Goal: Task Accomplishment & Management: Use online tool/utility

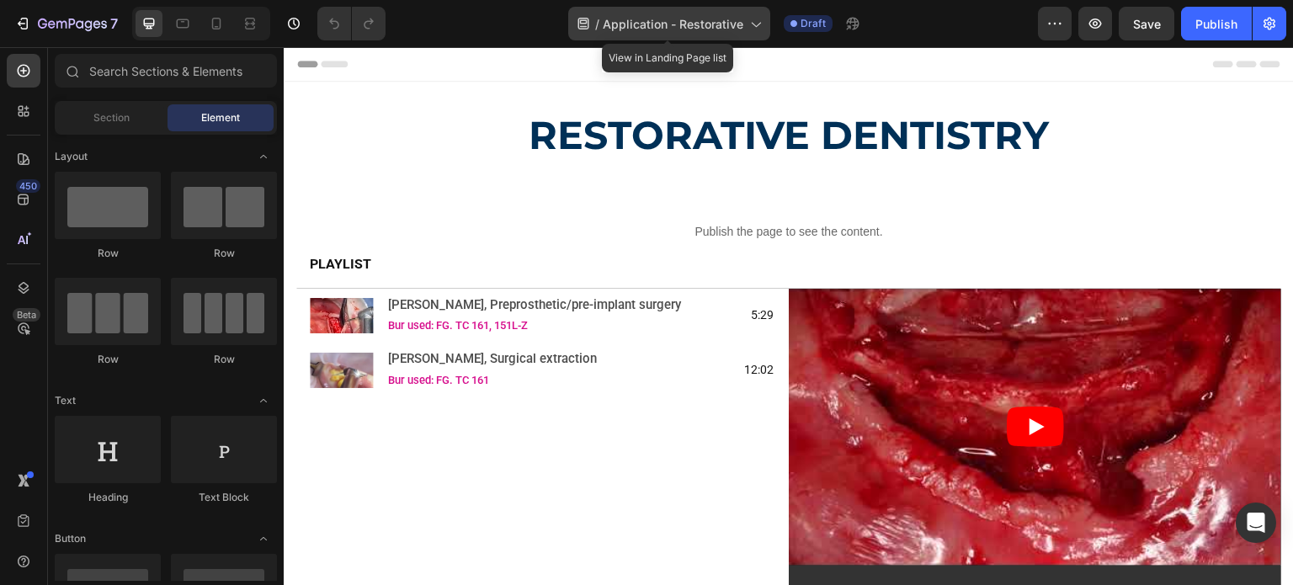
click at [644, 20] on span "Application - Restorative" at bounding box center [673, 24] width 141 height 18
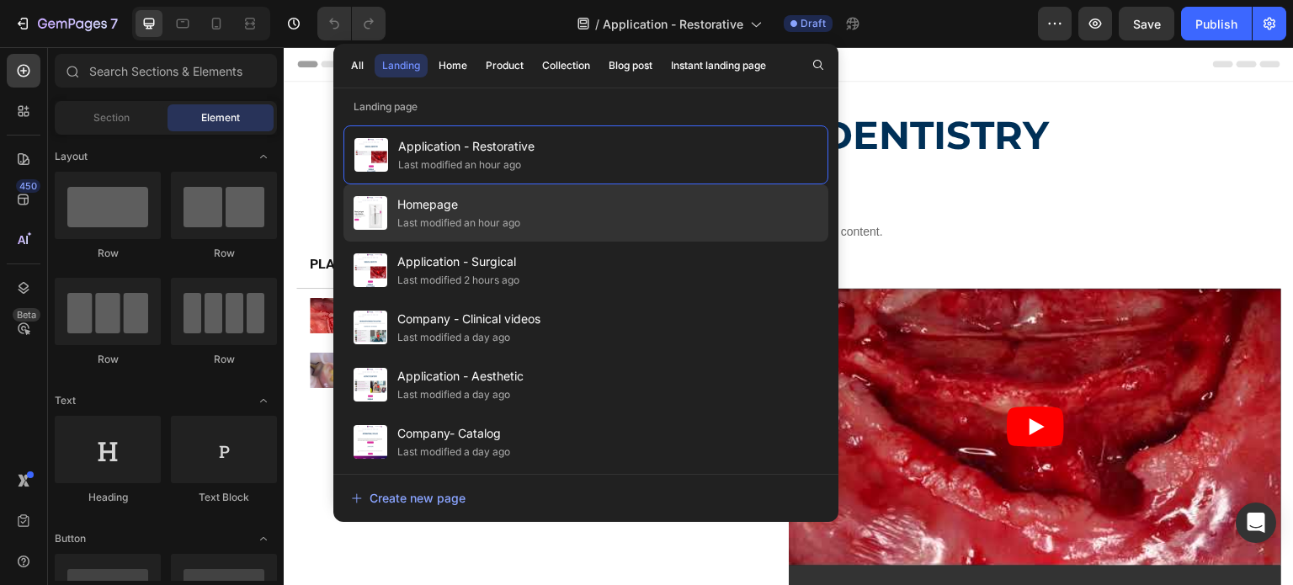
click at [480, 213] on span "Homepage" at bounding box center [458, 205] width 123 height 20
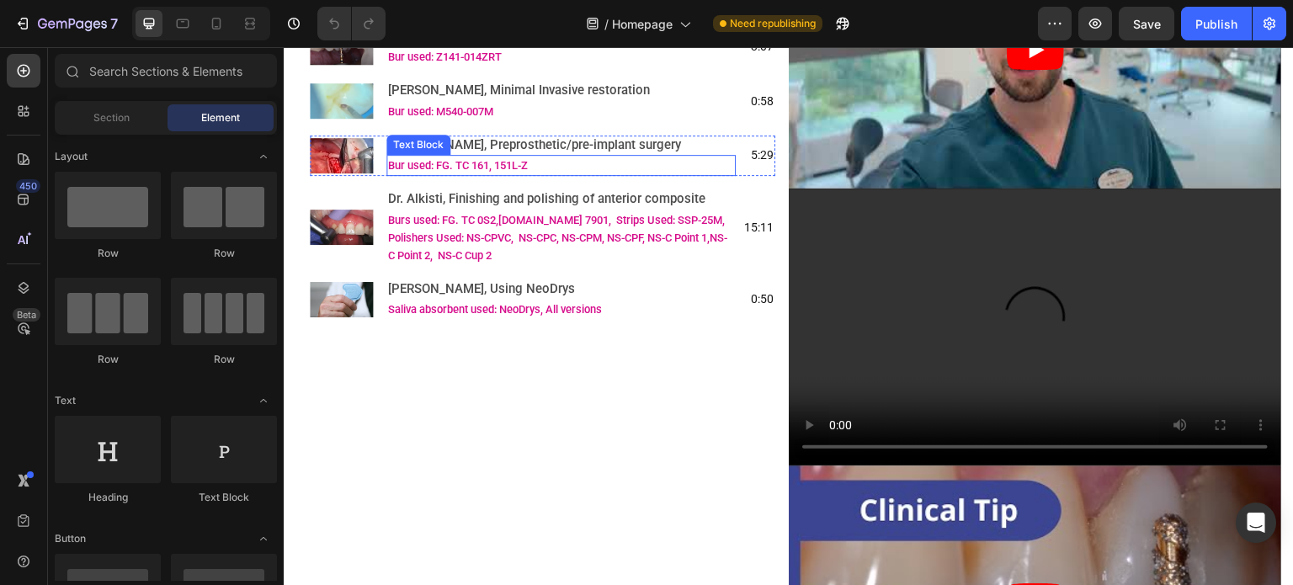
scroll to position [1179, 0]
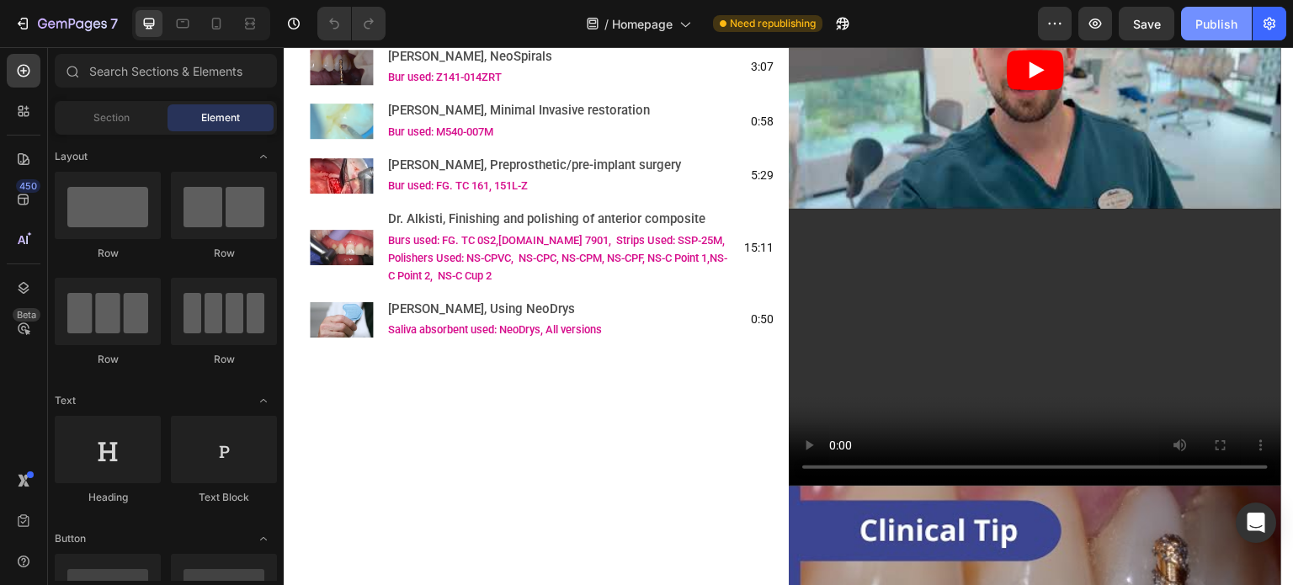
click at [1231, 23] on div "Publish" at bounding box center [1217, 24] width 42 height 18
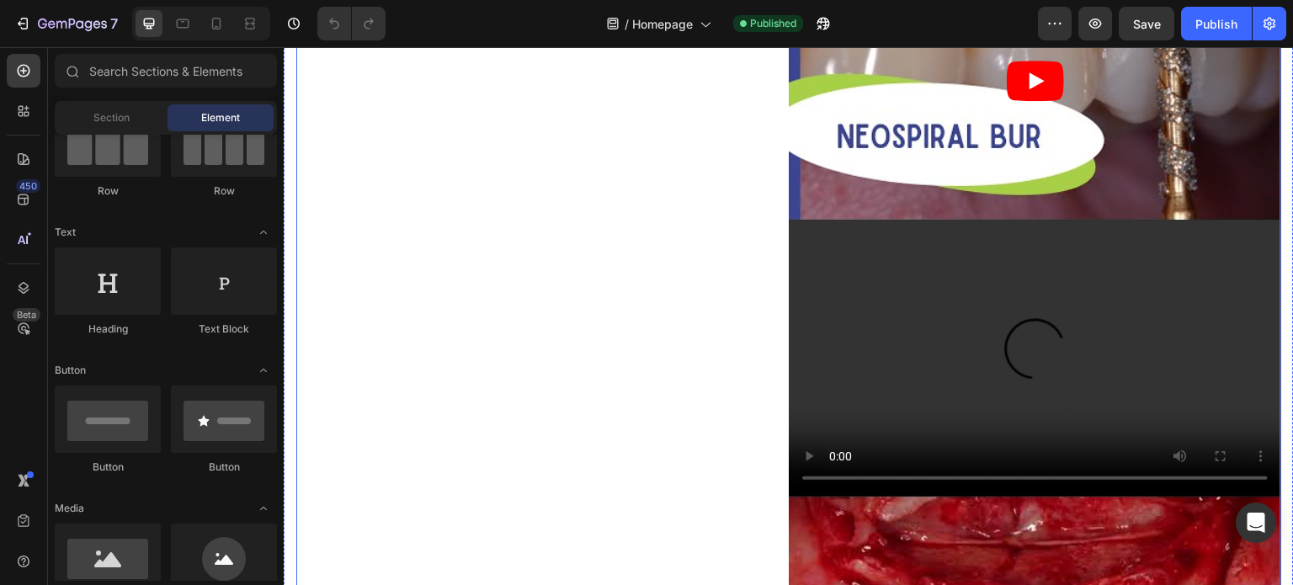
scroll to position [2163, 0]
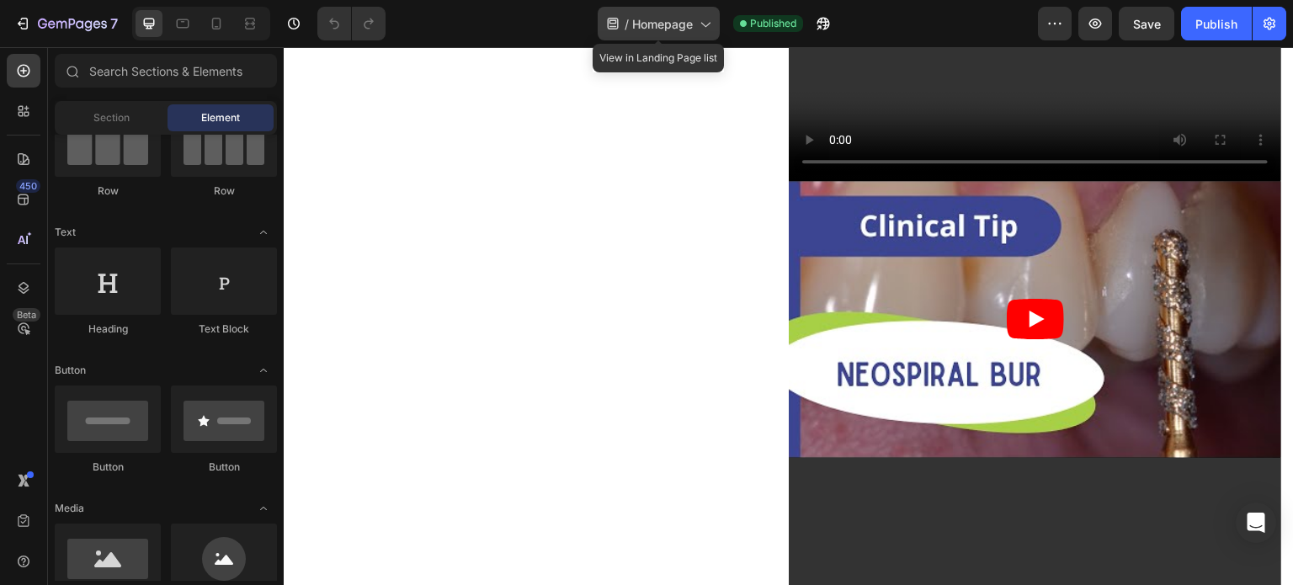
click at [710, 29] on icon at bounding box center [704, 23] width 17 height 17
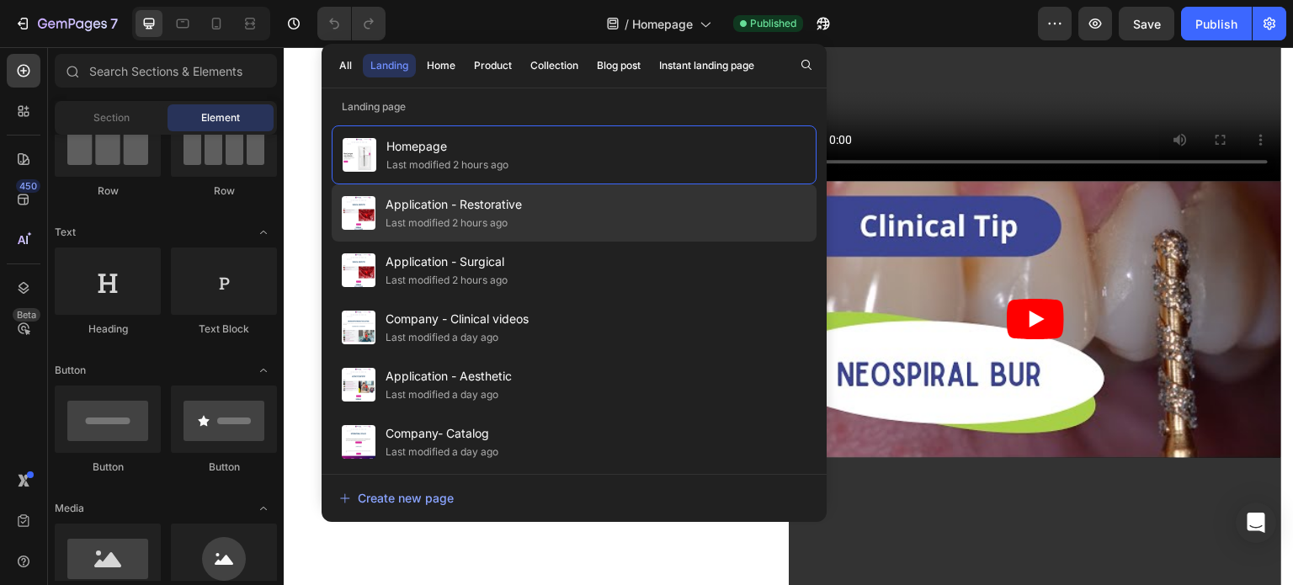
click at [562, 242] on div "Application - Restorative Last modified 2 hours ago" at bounding box center [574, 270] width 485 height 57
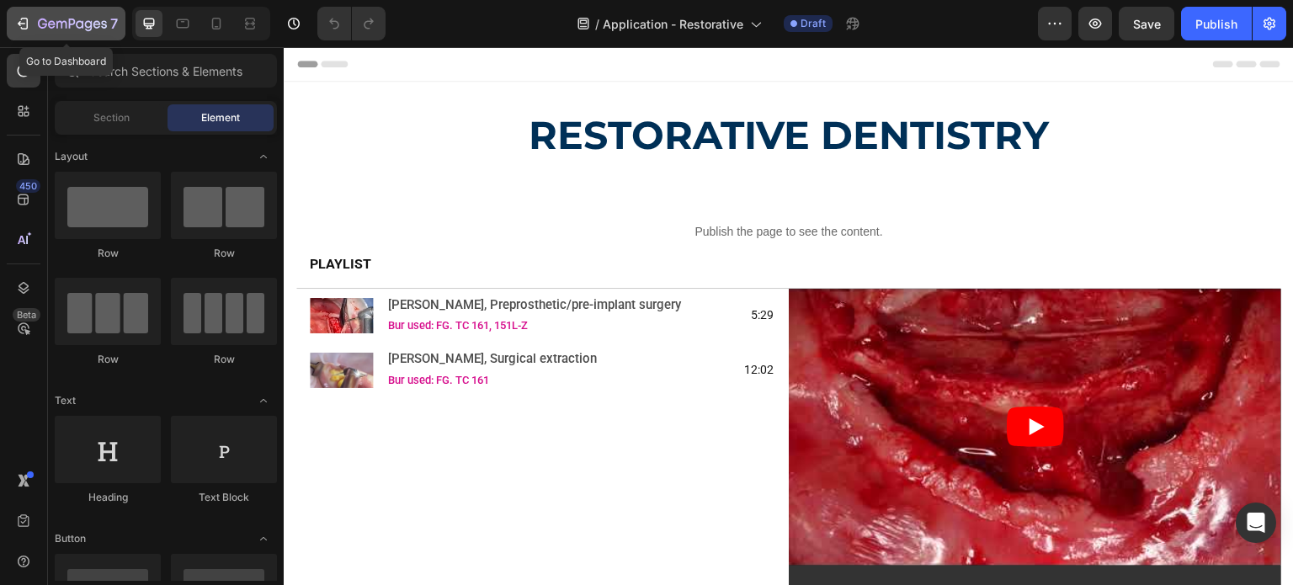
click at [75, 25] on icon "button" at bounding box center [72, 25] width 69 height 14
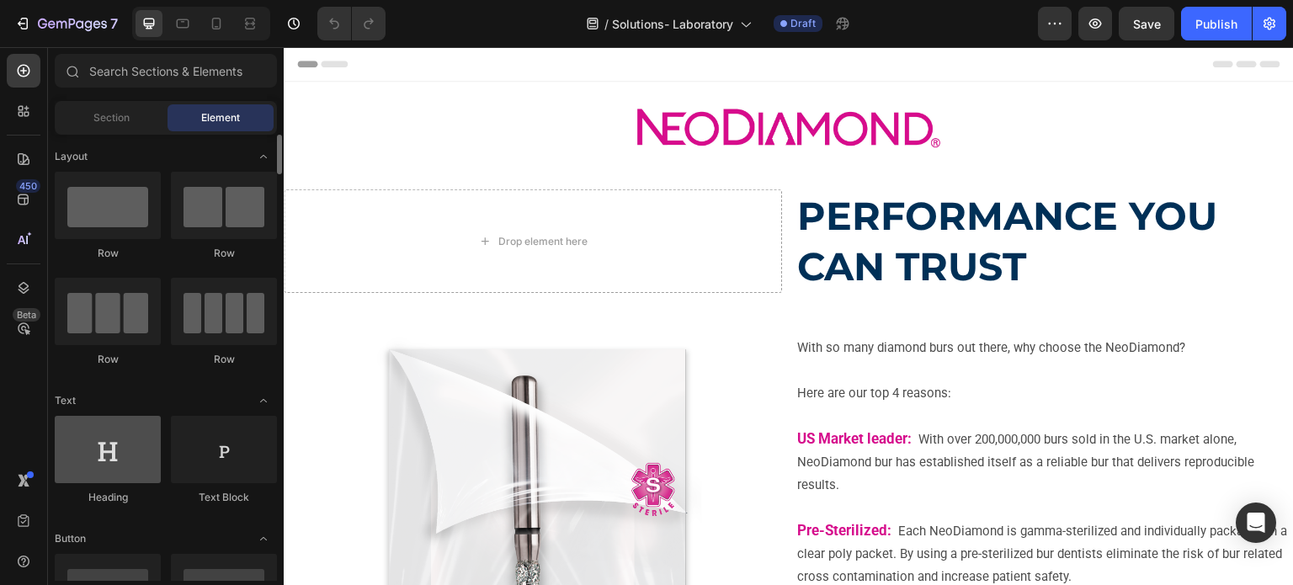
click at [104, 422] on div at bounding box center [108, 449] width 106 height 67
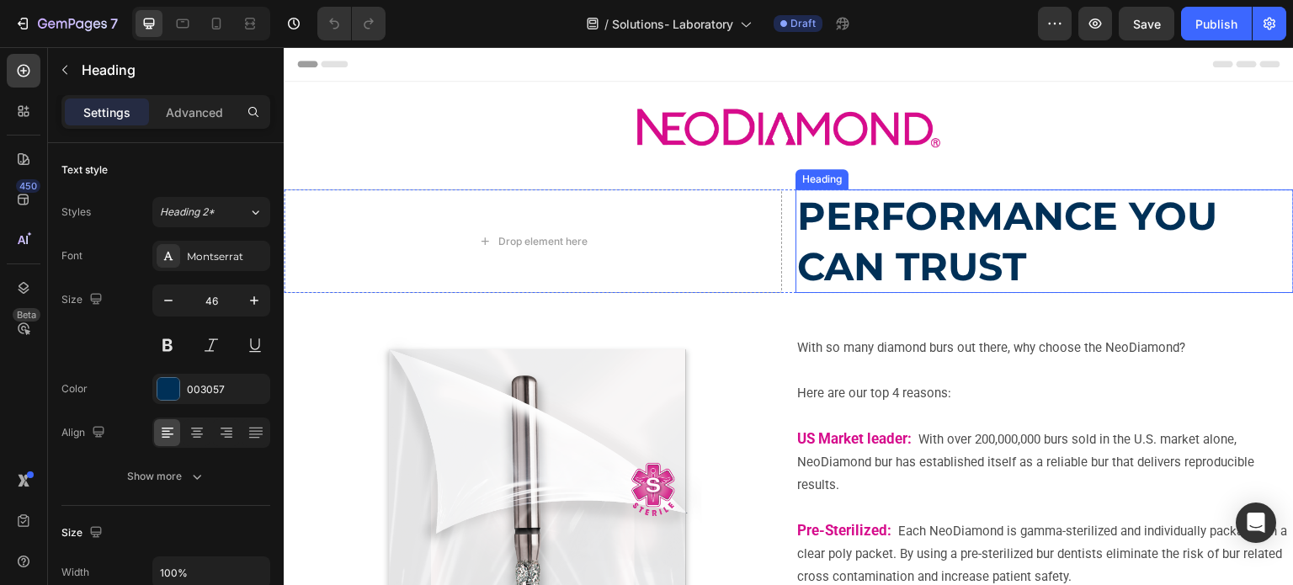
click at [830, 253] on strong "PERFORMANCE YOU CAN TRUST" at bounding box center [1007, 241] width 420 height 99
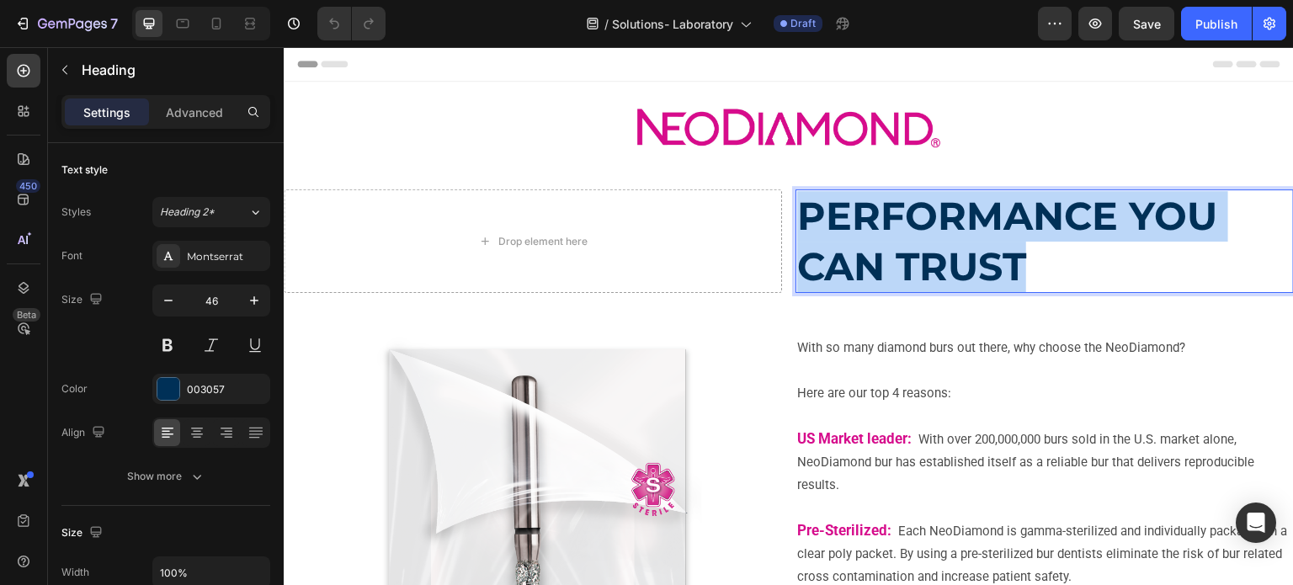
click at [830, 253] on strong "PERFORMANCE YOU CAN TRUST" at bounding box center [1007, 241] width 420 height 99
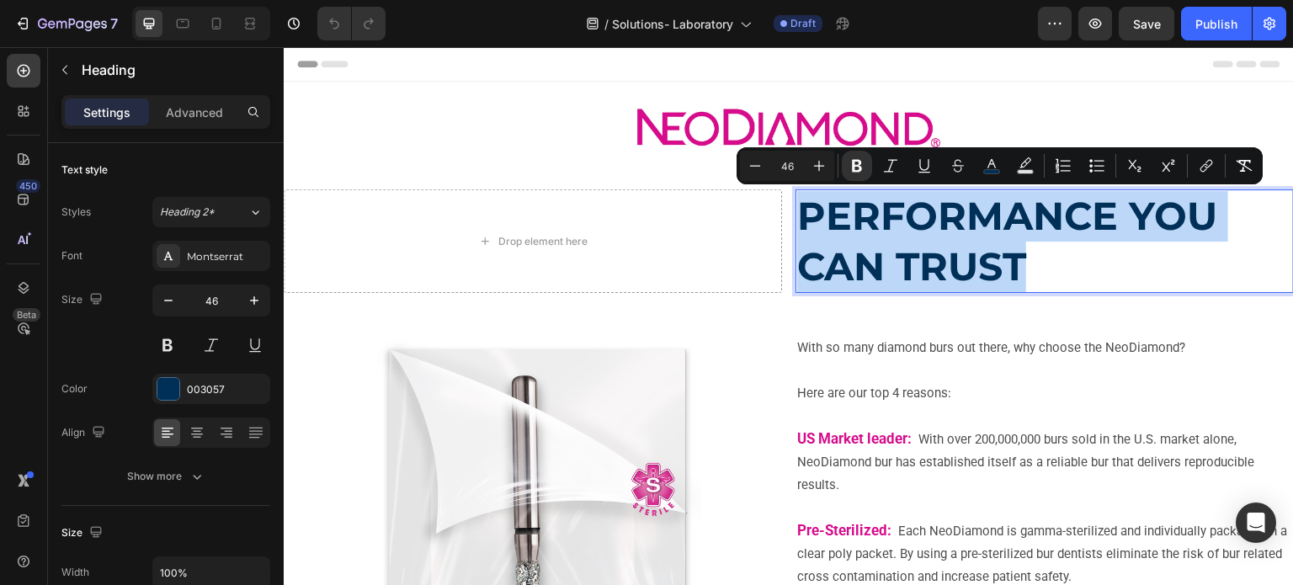
click at [830, 252] on strong "PERFORMANCE YOU CAN TRUST" at bounding box center [1007, 241] width 420 height 99
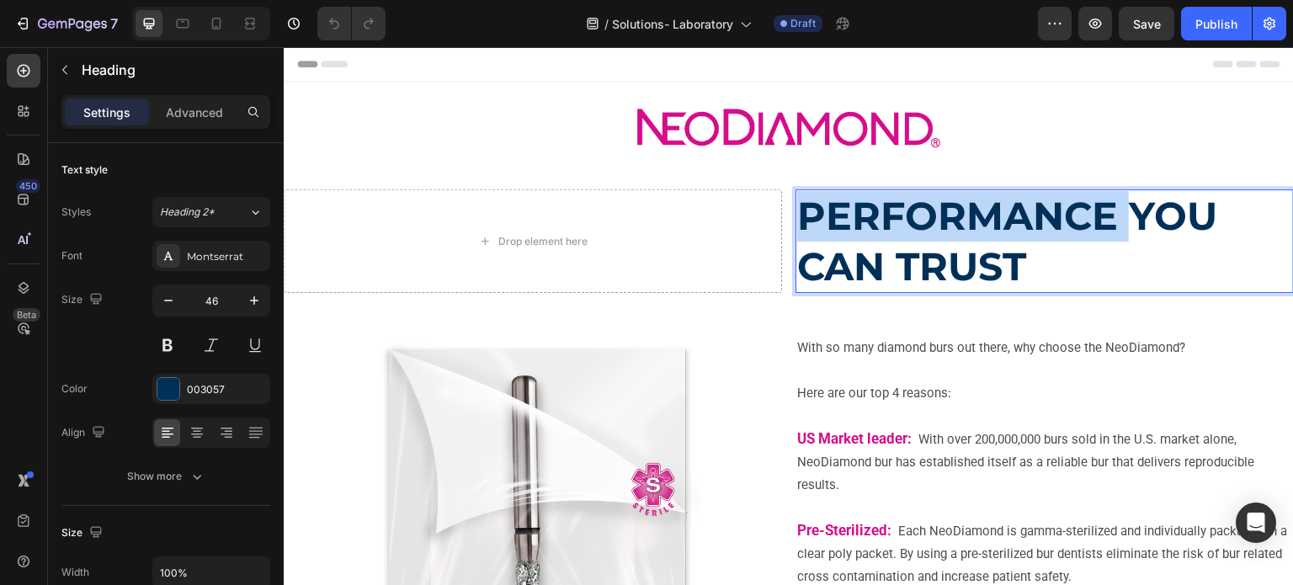
click at [797, 215] on strong "PERFORMANCE YOU CAN TRUST" at bounding box center [1007, 241] width 420 height 99
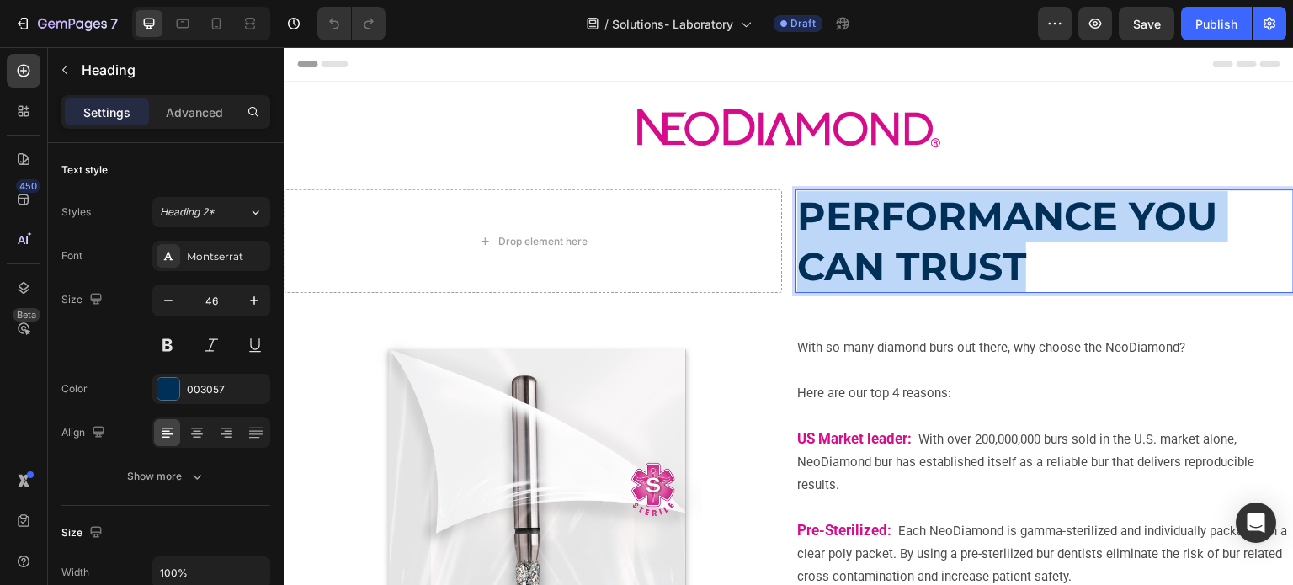
click at [797, 215] on strong "PERFORMANCE YOU CAN TRUST" at bounding box center [1007, 241] width 420 height 99
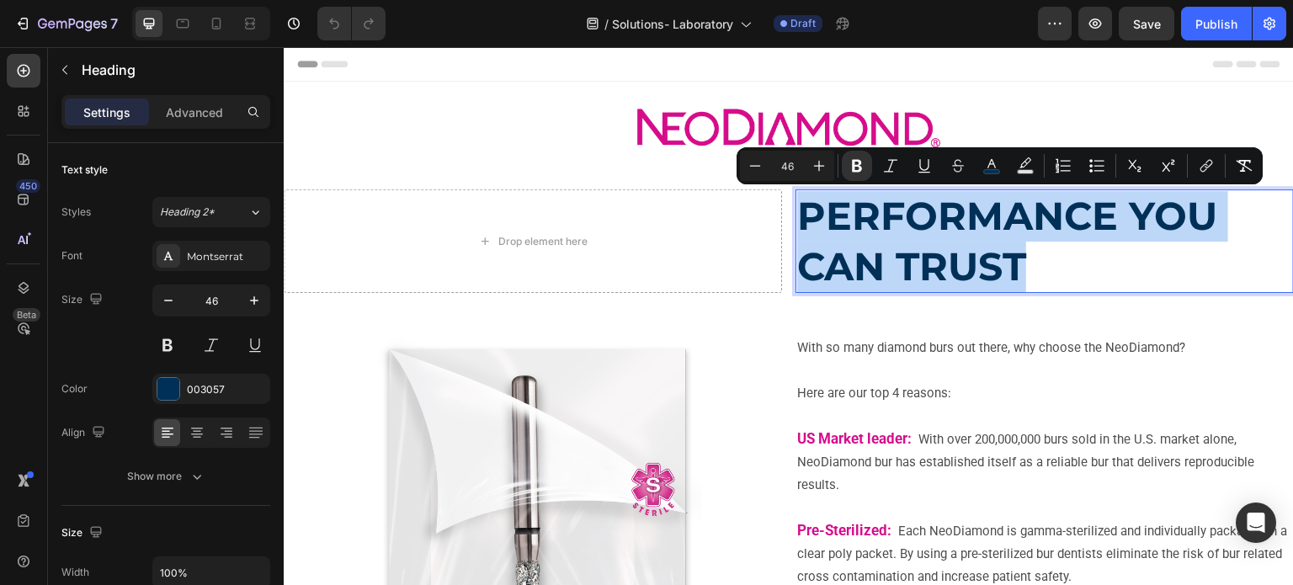
click at [797, 215] on strong "PERFORMANCE YOU CAN TRUST" at bounding box center [1007, 241] width 420 height 99
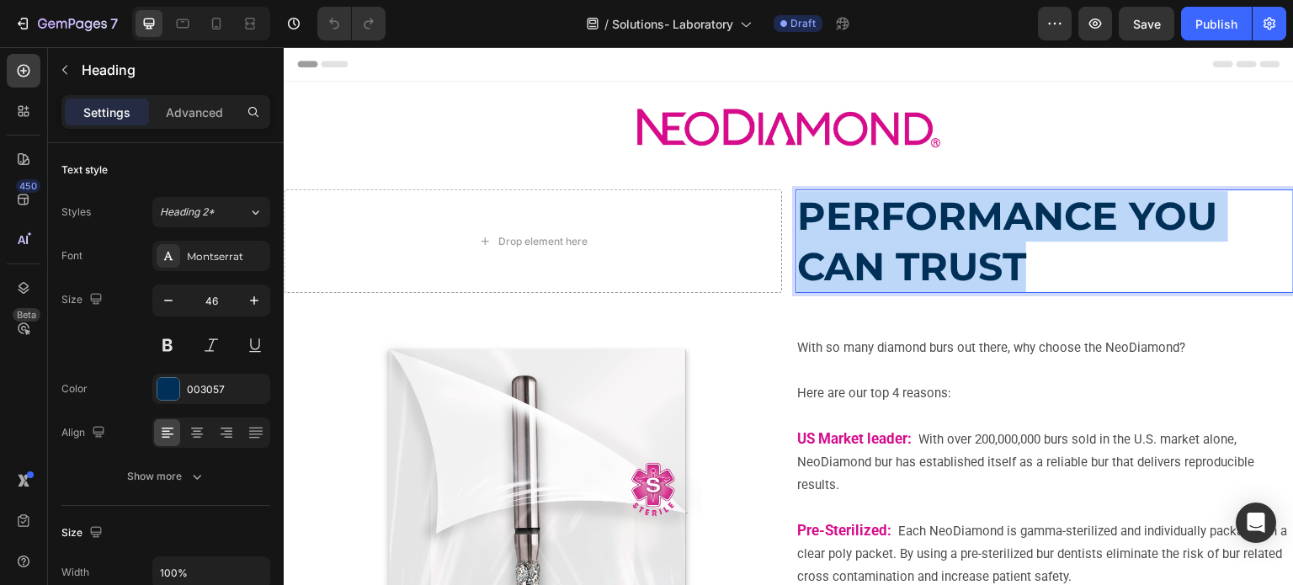
drag, startPoint x: 794, startPoint y: 215, endPoint x: 1012, endPoint y: 263, distance: 223.3
click at [1012, 263] on strong "PERFORMANCE YOU CAN TRUST" at bounding box center [1007, 241] width 420 height 99
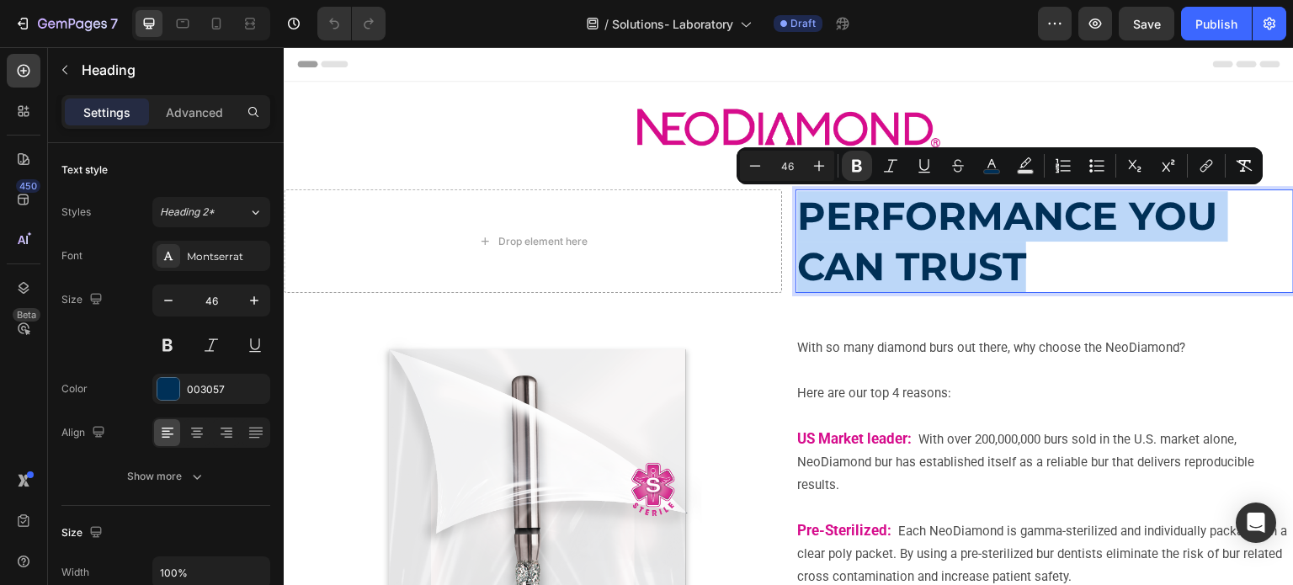
click at [825, 218] on strong "PERFORMANCE YOU CAN TRUST" at bounding box center [1007, 241] width 420 height 99
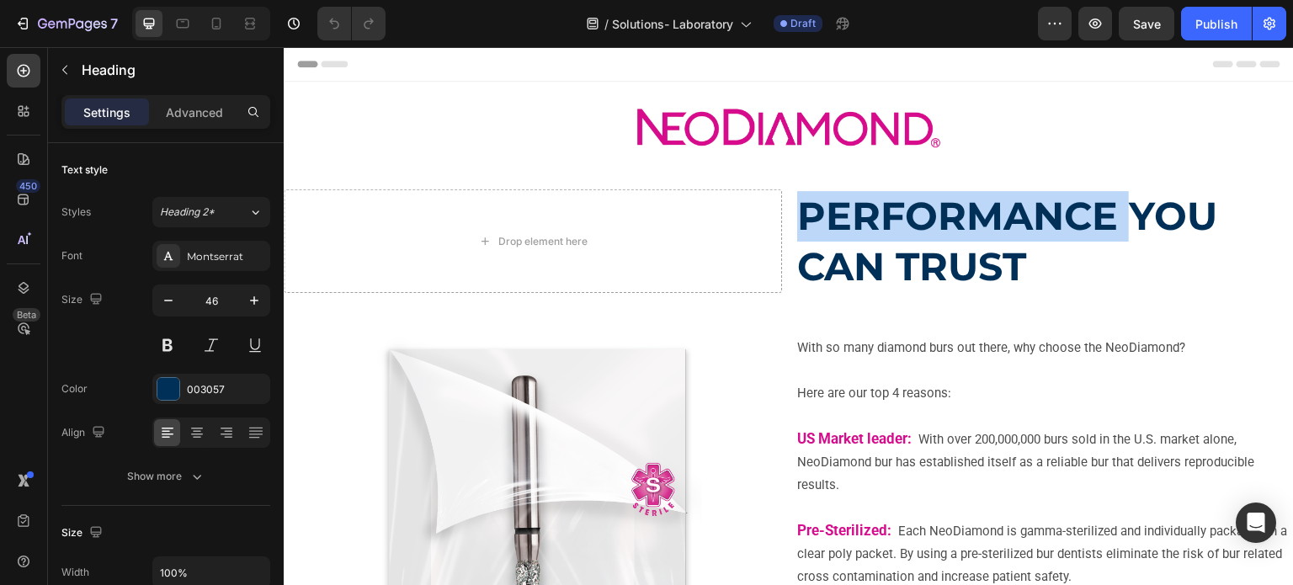
click at [854, 221] on strong "PERFORMANCE YOU CAN TRUST" at bounding box center [1007, 241] width 420 height 99
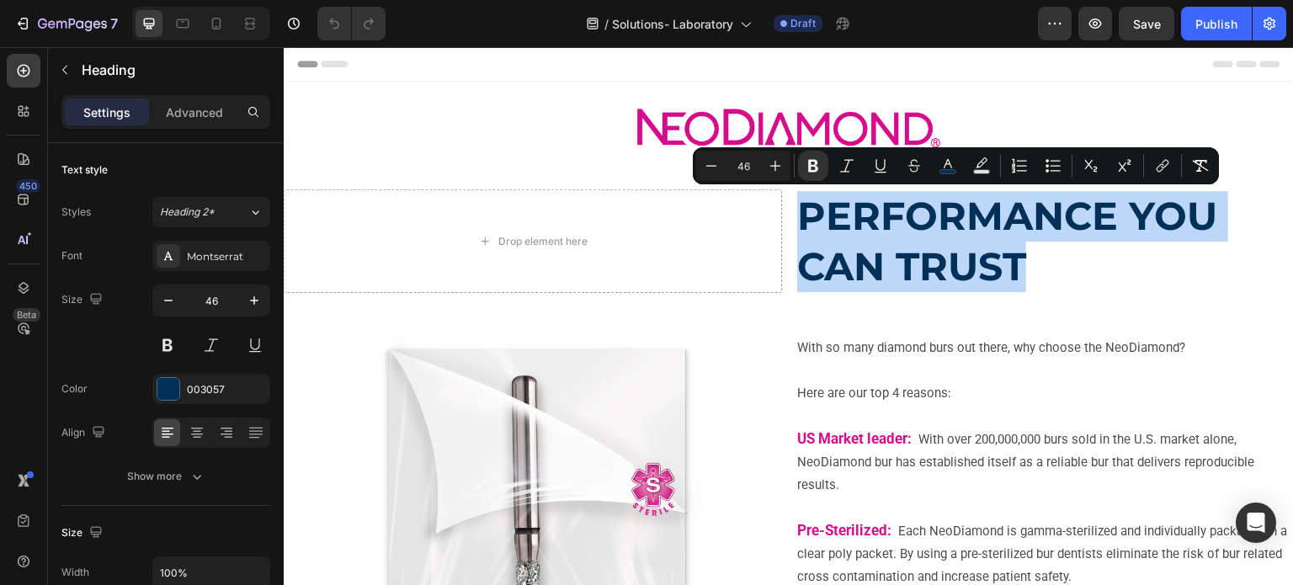
click at [854, 221] on strong "PERFORMANCE YOU CAN TRUST" at bounding box center [1007, 241] width 420 height 99
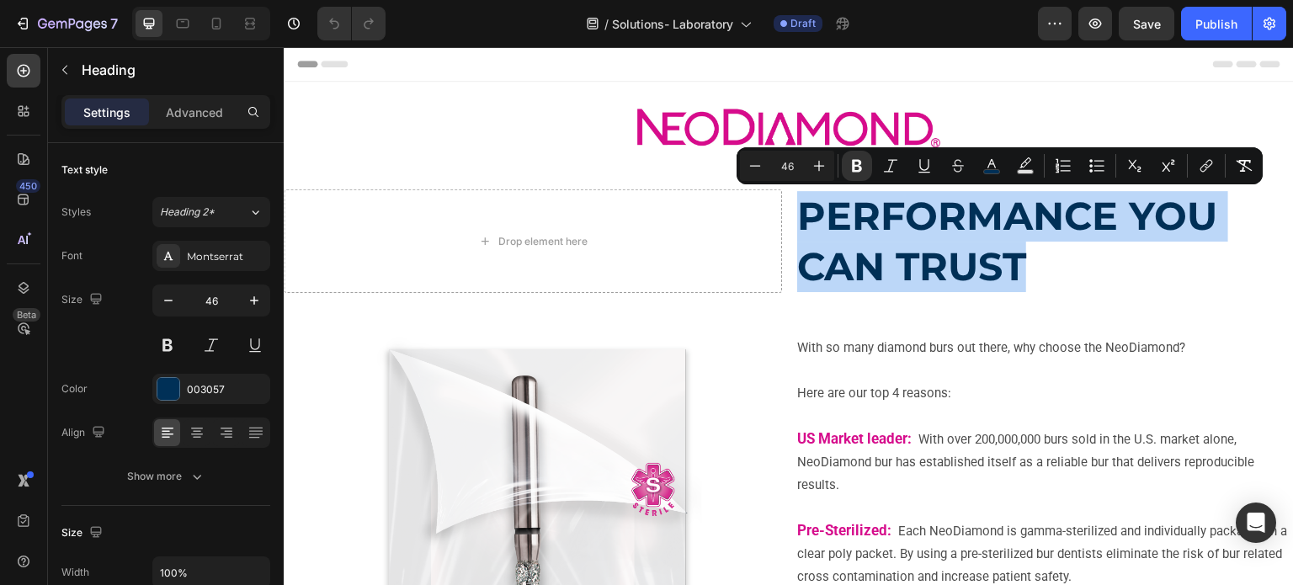
click at [844, 229] on strong "PERFORMANCE YOU CAN TRUST" at bounding box center [1007, 241] width 420 height 99
drag, startPoint x: 805, startPoint y: 220, endPoint x: 968, endPoint y: 255, distance: 166.3
click at [968, 255] on strong "PERFORMANCE YOU CAN TRUST" at bounding box center [1007, 241] width 420 height 99
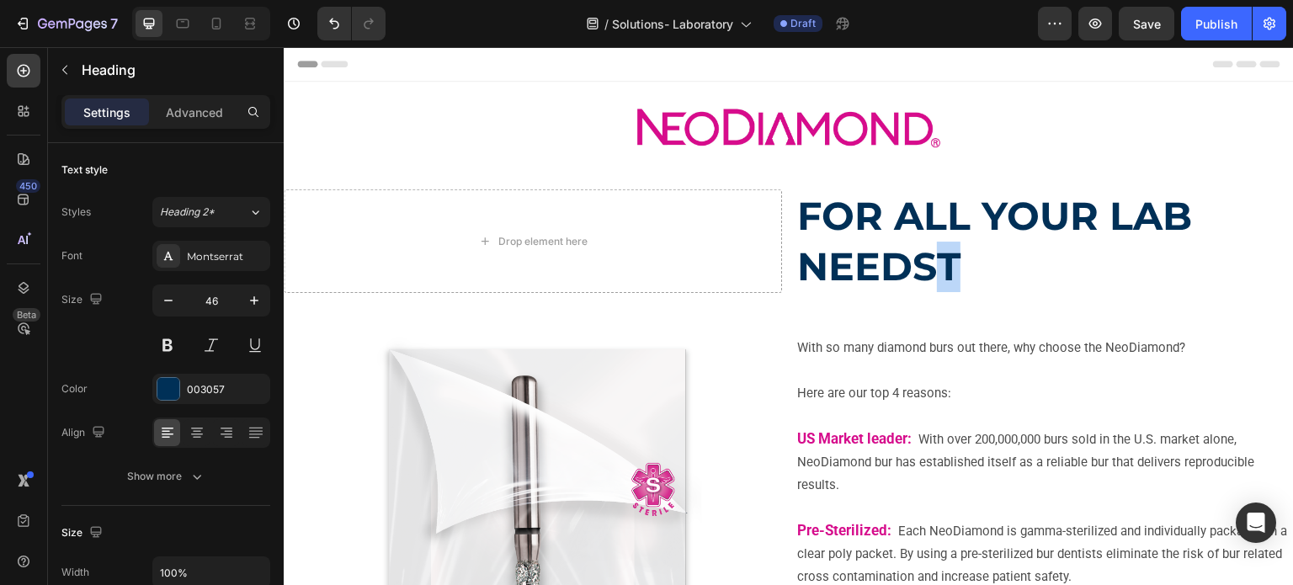
drag, startPoint x: 931, startPoint y: 262, endPoint x: 946, endPoint y: 265, distance: 14.7
click at [946, 265] on strong "FOR ALL YOUR LAB NEEDST" at bounding box center [994, 241] width 395 height 99
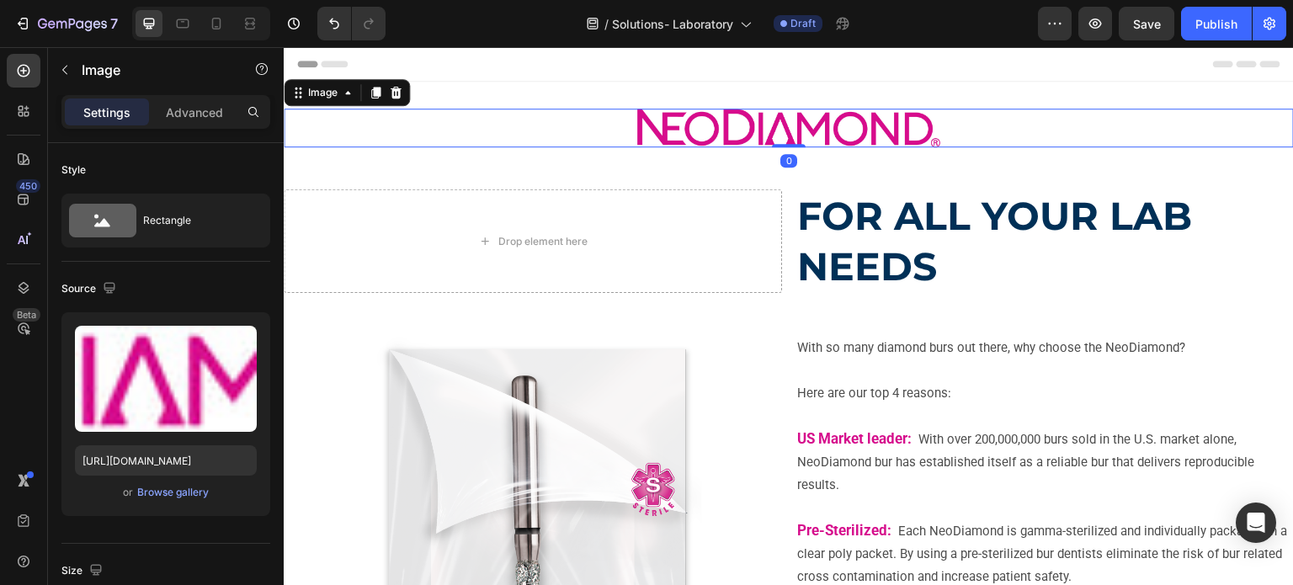
click at [816, 131] on img at bounding box center [788, 128] width 303 height 39
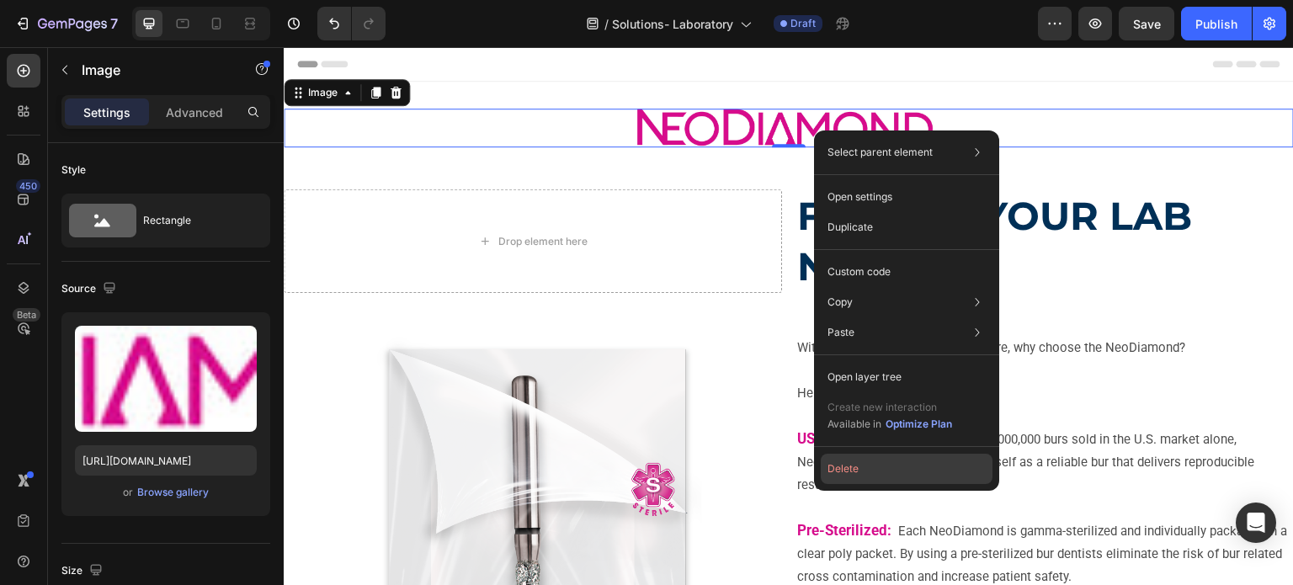
drag, startPoint x: 880, startPoint y: 469, endPoint x: 596, endPoint y: 423, distance: 287.5
click at [880, 469] on button "Delete" at bounding box center [907, 469] width 172 height 30
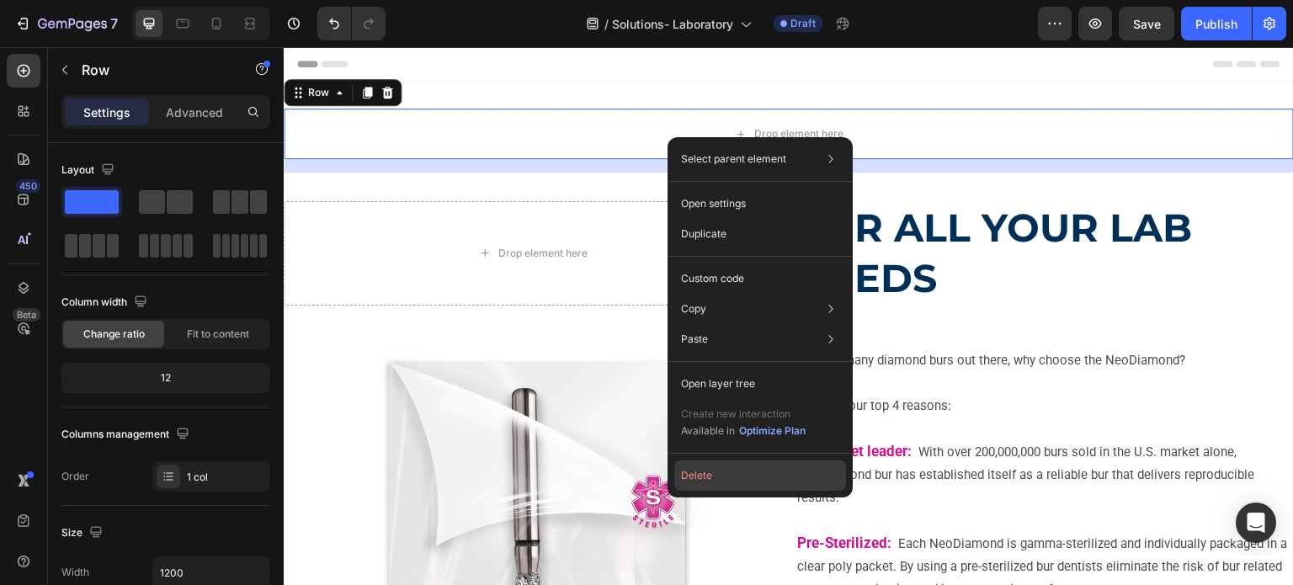
click at [701, 477] on button "Delete" at bounding box center [761, 476] width 172 height 30
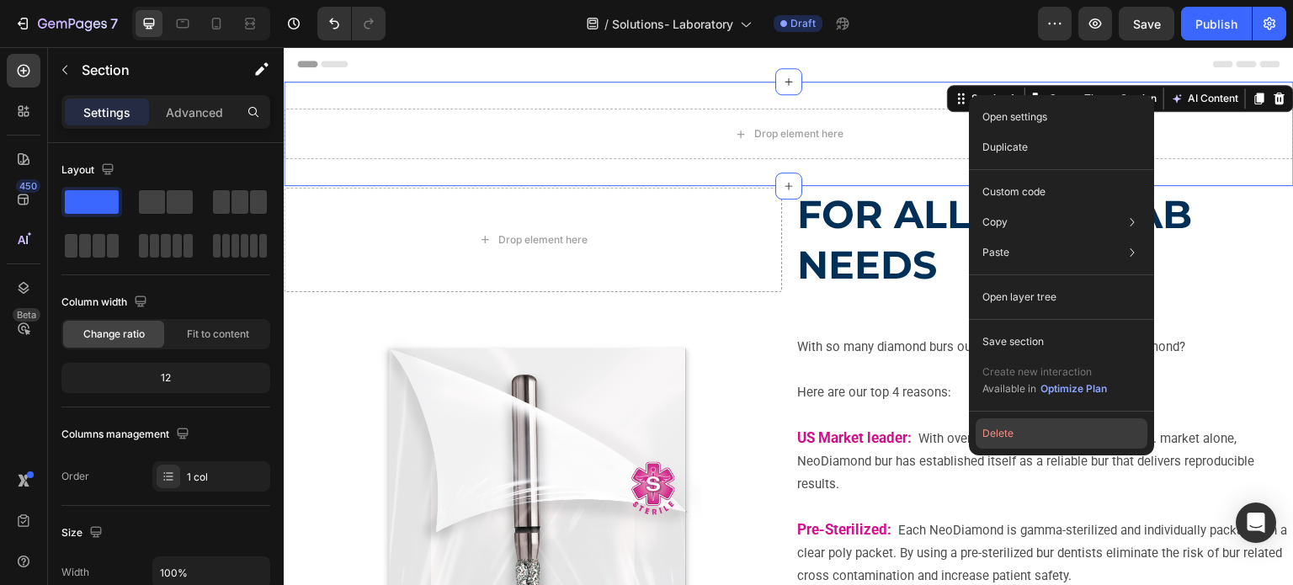
click at [1012, 427] on button "Delete" at bounding box center [1062, 434] width 172 height 30
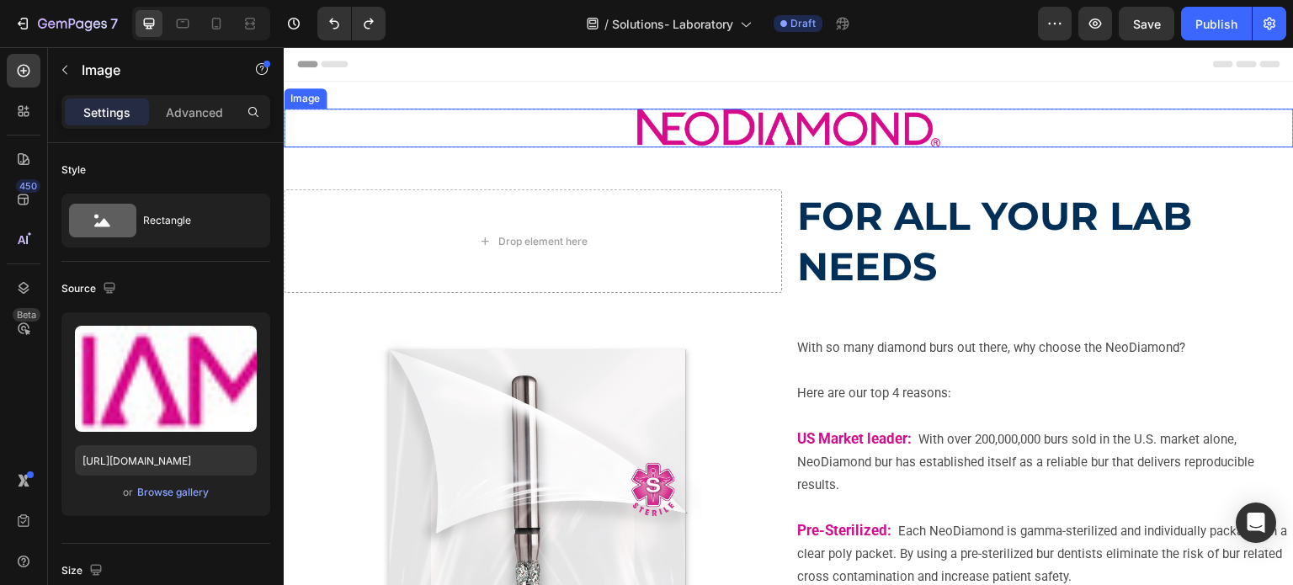
click at [917, 137] on img at bounding box center [788, 128] width 303 height 39
click at [930, 134] on img at bounding box center [788, 128] width 303 height 39
click at [838, 135] on img at bounding box center [788, 128] width 303 height 39
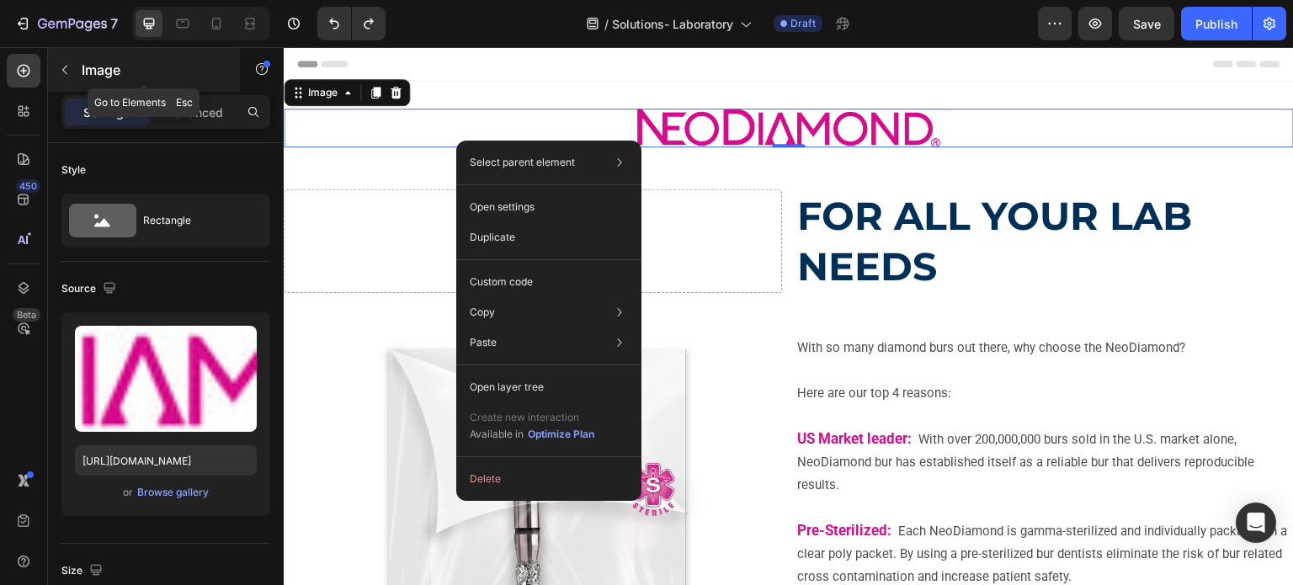
click at [69, 73] on icon "button" at bounding box center [64, 69] width 13 height 13
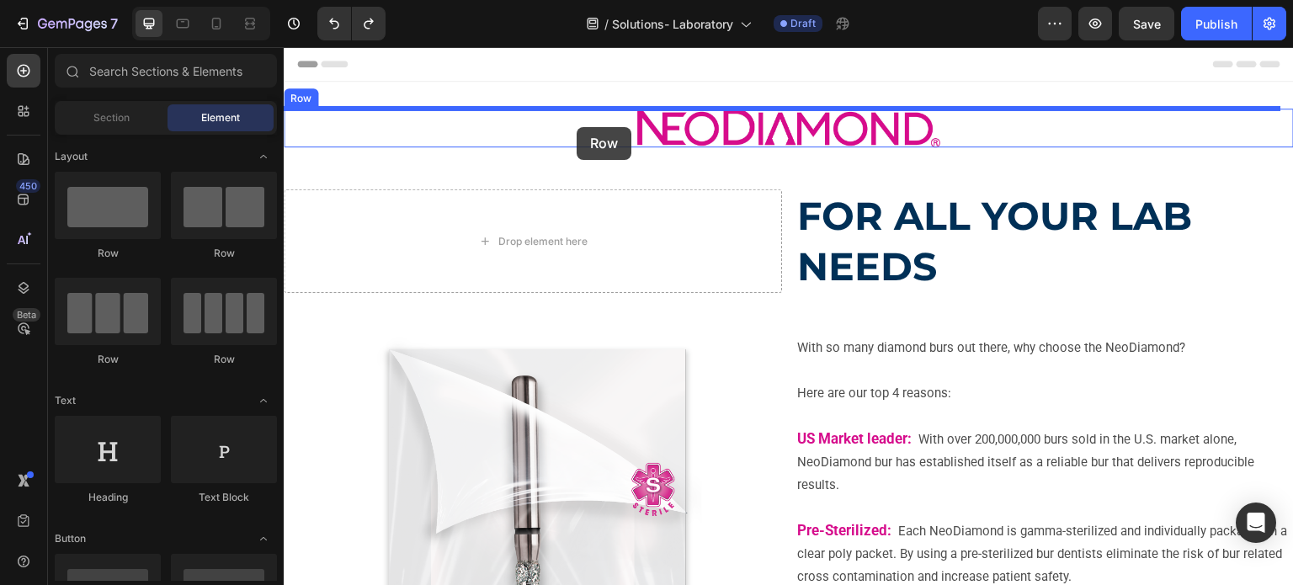
drag, startPoint x: 475, startPoint y: 274, endPoint x: 577, endPoint y: 127, distance: 178.5
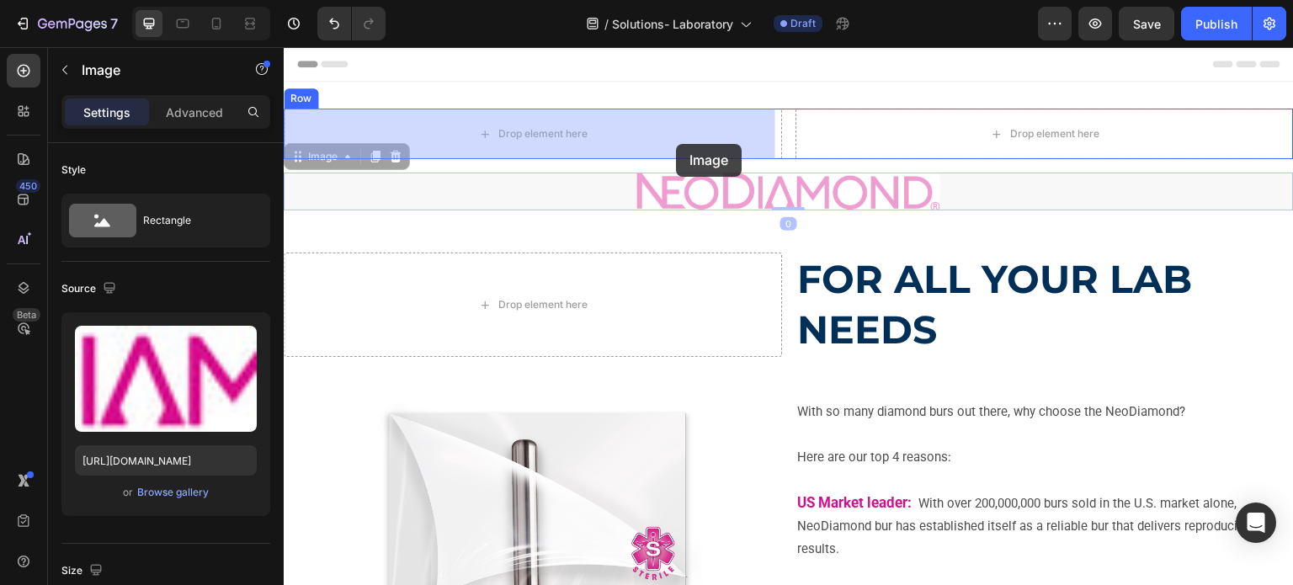
drag, startPoint x: 736, startPoint y: 199, endPoint x: 681, endPoint y: 147, distance: 75.1
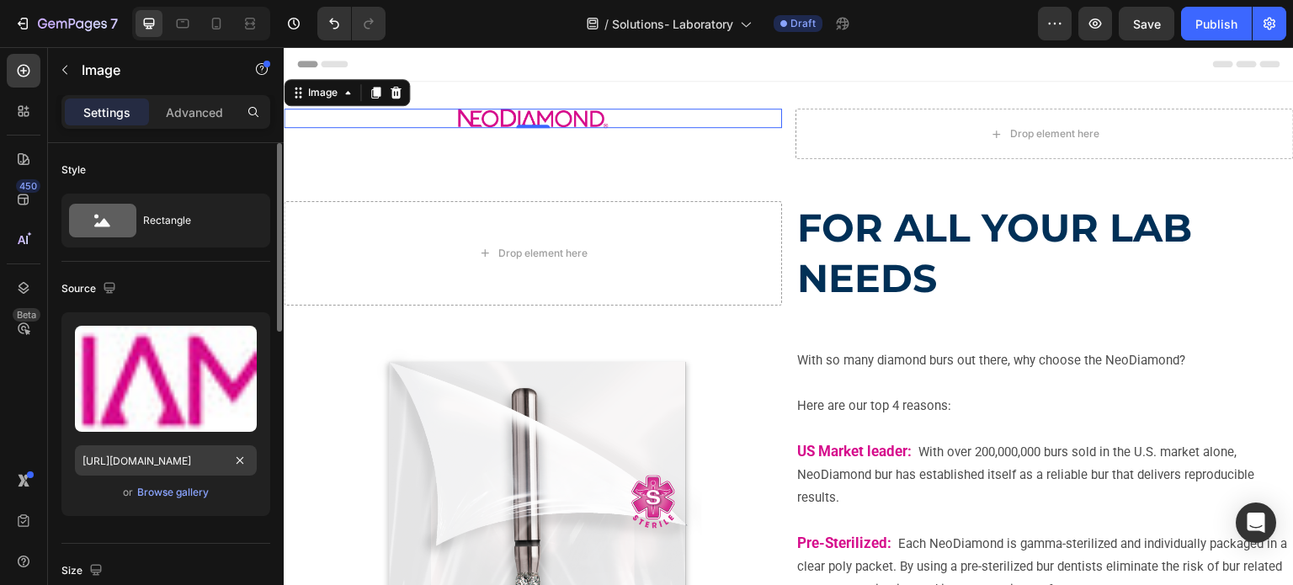
scroll to position [84, 0]
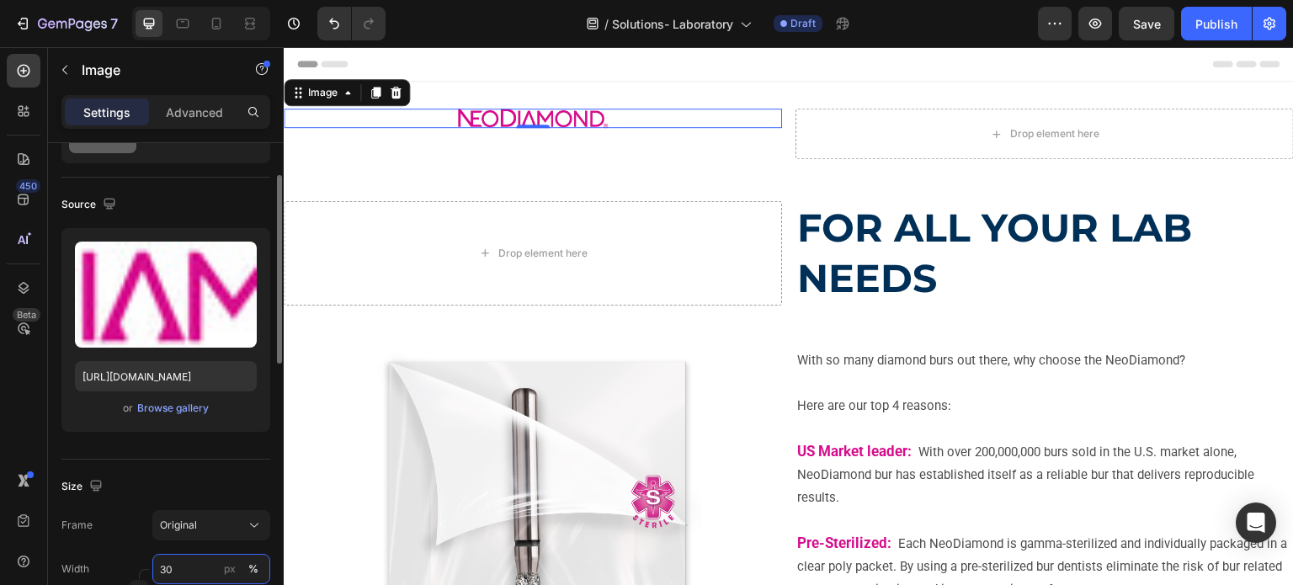
click at [185, 566] on input "30" at bounding box center [211, 569] width 118 height 30
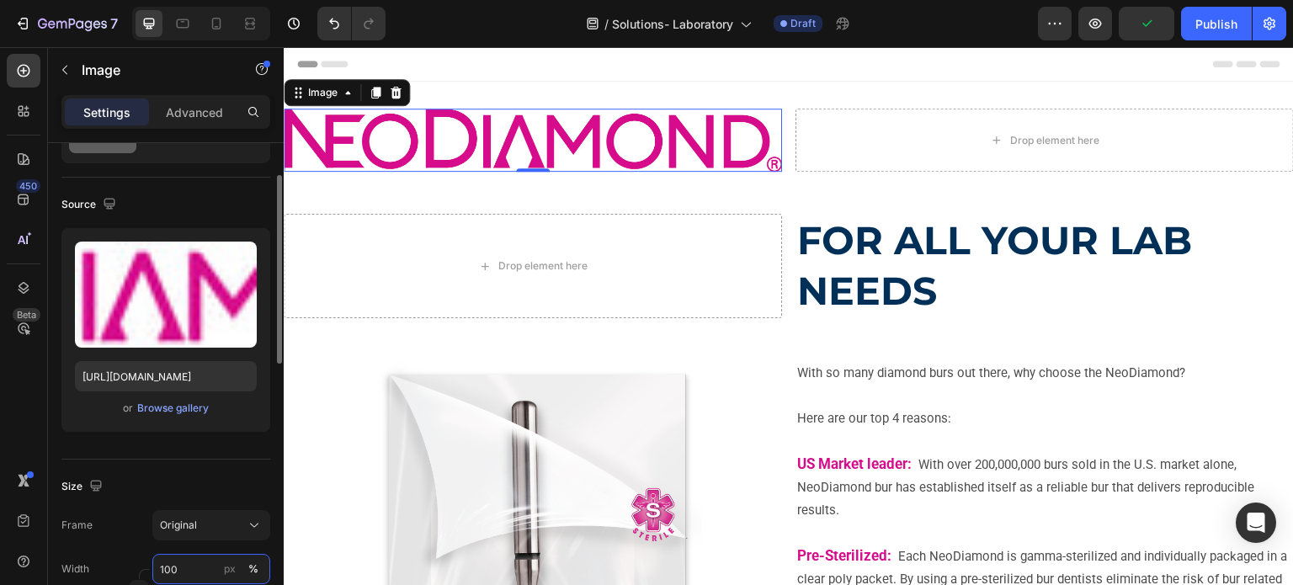
drag, startPoint x: 185, startPoint y: 566, endPoint x: 158, endPoint y: 569, distance: 27.2
click at [158, 569] on input "100" at bounding box center [211, 569] width 118 height 30
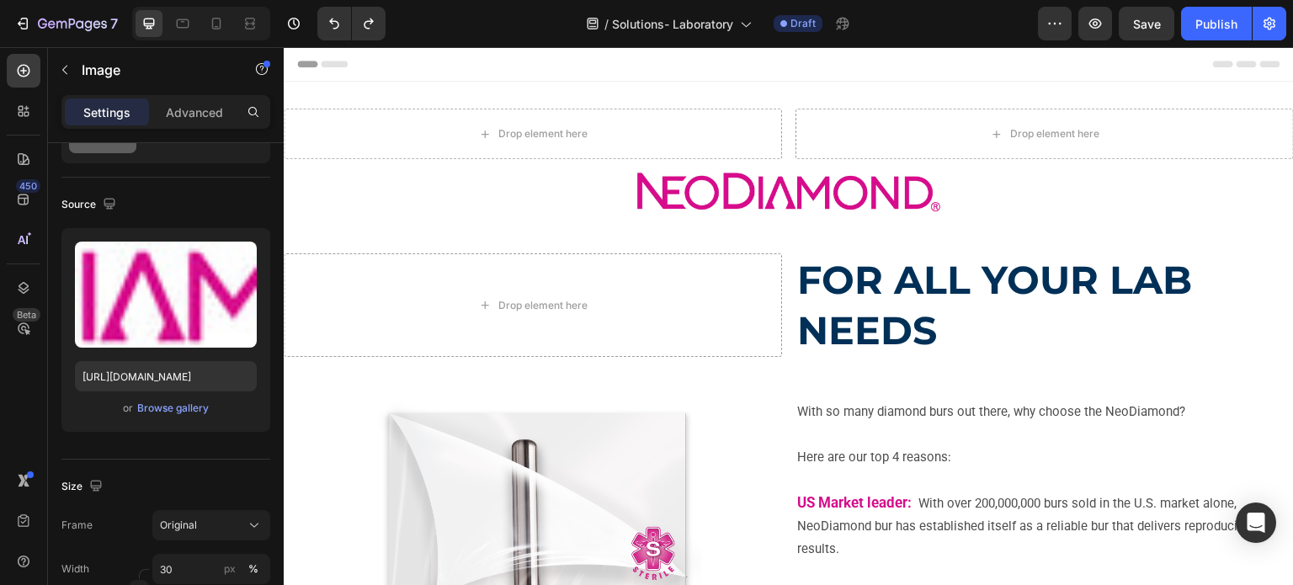
click at [667, 180] on img at bounding box center [788, 192] width 303 height 39
click at [673, 194] on img at bounding box center [788, 192] width 303 height 39
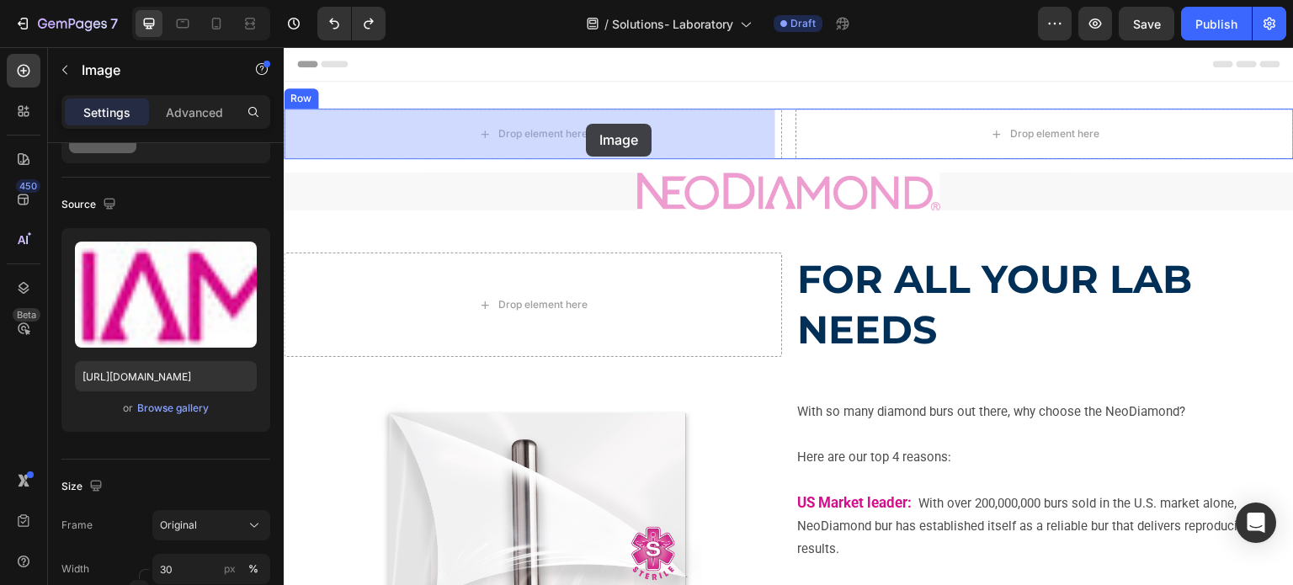
drag, startPoint x: 664, startPoint y: 193, endPoint x: 586, endPoint y: 124, distance: 104.4
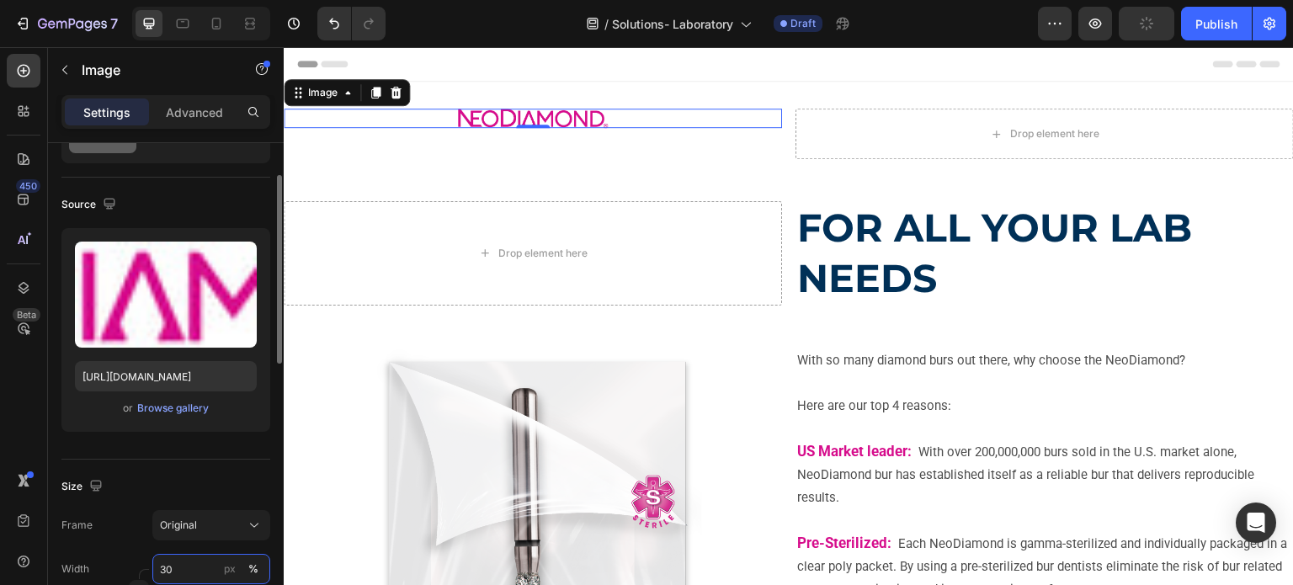
click at [180, 564] on input "30" at bounding box center [211, 569] width 118 height 30
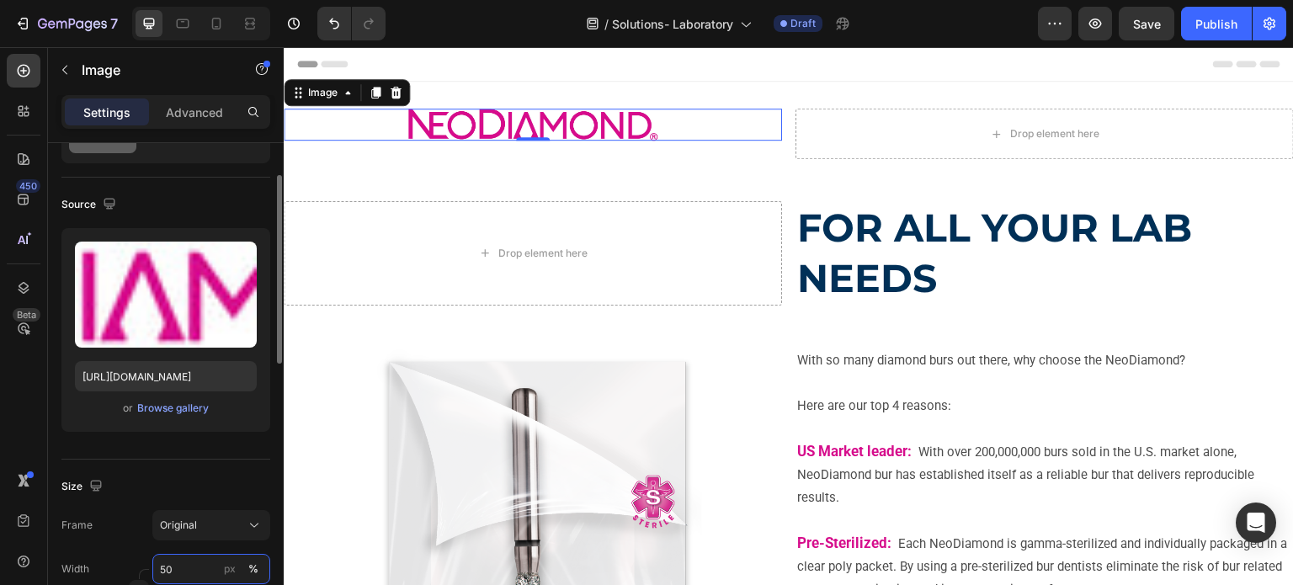
type input "5"
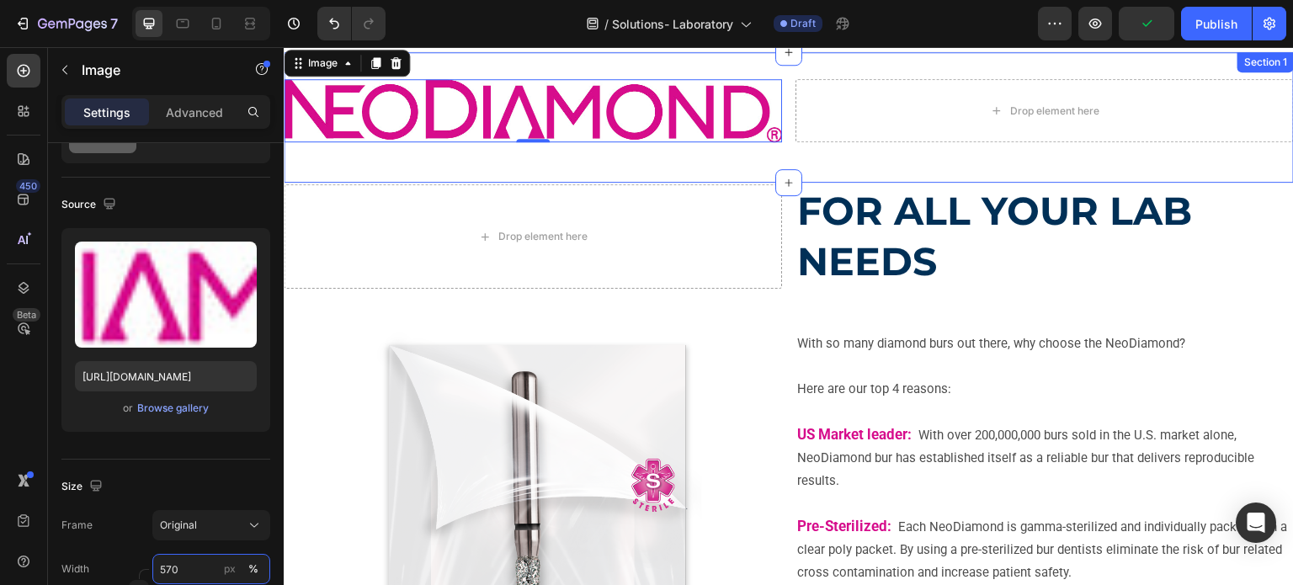
scroll to position [0, 0]
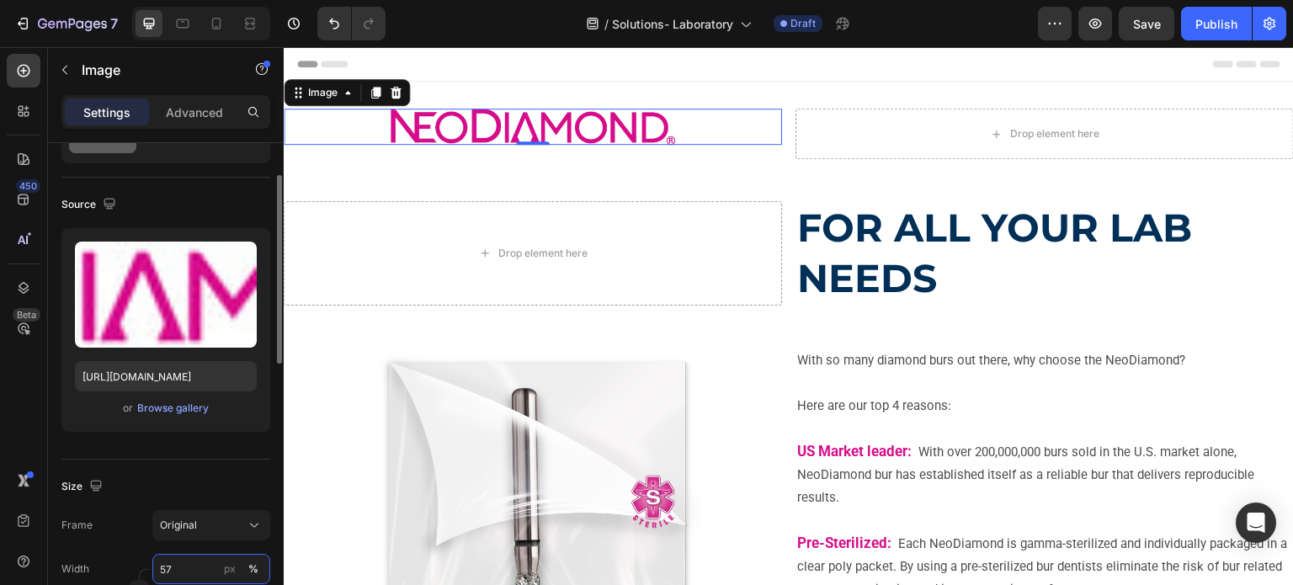
type input "5"
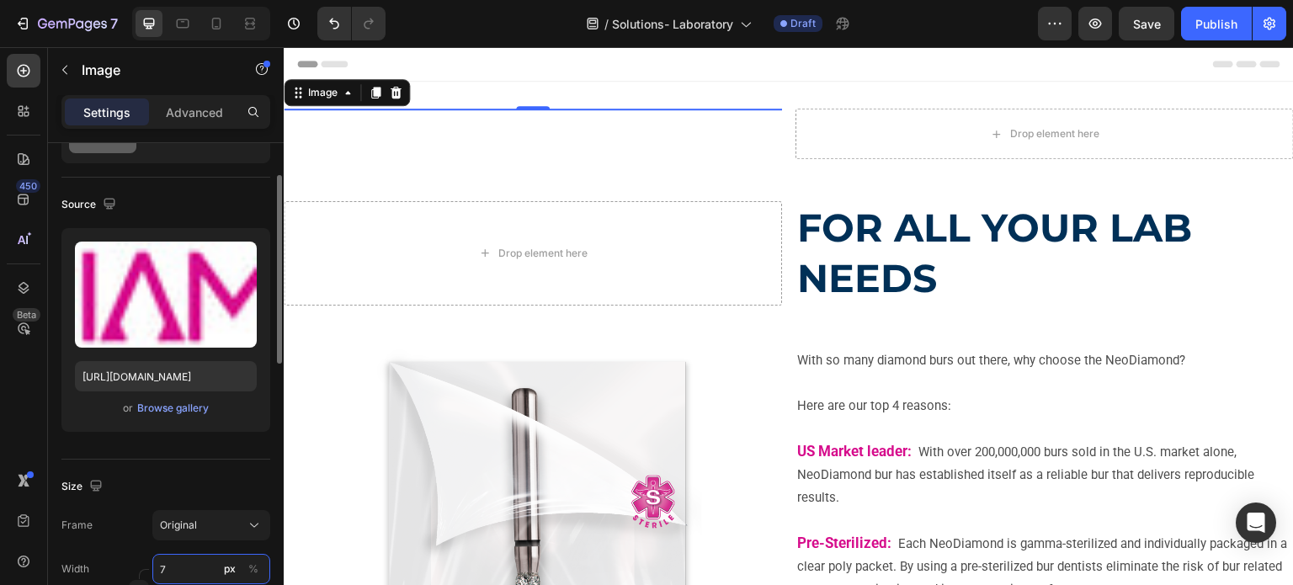
type input "70"
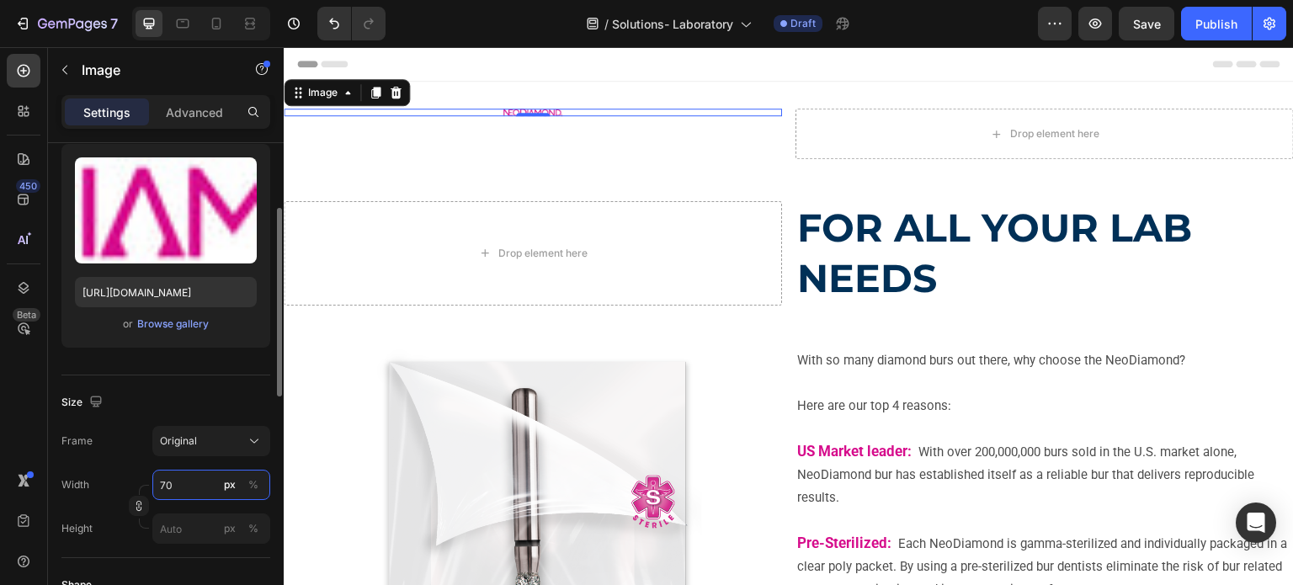
click at [184, 493] on input "70" at bounding box center [211, 485] width 118 height 30
drag, startPoint x: 146, startPoint y: 484, endPoint x: 126, endPoint y: 478, distance: 20.2
click at [126, 478] on div "Width 70 px %" at bounding box center [165, 485] width 209 height 30
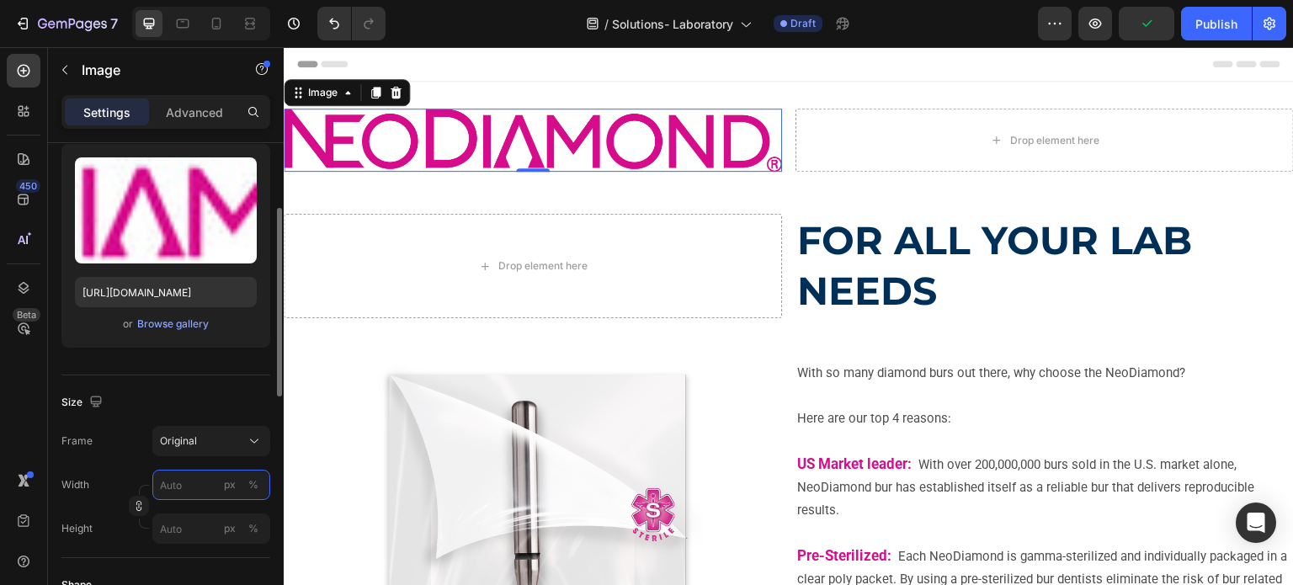
click at [170, 478] on input "px %" at bounding box center [211, 485] width 118 height 30
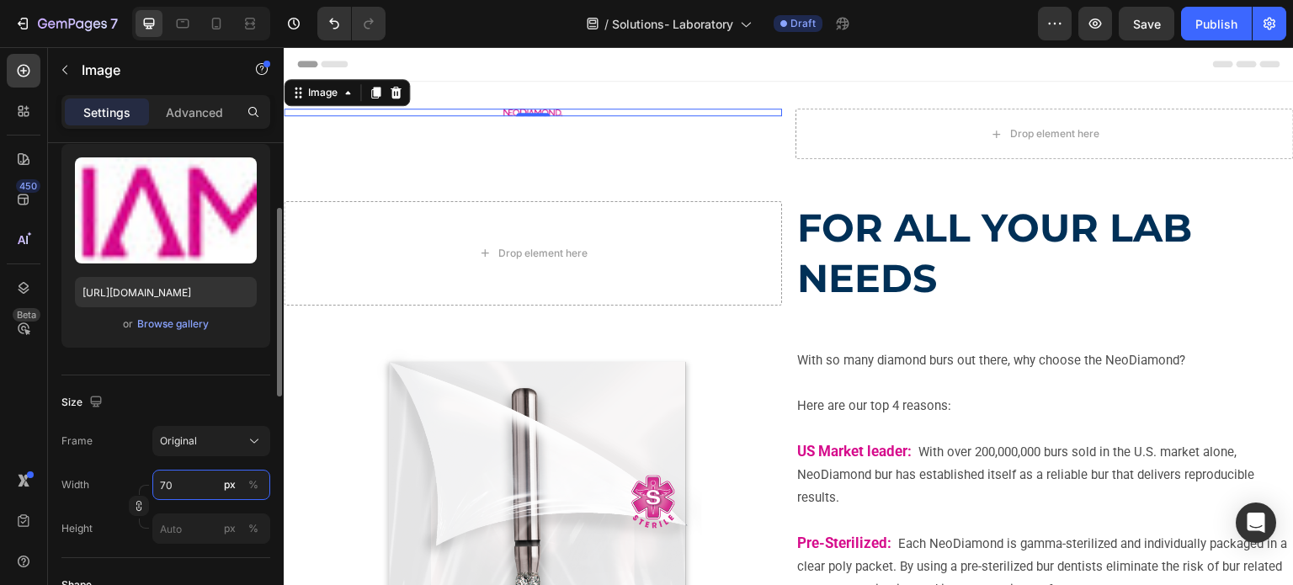
type input "7"
click at [161, 480] on input "80" at bounding box center [211, 485] width 118 height 30
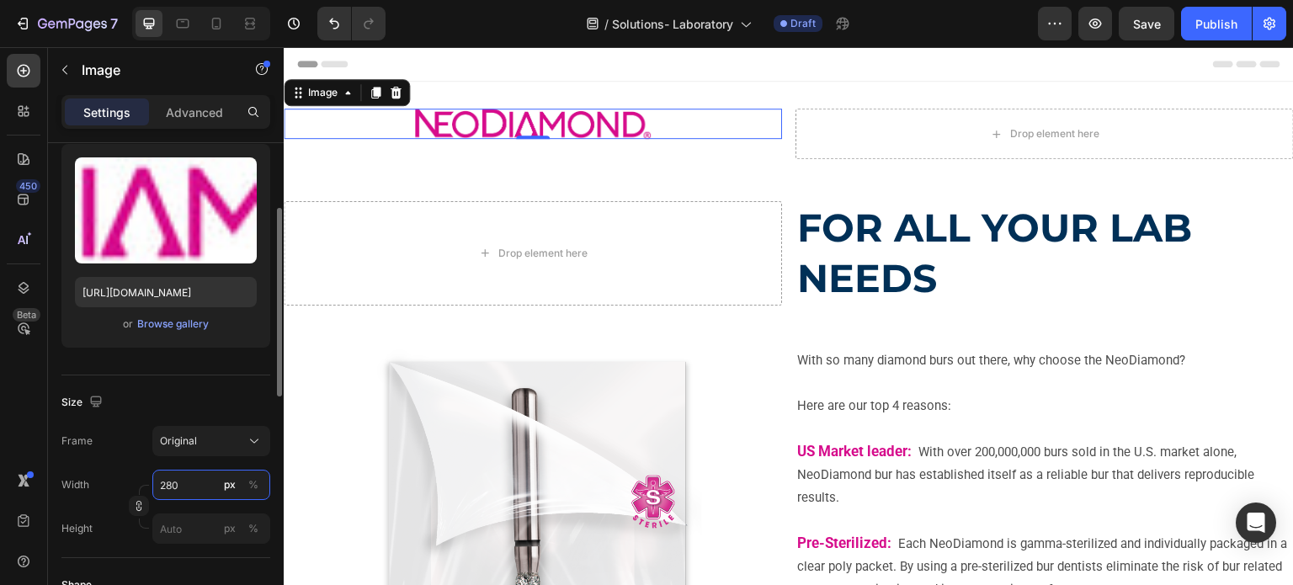
click at [163, 483] on input "280" at bounding box center [211, 485] width 118 height 30
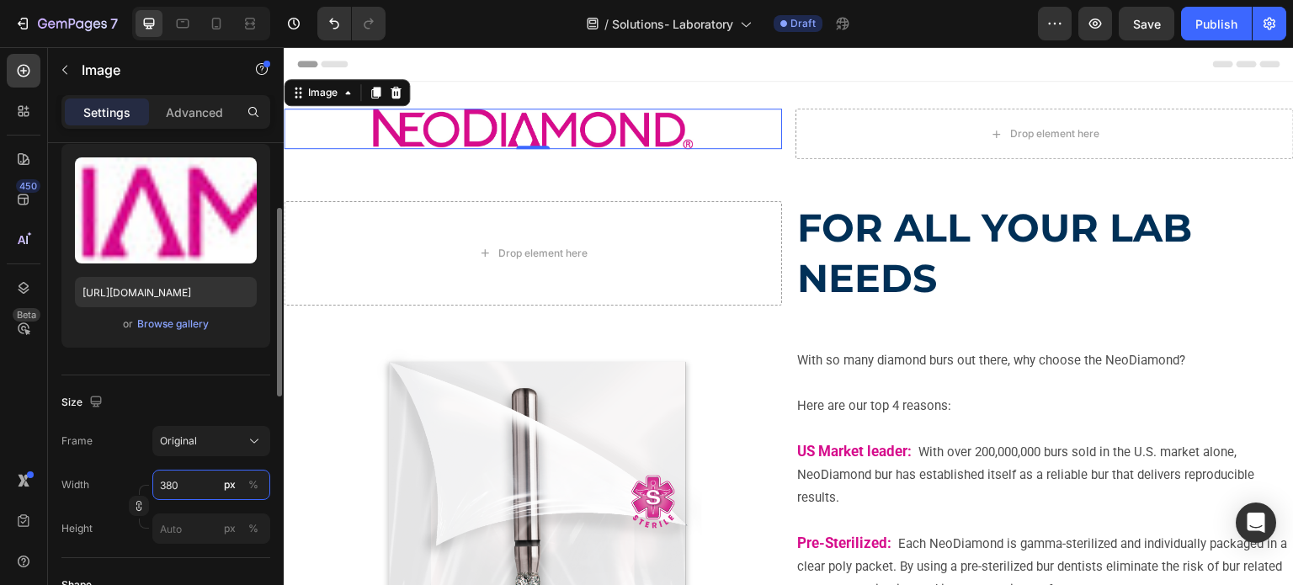
click at [157, 483] on input "380" at bounding box center [211, 485] width 118 height 30
type input "480"
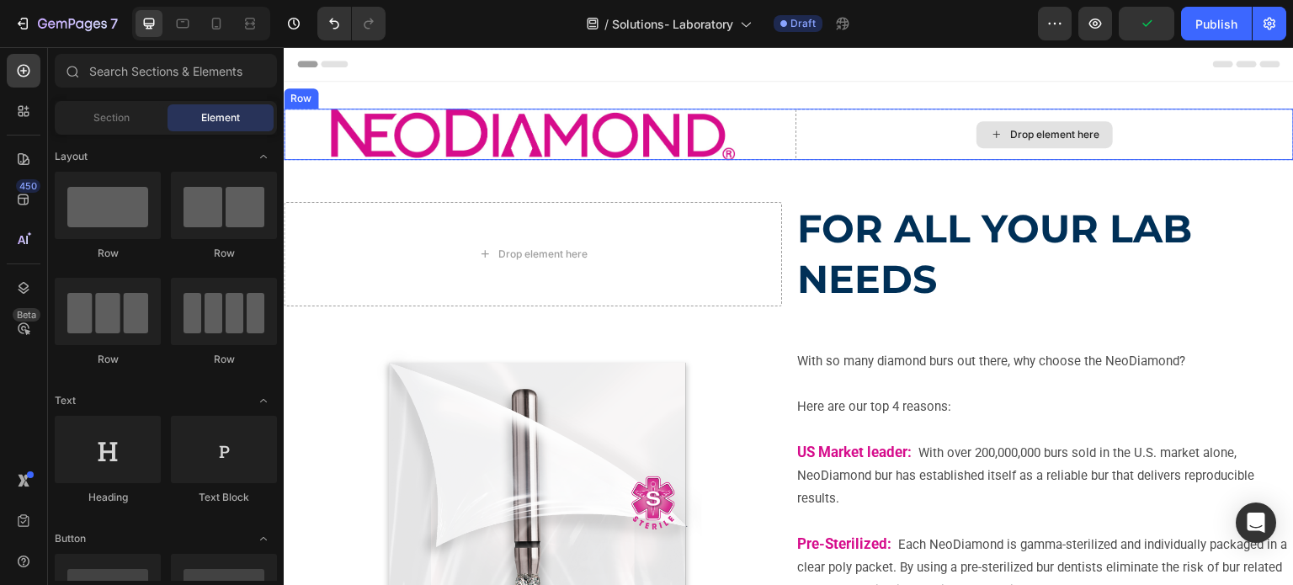
click at [977, 141] on div "Drop element here" at bounding box center [1045, 134] width 136 height 27
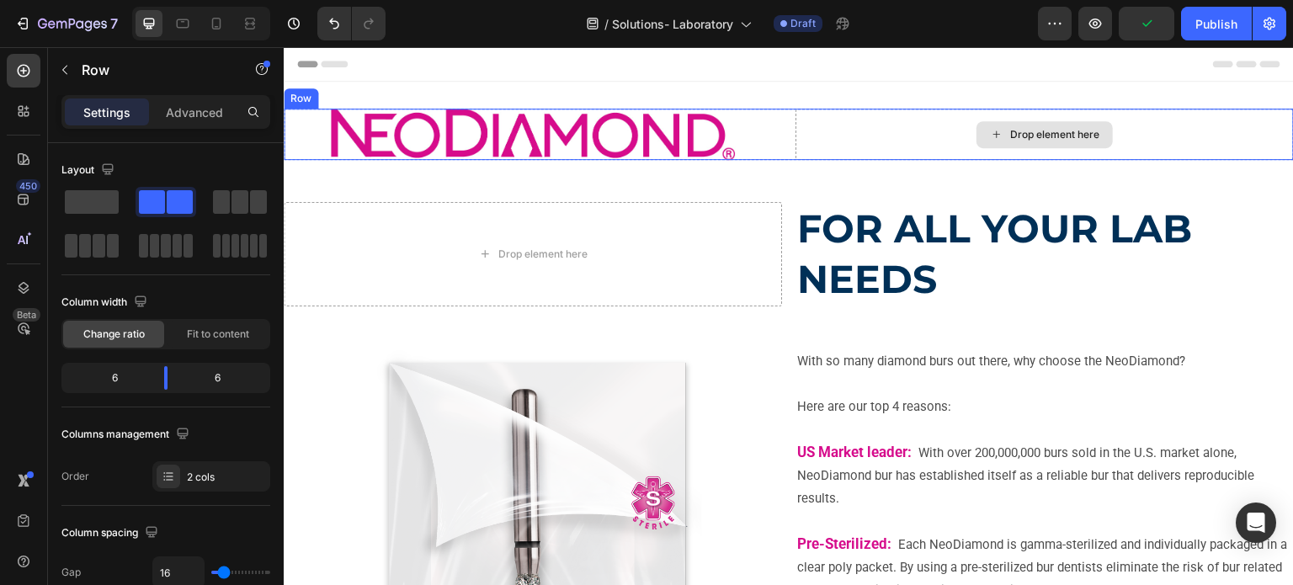
click at [921, 143] on div "Drop element here" at bounding box center [1045, 134] width 499 height 51
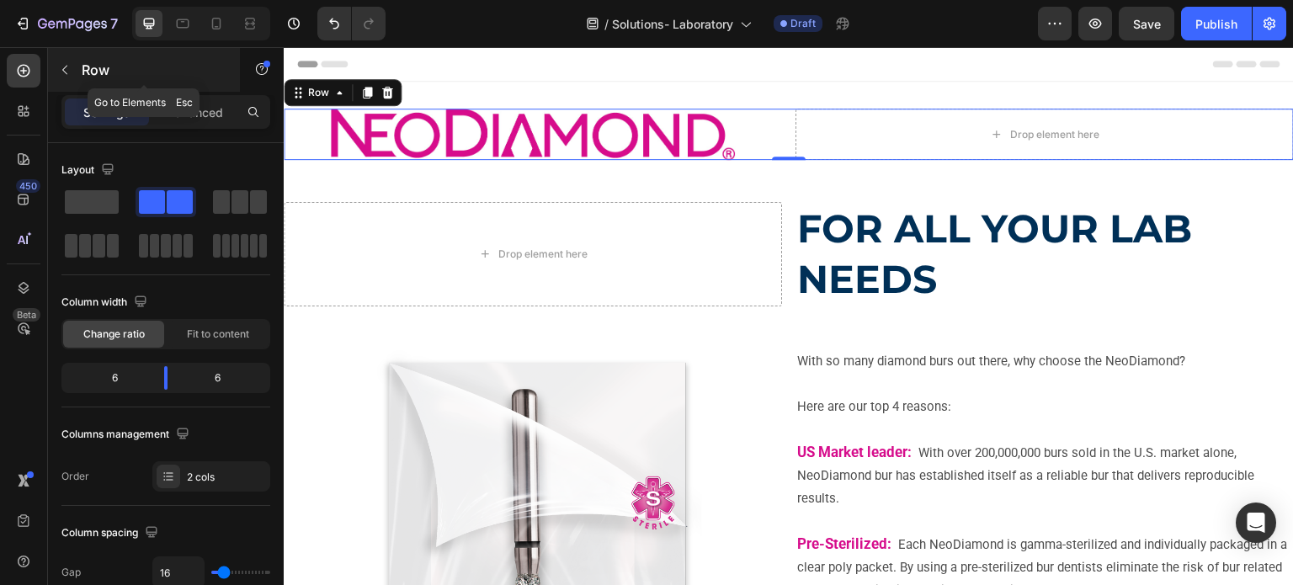
click at [70, 64] on icon "button" at bounding box center [64, 69] width 13 height 13
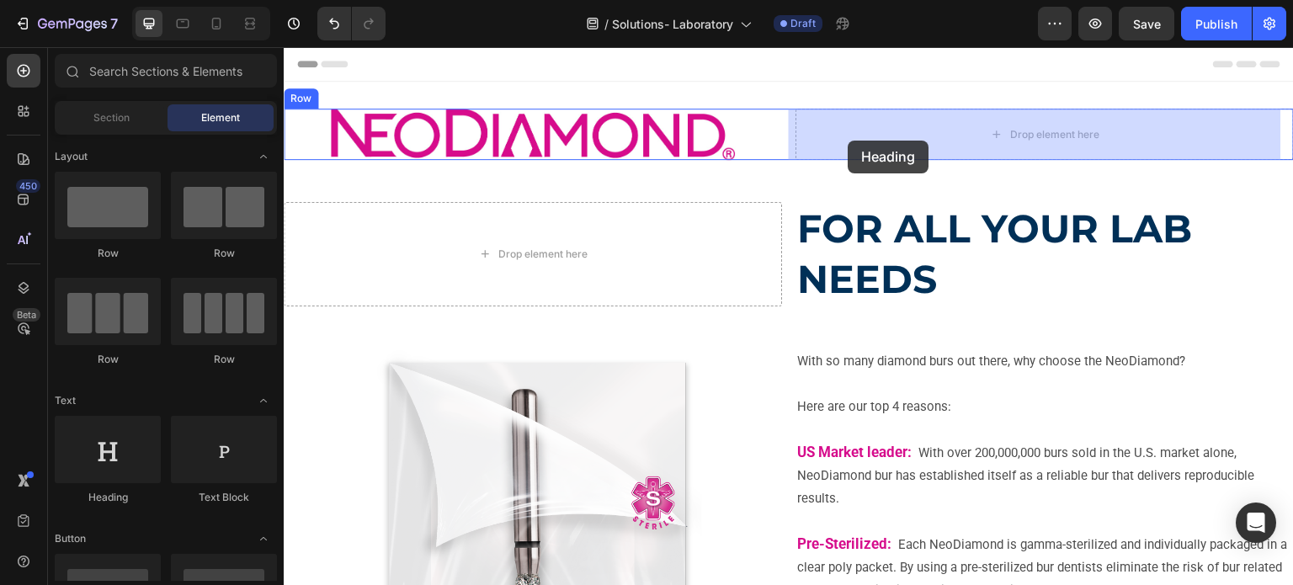
drag, startPoint x: 406, startPoint y: 494, endPoint x: 849, endPoint y: 141, distance: 566.8
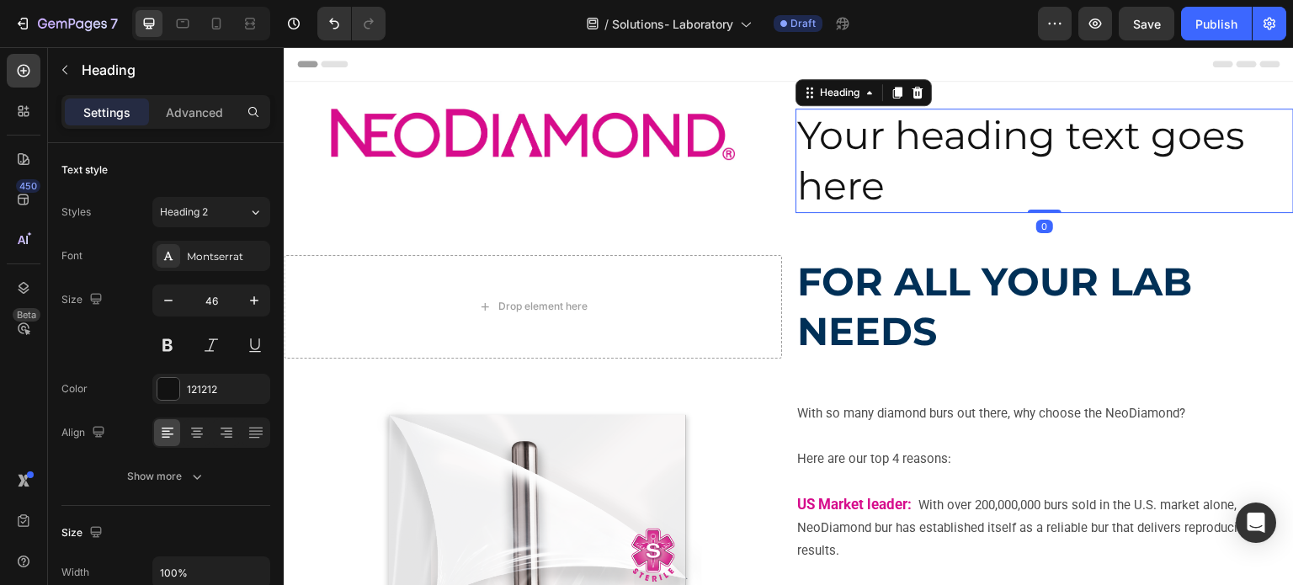
click at [849, 141] on h2 "Your heading text goes here" at bounding box center [1045, 161] width 499 height 104
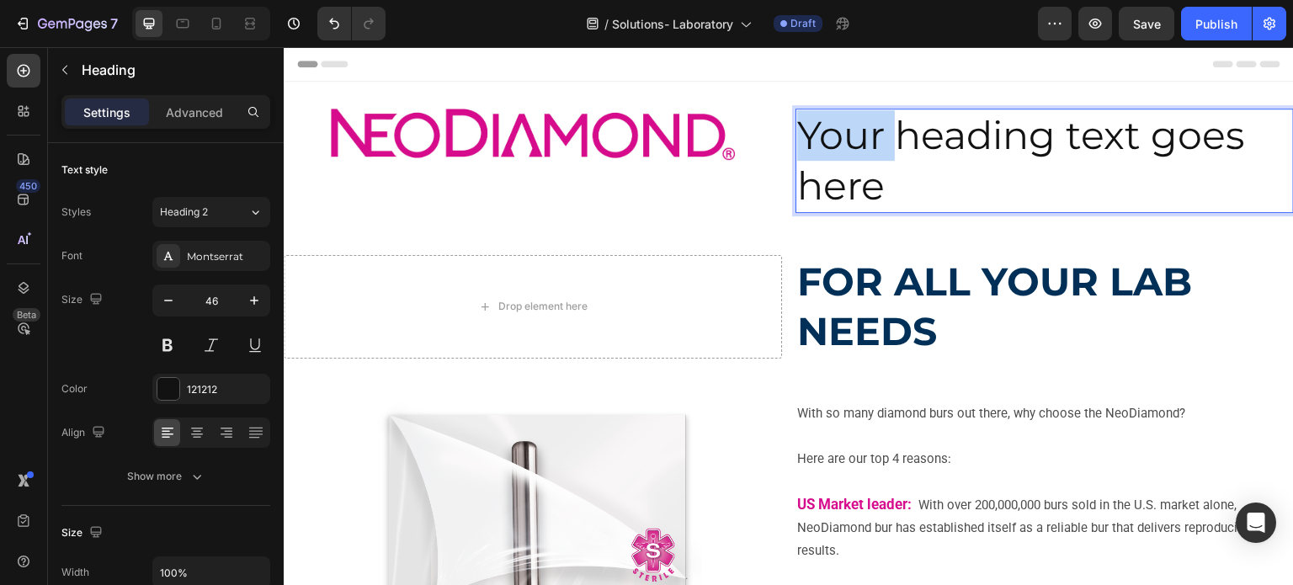
click at [849, 141] on p "Your heading text goes here" at bounding box center [1044, 160] width 495 height 101
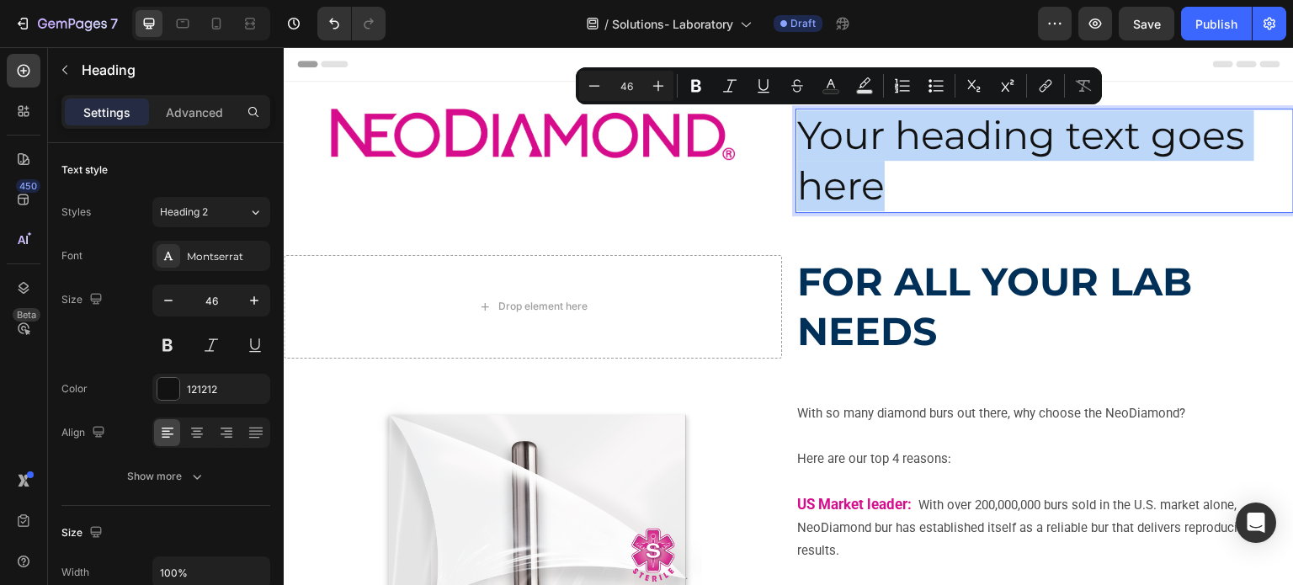
click at [849, 141] on p "Your heading text goes here" at bounding box center [1044, 160] width 495 height 101
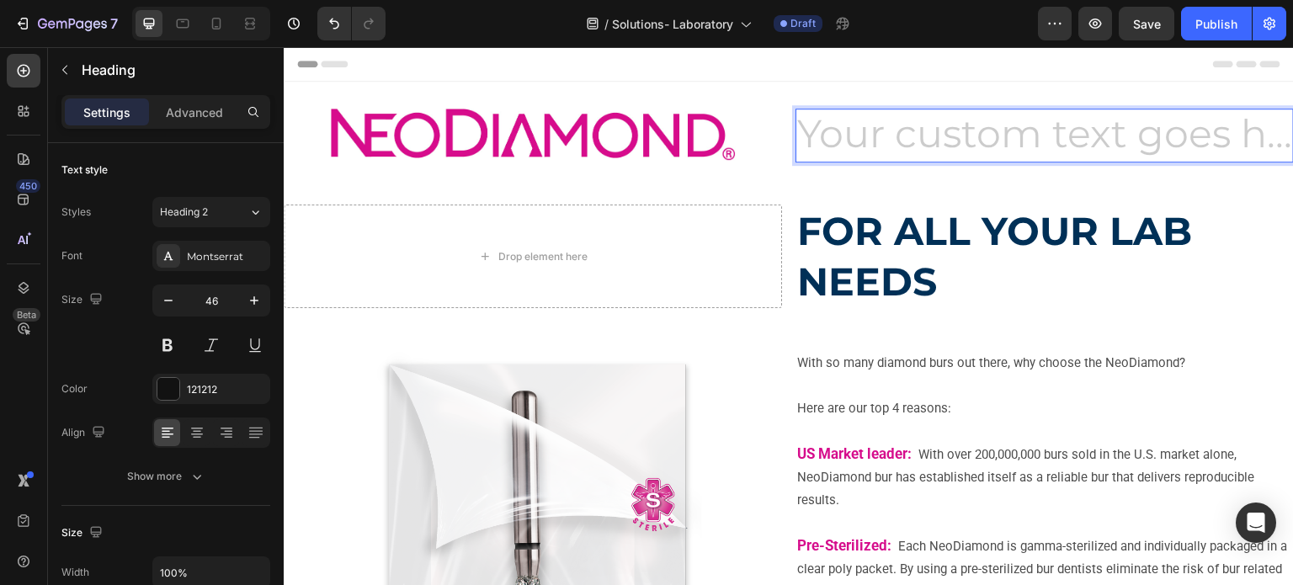
click at [843, 141] on h2 "Rich Text Editor. Editing area: main" at bounding box center [1045, 136] width 499 height 54
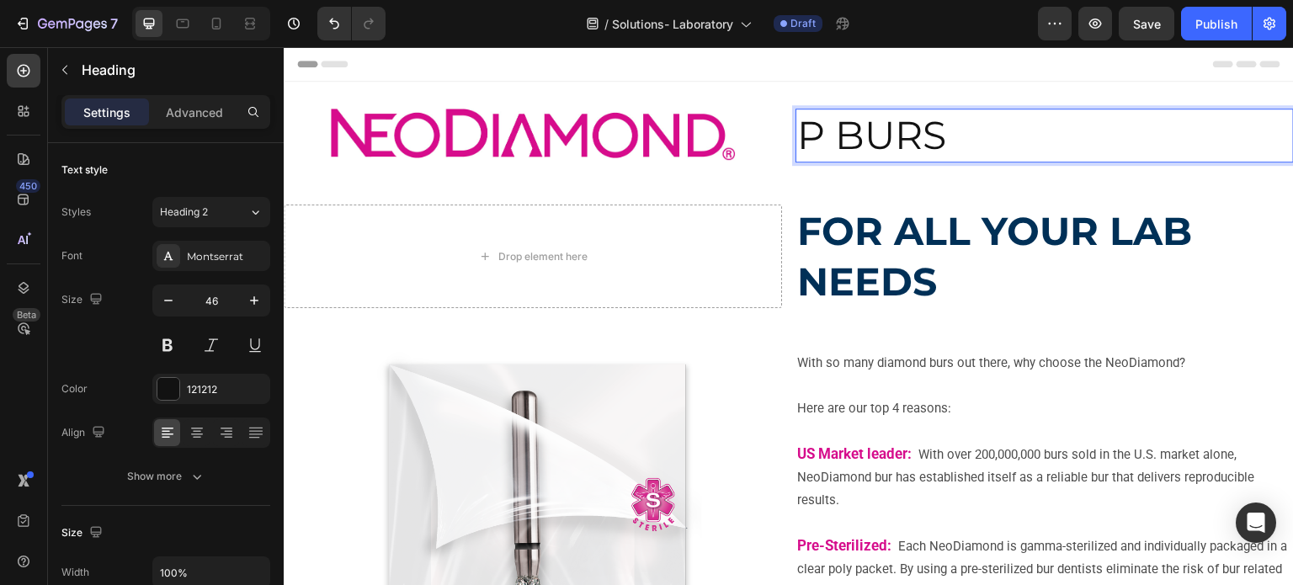
click at [808, 136] on p "P BURS" at bounding box center [1044, 135] width 495 height 51
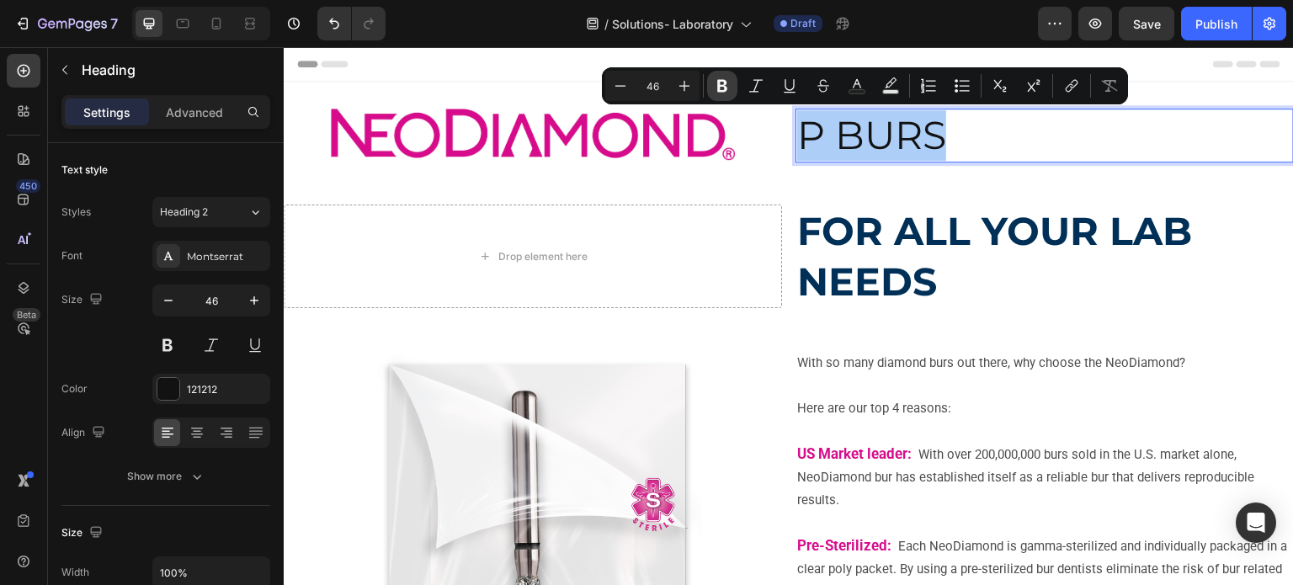
click at [716, 93] on icon "Editor contextual toolbar" at bounding box center [722, 85] width 17 height 17
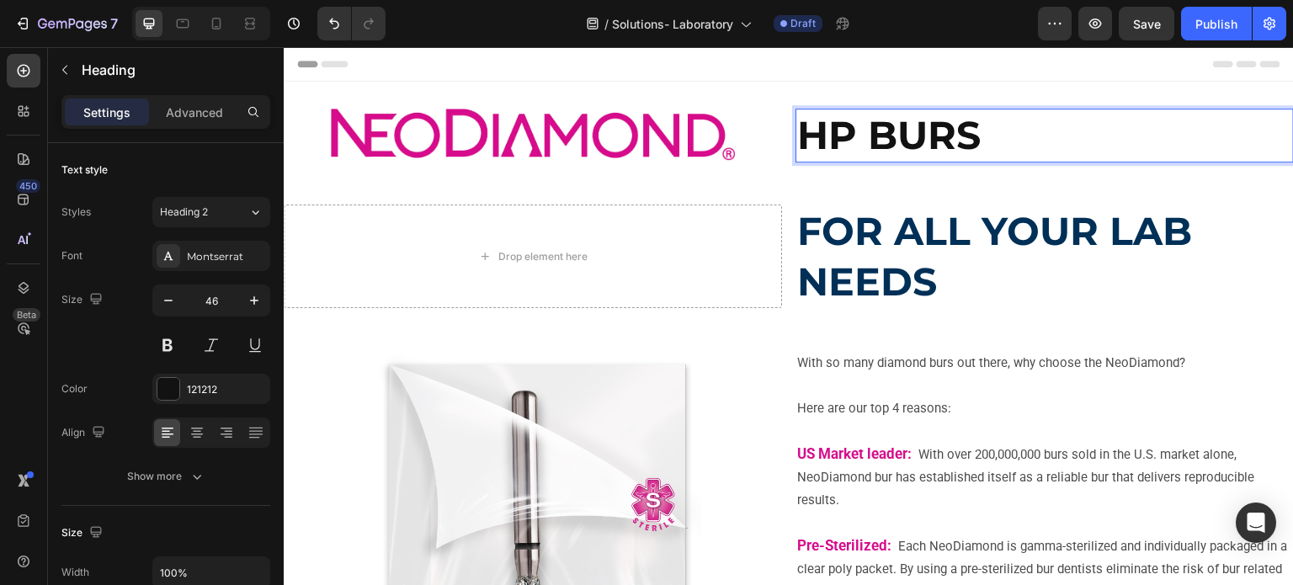
click at [820, 120] on strong "HP BURS" at bounding box center [889, 135] width 184 height 48
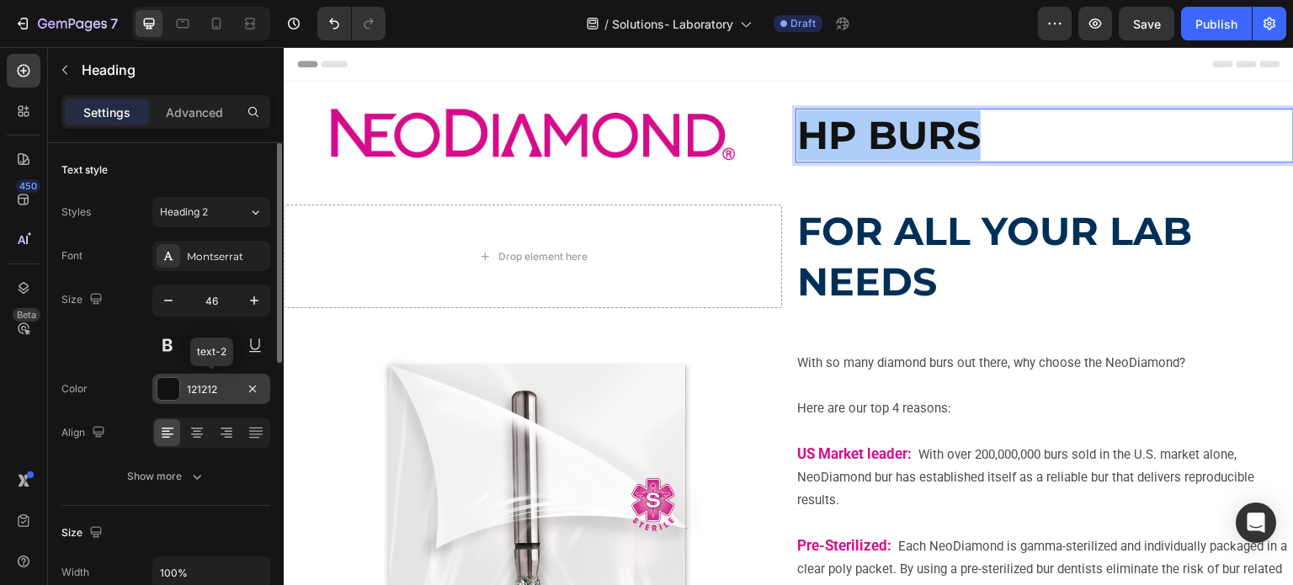
click at [180, 394] on div "121212" at bounding box center [211, 389] width 118 height 30
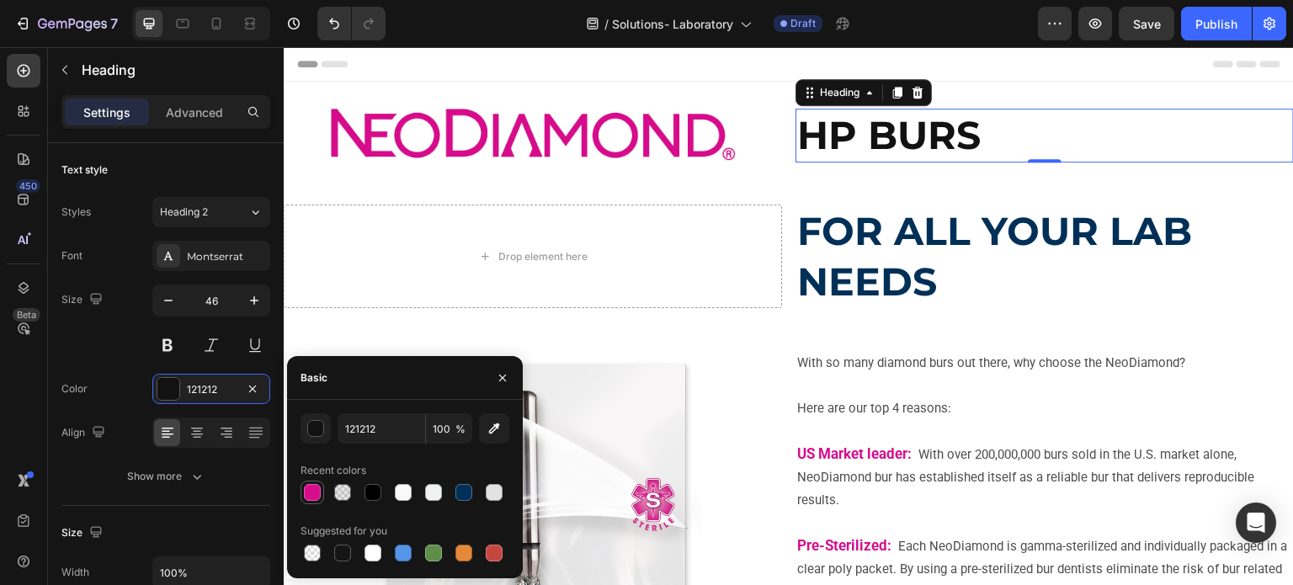
click at [315, 493] on div at bounding box center [312, 492] width 17 height 17
type input "D60D8C"
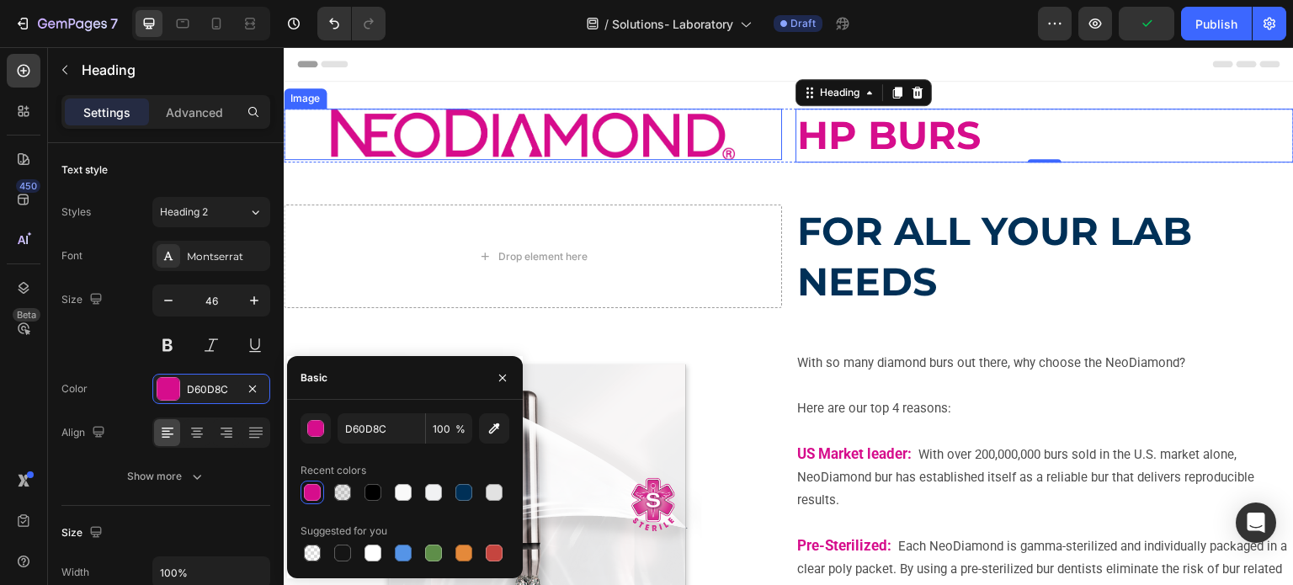
click at [535, 146] on img at bounding box center [533, 134] width 404 height 51
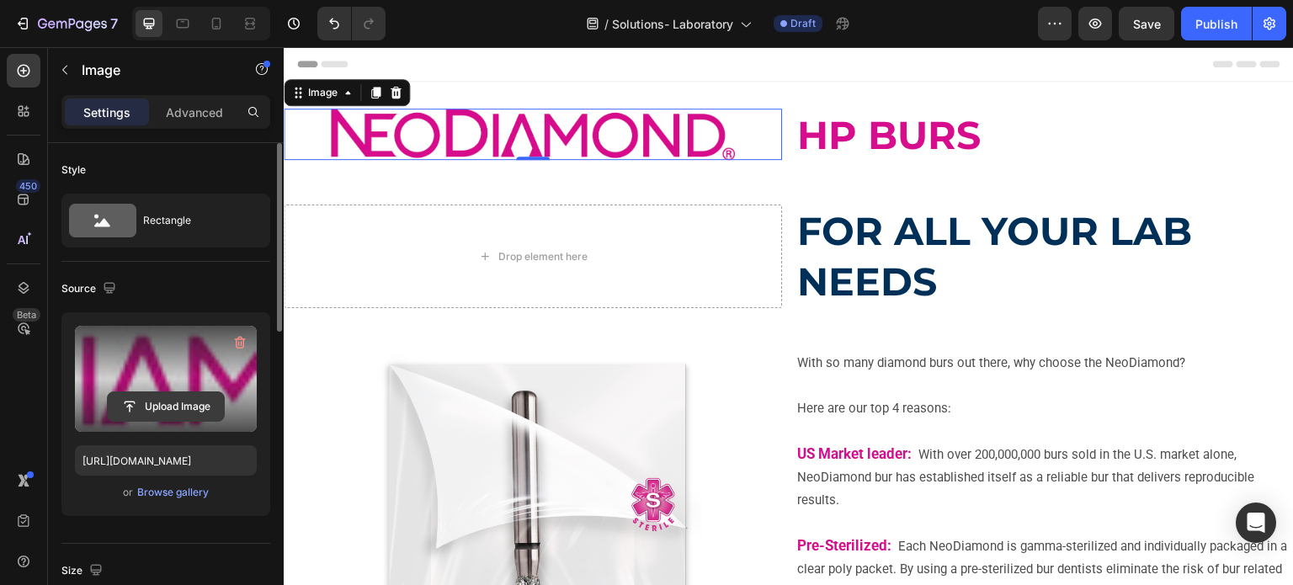
scroll to position [84, 0]
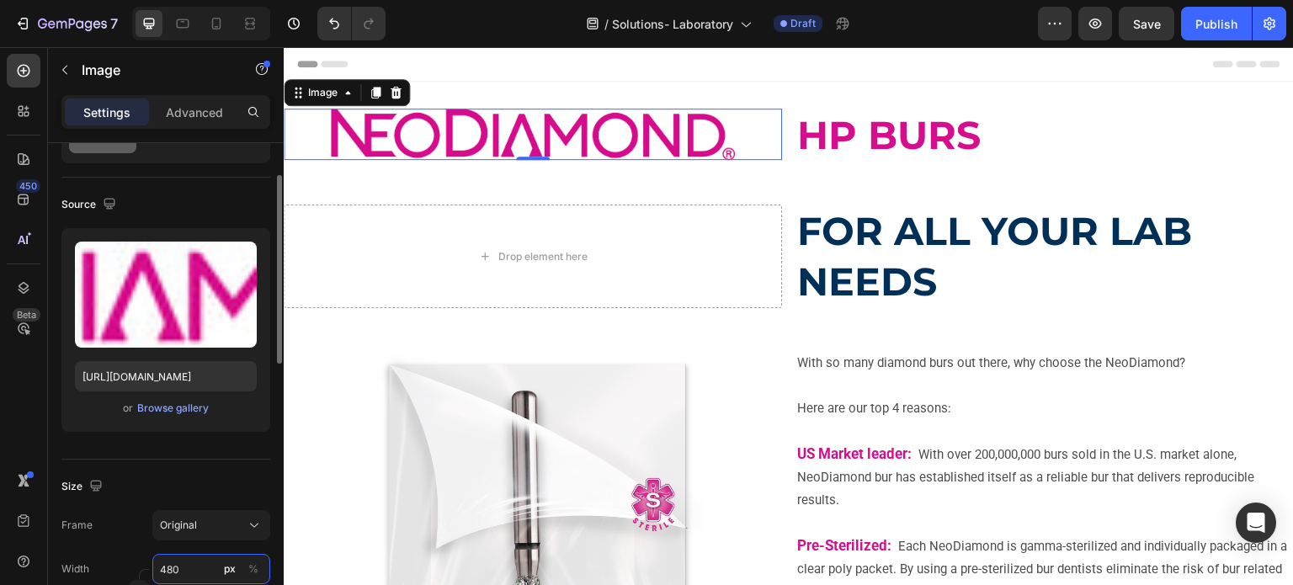
click at [168, 572] on input "480" at bounding box center [211, 569] width 118 height 30
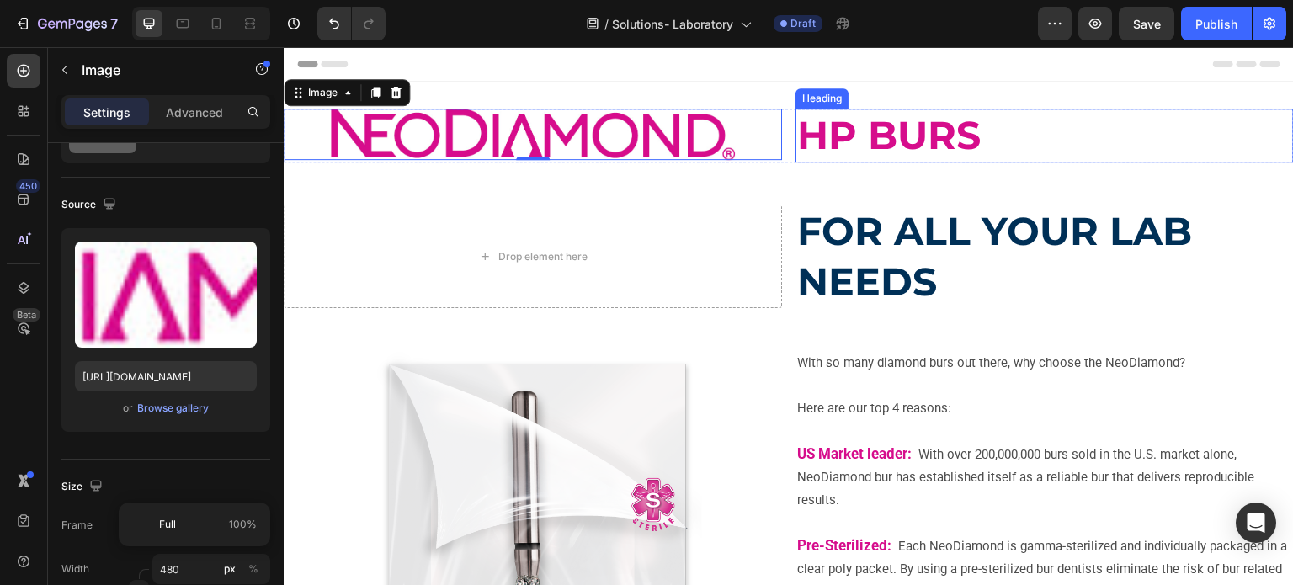
click at [877, 139] on strong "HP BURS" at bounding box center [889, 135] width 184 height 48
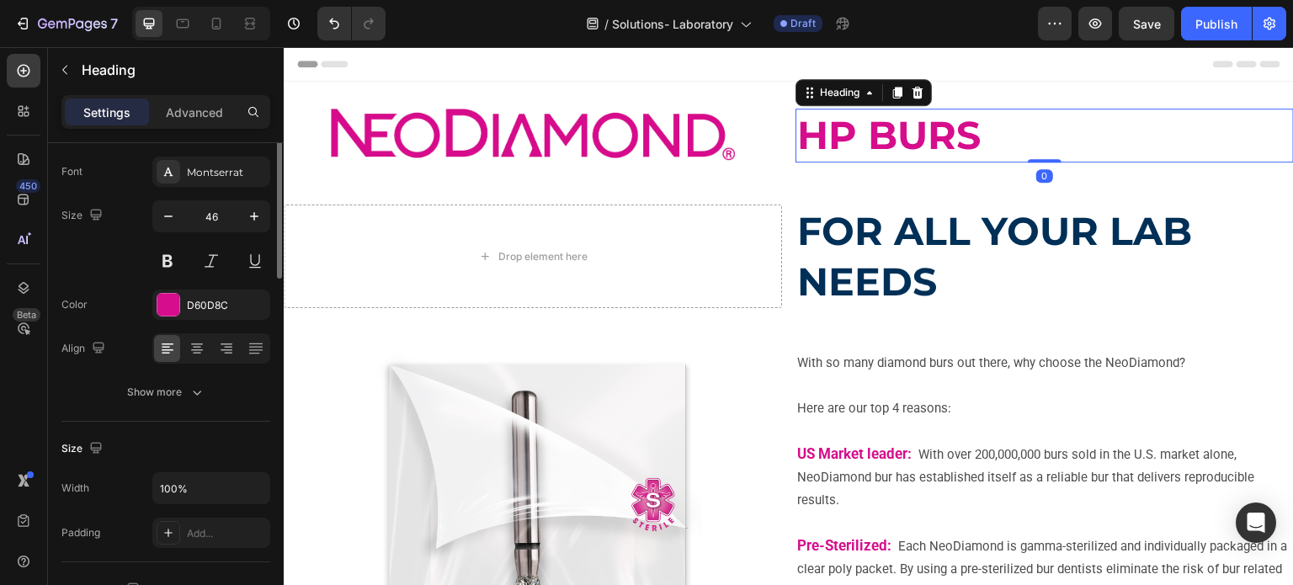
scroll to position [0, 0]
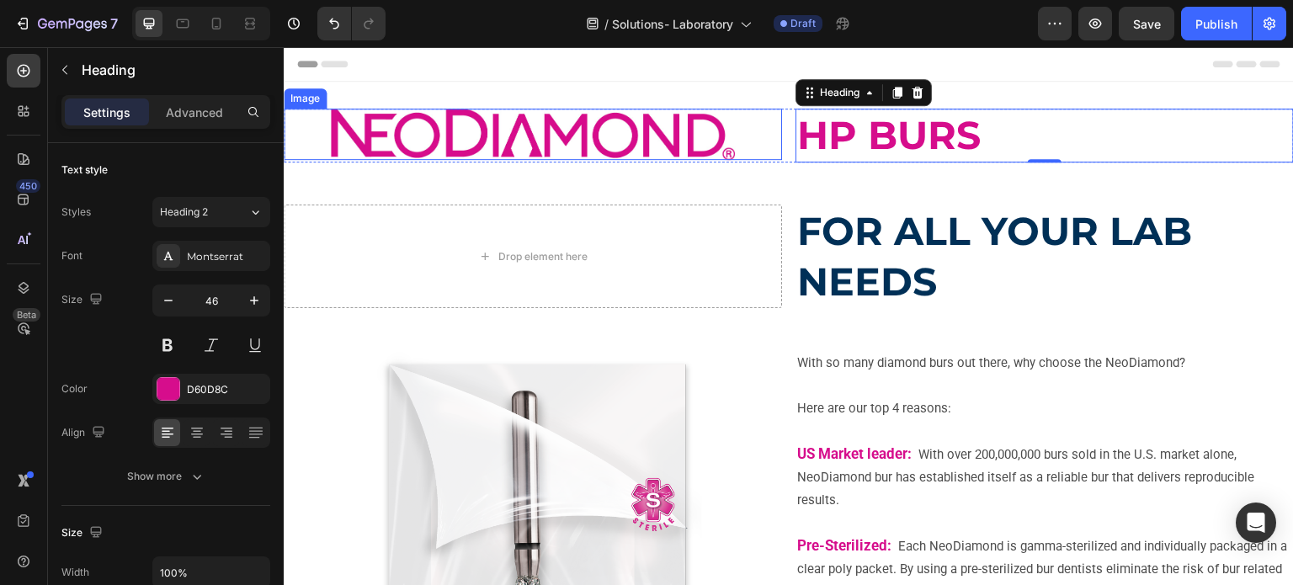
click at [688, 138] on img at bounding box center [533, 134] width 404 height 51
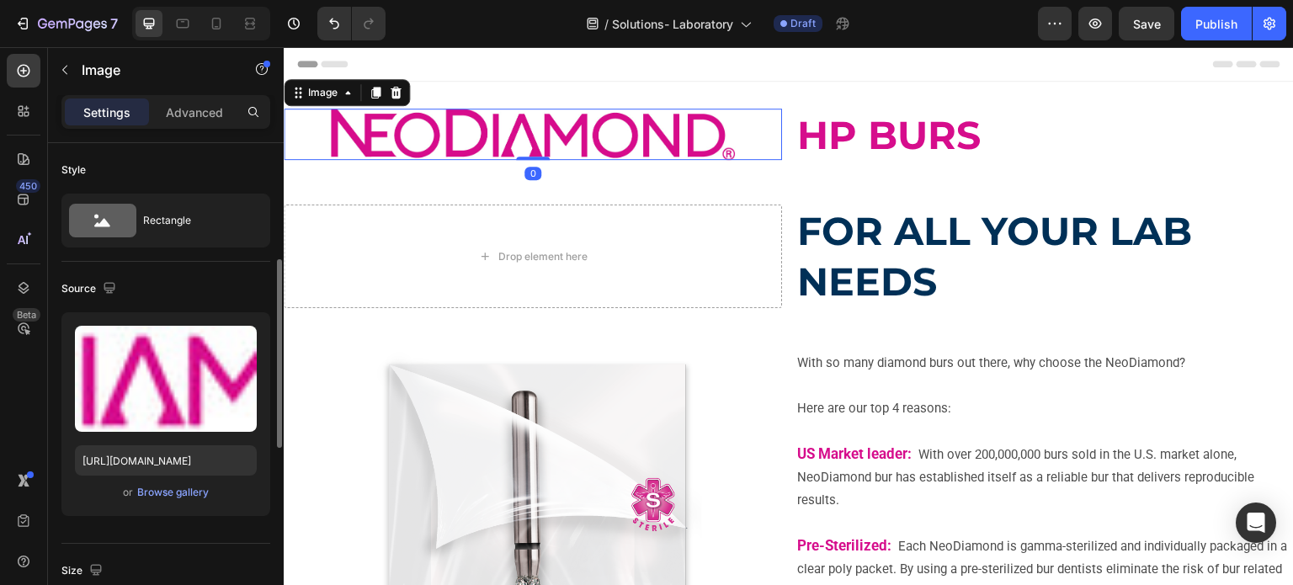
scroll to position [253, 0]
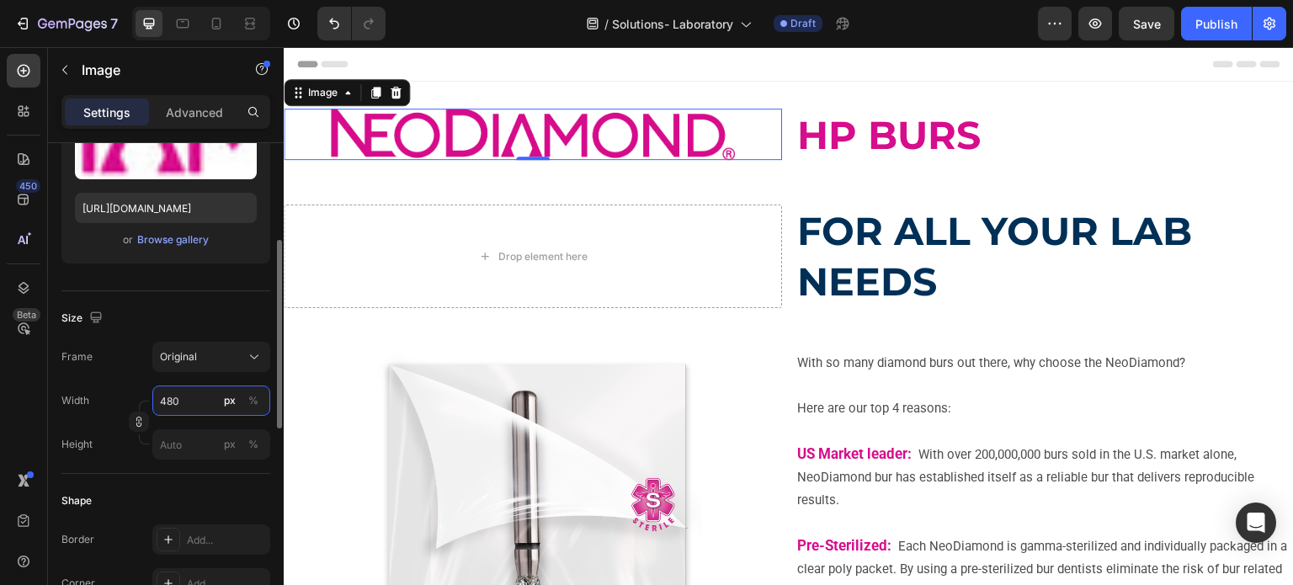
click at [189, 400] on input "480" at bounding box center [211, 401] width 118 height 30
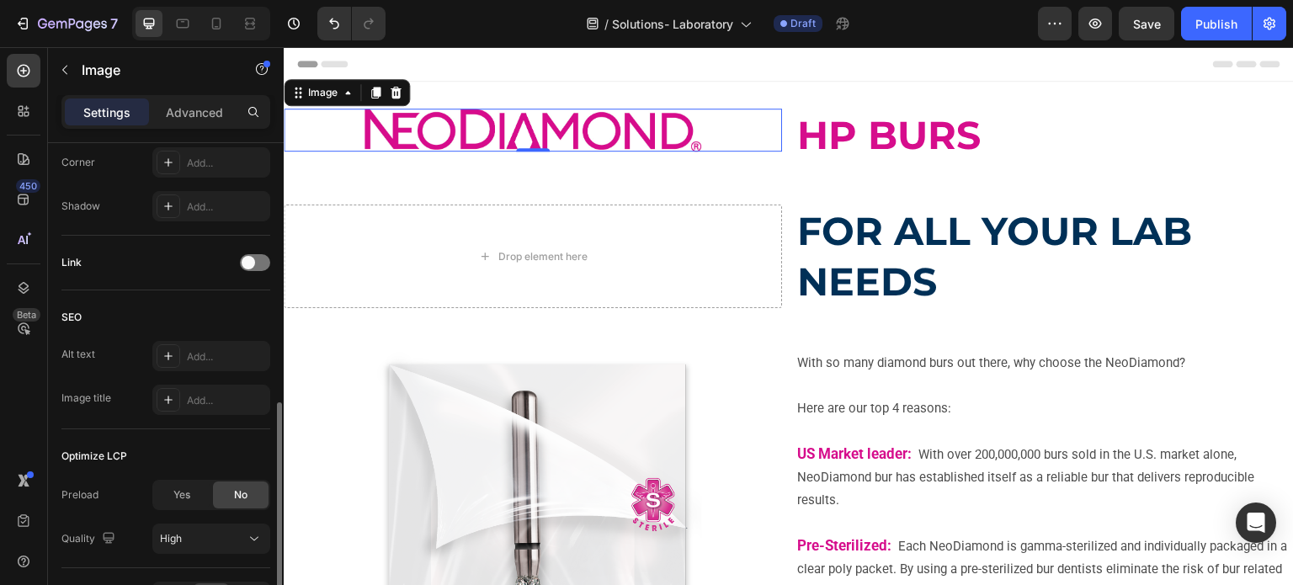
scroll to position [780, 0]
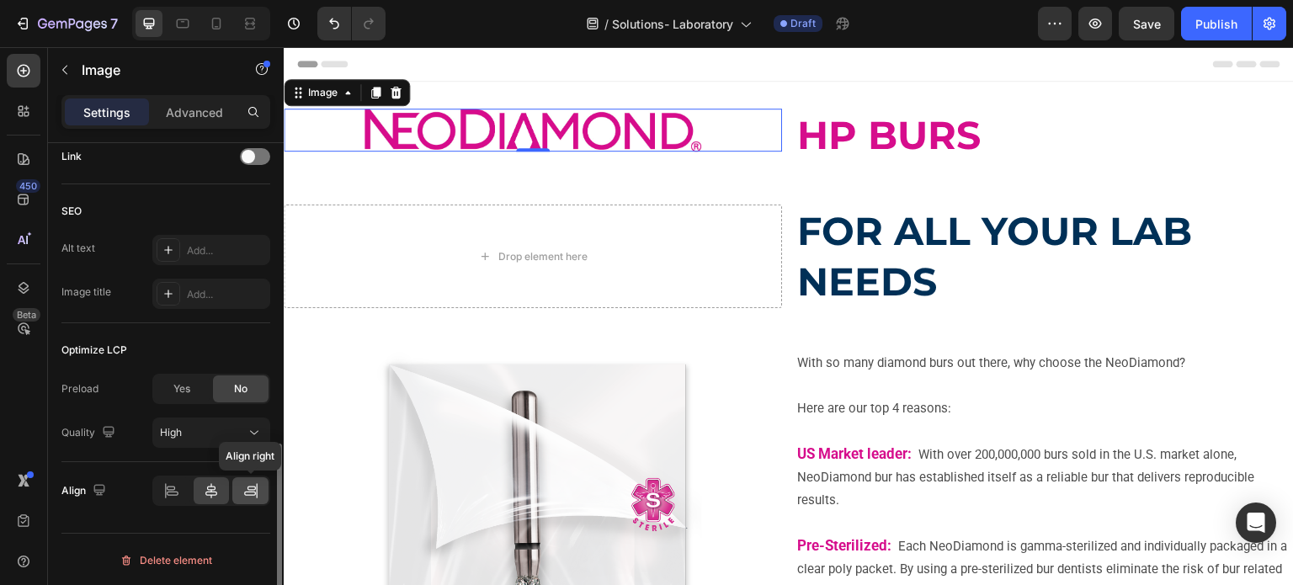
type input "400"
click at [245, 488] on icon at bounding box center [251, 491] width 17 height 17
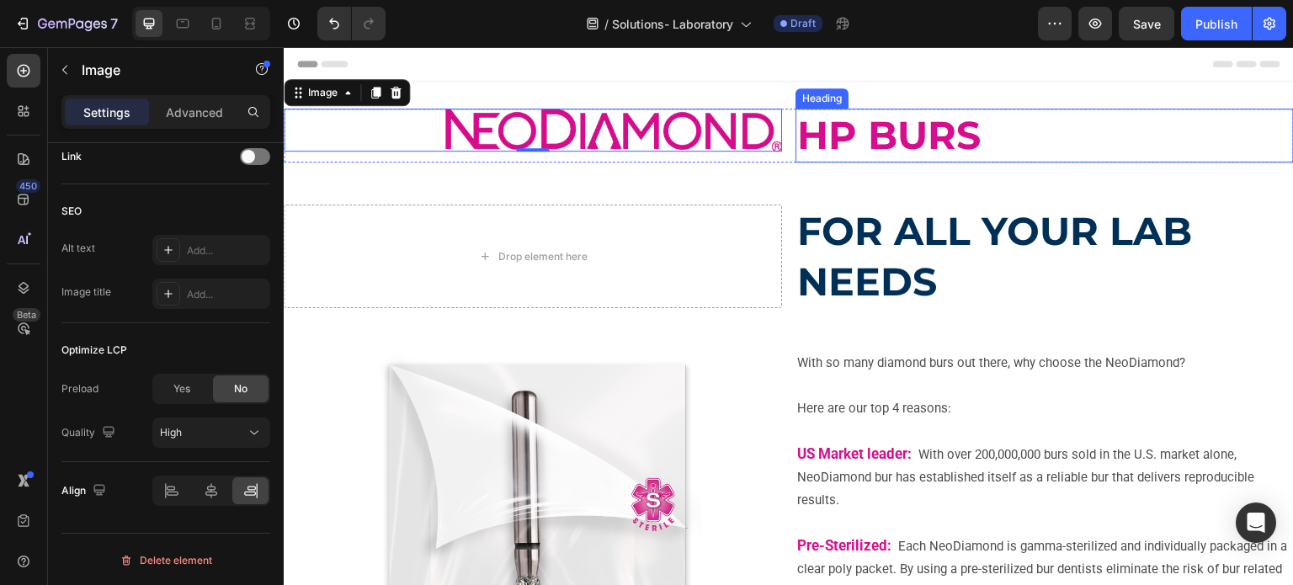
click at [817, 144] on strong "HP BURS" at bounding box center [889, 135] width 184 height 48
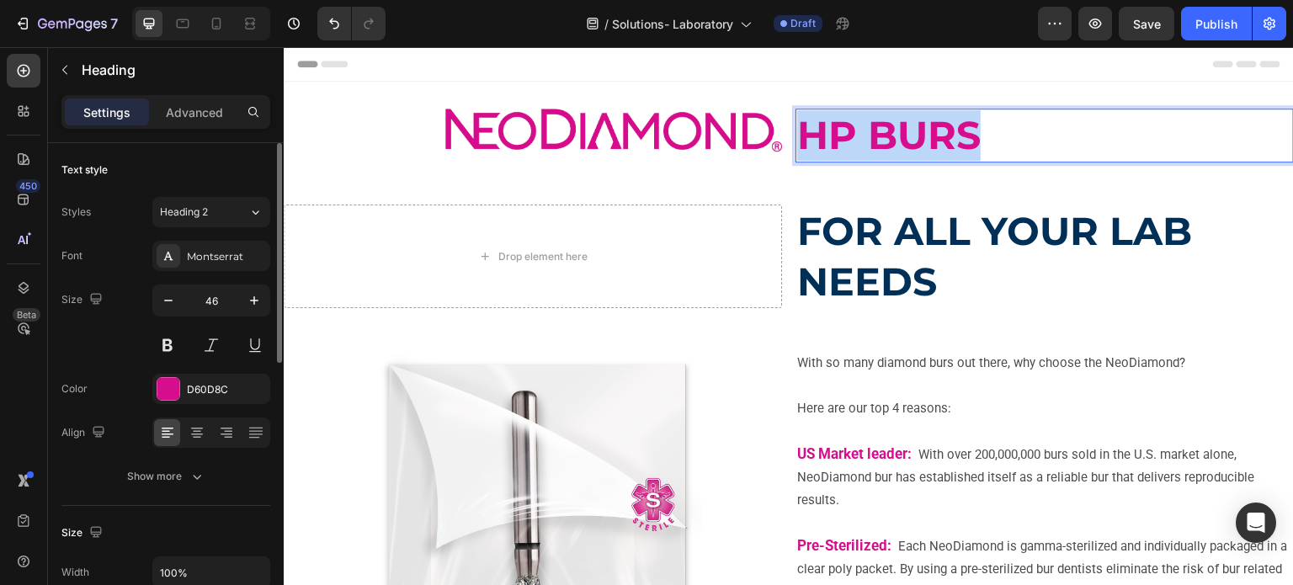
click at [817, 144] on strong "HP BURS" at bounding box center [889, 135] width 184 height 48
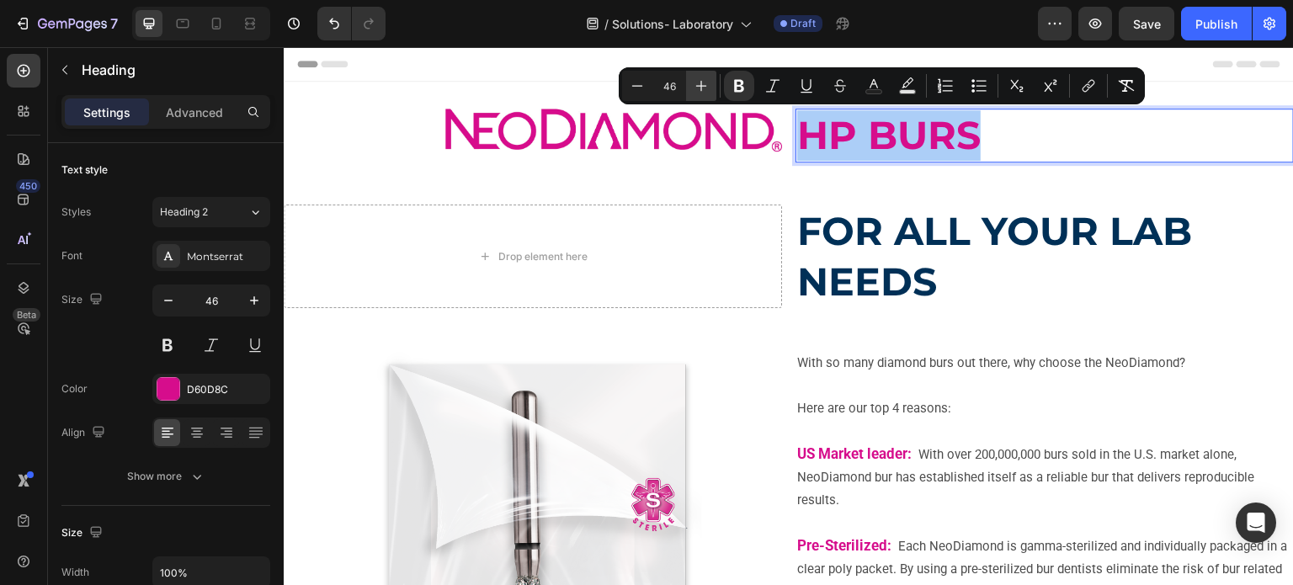
click at [701, 84] on icon "Editor contextual toolbar" at bounding box center [701, 86] width 11 height 11
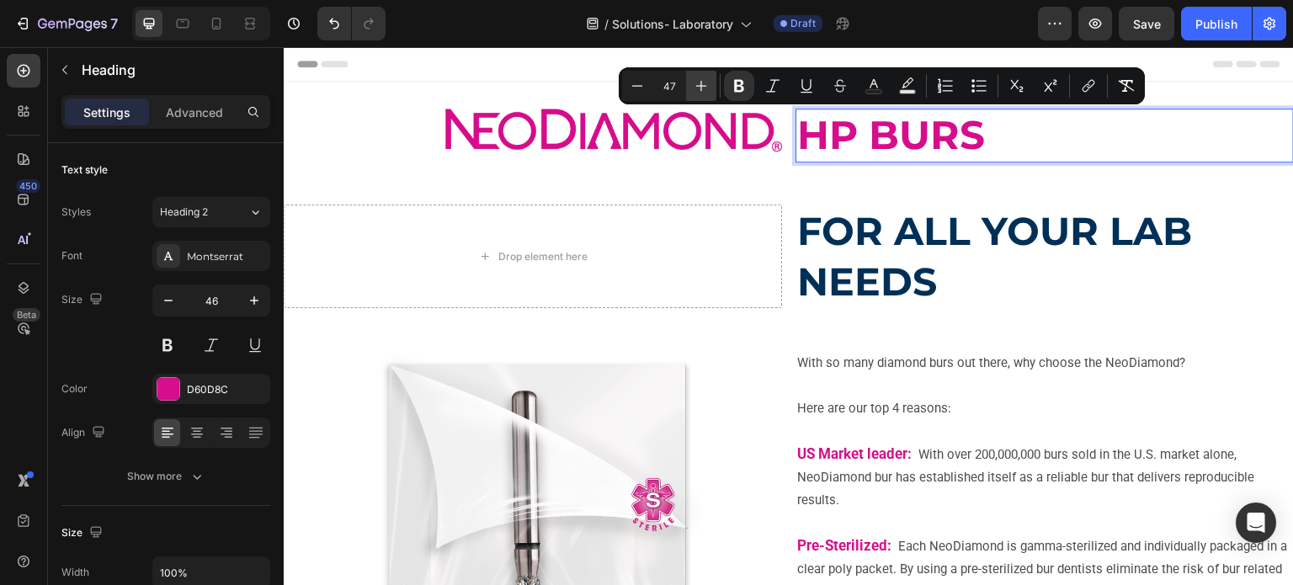
click at [701, 84] on icon "Editor contextual toolbar" at bounding box center [701, 86] width 11 height 11
type input "50"
click at [825, 154] on strong "HP BURS" at bounding box center [897, 134] width 200 height 51
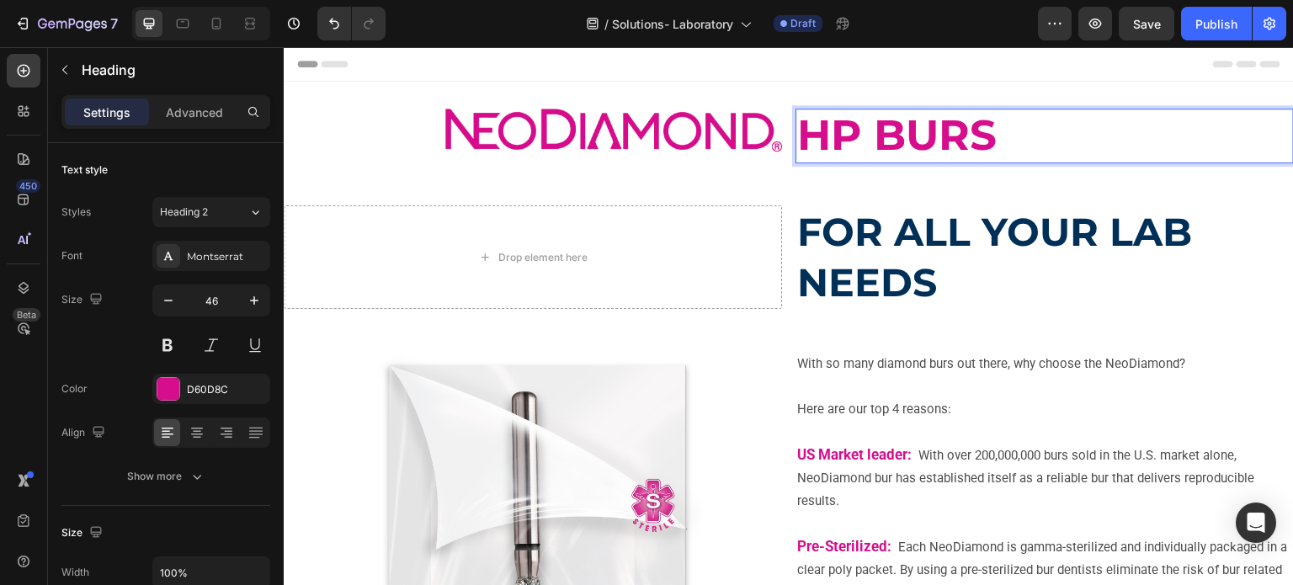
click at [818, 116] on strong "HP BURS" at bounding box center [897, 134] width 200 height 51
click at [832, 127] on strong "HP BURS" at bounding box center [897, 134] width 200 height 51
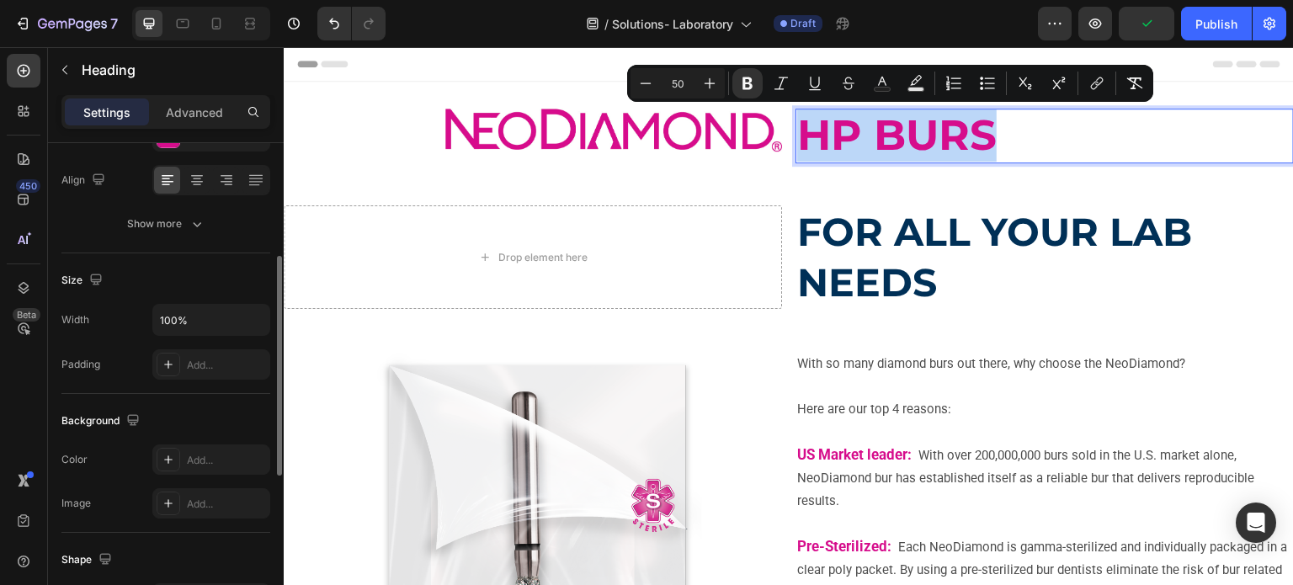
scroll to position [84, 0]
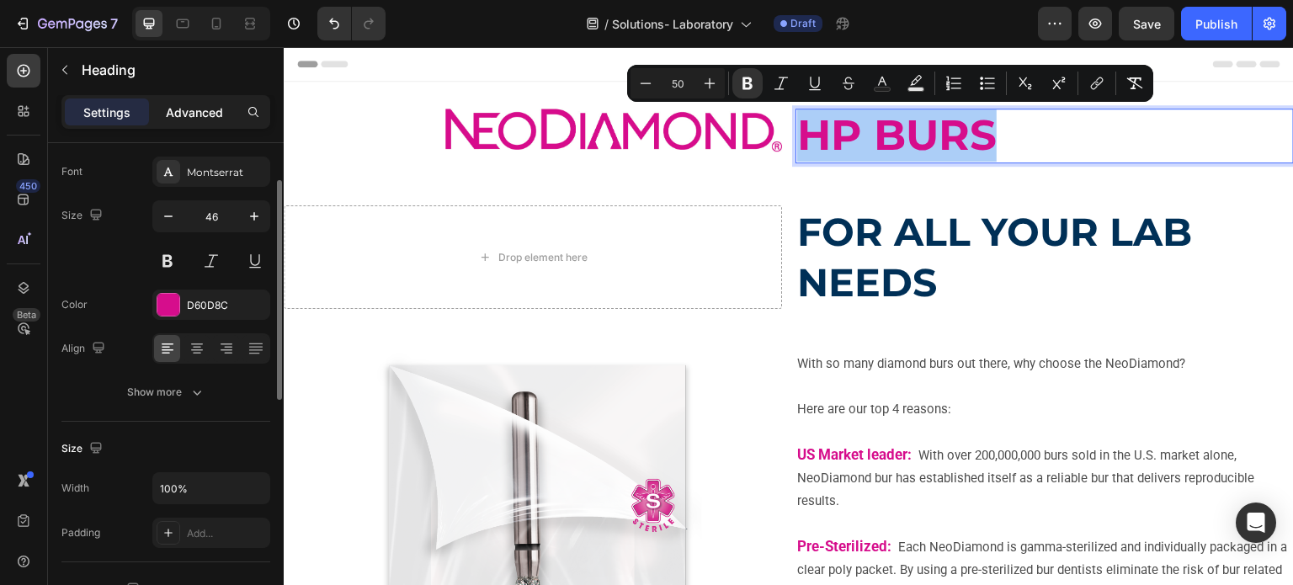
click at [205, 111] on p "Advanced" at bounding box center [194, 113] width 57 height 18
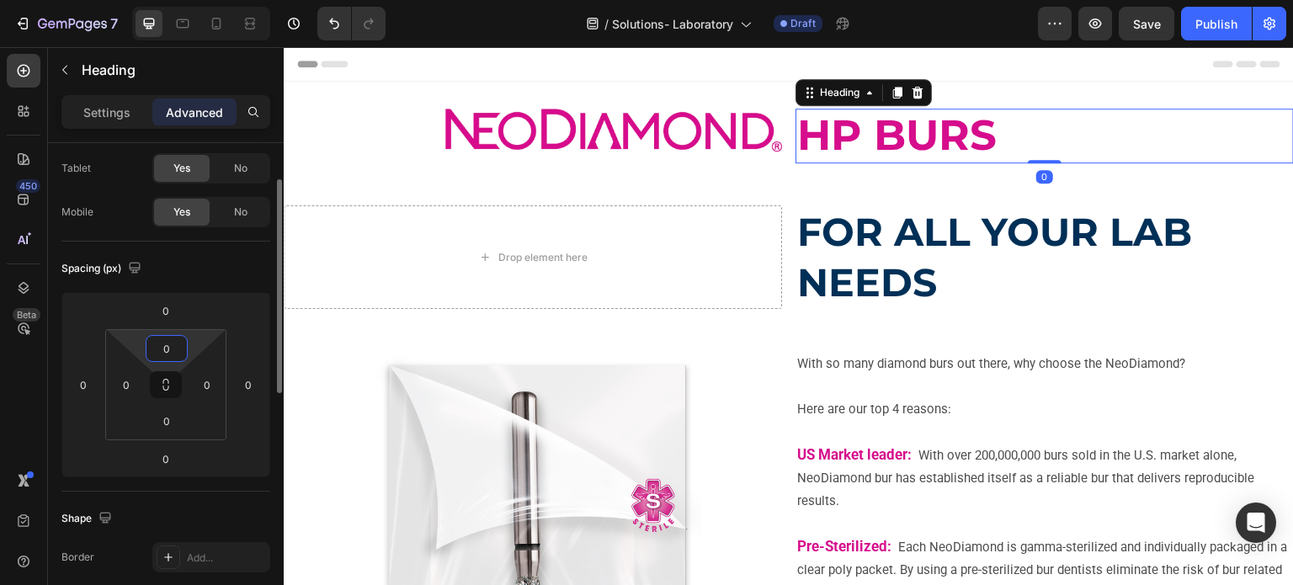
click at [172, 346] on input "0" at bounding box center [167, 348] width 34 height 25
type input "-"
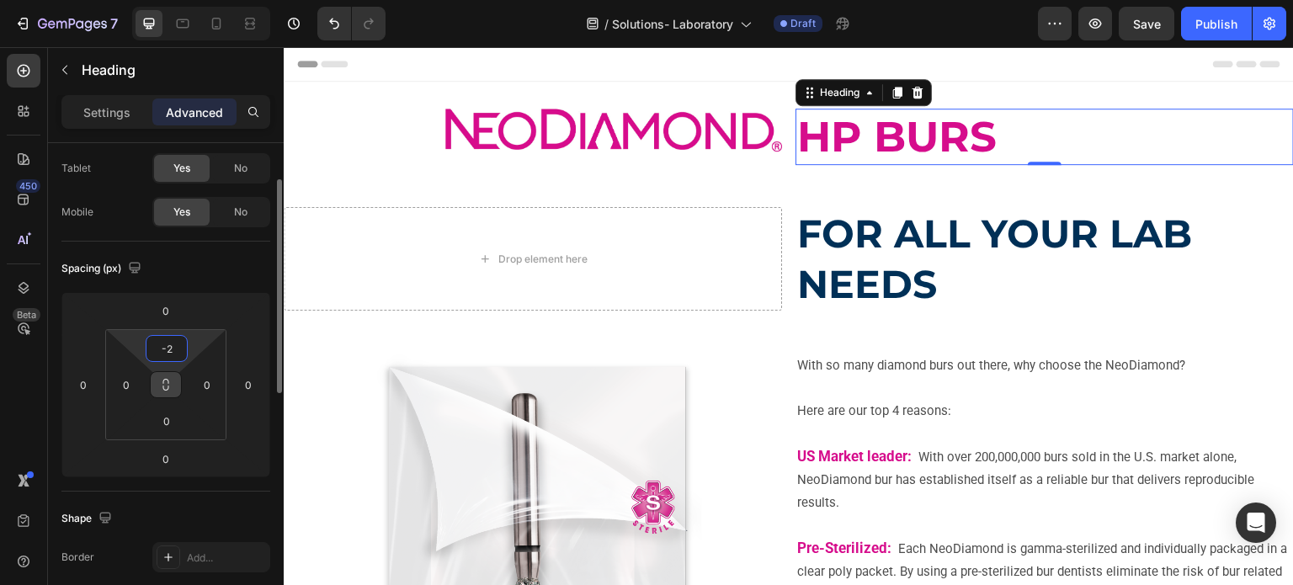
type input "-20"
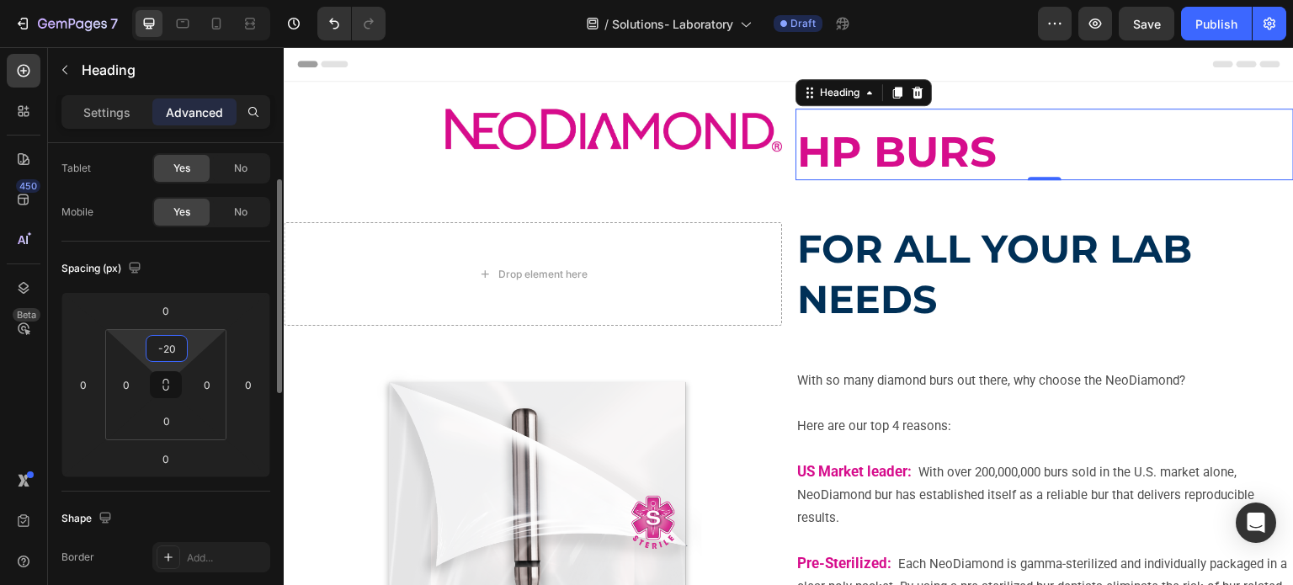
drag, startPoint x: 181, startPoint y: 347, endPoint x: 140, endPoint y: 349, distance: 41.3
click at [140, 349] on div "-20 0 0 0" at bounding box center [165, 384] width 121 height 111
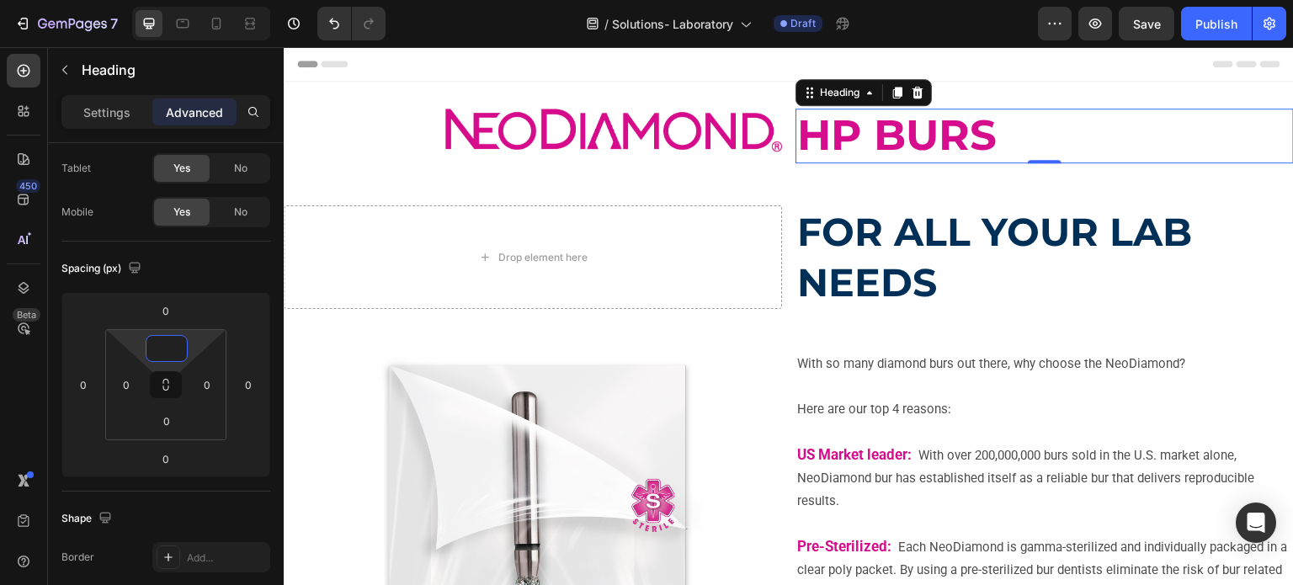
type input "0"
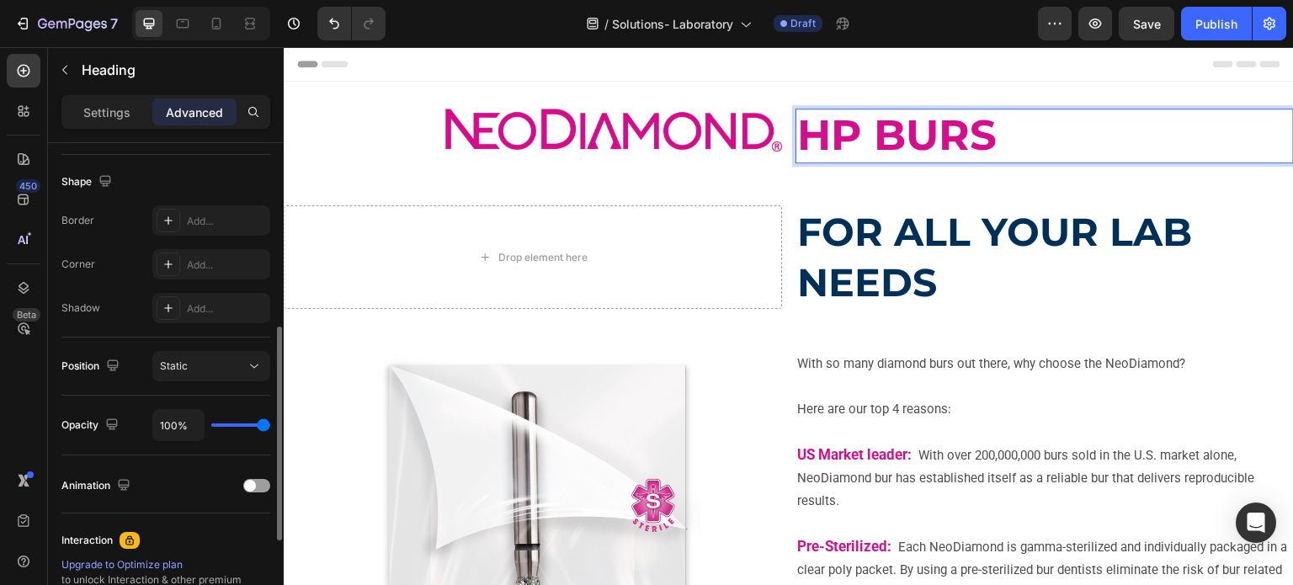
scroll to position [505, 0]
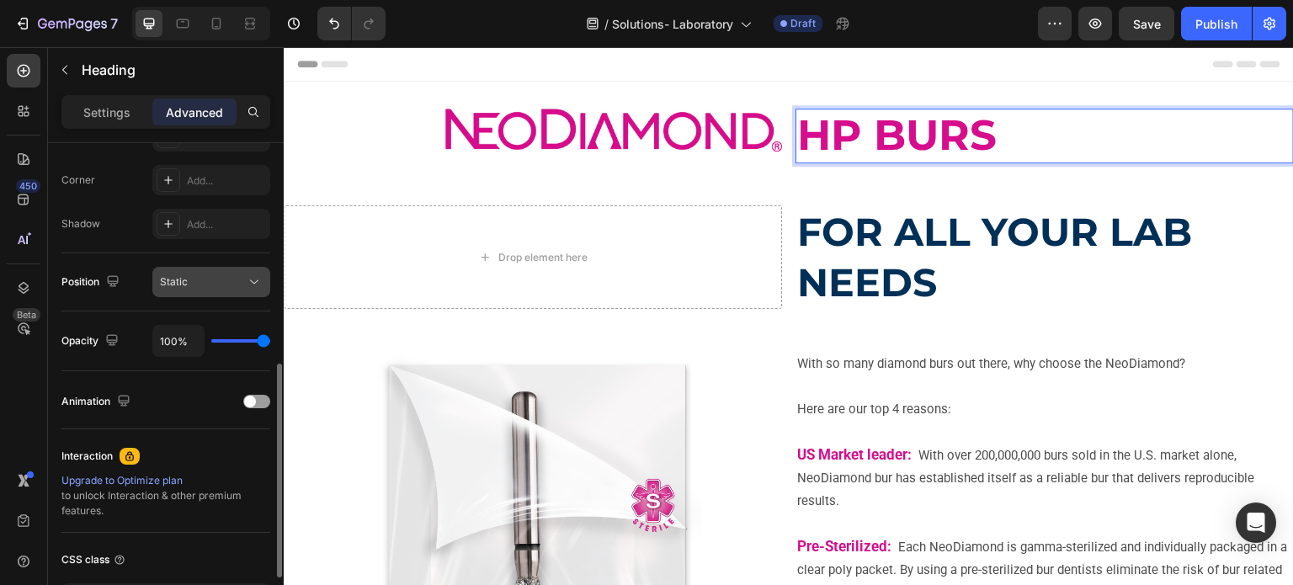
click at [206, 285] on div "Static" at bounding box center [203, 282] width 86 height 15
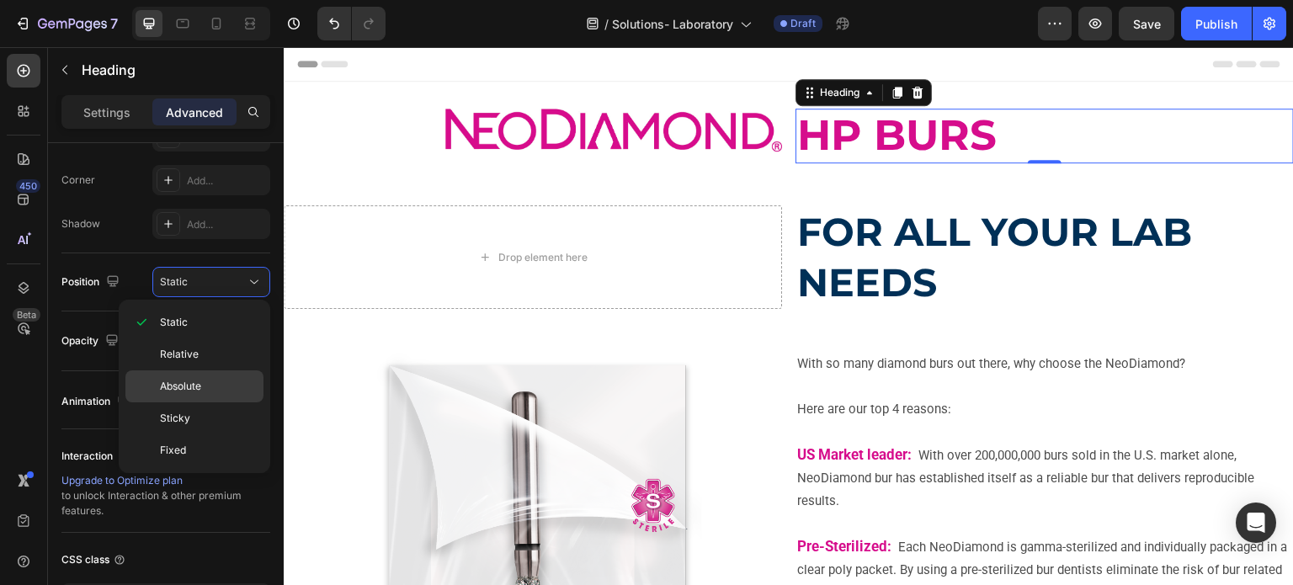
click at [199, 403] on div "Absolute" at bounding box center [194, 419] width 138 height 32
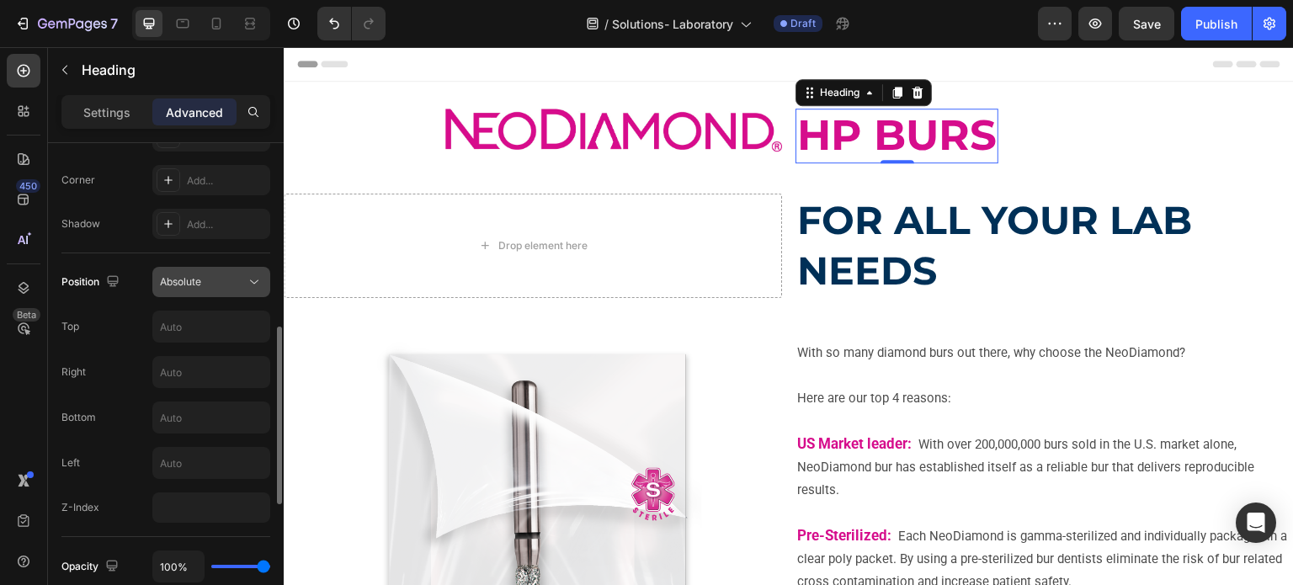
click at [236, 280] on div "Absolute" at bounding box center [203, 282] width 86 height 15
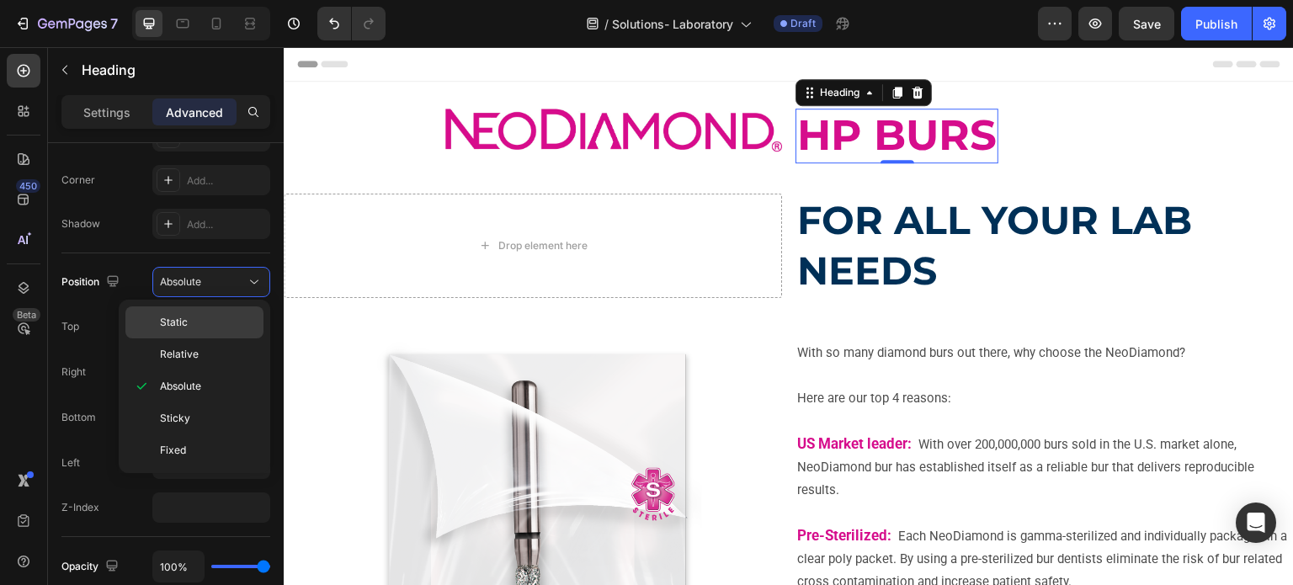
click at [223, 325] on p "Static" at bounding box center [208, 322] width 96 height 15
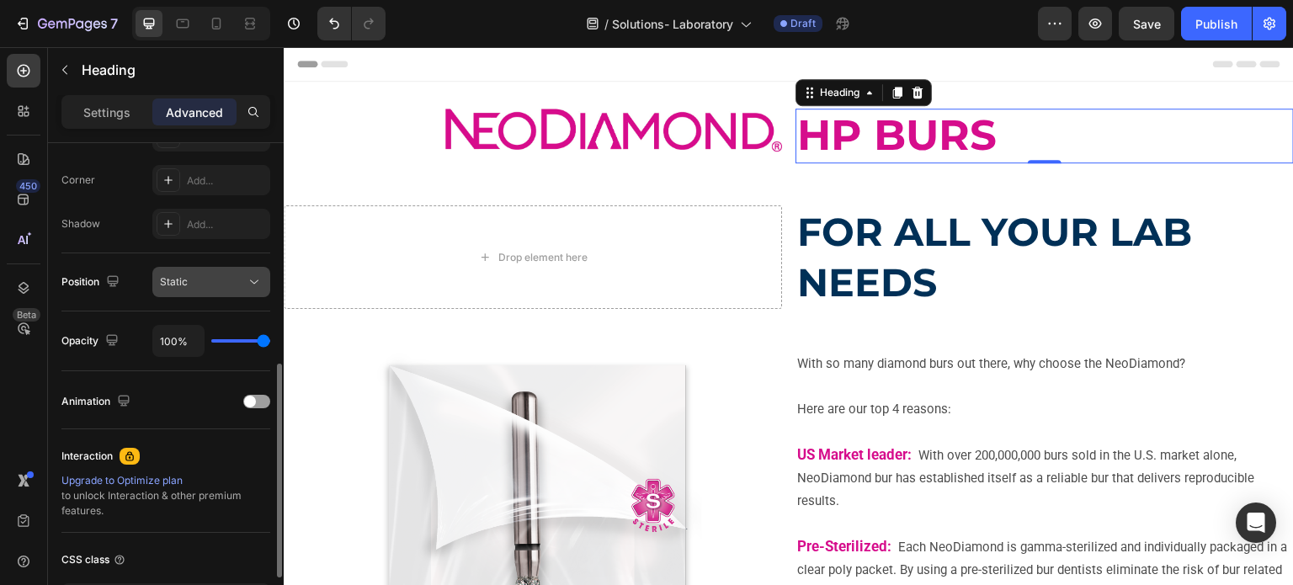
click at [237, 290] on button "Static" at bounding box center [211, 282] width 118 height 30
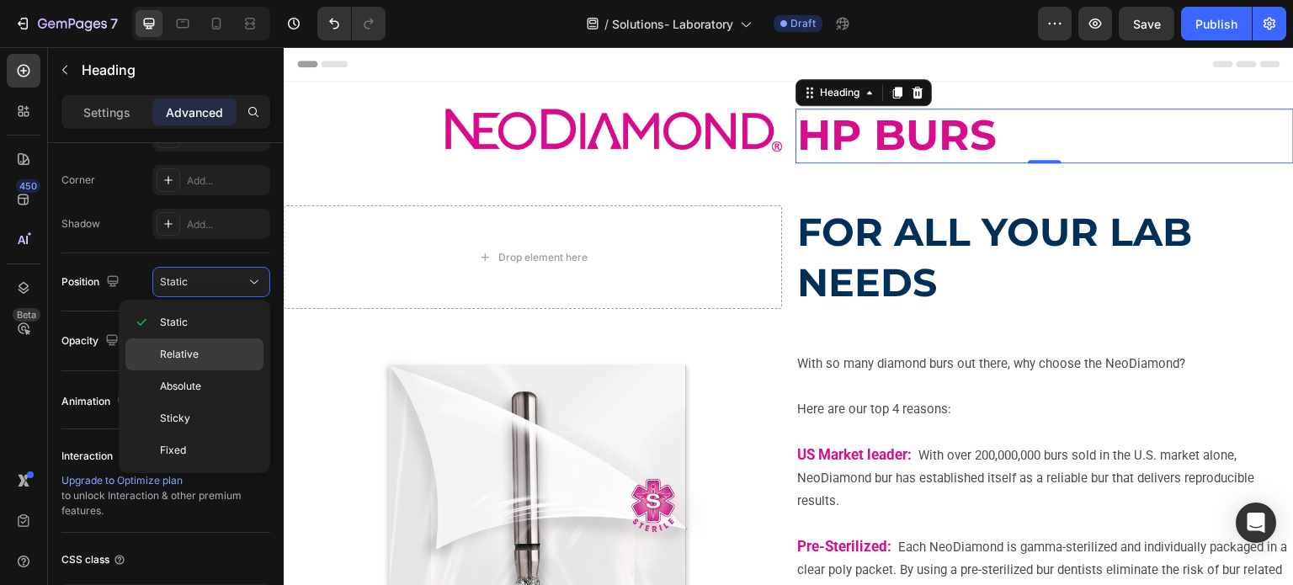
click at [208, 348] on p "Relative" at bounding box center [208, 354] width 96 height 15
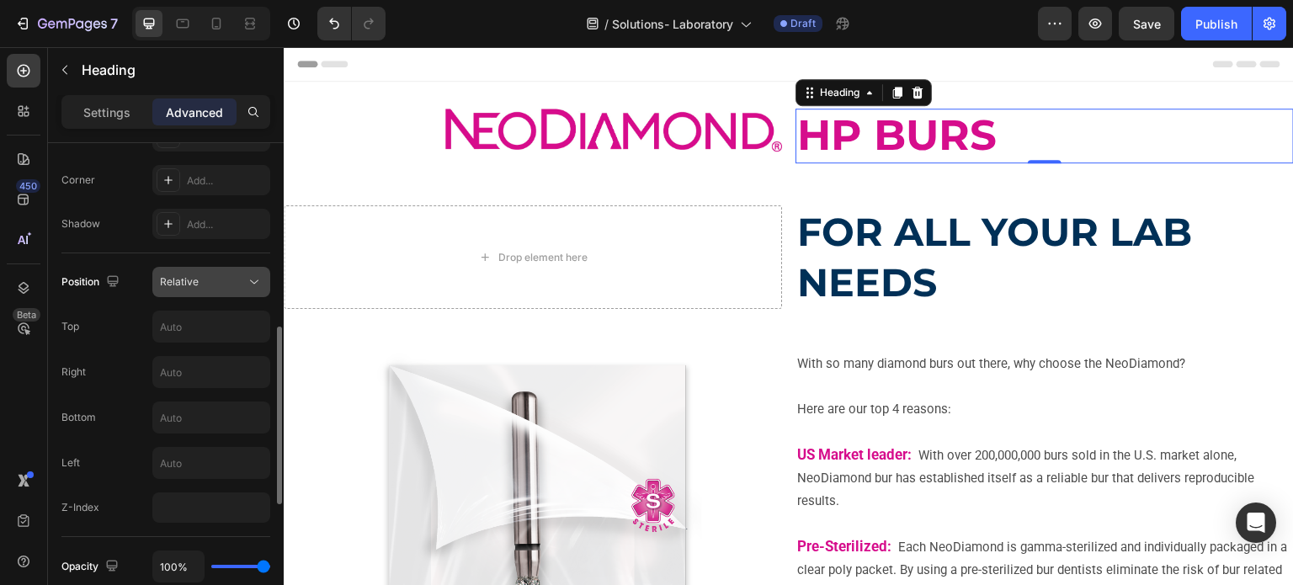
click at [232, 285] on div "Relative" at bounding box center [203, 282] width 86 height 15
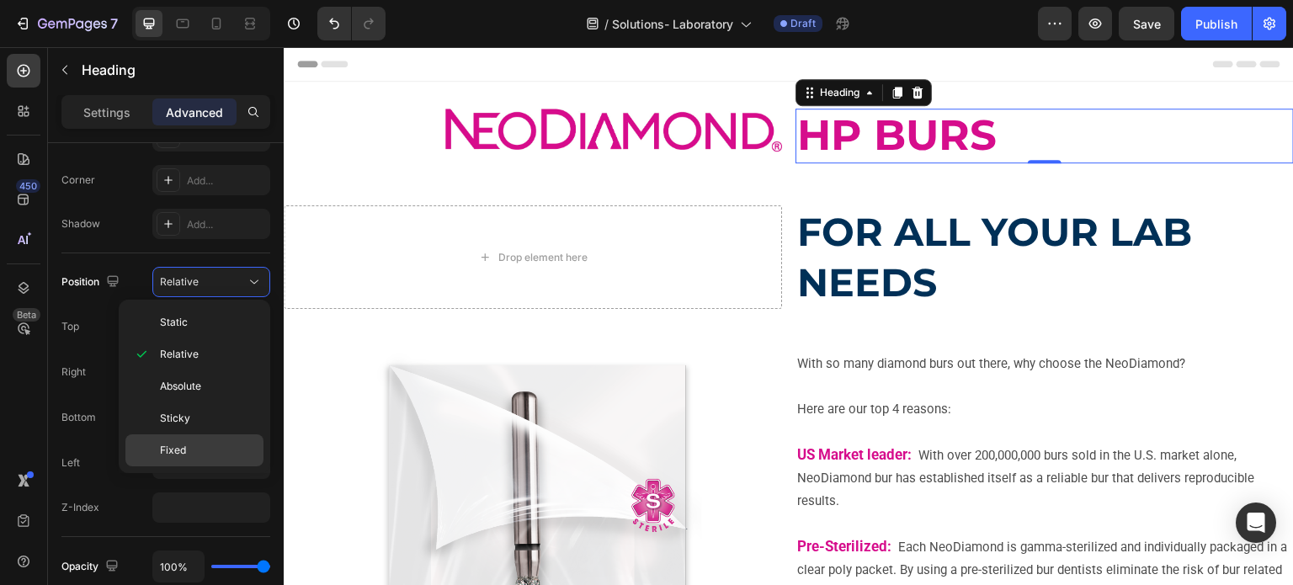
click at [200, 443] on p "Fixed" at bounding box center [208, 450] width 96 height 15
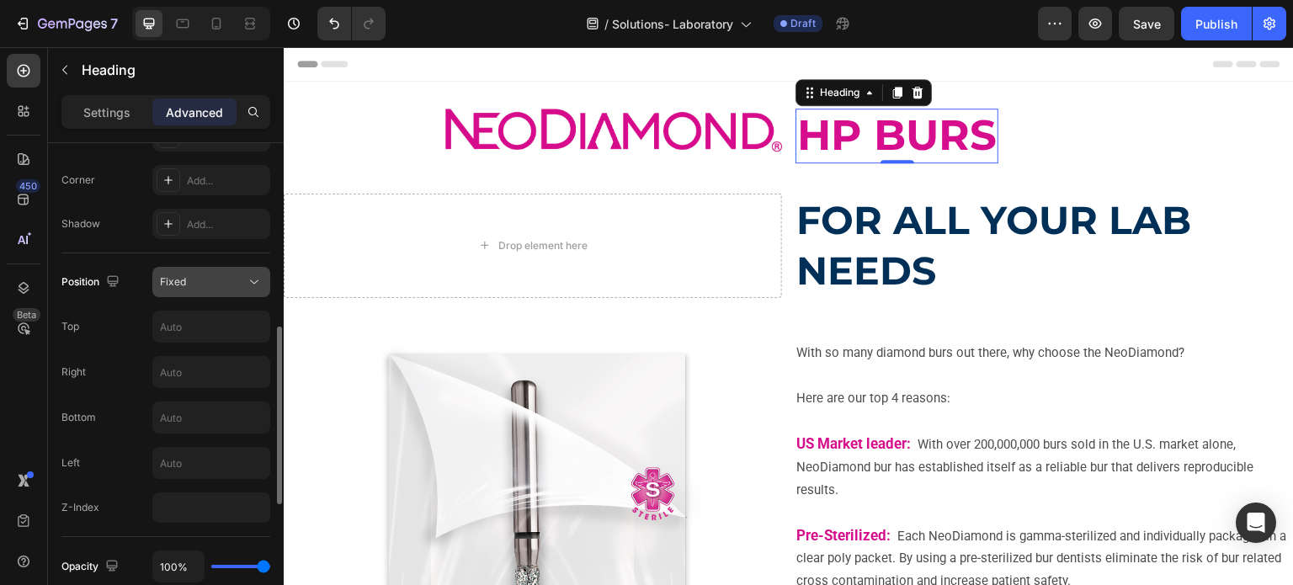
click at [216, 297] on div "Position Fixed Top Right Bottom Left Z-Index" at bounding box center [165, 395] width 209 height 256
click at [216, 292] on button "Fixed" at bounding box center [211, 282] width 118 height 30
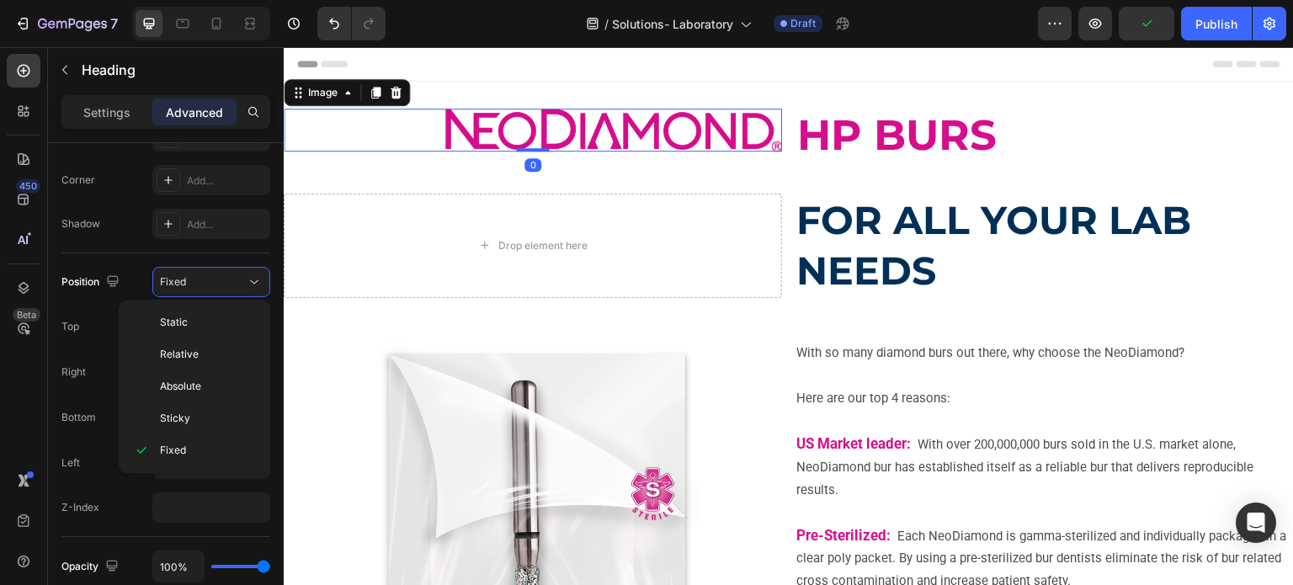
click at [412, 144] on div at bounding box center [533, 130] width 499 height 43
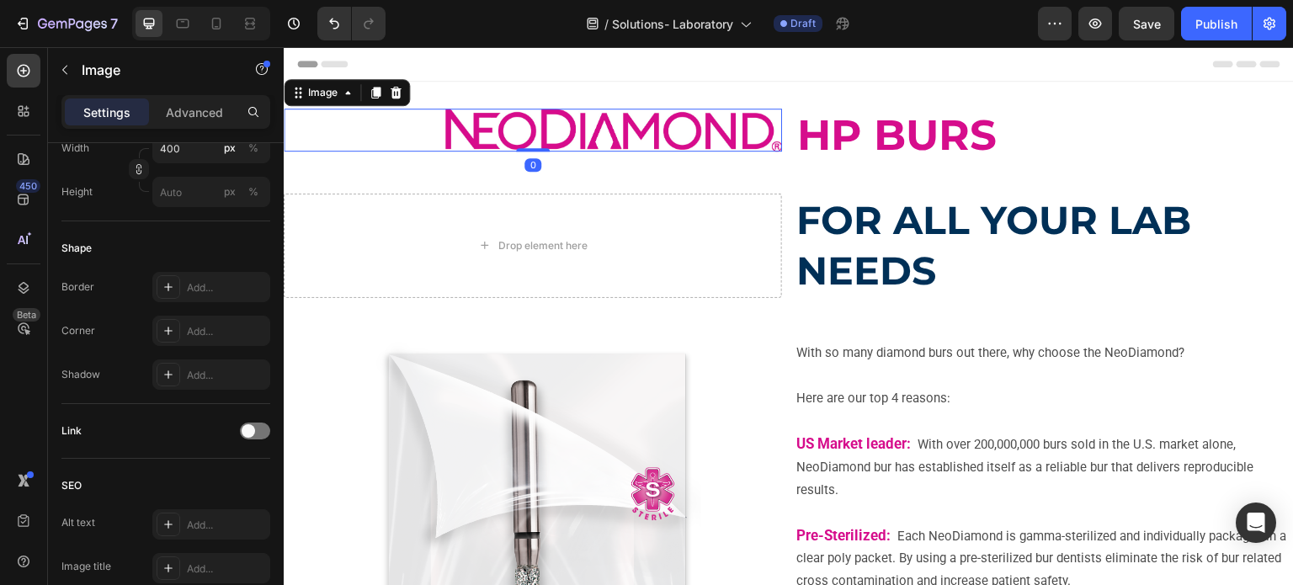
scroll to position [0, 0]
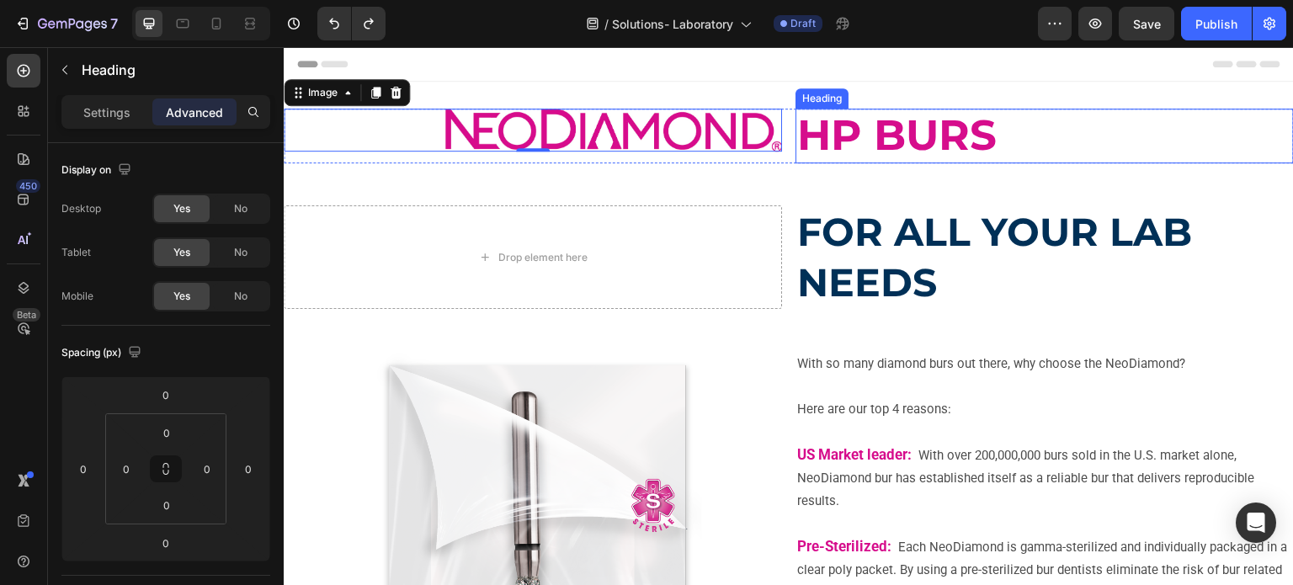
click at [886, 124] on strong "HP BURS" at bounding box center [897, 134] width 200 height 51
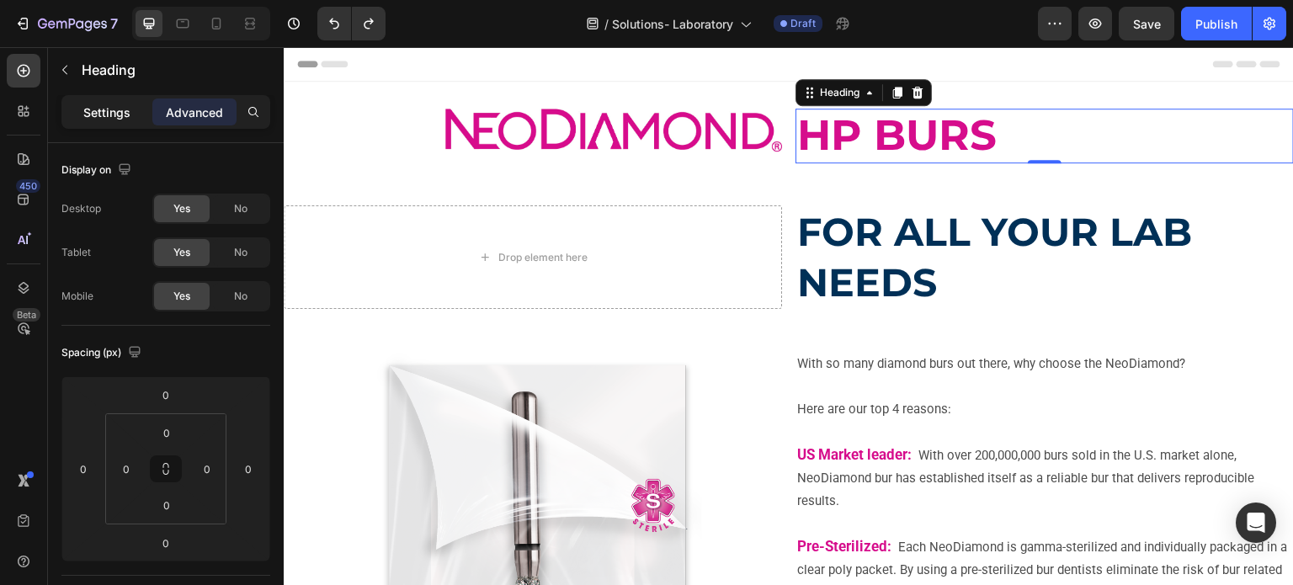
click at [115, 104] on p "Settings" at bounding box center [106, 113] width 47 height 18
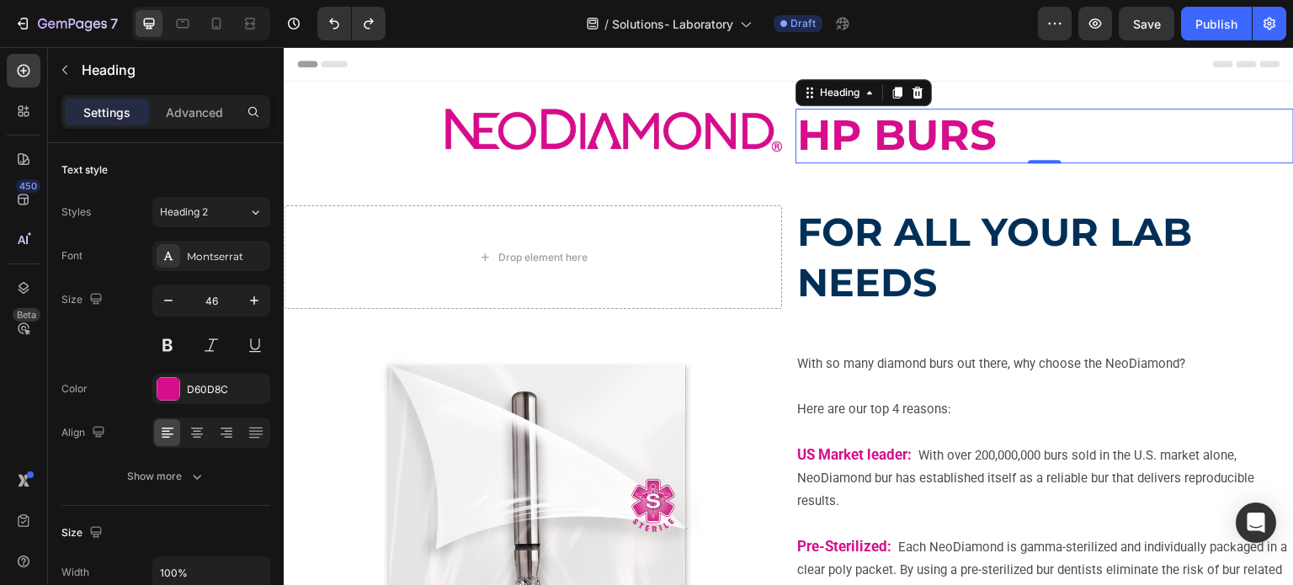
click at [221, 97] on div "Settings Advanced" at bounding box center [165, 112] width 209 height 34
click at [221, 104] on p "Advanced" at bounding box center [194, 113] width 57 height 18
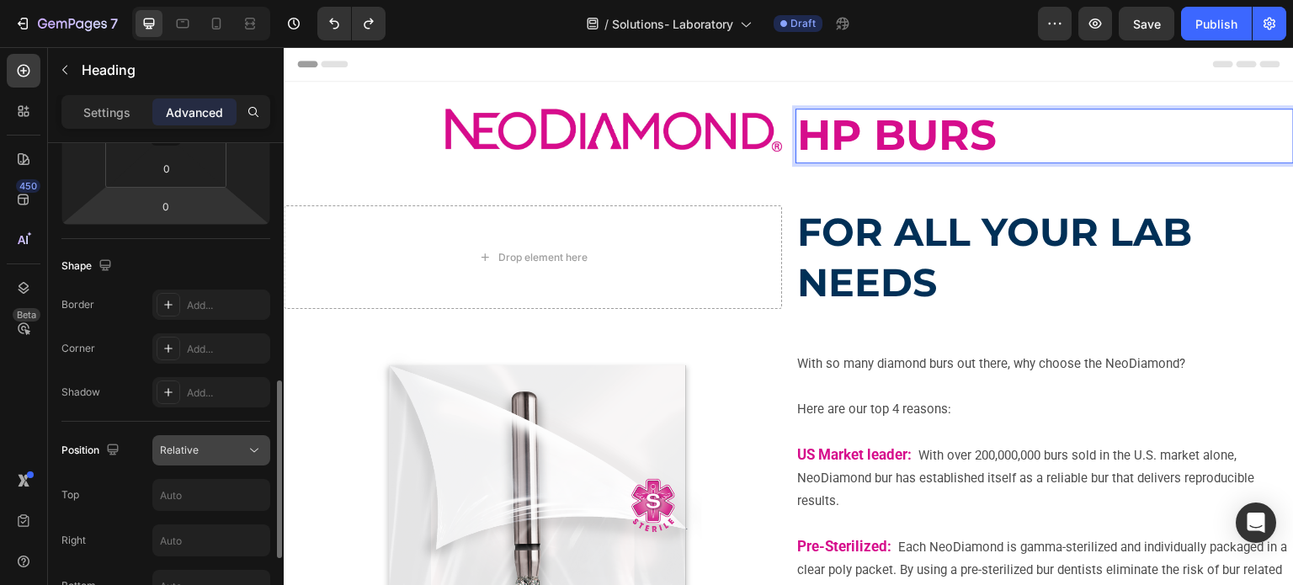
scroll to position [421, 0]
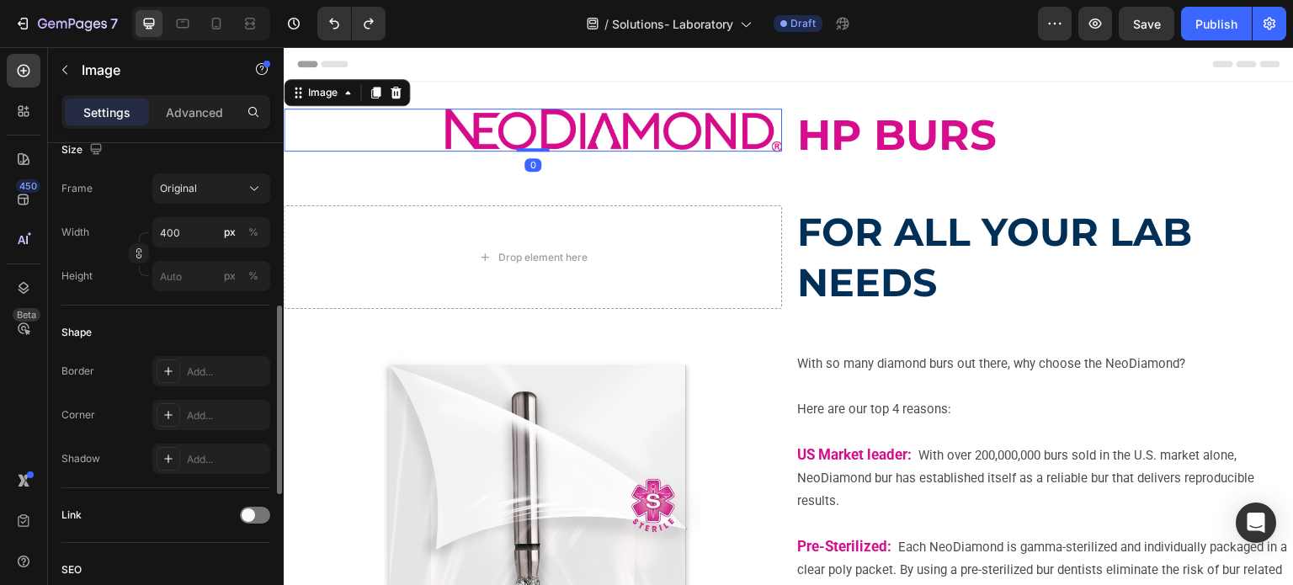
click at [589, 146] on img at bounding box center [613, 130] width 337 height 43
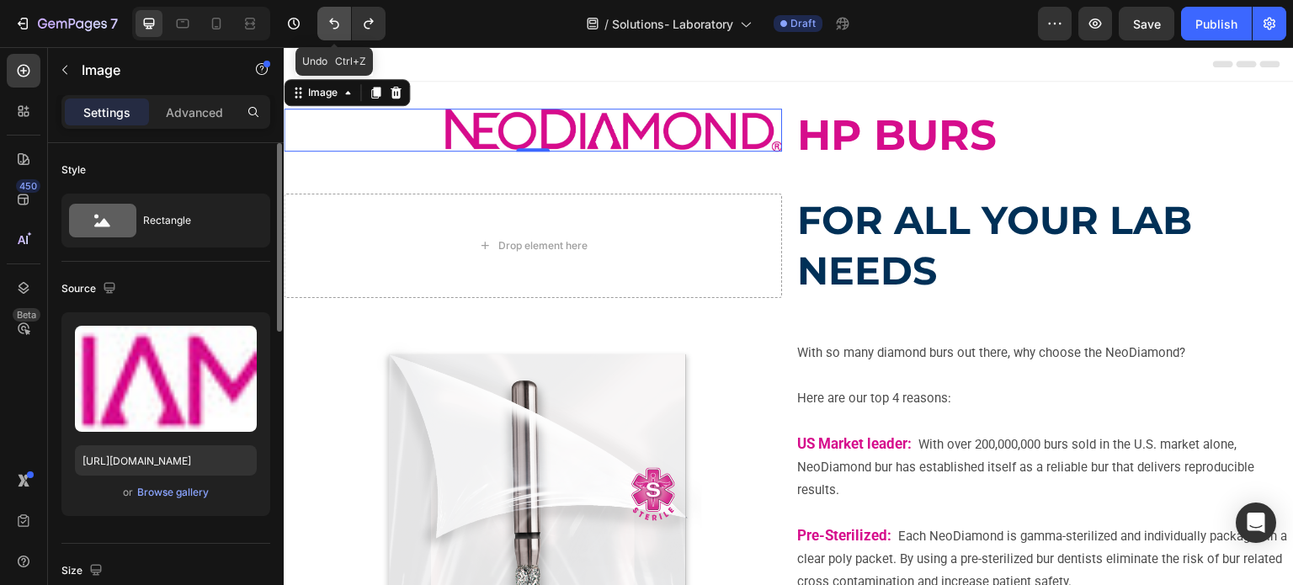
click at [328, 20] on icon "Undo/Redo" at bounding box center [334, 23] width 17 height 17
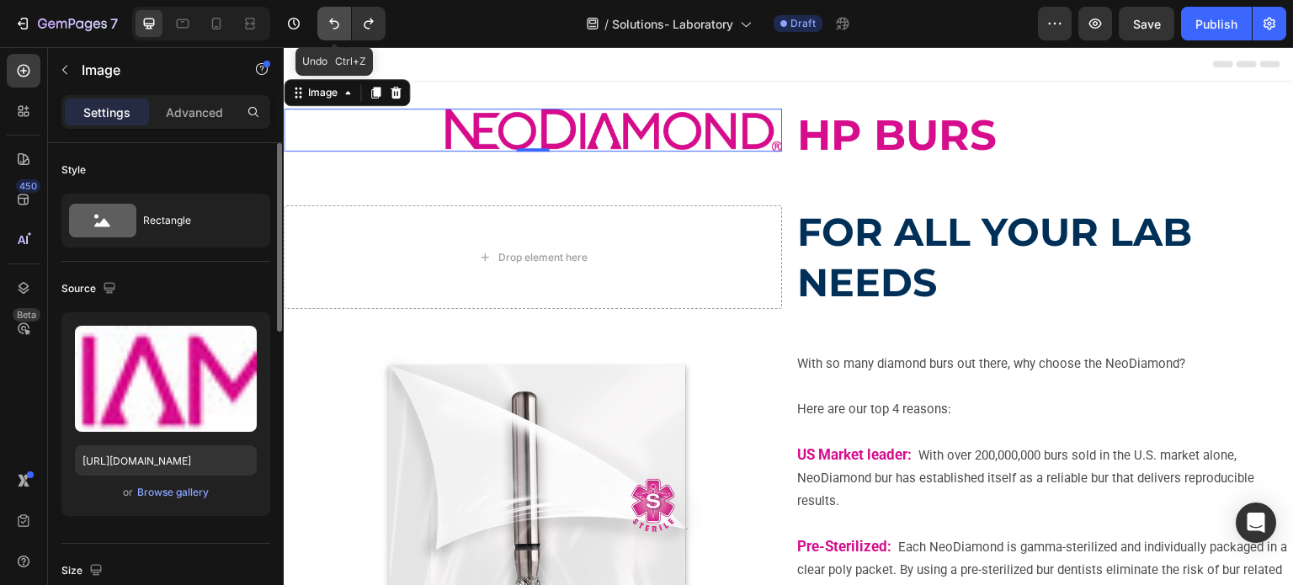
click at [328, 20] on icon "Undo/Redo" at bounding box center [334, 23] width 17 height 17
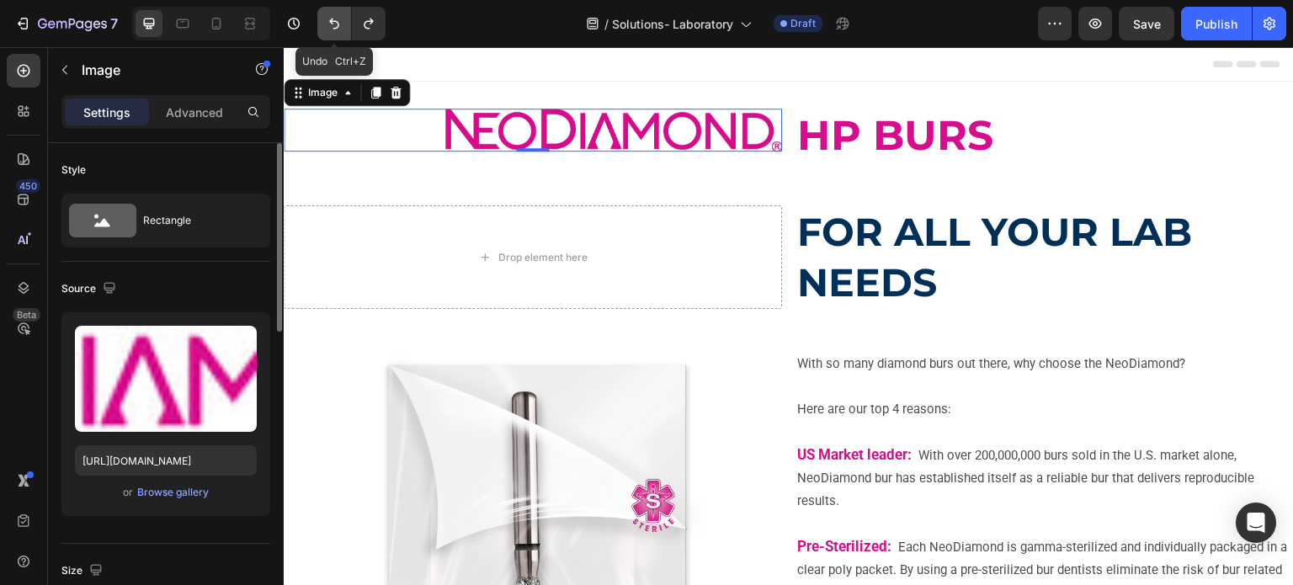
click at [328, 20] on icon "Undo/Redo" at bounding box center [334, 23] width 17 height 17
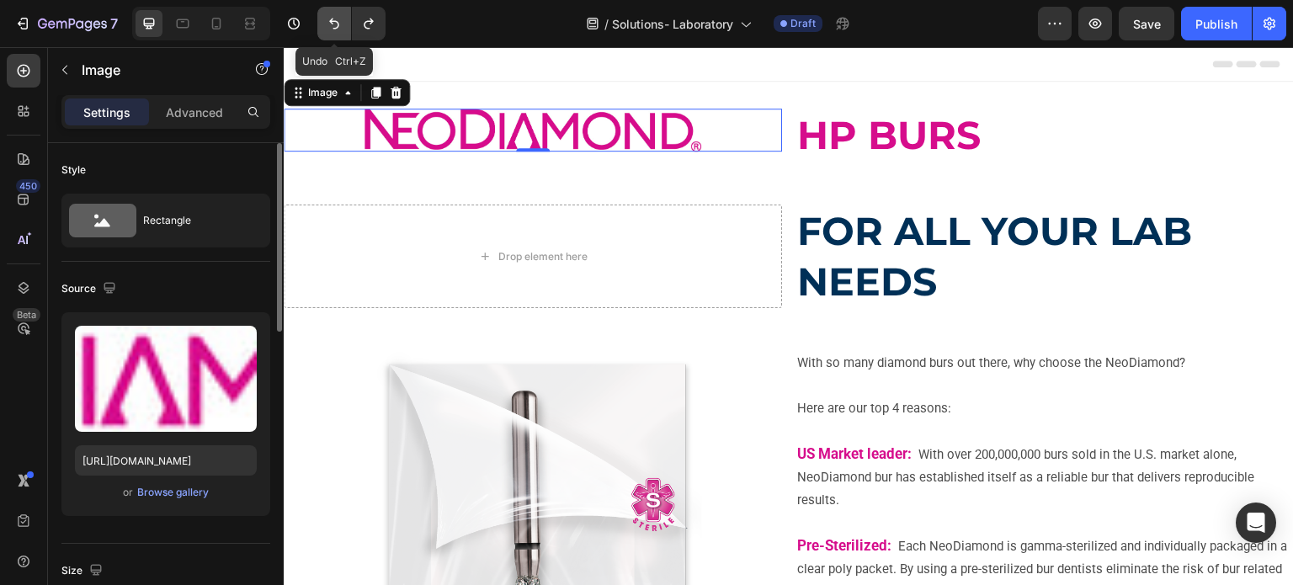
click at [328, 20] on icon "Undo/Redo" at bounding box center [334, 23] width 17 height 17
type input "480"
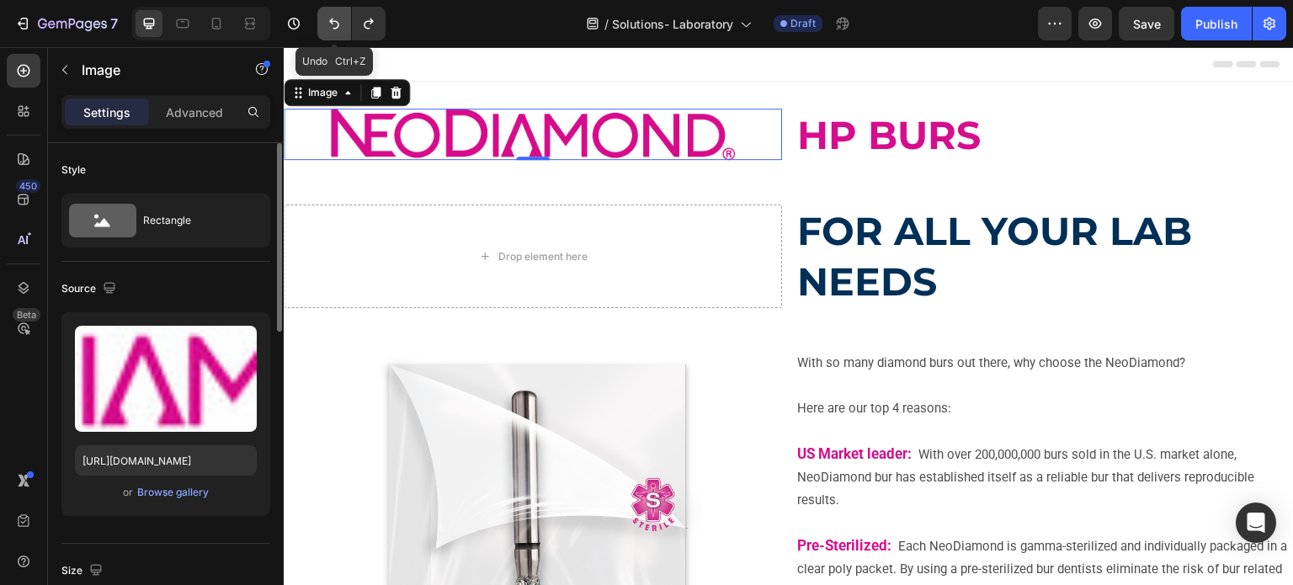
click at [328, 20] on icon "Undo/Redo" at bounding box center [334, 23] width 17 height 17
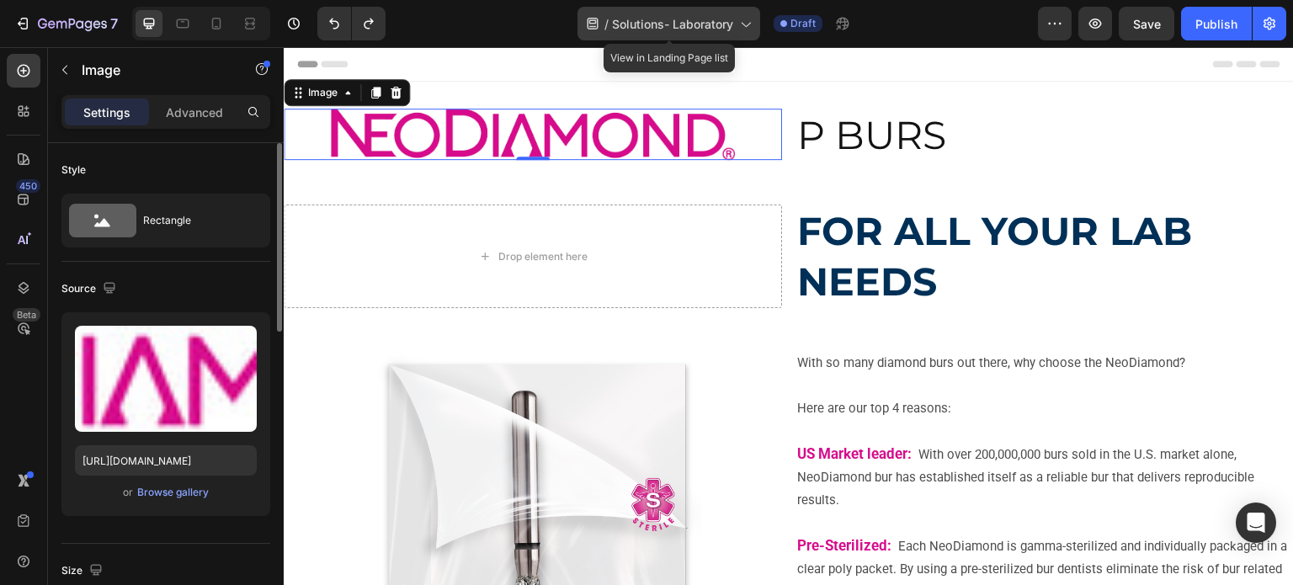
click at [635, 28] on span "Solutions- Laboratory" at bounding box center [672, 24] width 121 height 18
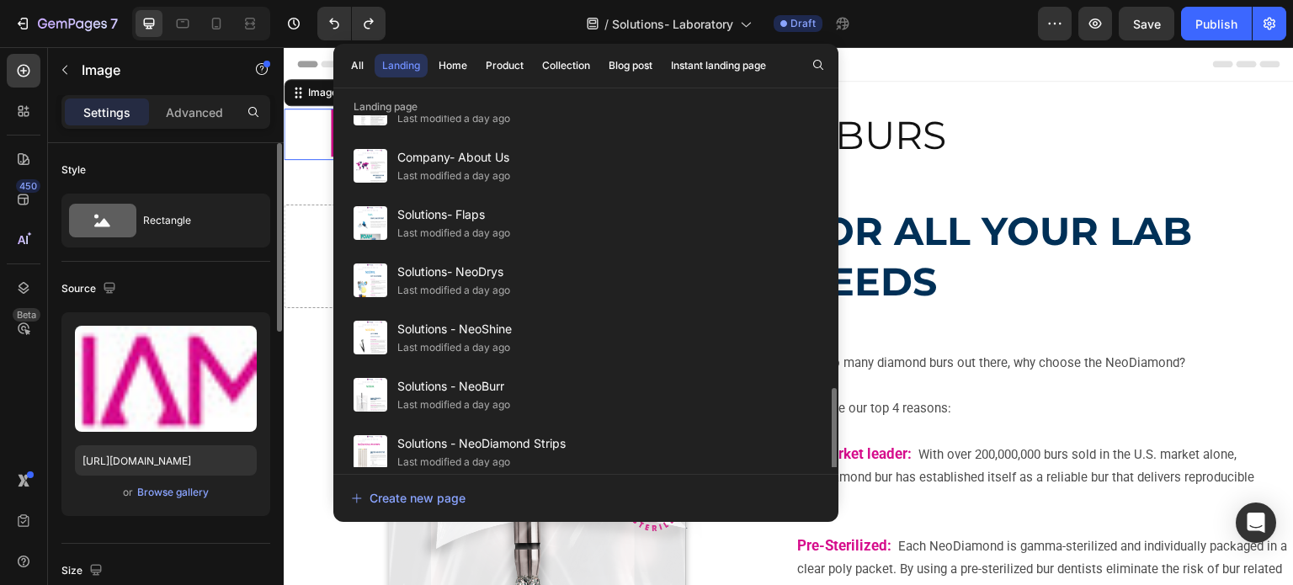
scroll to position [589, 0]
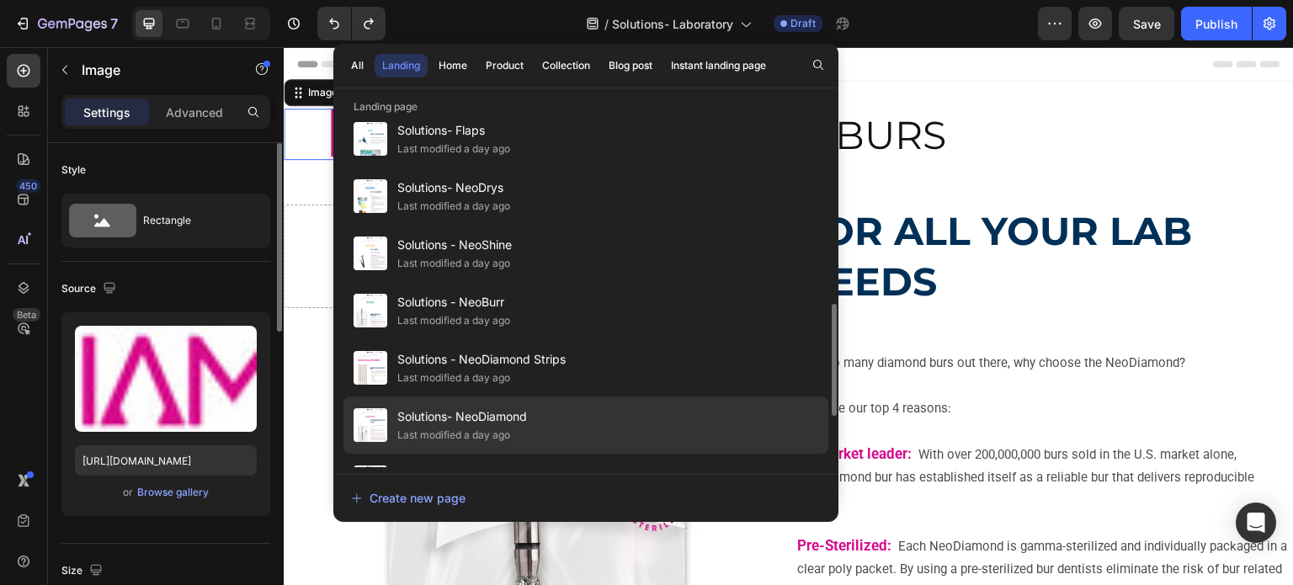
click at [525, 407] on span "Solutions- NeoDiamond" at bounding box center [462, 417] width 130 height 20
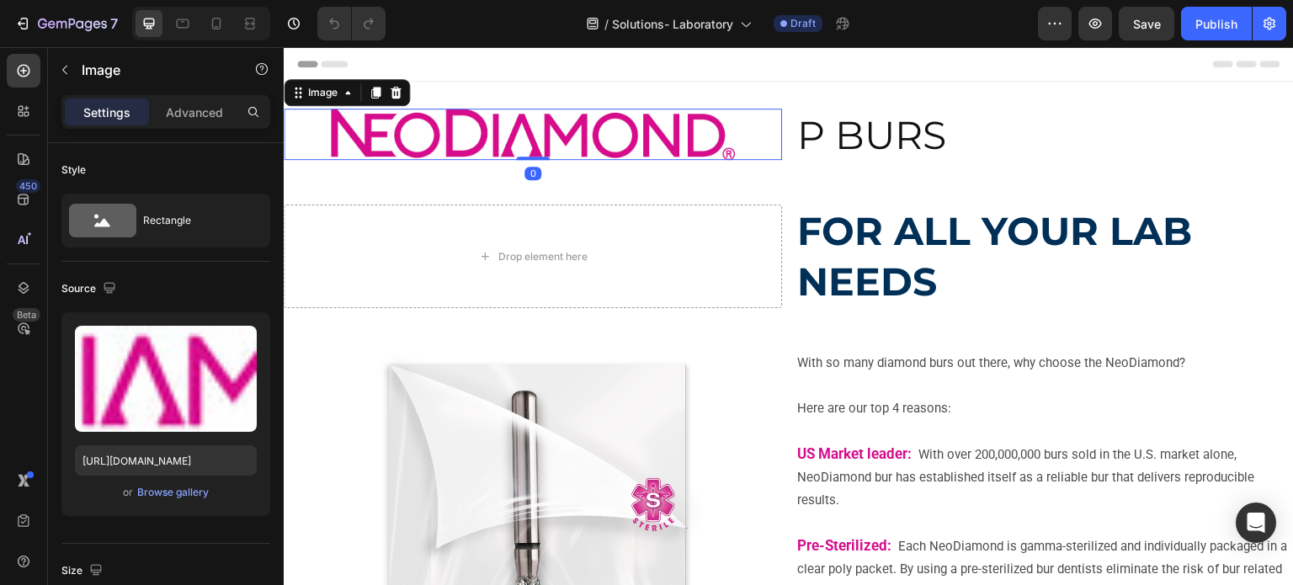
click at [461, 130] on img at bounding box center [533, 134] width 404 height 51
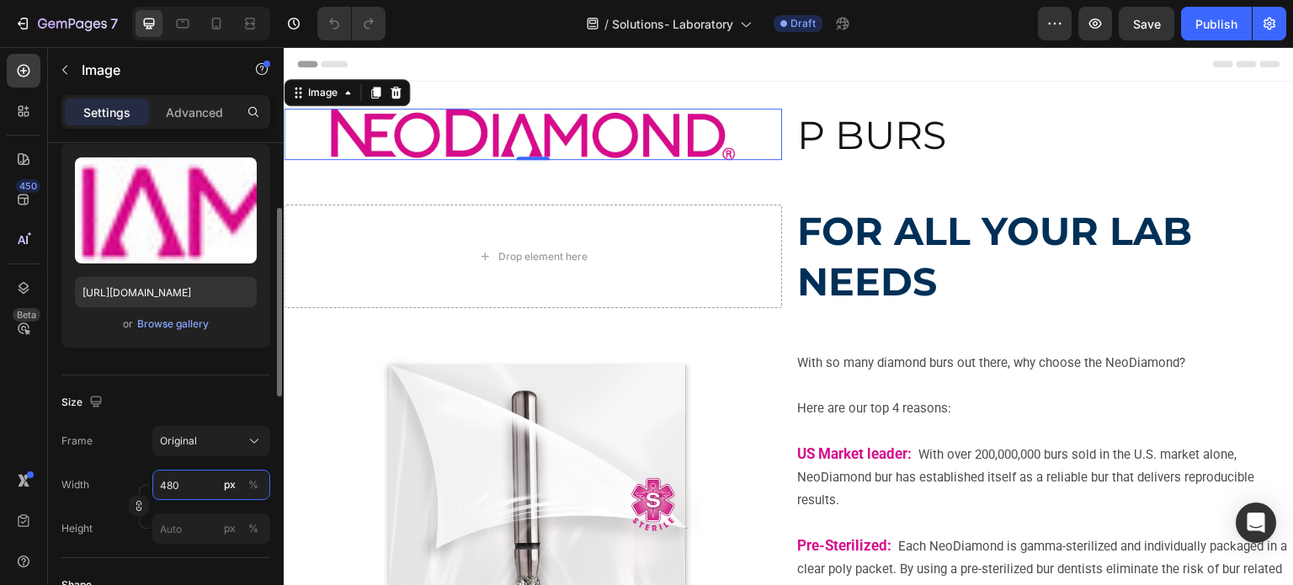
click at [163, 483] on input "480" at bounding box center [211, 485] width 118 height 30
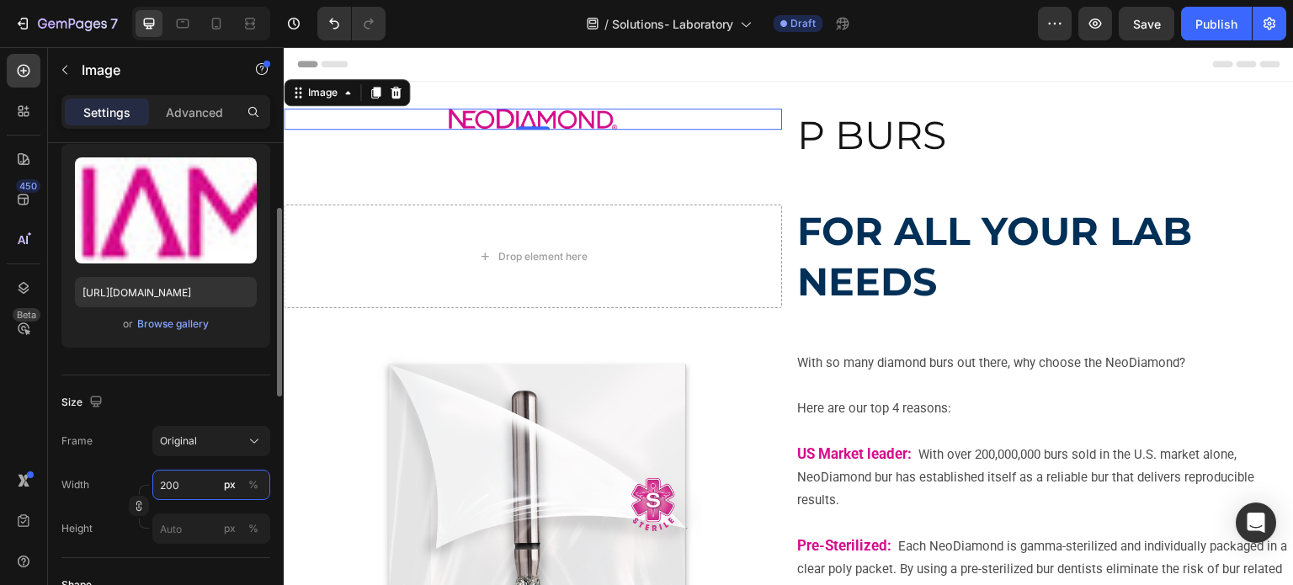
click at [153, 487] on input "200" at bounding box center [211, 485] width 118 height 30
click at [173, 484] on input "300" at bounding box center [211, 485] width 118 height 30
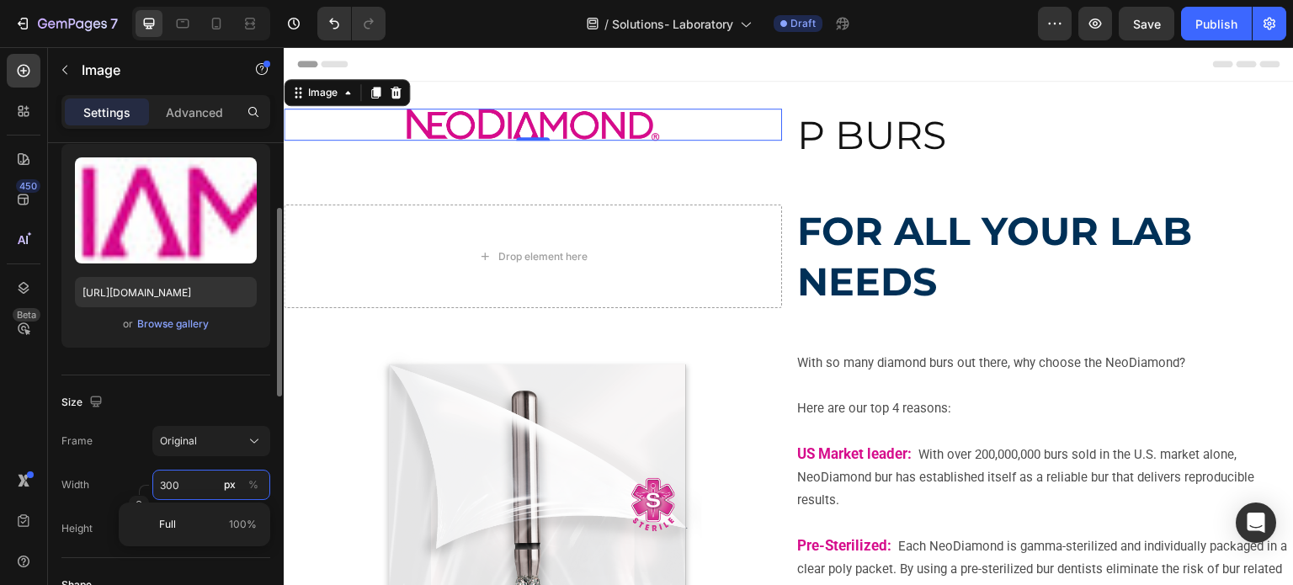
type input "350"
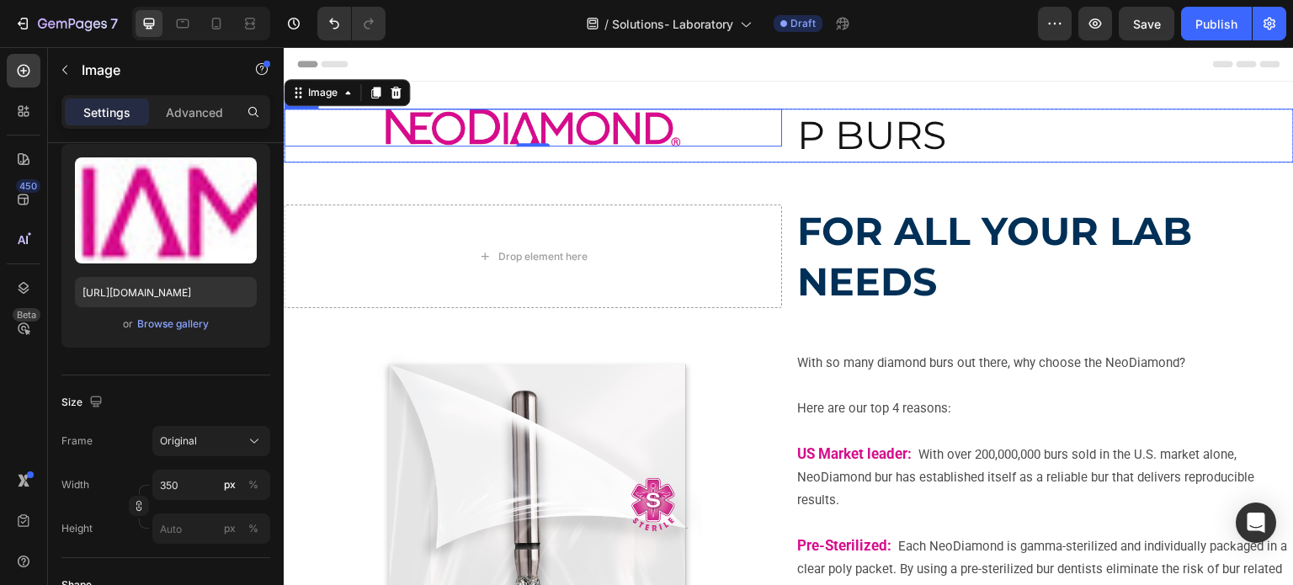
click at [744, 158] on div "Image 0" at bounding box center [533, 136] width 499 height 54
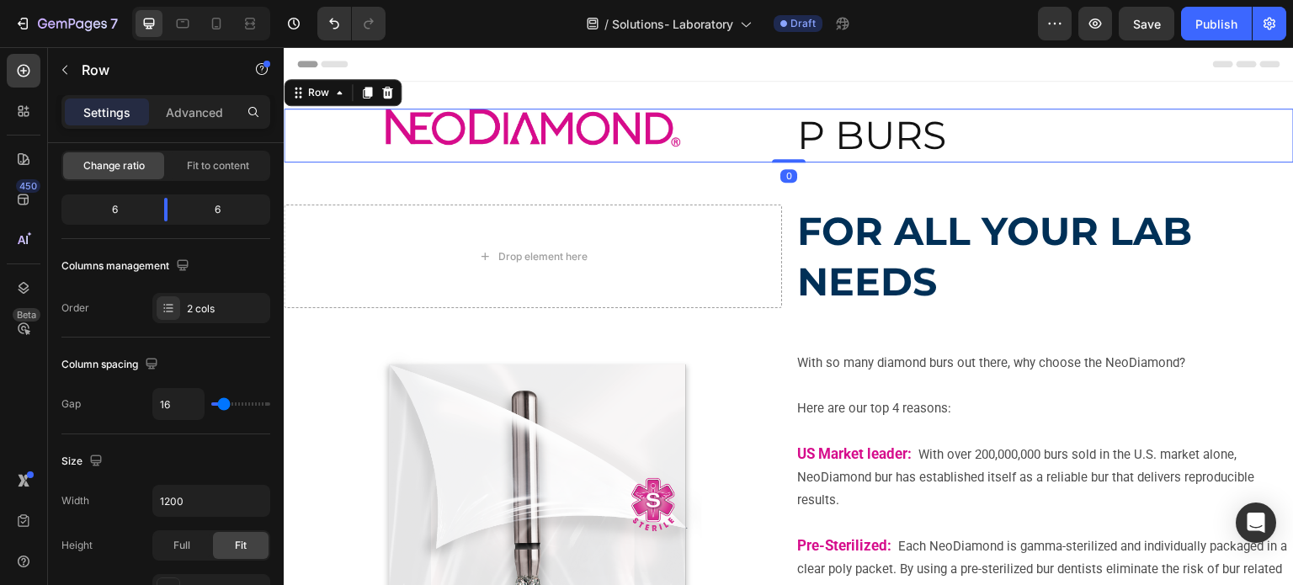
scroll to position [0, 0]
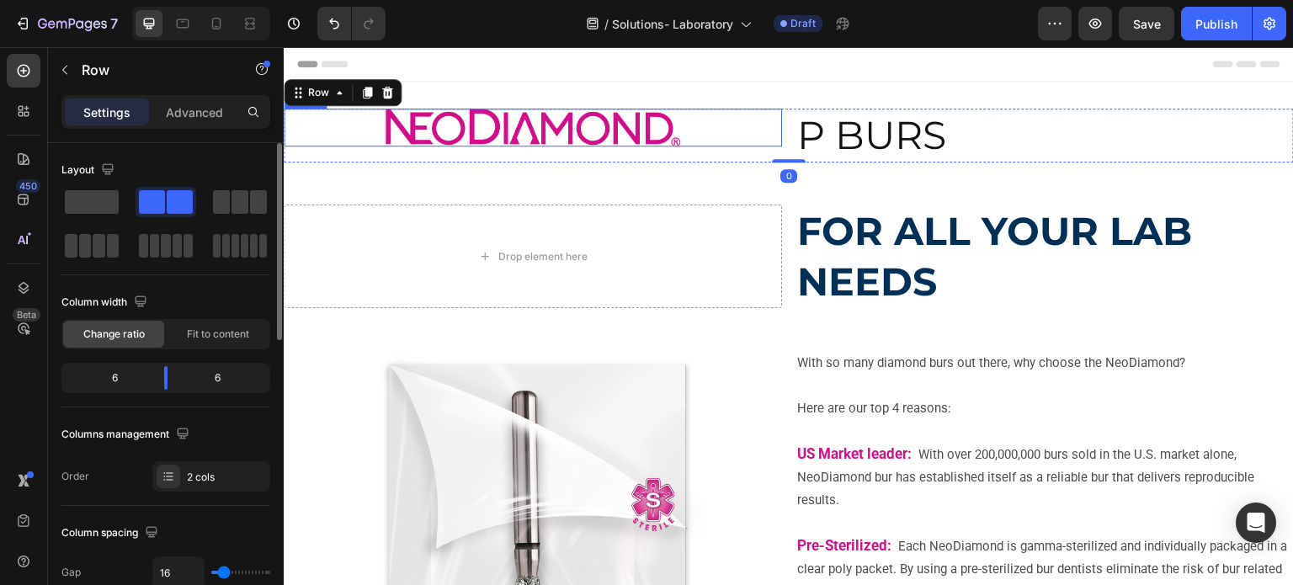
click at [731, 135] on div at bounding box center [533, 128] width 499 height 38
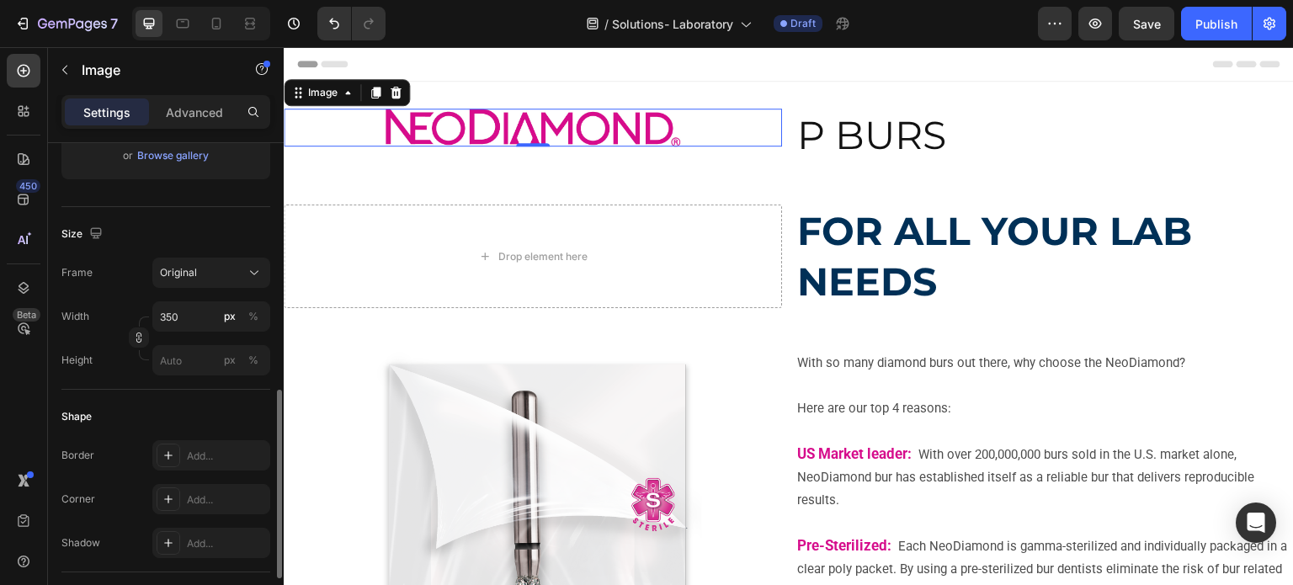
scroll to position [421, 0]
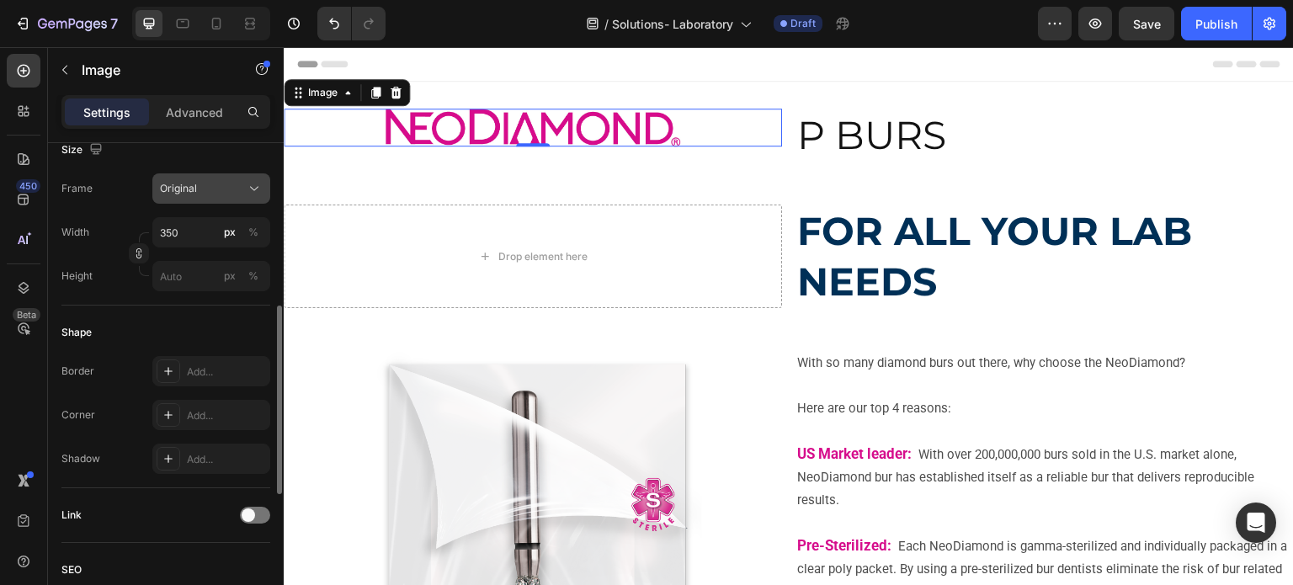
click at [248, 190] on icon at bounding box center [254, 188] width 17 height 17
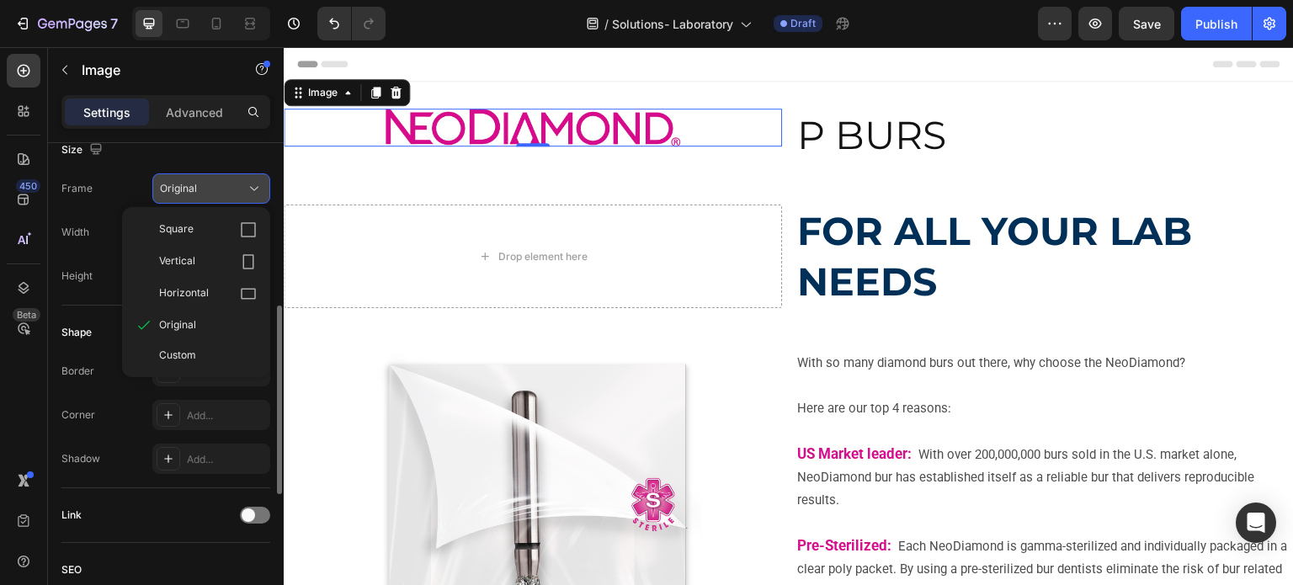
click at [248, 190] on icon at bounding box center [254, 188] width 17 height 17
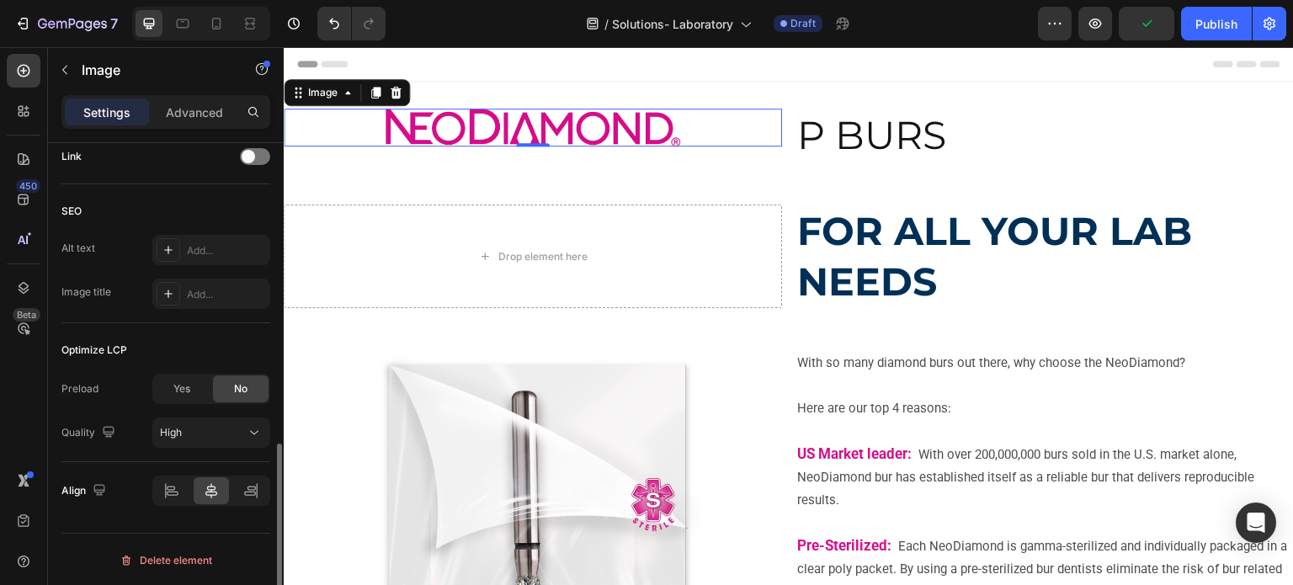
scroll to position [275, 0]
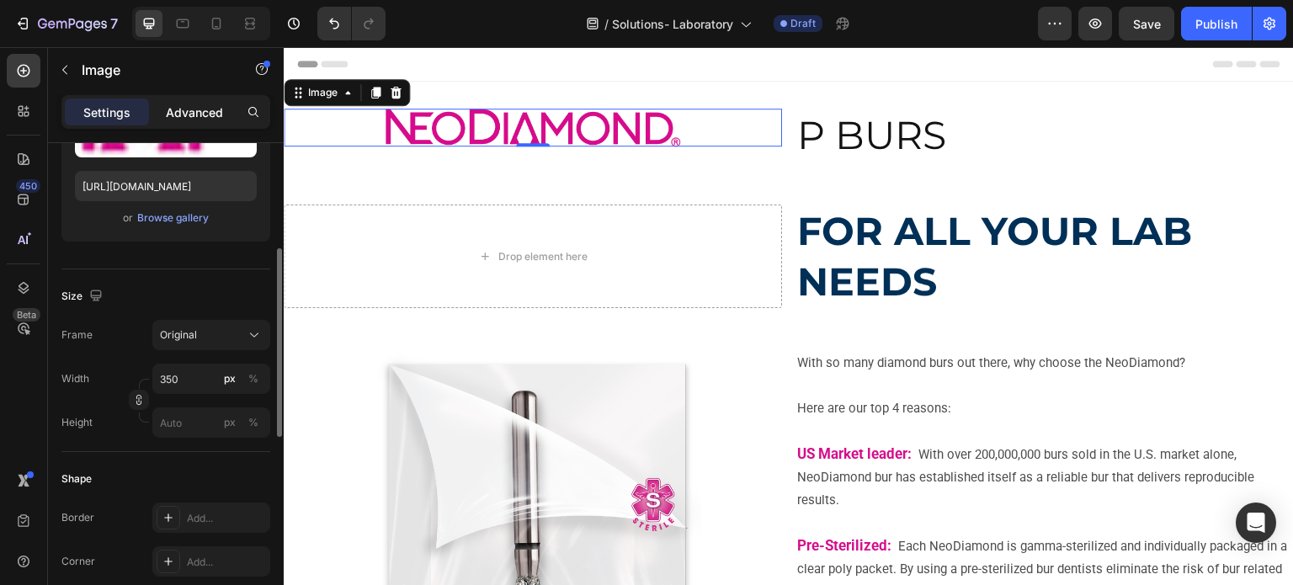
click at [185, 110] on p "Advanced" at bounding box center [194, 113] width 57 height 18
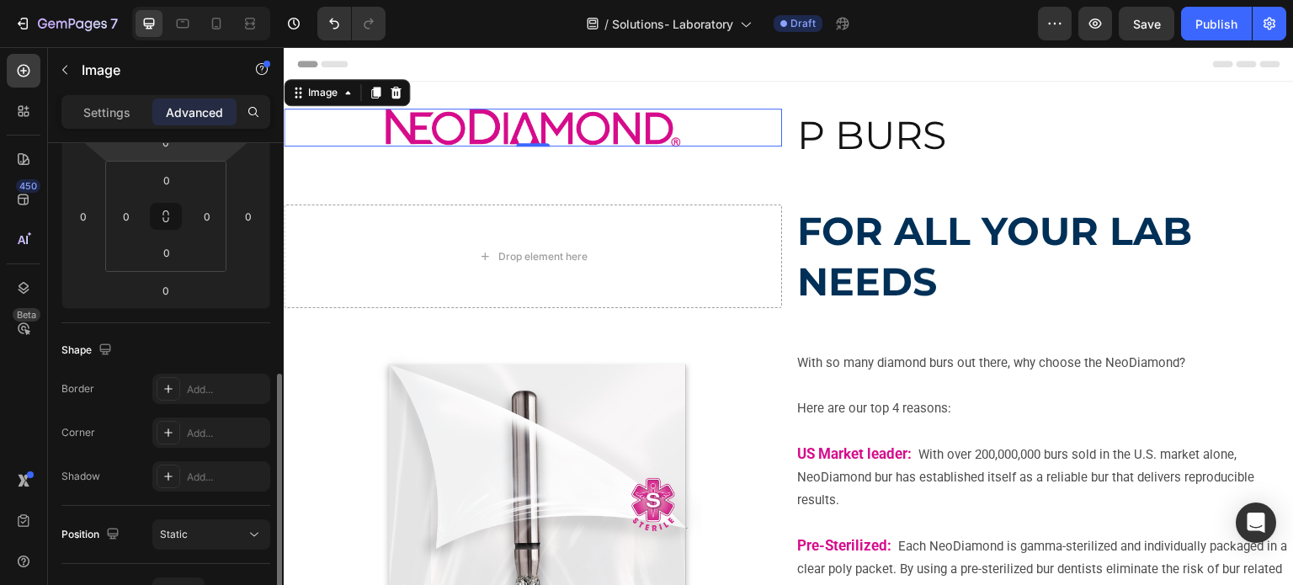
scroll to position [337, 0]
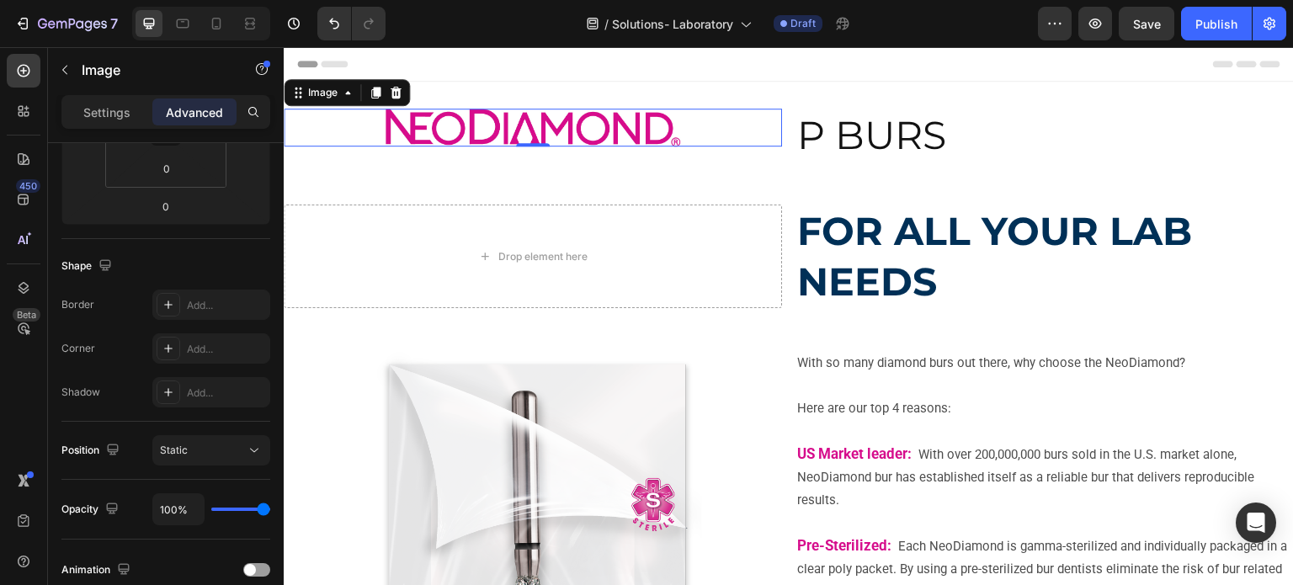
click at [649, 137] on img at bounding box center [533, 128] width 295 height 38
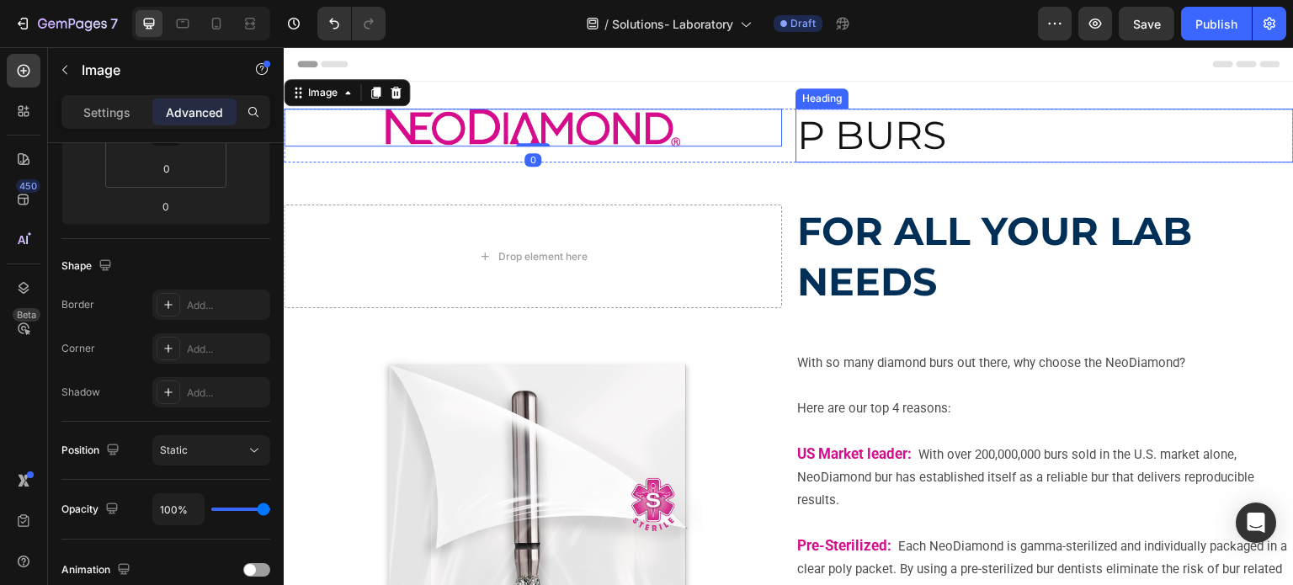
click at [816, 131] on h2 "P BURS" at bounding box center [1045, 136] width 499 height 54
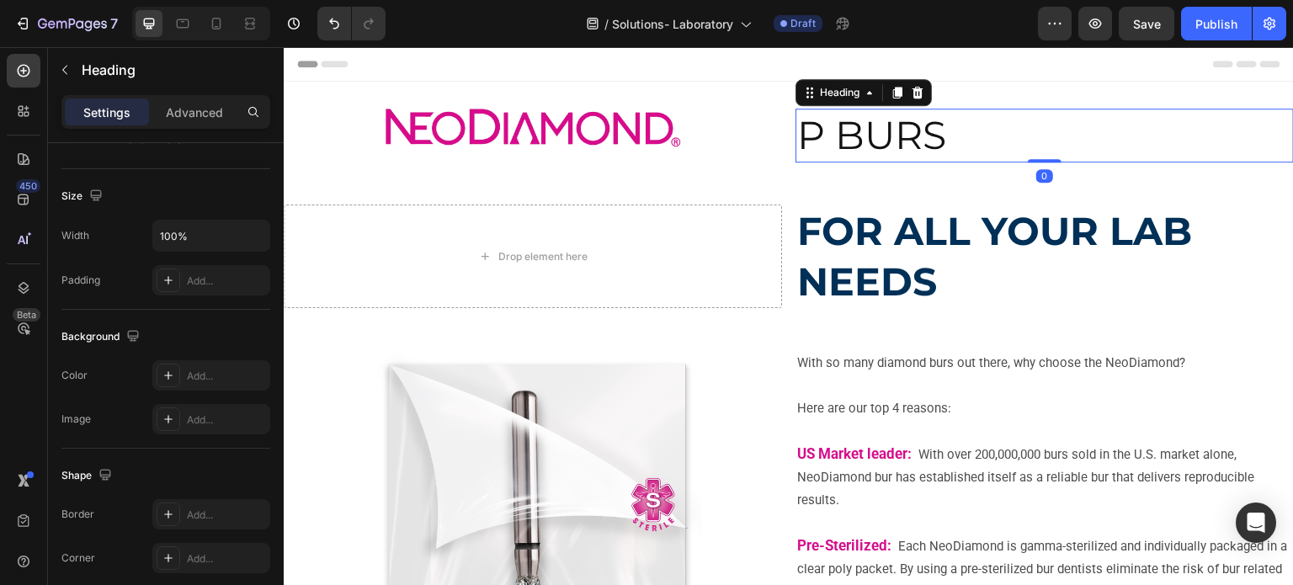
scroll to position [0, 0]
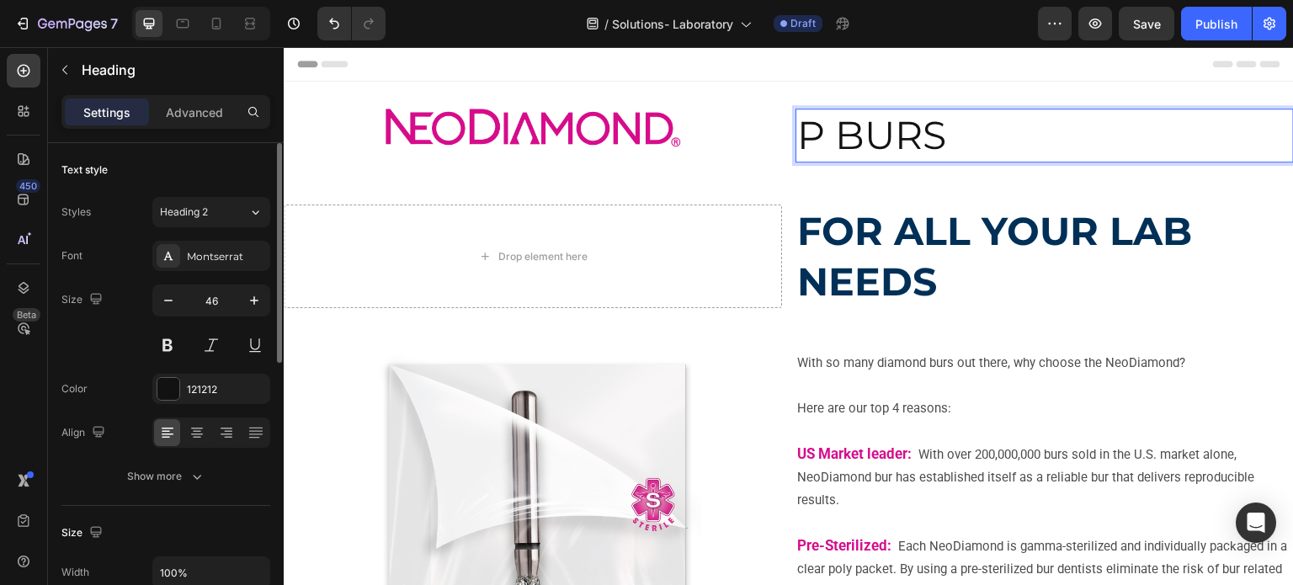
click at [816, 131] on h2 "P BURS" at bounding box center [1045, 136] width 499 height 54
click at [816, 131] on p "P BURS" at bounding box center [1044, 135] width 495 height 51
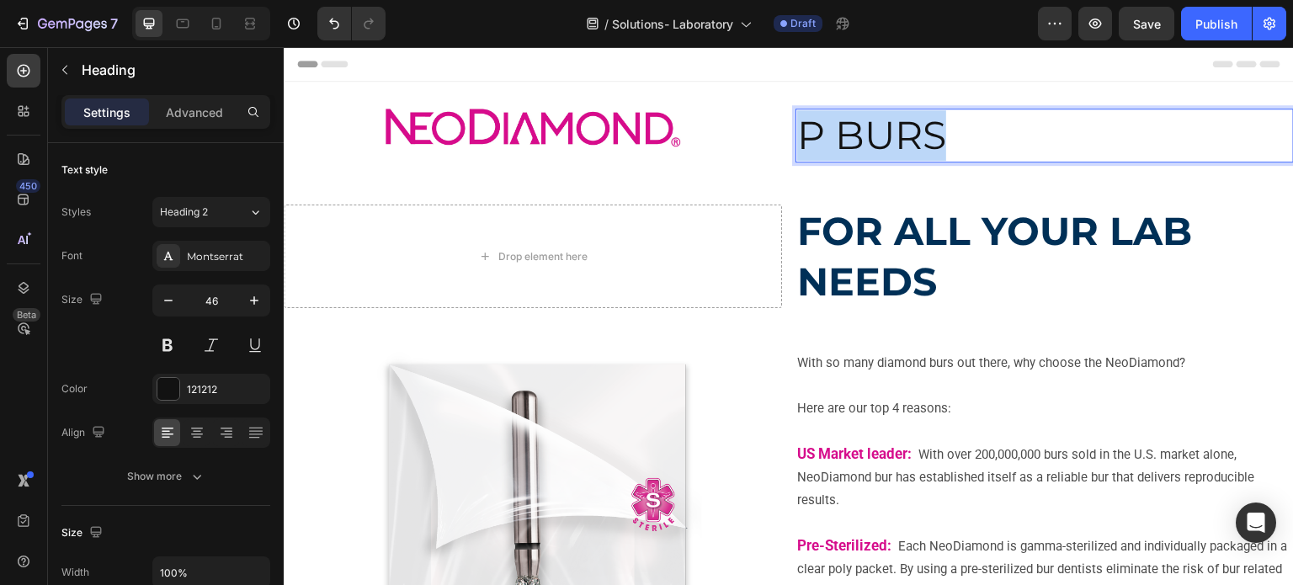
click at [816, 131] on p "P BURS" at bounding box center [1044, 135] width 495 height 51
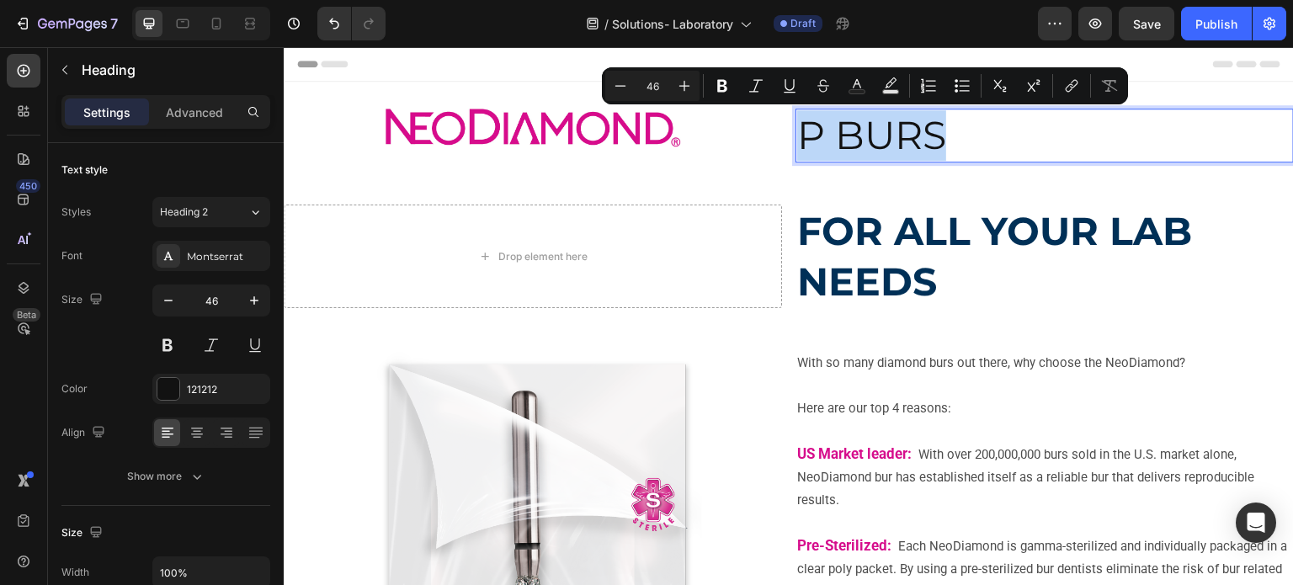
click at [800, 134] on p "P BURS" at bounding box center [1044, 135] width 495 height 51
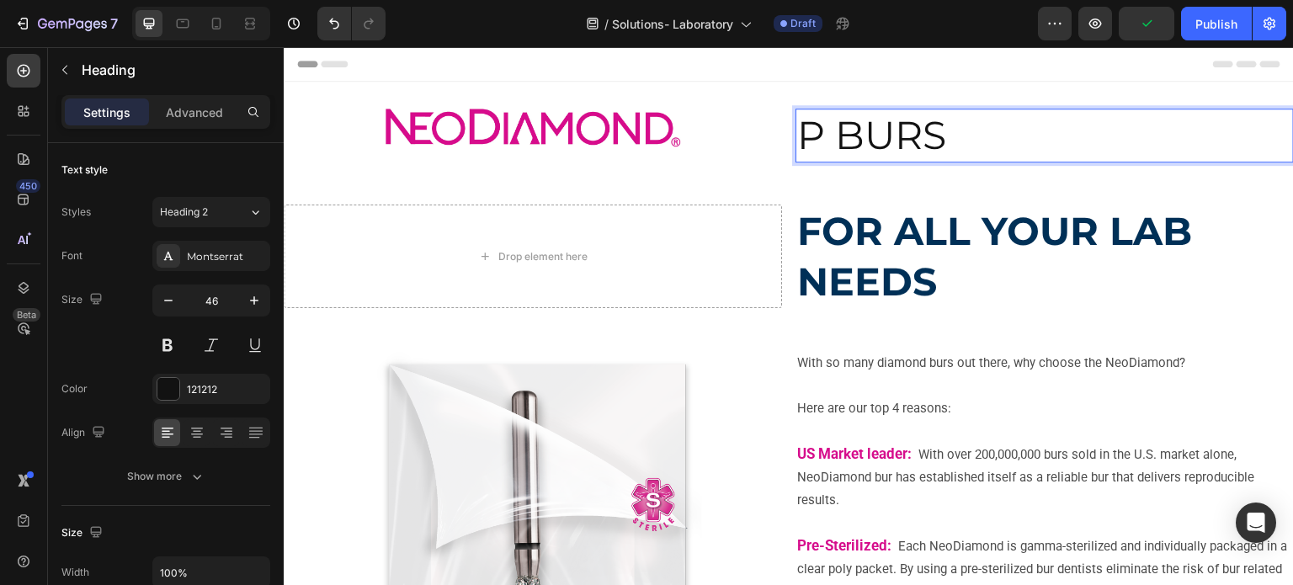
click at [827, 134] on p "P BURS" at bounding box center [1044, 135] width 495 height 51
click at [805, 134] on p "P BURS" at bounding box center [1044, 135] width 495 height 51
click at [797, 134] on p "P BURS" at bounding box center [1044, 135] width 495 height 51
click at [800, 137] on p "HP BURS" at bounding box center [1044, 135] width 495 height 51
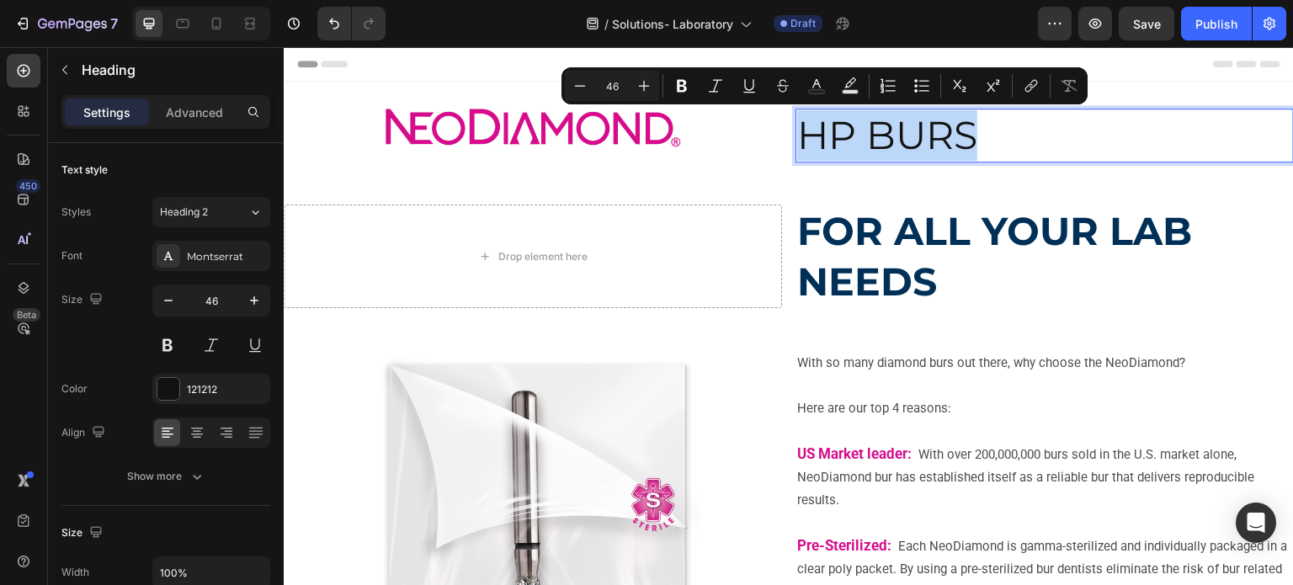
click at [800, 137] on p "HP BURS" at bounding box center [1044, 135] width 495 height 51
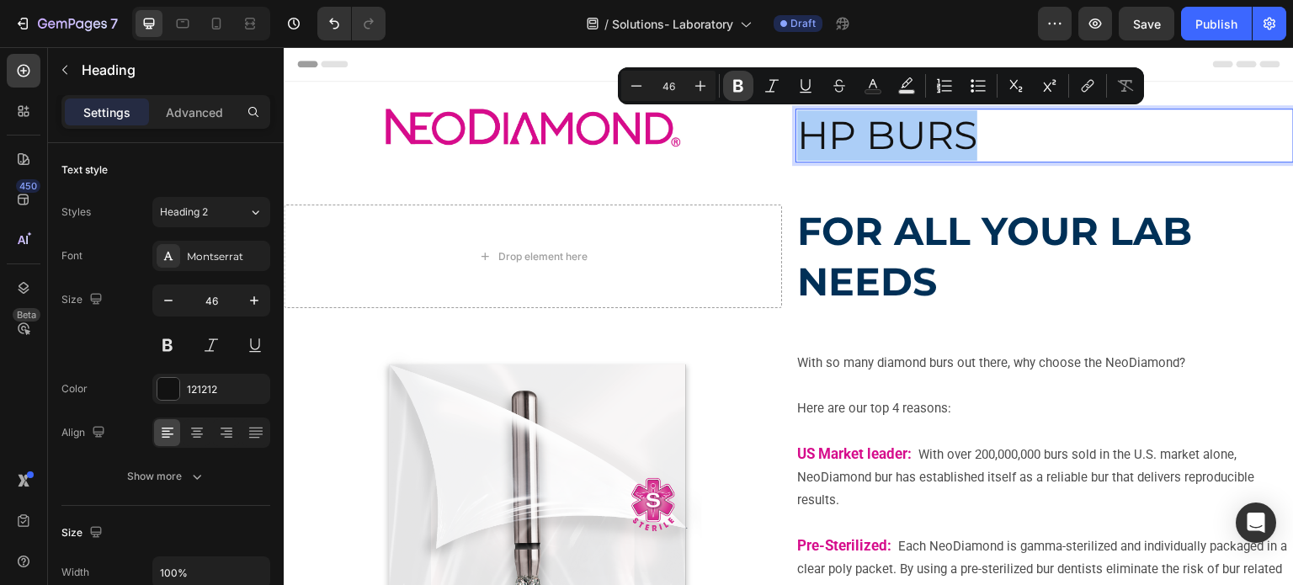
click at [735, 95] on button "Bold" at bounding box center [738, 86] width 30 height 30
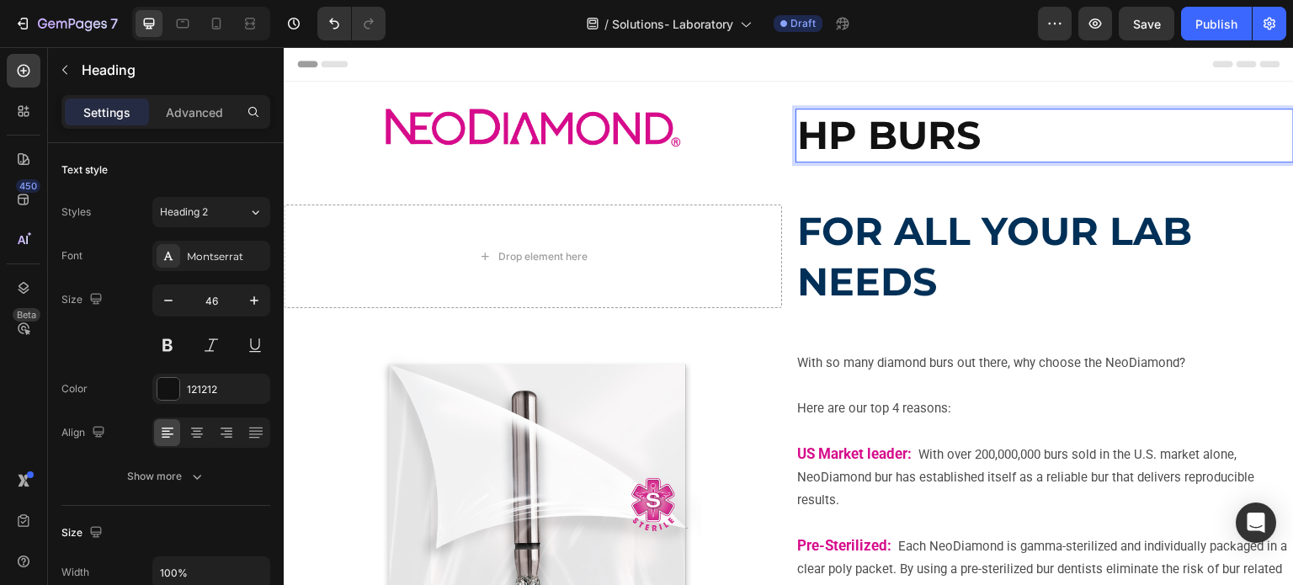
click at [861, 148] on strong "HP BURS" at bounding box center [889, 135] width 184 height 48
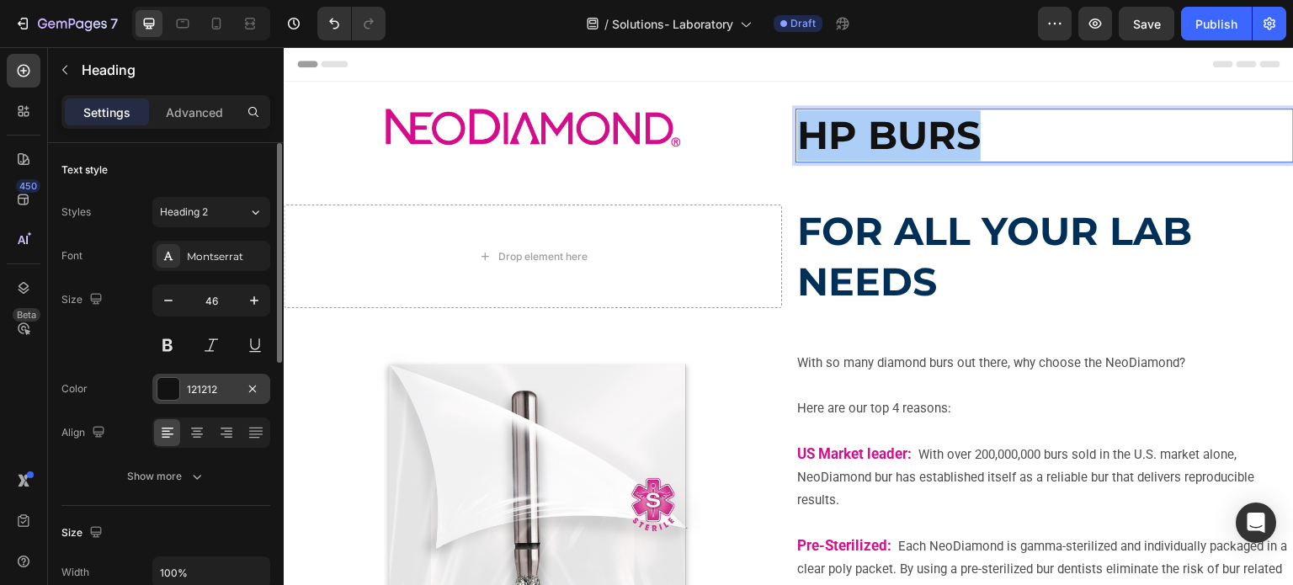
click at [210, 383] on div "121212" at bounding box center [211, 389] width 49 height 15
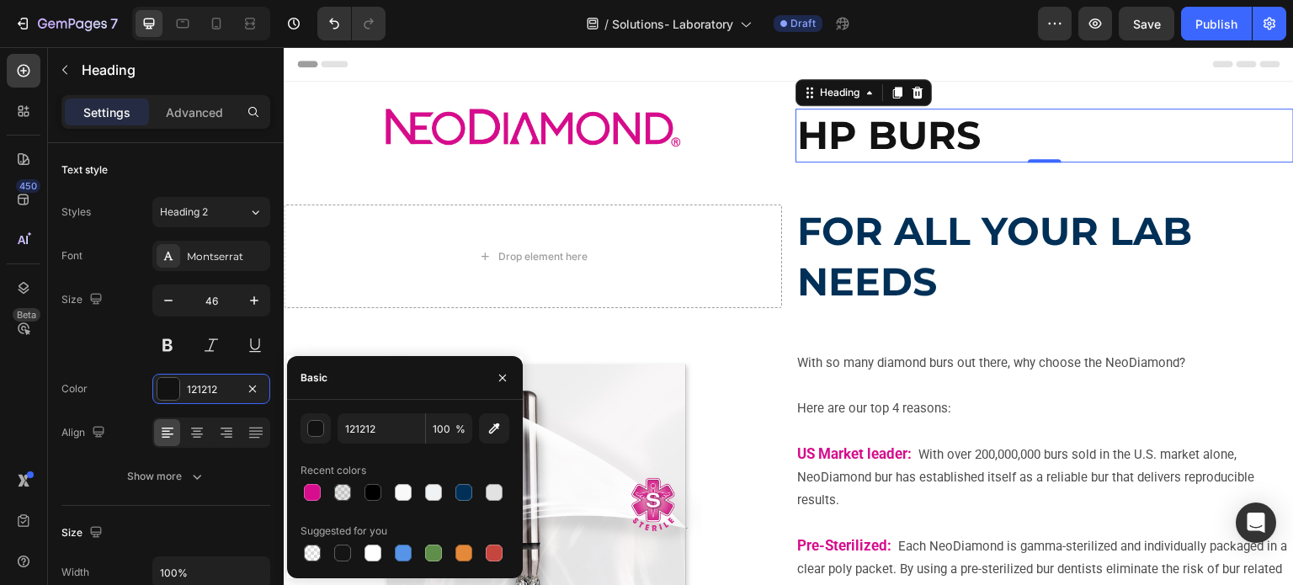
click at [299, 491] on div "121212 100 % Recent colors Suggested for you" at bounding box center [405, 489] width 236 height 152
click at [307, 489] on div at bounding box center [312, 492] width 17 height 17
type input "D60D8C"
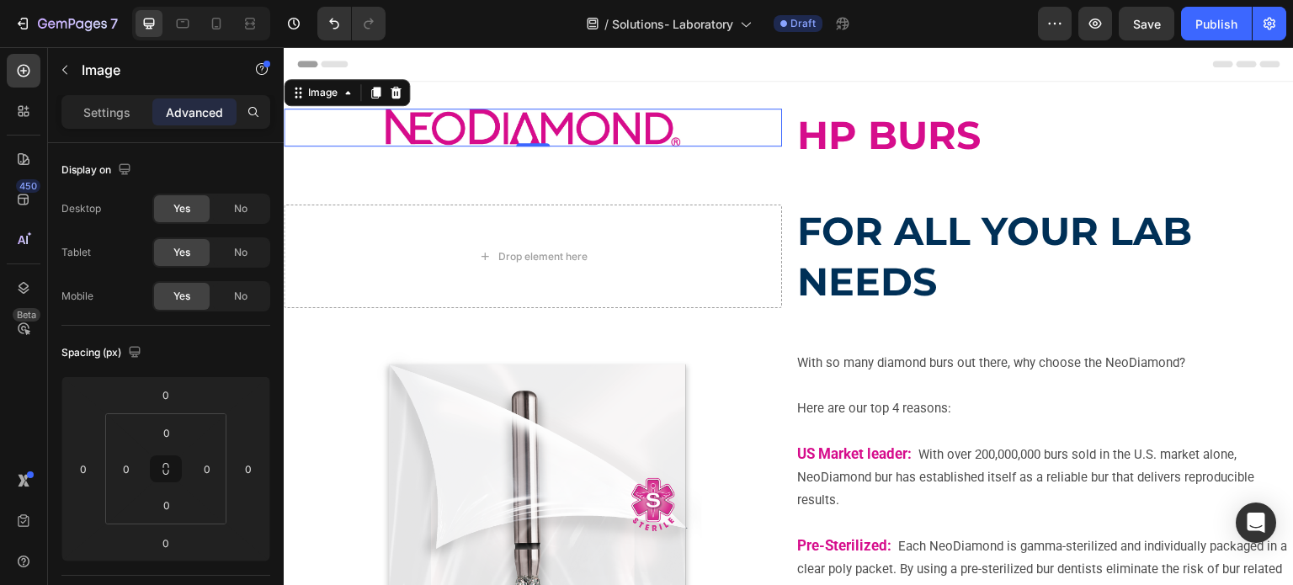
click at [661, 128] on img at bounding box center [533, 128] width 295 height 38
click at [89, 120] on p "Settings" at bounding box center [106, 113] width 47 height 18
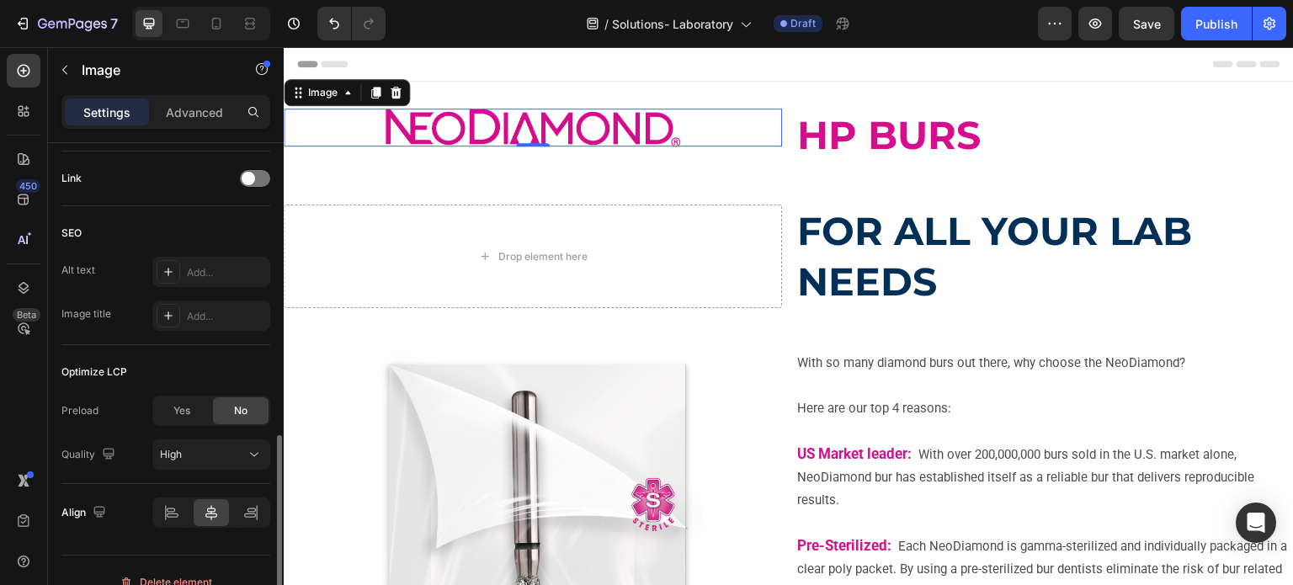
scroll to position [780, 0]
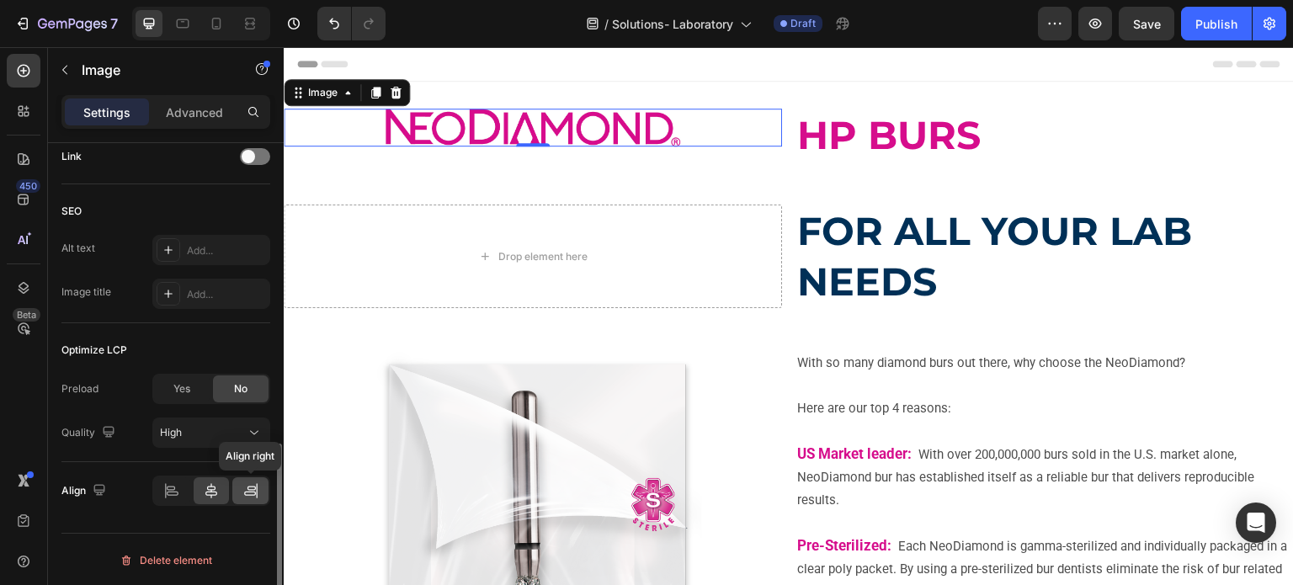
click at [248, 492] on icon at bounding box center [251, 491] width 17 height 17
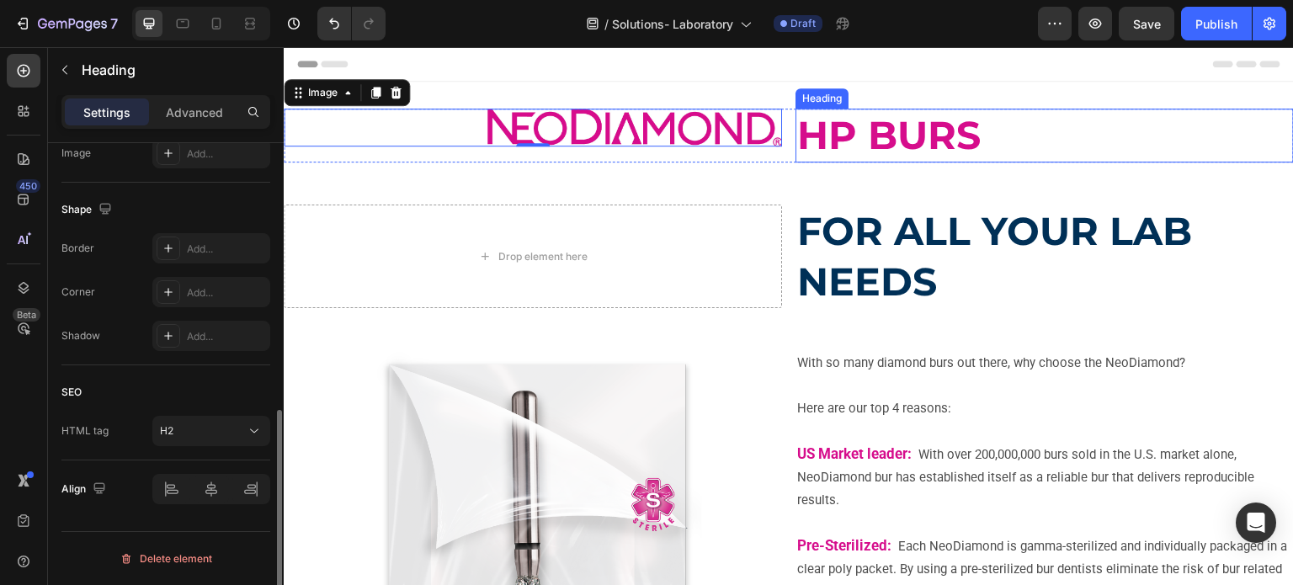
click at [869, 144] on strong "HP BURS" at bounding box center [889, 135] width 184 height 48
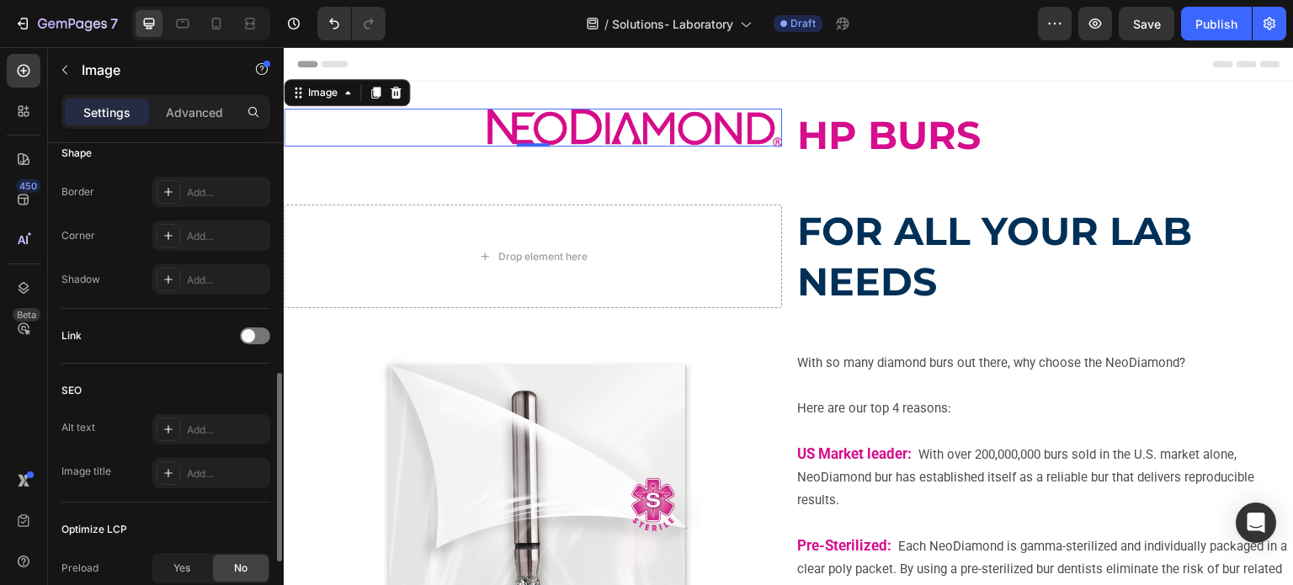
scroll to position [0, 0]
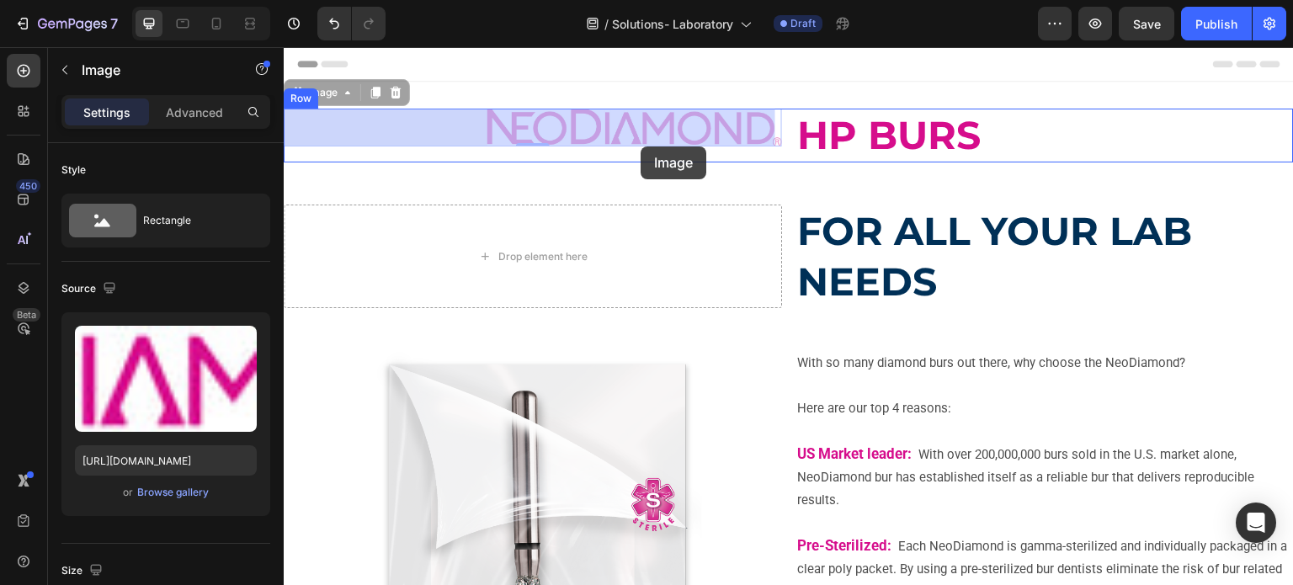
drag, startPoint x: 639, startPoint y: 120, endPoint x: 641, endPoint y: 147, distance: 27.0
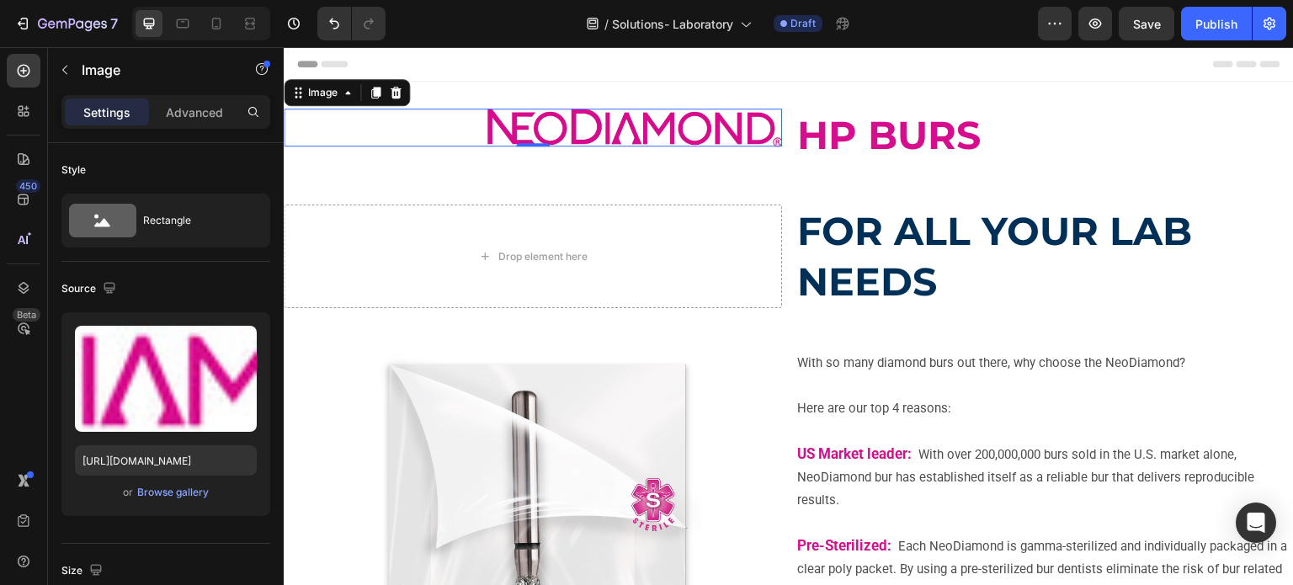
click at [595, 128] on img at bounding box center [635, 128] width 295 height 38
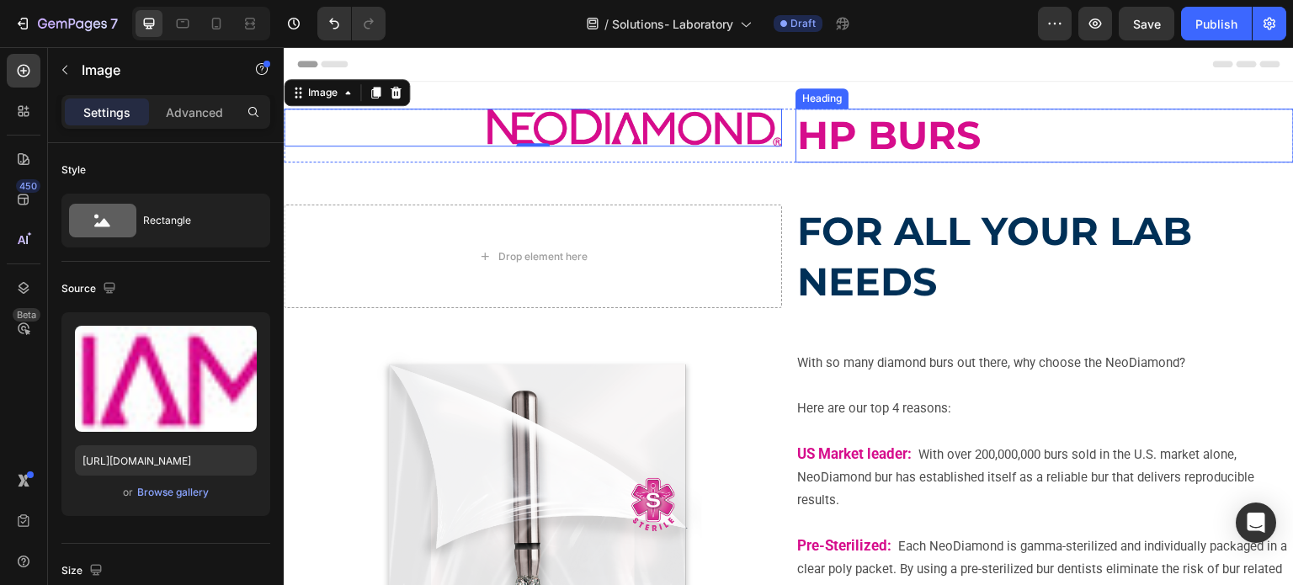
click at [813, 141] on strong "HP BURS" at bounding box center [889, 135] width 184 height 48
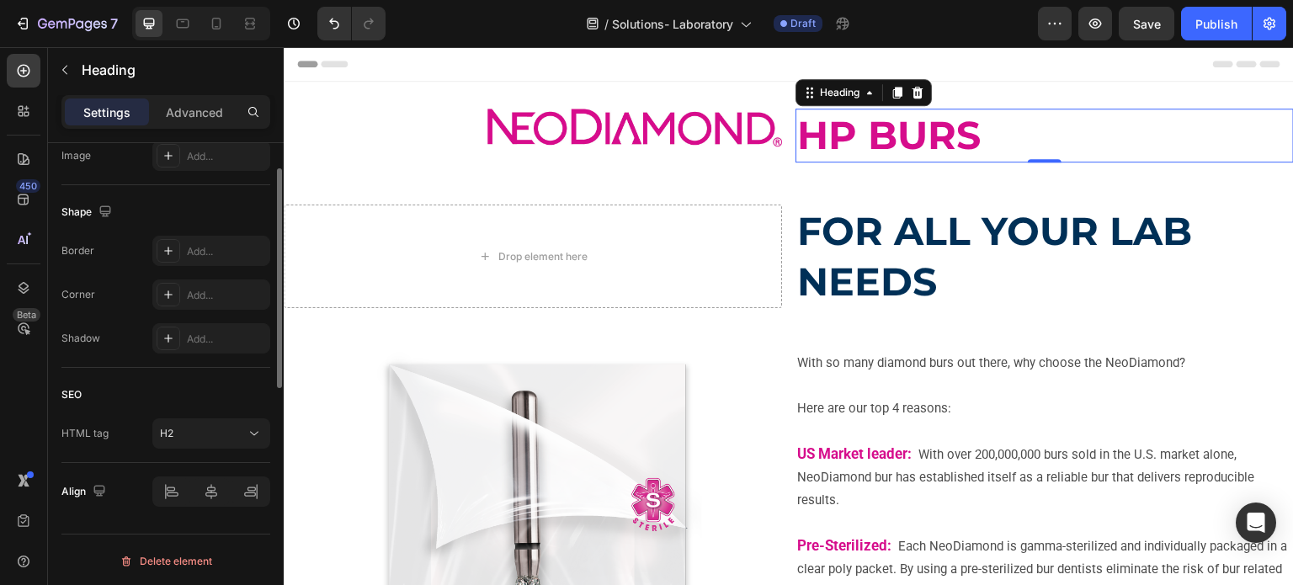
scroll to position [348, 0]
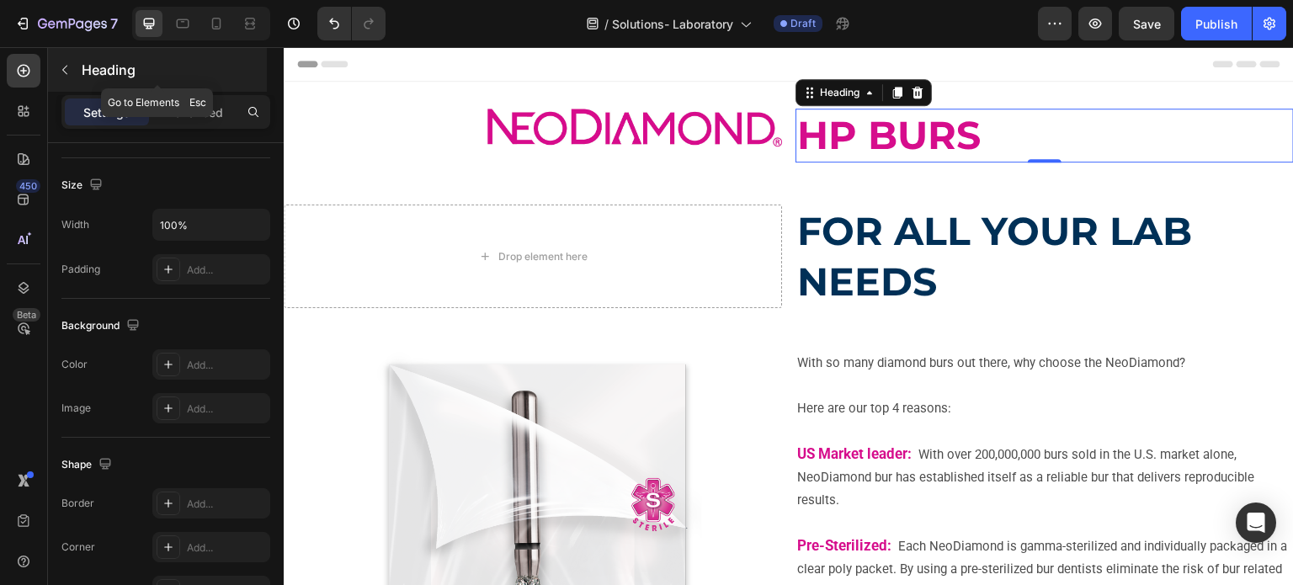
click at [73, 71] on button "button" at bounding box center [64, 69] width 27 height 27
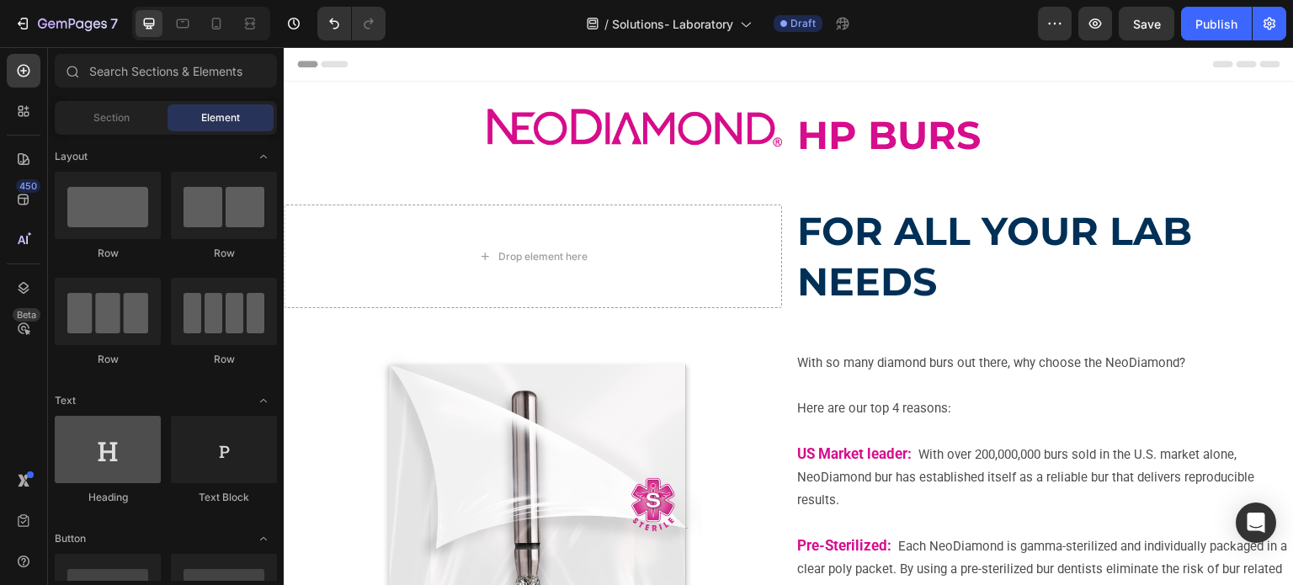
scroll to position [84, 0]
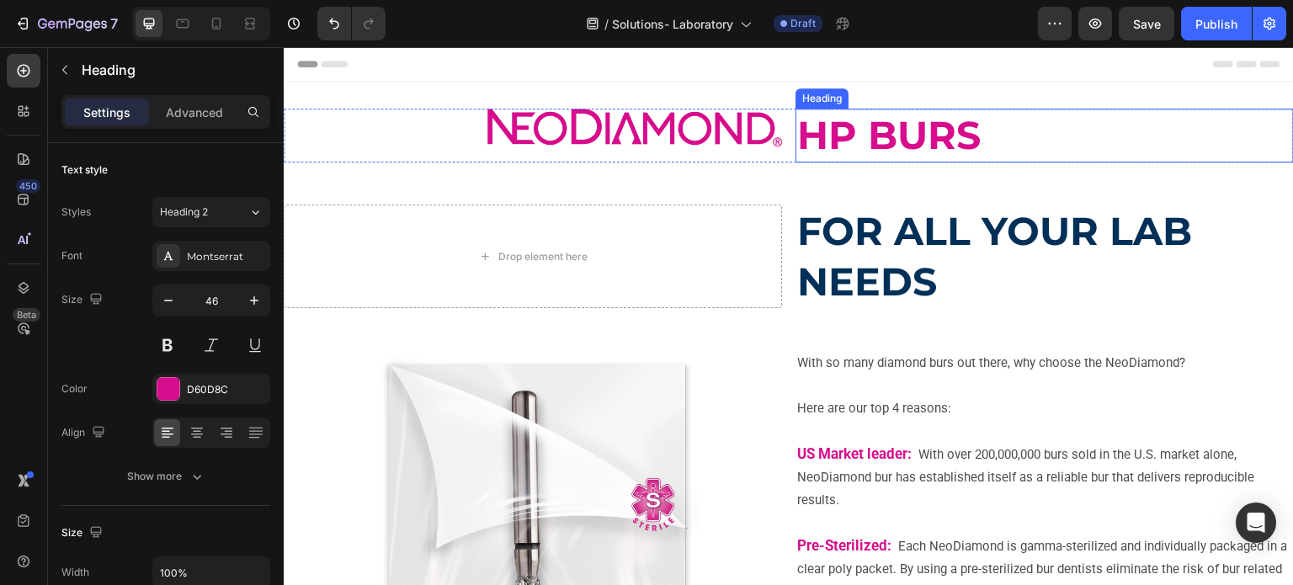
click at [896, 116] on strong "HP BURS" at bounding box center [889, 135] width 184 height 48
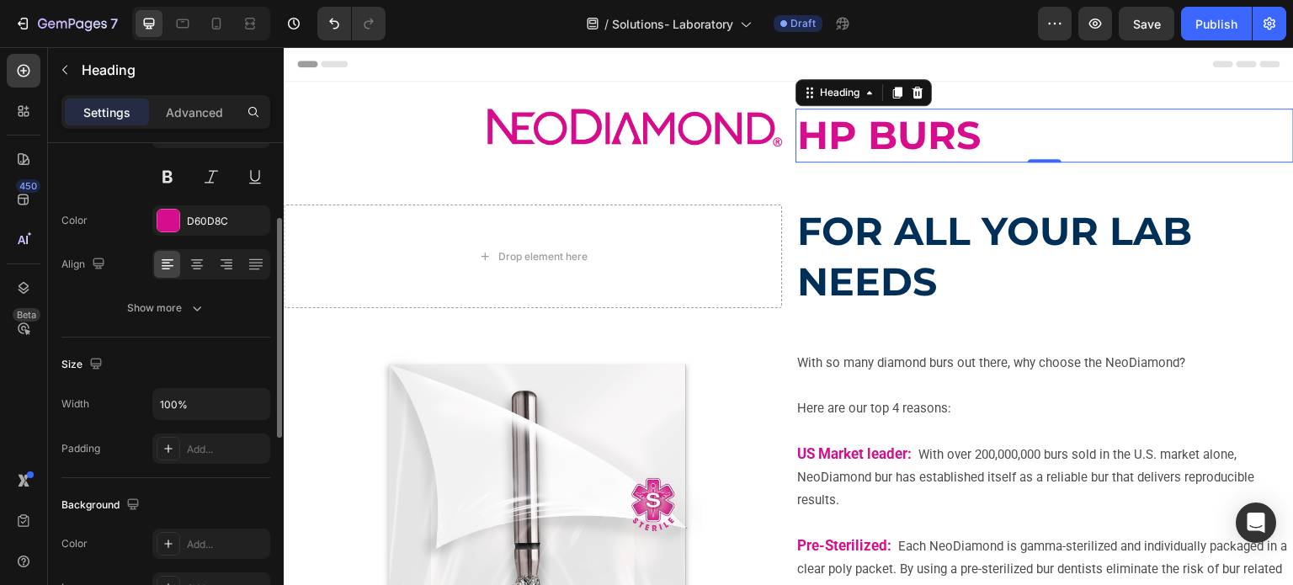
scroll to position [253, 0]
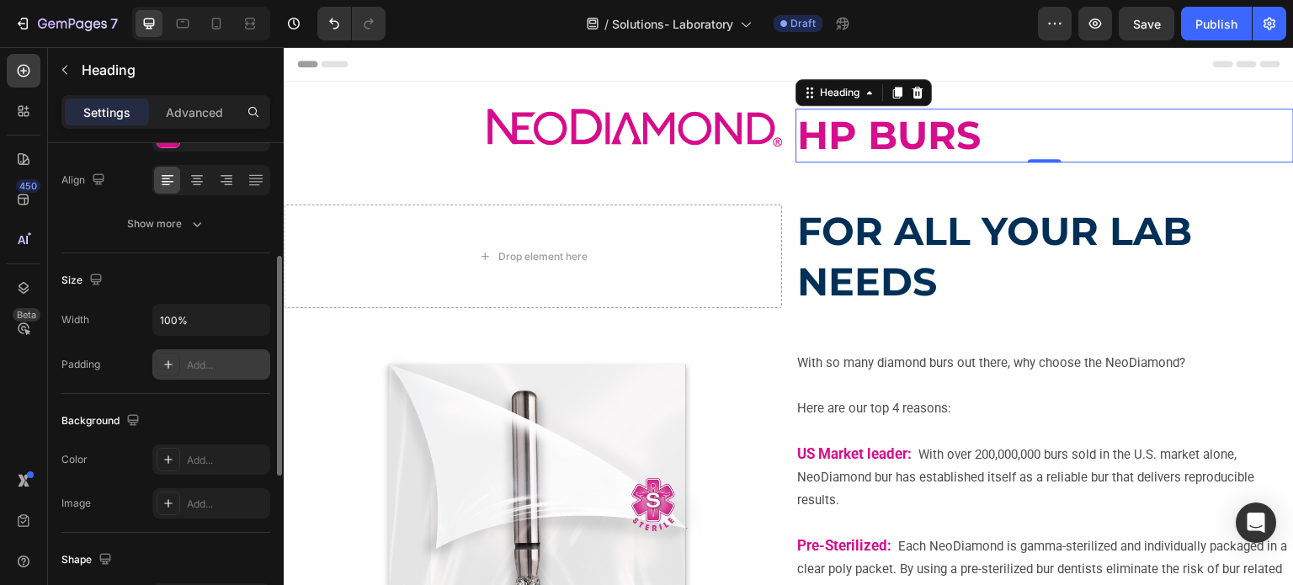
click at [160, 365] on div at bounding box center [169, 365] width 24 height 24
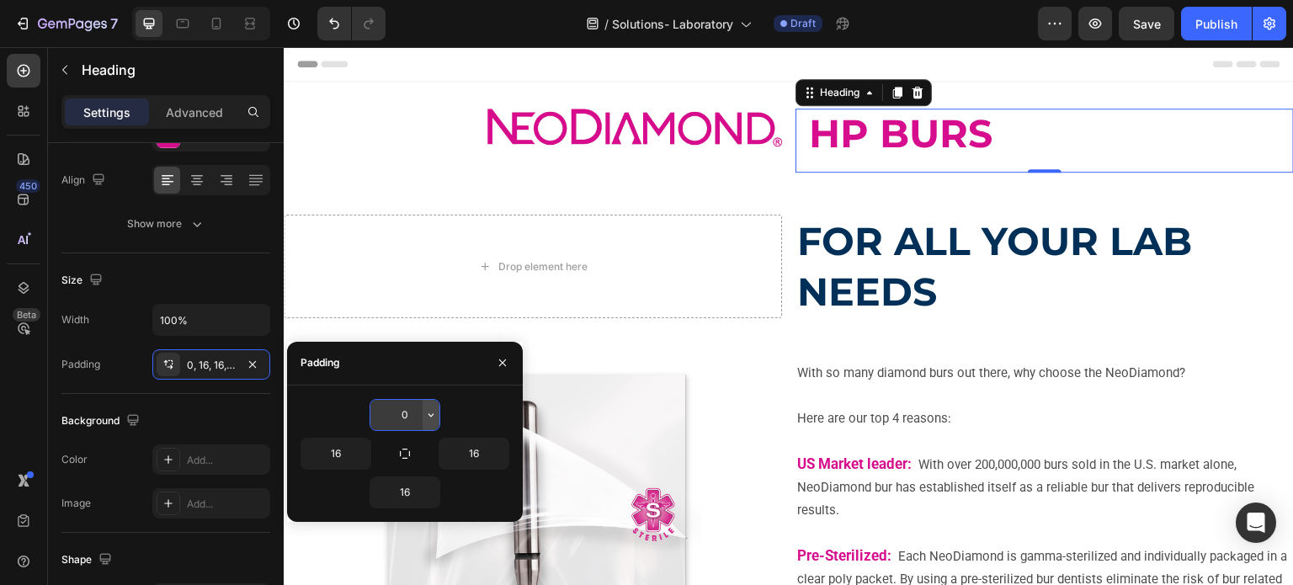
click at [424, 415] on icon "button" at bounding box center [430, 414] width 13 height 13
click at [464, 413] on div "0" at bounding box center [405, 415] width 209 height 32
click at [406, 413] on input "0" at bounding box center [405, 415] width 69 height 30
type input "0"
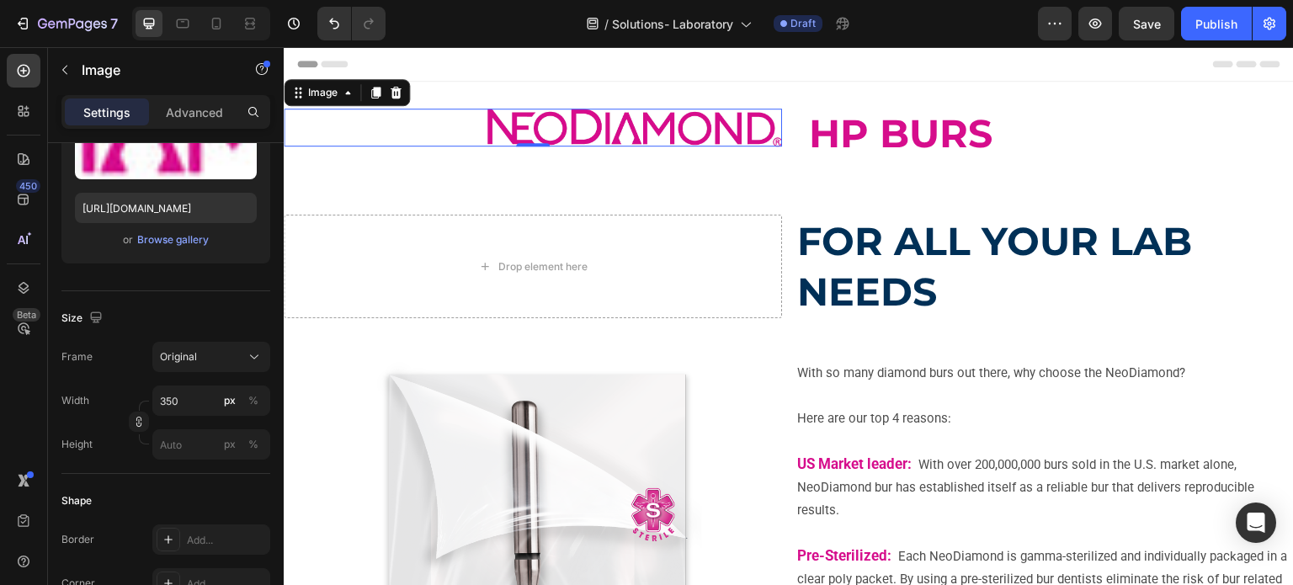
click at [489, 131] on img at bounding box center [635, 128] width 295 height 38
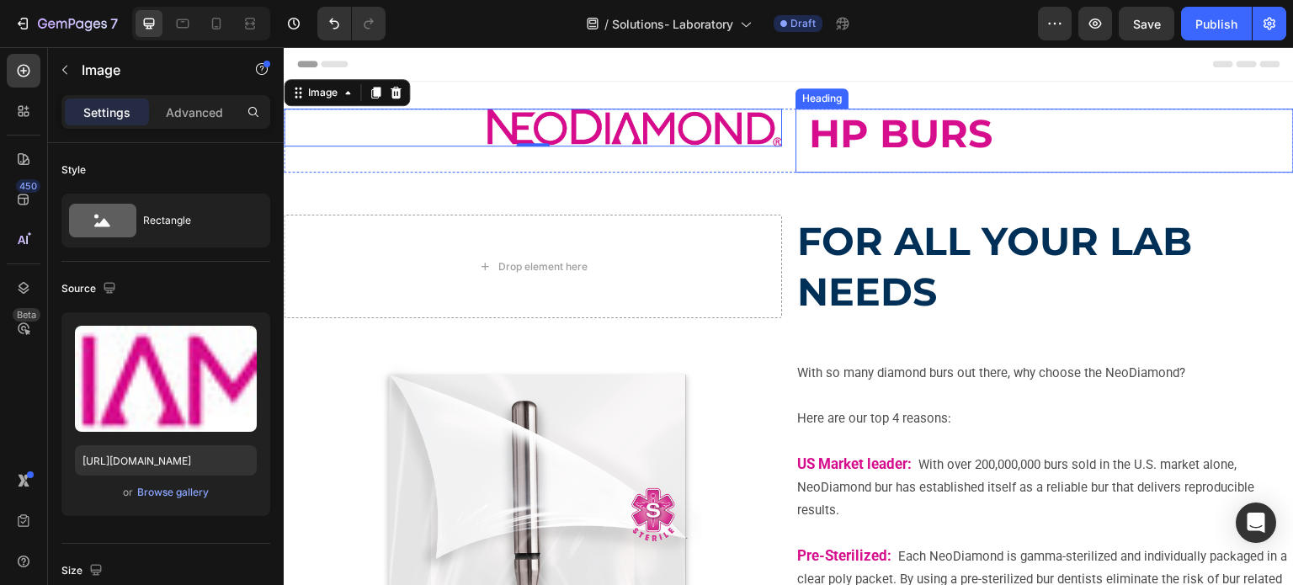
click at [851, 135] on strong "HP BURS" at bounding box center [901, 133] width 184 height 48
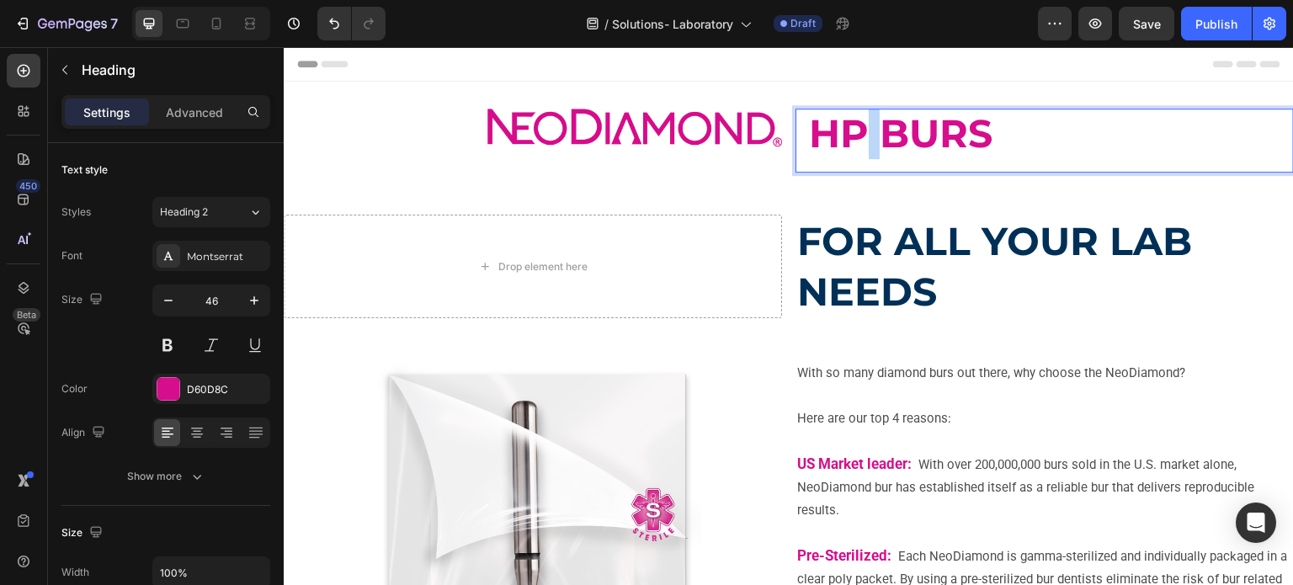
click at [851, 135] on strong "HP BURS" at bounding box center [901, 133] width 184 height 48
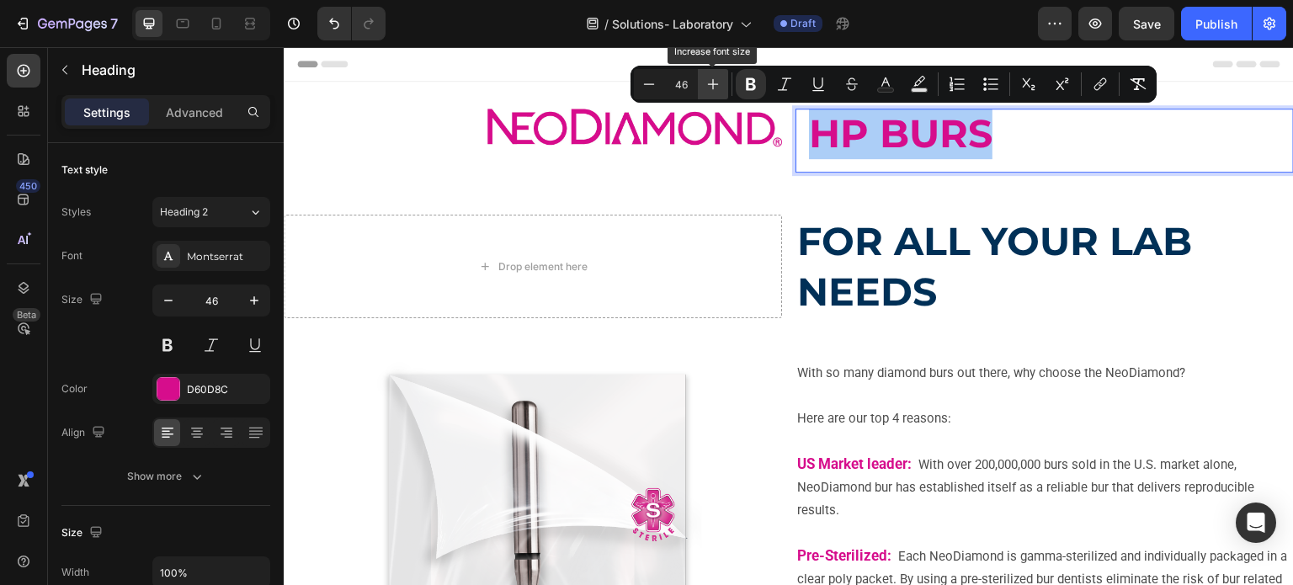
click at [711, 86] on icon "Editor contextual toolbar" at bounding box center [713, 84] width 17 height 17
type input "47"
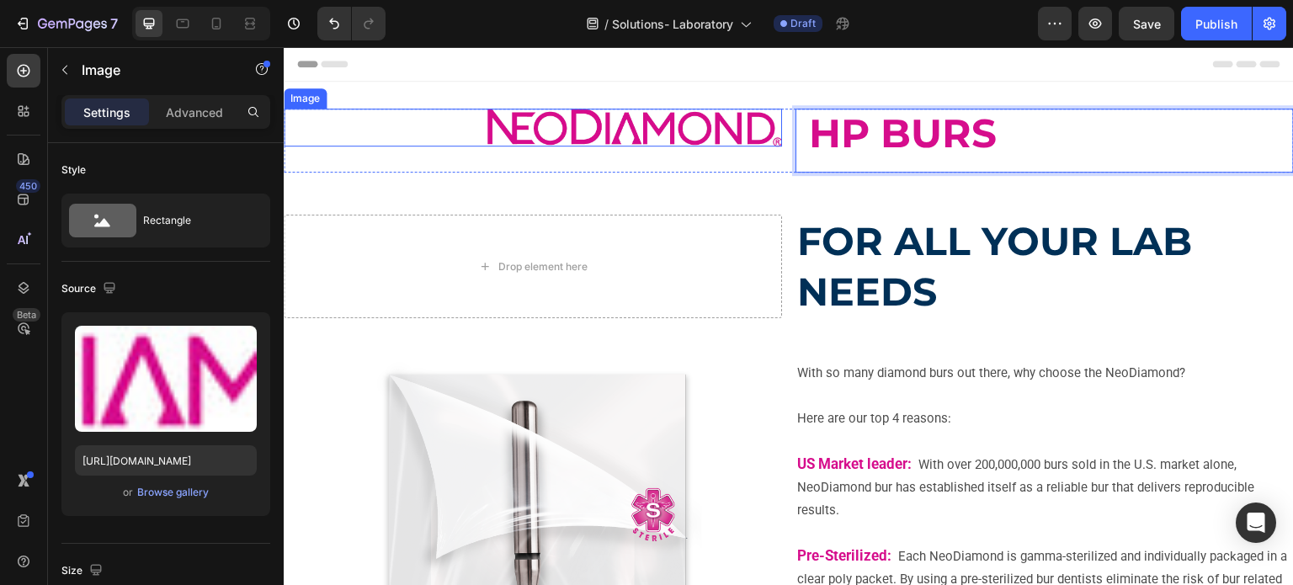
click at [521, 131] on img at bounding box center [635, 128] width 295 height 38
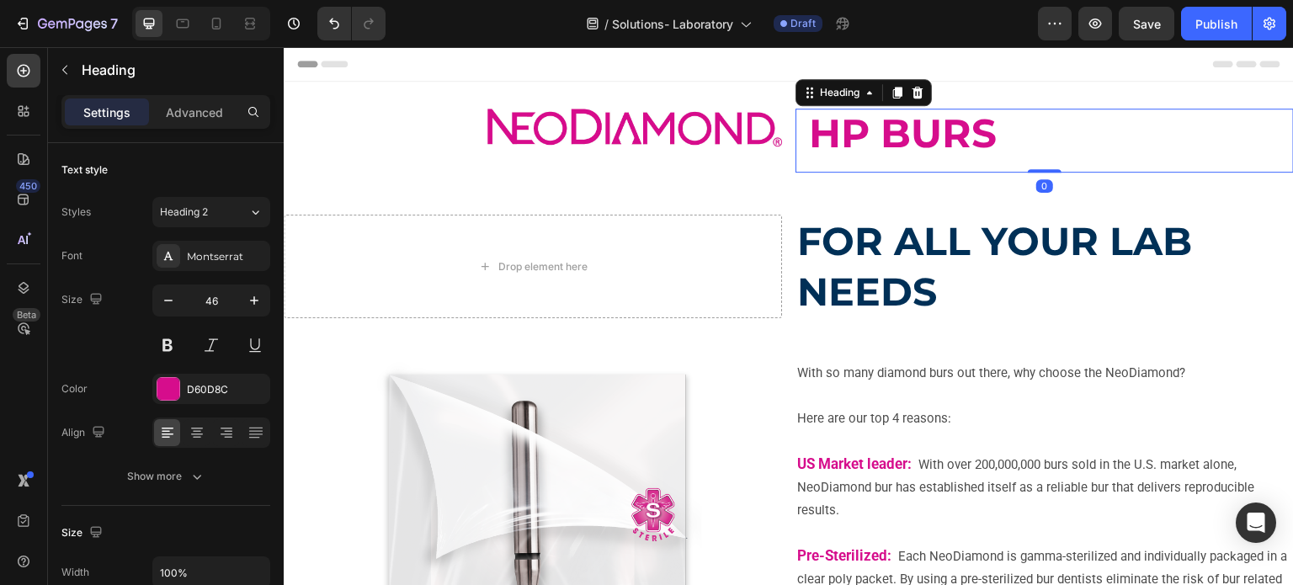
click at [913, 141] on strong "HP BURS" at bounding box center [903, 133] width 188 height 48
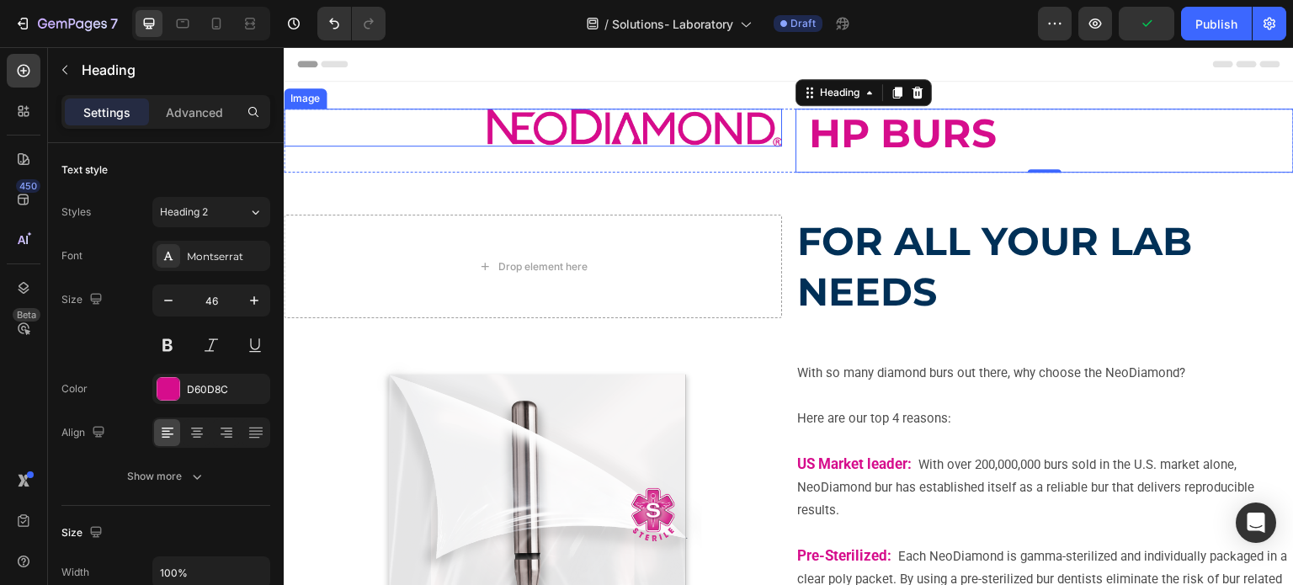
click at [612, 133] on img at bounding box center [635, 128] width 295 height 38
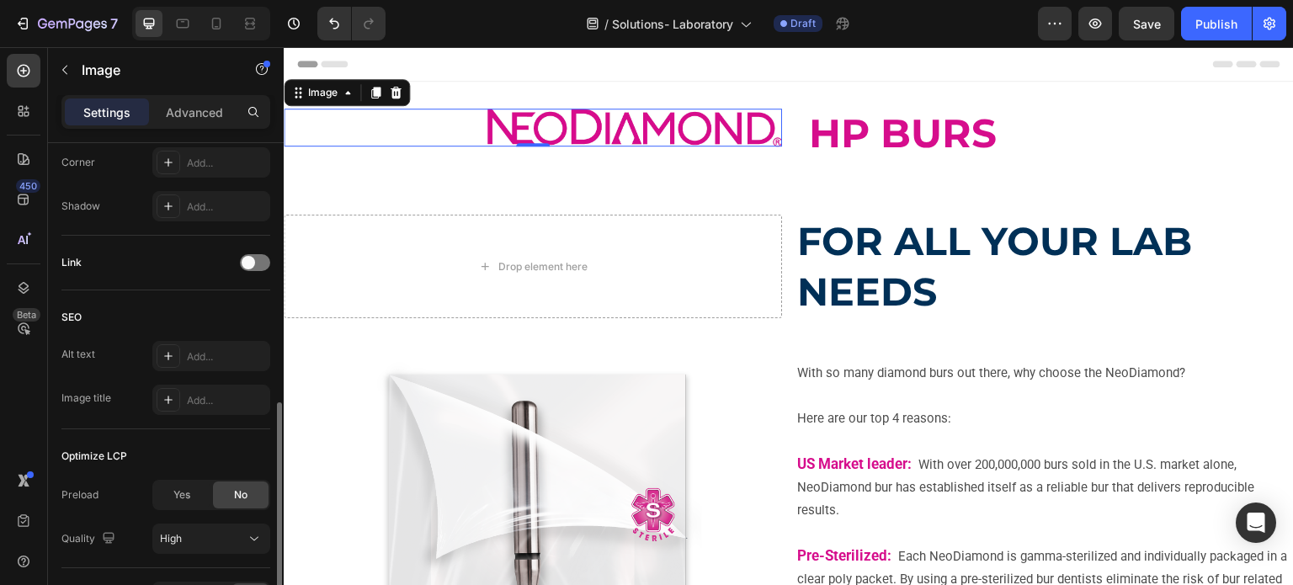
scroll to position [337, 0]
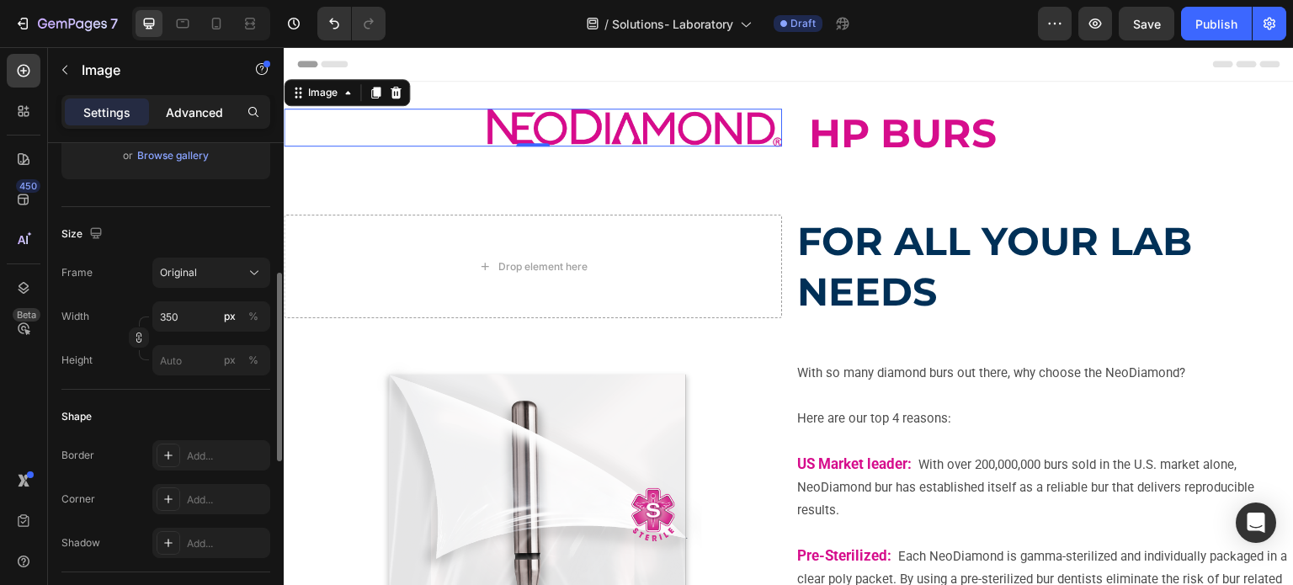
click at [184, 112] on p "Advanced" at bounding box center [194, 113] width 57 height 18
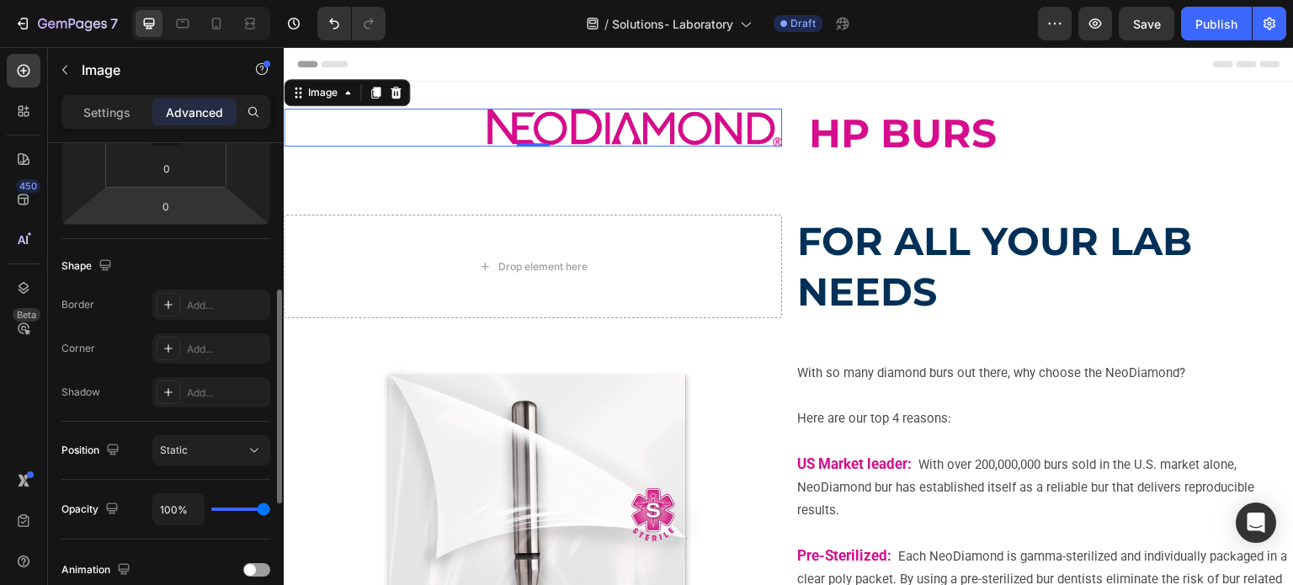
scroll to position [0, 0]
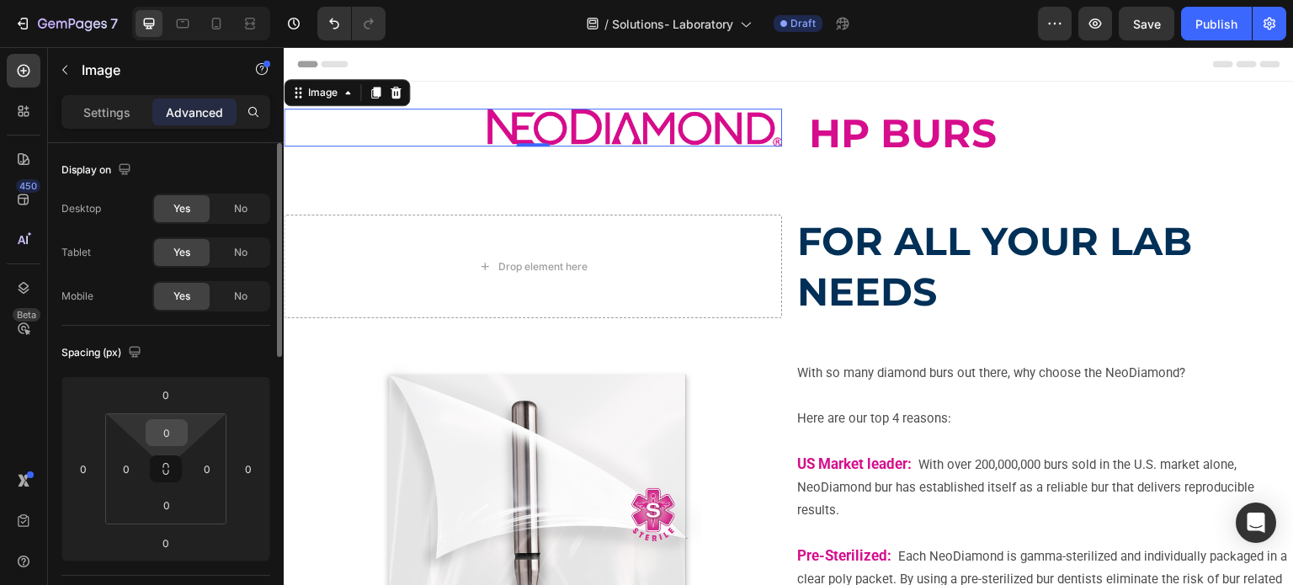
click at [169, 425] on input "0" at bounding box center [167, 432] width 34 height 25
type input "10"
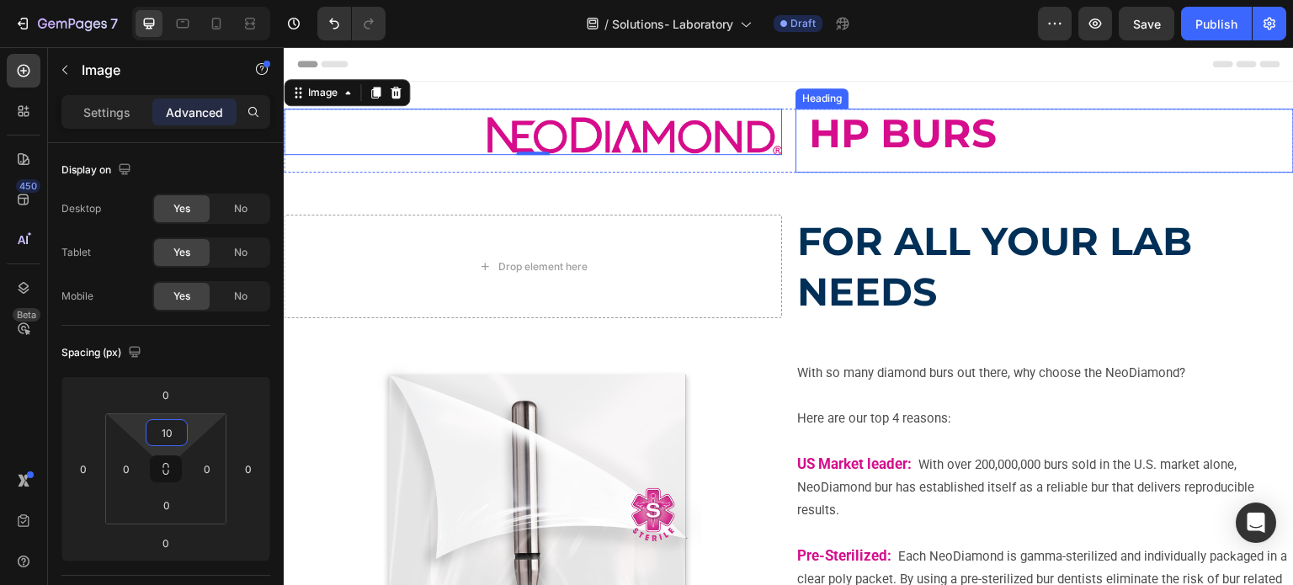
click at [861, 137] on strong "HP BURS" at bounding box center [903, 133] width 188 height 48
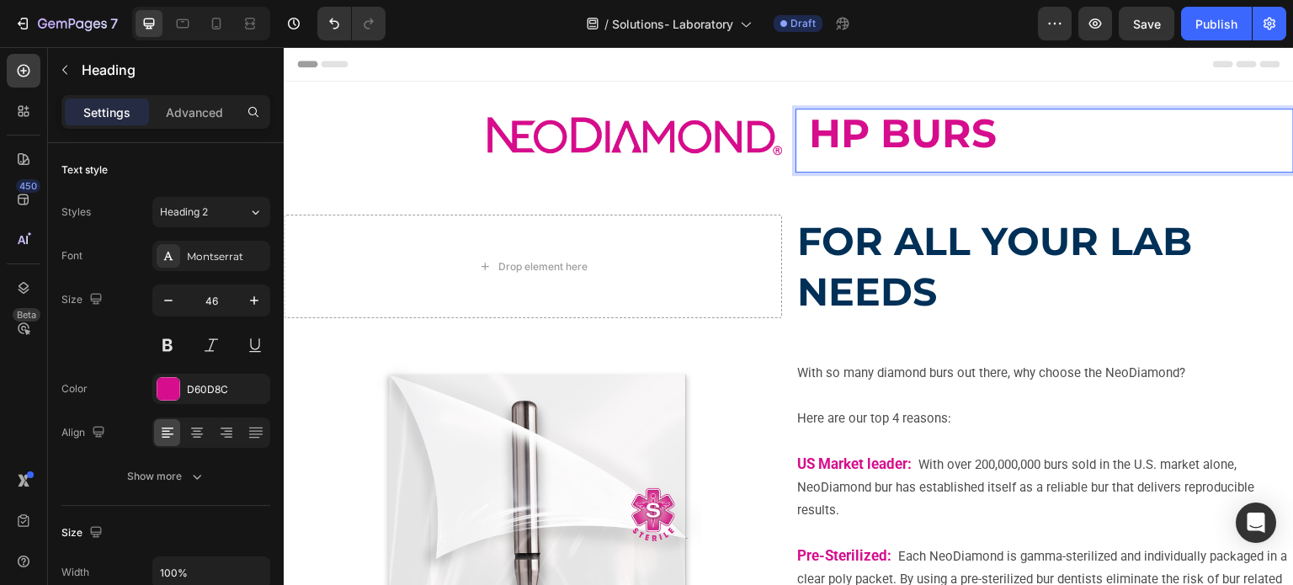
click at [861, 137] on strong "HP BURS" at bounding box center [903, 133] width 188 height 48
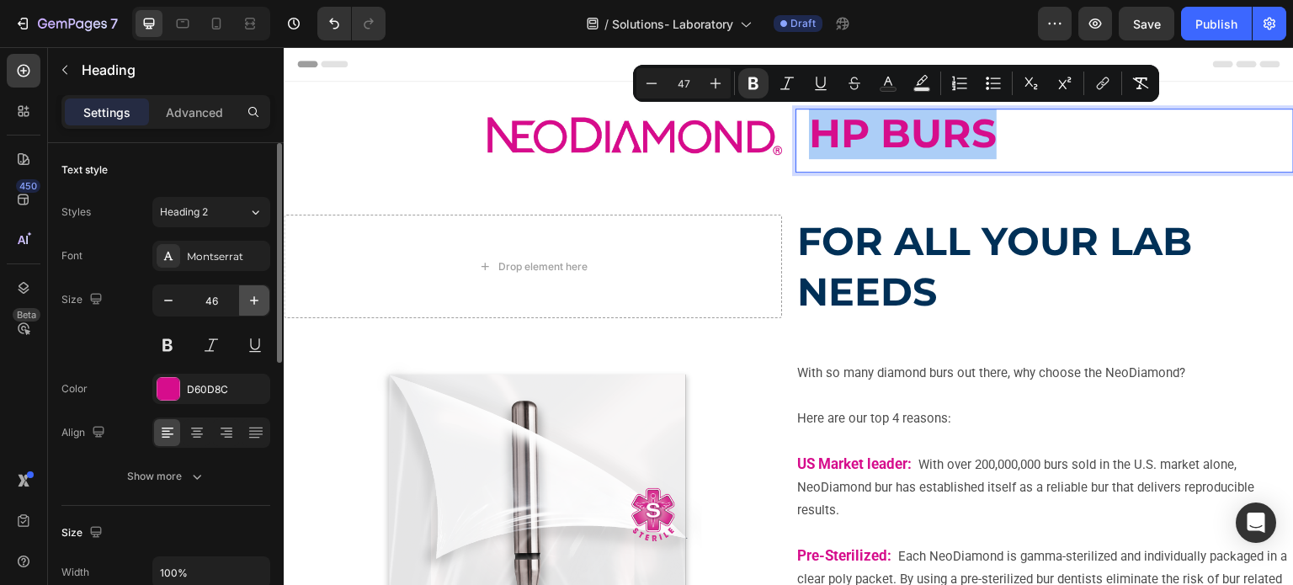
click at [249, 300] on icon "button" at bounding box center [254, 300] width 17 height 17
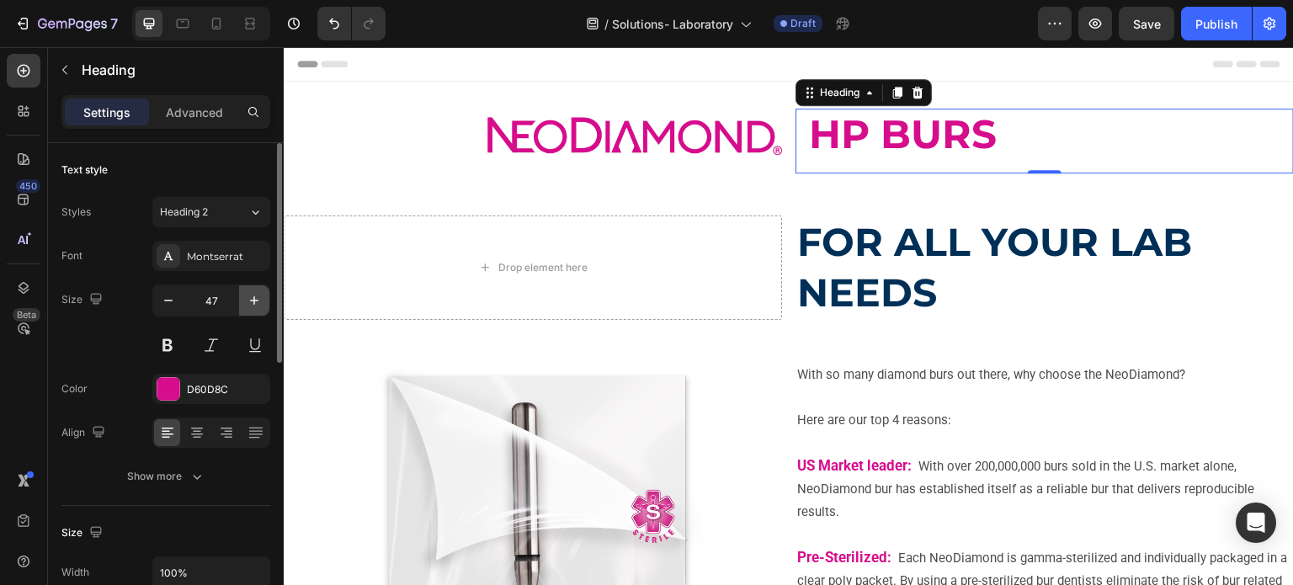
click at [249, 300] on icon "button" at bounding box center [254, 300] width 17 height 17
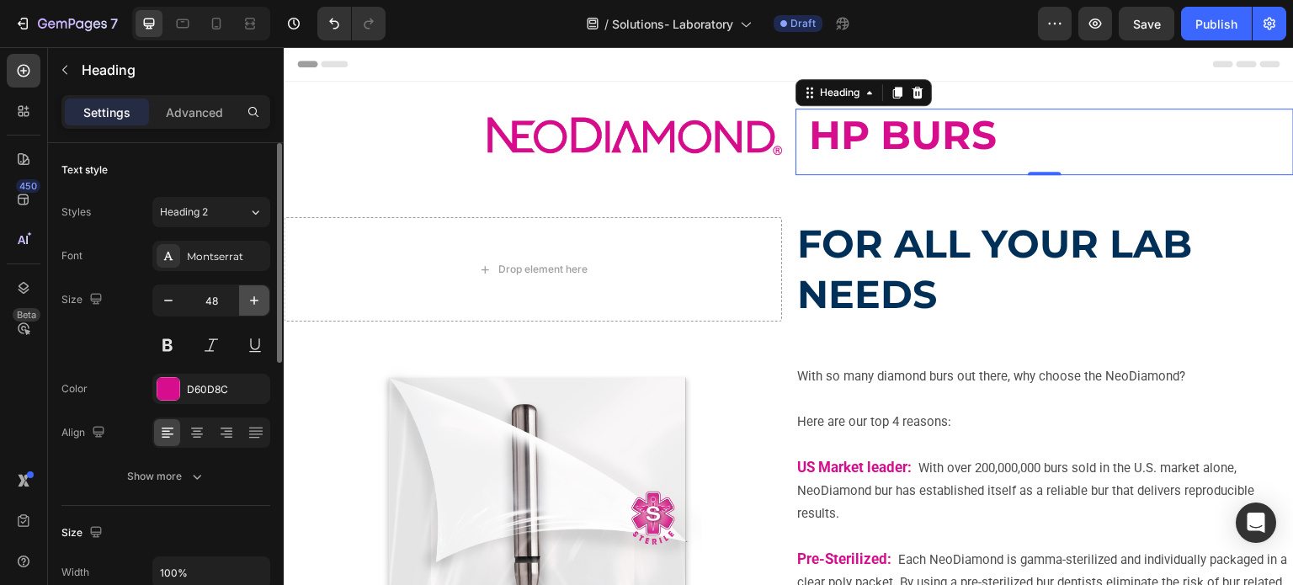
click at [249, 300] on icon "button" at bounding box center [254, 300] width 17 height 17
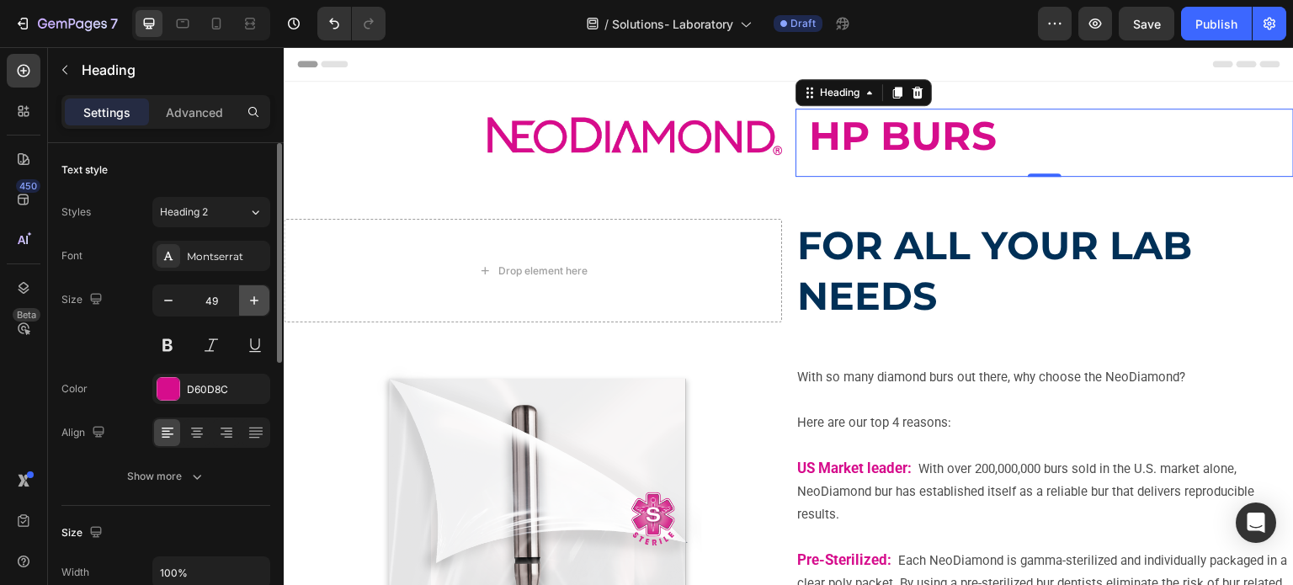
click at [249, 300] on icon "button" at bounding box center [254, 300] width 17 height 17
type input "50"
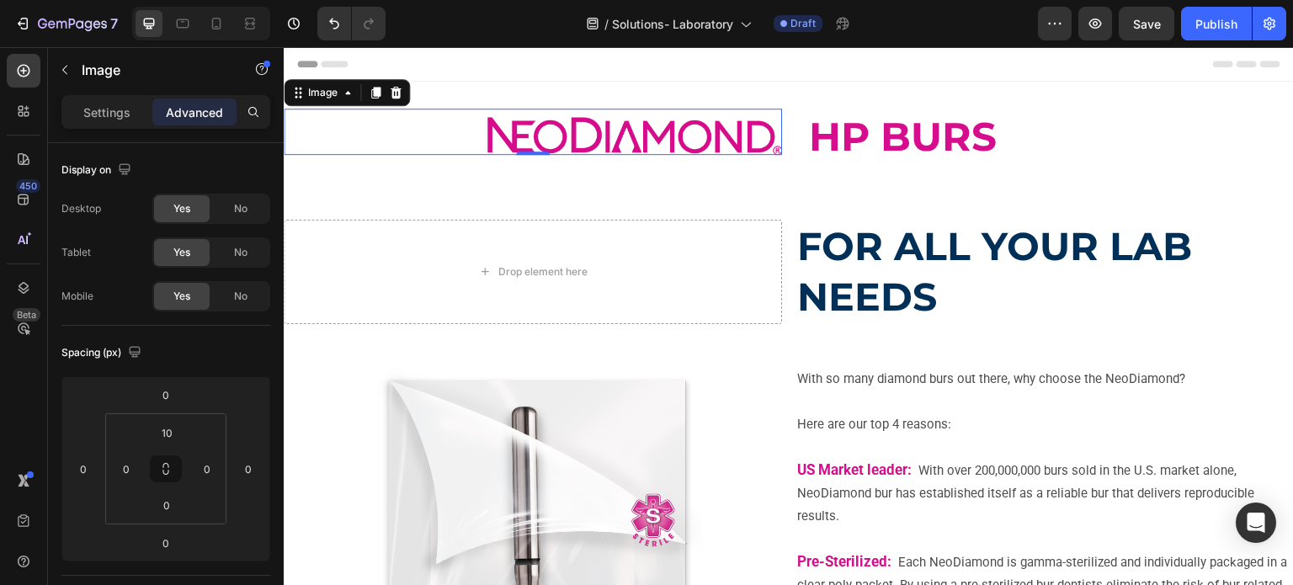
click at [612, 150] on img at bounding box center [635, 136] width 295 height 38
click at [651, 140] on img at bounding box center [635, 136] width 295 height 38
click at [312, 127] on div at bounding box center [533, 136] width 499 height 38
click at [470, 87] on div "Image 0 ⁠⁠⁠⁠⁠⁠⁠ HP BURS Heading Row Row Section 1" at bounding box center [789, 150] width 1011 height 136
click at [397, 120] on div at bounding box center [533, 136] width 499 height 38
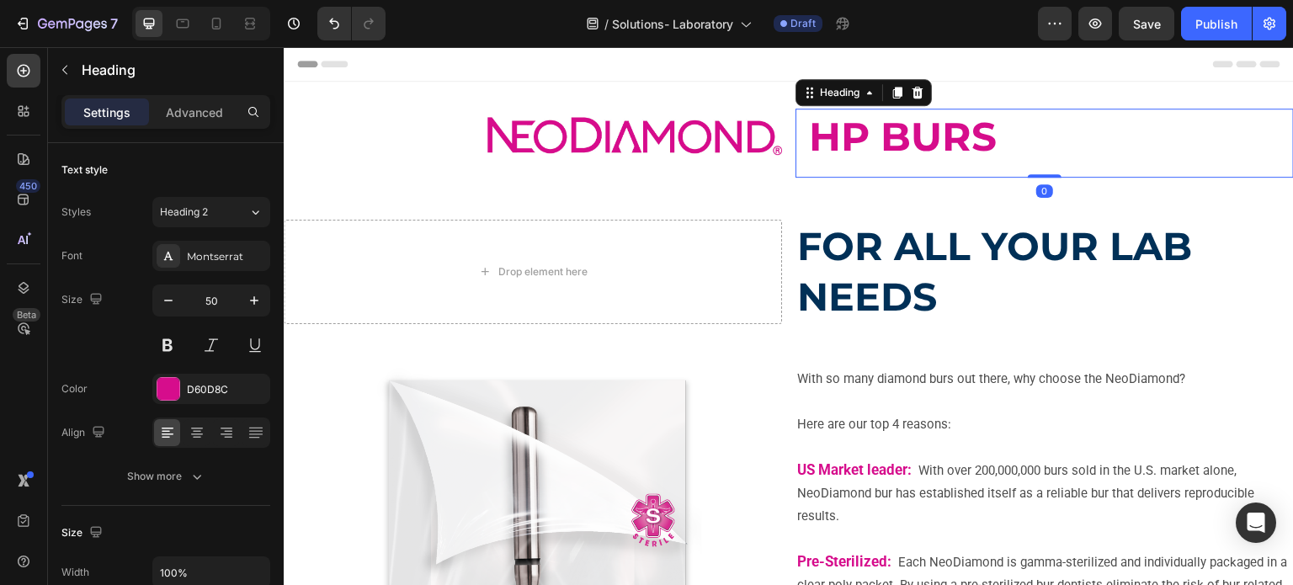
click at [861, 134] on strong "HP BURS" at bounding box center [903, 137] width 188 height 48
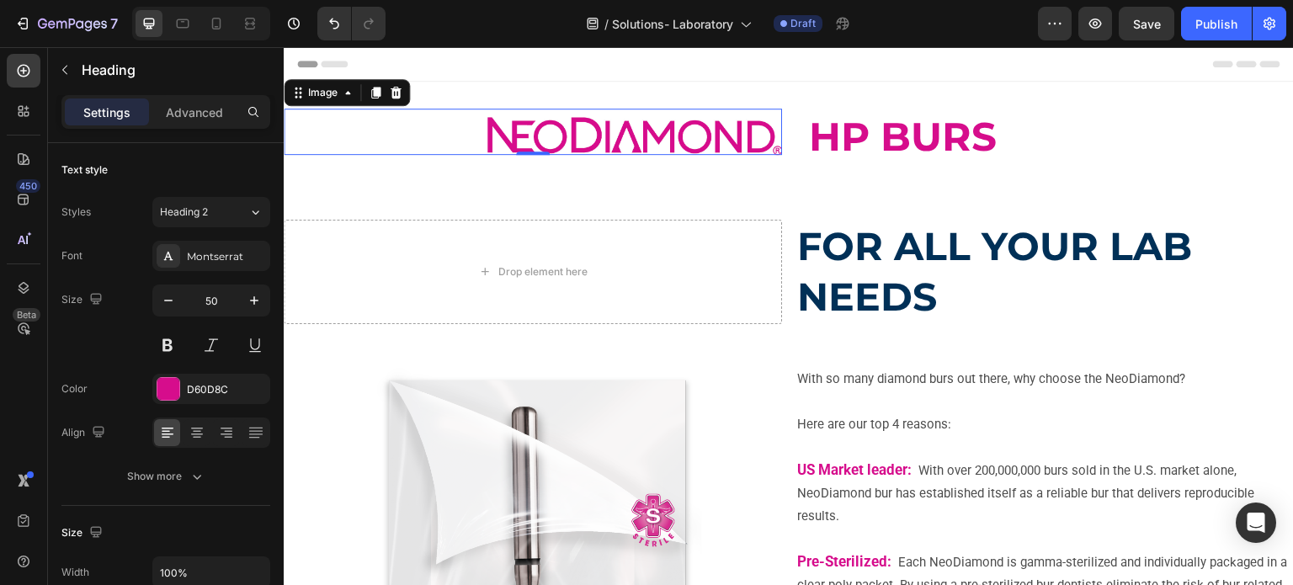
click at [545, 128] on img at bounding box center [635, 136] width 295 height 38
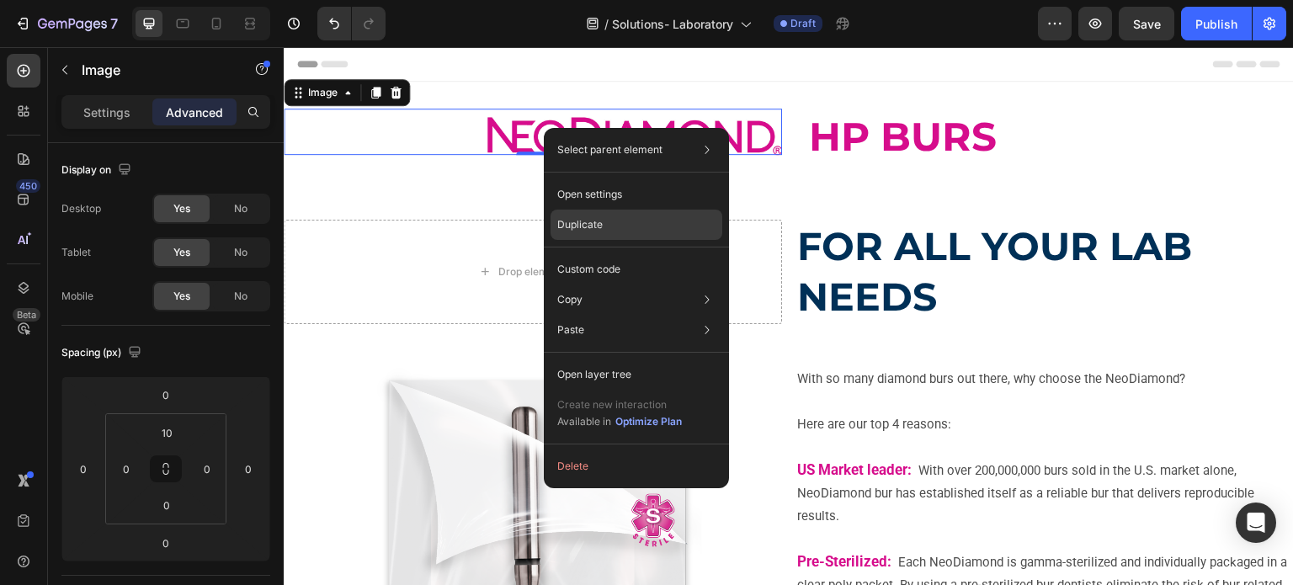
click at [627, 254] on div "Duplicate" at bounding box center [637, 269] width 172 height 30
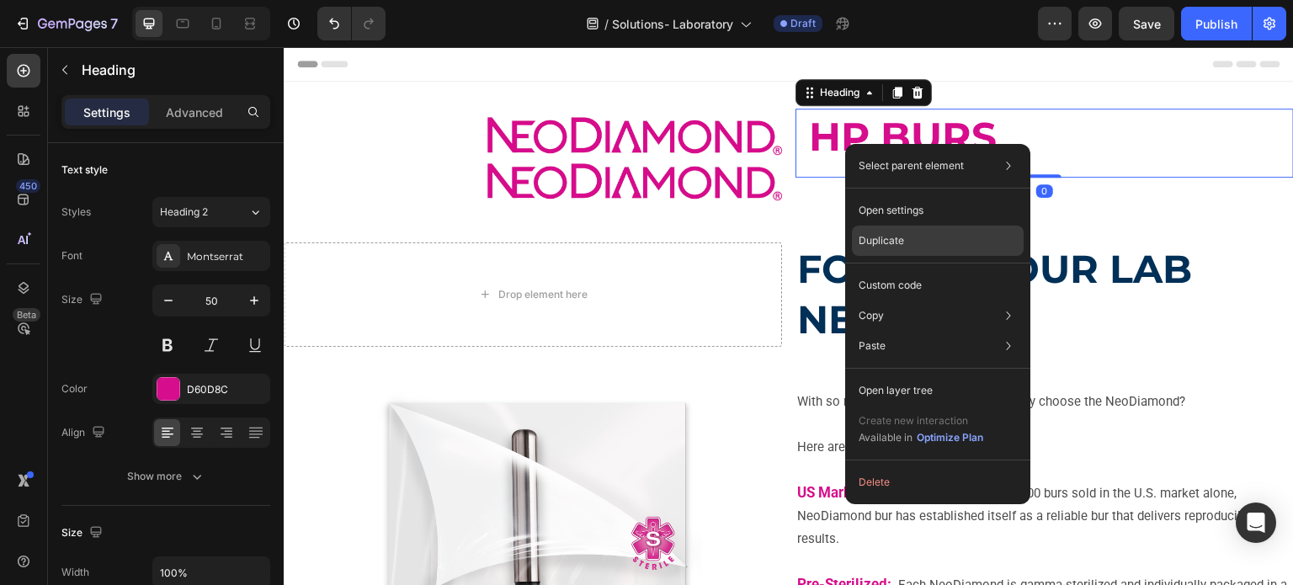
click at [878, 243] on p "Duplicate" at bounding box center [881, 240] width 45 height 15
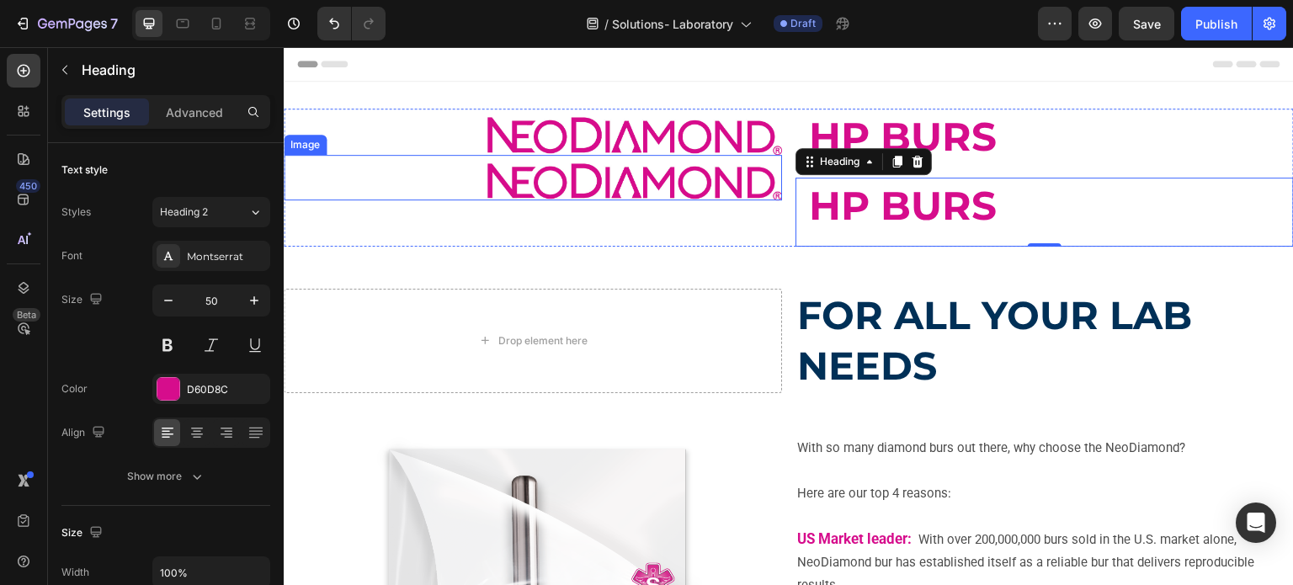
click at [540, 182] on img at bounding box center [635, 182] width 295 height 38
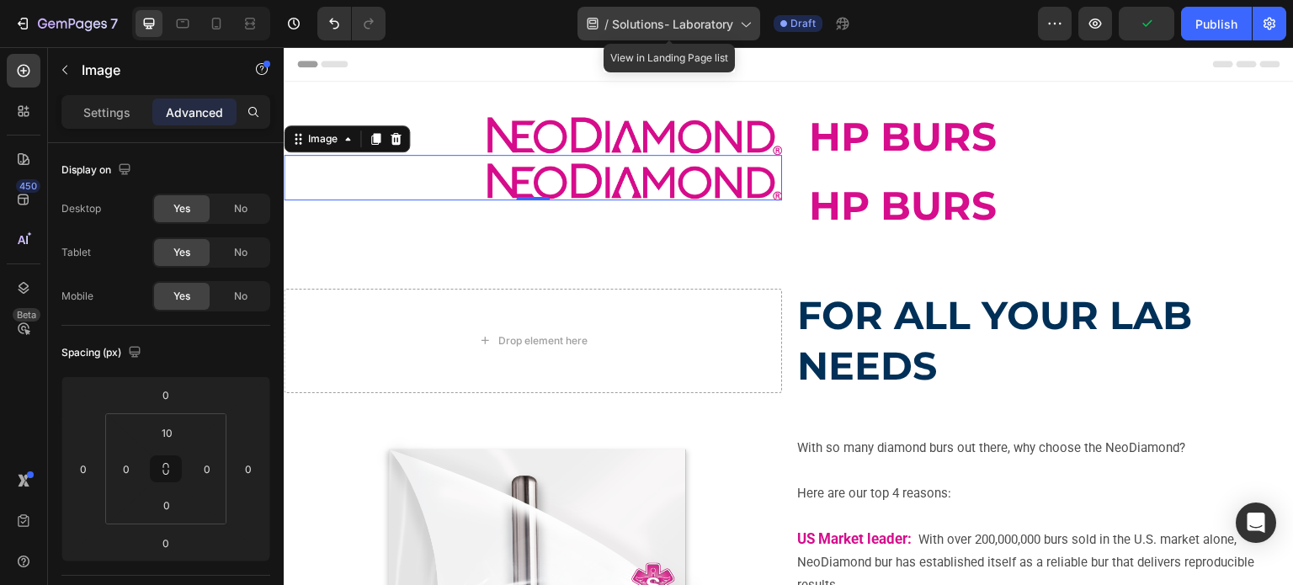
click at [706, 24] on span "Solutions- Laboratory" at bounding box center [672, 24] width 121 height 18
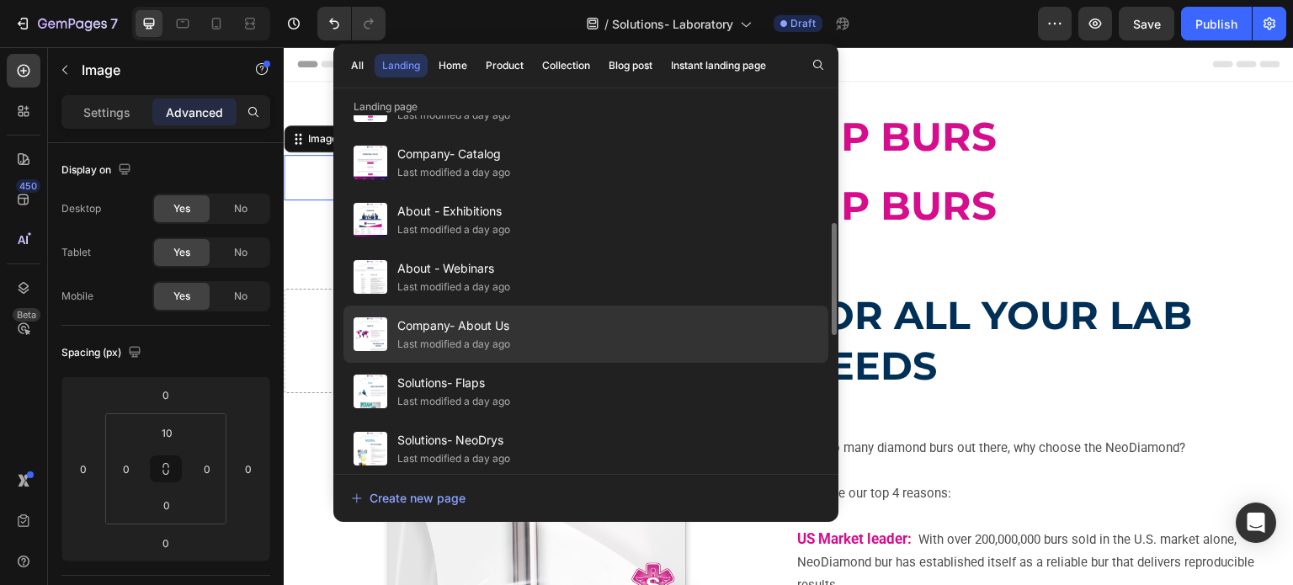
scroll to position [589, 0]
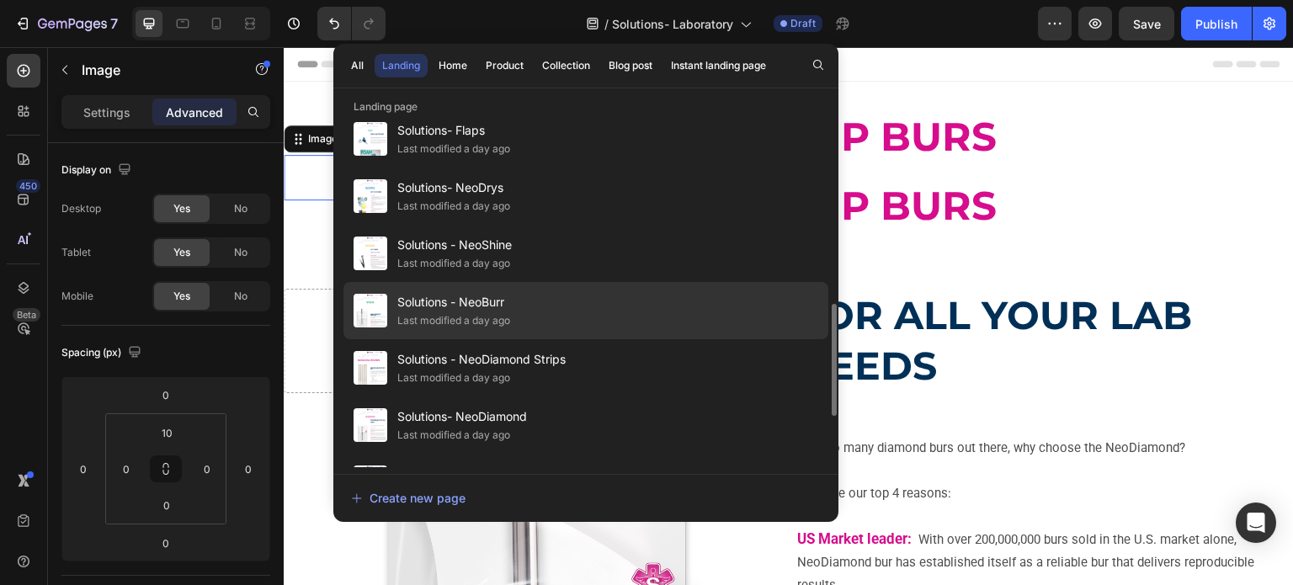
click at [505, 304] on span "Solutions - NeoBurr" at bounding box center [453, 302] width 113 height 20
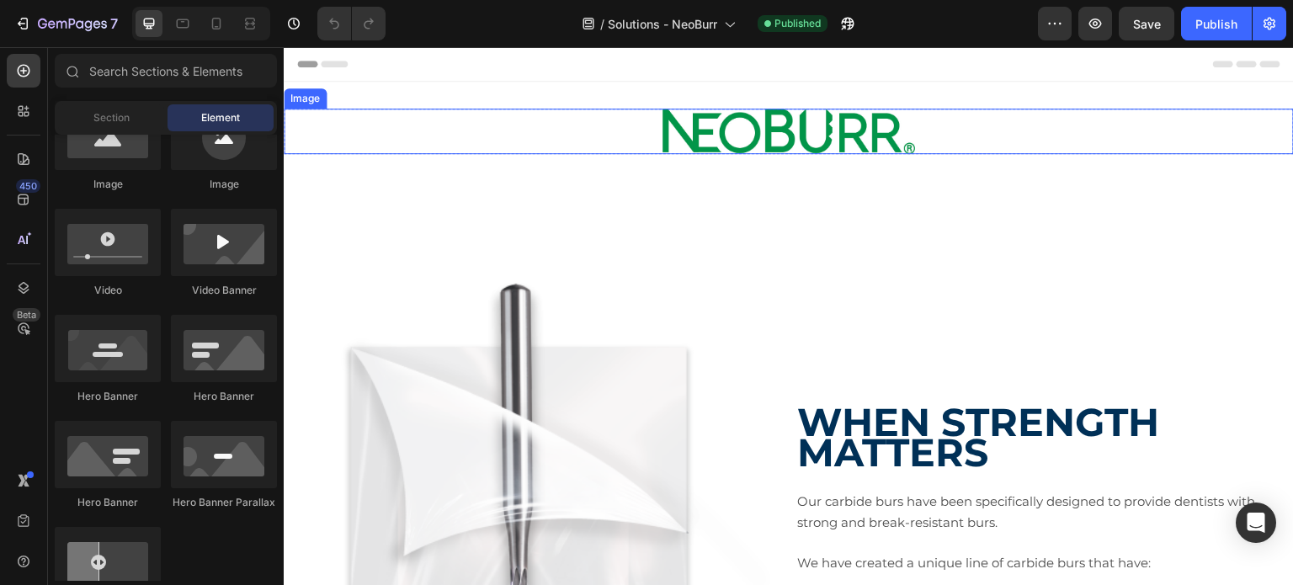
click at [717, 139] on img at bounding box center [789, 131] width 253 height 45
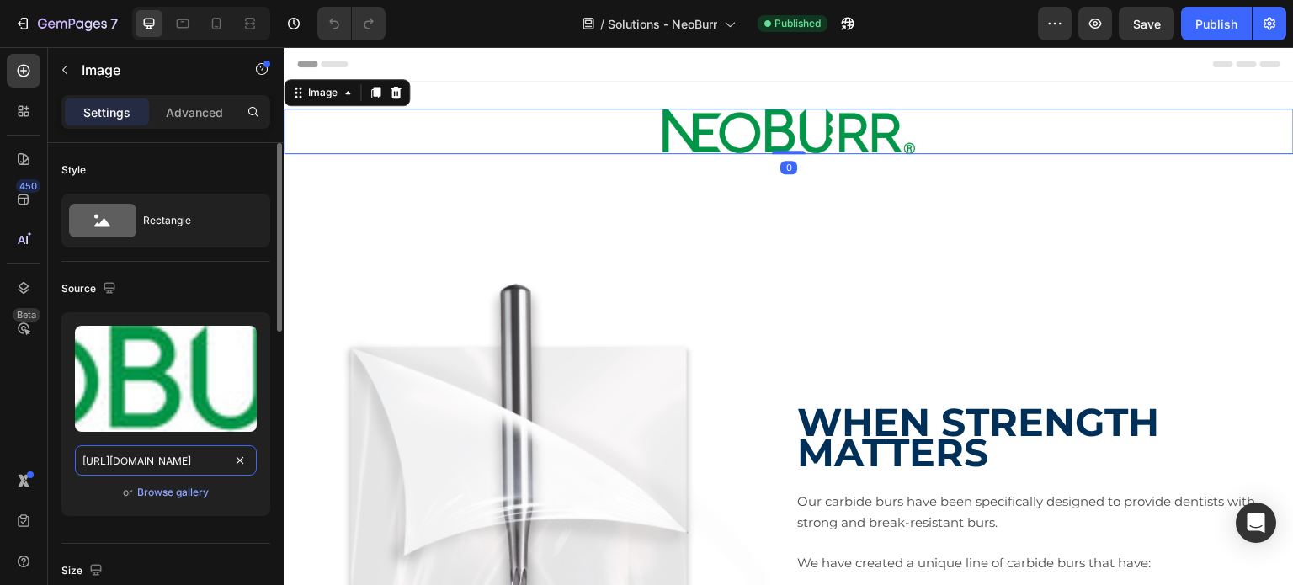
click at [144, 462] on input "[URL][DOMAIN_NAME]" at bounding box center [166, 460] width 182 height 30
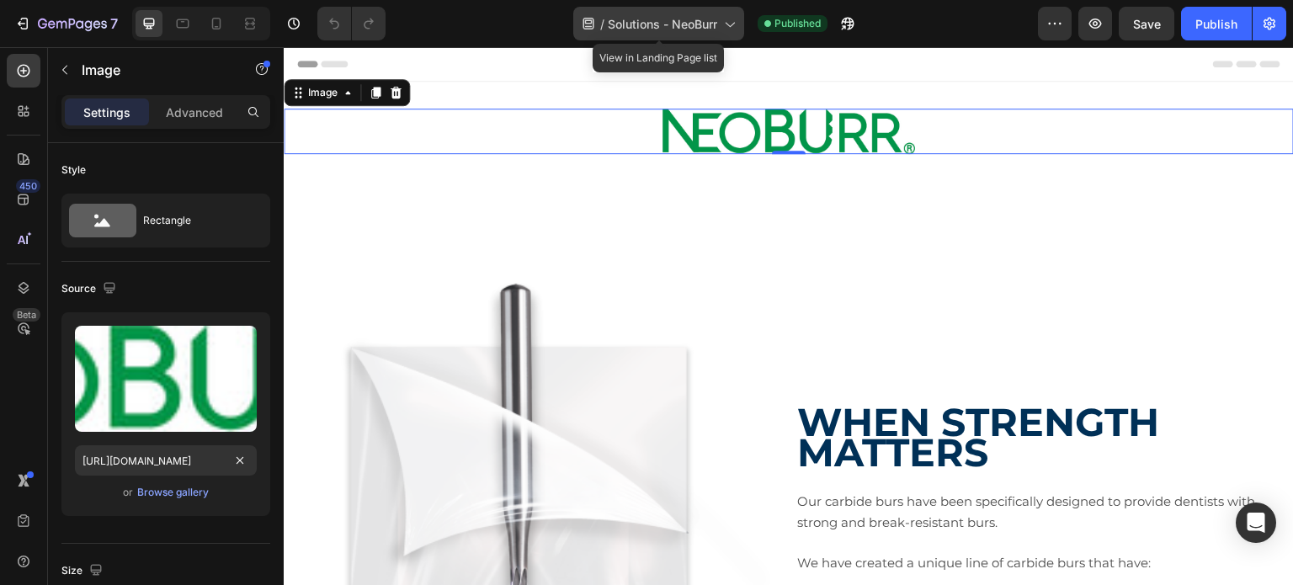
click at [675, 29] on span "Solutions - NeoBurr" at bounding box center [662, 24] width 109 height 18
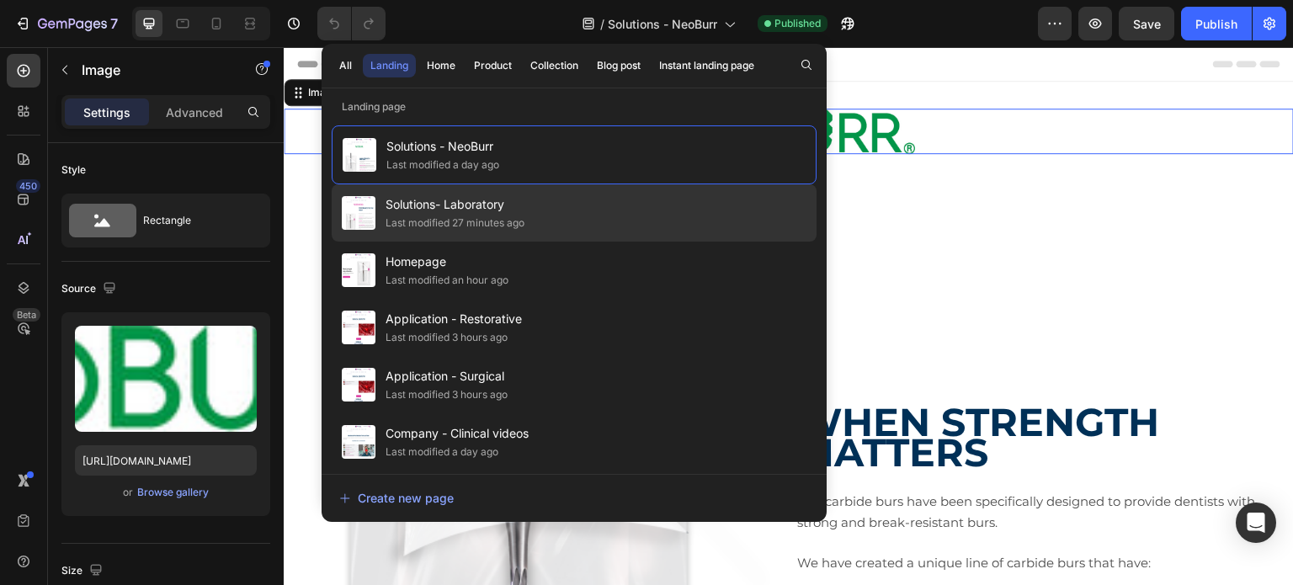
click at [516, 217] on div "Last modified 27 minutes ago" at bounding box center [455, 223] width 139 height 17
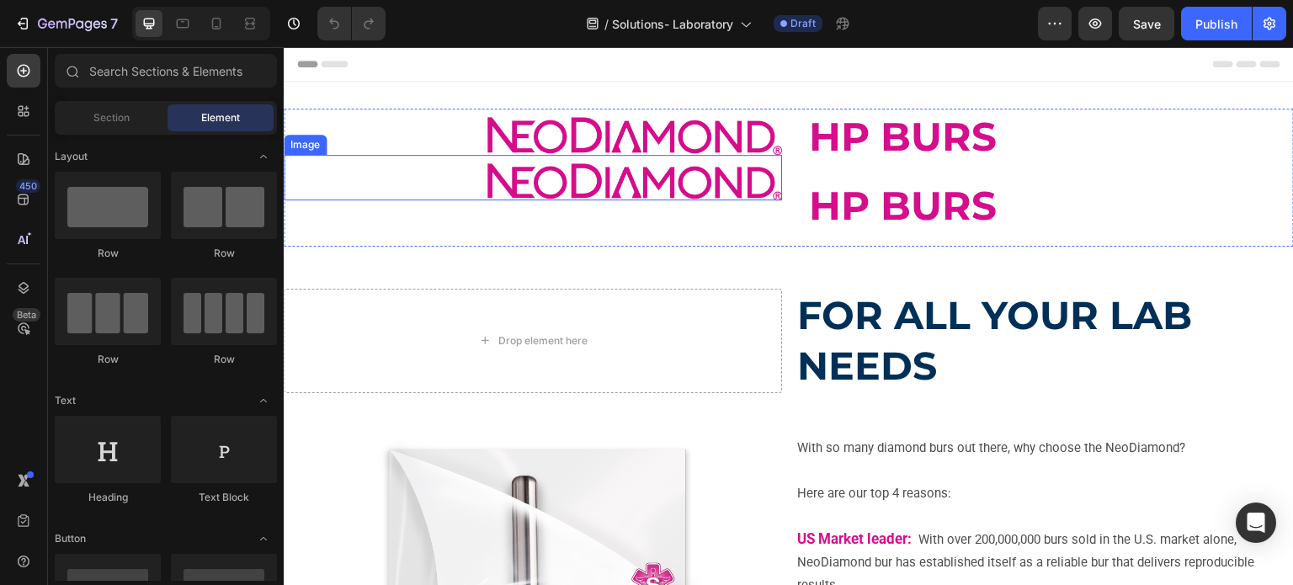
click at [678, 193] on img at bounding box center [635, 182] width 295 height 38
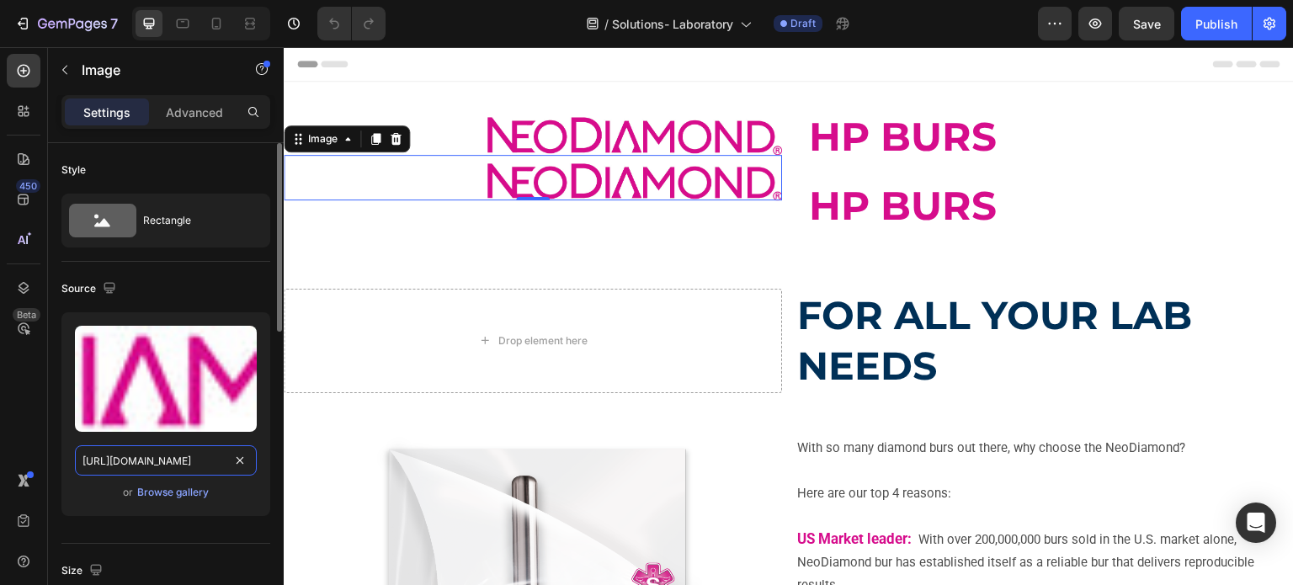
click at [101, 470] on input "https://cdn.shopify.com/s/files/1/0714/1657/8263/files/gempages_578310457245303…" at bounding box center [166, 460] width 182 height 30
paste input "NB_Logo_GRN.jpg?v=1754483443"
type input "https://cdn.shopify.com/s/files/1/0714/1657/8263/files/NB_Logo_GRN.jpg?v=175448…"
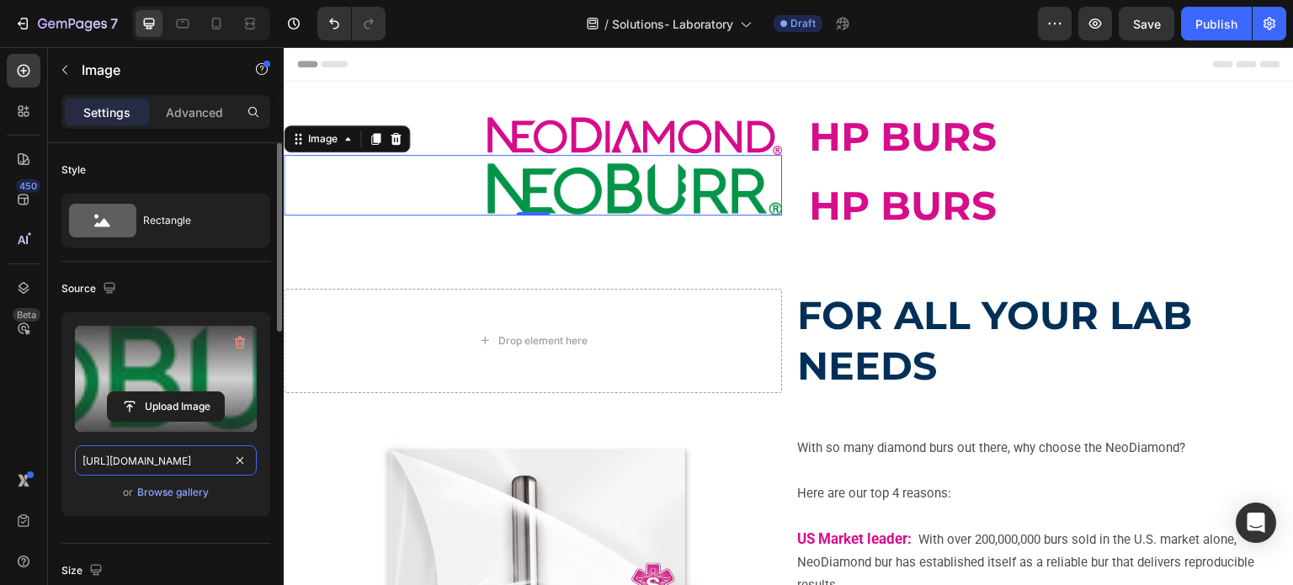
scroll to position [168, 0]
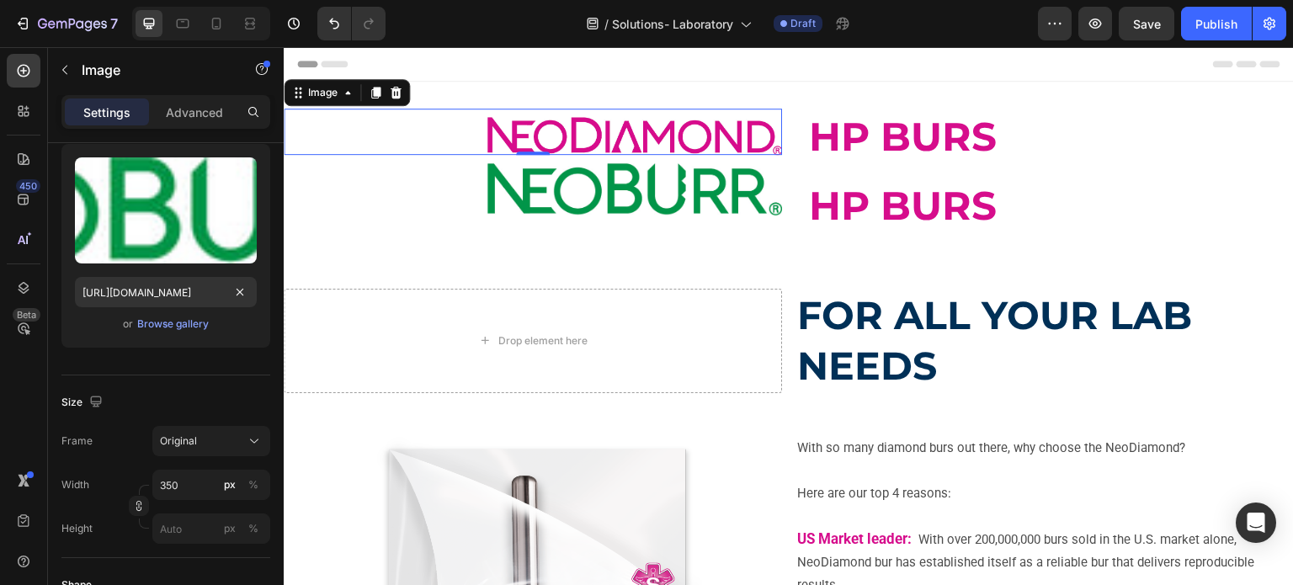
click at [552, 122] on img at bounding box center [635, 136] width 295 height 38
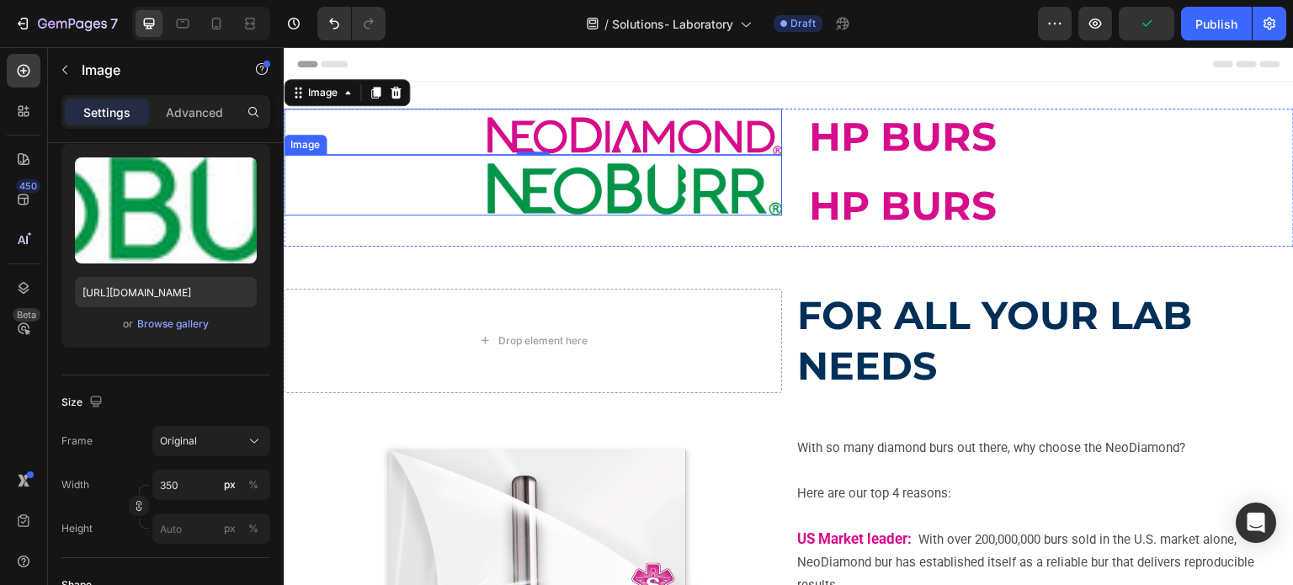
click at [600, 199] on img at bounding box center [635, 189] width 295 height 53
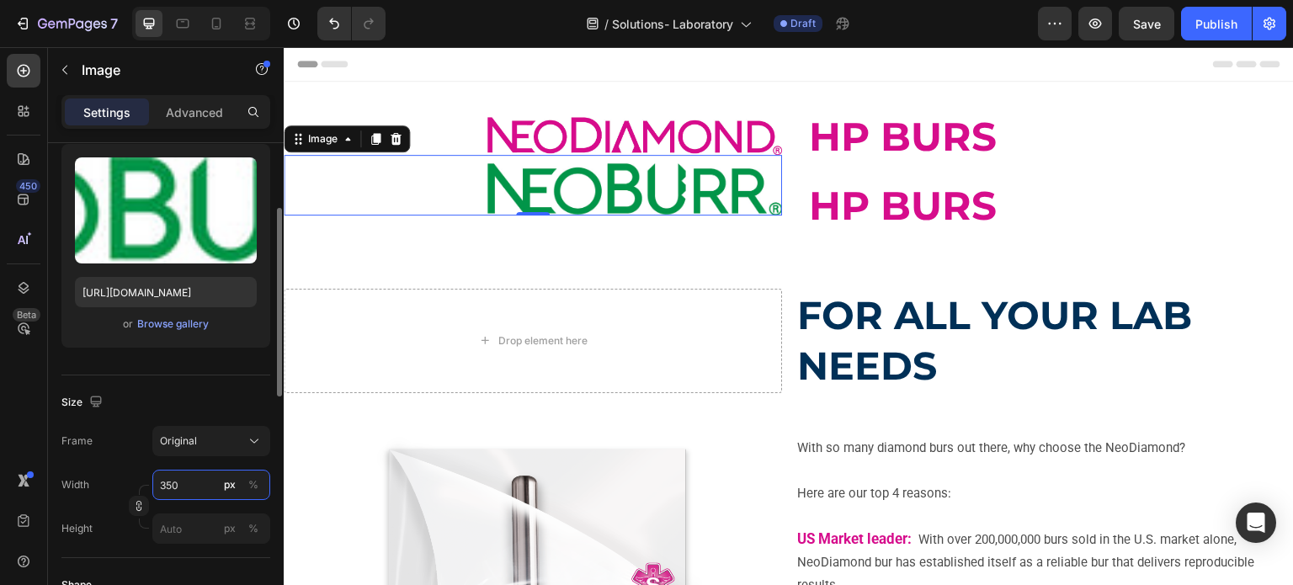
click at [165, 486] on input "350" at bounding box center [211, 485] width 118 height 30
click at [179, 485] on input "350" at bounding box center [211, 485] width 118 height 30
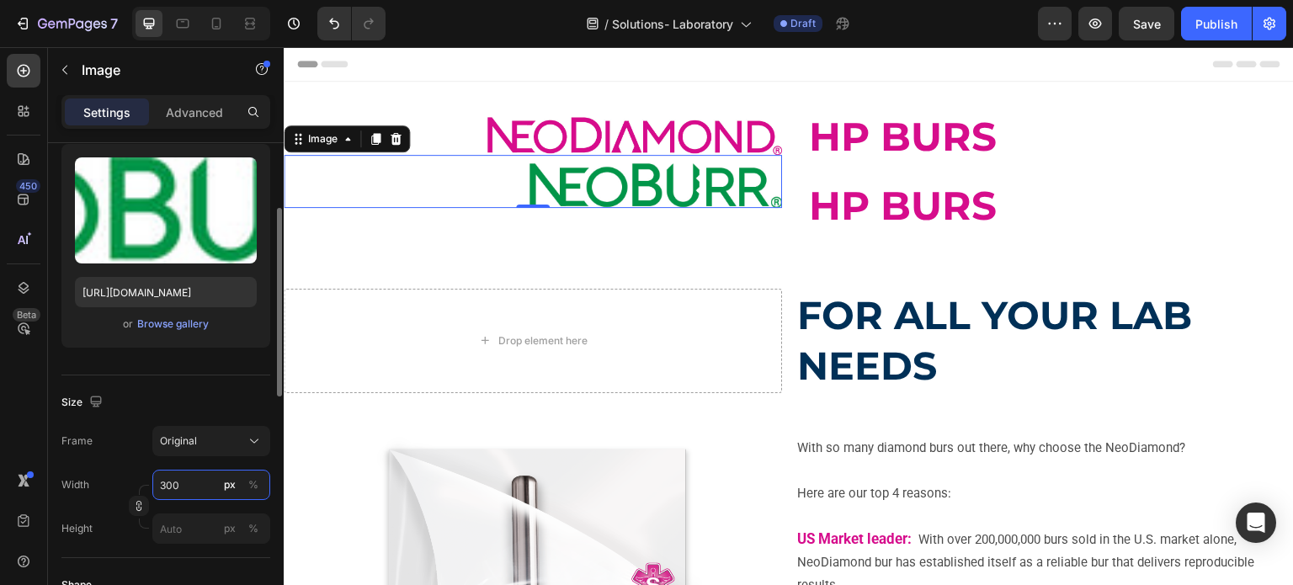
drag, startPoint x: 161, startPoint y: 483, endPoint x: 179, endPoint y: 488, distance: 19.2
click at [179, 488] on input "300" at bounding box center [211, 485] width 118 height 30
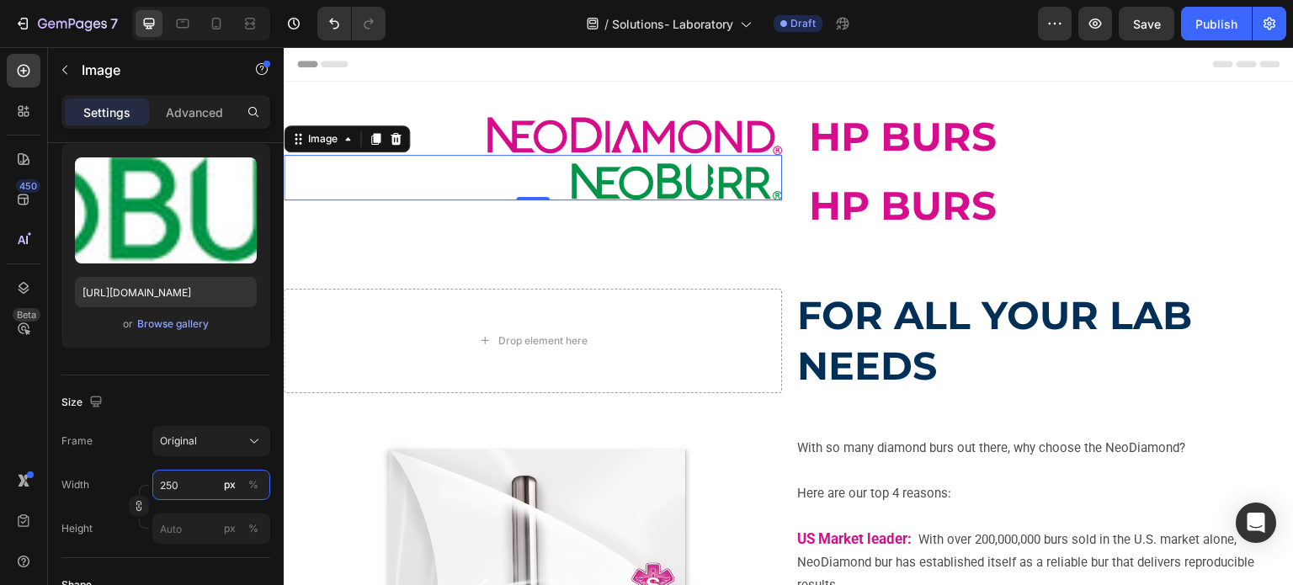
type input "250"
click at [817, 211] on strong "HP BURS" at bounding box center [903, 206] width 188 height 48
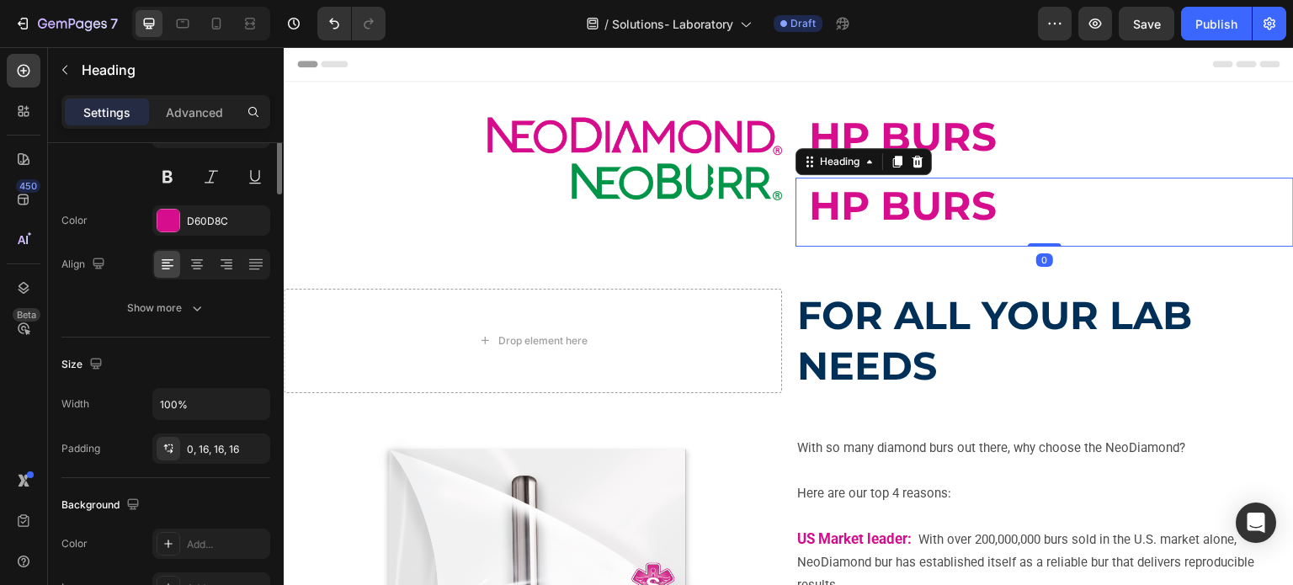
scroll to position [0, 0]
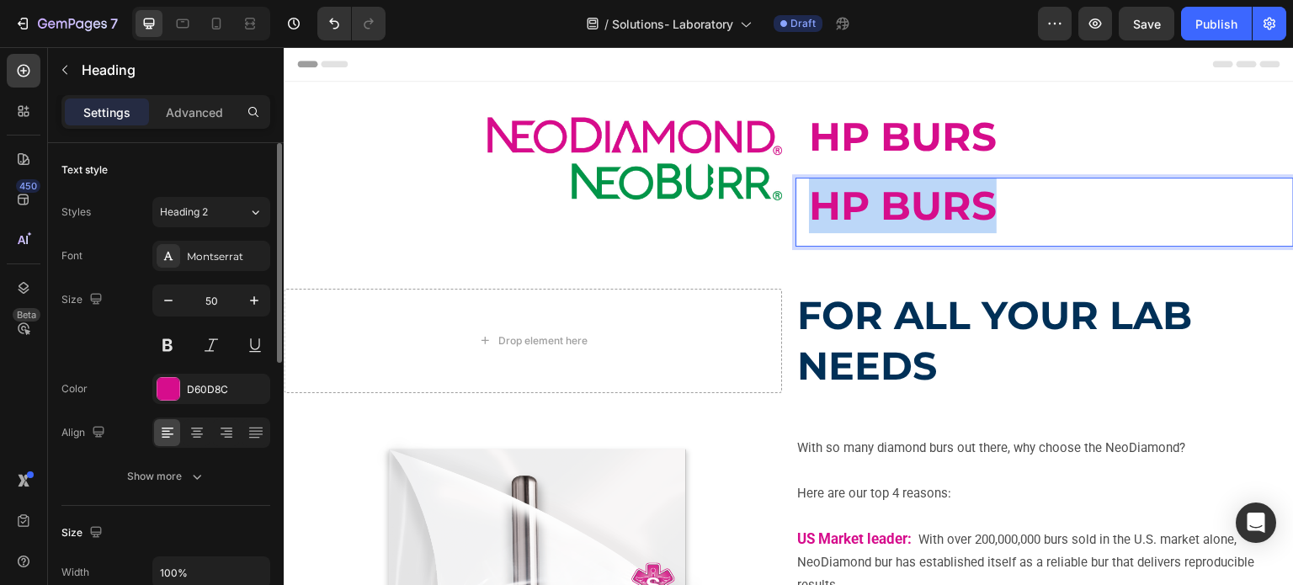
click at [817, 211] on strong "HP BURS" at bounding box center [903, 206] width 188 height 48
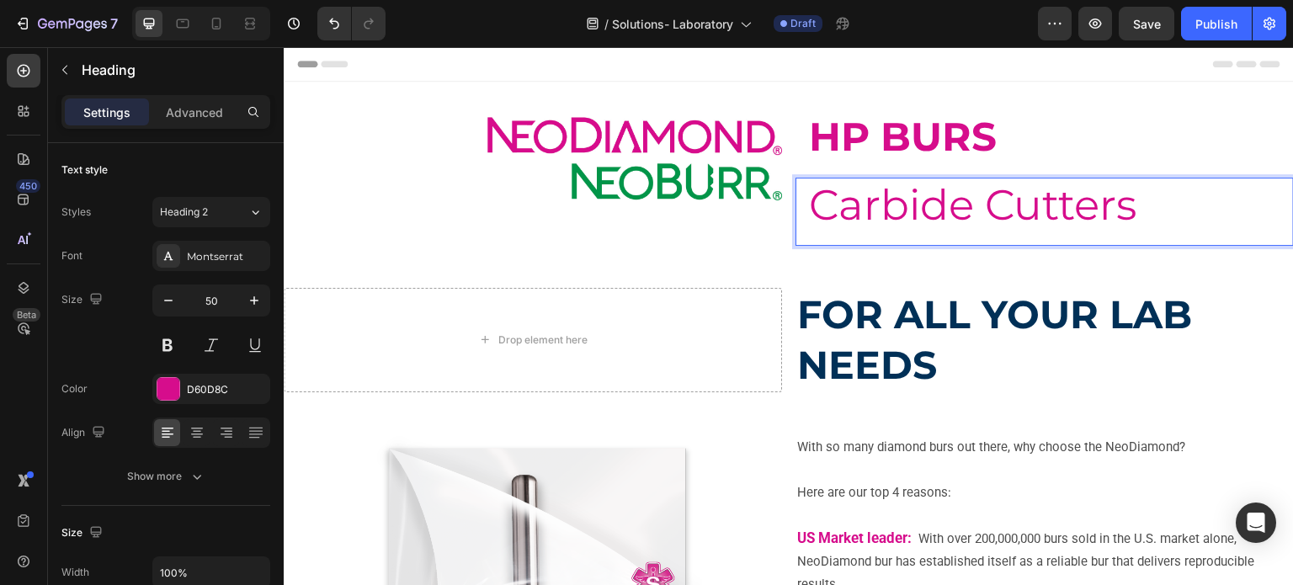
click at [817, 211] on p "Carbide Cutters" at bounding box center [1045, 205] width 472 height 55
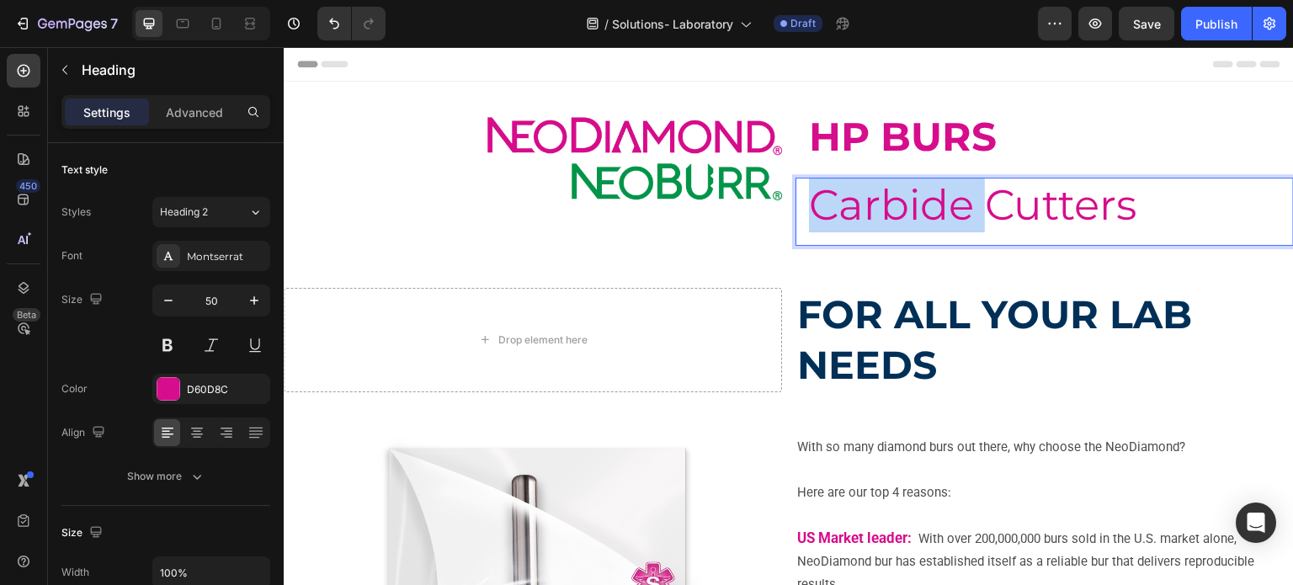
click at [817, 211] on p "Carbide Cutters" at bounding box center [1045, 205] width 472 height 55
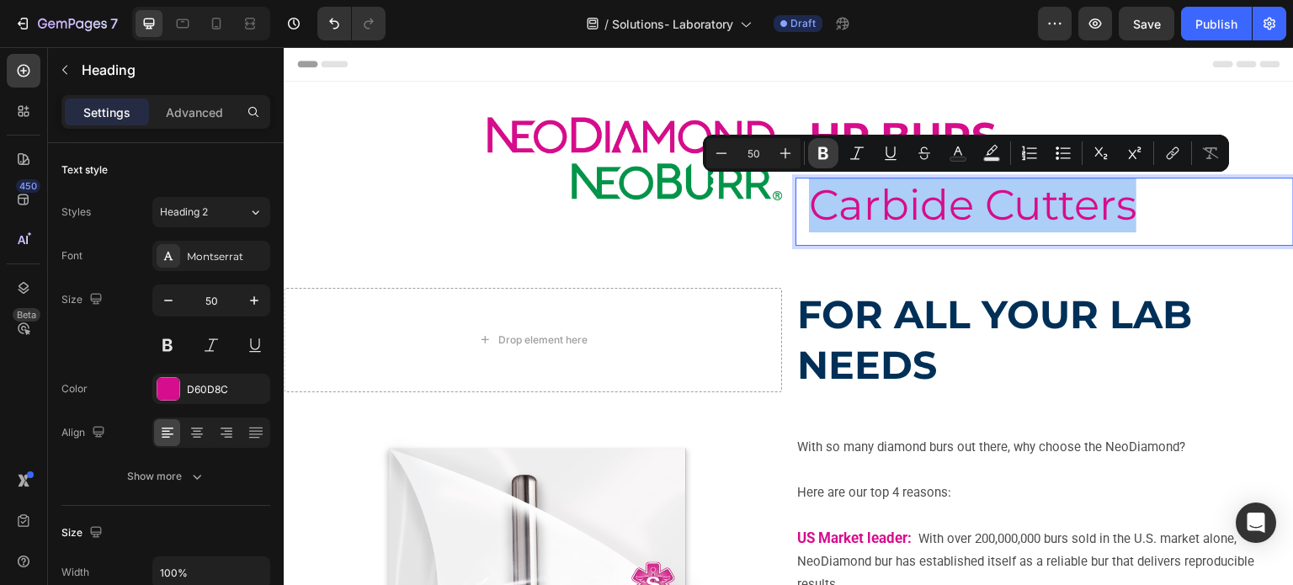
click at [819, 148] on icon "Editor contextual toolbar" at bounding box center [823, 153] width 17 height 17
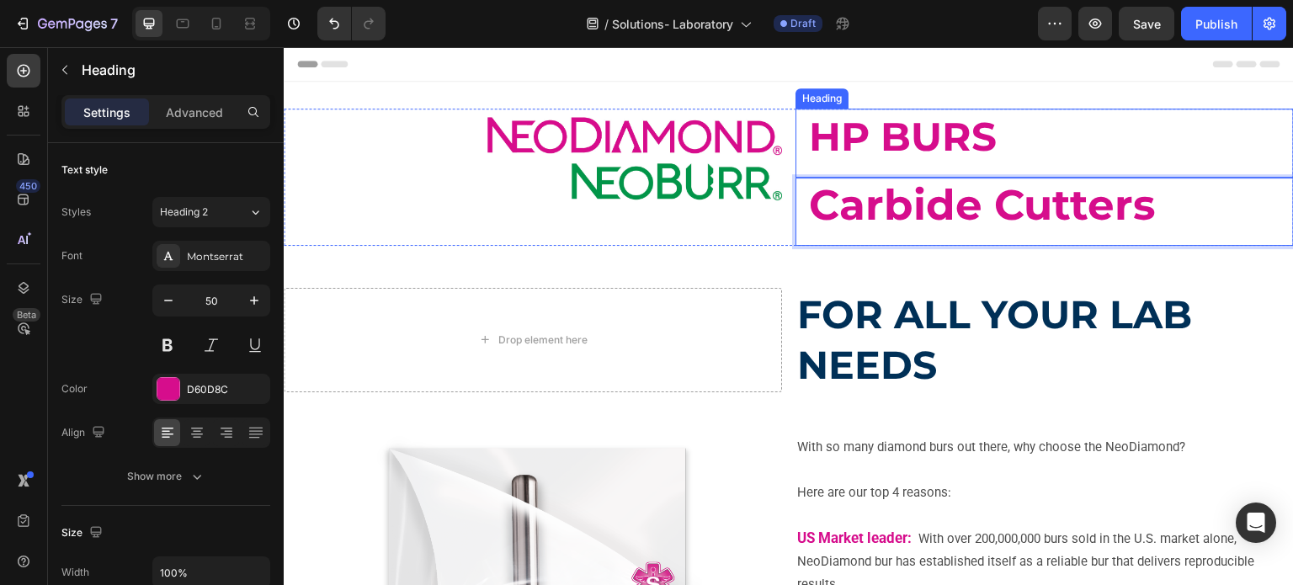
click at [830, 132] on strong "HP BURS" at bounding box center [903, 137] width 188 height 48
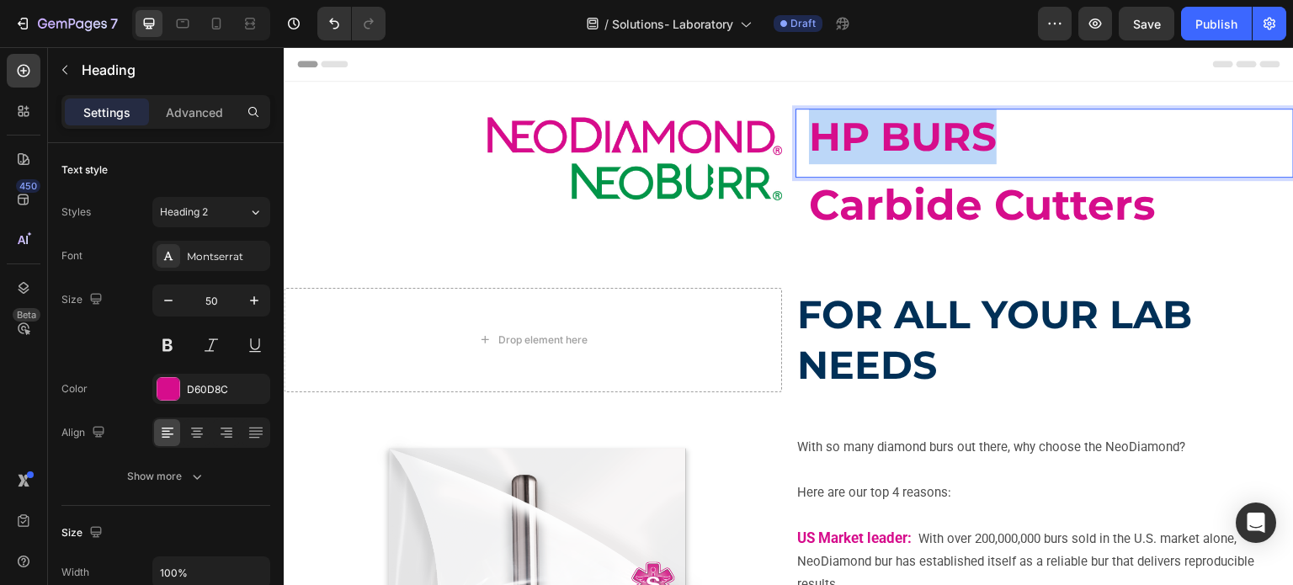
click at [830, 132] on strong "HP BURS" at bounding box center [903, 137] width 188 height 48
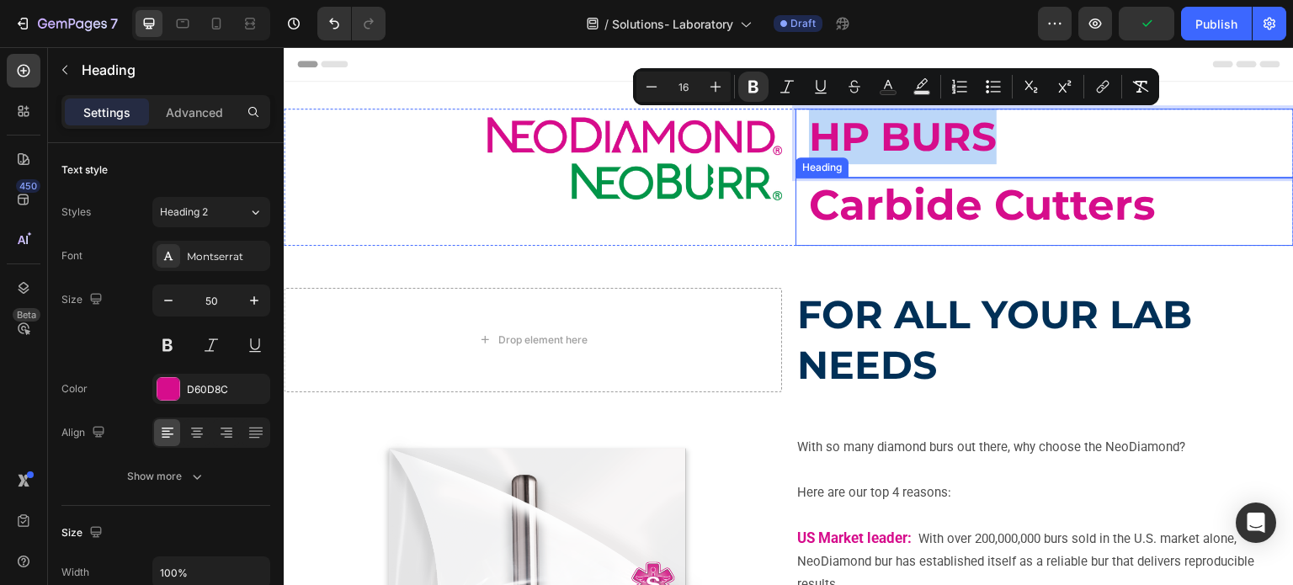
click at [824, 198] on strong "Carbide Cutters" at bounding box center [982, 204] width 347 height 51
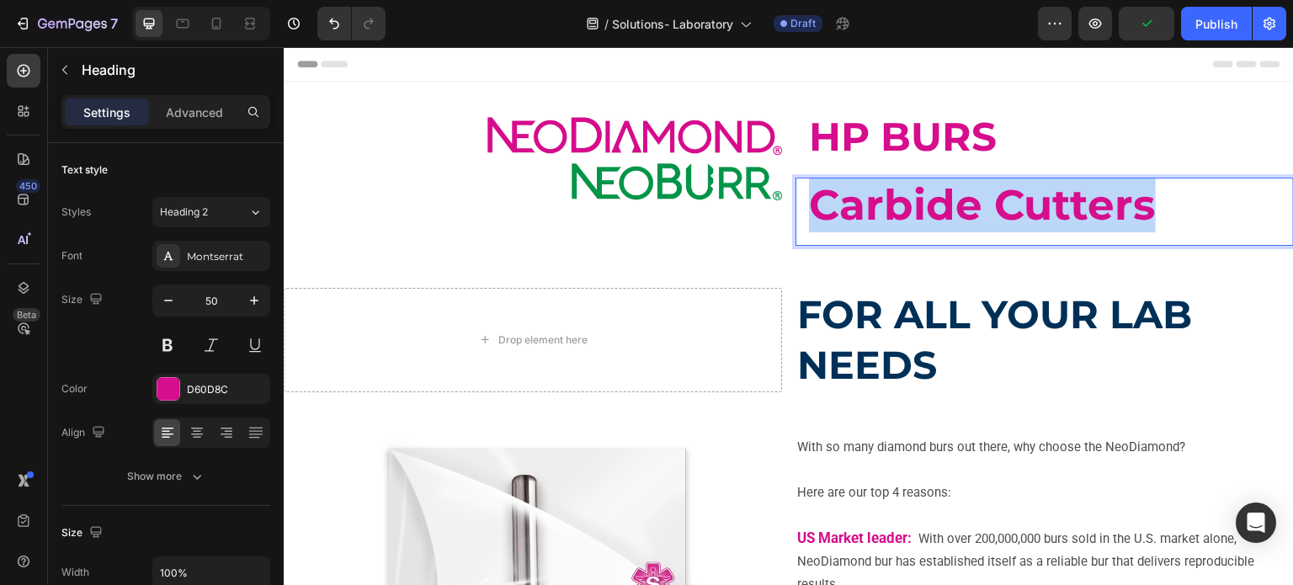
click at [824, 198] on strong "Carbide Cutters" at bounding box center [982, 204] width 347 height 51
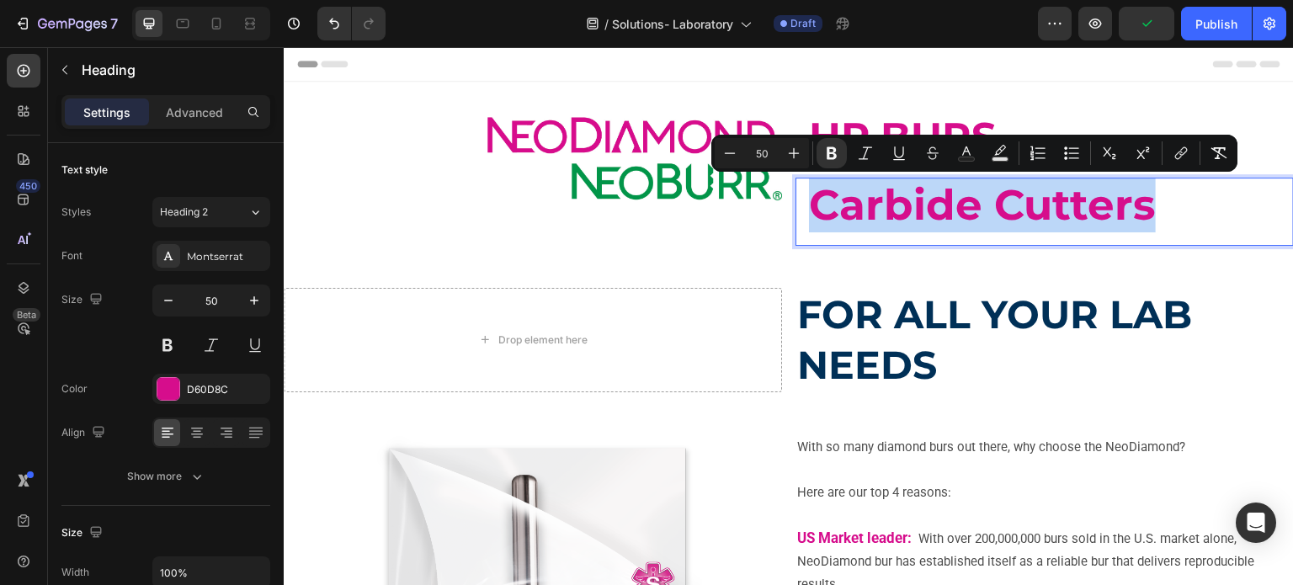
click at [824, 198] on strong "Carbide Cutters" at bounding box center [982, 204] width 347 height 51
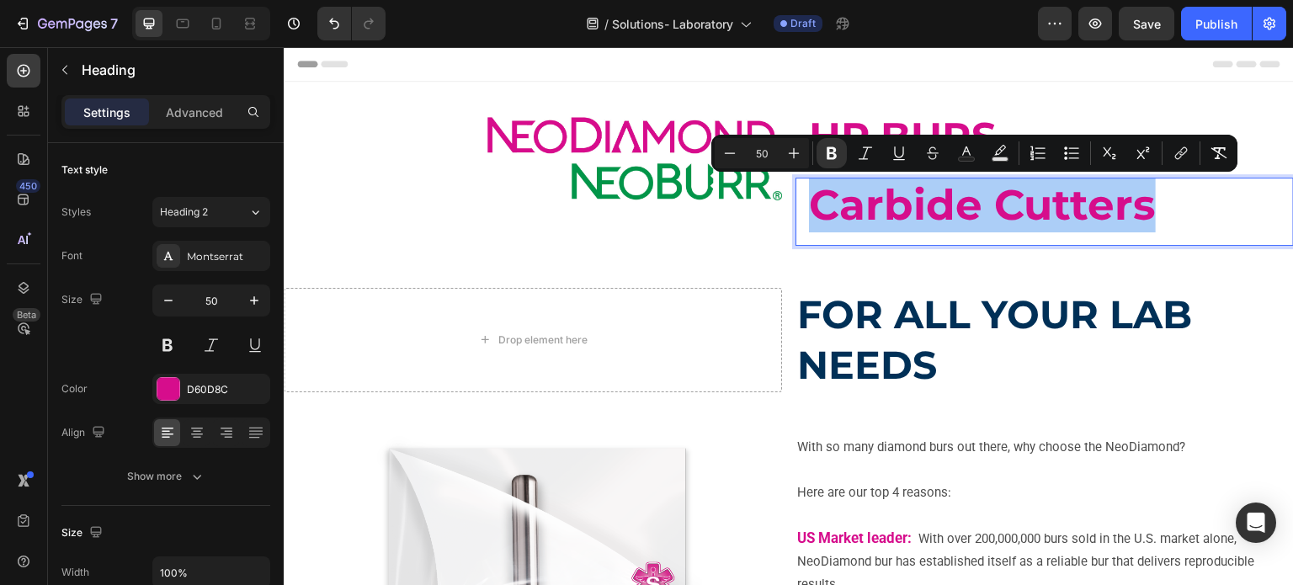
click at [750, 148] on input "50" at bounding box center [762, 153] width 34 height 20
click at [765, 146] on input "50" at bounding box center [762, 153] width 34 height 20
type input "47"
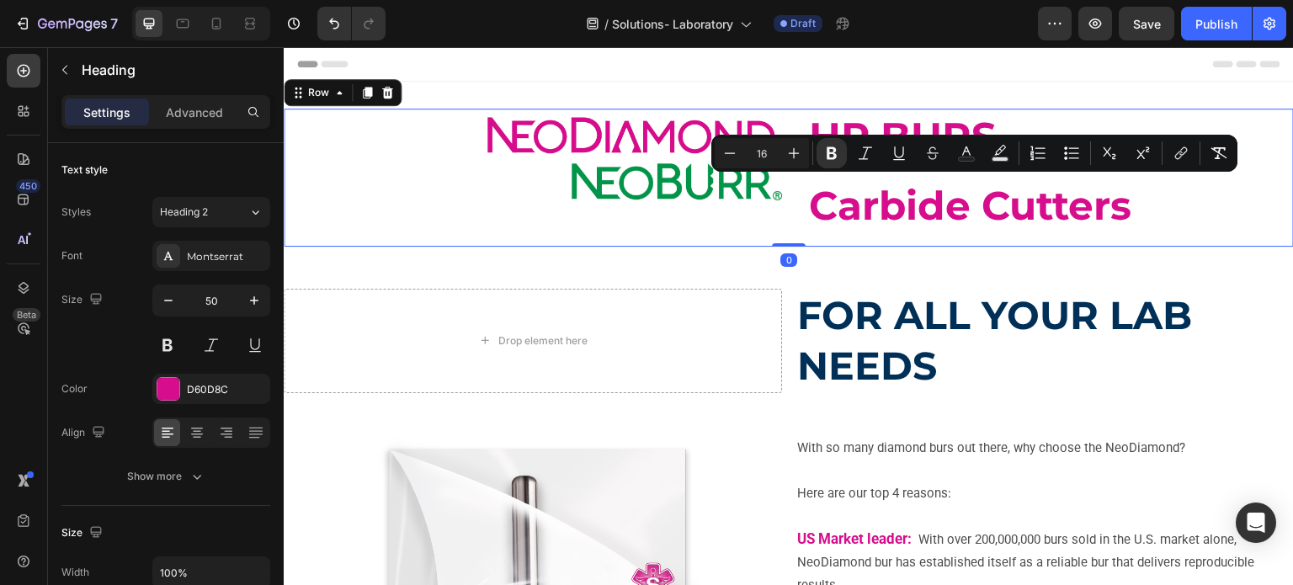
click at [557, 235] on div "Image Image" at bounding box center [533, 178] width 499 height 138
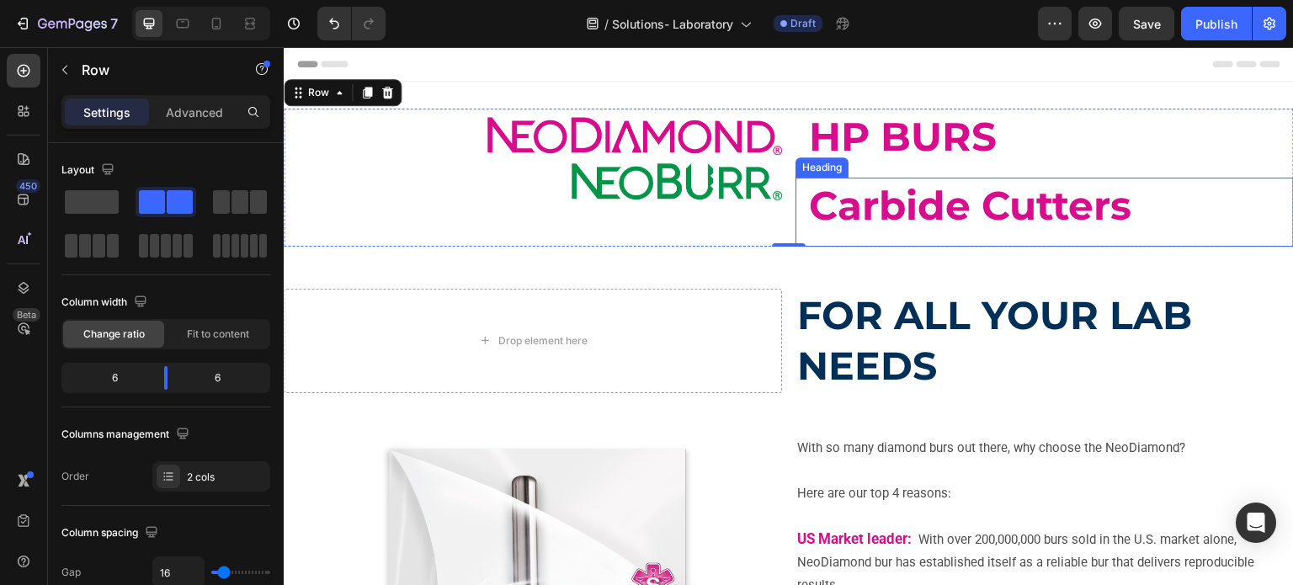
click at [882, 201] on strong "Carbide Cutters" at bounding box center [970, 206] width 323 height 48
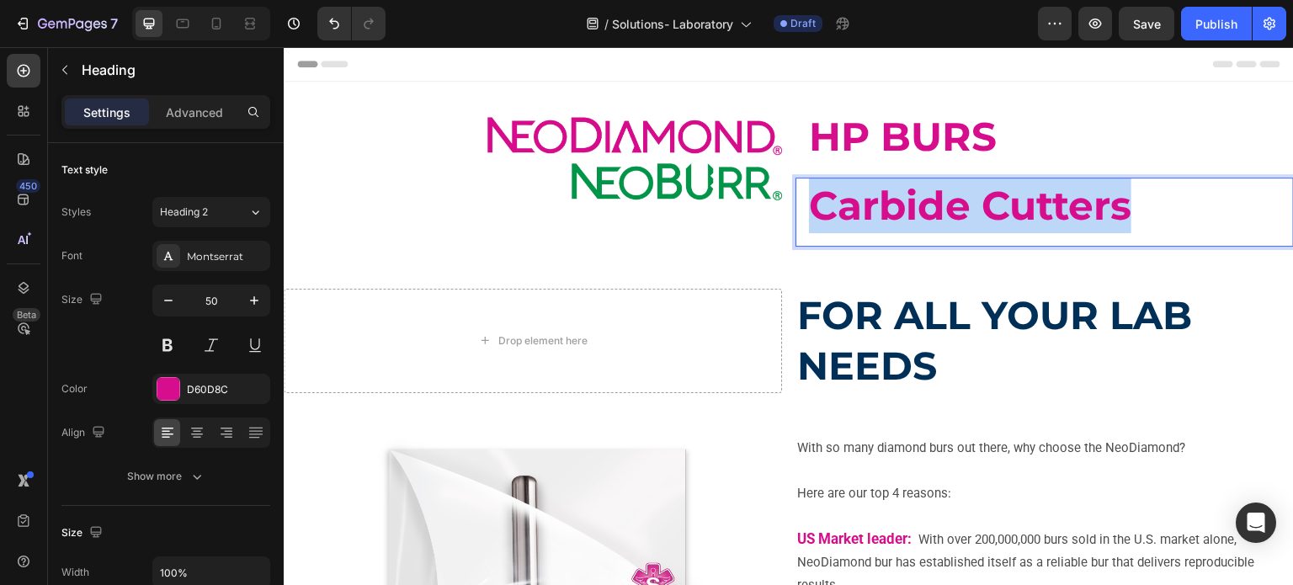
click at [882, 201] on strong "Carbide Cutters" at bounding box center [970, 206] width 323 height 48
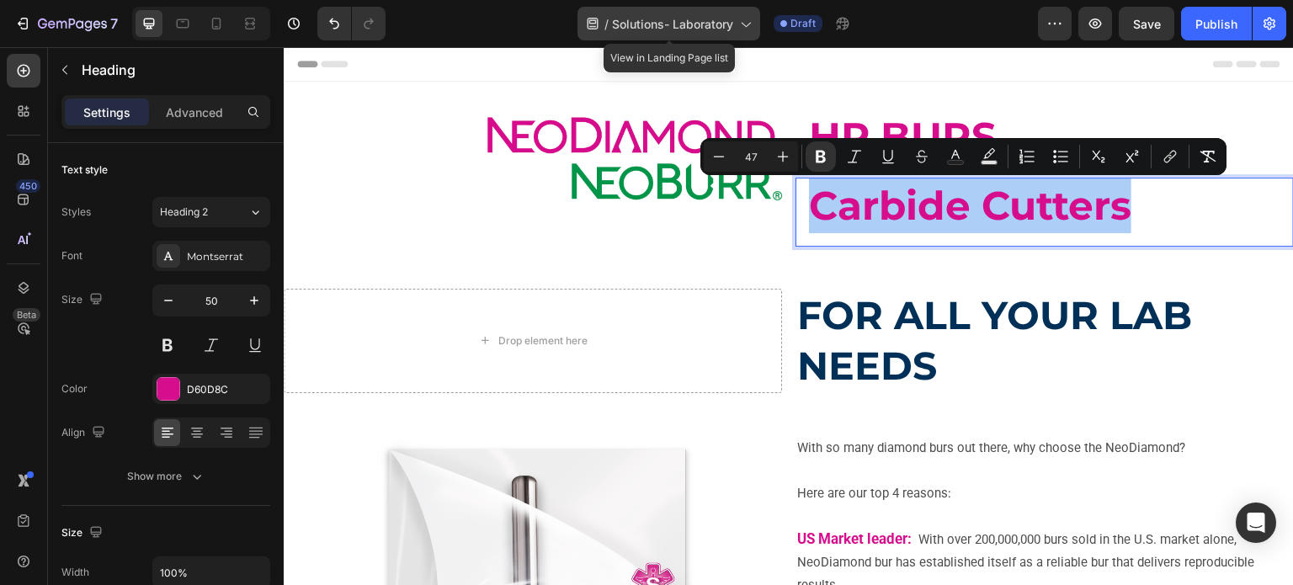
click at [673, 36] on div "/ Solutions- Laboratory" at bounding box center [669, 24] width 183 height 34
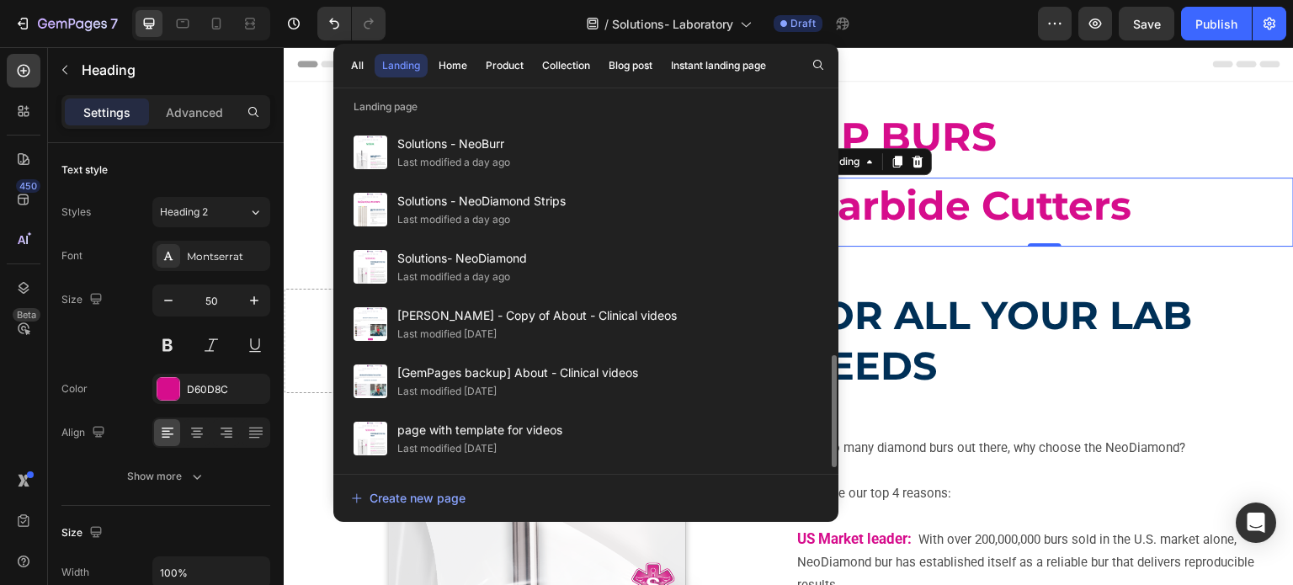
scroll to position [748, 0]
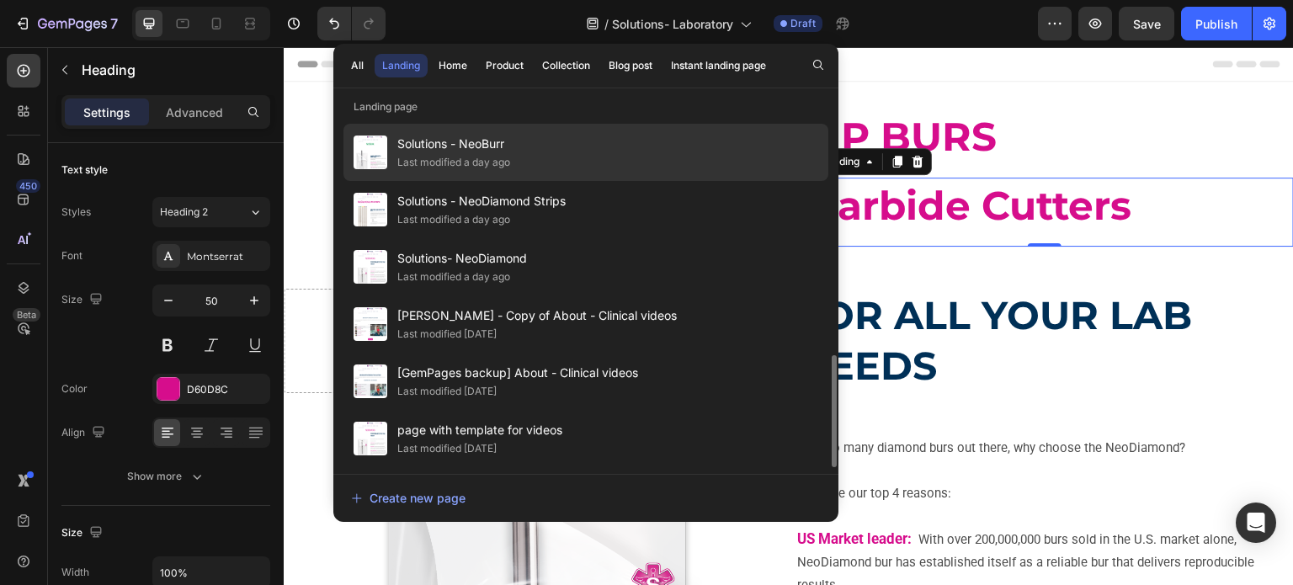
click at [520, 181] on div "Solutions - NeoBurr Last modified a day ago" at bounding box center [586, 209] width 485 height 57
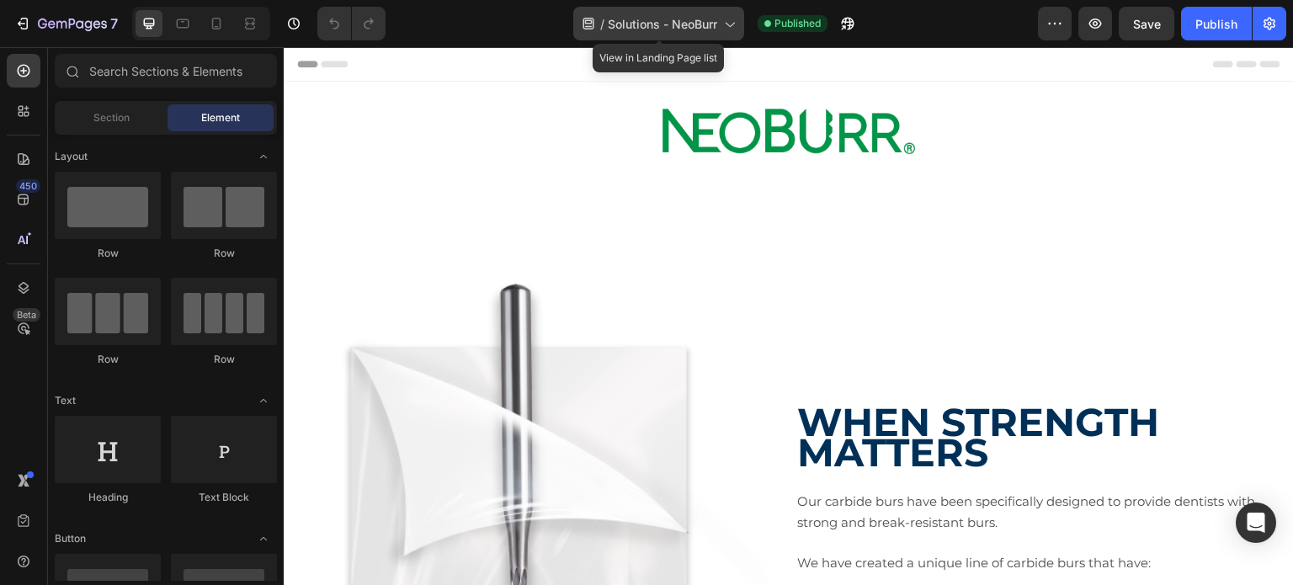
click at [653, 18] on span "Solutions - NeoBurr" at bounding box center [662, 24] width 109 height 18
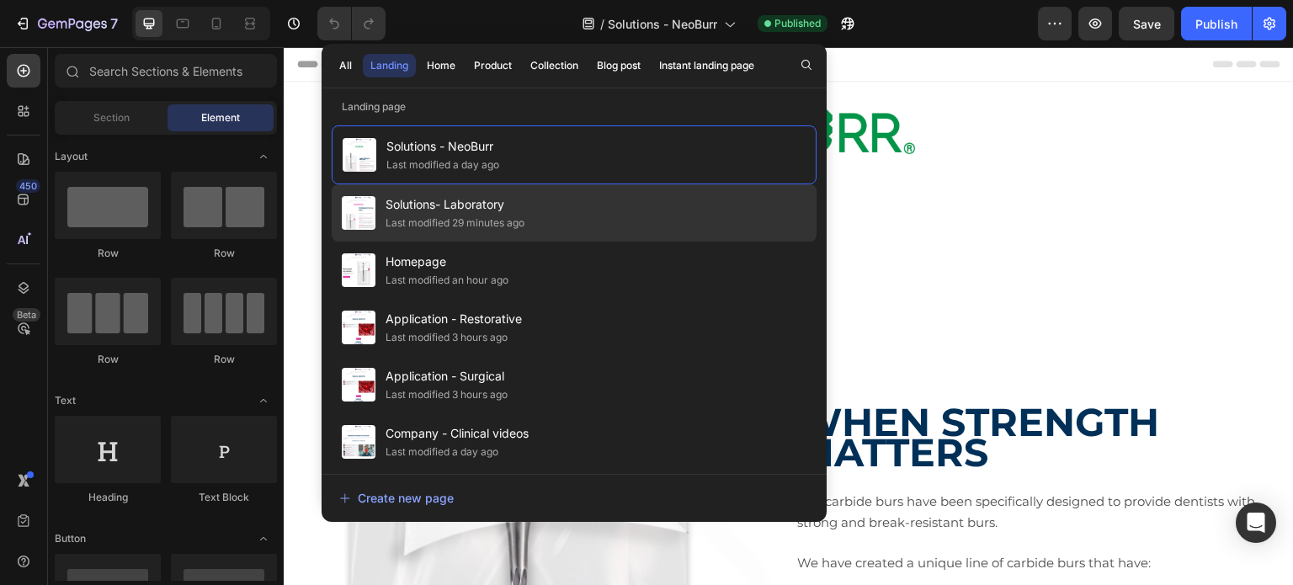
click at [564, 242] on div "Solutions- Laboratory Last modified 29 minutes ago" at bounding box center [574, 270] width 485 height 57
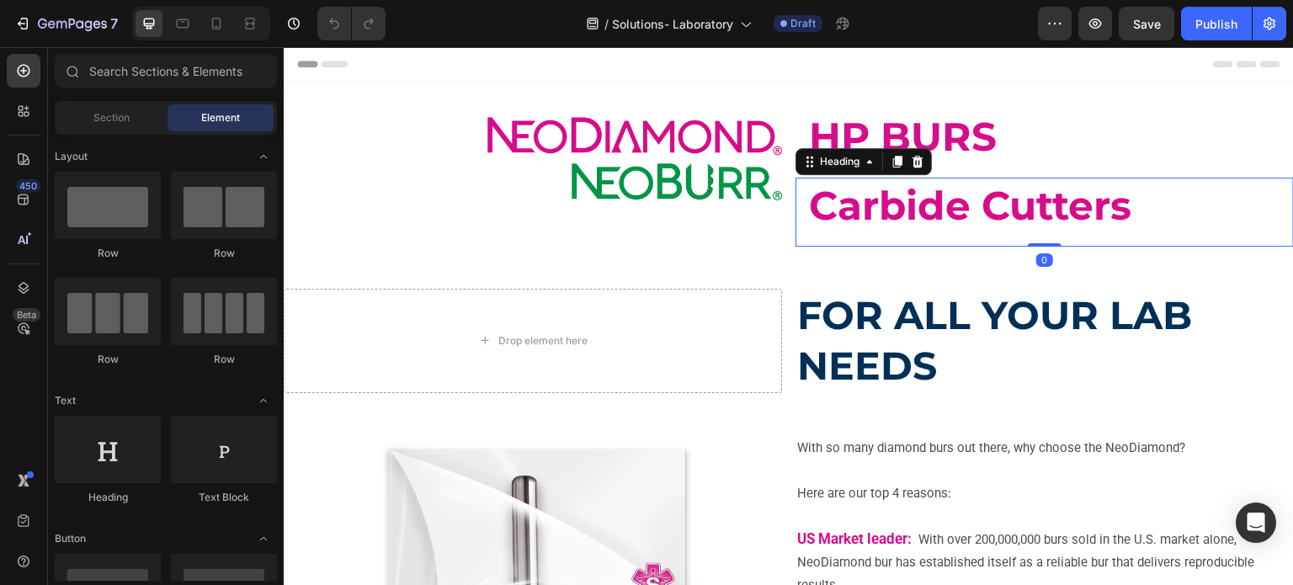
click at [854, 208] on strong "Carbide Cutters" at bounding box center [970, 206] width 323 height 48
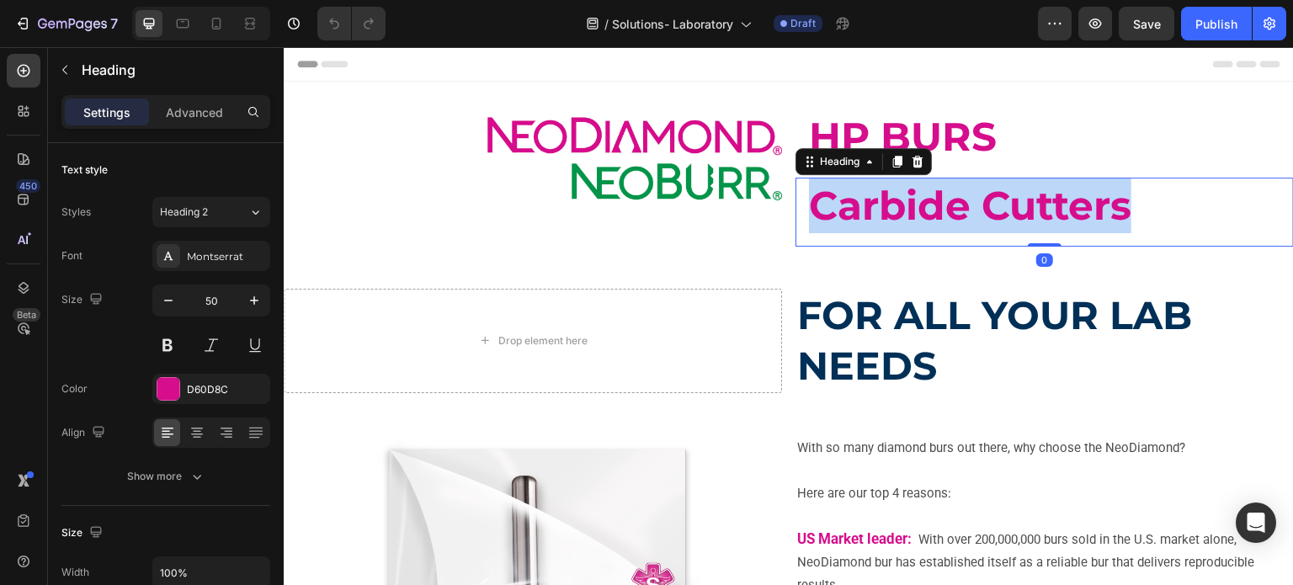
click at [854, 208] on strong "Carbide Cutters" at bounding box center [970, 206] width 323 height 48
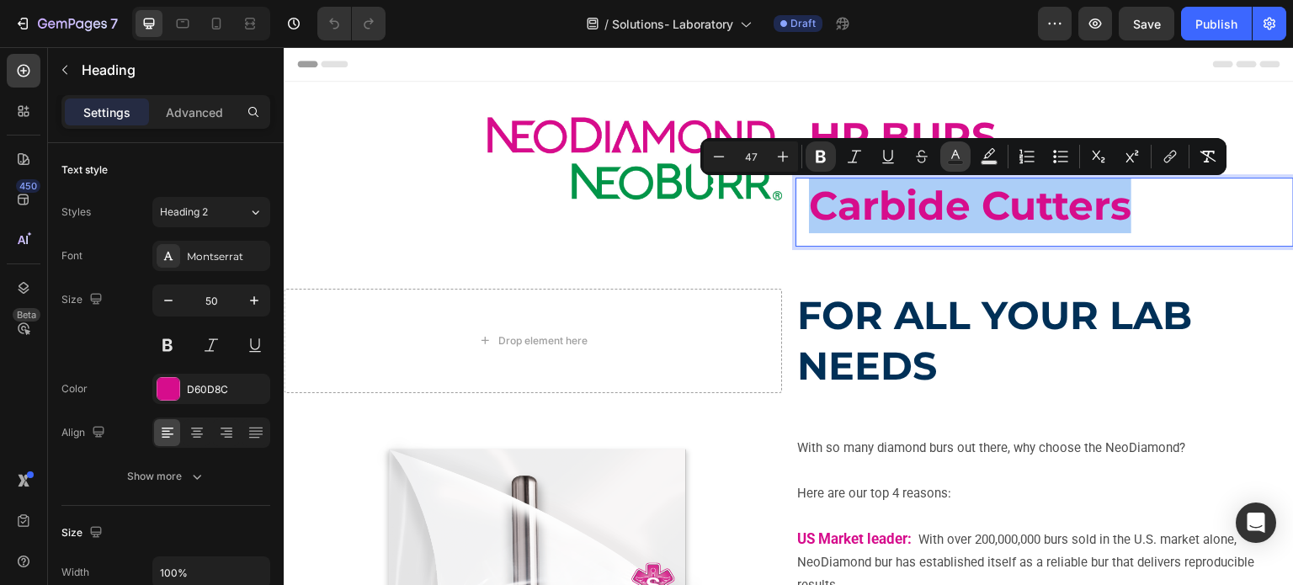
click at [943, 161] on button "Text Color" at bounding box center [956, 156] width 30 height 30
type input "D60D8C"
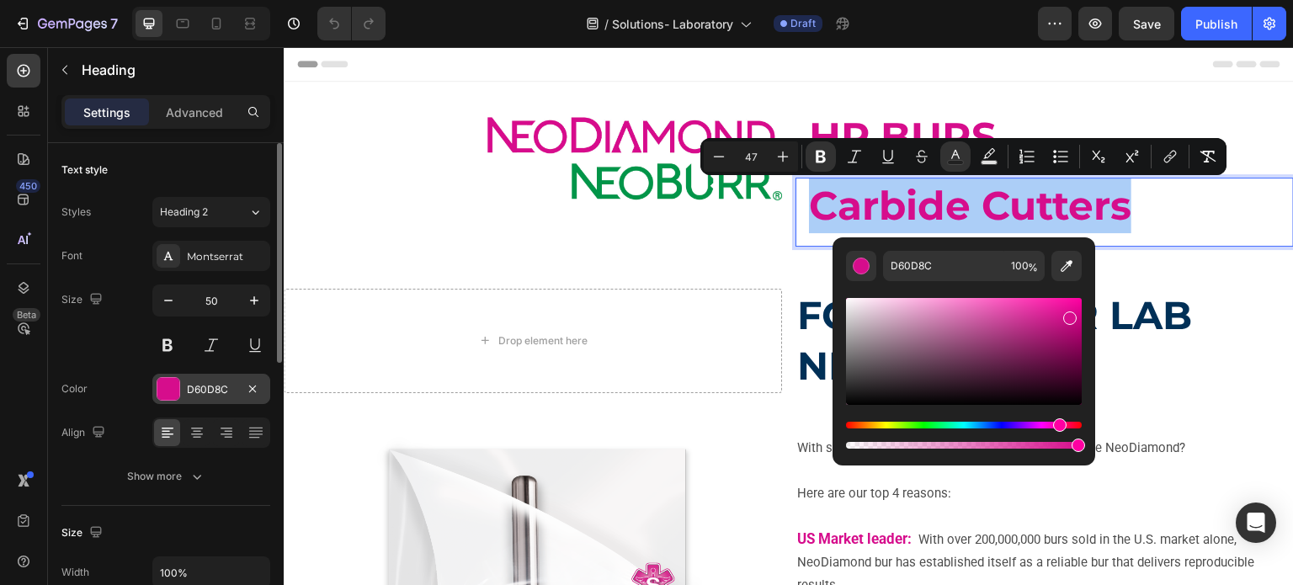
click at [215, 383] on div "D60D8C" at bounding box center [211, 389] width 49 height 15
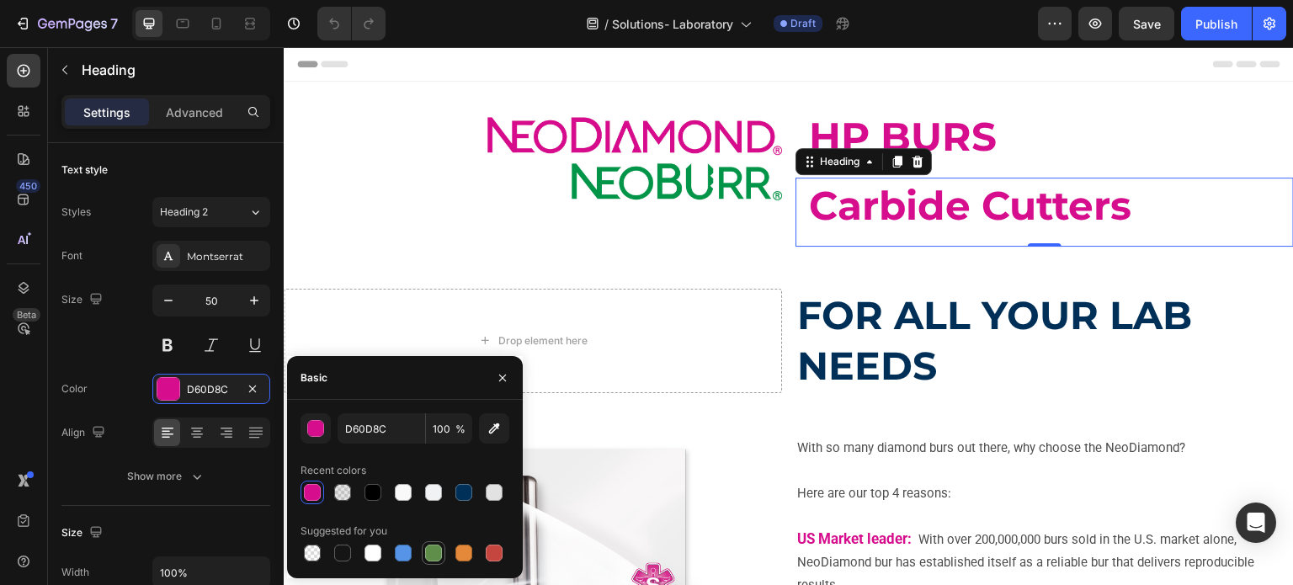
click at [435, 556] on div at bounding box center [433, 553] width 17 height 17
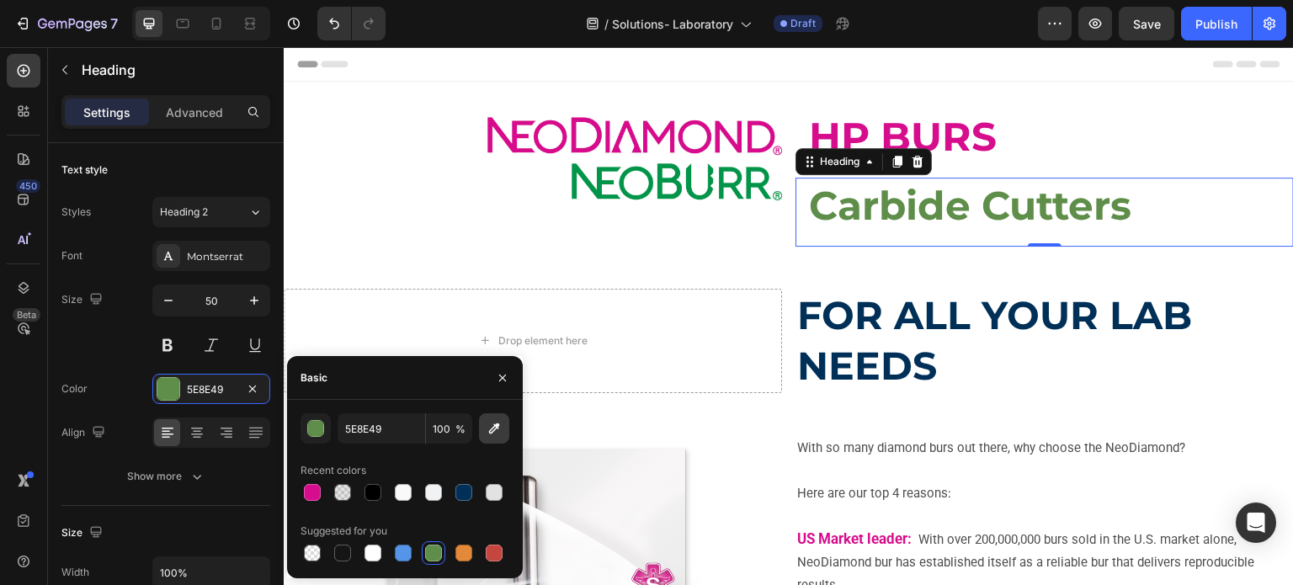
click at [490, 430] on icon "button" at bounding box center [494, 429] width 11 height 11
type input "029447"
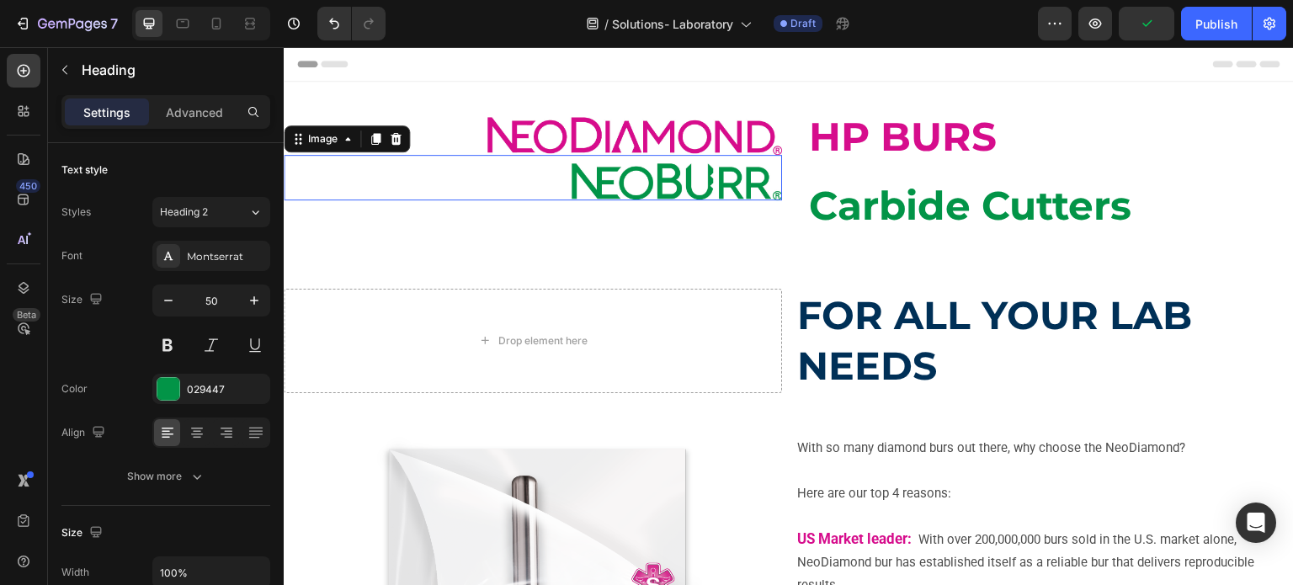
click at [634, 170] on img at bounding box center [677, 182] width 211 height 38
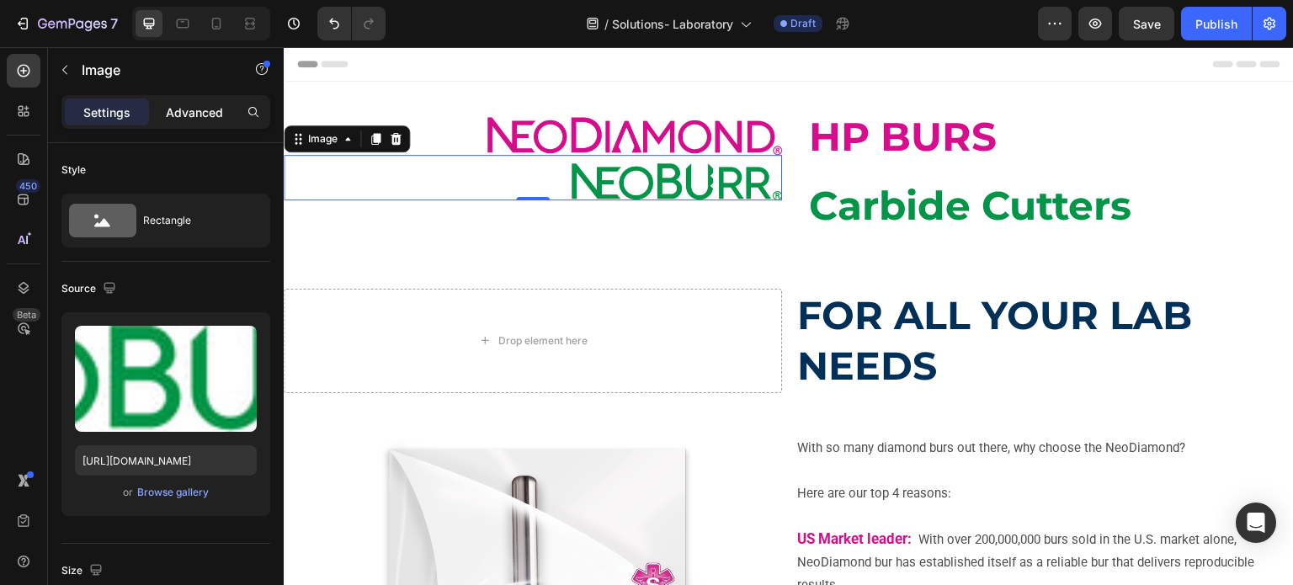
click at [178, 120] on p "Advanced" at bounding box center [194, 113] width 57 height 18
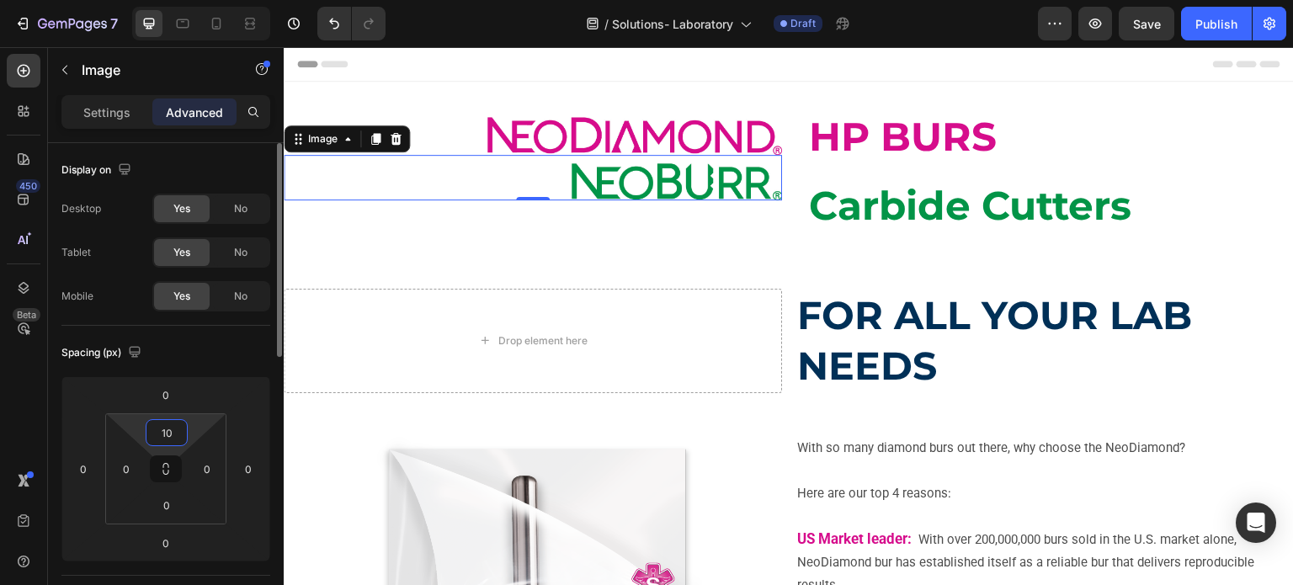
click at [165, 432] on input "10" at bounding box center [167, 432] width 34 height 25
type input "40"
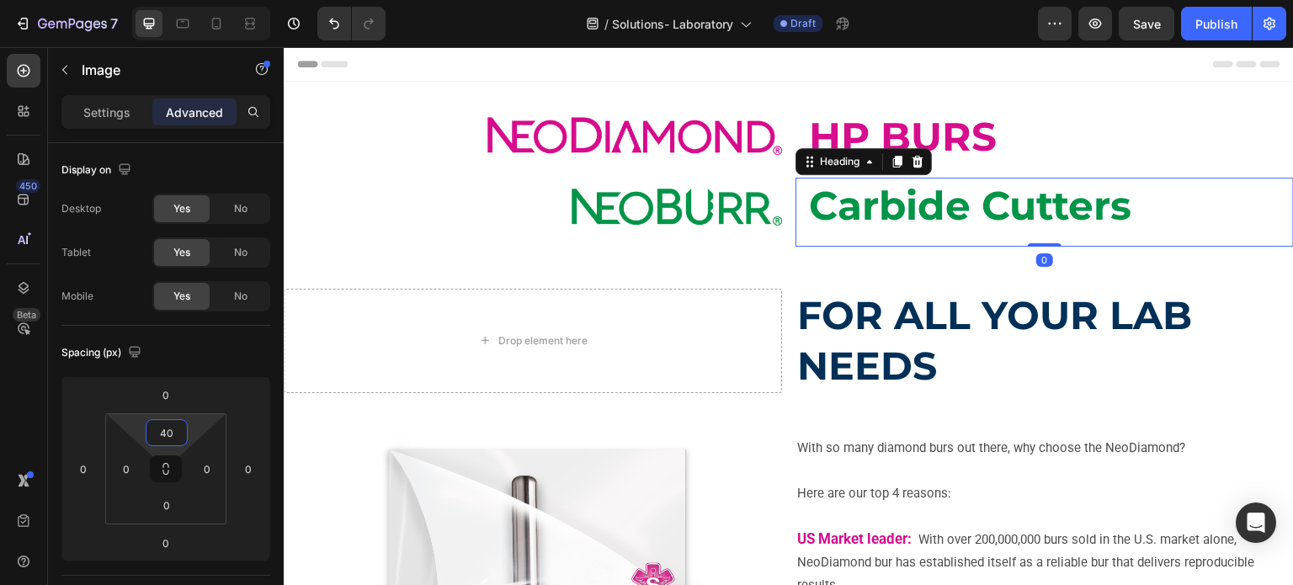
click at [827, 200] on strong "Carbide Cutters" at bounding box center [970, 206] width 323 height 48
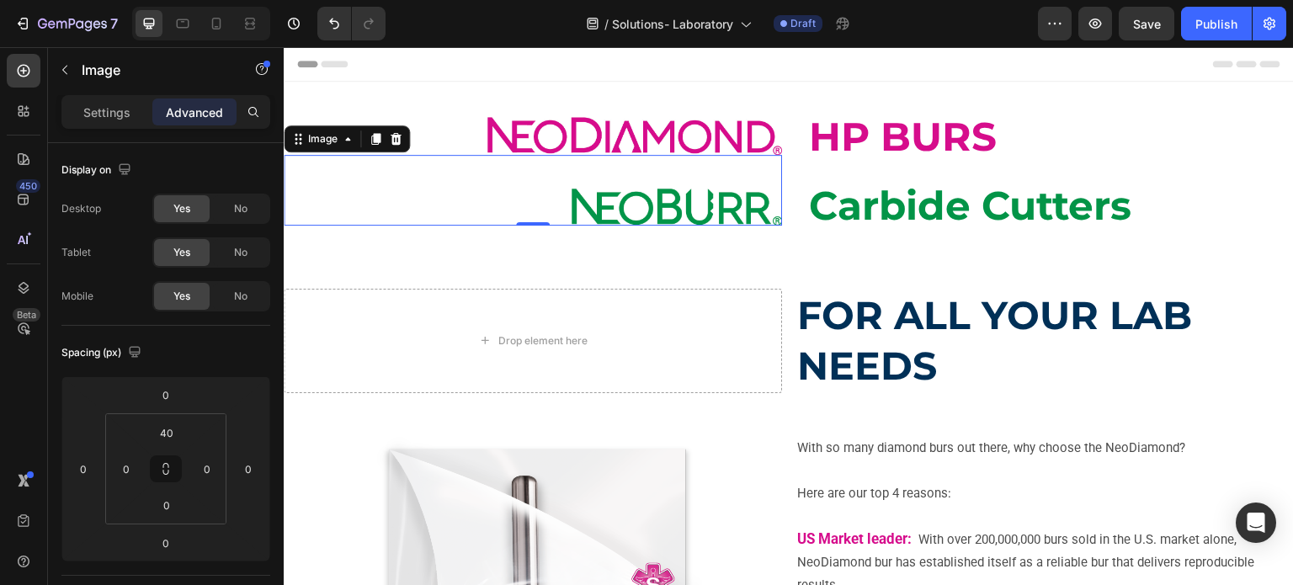
click at [744, 213] on img at bounding box center [677, 208] width 211 height 38
click at [165, 434] on input "40" at bounding box center [167, 432] width 34 height 25
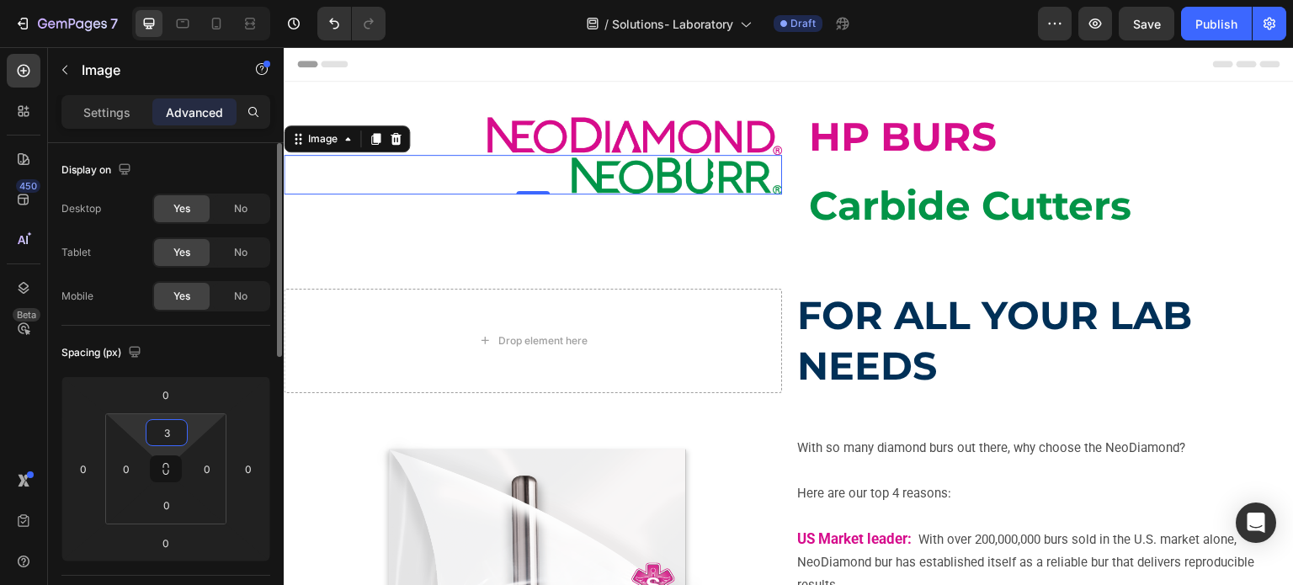
type input "38"
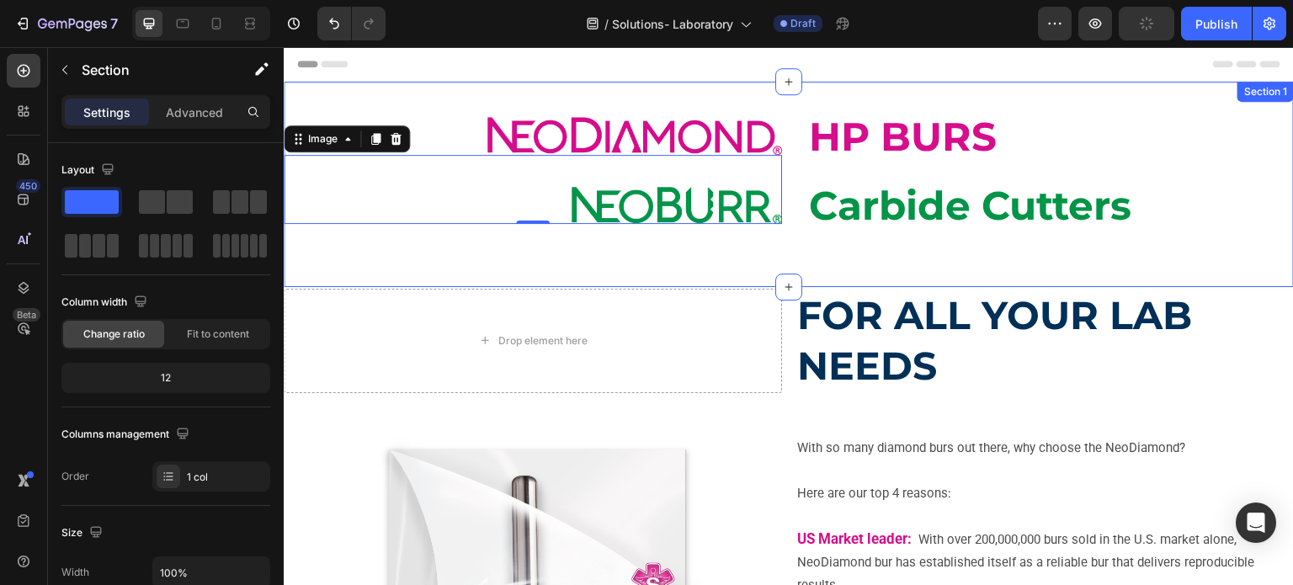
click at [560, 253] on div "Image Image 0 HP BURS Heading ⁠⁠⁠⁠⁠⁠⁠ Carbide Cutters Heading Row Row" at bounding box center [789, 185] width 1011 height 152
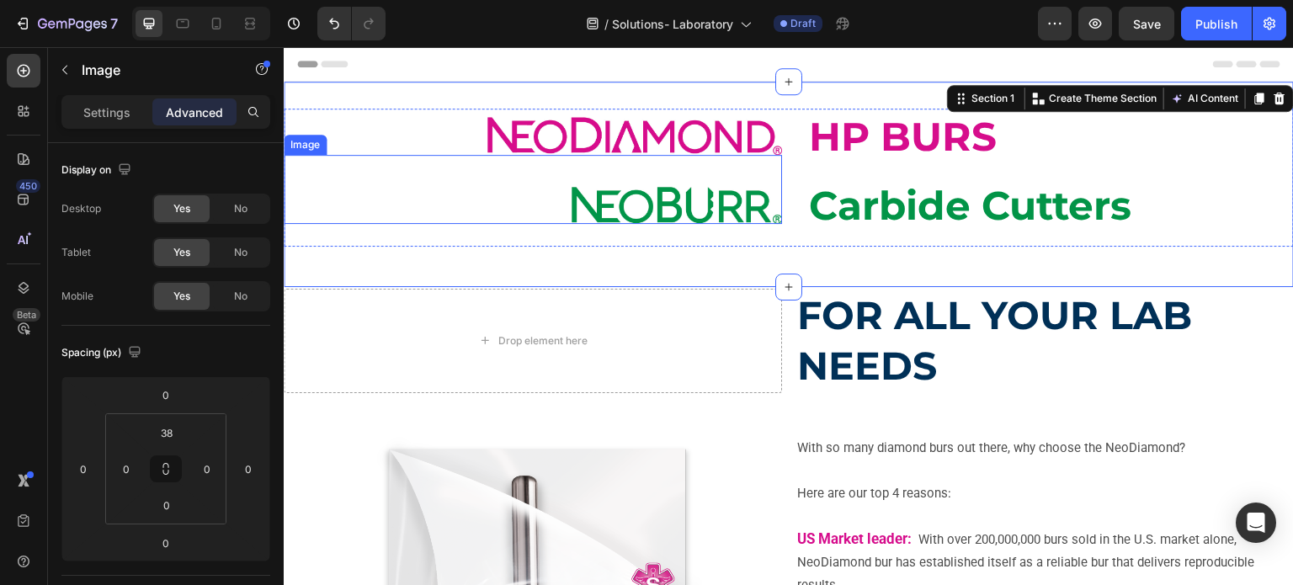
click at [625, 192] on img at bounding box center [677, 206] width 211 height 38
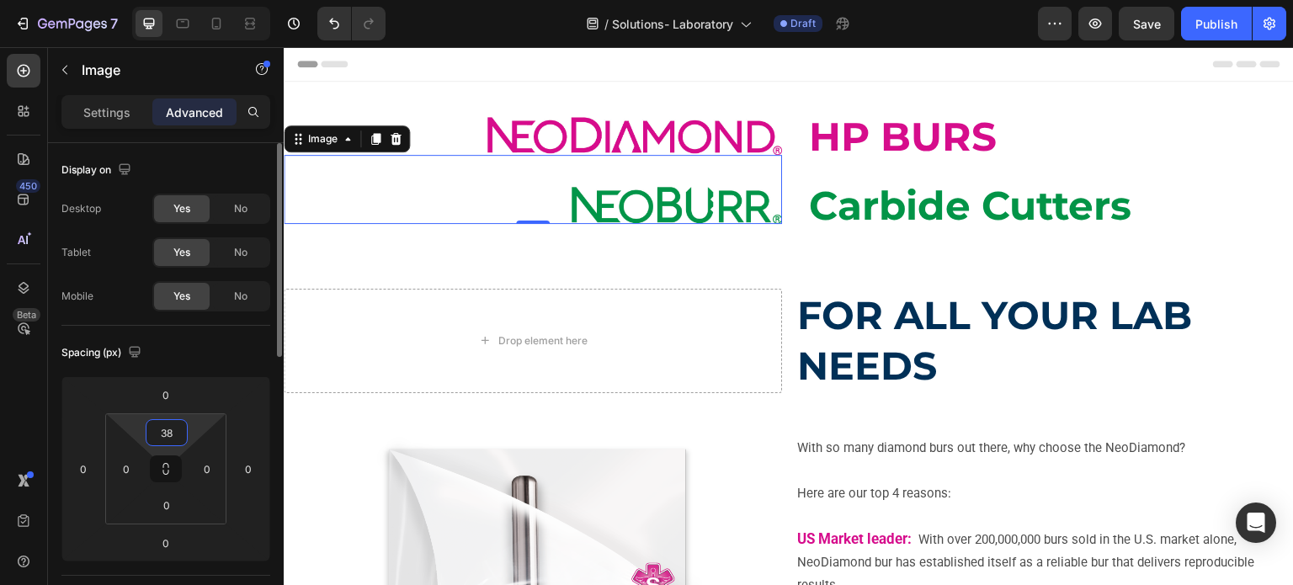
click at [161, 442] on input "38" at bounding box center [167, 432] width 34 height 25
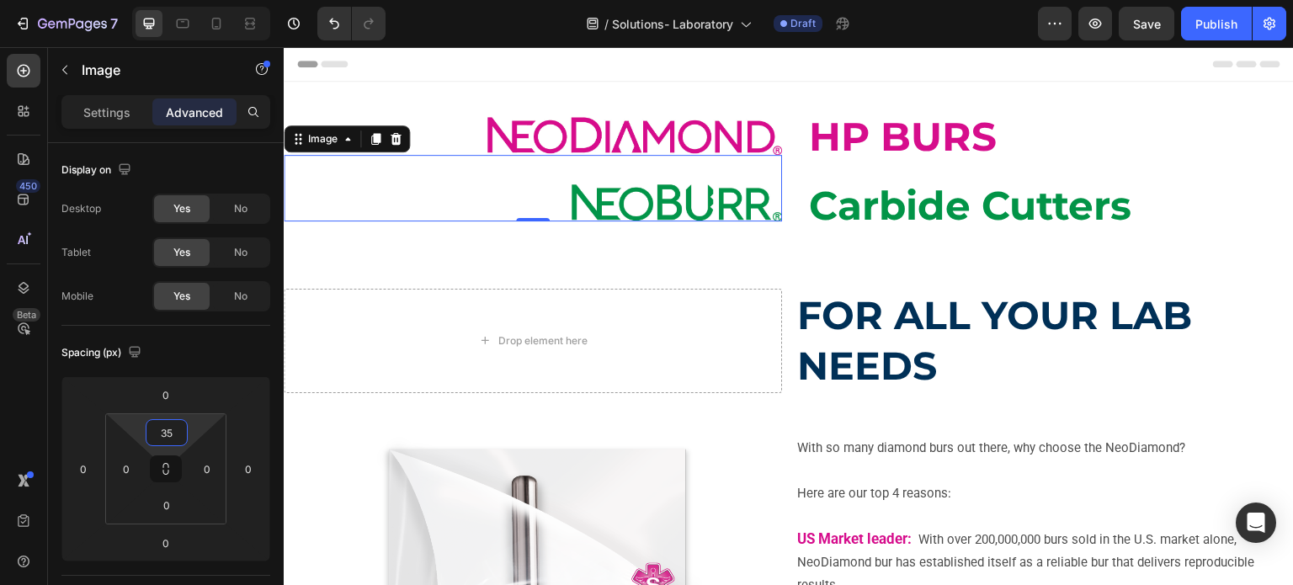
type input "35"
click at [700, 125] on img at bounding box center [635, 136] width 295 height 38
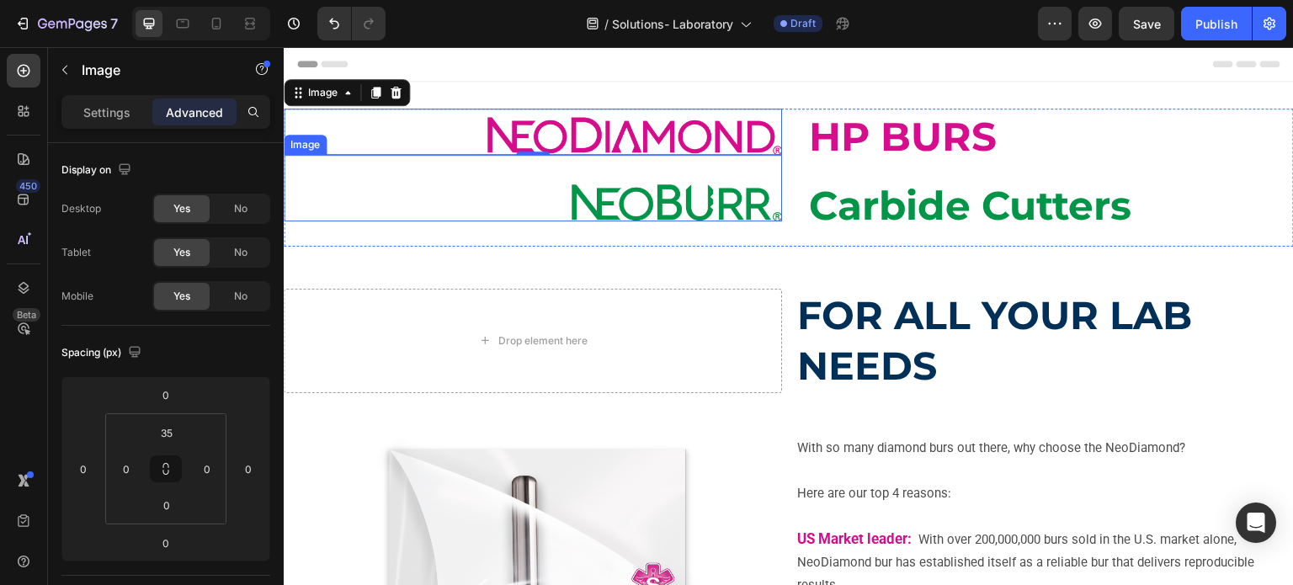
click at [687, 187] on img at bounding box center [677, 203] width 211 height 38
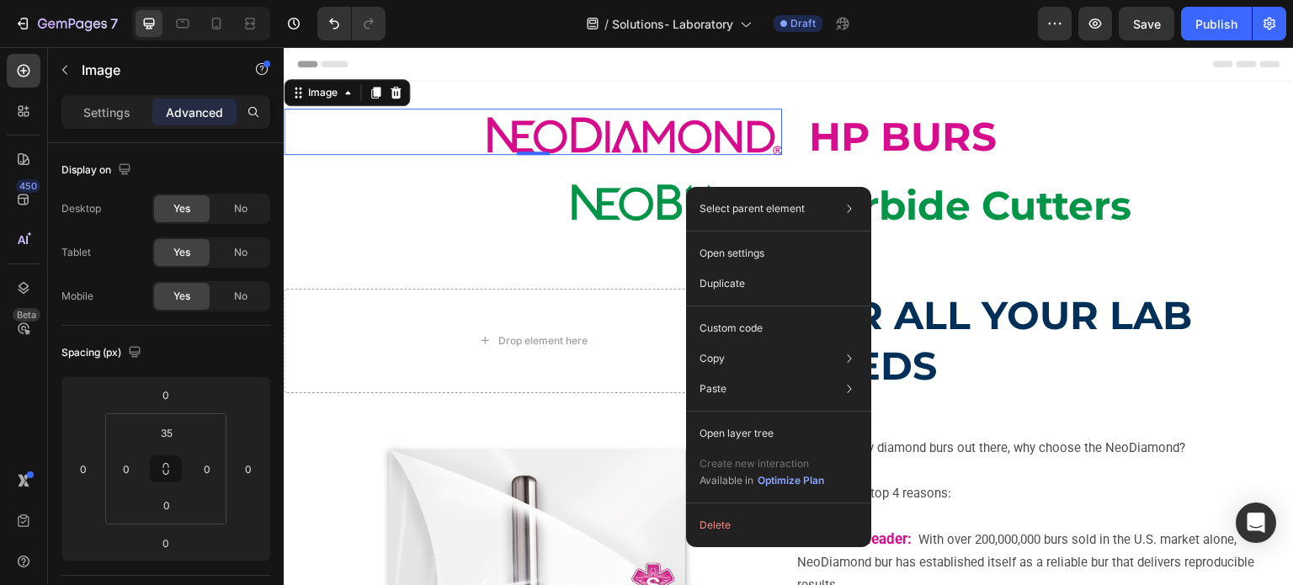
click at [674, 147] on img at bounding box center [635, 136] width 295 height 38
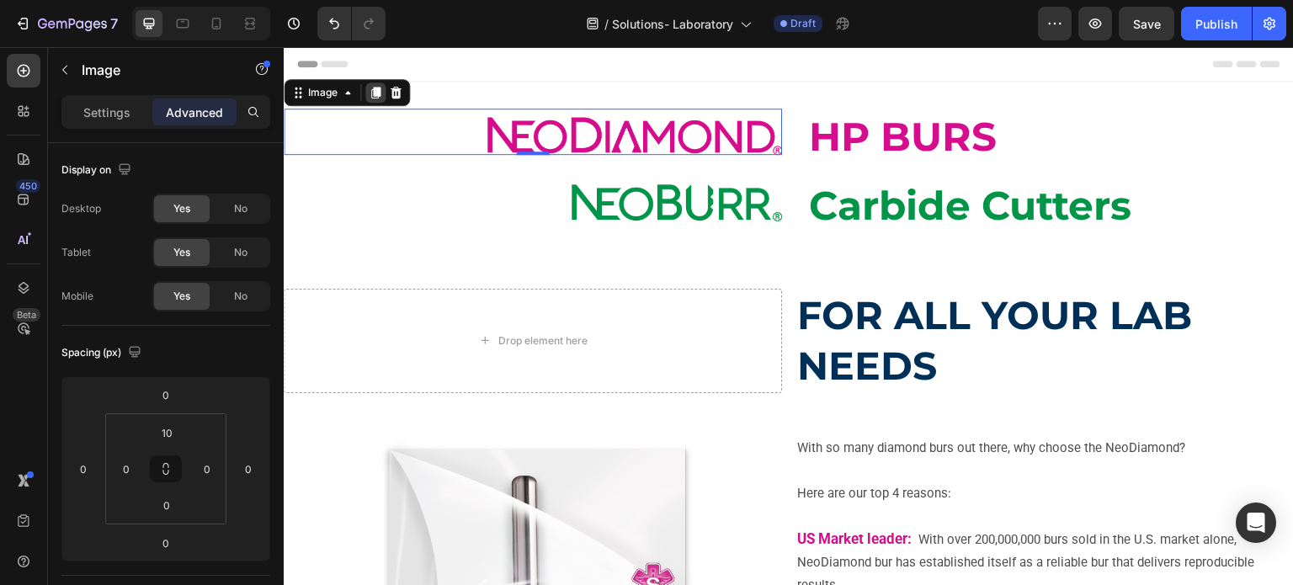
click at [370, 93] on icon at bounding box center [375, 92] width 13 height 13
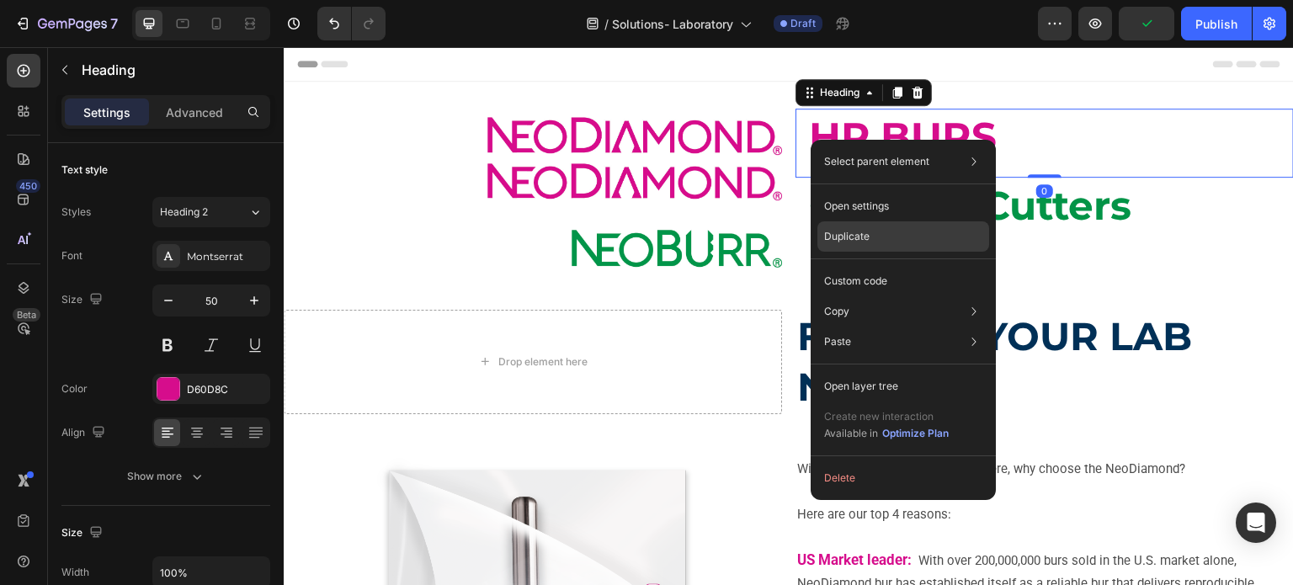
click at [838, 243] on p "Duplicate" at bounding box center [846, 236] width 45 height 15
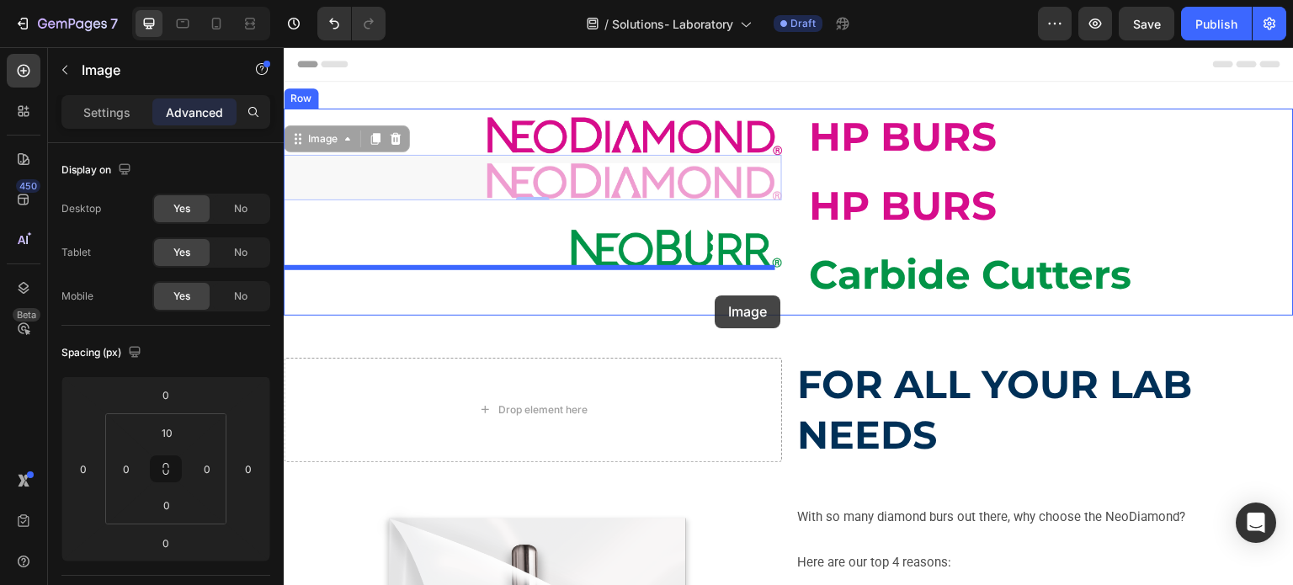
drag, startPoint x: 718, startPoint y: 191, endPoint x: 715, endPoint y: 296, distance: 104.5
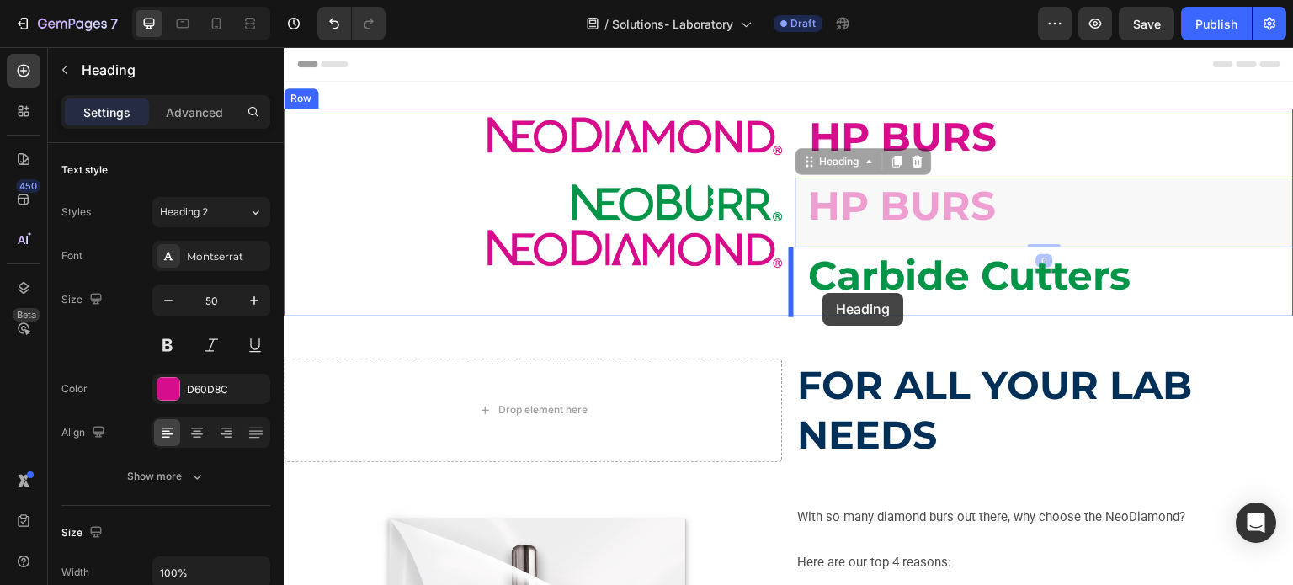
drag, startPoint x: 820, startPoint y: 198, endPoint x: 824, endPoint y: 293, distance: 95.2
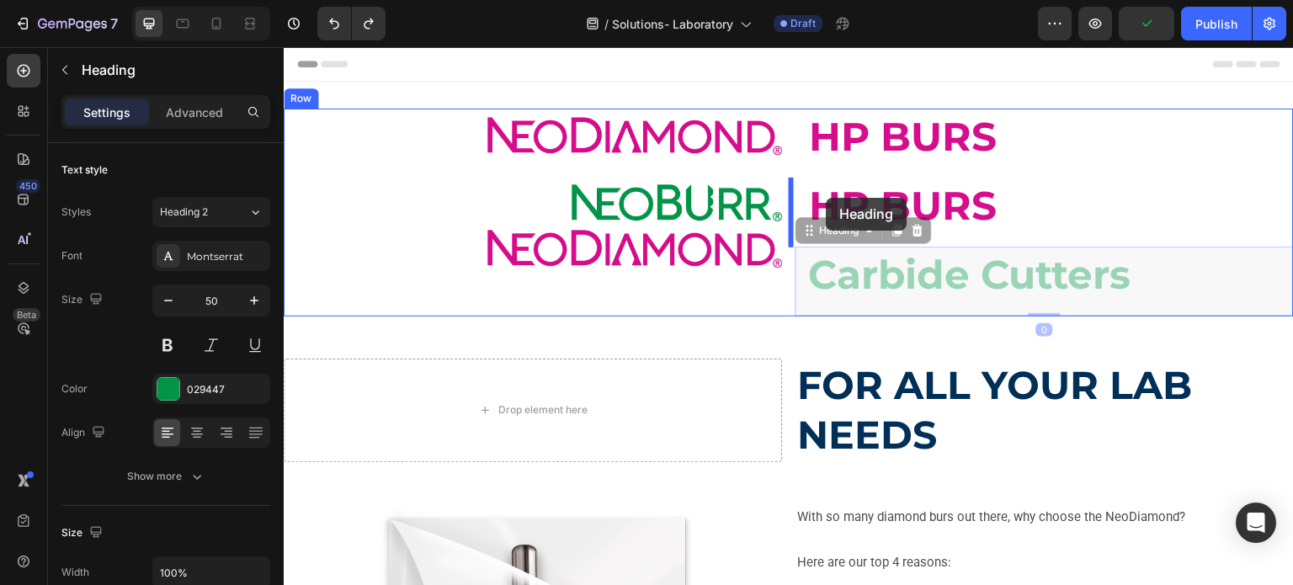
drag, startPoint x: 848, startPoint y: 277, endPoint x: 827, endPoint y: 198, distance: 81.9
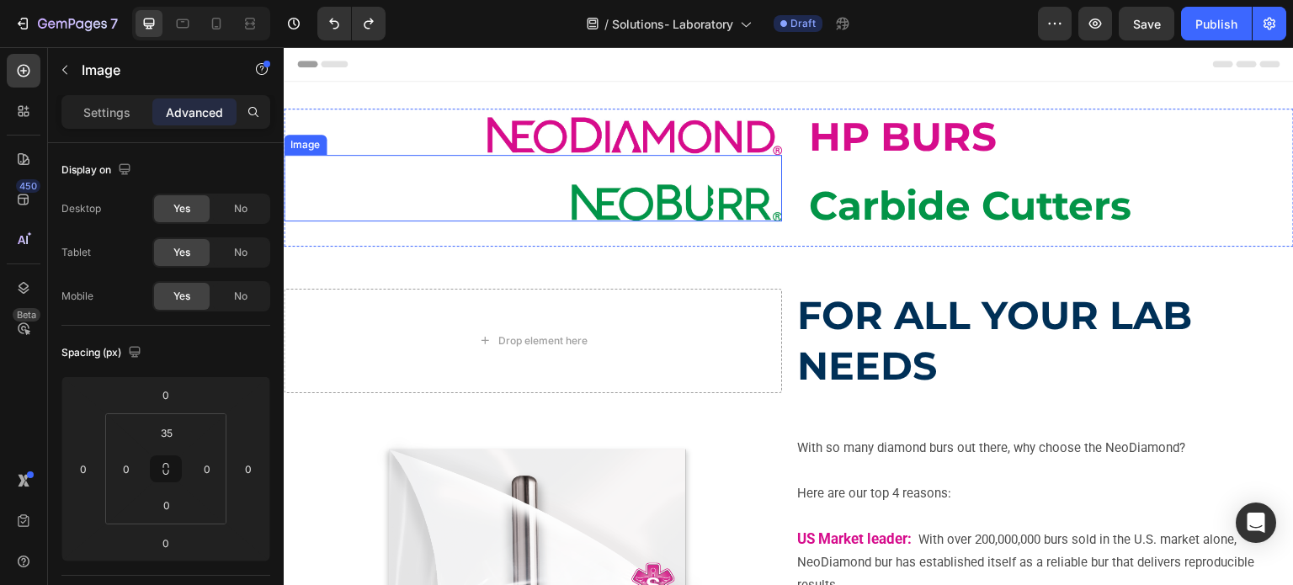
click at [601, 201] on img at bounding box center [677, 203] width 211 height 38
click at [371, 143] on icon at bounding box center [375, 138] width 13 height 13
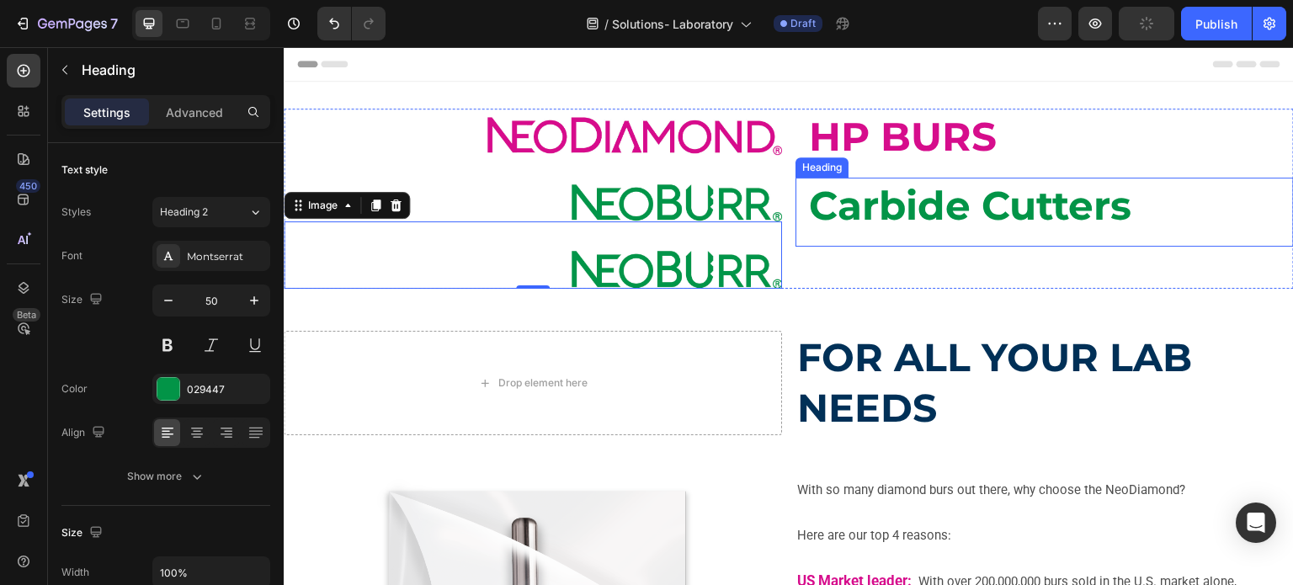
click at [894, 200] on strong "Carbide Cutters" at bounding box center [970, 206] width 323 height 48
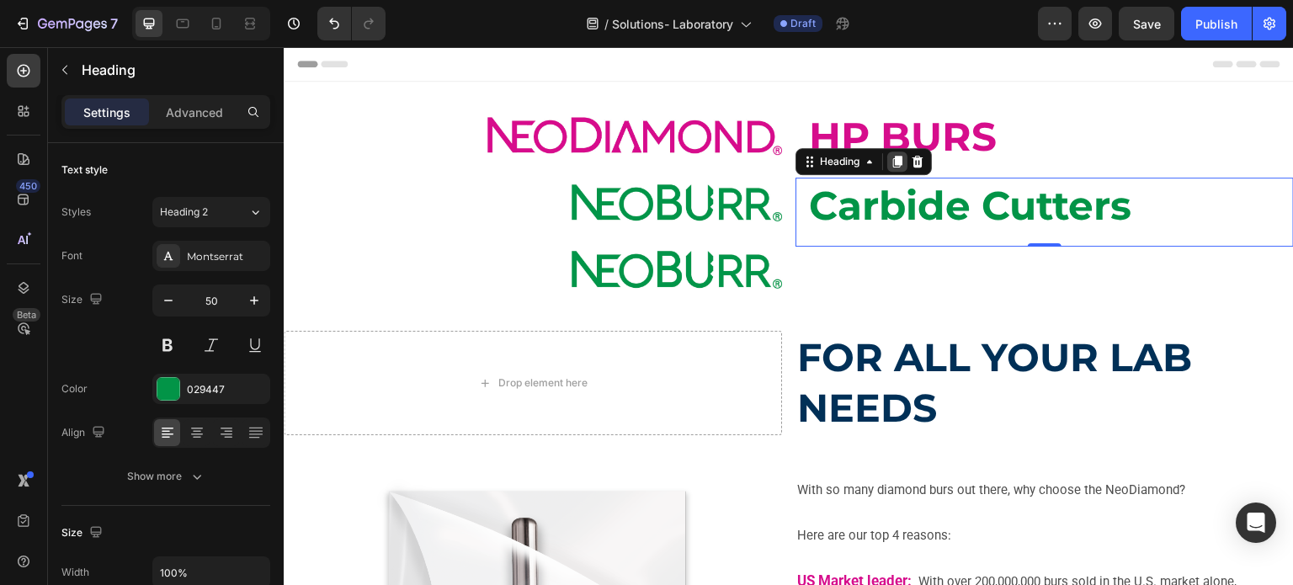
click at [893, 166] on icon at bounding box center [897, 162] width 9 height 12
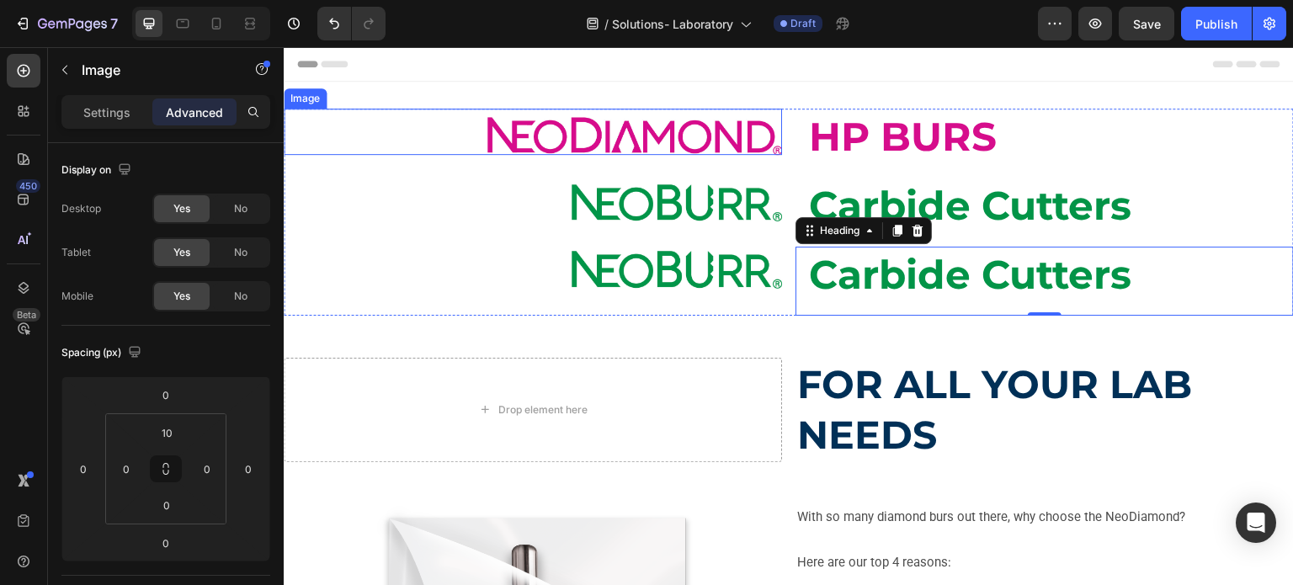
click at [699, 134] on img at bounding box center [635, 136] width 295 height 38
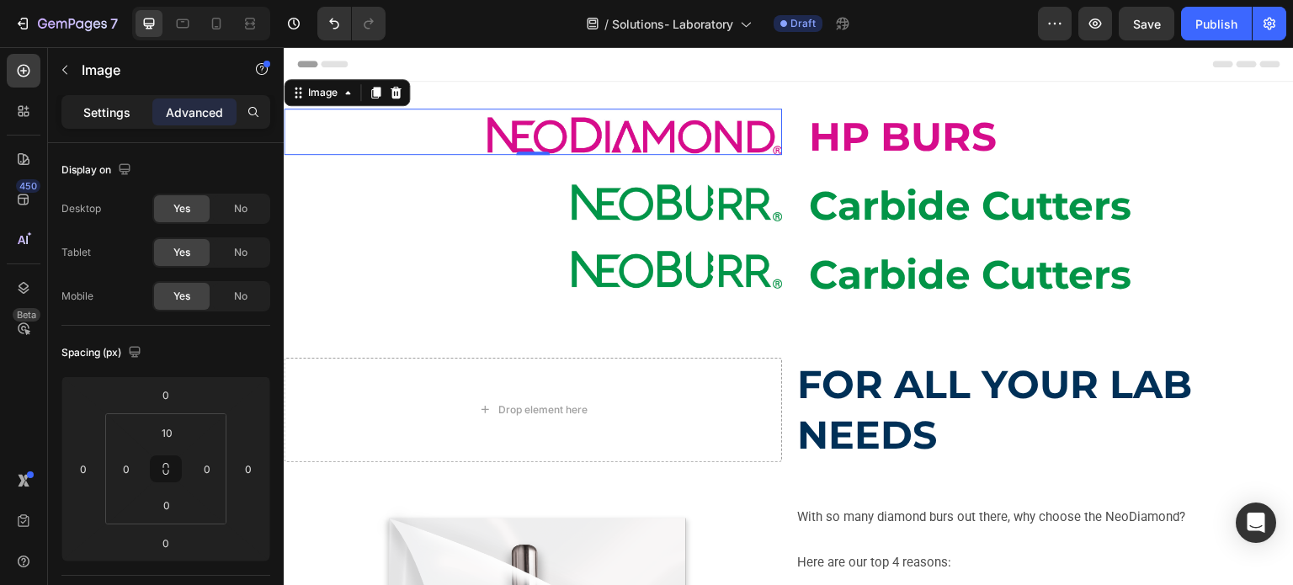
click at [85, 110] on p "Settings" at bounding box center [106, 113] width 47 height 18
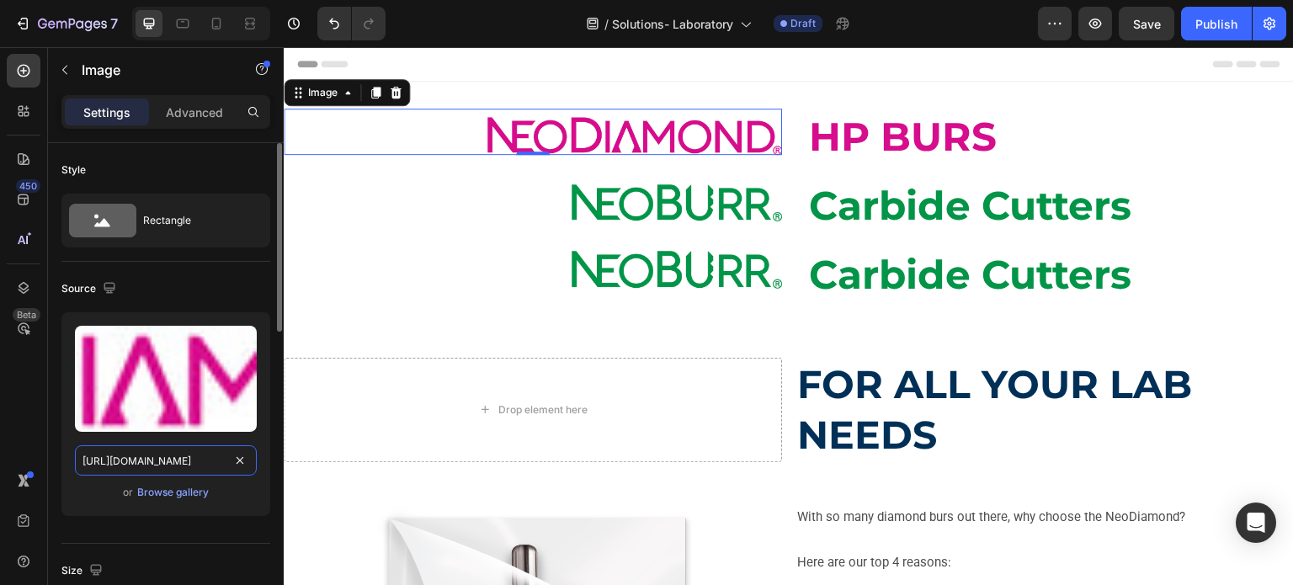
click at [147, 447] on input "https://cdn.shopify.com/s/files/1/0714/1657/8263/files/gempages_578310457245303…" at bounding box center [166, 460] width 182 height 30
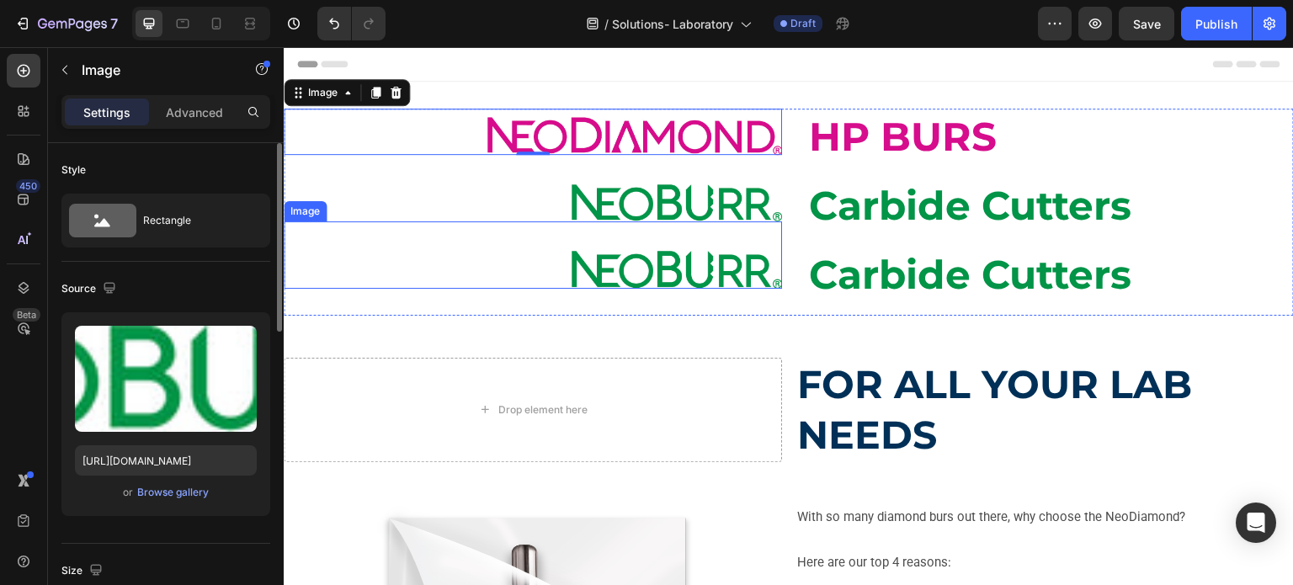
click at [617, 284] on img at bounding box center [677, 270] width 211 height 38
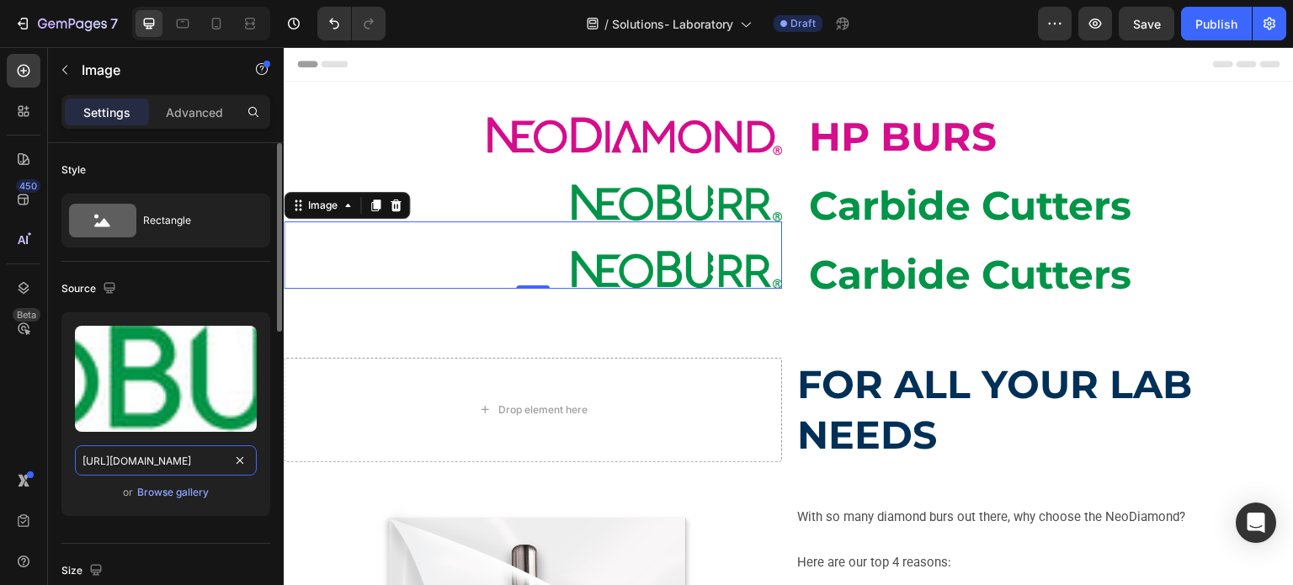
click at [138, 461] on input "https://cdn.shopify.com/s/files/1/0714/1657/8263/files/NB_Logo_GRN.jpg?v=175448…" at bounding box center [166, 460] width 182 height 30
paste input "gempages_578310457245303749-65e1020a-c574-4f40-8010-ad962e906dc2.jpg"
type input "https://cdn.shopify.com/s/files/1/0714/1657/8263/files/gempages_578310457245303…"
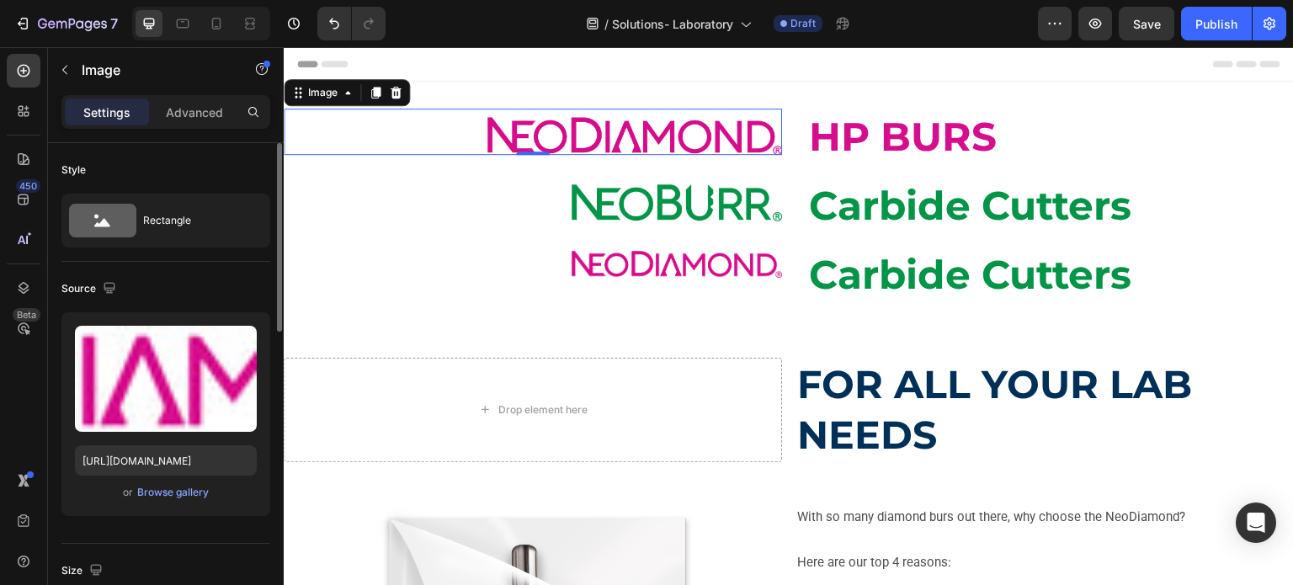
click at [590, 141] on img at bounding box center [635, 136] width 295 height 38
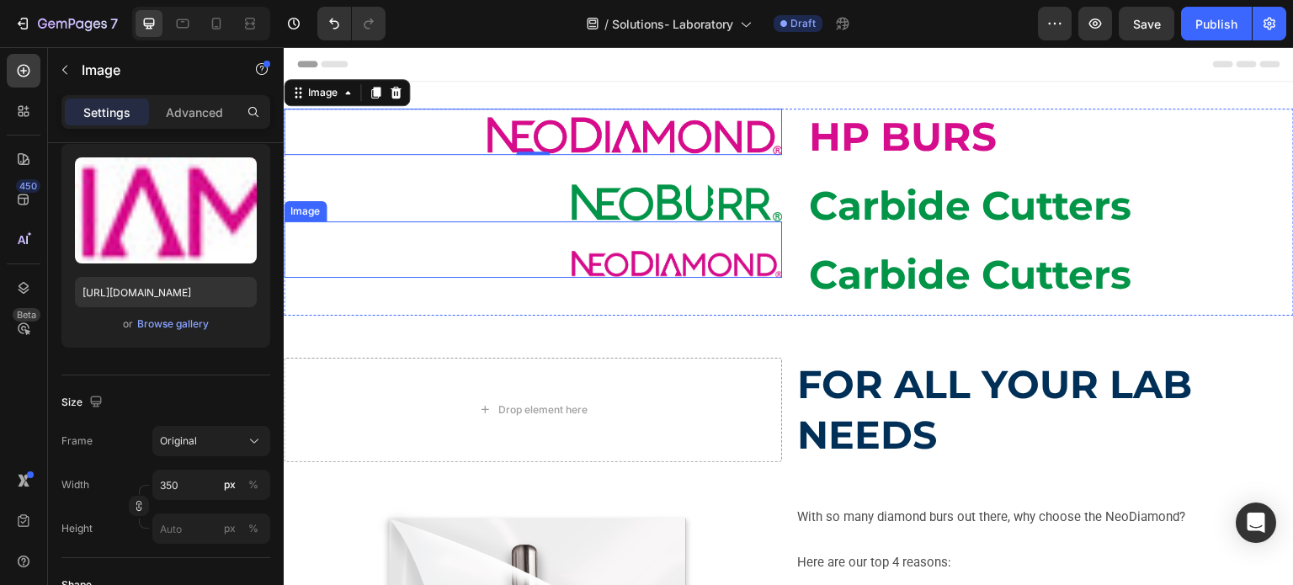
click at [655, 273] on img at bounding box center [677, 264] width 211 height 27
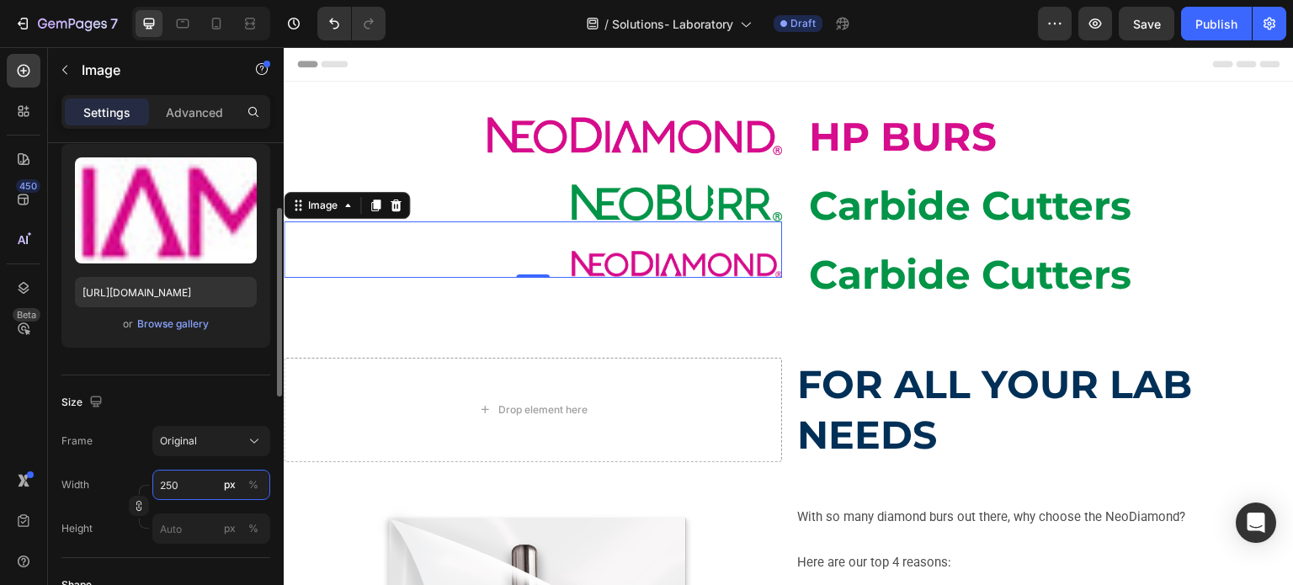
click at [162, 484] on input "250" at bounding box center [211, 485] width 118 height 30
click at [163, 483] on input "250" at bounding box center [211, 485] width 118 height 30
type input "350"
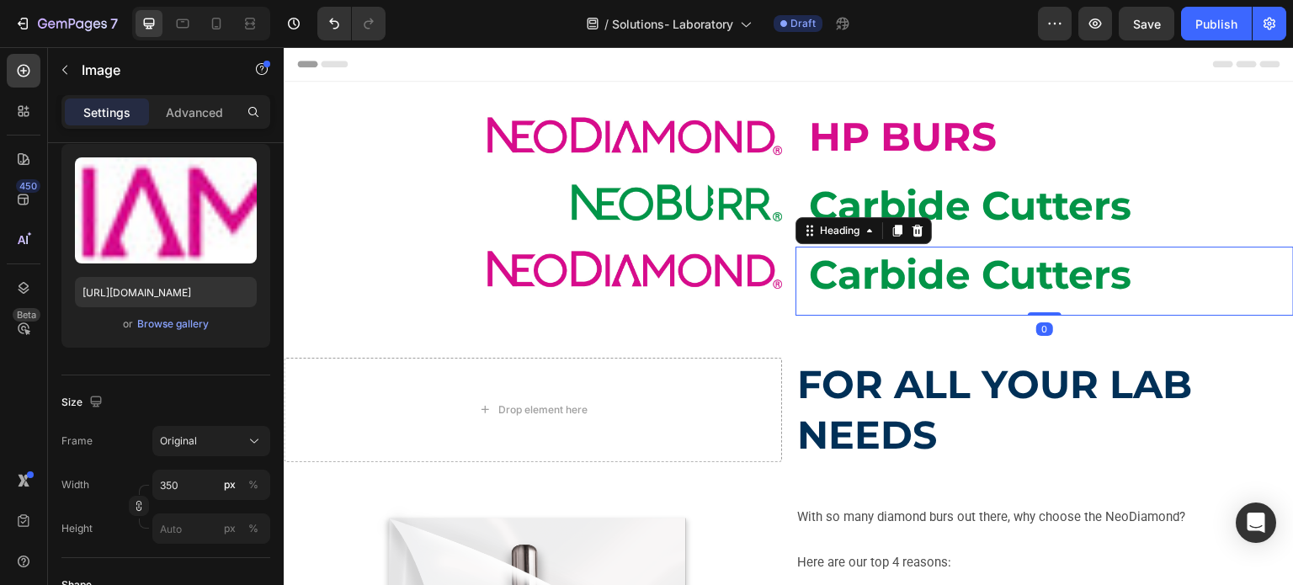
click at [830, 266] on strong "Carbide Cutters" at bounding box center [970, 275] width 323 height 48
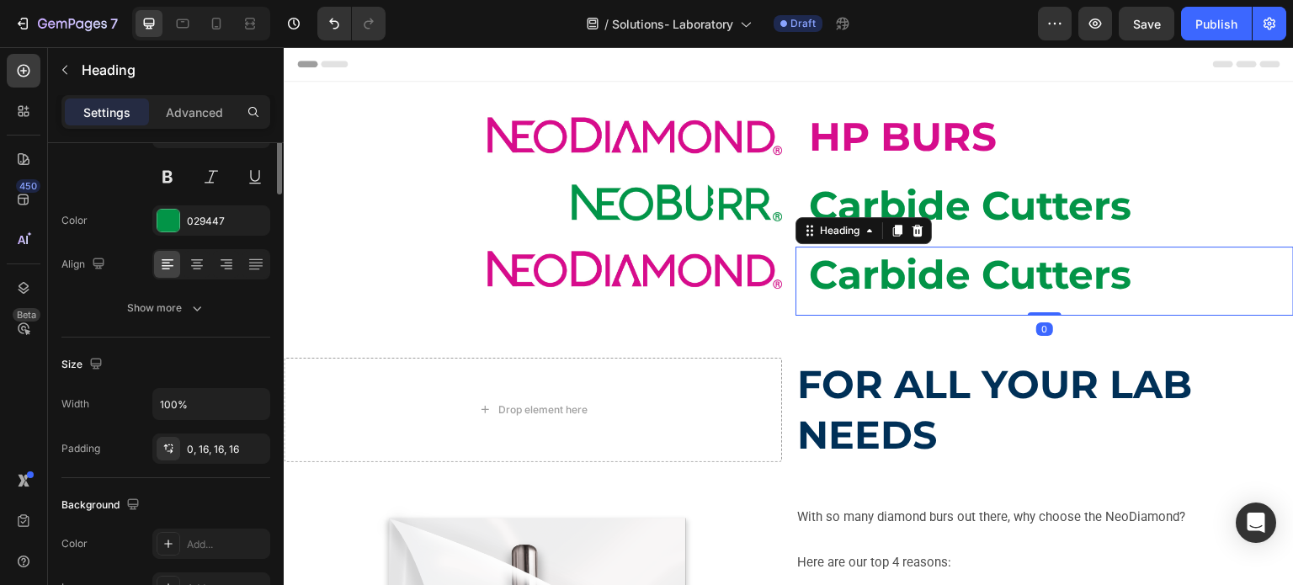
scroll to position [0, 0]
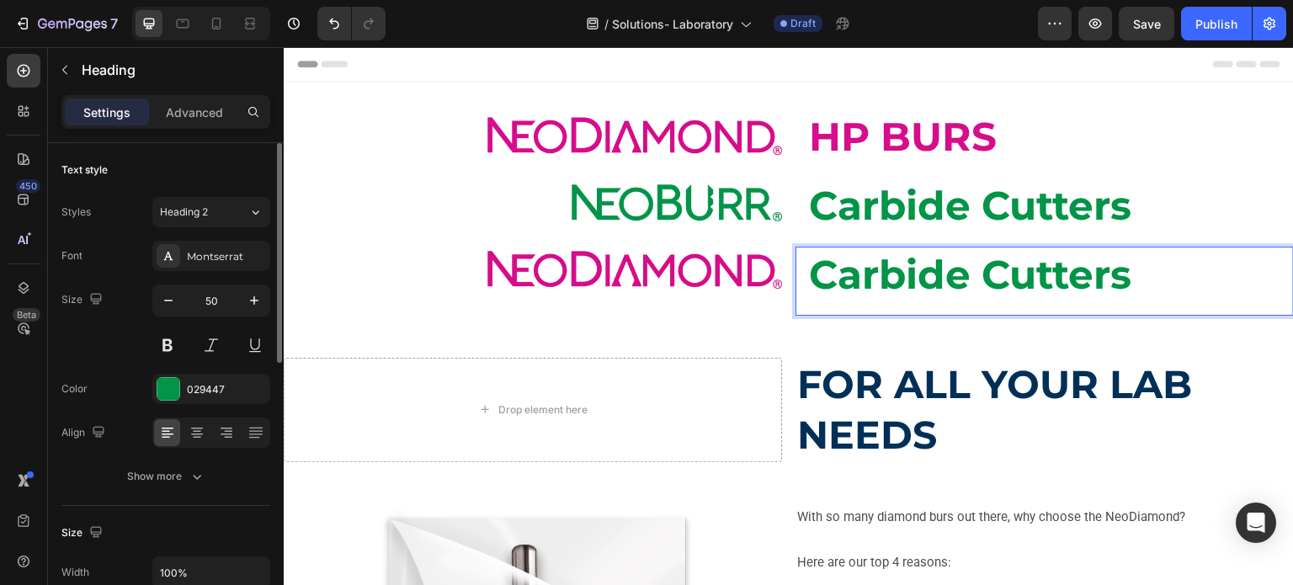
click at [830, 266] on strong "Carbide Cutters" at bounding box center [970, 275] width 323 height 48
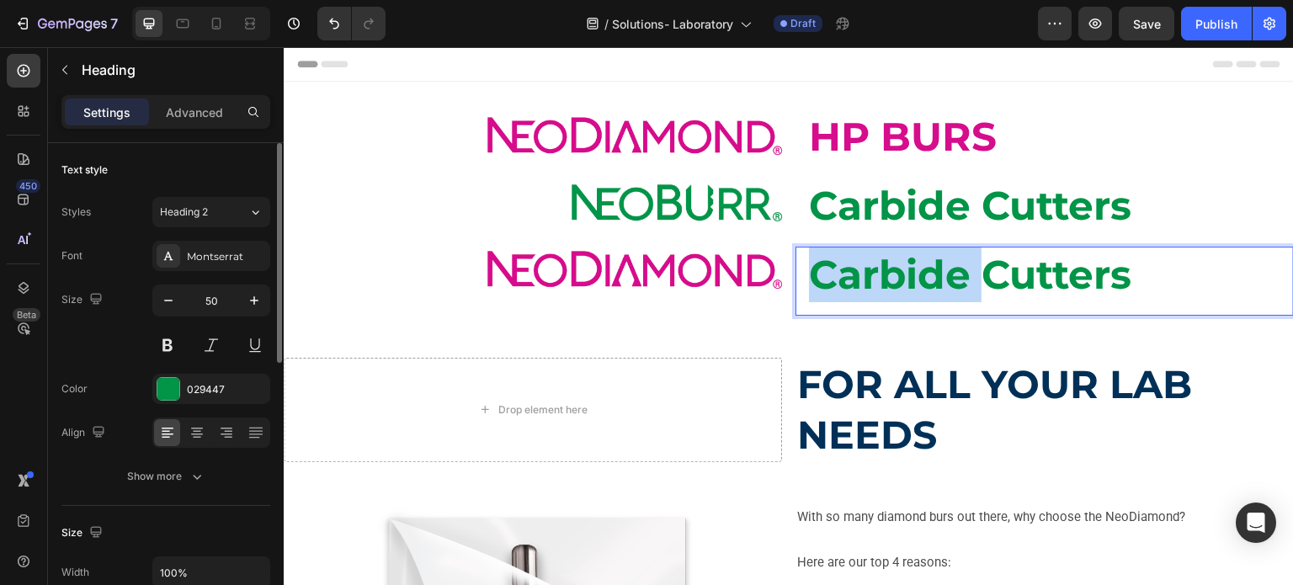
click at [830, 266] on strong "Carbide Cutters" at bounding box center [970, 275] width 323 height 48
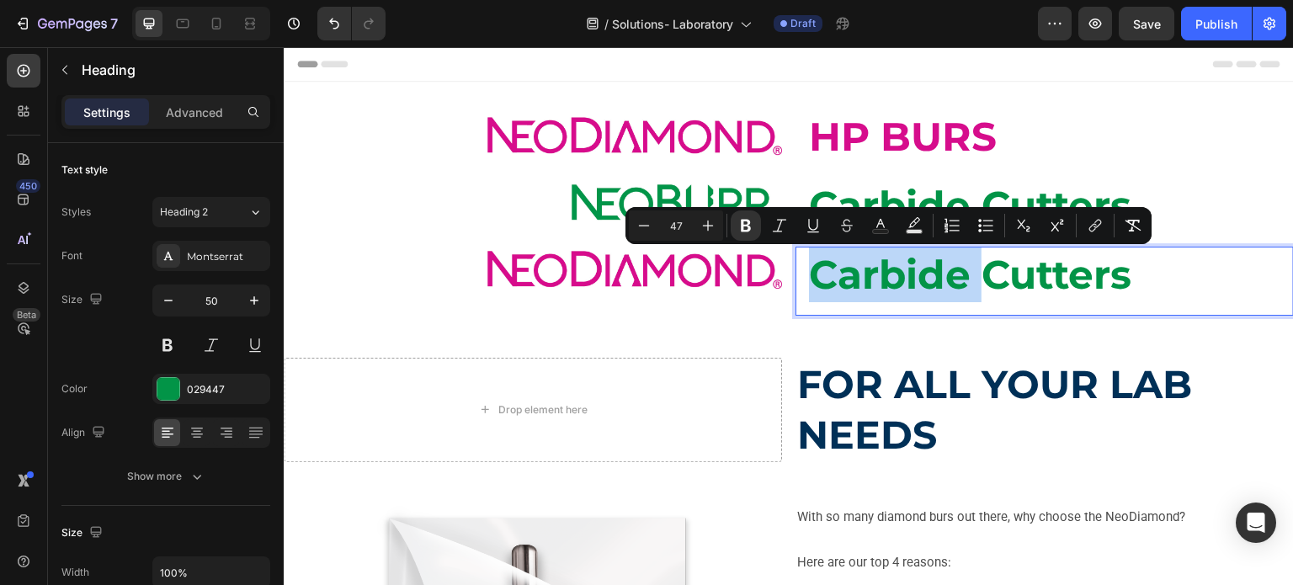
click at [829, 266] on strong "Carbide Cutters" at bounding box center [970, 275] width 323 height 48
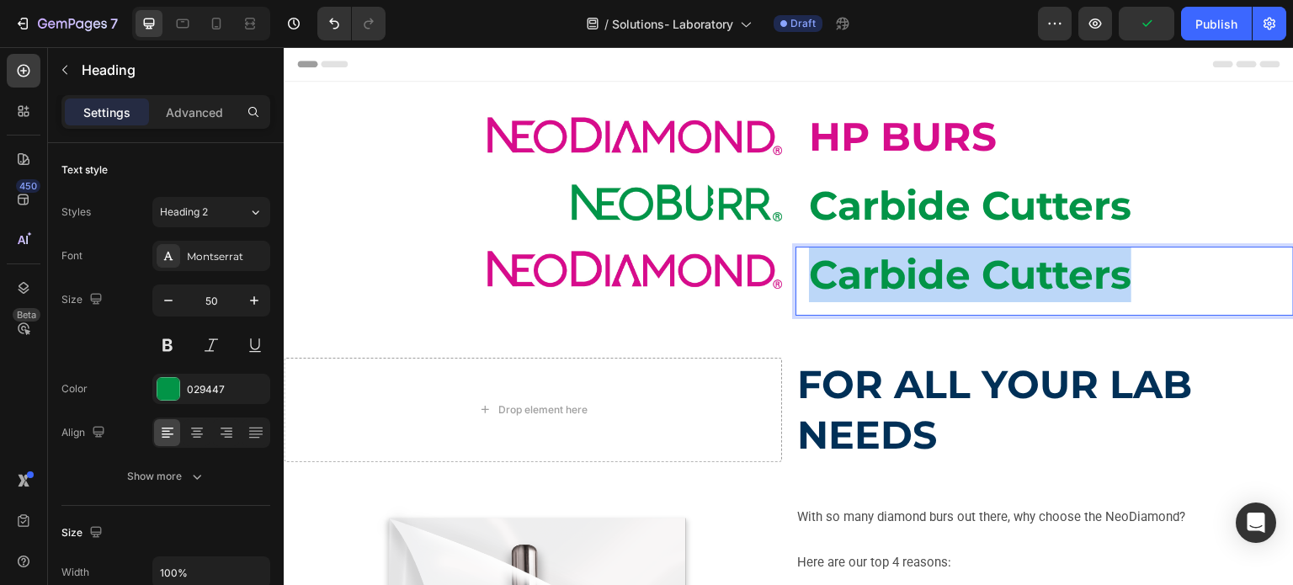
click at [829, 266] on strong "Carbide Cutters" at bounding box center [970, 275] width 323 height 48
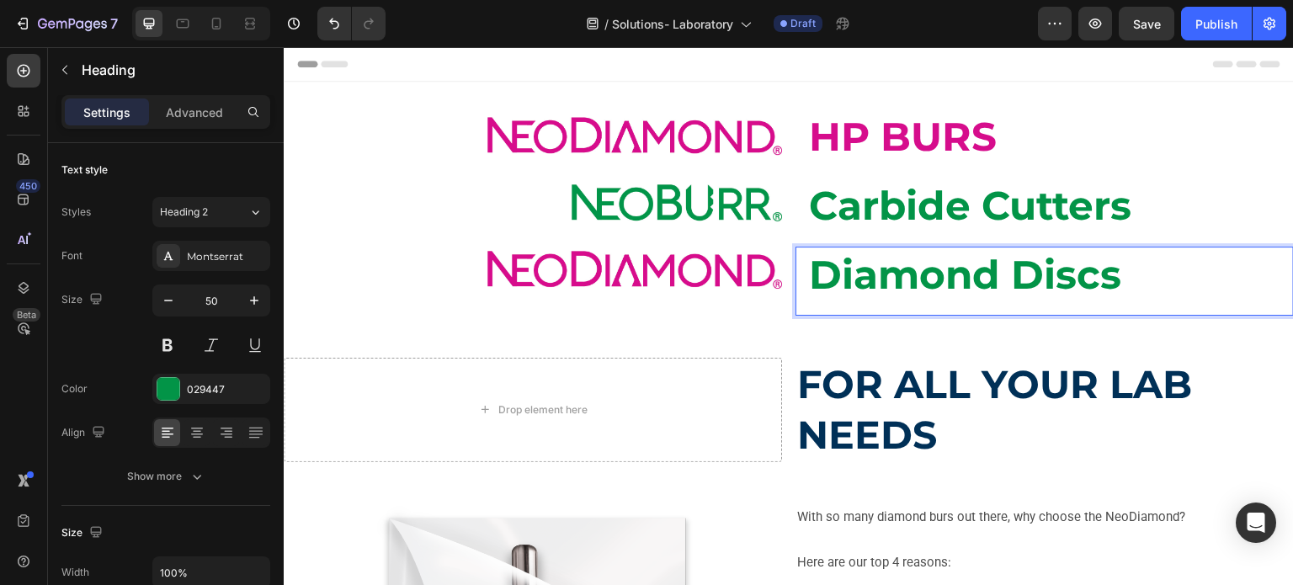
click at [829, 266] on strong "Diamond Discs" at bounding box center [965, 275] width 312 height 48
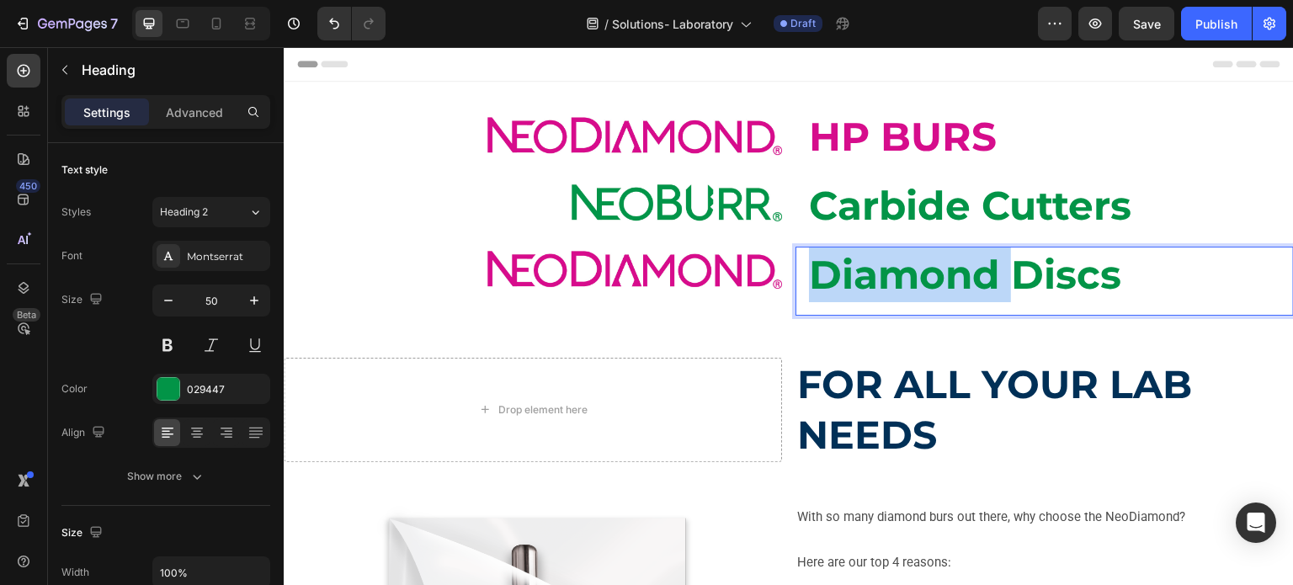
click at [829, 266] on strong "Diamond Discs" at bounding box center [965, 275] width 312 height 48
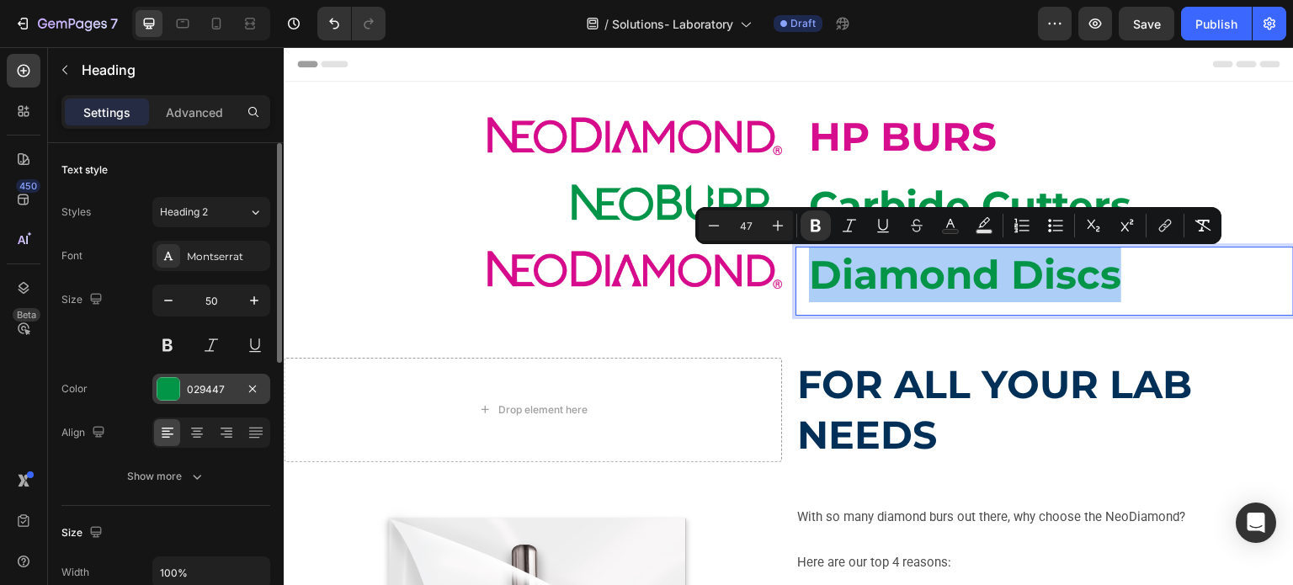
click at [212, 384] on div "029447" at bounding box center [211, 389] width 49 height 15
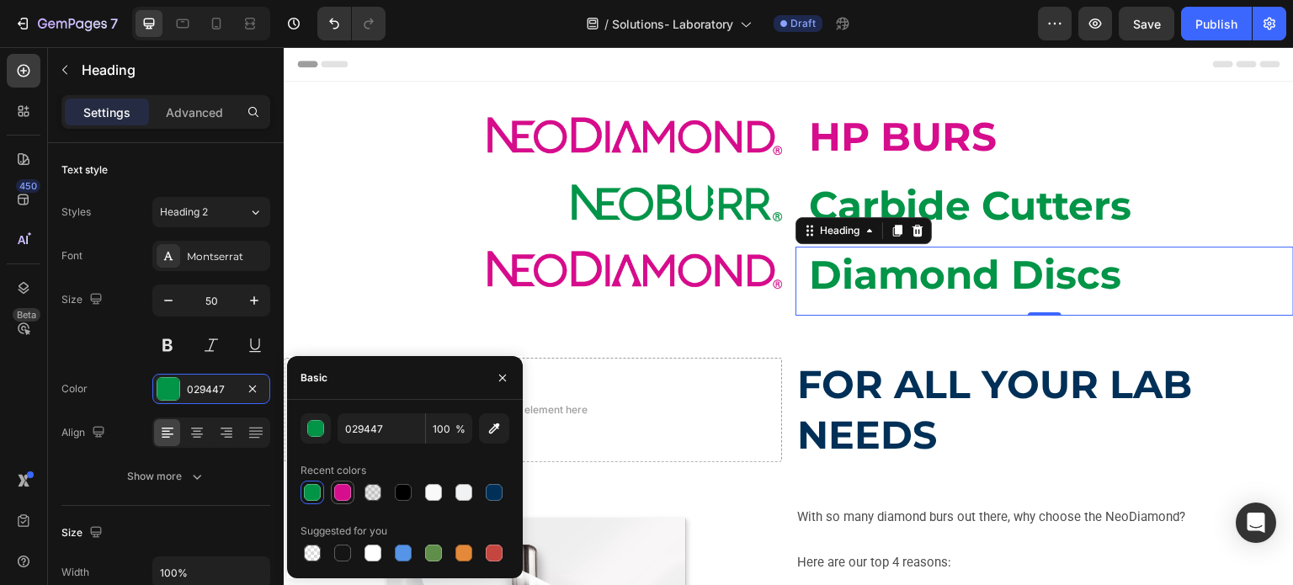
click at [344, 491] on div at bounding box center [342, 492] width 17 height 17
type input "D60D8C"
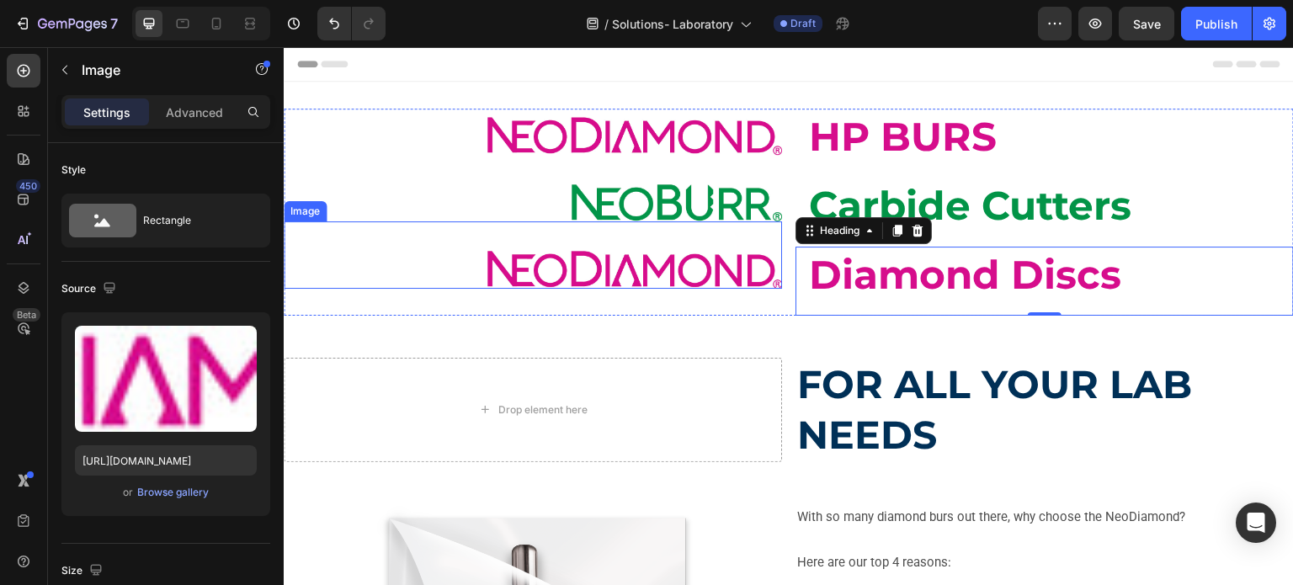
click at [572, 269] on img at bounding box center [635, 270] width 295 height 38
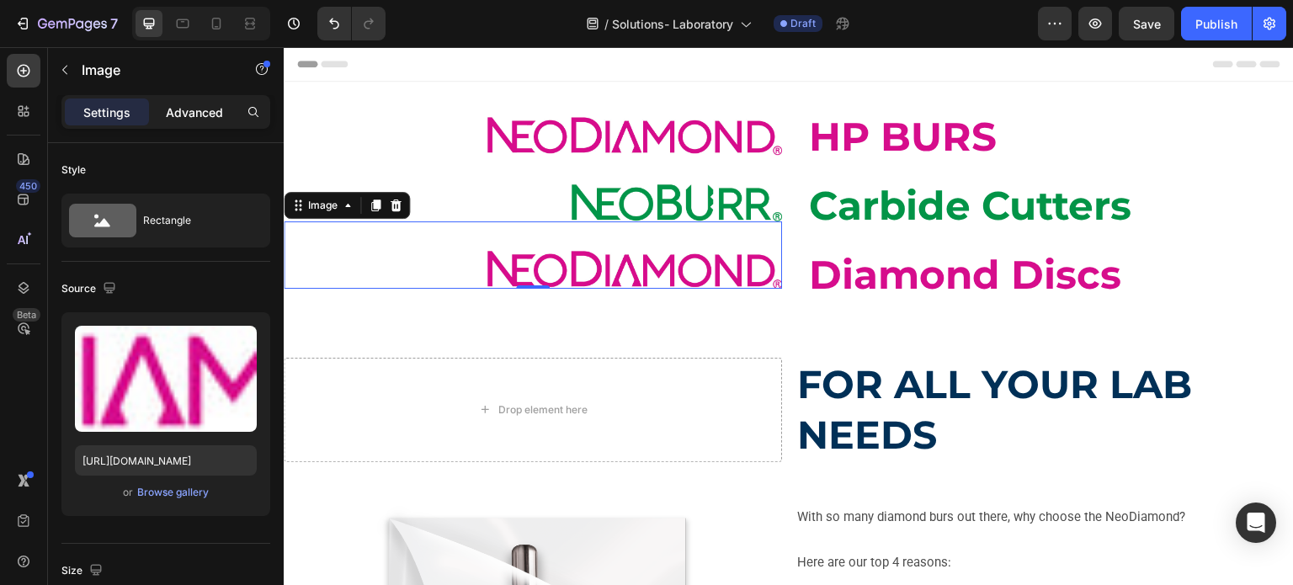
click at [173, 114] on p "Advanced" at bounding box center [194, 113] width 57 height 18
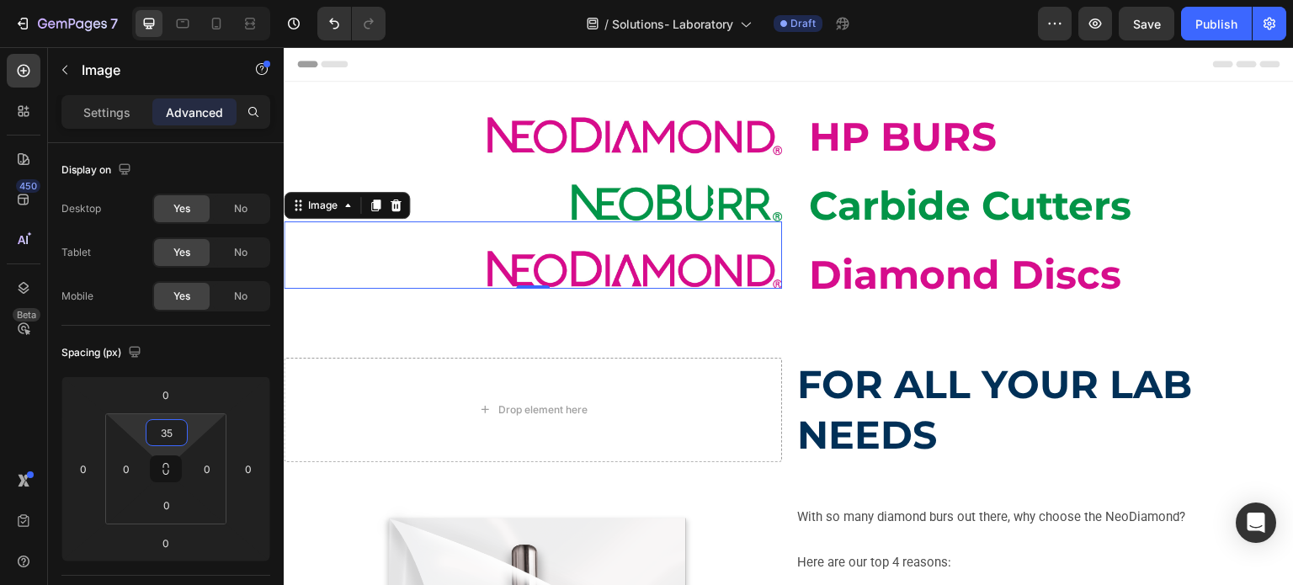
click at [164, 434] on input "35" at bounding box center [167, 432] width 34 height 25
click at [168, 433] on input "35" at bounding box center [167, 432] width 34 height 25
click at [175, 430] on input "35" at bounding box center [167, 432] width 34 height 25
click at [168, 432] on input "35" at bounding box center [167, 432] width 34 height 25
drag, startPoint x: 168, startPoint y: 428, endPoint x: 159, endPoint y: 430, distance: 8.8
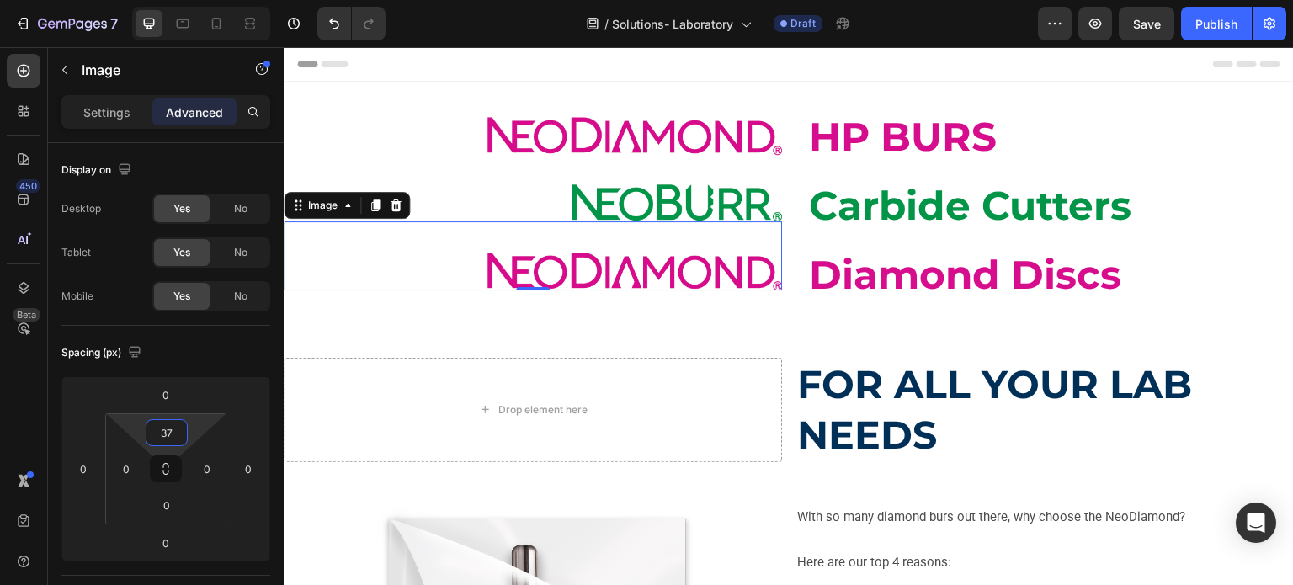
click at [159, 430] on input "37" at bounding box center [167, 432] width 34 height 25
click at [160, 430] on input "37" at bounding box center [167, 432] width 34 height 25
drag, startPoint x: 160, startPoint y: 430, endPoint x: 174, endPoint y: 428, distance: 14.5
click at [174, 428] on input "37" at bounding box center [167, 432] width 34 height 25
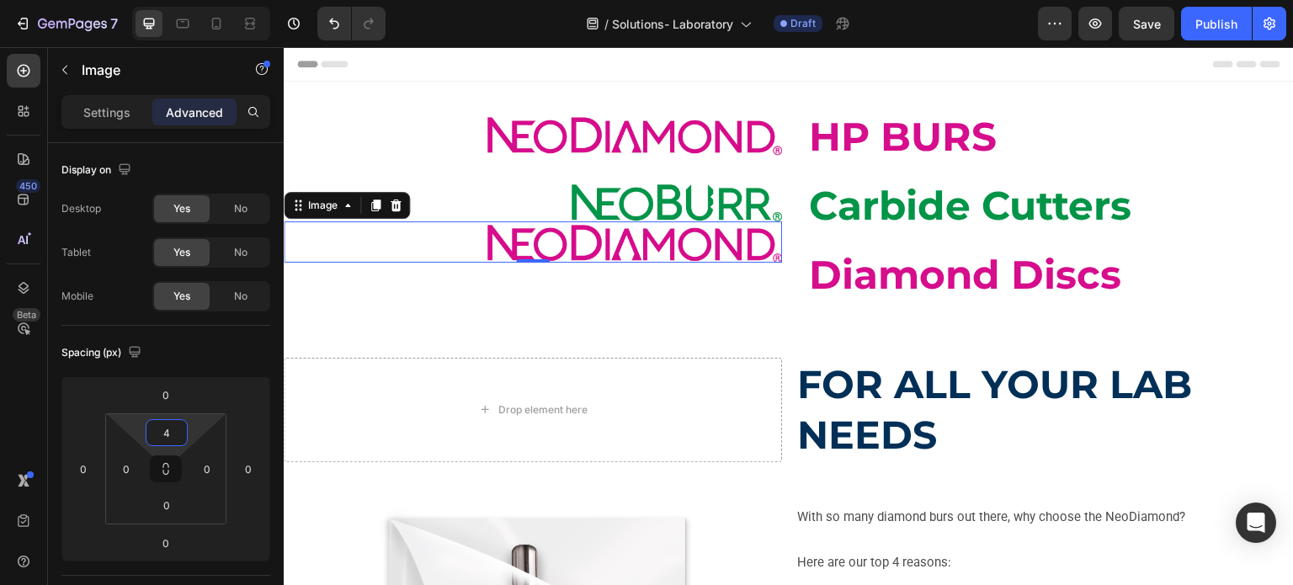
type input "40"
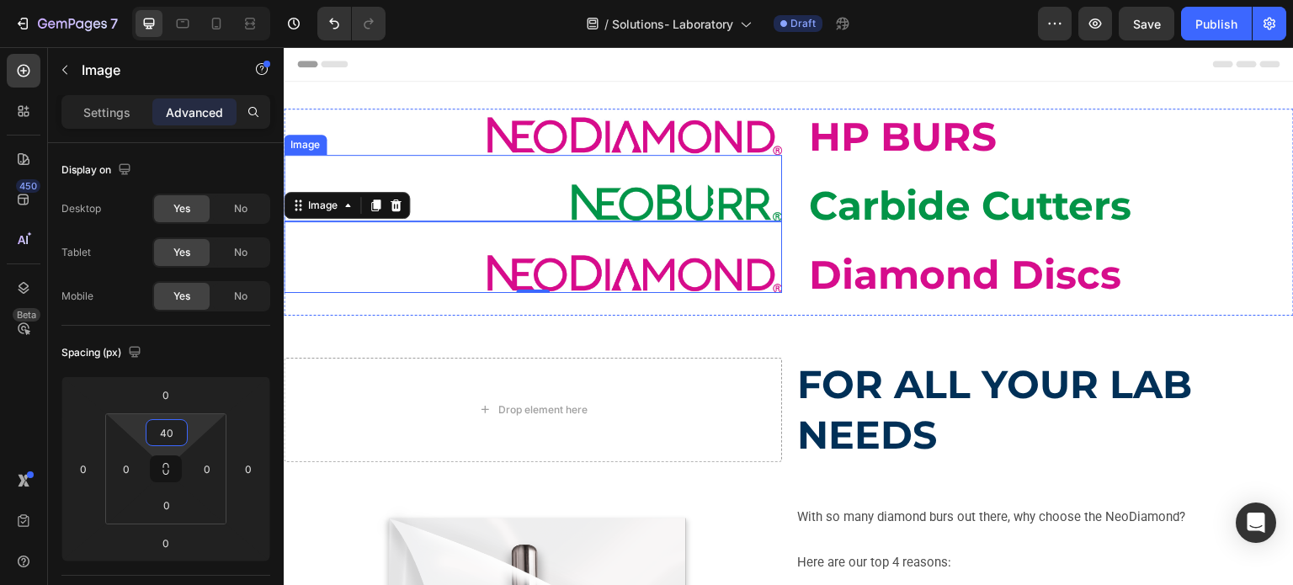
click at [739, 141] on img at bounding box center [635, 136] width 295 height 38
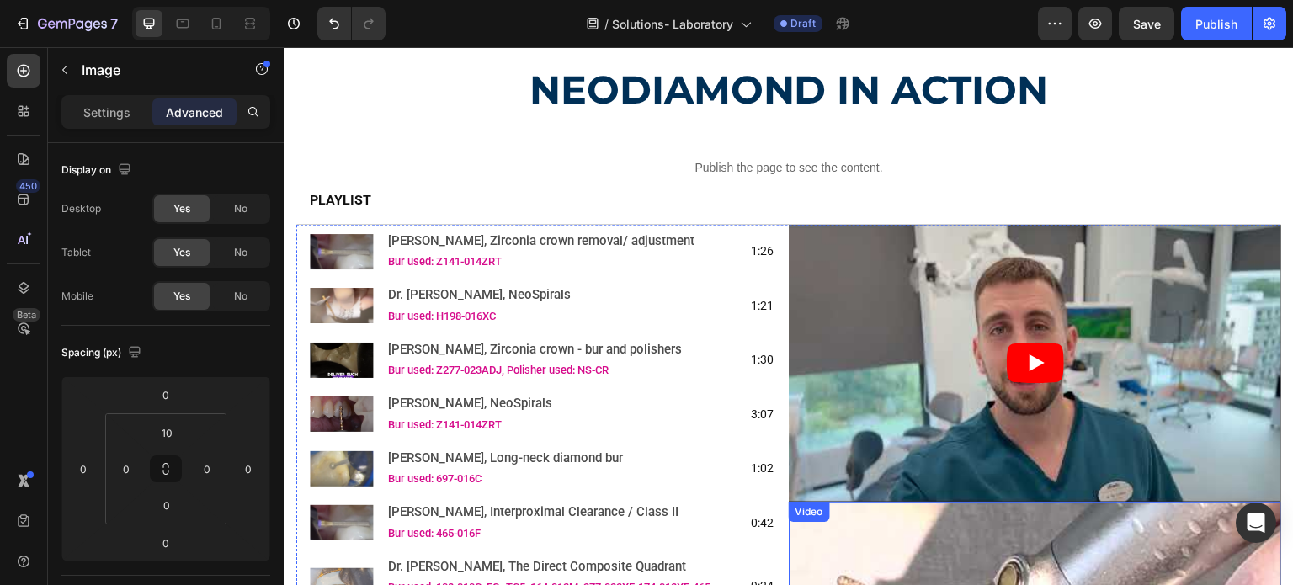
scroll to position [1432, 0]
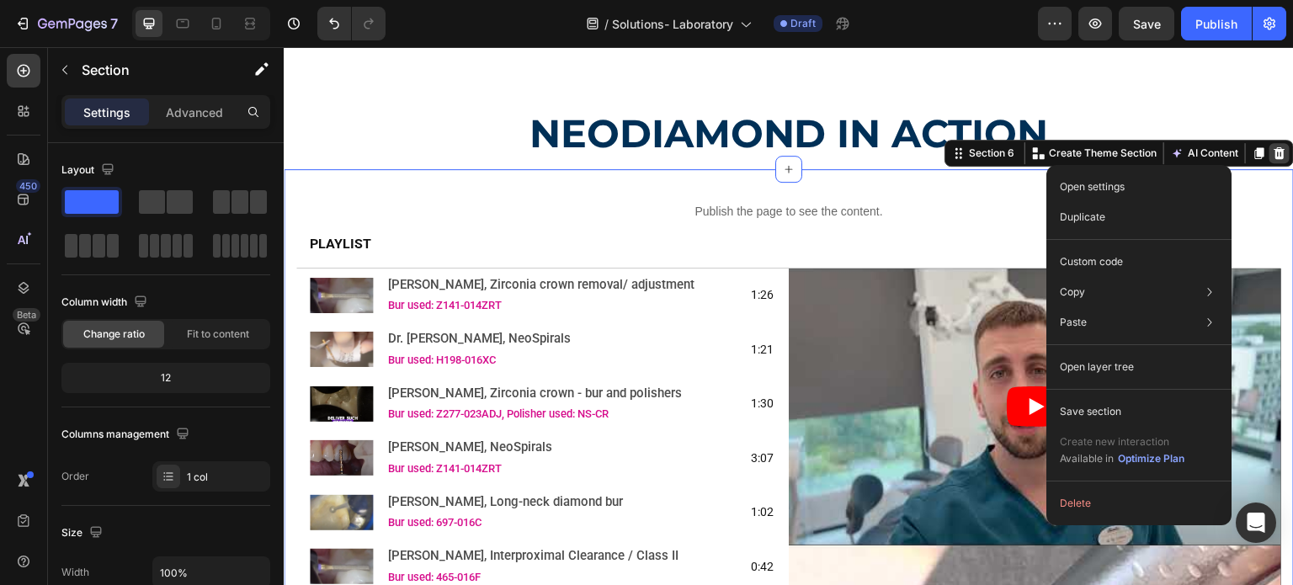
click at [1274, 148] on div at bounding box center [1280, 153] width 20 height 20
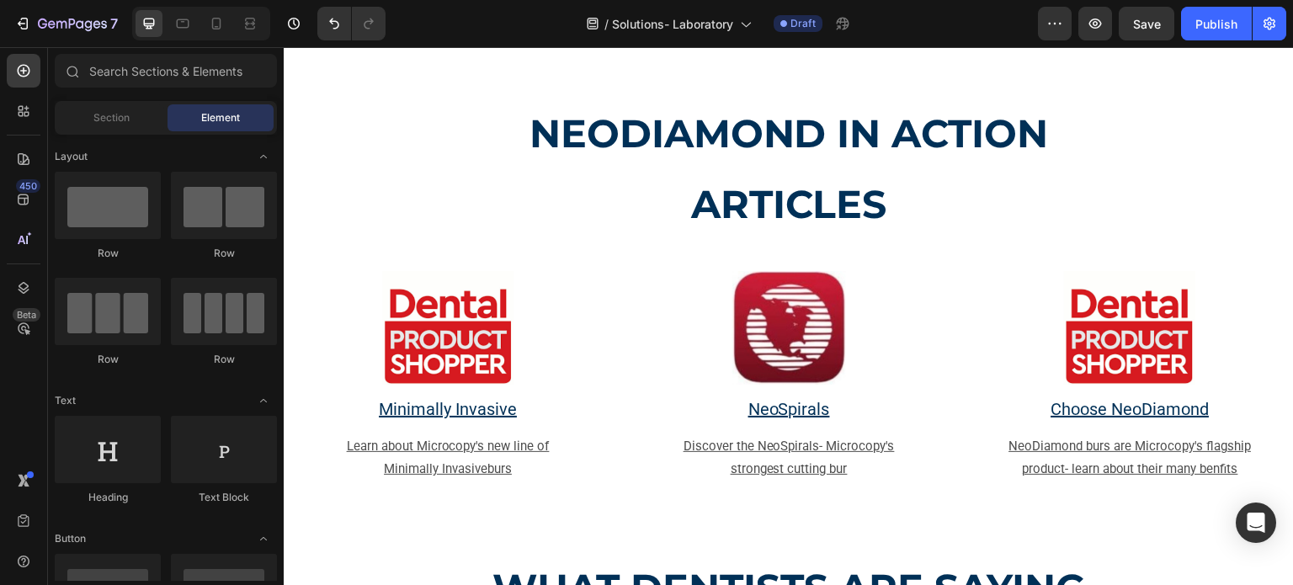
scroll to position [1263, 0]
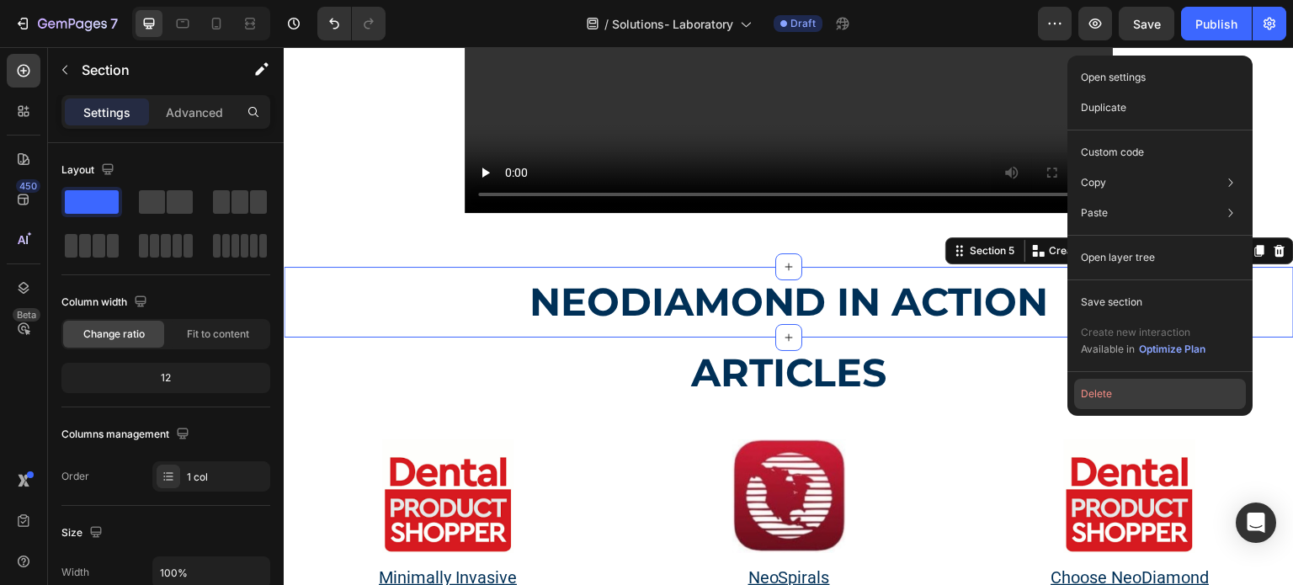
click at [1081, 396] on button "Delete" at bounding box center [1161, 394] width 172 height 30
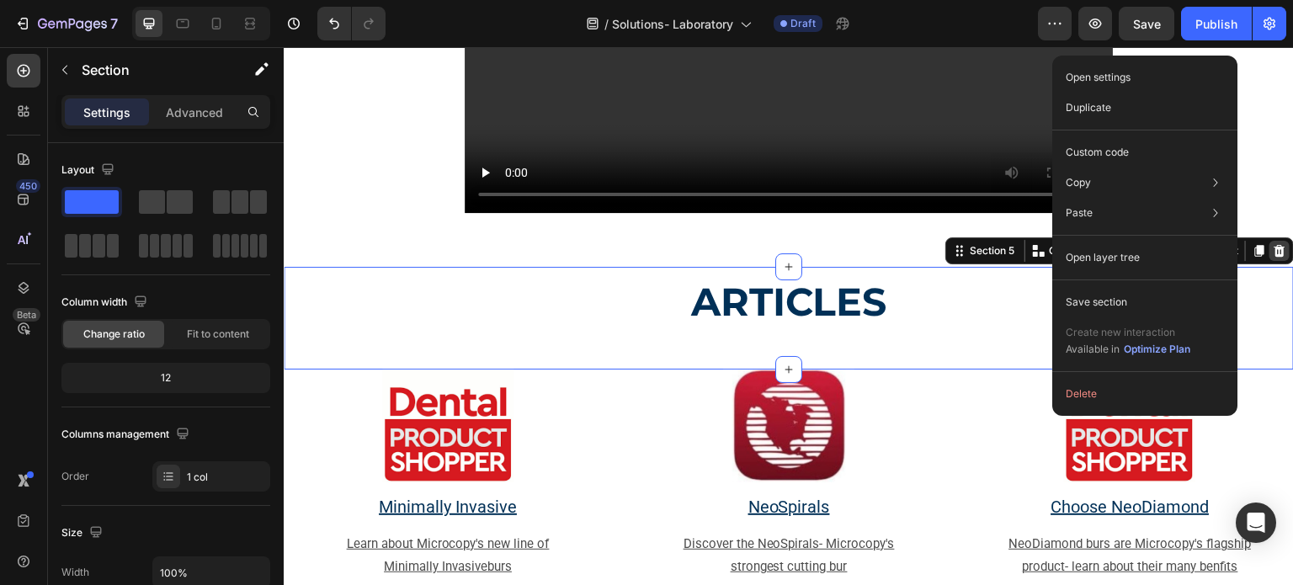
click at [1273, 256] on icon at bounding box center [1279, 250] width 13 height 13
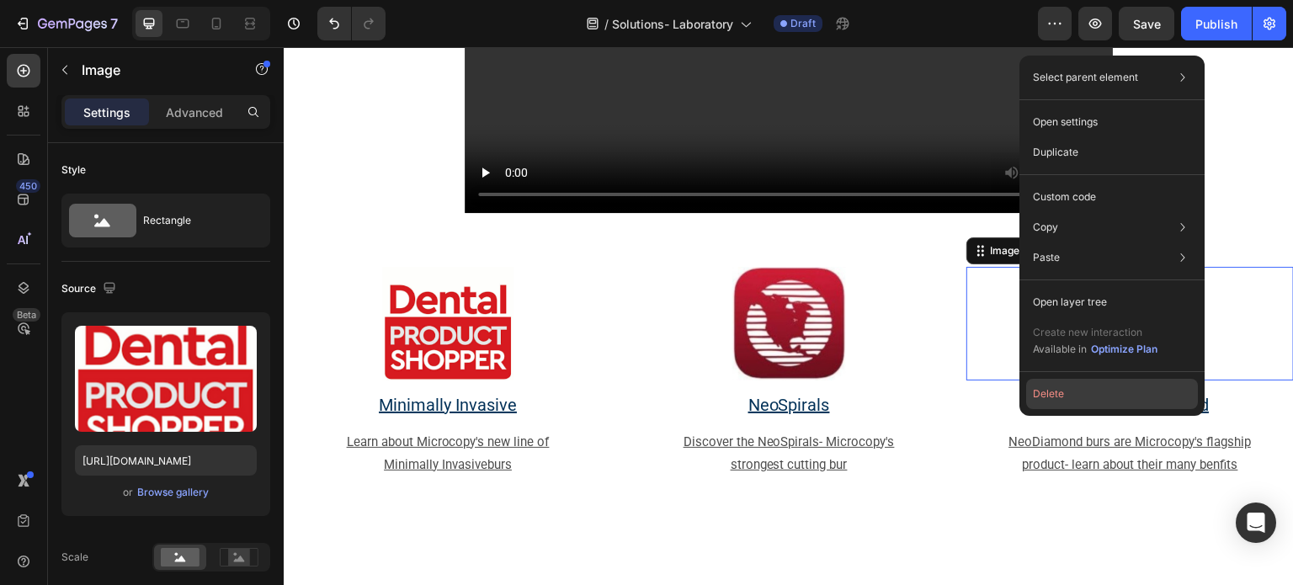
click at [1075, 391] on button "Delete" at bounding box center [1113, 394] width 172 height 30
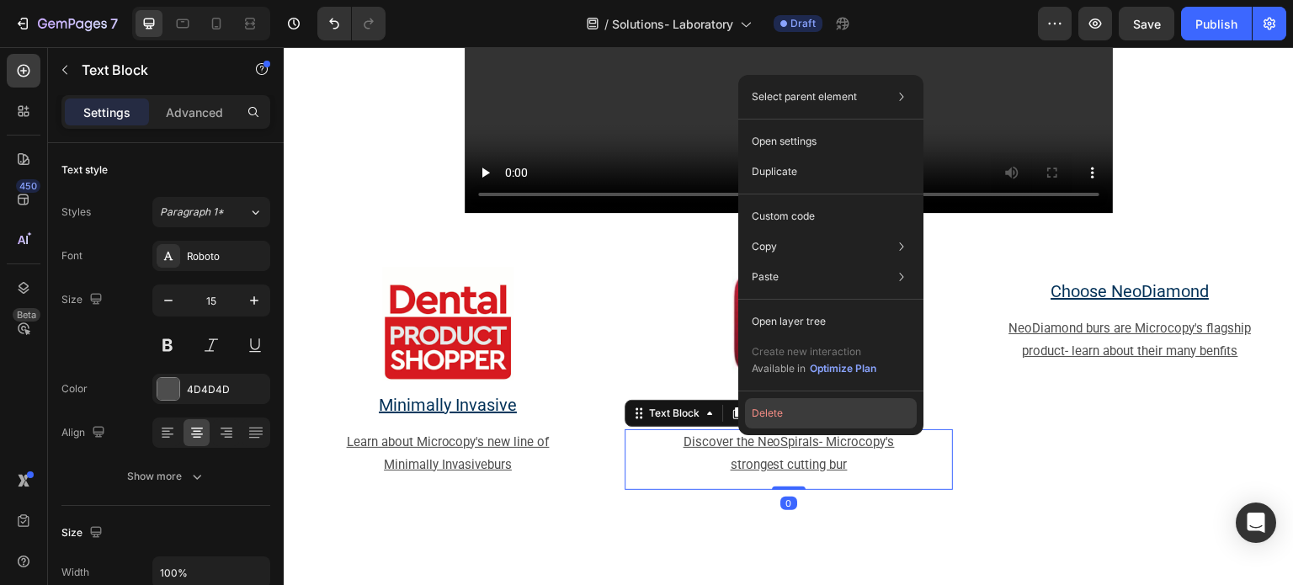
click at [784, 422] on button "Delete" at bounding box center [831, 413] width 172 height 30
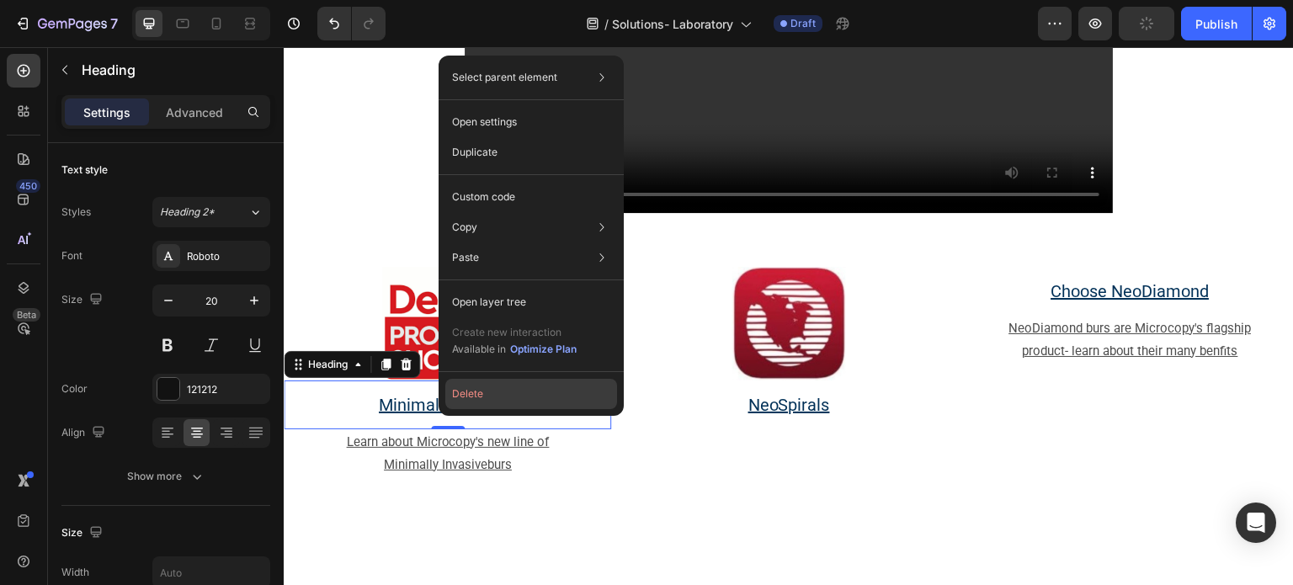
click at [522, 393] on button "Delete" at bounding box center [531, 394] width 172 height 30
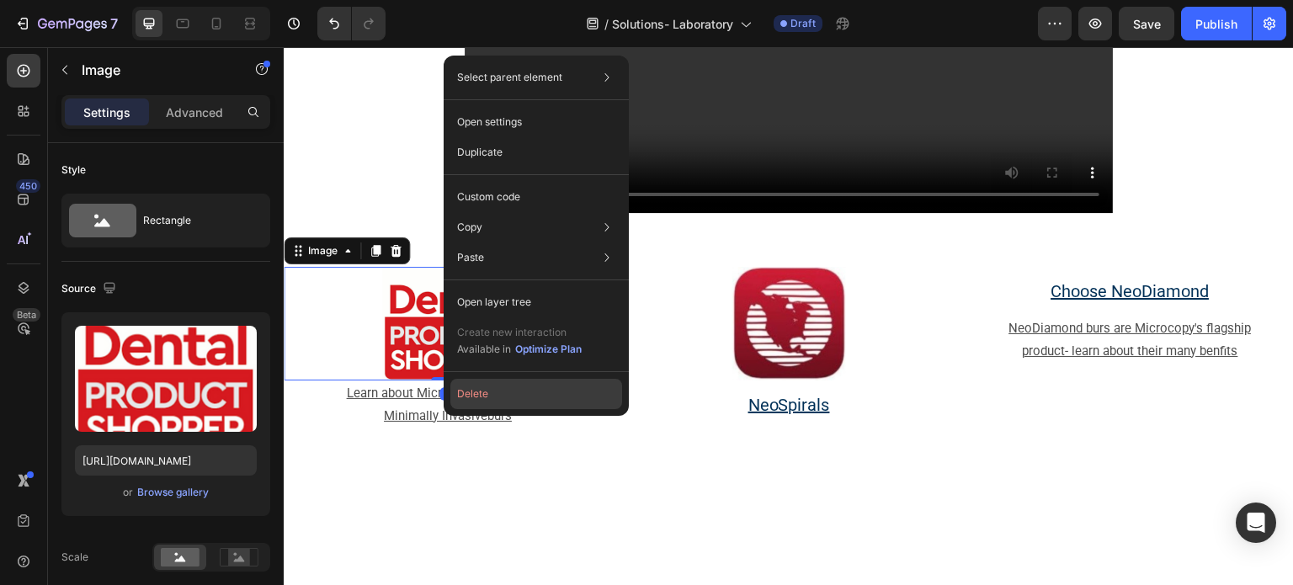
click at [531, 383] on button "Delete" at bounding box center [537, 394] width 172 height 30
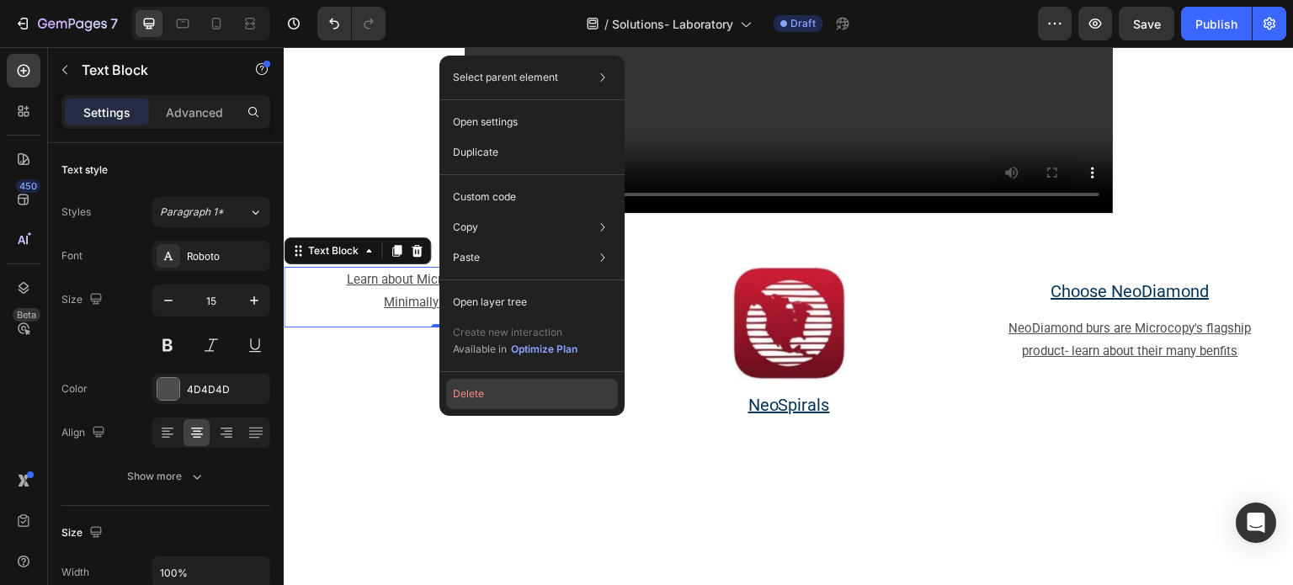
click at [497, 396] on button "Delete" at bounding box center [532, 394] width 172 height 30
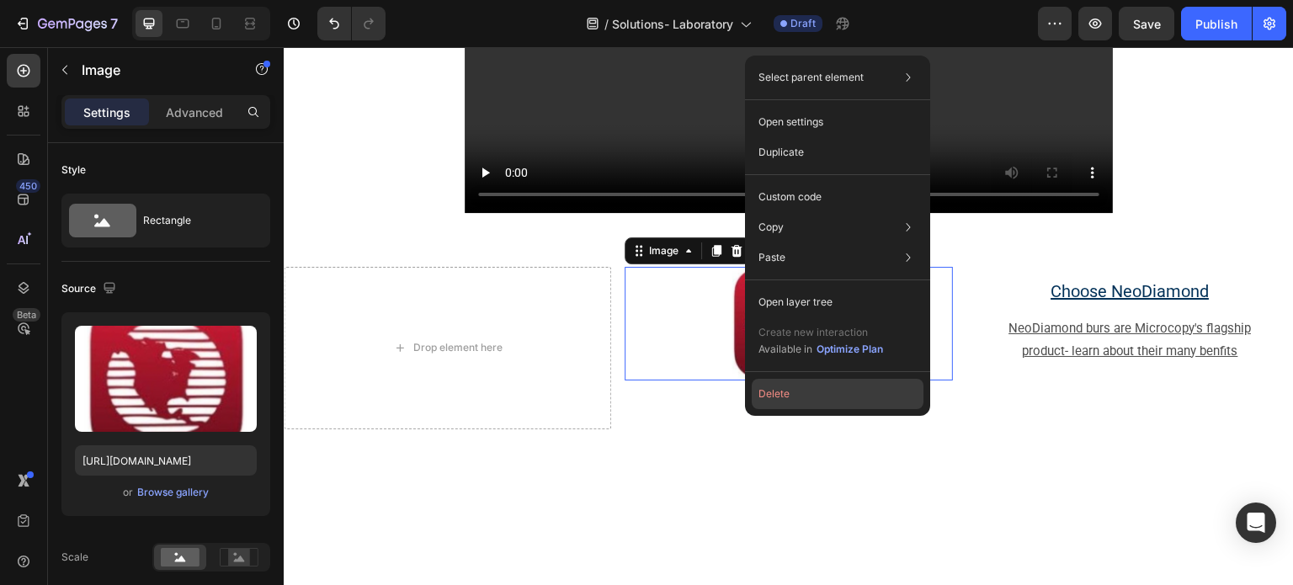
click at [768, 403] on button "Delete" at bounding box center [838, 394] width 172 height 30
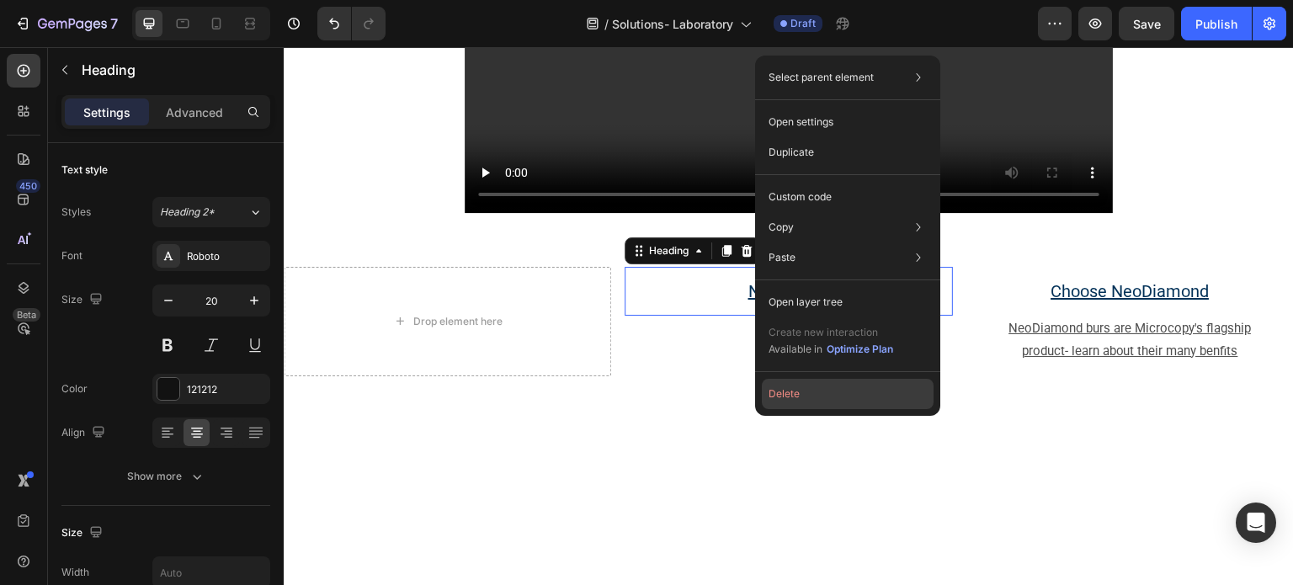
click at [770, 392] on button "Delete" at bounding box center [848, 394] width 172 height 30
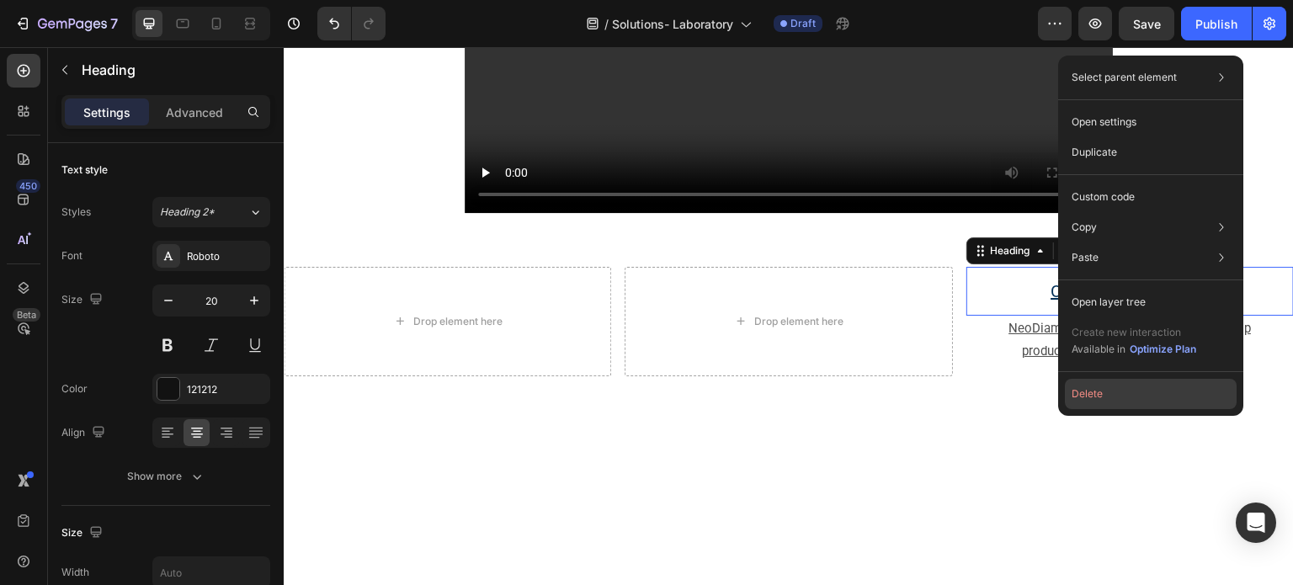
click at [1101, 391] on button "Delete" at bounding box center [1151, 394] width 172 height 30
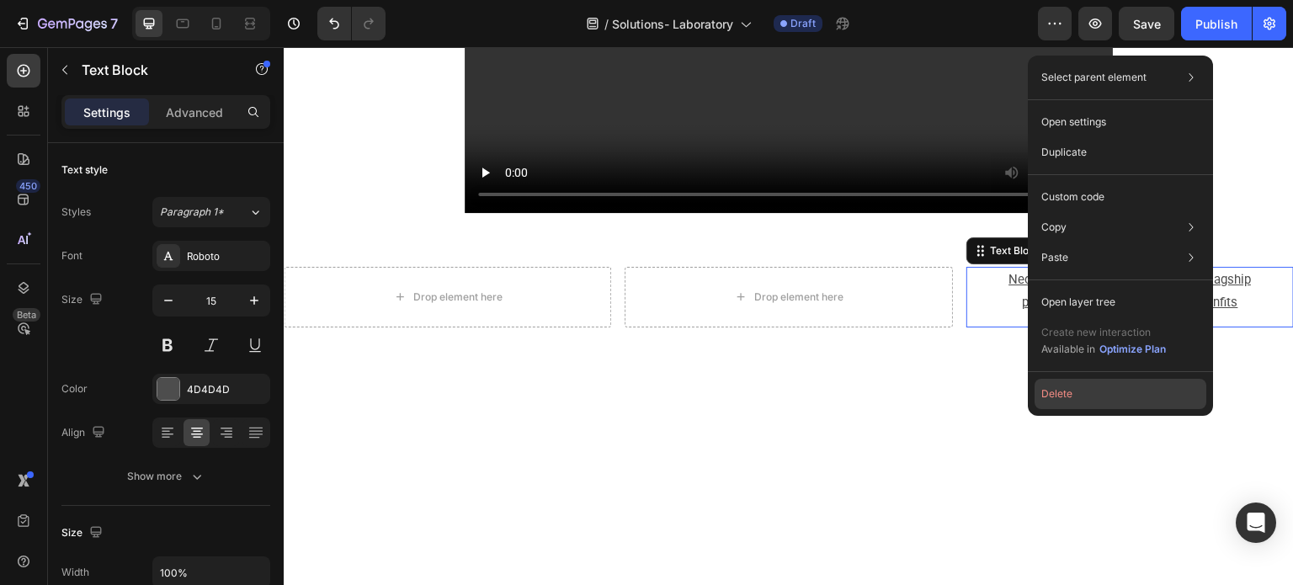
click at [1041, 384] on button "Delete" at bounding box center [1121, 394] width 172 height 30
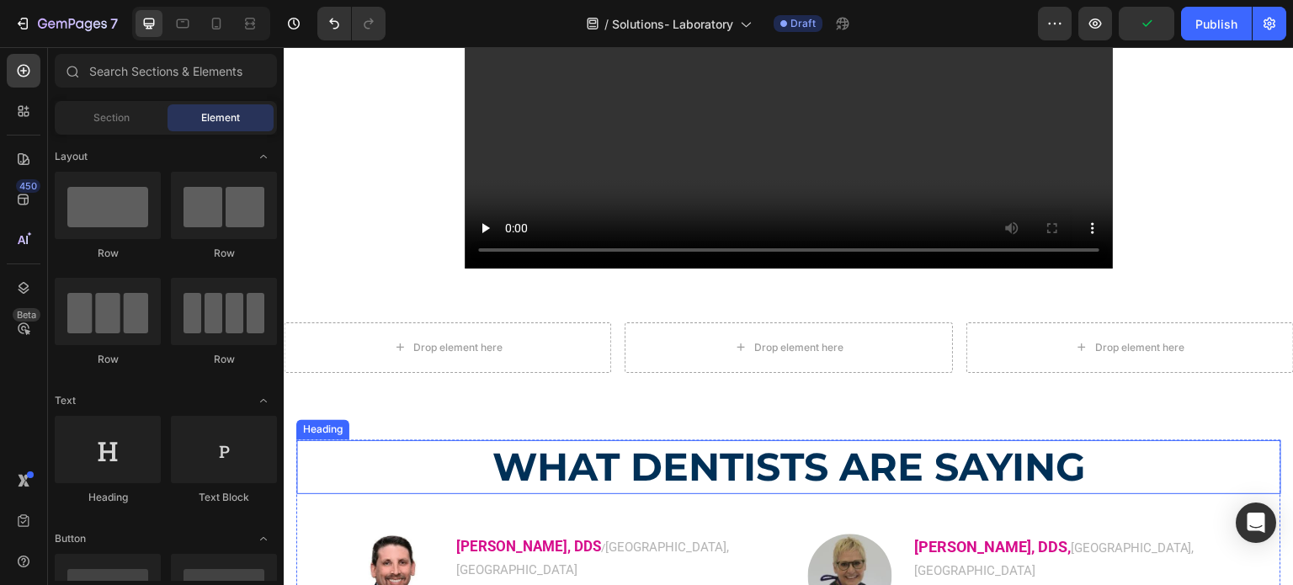
scroll to position [1179, 0]
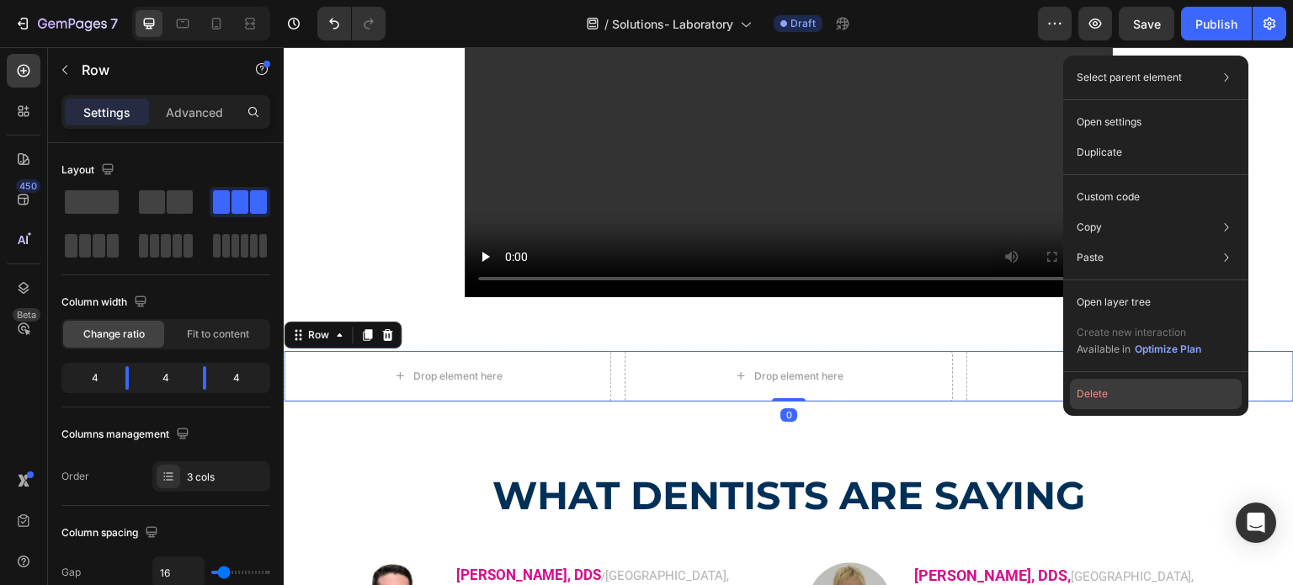
click at [1088, 405] on button "Delete" at bounding box center [1156, 394] width 172 height 30
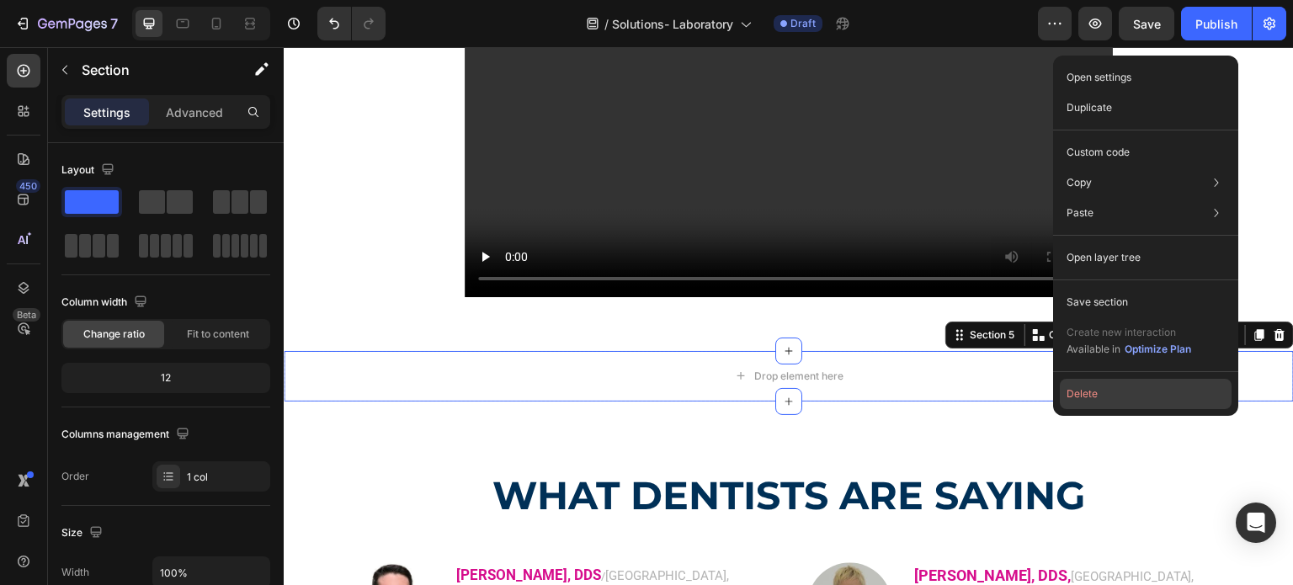
click at [1125, 385] on button "Delete" at bounding box center [1146, 394] width 172 height 30
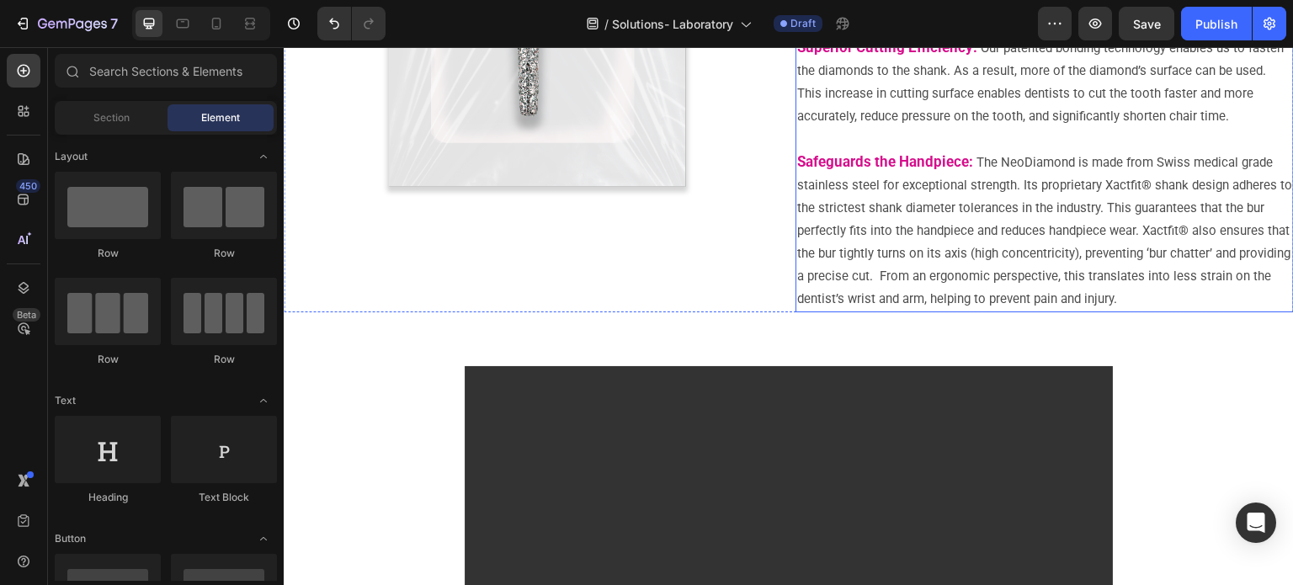
scroll to position [842, 0]
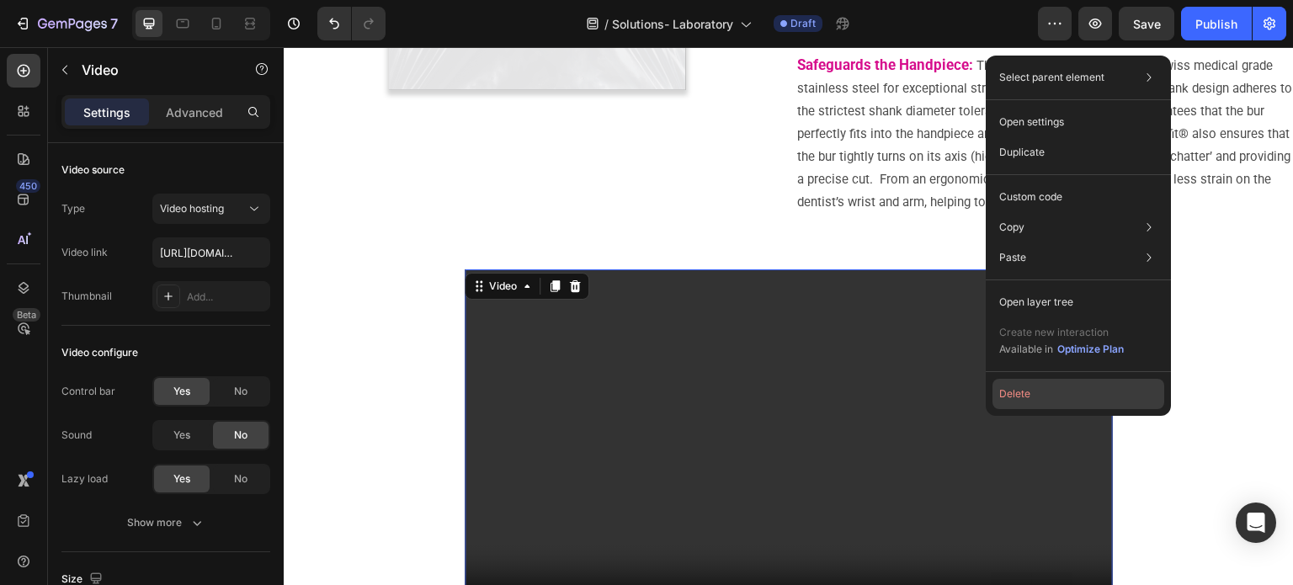
drag, startPoint x: 1024, startPoint y: 393, endPoint x: 741, endPoint y: 345, distance: 287.0
click at [1024, 393] on button "Delete" at bounding box center [1079, 394] width 172 height 30
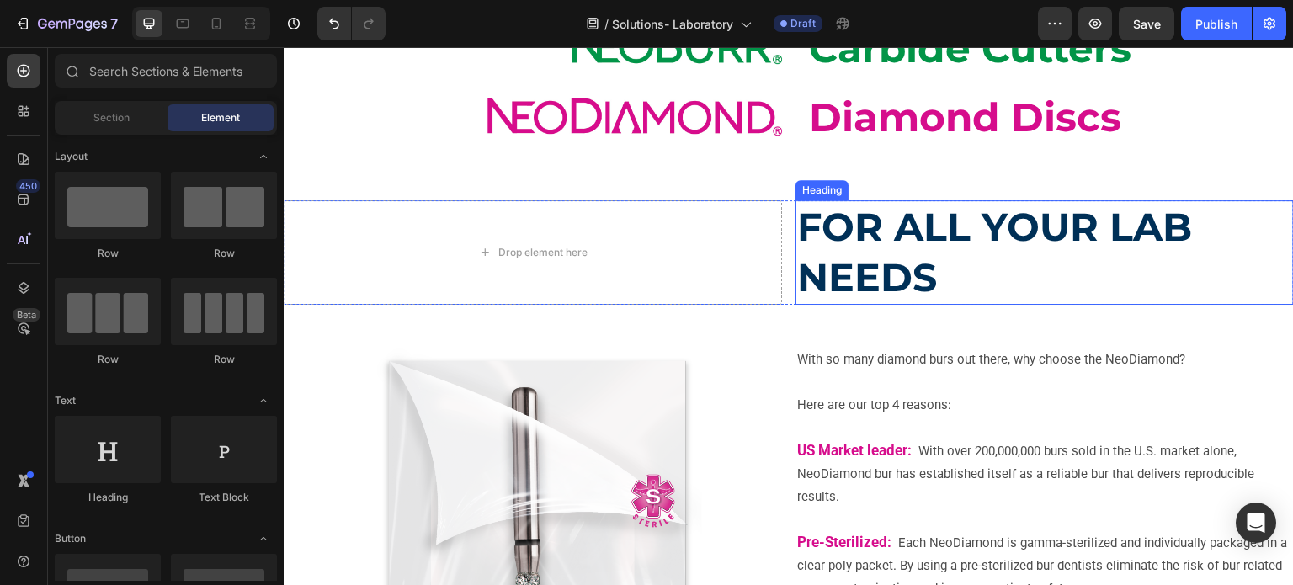
scroll to position [168, 0]
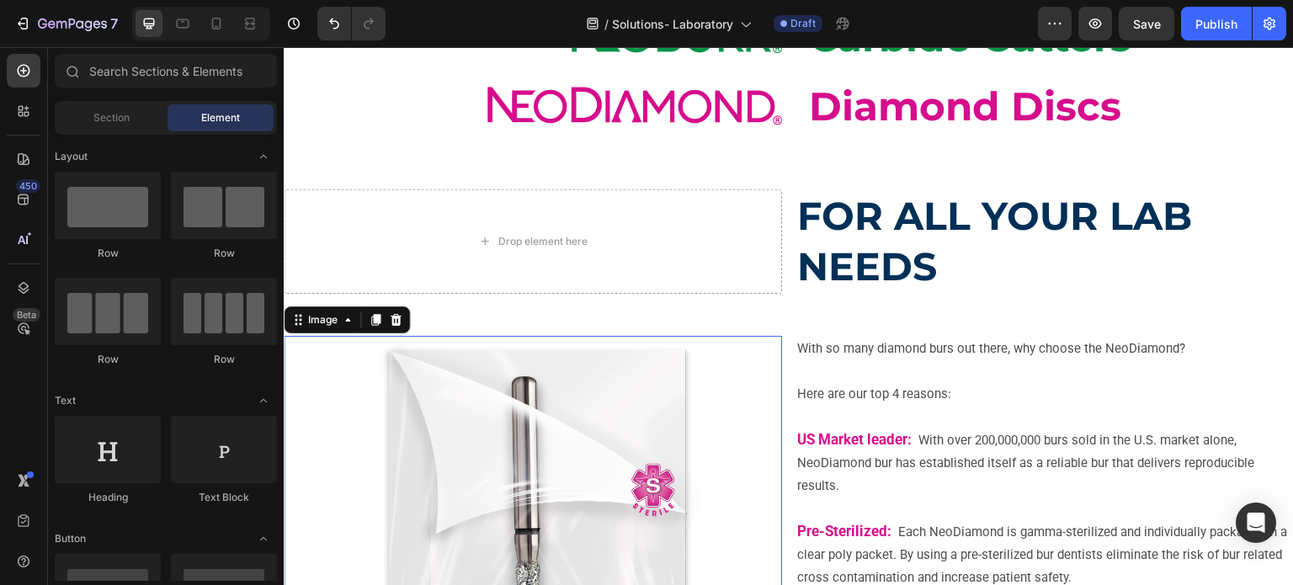
click at [523, 394] on img at bounding box center [533, 554] width 337 height 436
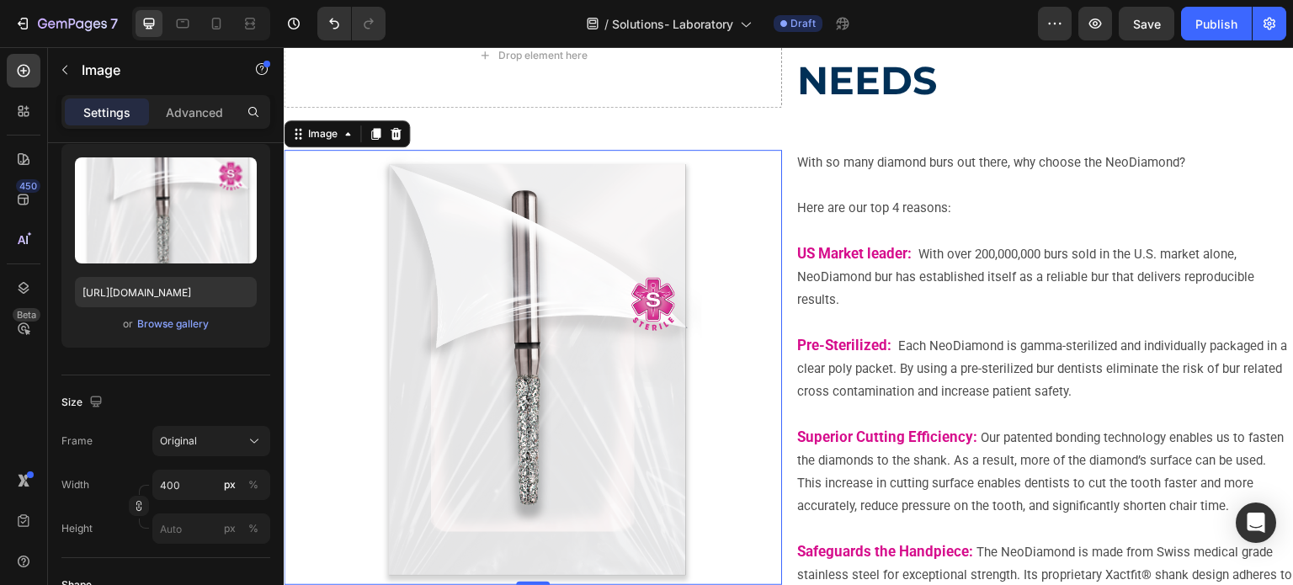
scroll to position [253, 0]
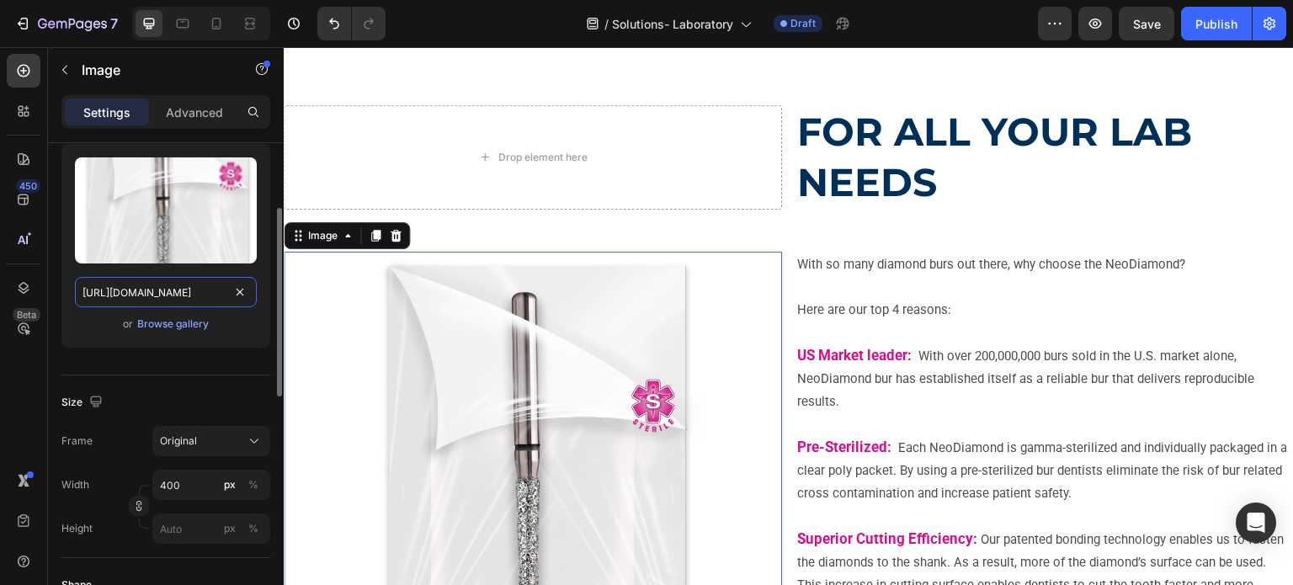
click at [190, 304] on input "https://cdn.shopify.com/s/files/1/0714/1657/8263/files/gempages_578310457245303…" at bounding box center [166, 292] width 182 height 30
paste input "part_1.jpg?v=1756388100"
type input "https://cdn.shopify.com/s/files/1/0714/1657/8263/files/part_1.jpg?v=1756388100"
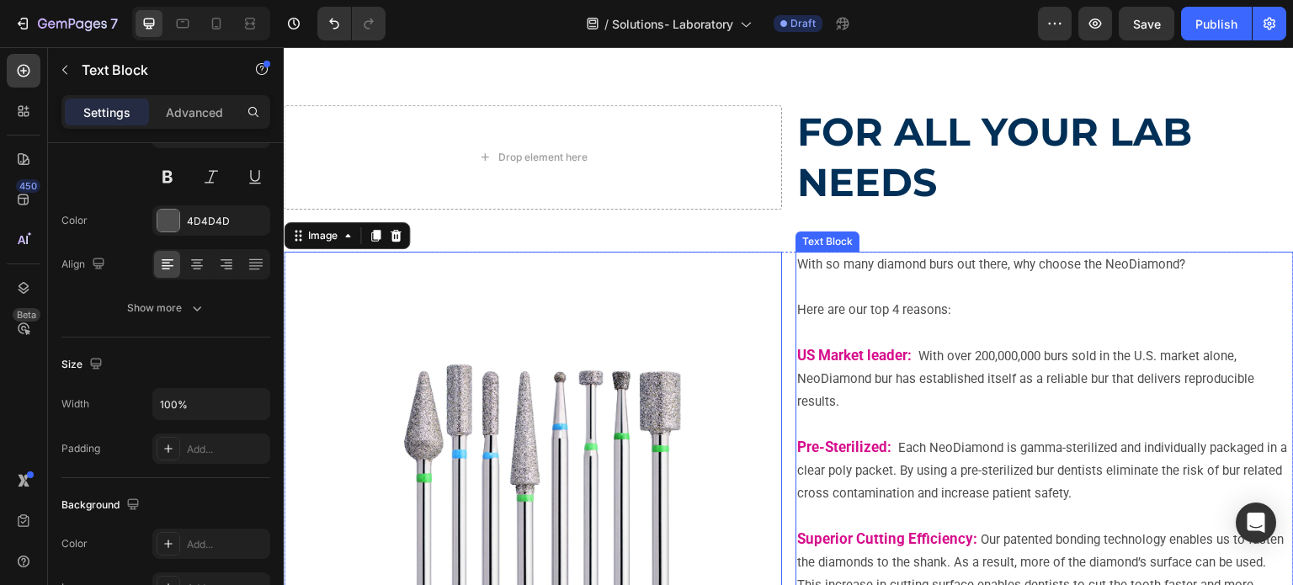
click at [810, 267] on p "With so many diamond burs out there, why choose the NeoDiamond?" at bounding box center [1044, 275] width 495 height 45
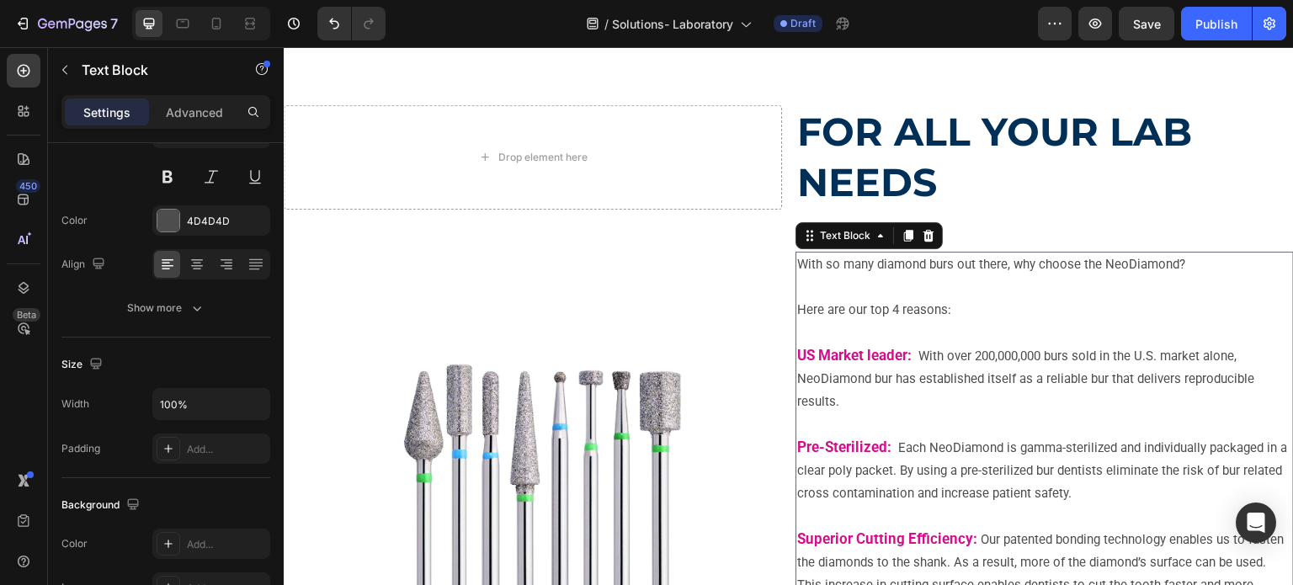
scroll to position [0, 0]
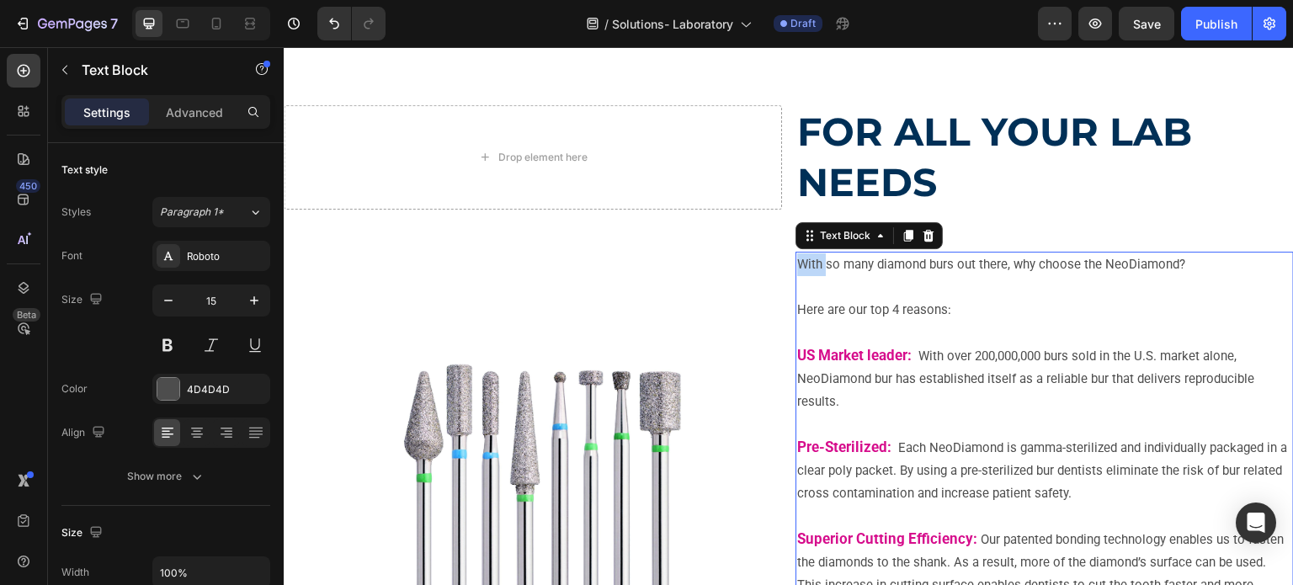
click at [810, 267] on p "With so many diamond burs out there, why choose the NeoDiamond?" at bounding box center [1044, 275] width 495 height 45
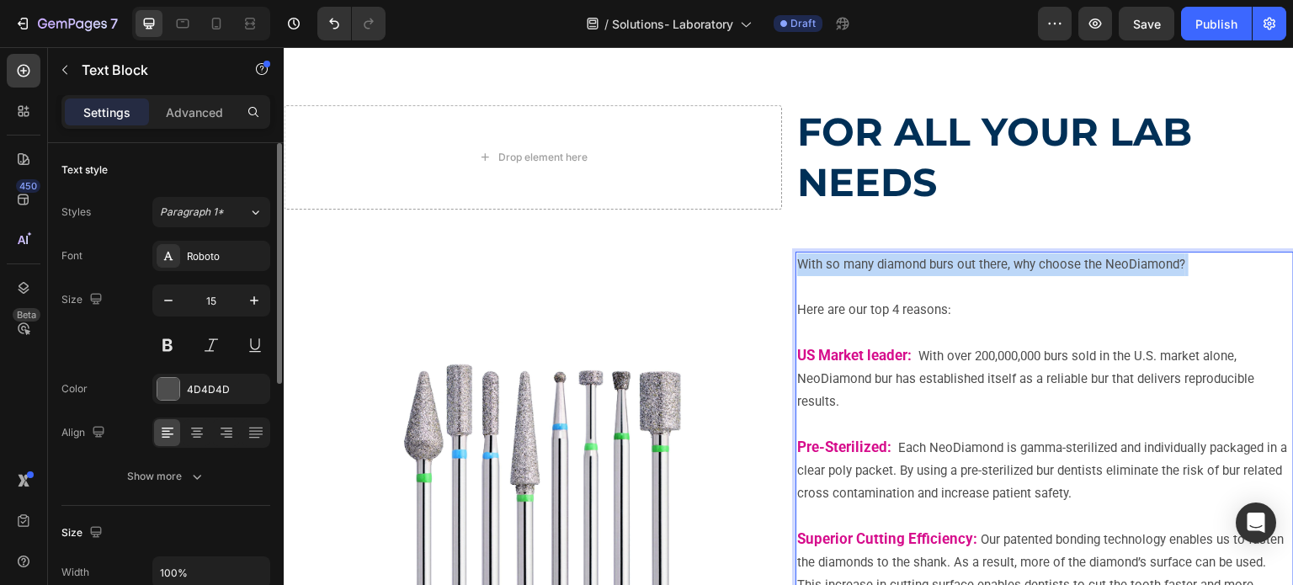
click at [810, 267] on p "With so many diamond burs out there, why choose the NeoDiamond?" at bounding box center [1044, 275] width 495 height 45
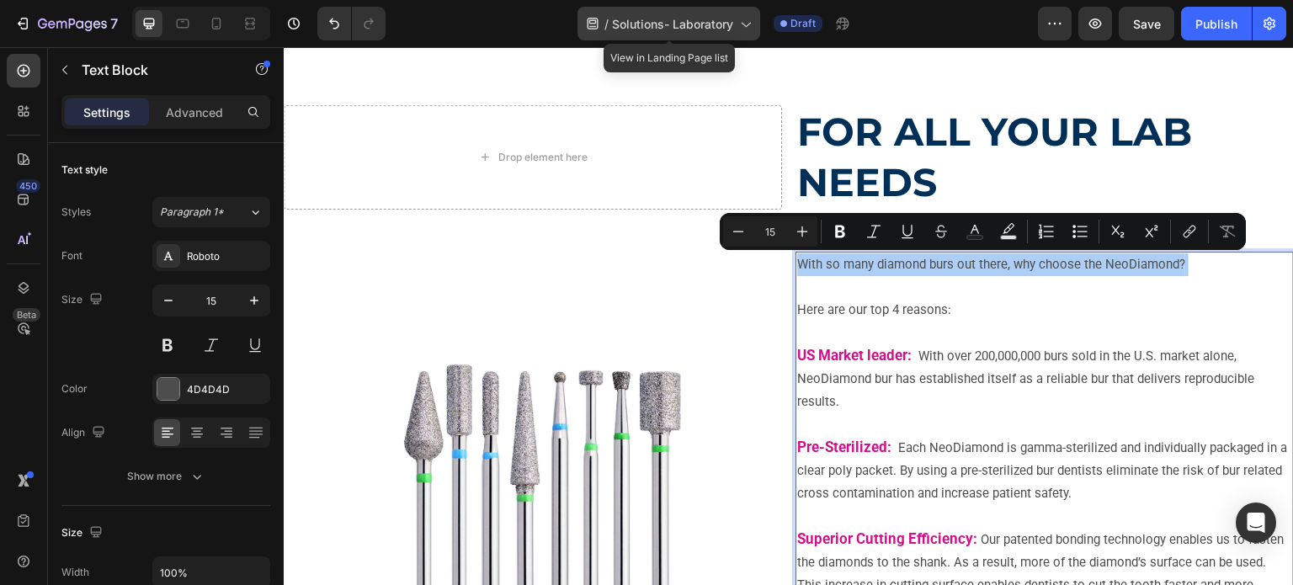
click at [680, 26] on span "Solutions- Laboratory" at bounding box center [672, 24] width 121 height 18
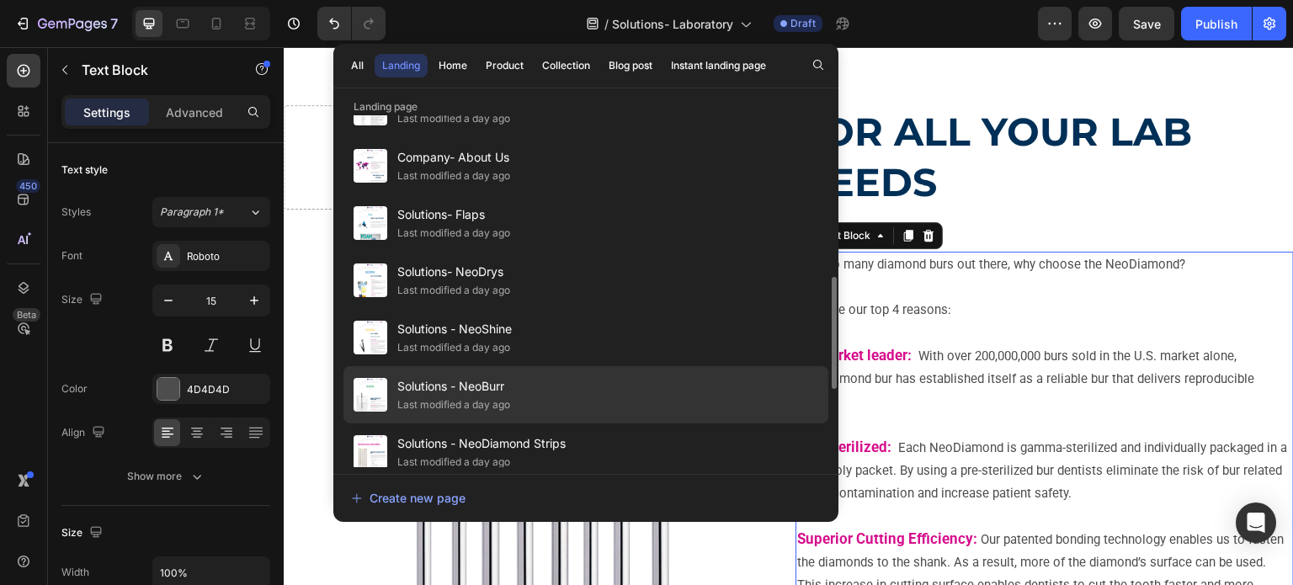
scroll to position [589, 0]
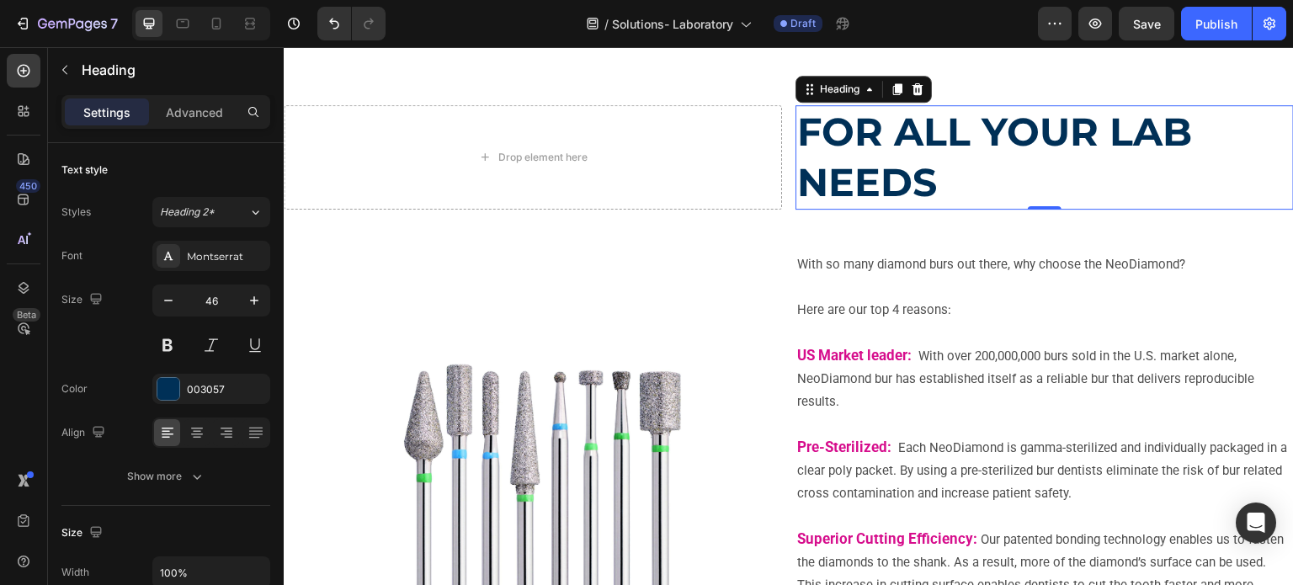
click at [876, 124] on strong "FOR ALL YOUR LAB NEEDS" at bounding box center [994, 157] width 395 height 99
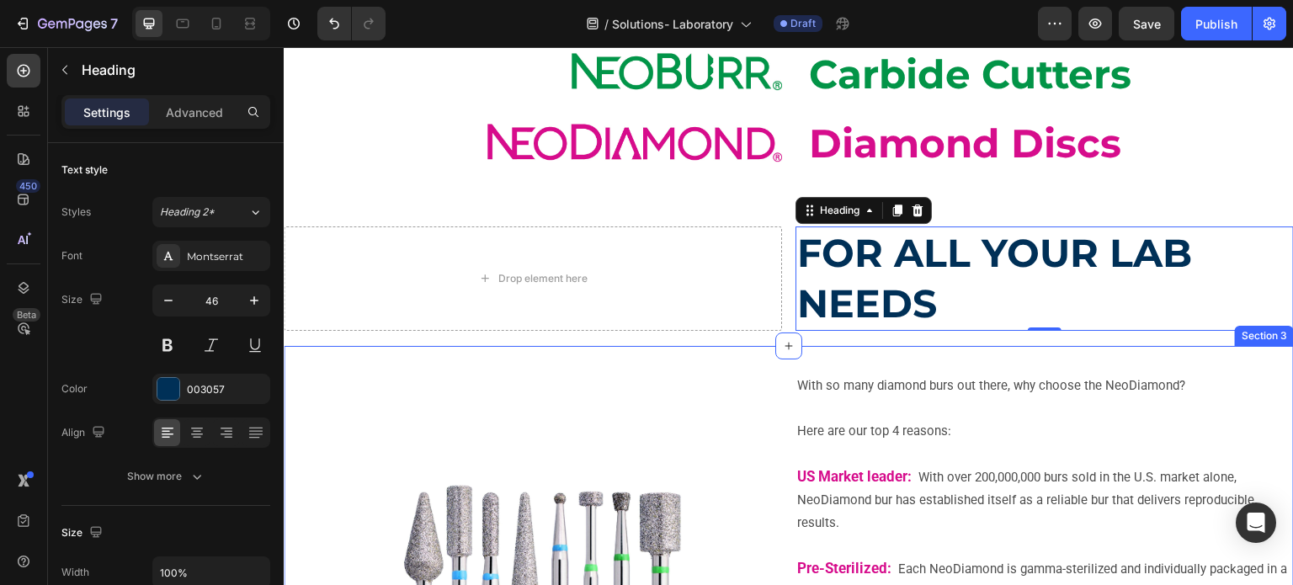
scroll to position [168, 0]
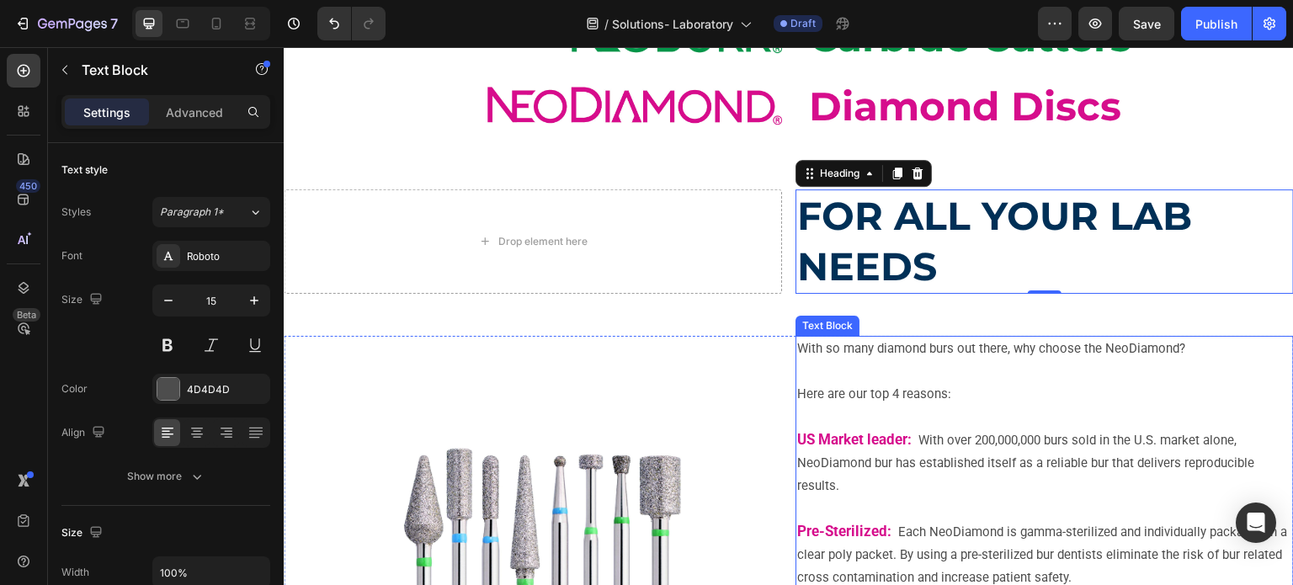
click at [883, 351] on p "With so many diamond burs out there, why choose the NeoDiamond?" at bounding box center [1044, 360] width 495 height 45
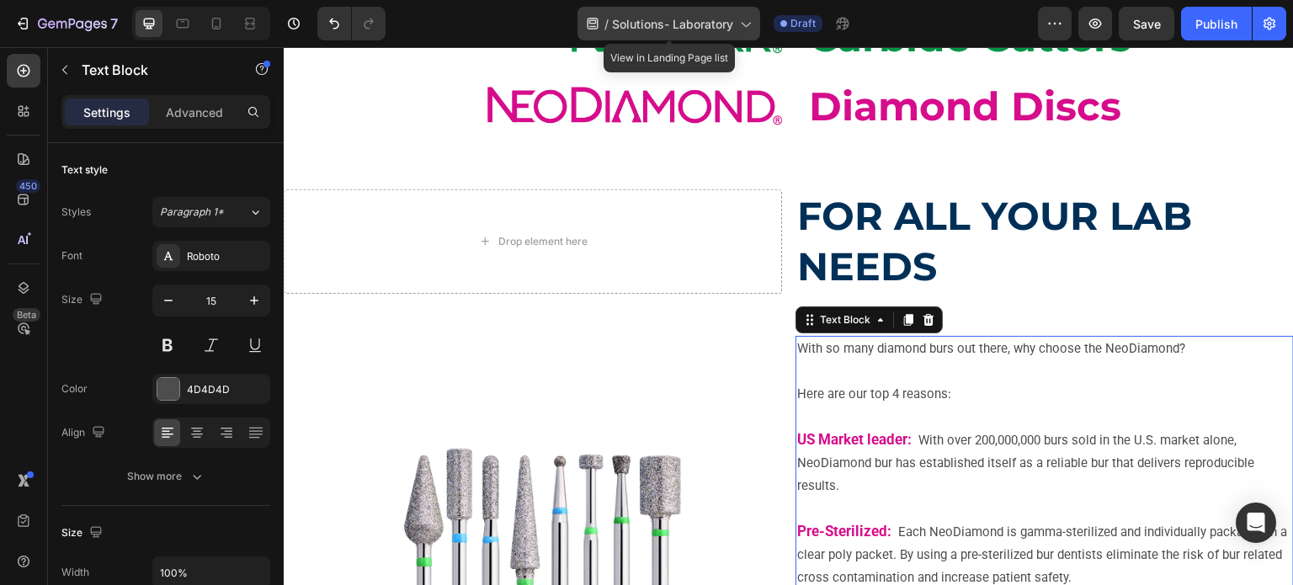
click at [611, 29] on div "/ Solutions- Laboratory" at bounding box center [669, 24] width 183 height 34
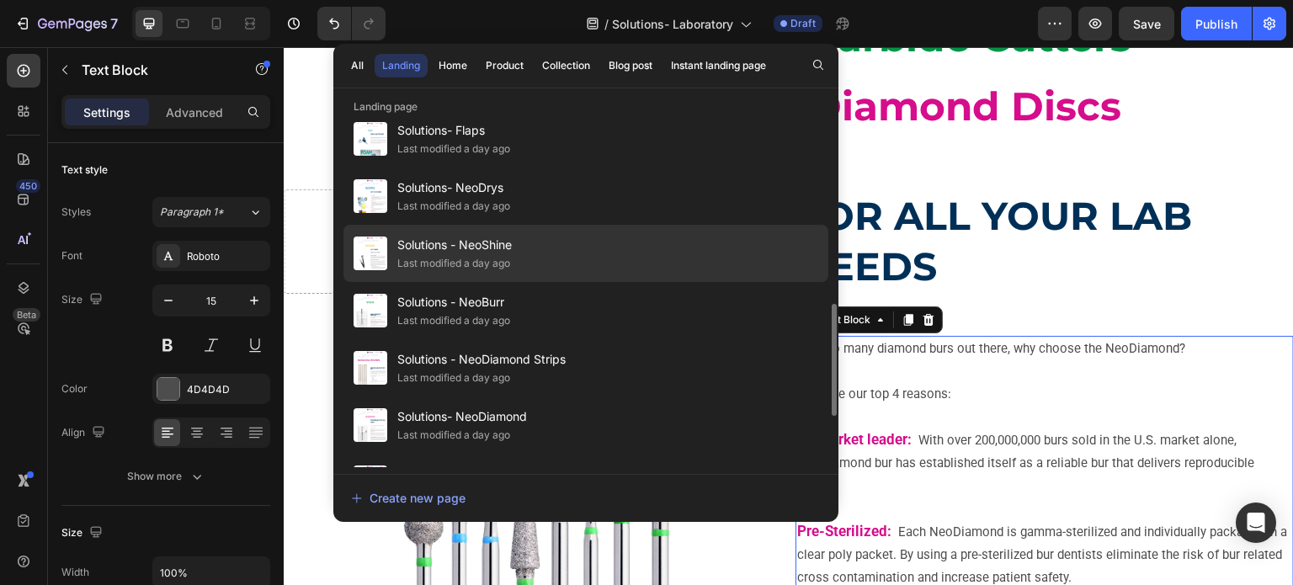
click at [520, 282] on div "Solutions - NeoShine Last modified a day ago" at bounding box center [586, 310] width 485 height 57
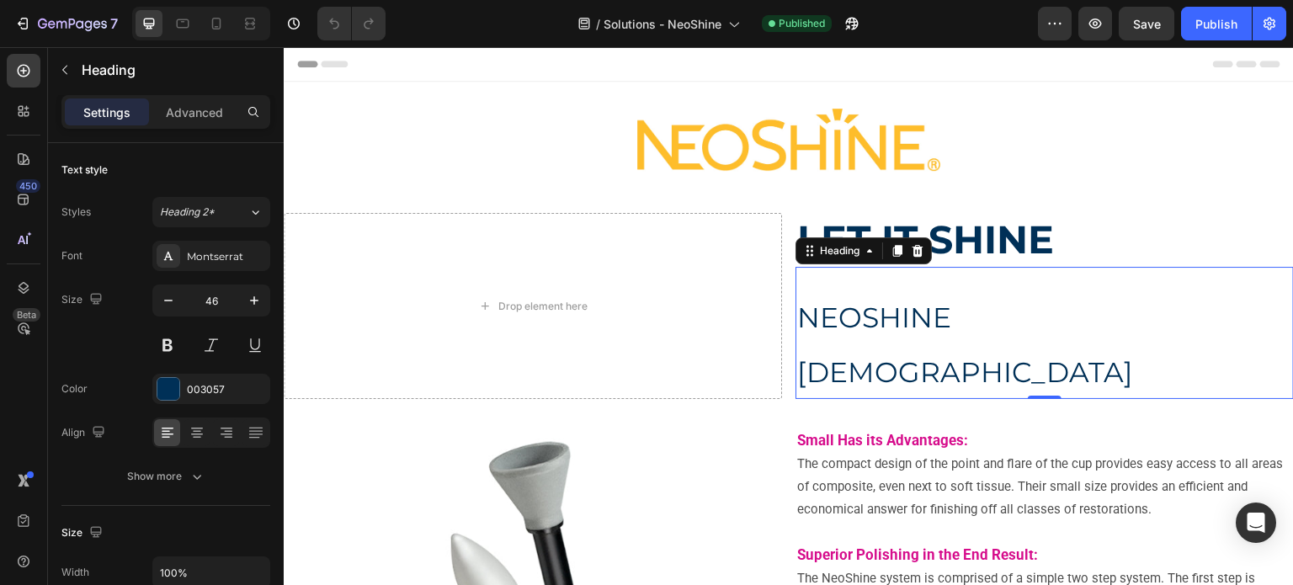
click at [872, 323] on span "NEOSHINE POLISHERS" at bounding box center [965, 345] width 336 height 88
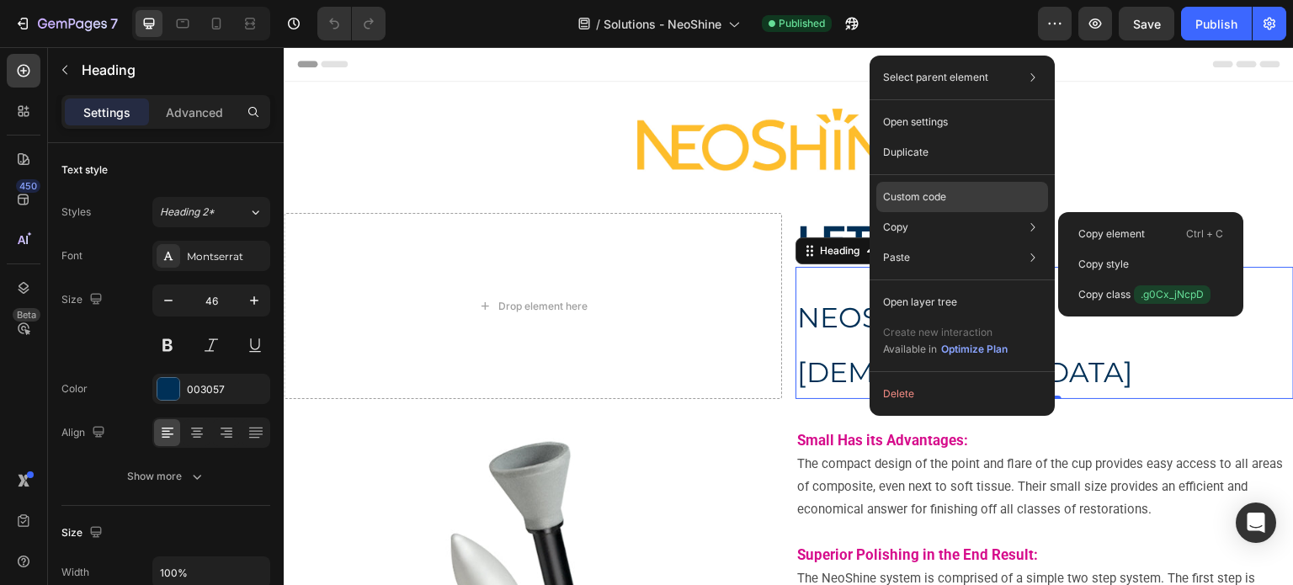
drag, startPoint x: 913, startPoint y: 225, endPoint x: 892, endPoint y: 187, distance: 43.4
click at [912, 224] on div "Copy Copy element Ctrl + C Copy style Copy class .g0Cx_jNcpD" at bounding box center [963, 227] width 172 height 30
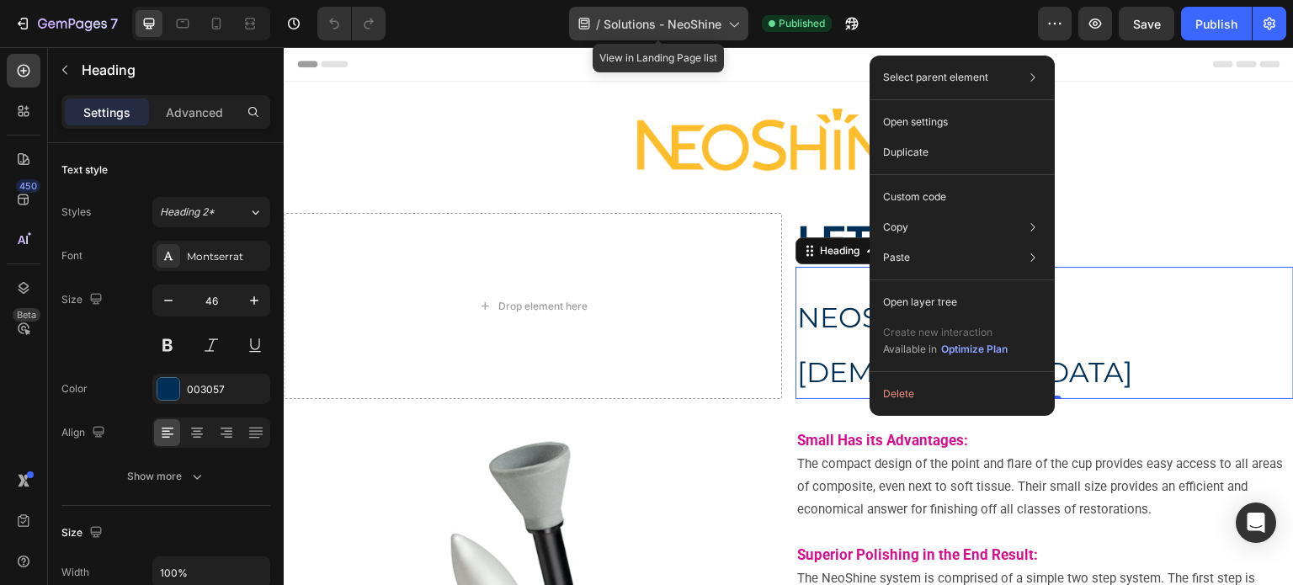
click at [674, 33] on div "/ Solutions - NeoShine" at bounding box center [658, 24] width 179 height 34
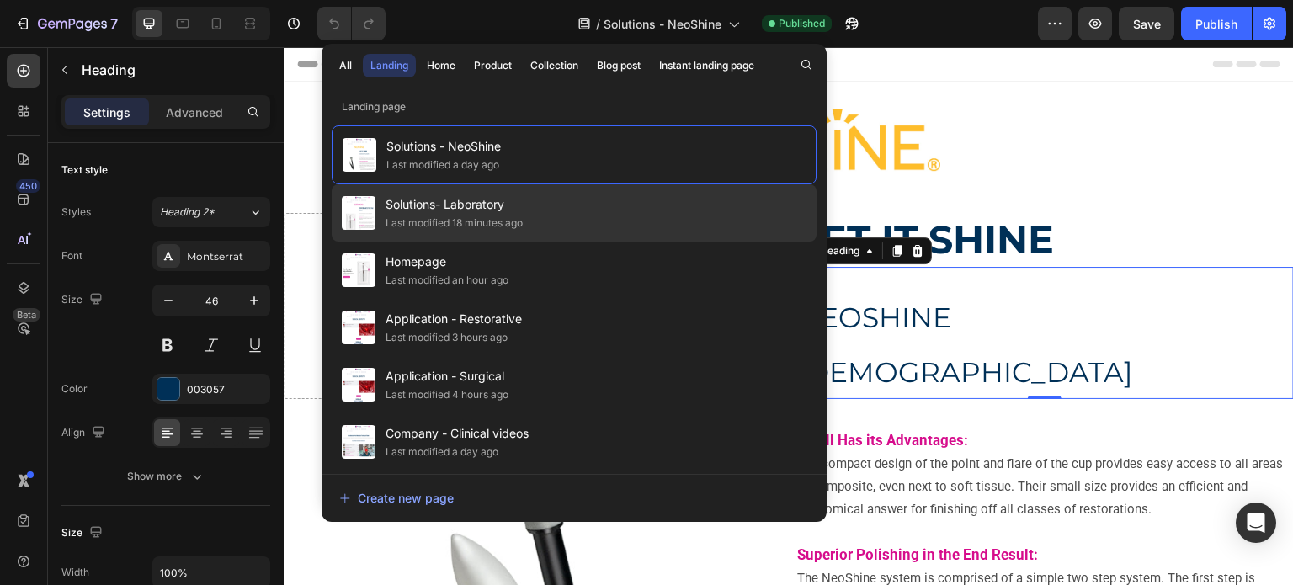
click at [523, 207] on span "Solutions- Laboratory" at bounding box center [454, 205] width 137 height 20
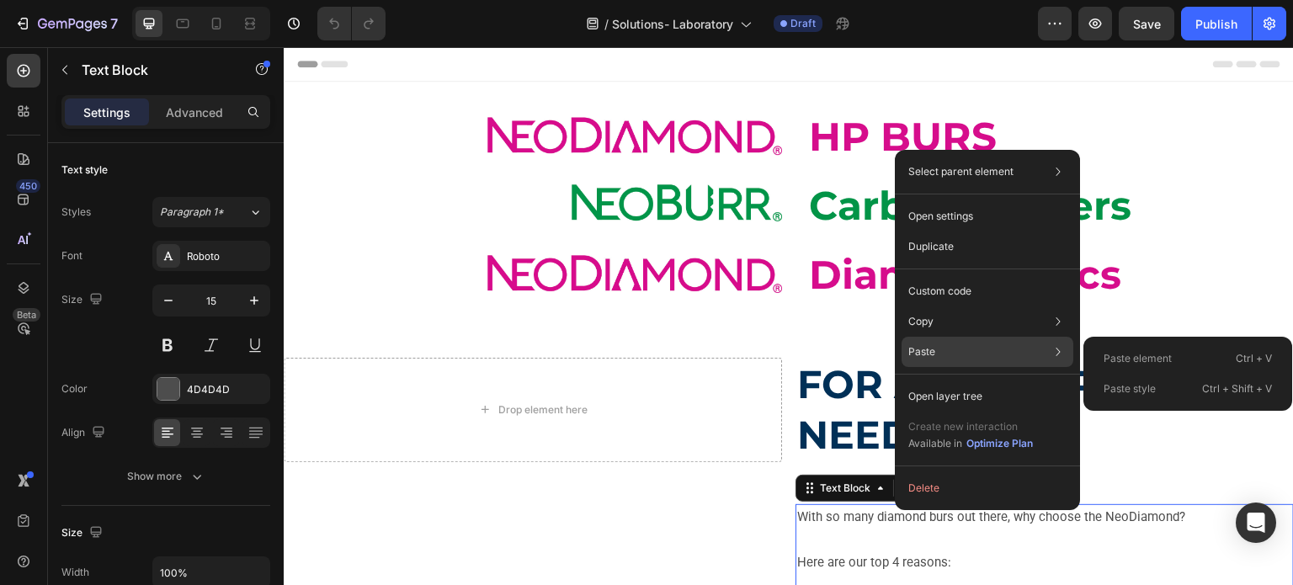
click at [928, 346] on p "Paste" at bounding box center [922, 351] width 27 height 15
click at [1132, 359] on p "Paste element" at bounding box center [1138, 358] width 68 height 15
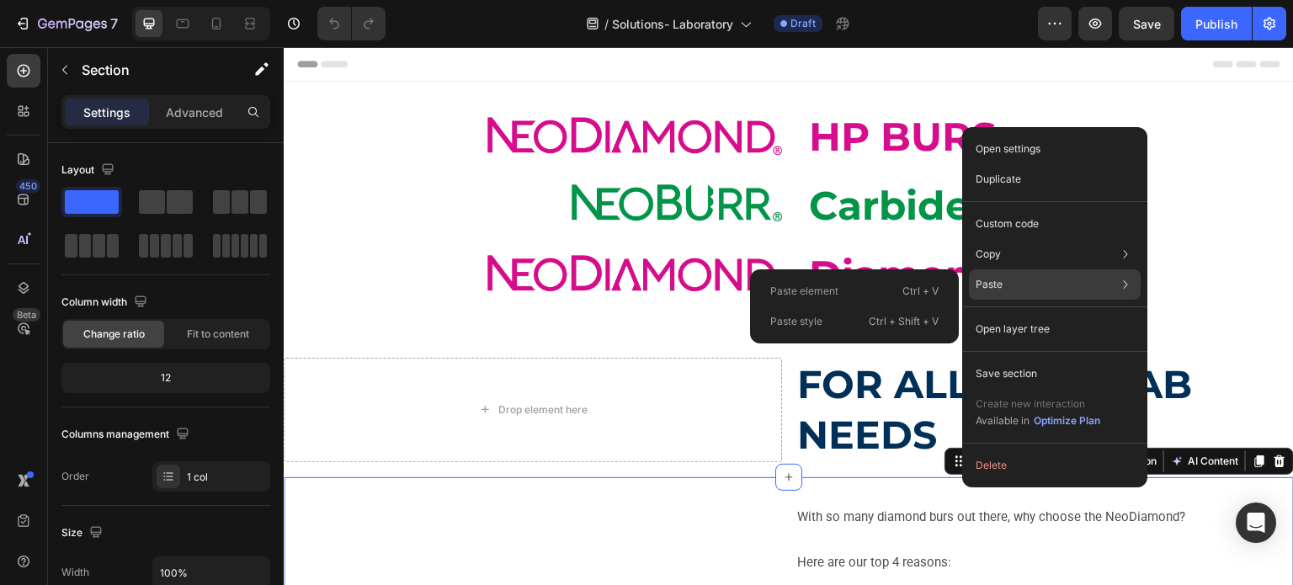
click at [880, 307] on div "Paste element Ctrl + V" at bounding box center [854, 322] width 195 height 30
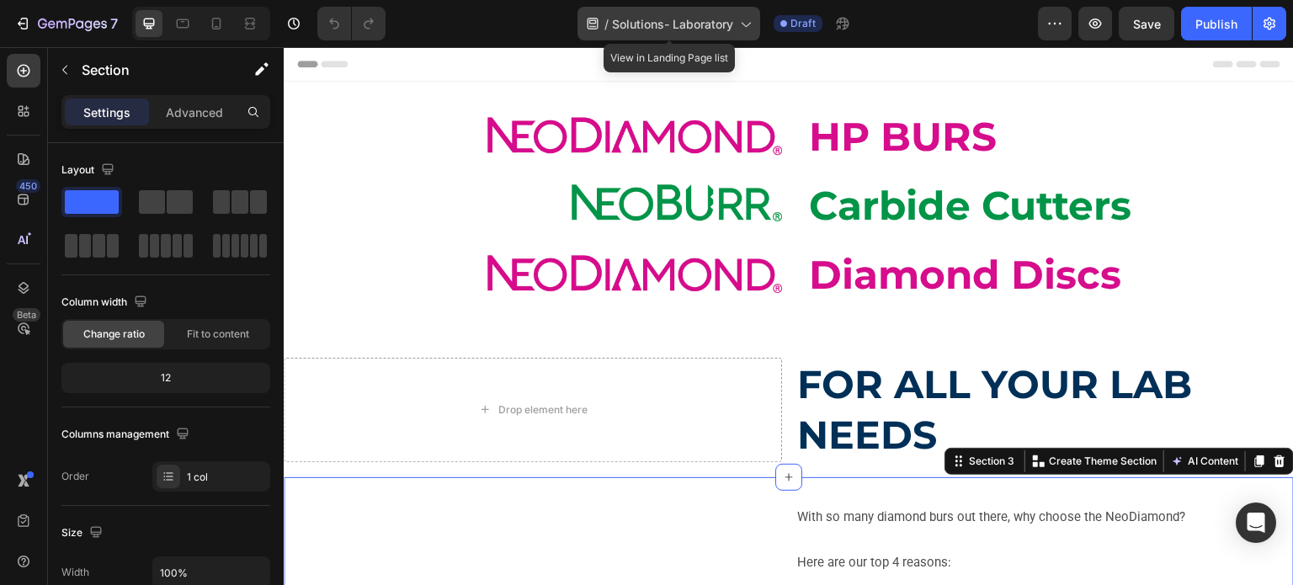
click at [646, 29] on span "Solutions- Laboratory" at bounding box center [672, 24] width 121 height 18
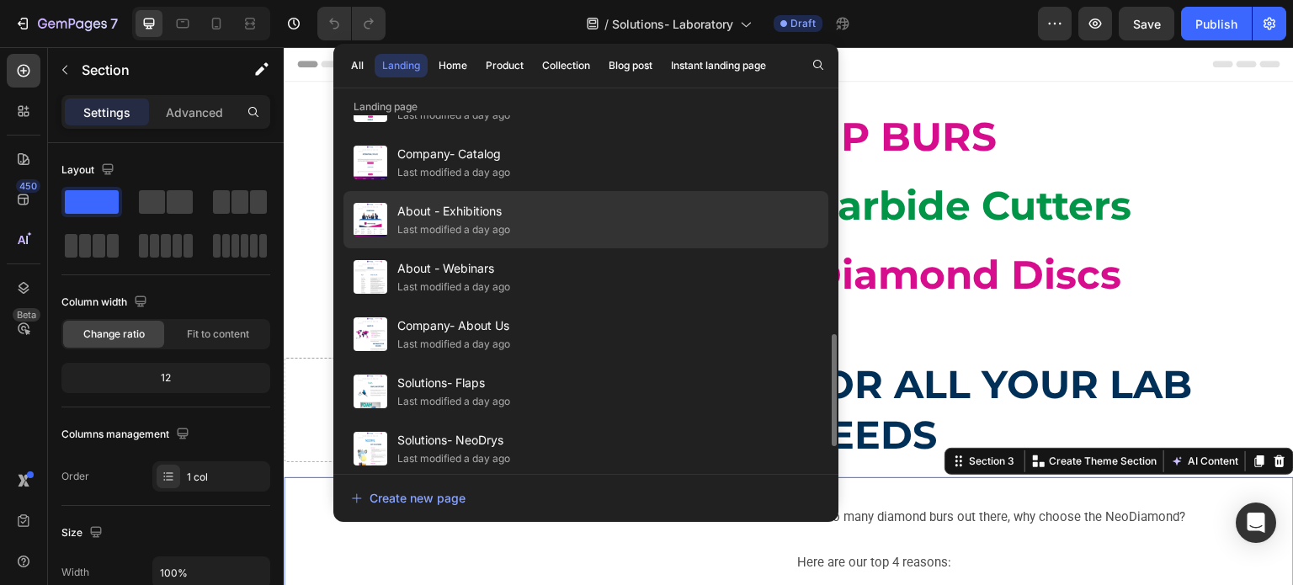
scroll to position [421, 0]
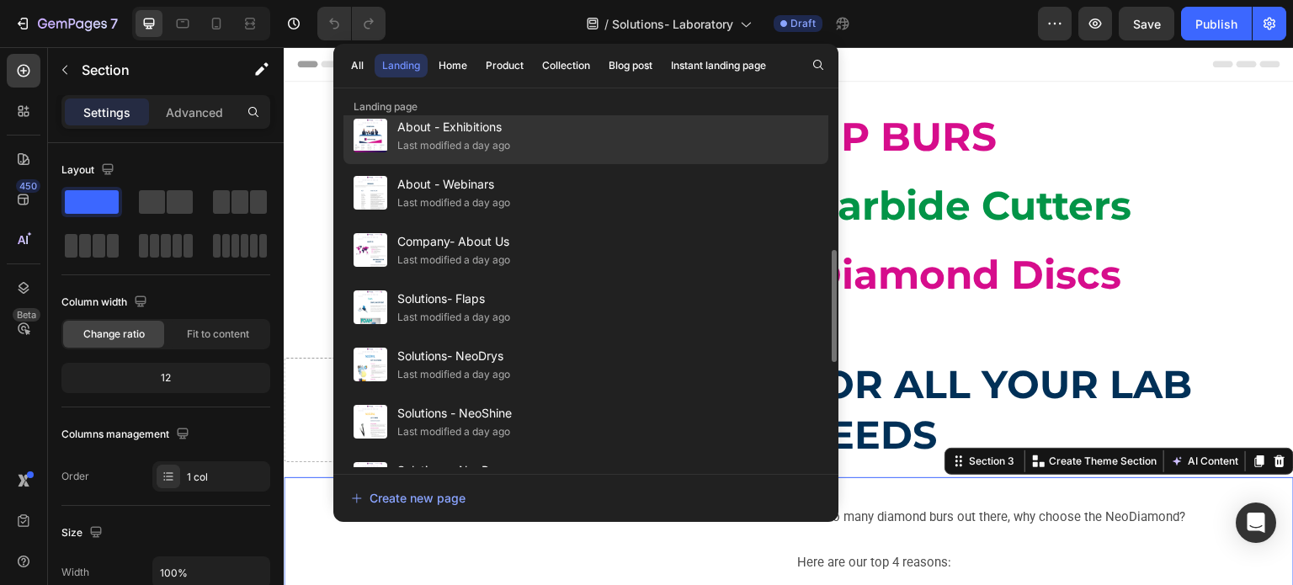
click at [520, 451] on div "Solutions - NeoShine Last modified a day ago" at bounding box center [586, 479] width 485 height 57
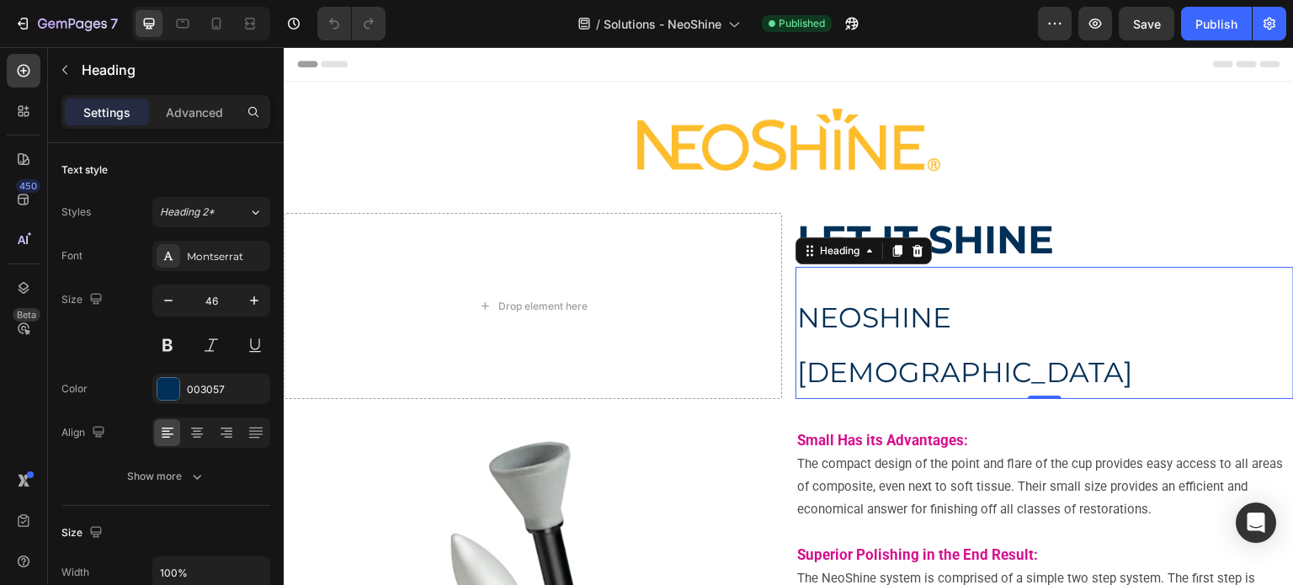
click at [987, 327] on span "NEOSHINE [DEMOGRAPHIC_DATA]" at bounding box center [965, 345] width 336 height 88
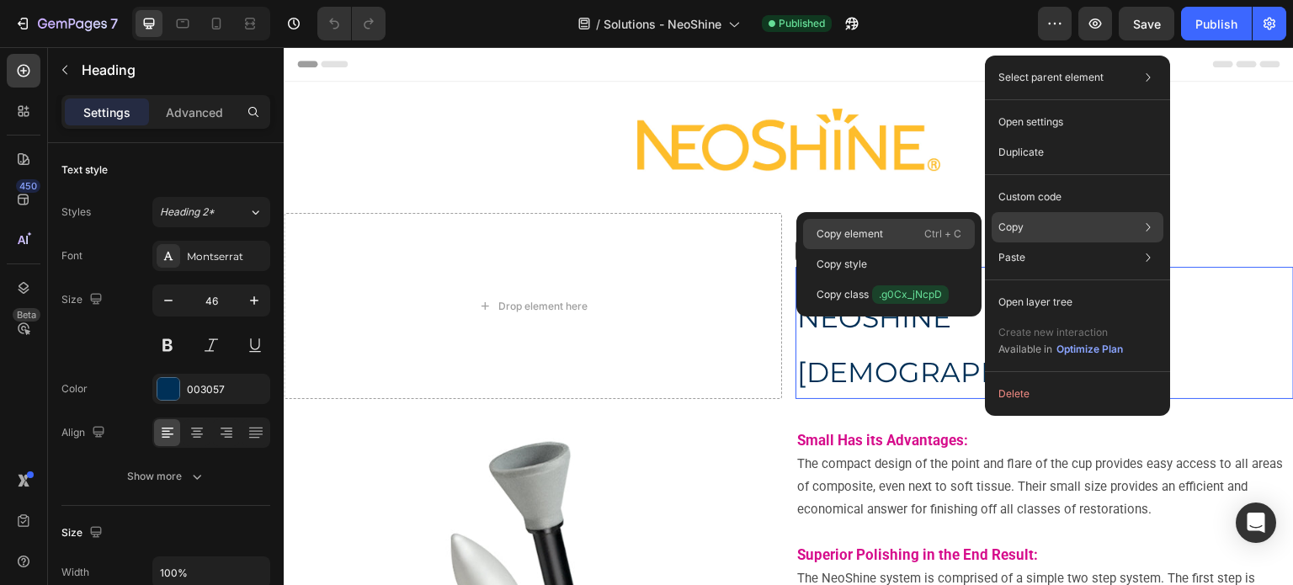
click at [920, 249] on div "Copy element Ctrl + C" at bounding box center [889, 264] width 172 height 30
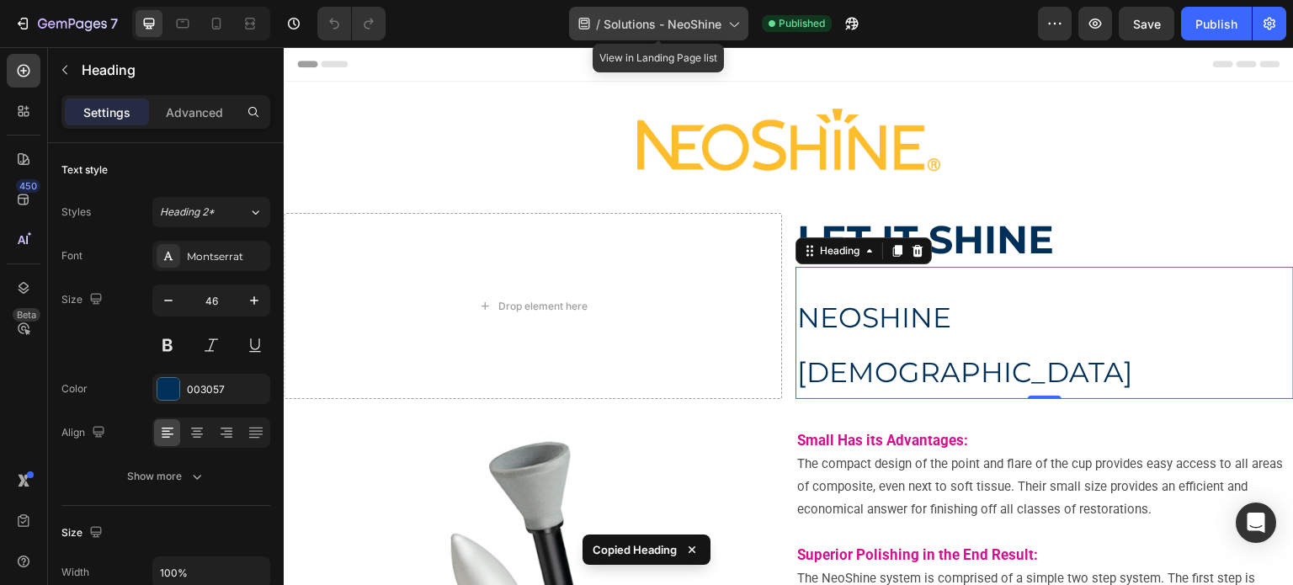
click at [637, 20] on span "Solutions - NeoShine" at bounding box center [663, 24] width 118 height 18
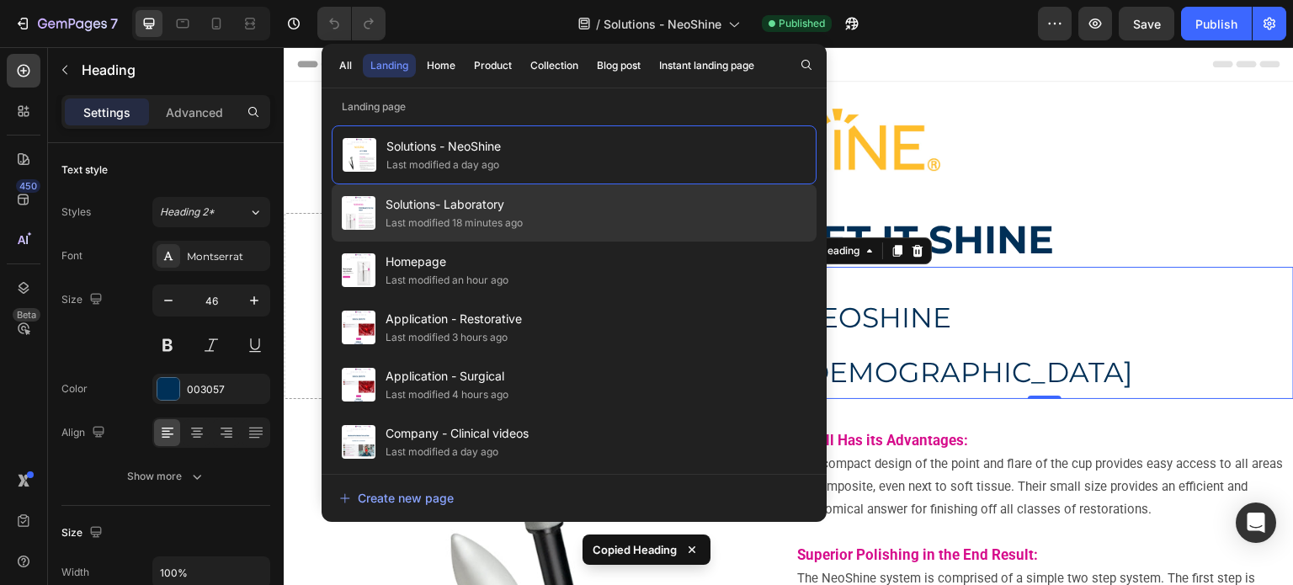
click at [519, 209] on span "Solutions- Laboratory" at bounding box center [454, 205] width 137 height 20
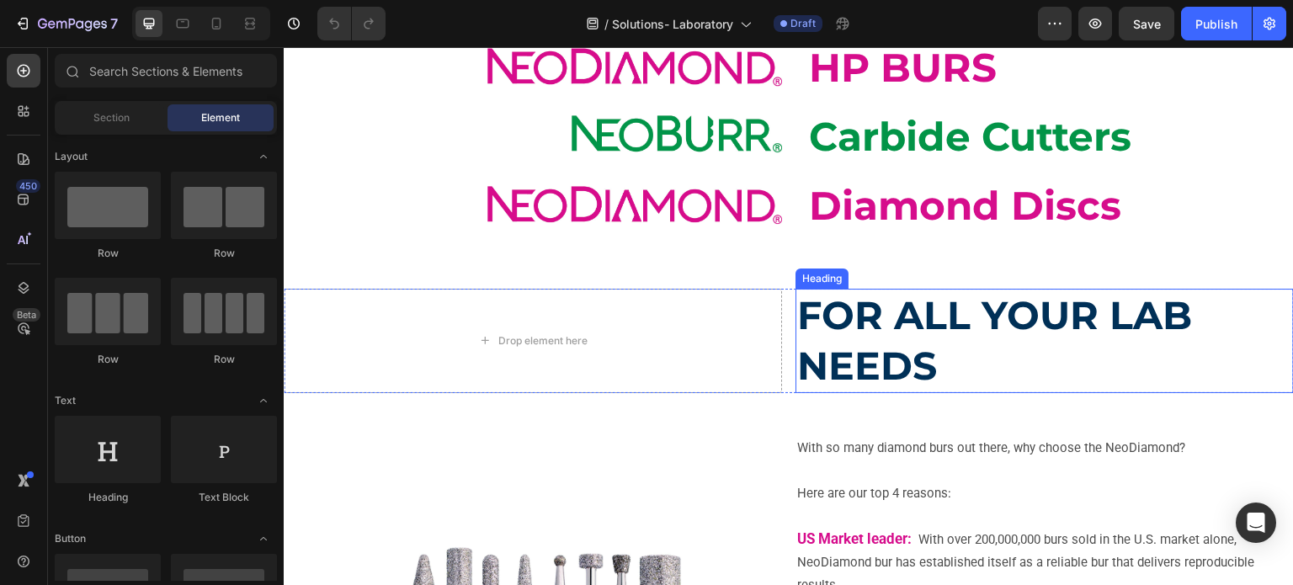
scroll to position [168, 0]
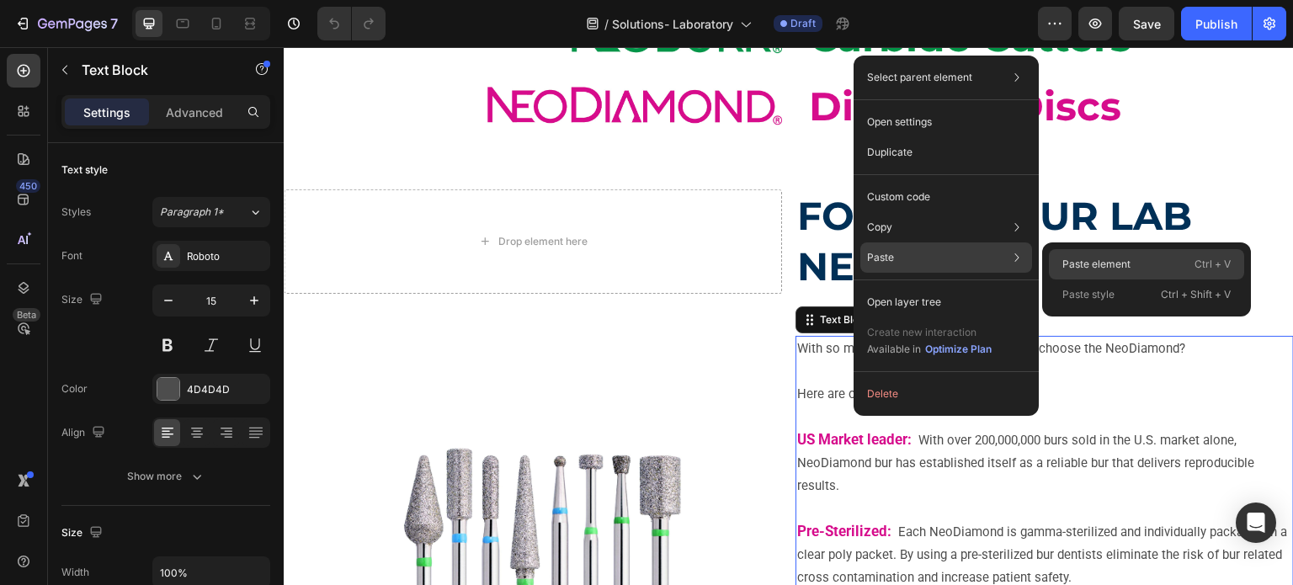
click at [1062, 280] on div "Paste element Ctrl + V" at bounding box center [1146, 295] width 195 height 30
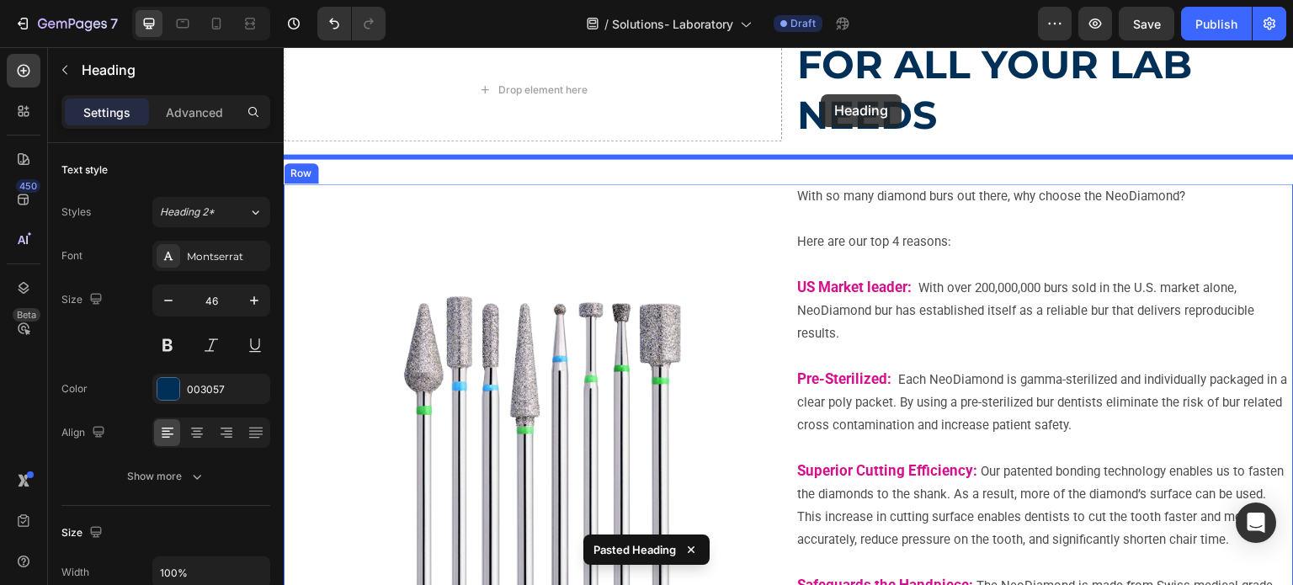
scroll to position [289, 0]
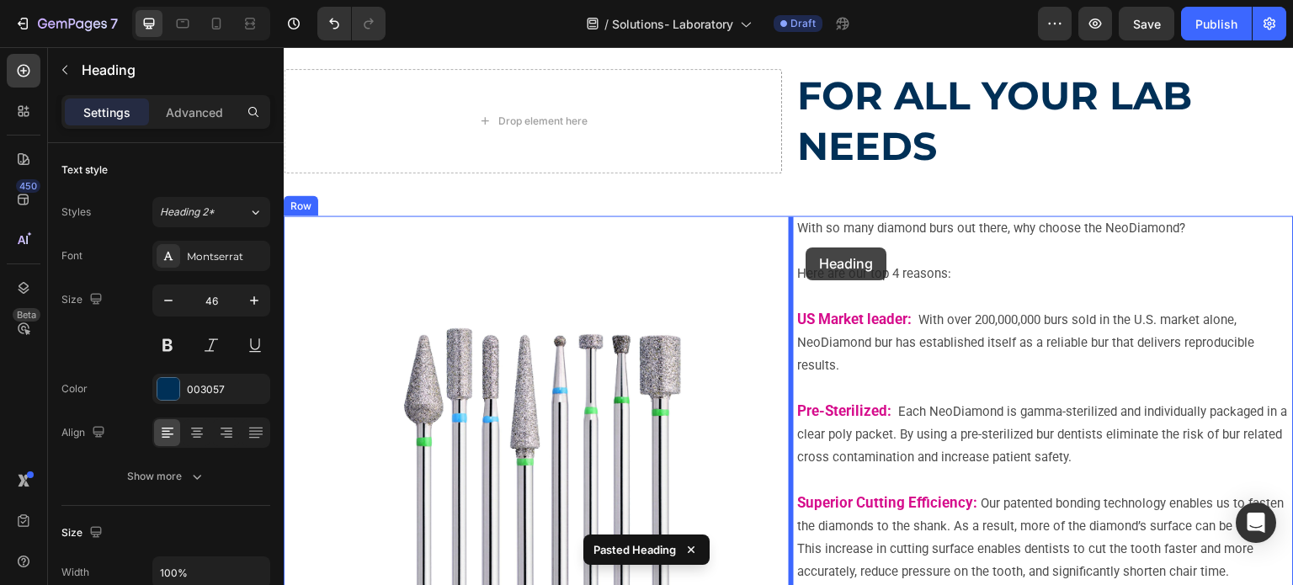
drag, startPoint x: 809, startPoint y: 93, endPoint x: 807, endPoint y: 248, distance: 154.1
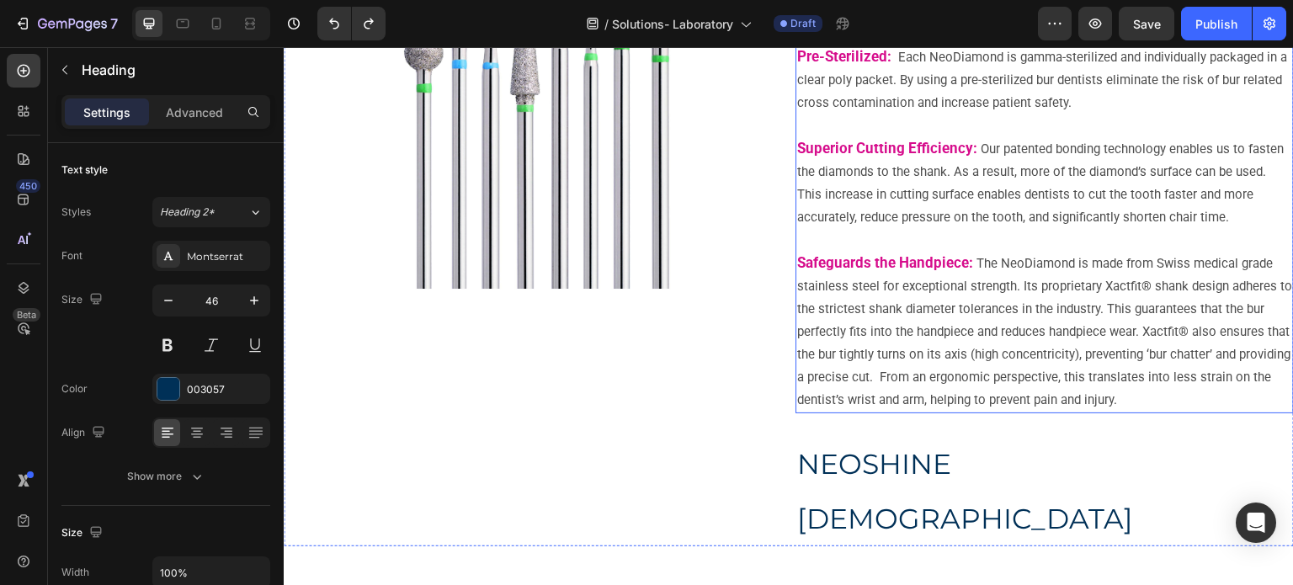
scroll to position [794, 0]
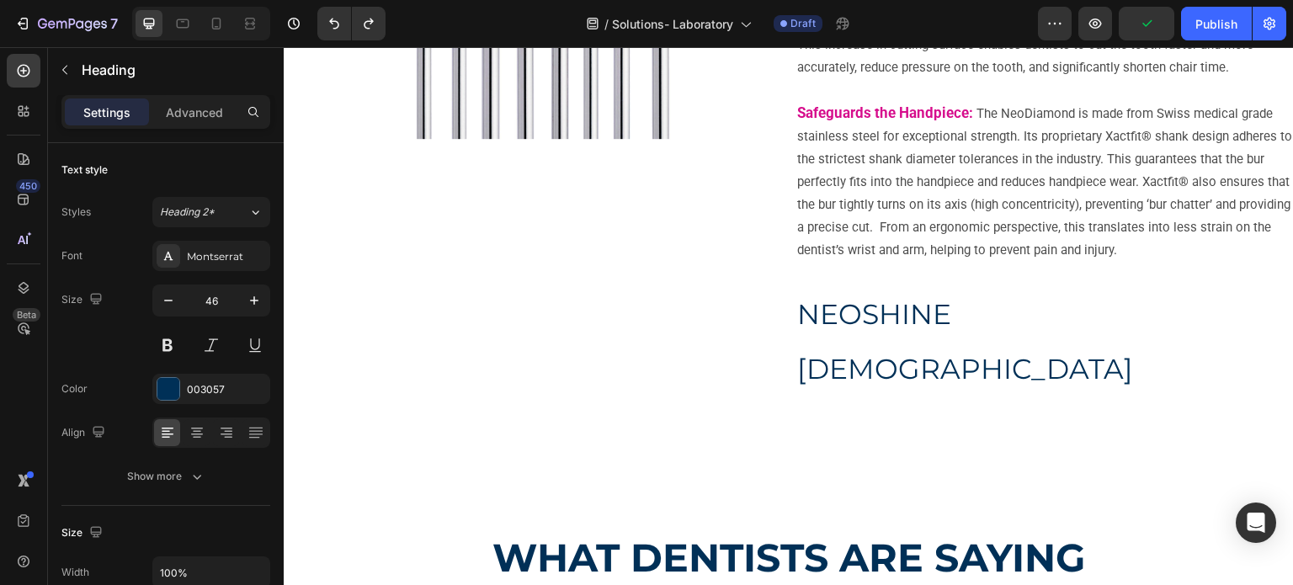
click at [806, 294] on p "NEOSHINE [DEMOGRAPHIC_DATA]" at bounding box center [1044, 339] width 495 height 109
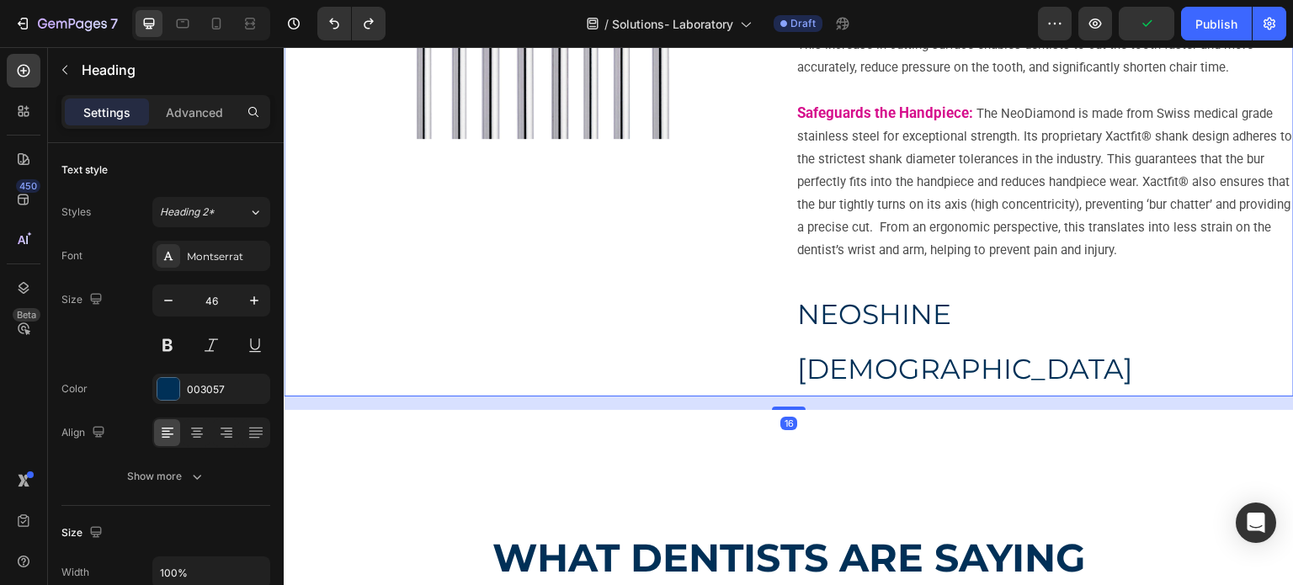
click at [746, 264] on div "Image" at bounding box center [533, 53] width 499 height 685
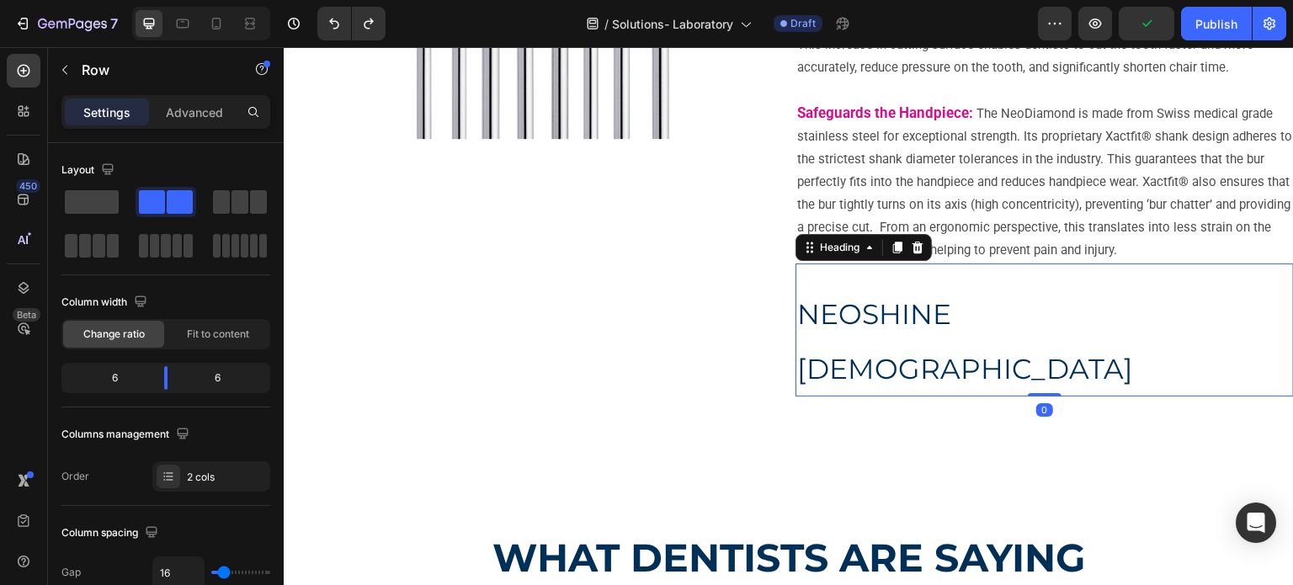
click at [836, 323] on span "NEOSHINE [DEMOGRAPHIC_DATA]" at bounding box center [965, 341] width 336 height 88
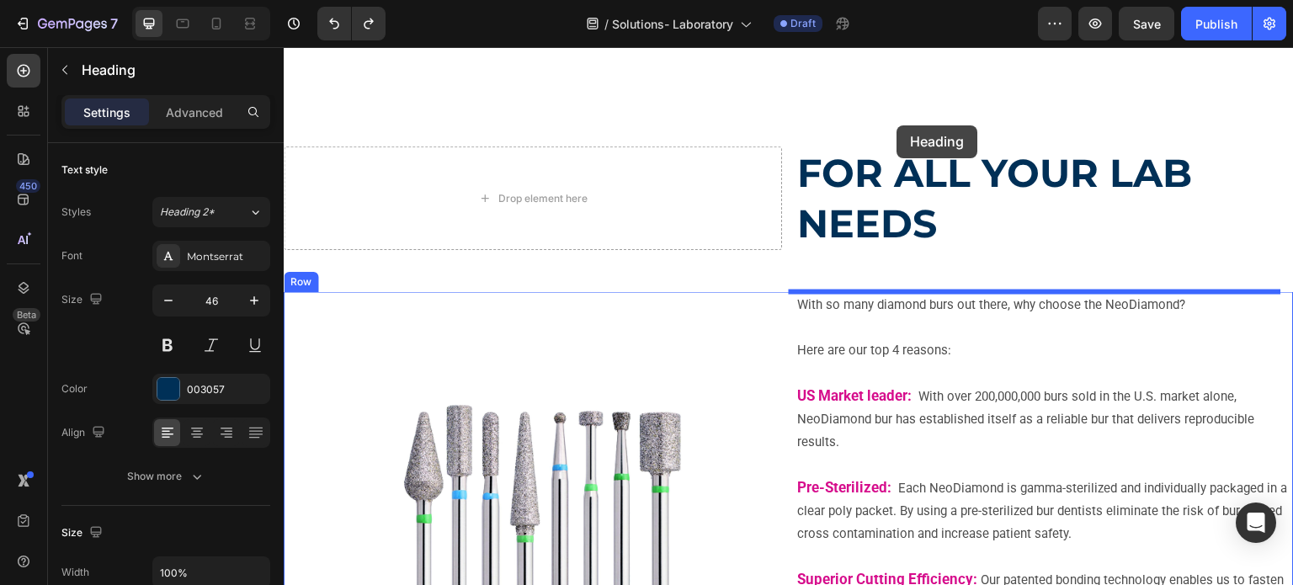
scroll to position [205, 0]
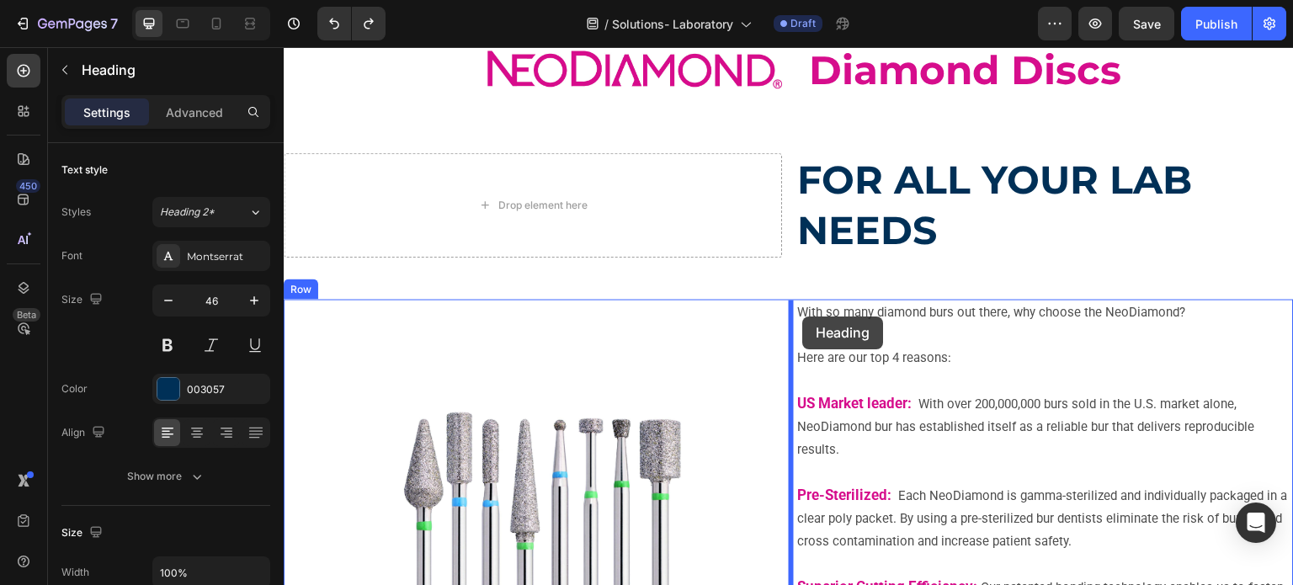
drag, startPoint x: 806, startPoint y: 251, endPoint x: 803, endPoint y: 317, distance: 65.7
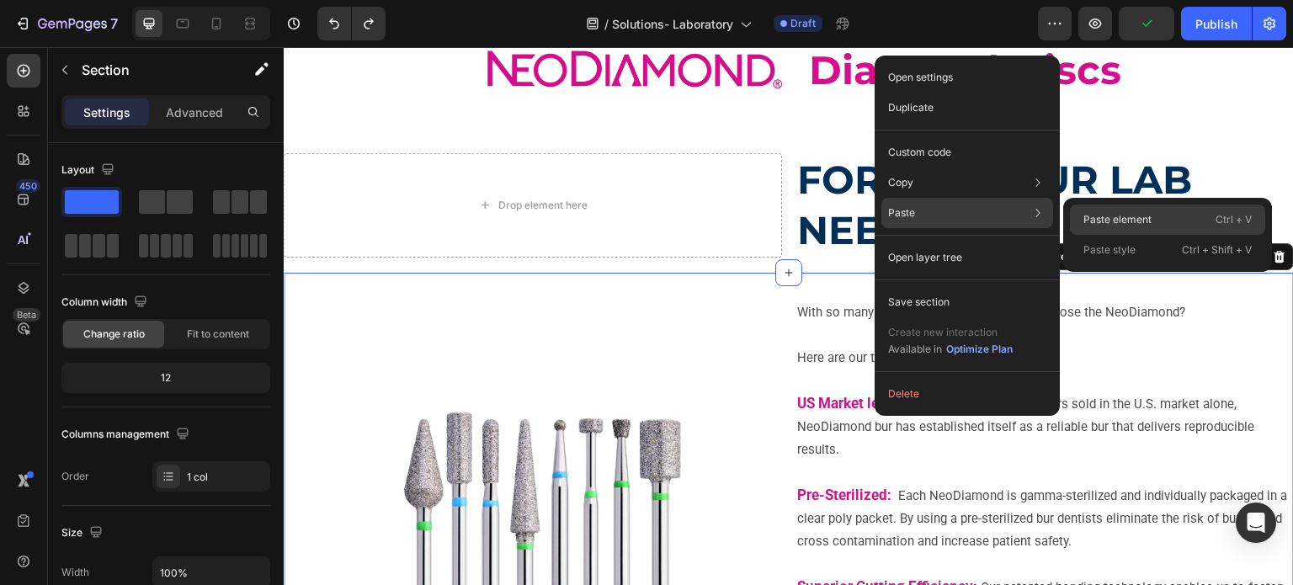
click at [1103, 221] on p "Paste element" at bounding box center [1118, 219] width 68 height 15
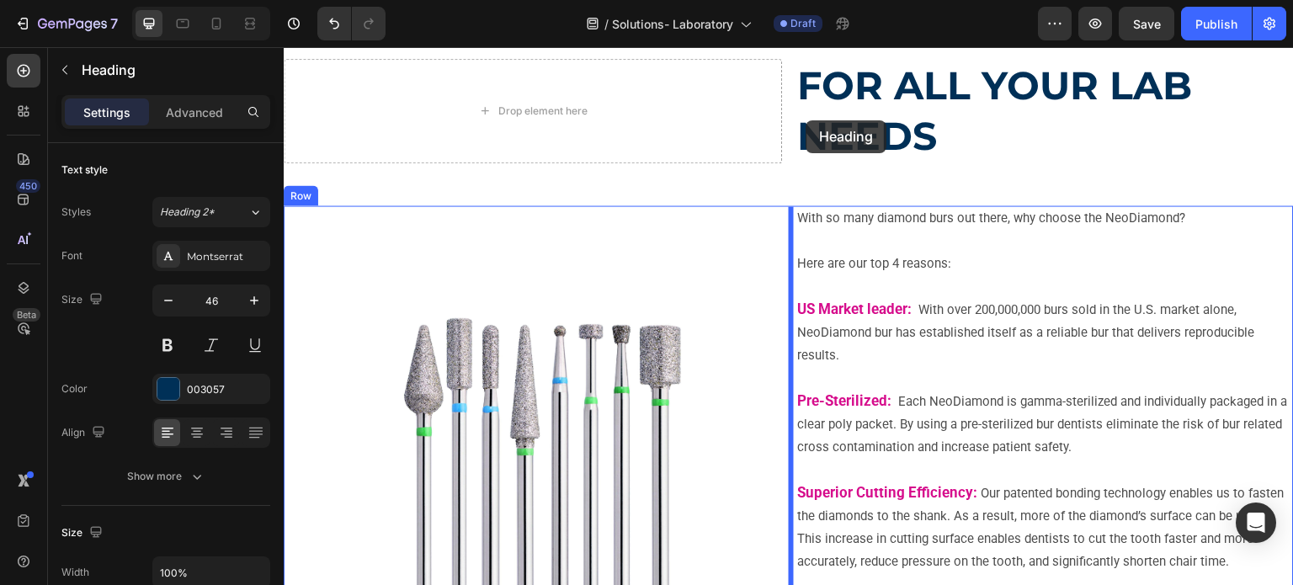
scroll to position [293, 0]
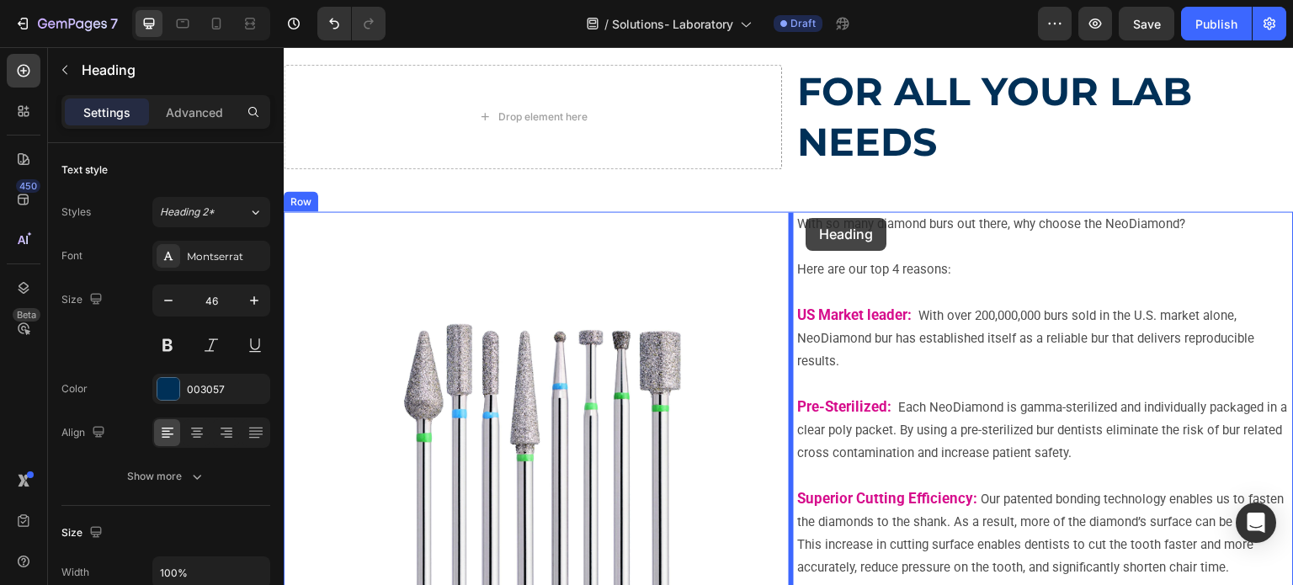
drag, startPoint x: 325, startPoint y: 349, endPoint x: 807, endPoint y: 218, distance: 499.3
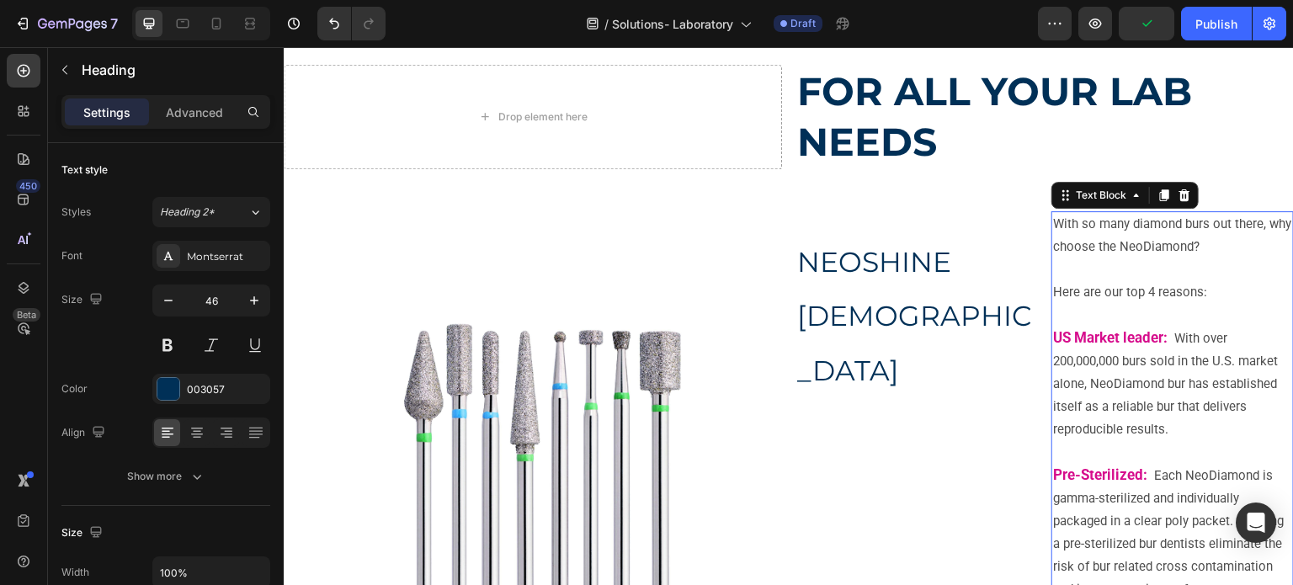
click at [1101, 221] on p "With so many diamond burs out there, why choose the NeoDiamond?" at bounding box center [1172, 247] width 239 height 68
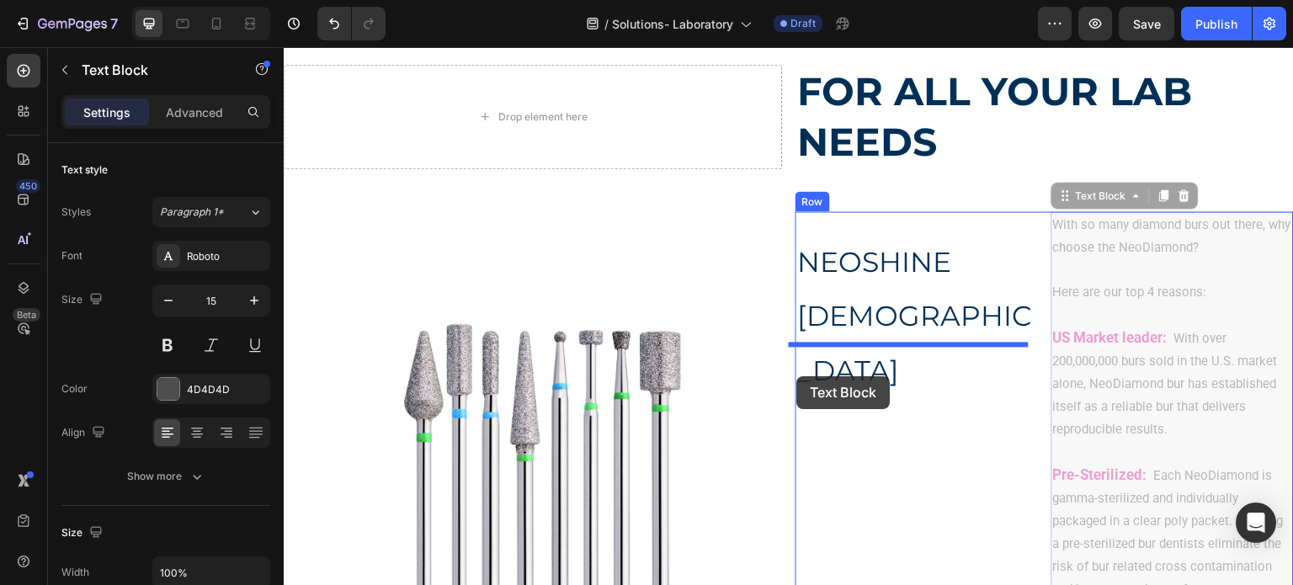
drag, startPoint x: 1077, startPoint y: 198, endPoint x: 797, endPoint y: 376, distance: 331.7
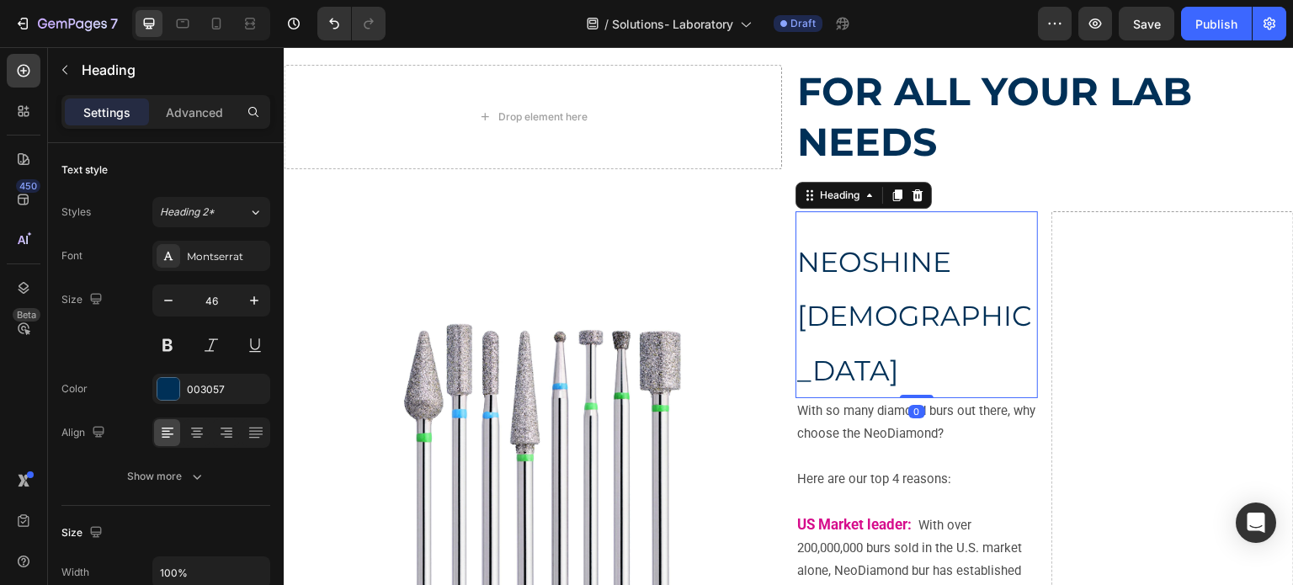
click at [1028, 285] on h2 "NEOSHINE POLISHERS" at bounding box center [917, 315] width 243 height 167
click at [797, 245] on span "NEOSHINE [DEMOGRAPHIC_DATA]" at bounding box center [914, 316] width 234 height 143
click at [866, 403] on p "With so many diamond burs out there, why choose the NeoDiamond?" at bounding box center [916, 434] width 239 height 68
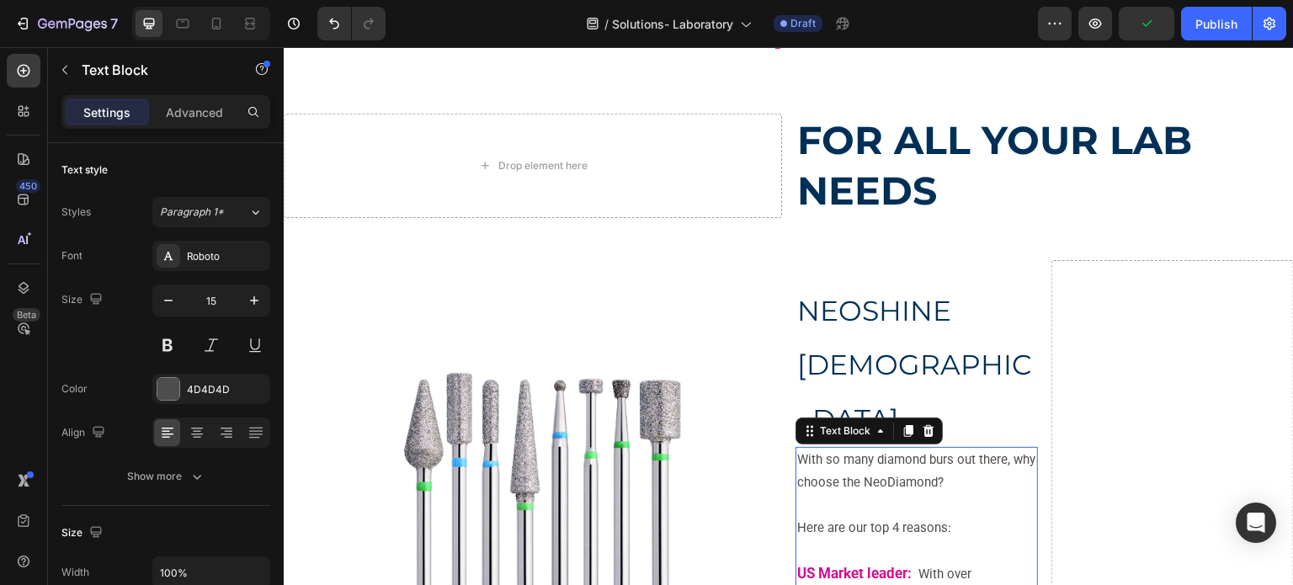
scroll to position [209, 0]
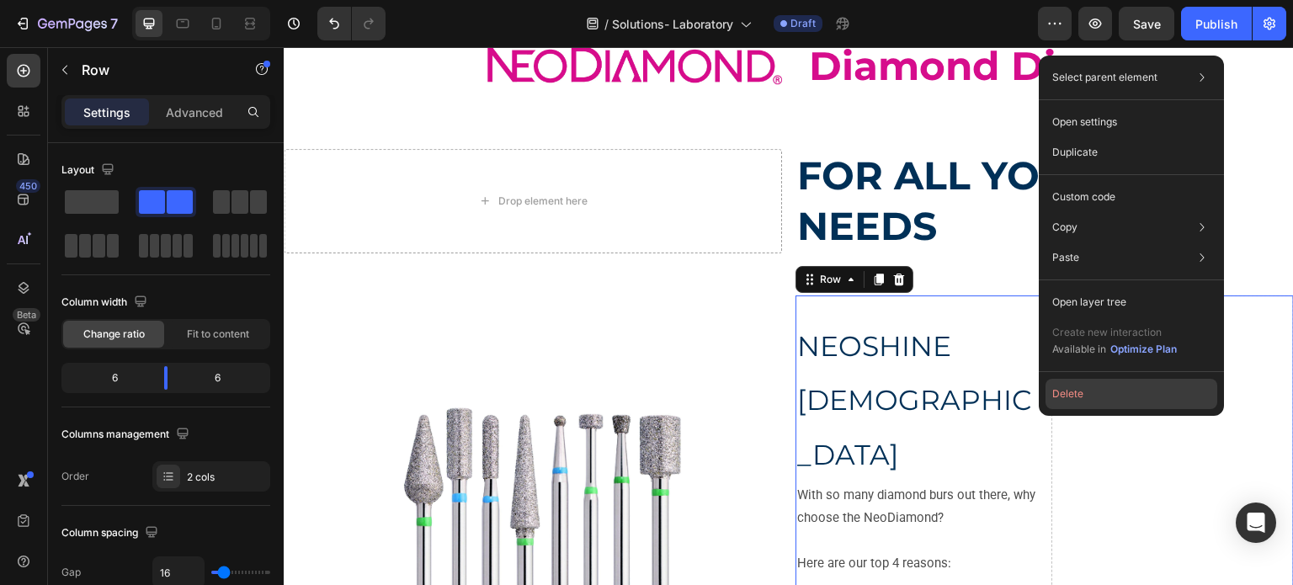
click at [1142, 392] on button "Delete" at bounding box center [1132, 394] width 172 height 30
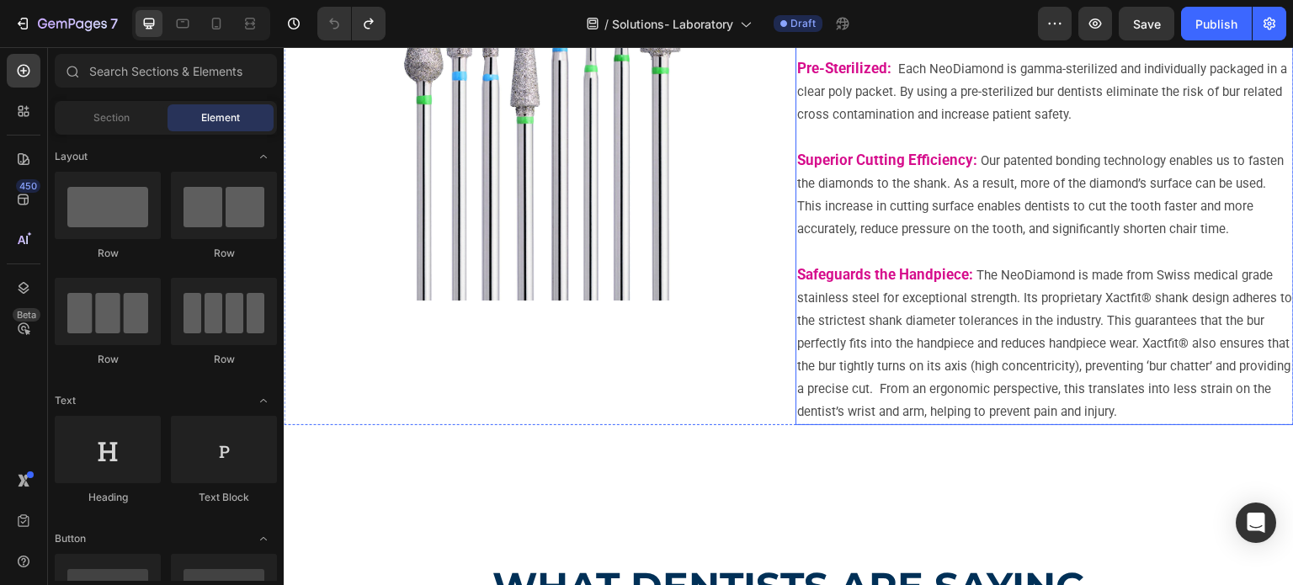
scroll to position [630, 0]
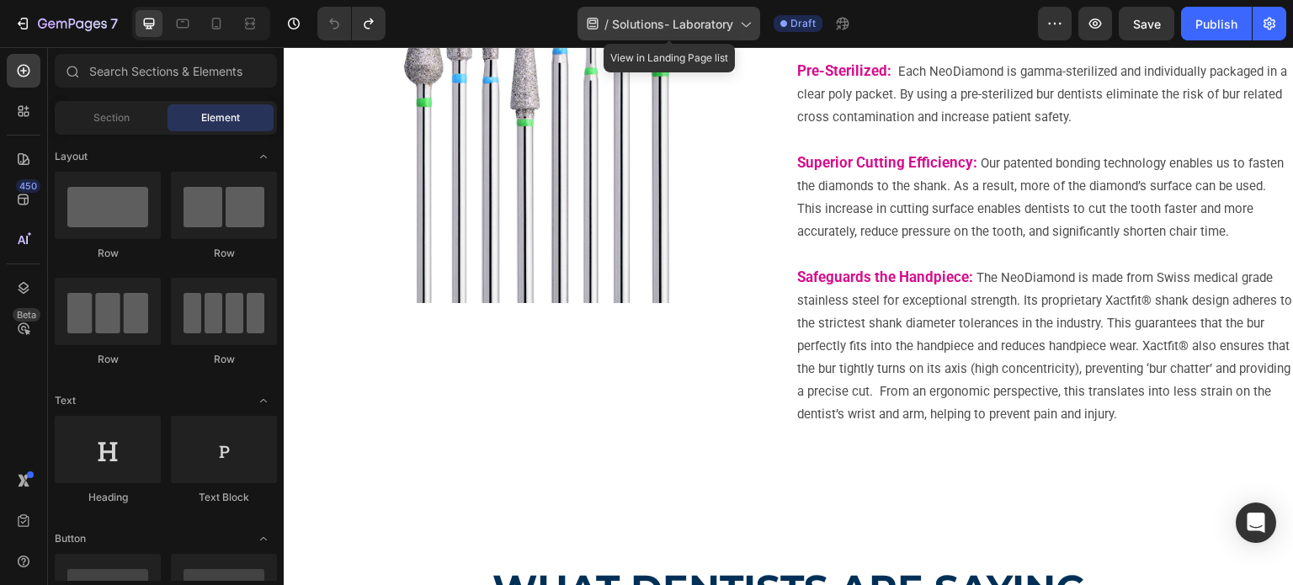
click at [620, 33] on div "/ Solutions- Laboratory" at bounding box center [669, 24] width 183 height 34
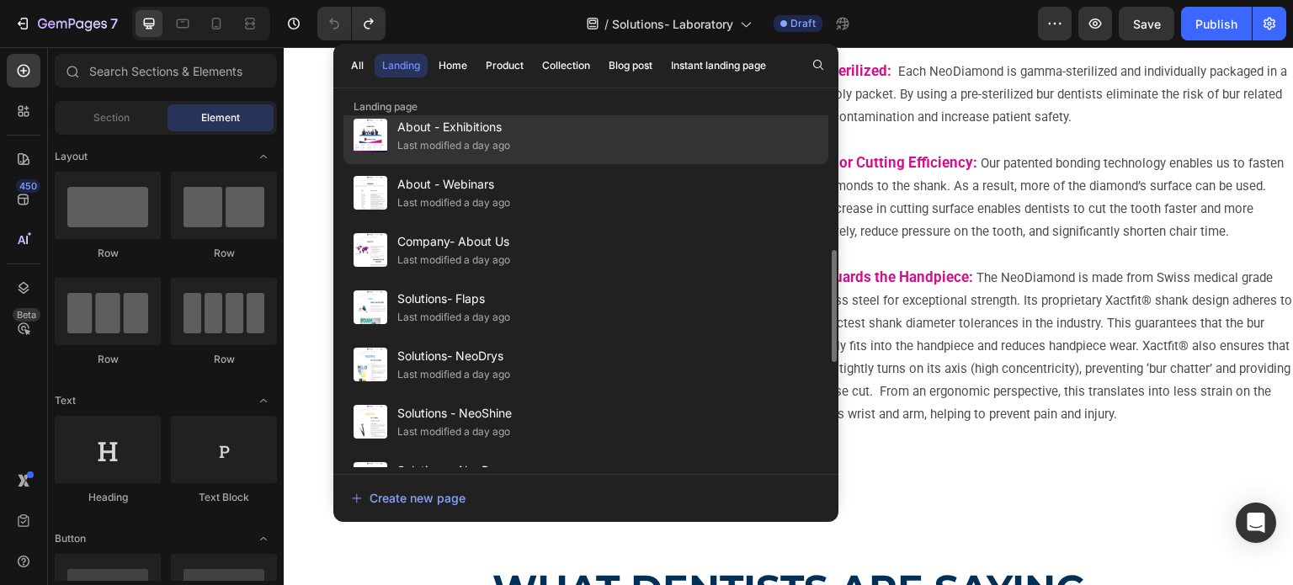
scroll to position [505, 0]
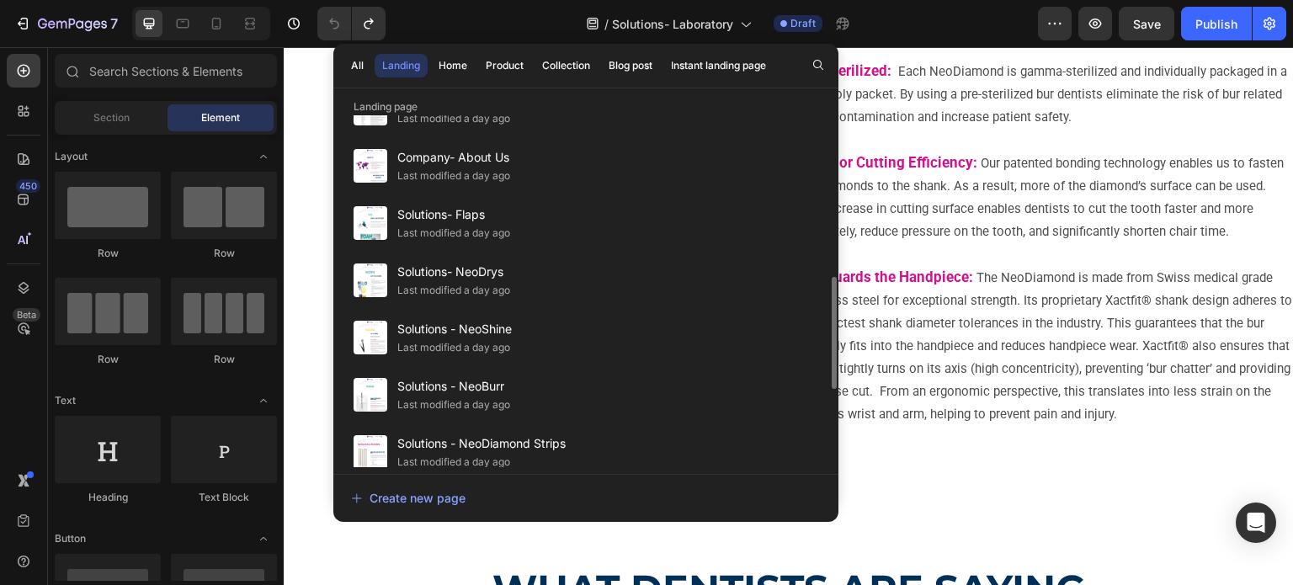
click at [525, 424] on div "Solutions - NeoBurr Last modified a day ago" at bounding box center [586, 452] width 485 height 57
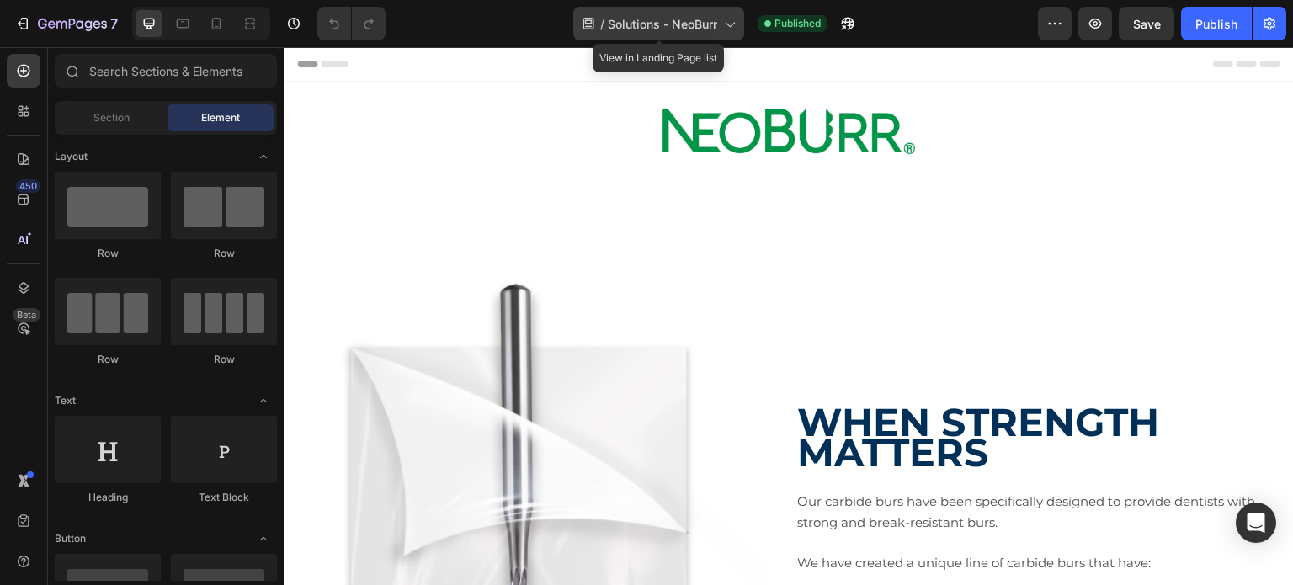
click at [640, 28] on span "Solutions - NeoBurr" at bounding box center [662, 24] width 109 height 18
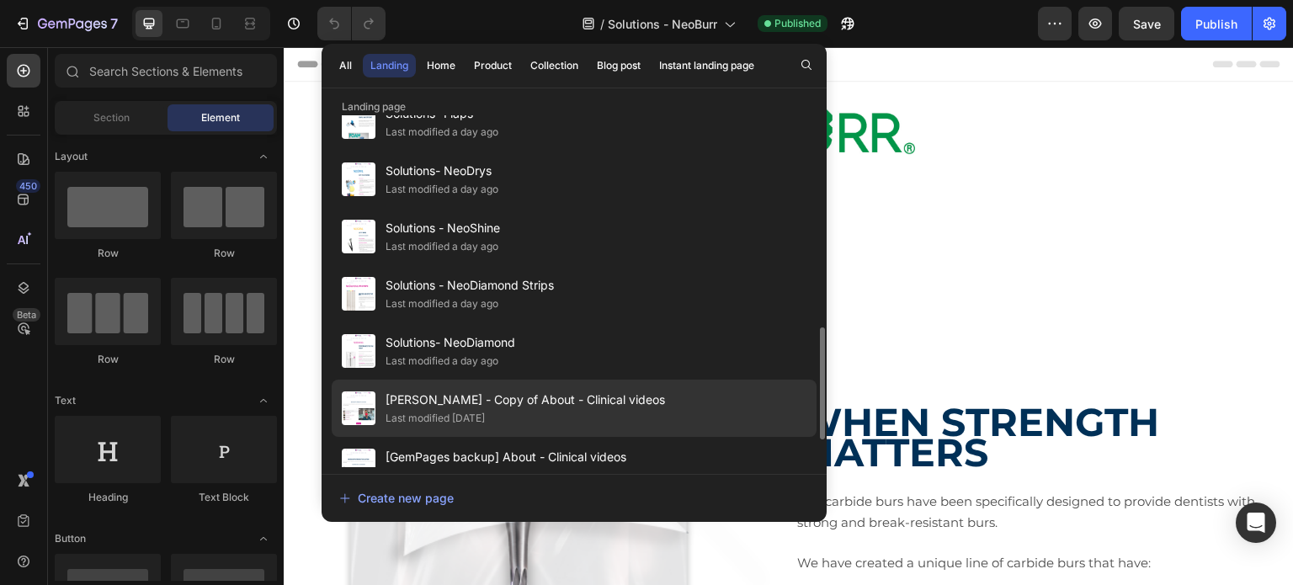
scroll to position [579, 0]
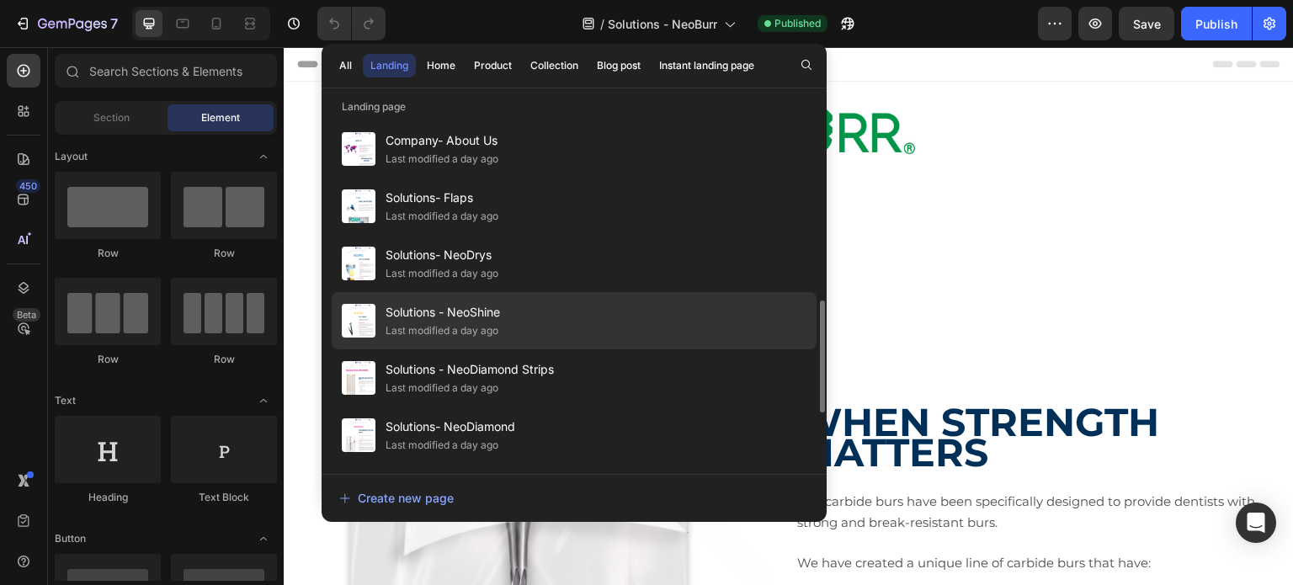
click at [478, 323] on div "Last modified a day ago" at bounding box center [442, 331] width 113 height 17
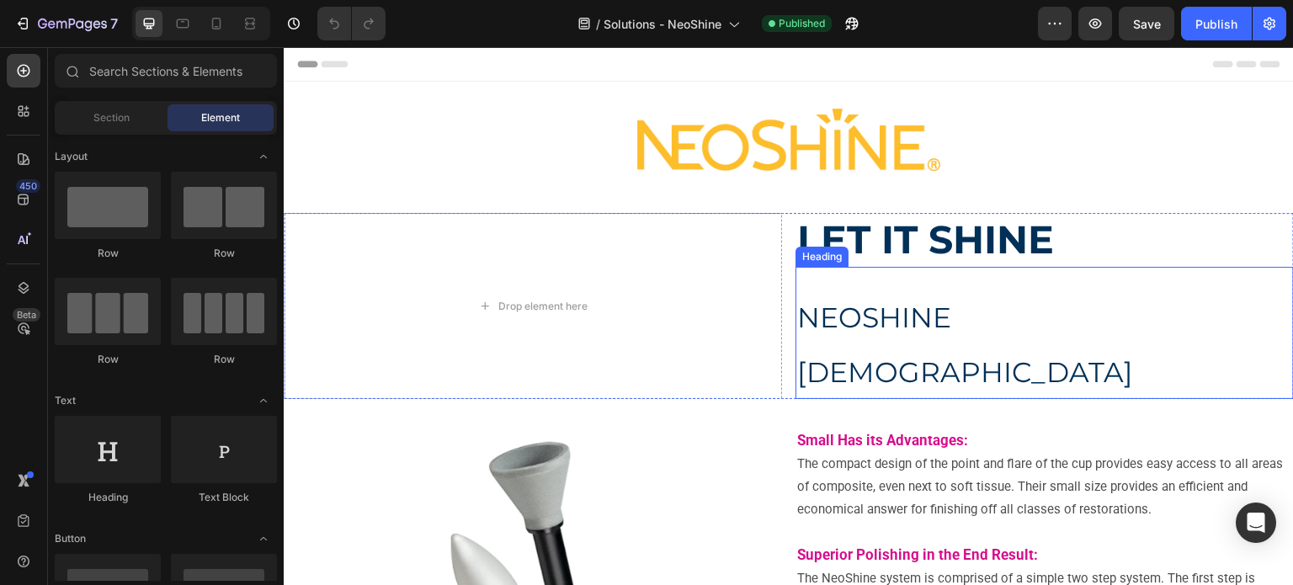
click at [884, 317] on span "NEOSHINE [DEMOGRAPHIC_DATA]" at bounding box center [965, 345] width 336 height 88
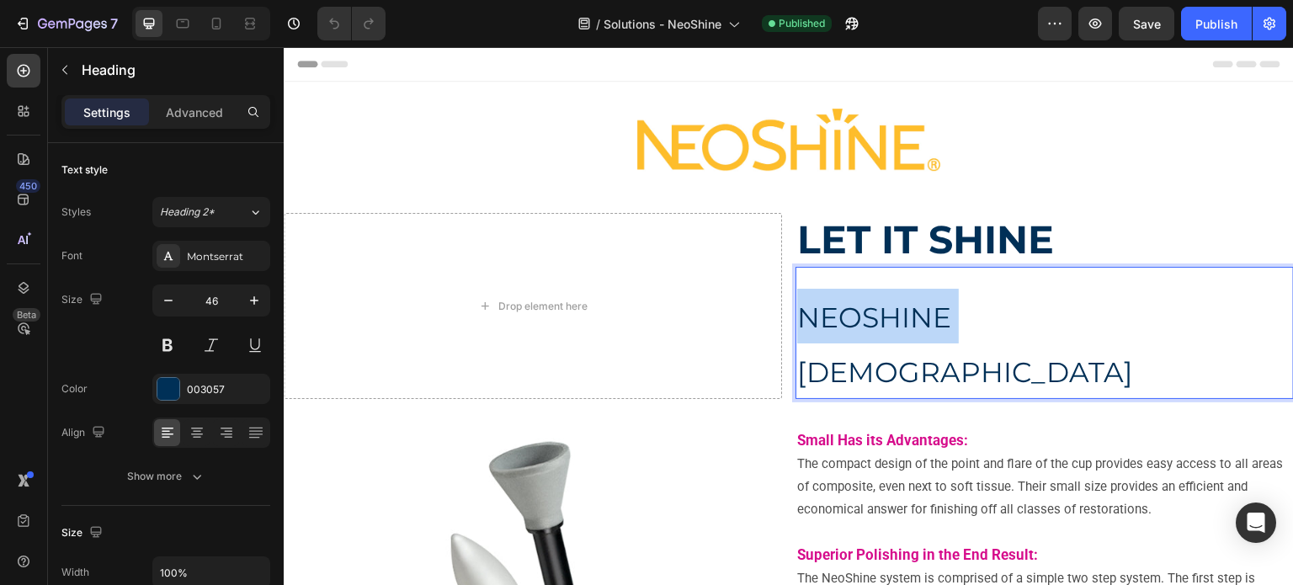
click at [856, 320] on span "NEOSHINE [DEMOGRAPHIC_DATA]" at bounding box center [965, 345] width 336 height 88
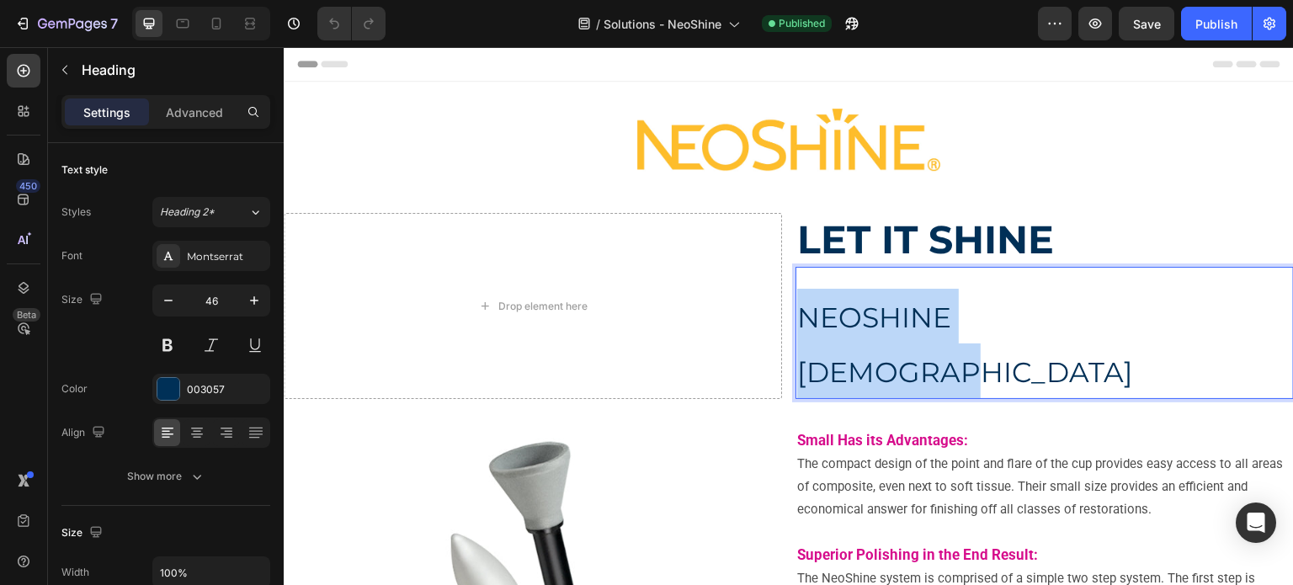
click at [856, 320] on span "NEOSHINE [DEMOGRAPHIC_DATA]" at bounding box center [965, 345] width 336 height 88
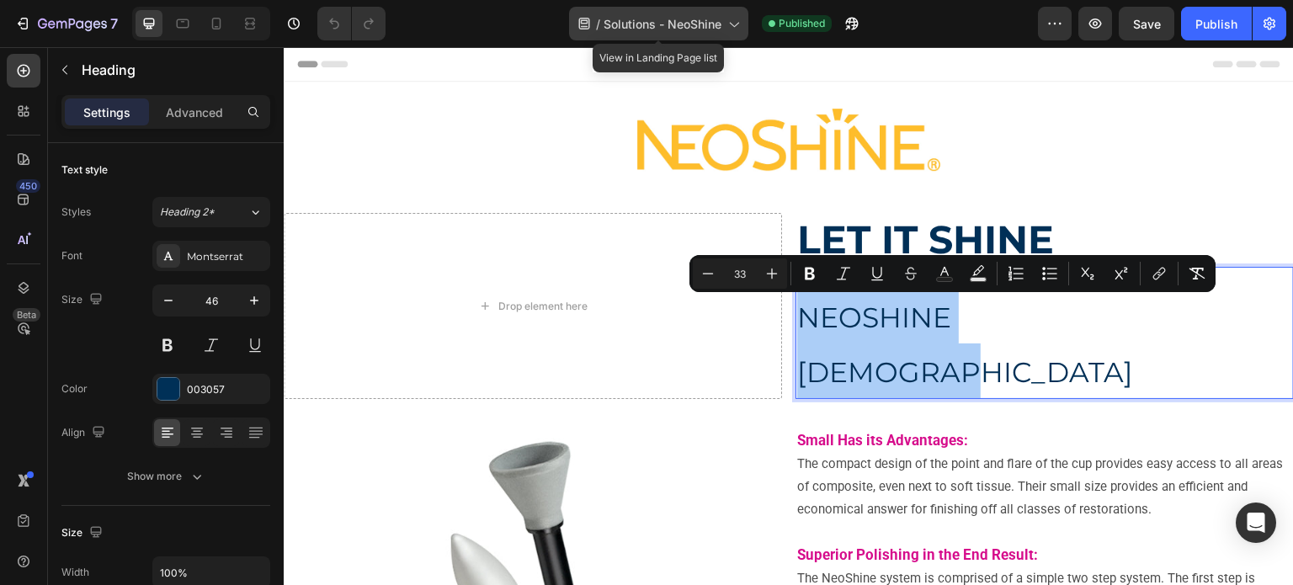
click at [627, 28] on span "Solutions - NeoShine" at bounding box center [663, 24] width 118 height 18
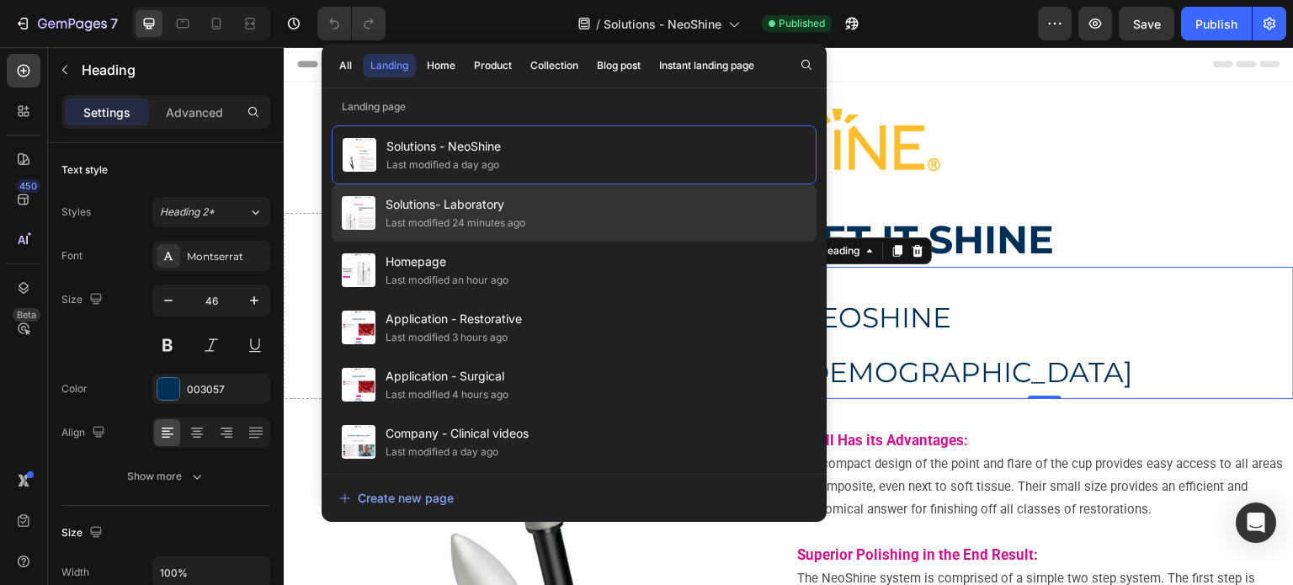
click at [581, 242] on div "Solutions- Laboratory Last modified 24 minutes ago" at bounding box center [574, 270] width 485 height 57
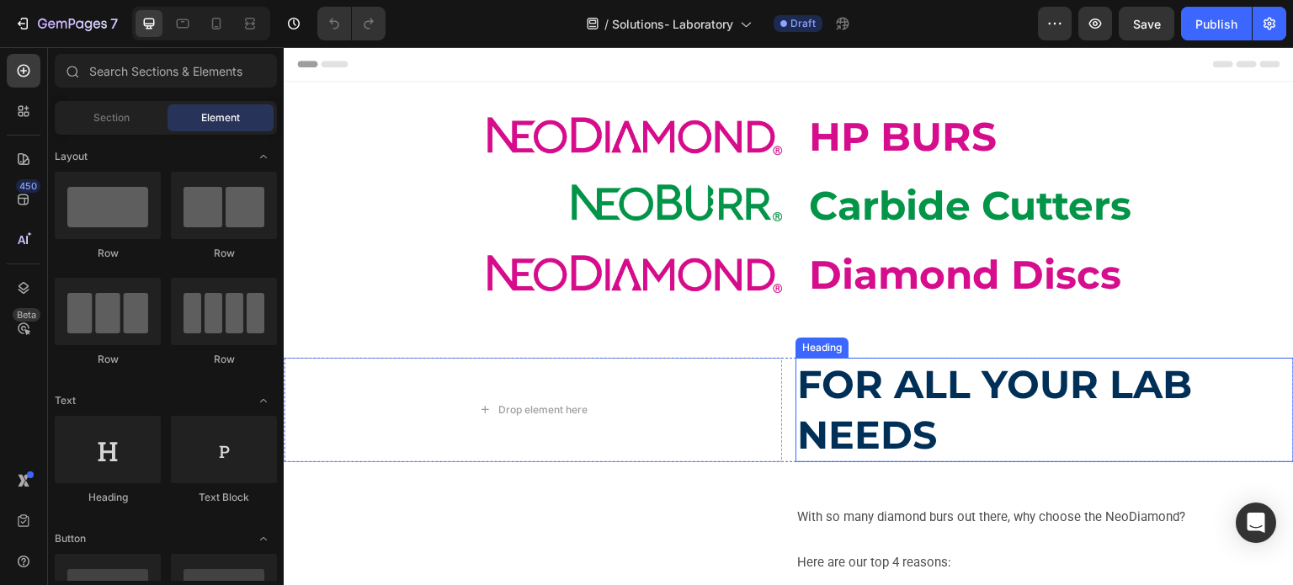
scroll to position [84, 0]
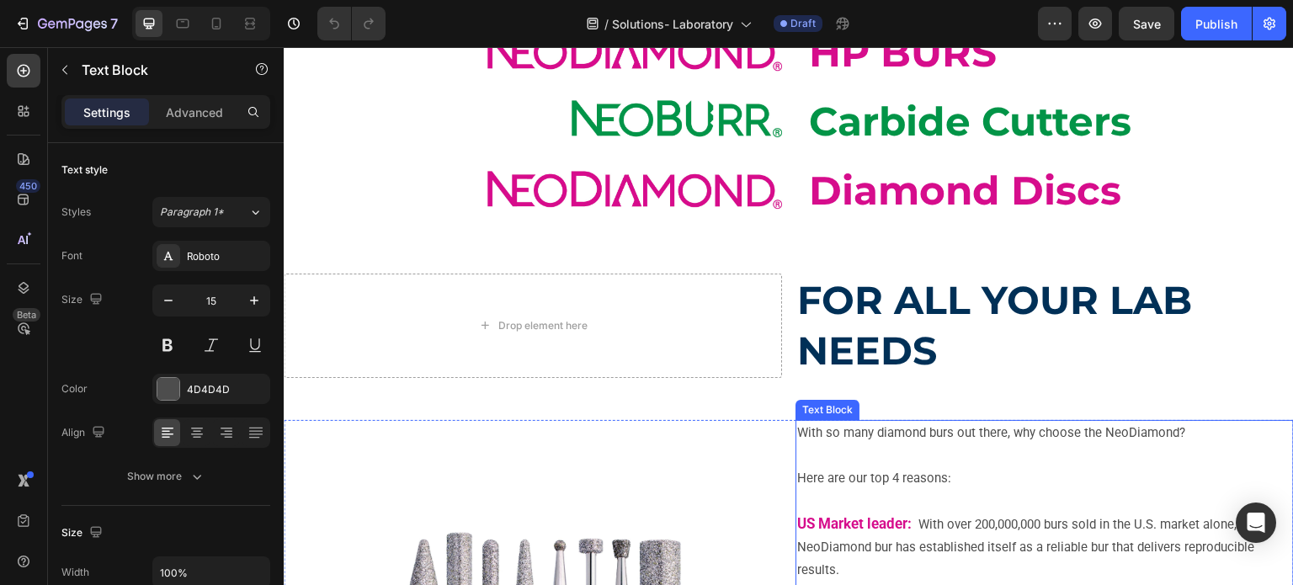
click at [797, 430] on p "With so many diamond burs out there, why choose the NeoDiamond?" at bounding box center [1044, 444] width 495 height 45
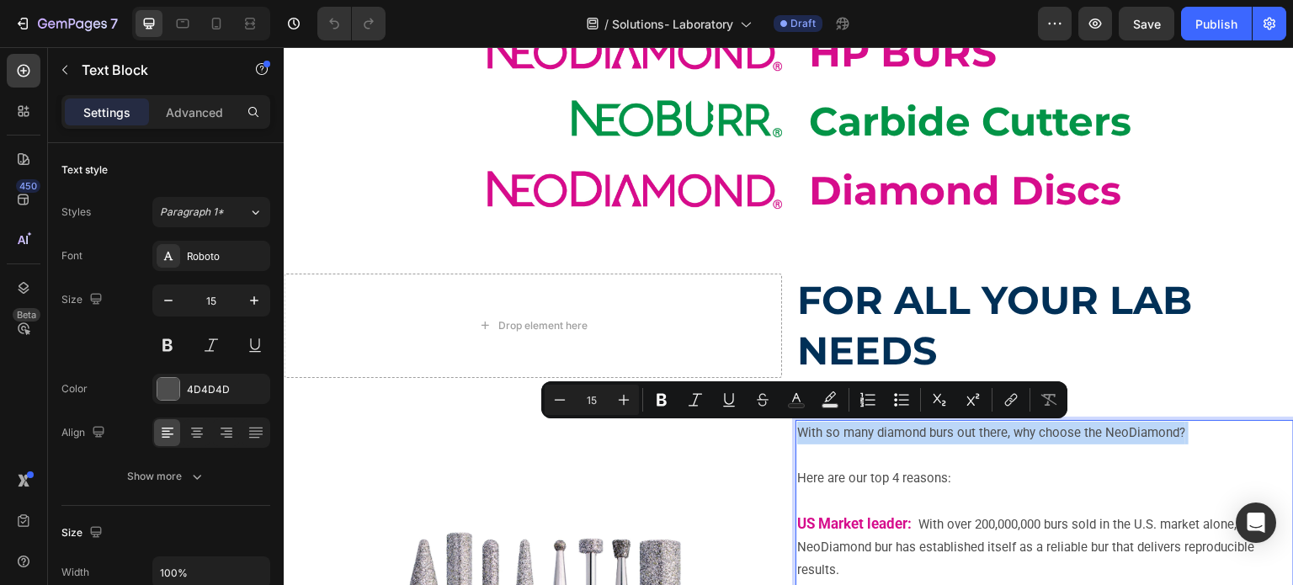
click at [797, 430] on p "With so many diamond burs out there, why choose the NeoDiamond?" at bounding box center [1044, 444] width 495 height 45
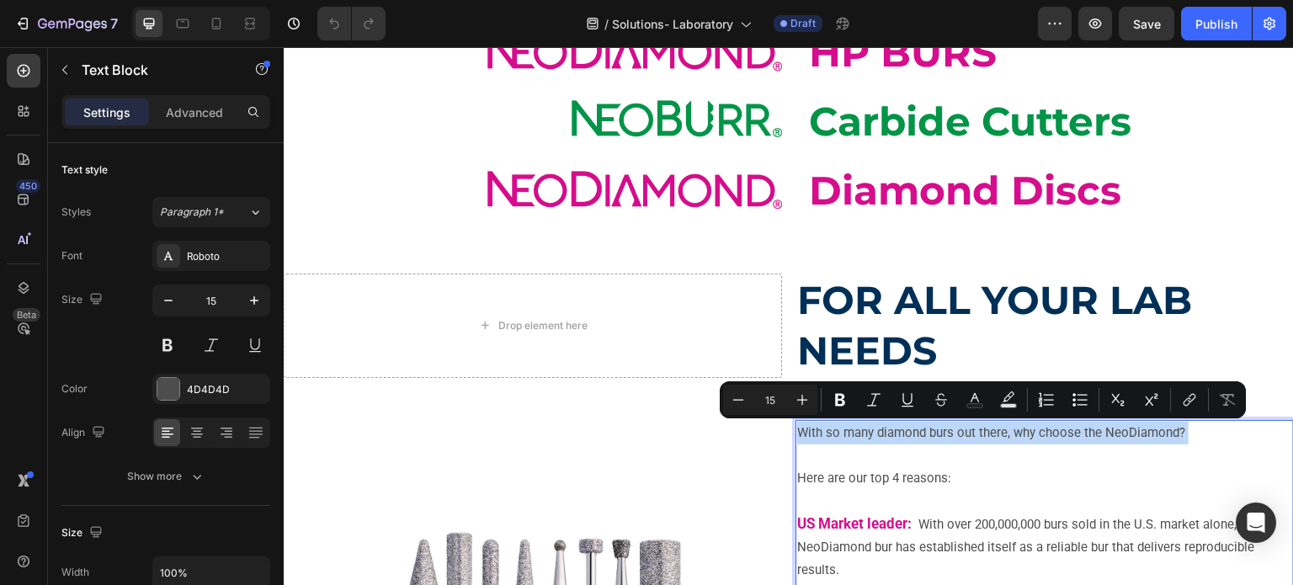
click at [797, 430] on p "With so many diamond burs out there, why choose the NeoDiamond?" at bounding box center [1044, 444] width 495 height 45
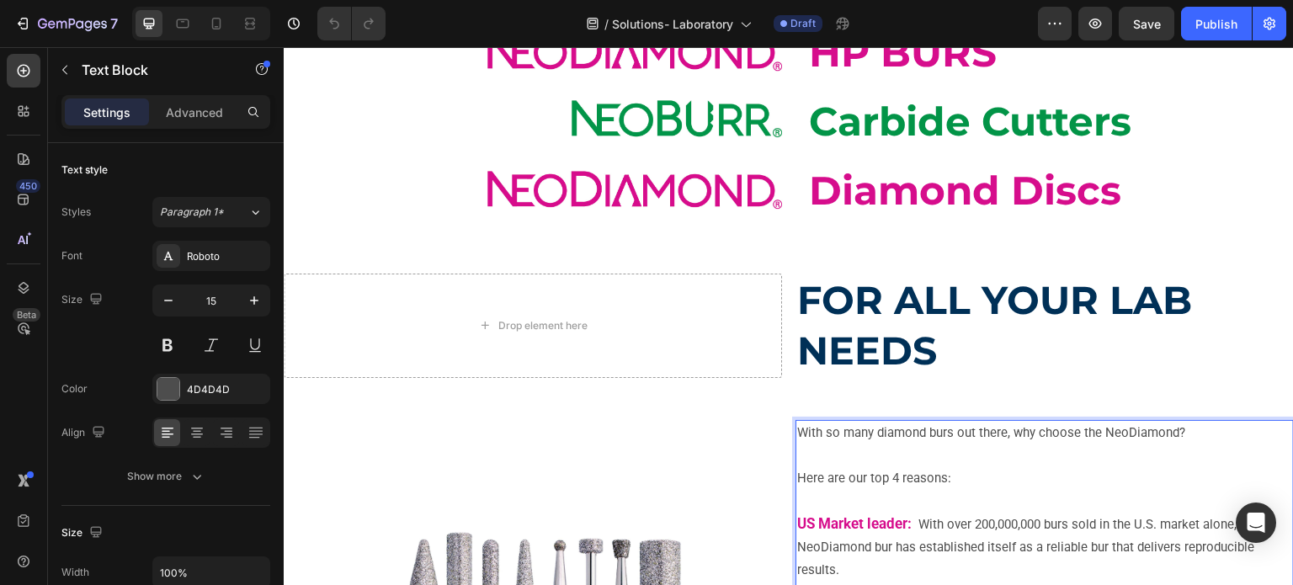
click at [797, 431] on p "With so many diamond burs out there, why choose the NeoDiamond?" at bounding box center [1044, 444] width 495 height 45
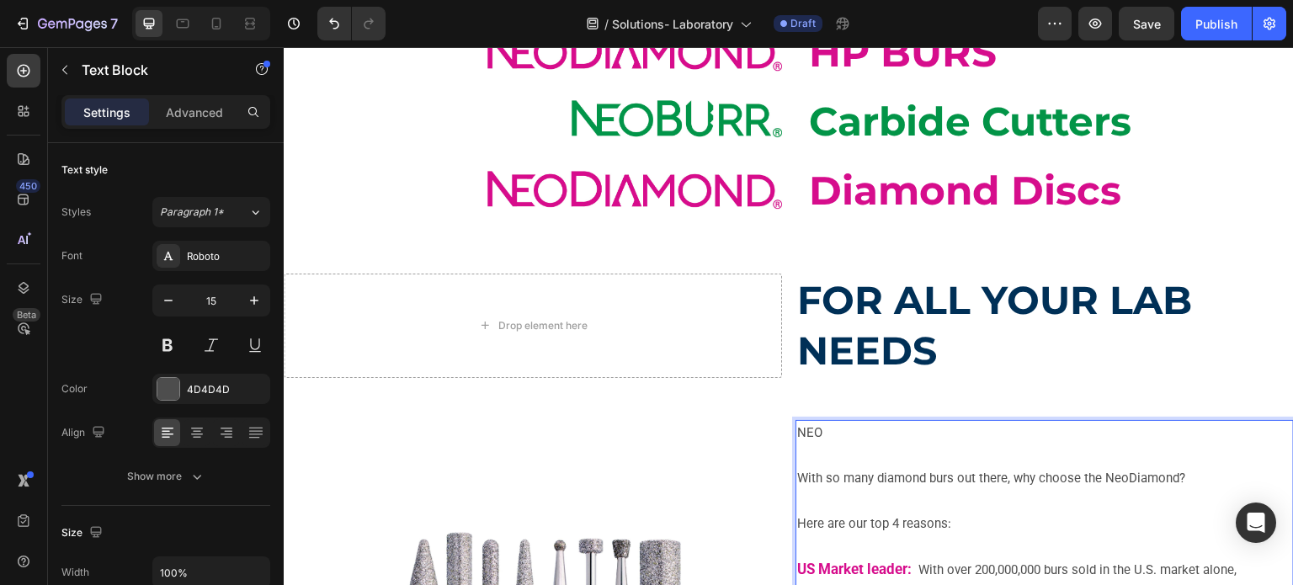
click at [808, 431] on p "NEO" at bounding box center [1044, 433] width 495 height 23
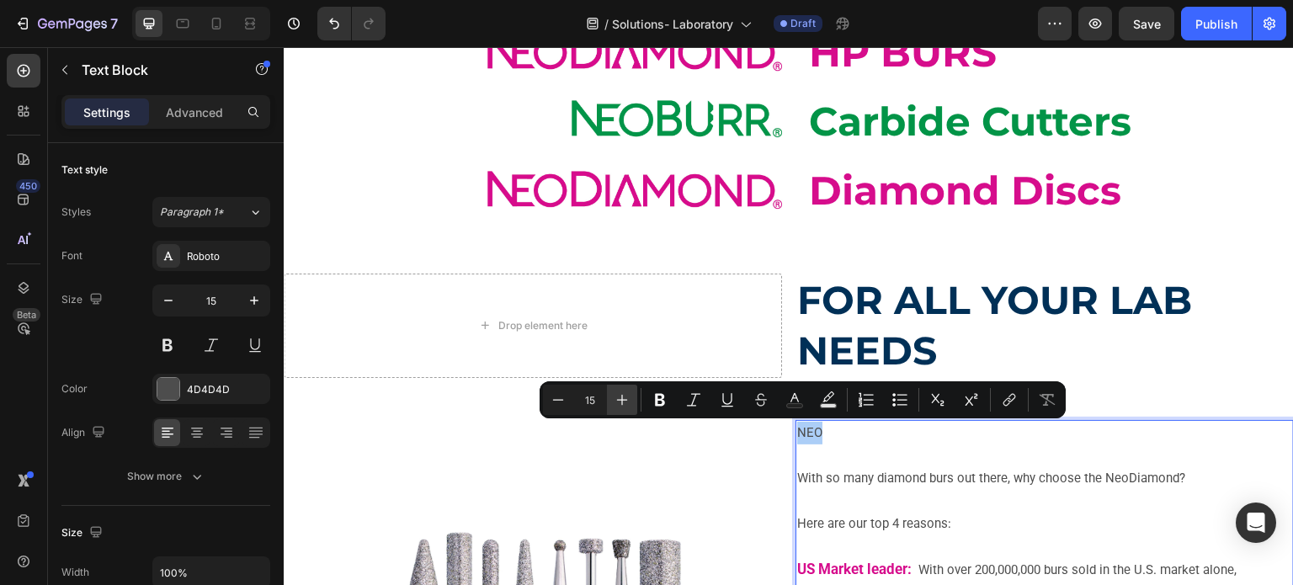
click at [624, 397] on icon "Editor contextual toolbar" at bounding box center [622, 400] width 17 height 17
click at [592, 397] on input "16" at bounding box center [590, 400] width 34 height 20
type input "33"
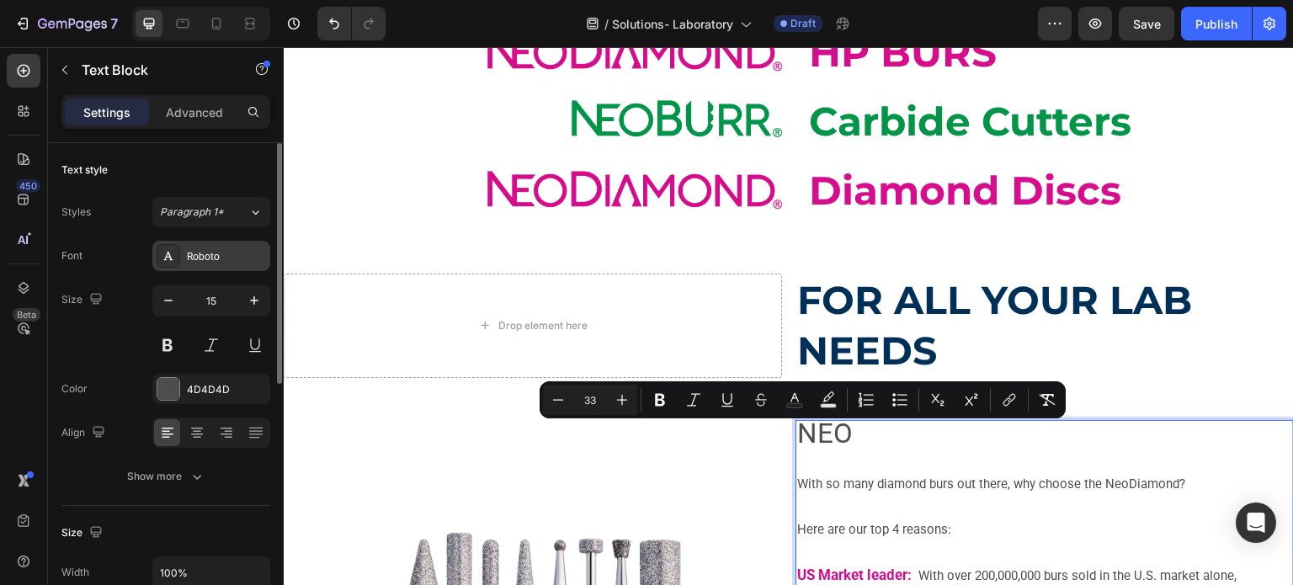
click at [248, 263] on div "Roboto" at bounding box center [226, 256] width 79 height 15
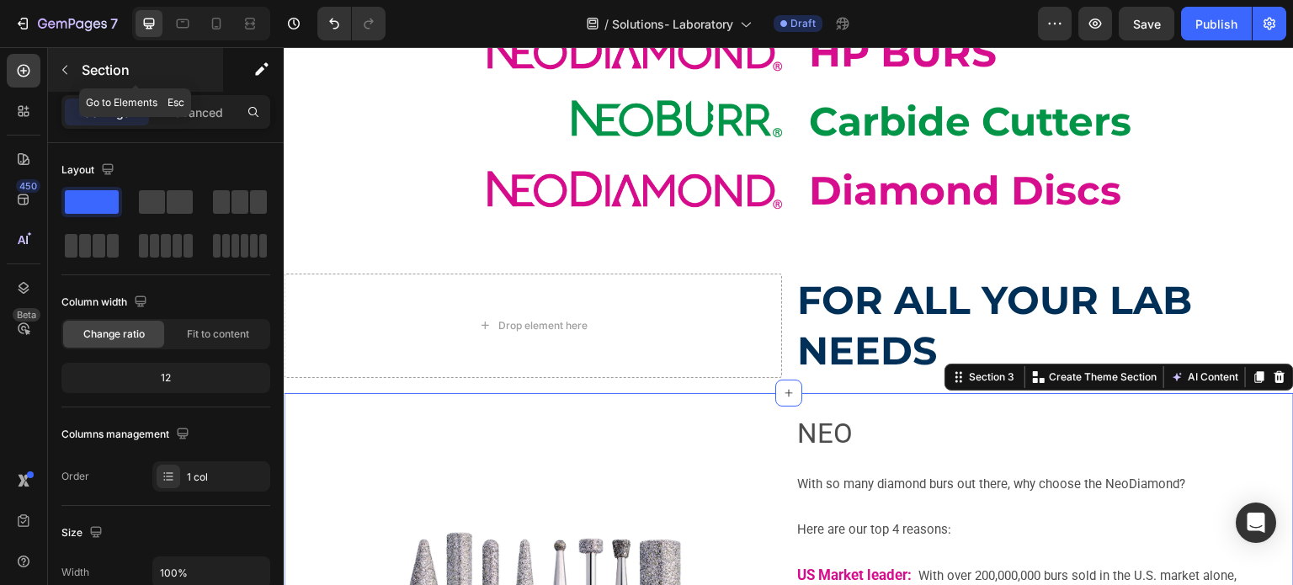
click at [56, 60] on button "button" at bounding box center [64, 69] width 27 height 27
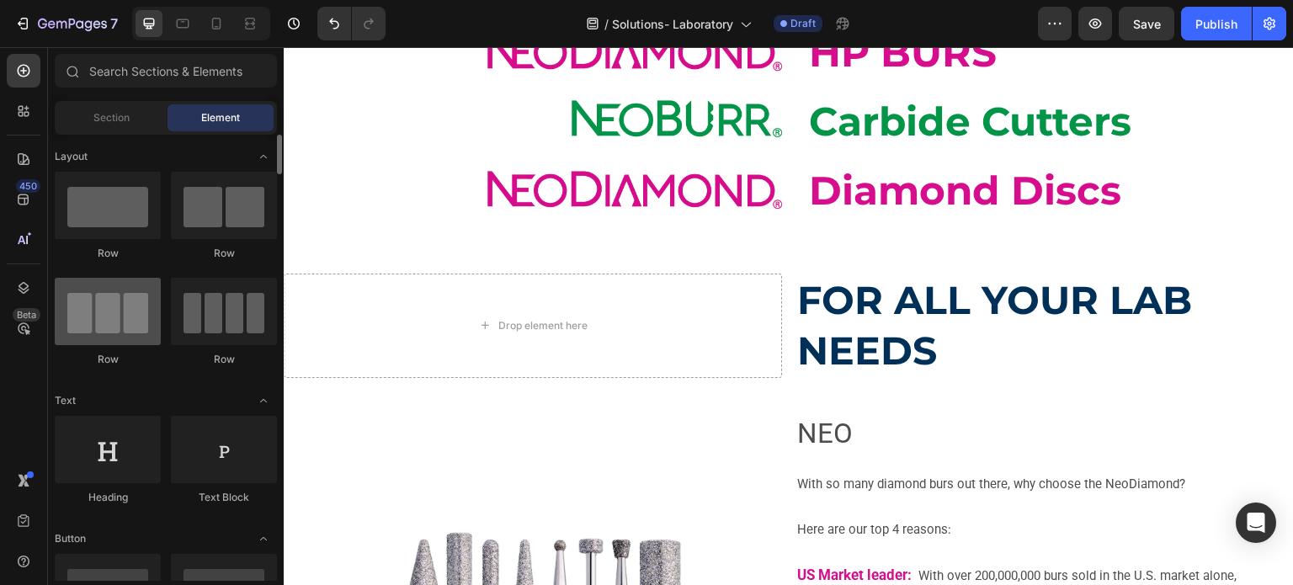
scroll to position [168, 0]
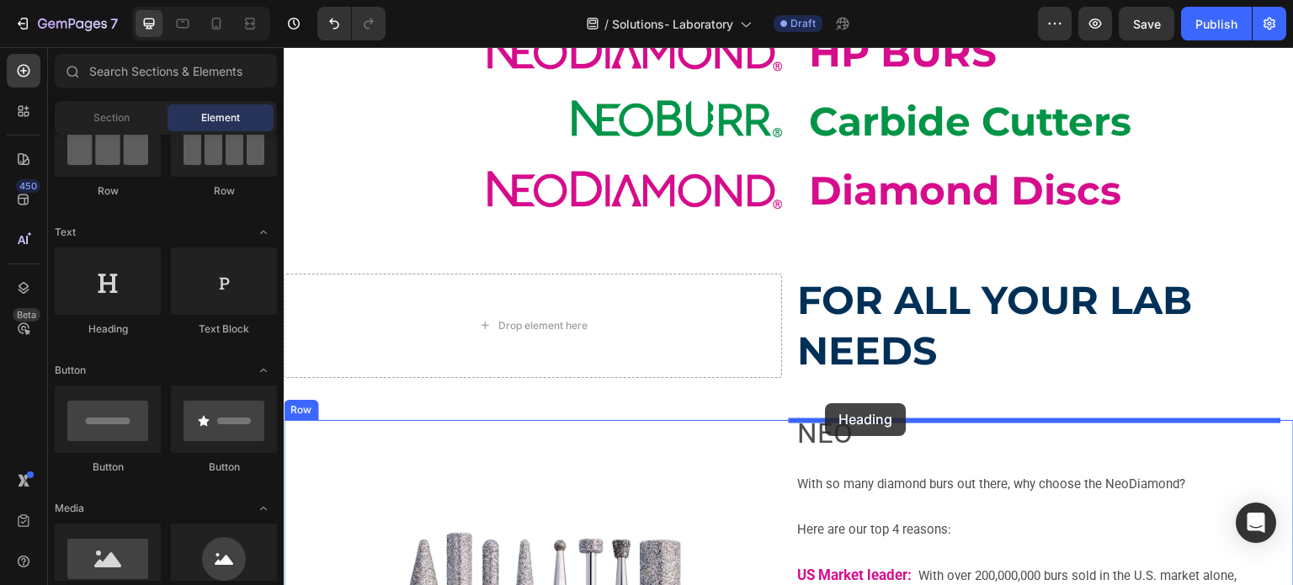
drag, startPoint x: 405, startPoint y: 334, endPoint x: 826, endPoint y: 403, distance: 426.7
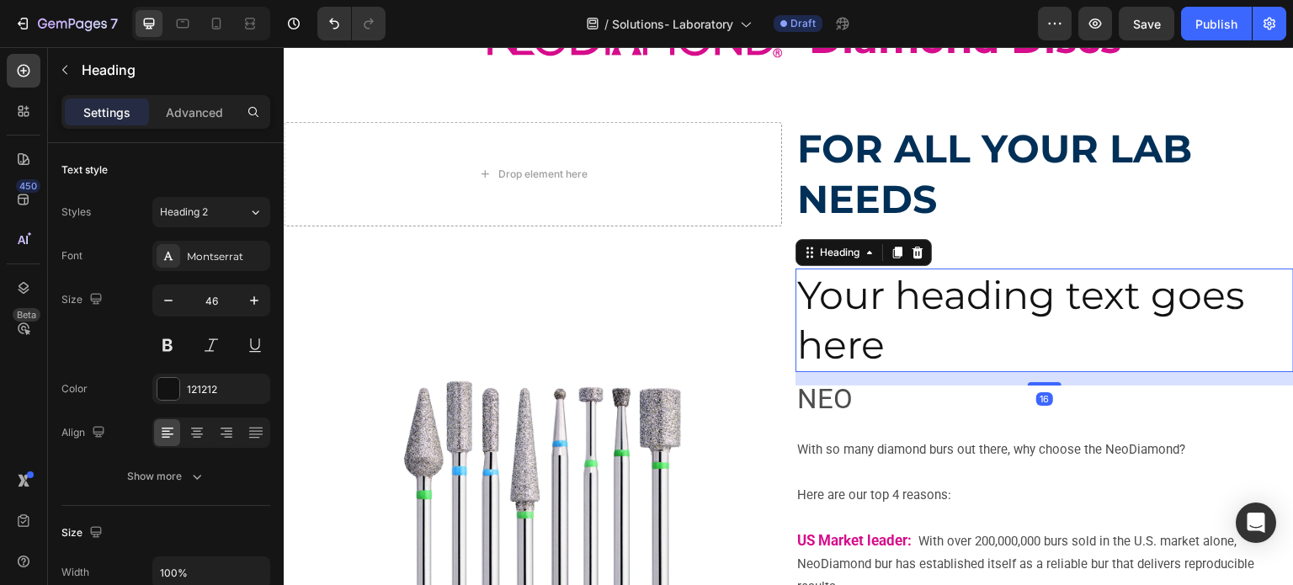
scroll to position [253, 0]
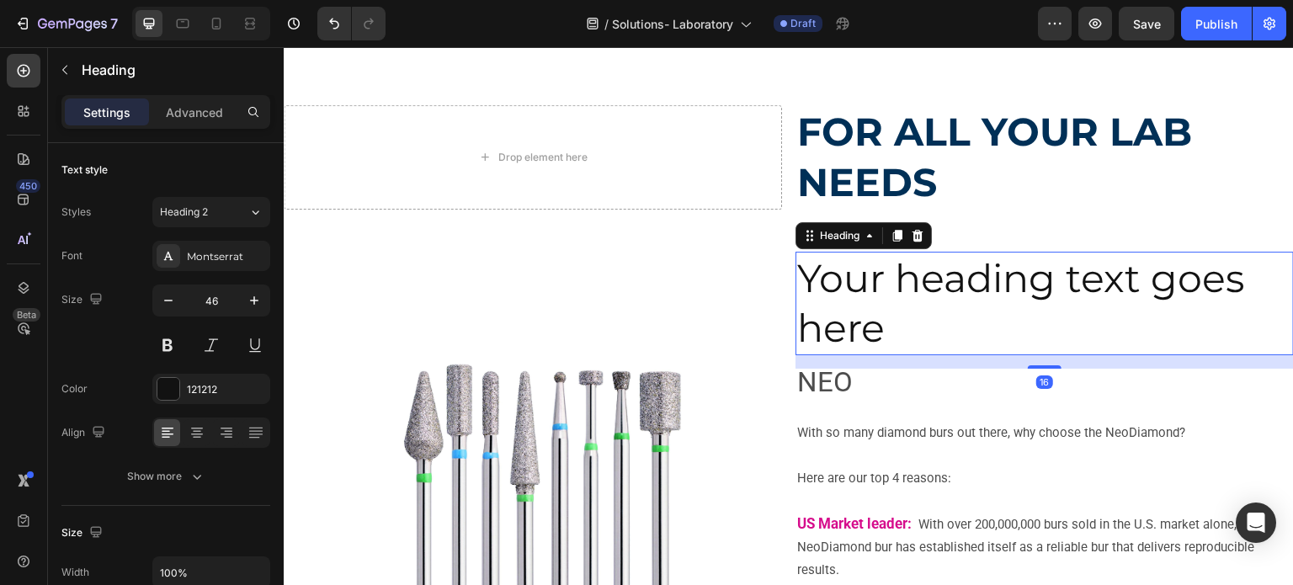
click at [807, 313] on h2 "Your heading text goes here" at bounding box center [1045, 304] width 499 height 104
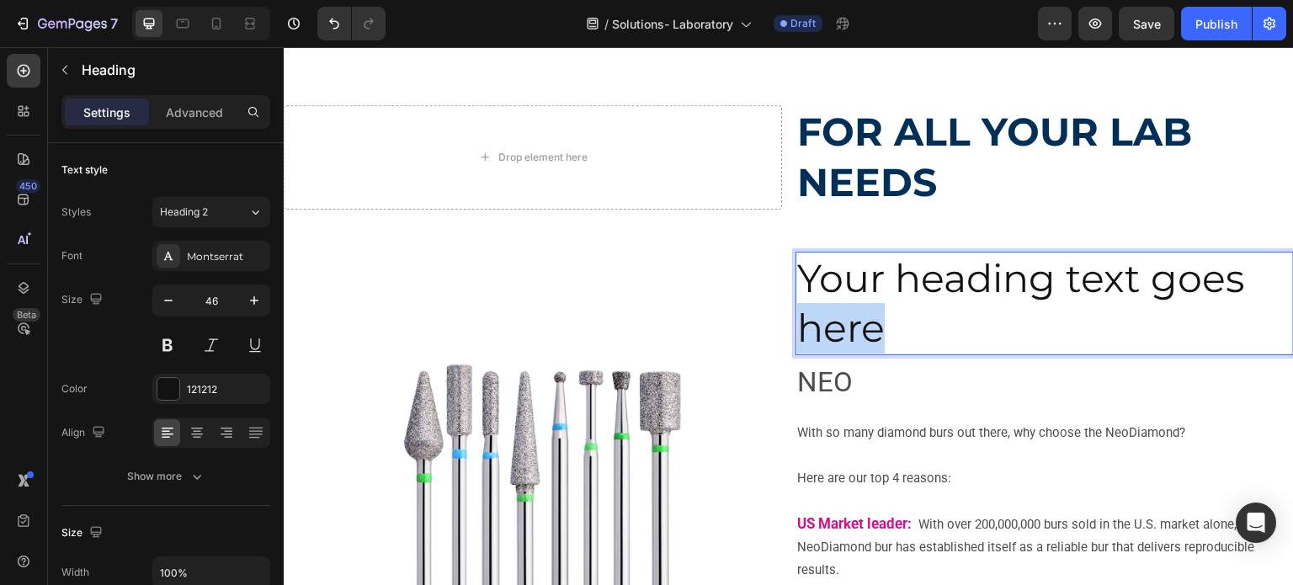
click at [807, 313] on p "Your heading text goes here" at bounding box center [1044, 303] width 495 height 101
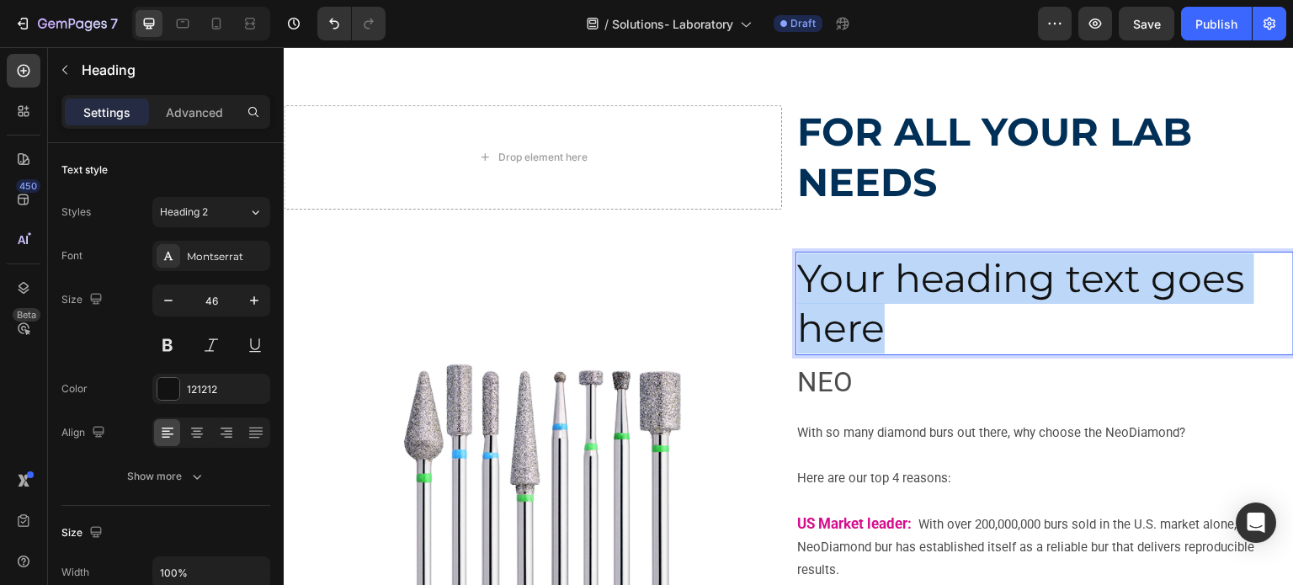
click at [807, 313] on p "Your heading text goes here" at bounding box center [1044, 303] width 495 height 101
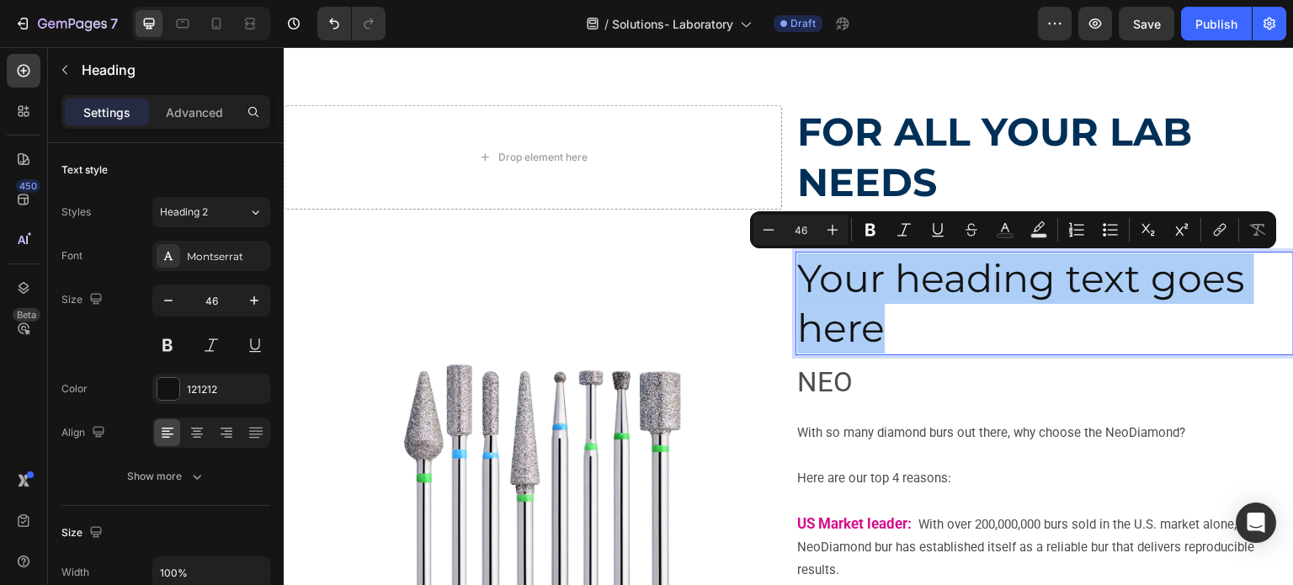
click at [793, 231] on input "46" at bounding box center [801, 230] width 34 height 20
drag, startPoint x: 793, startPoint y: 231, endPoint x: 804, endPoint y: 228, distance: 11.2
click at [804, 228] on input "46" at bounding box center [801, 230] width 34 height 20
type input "33"
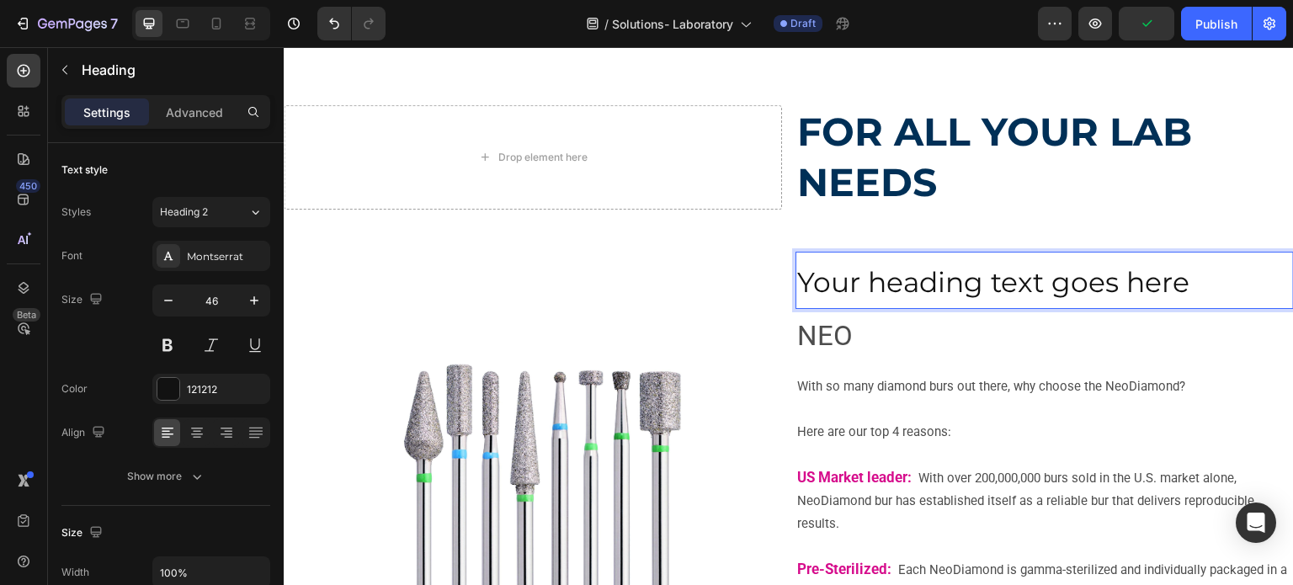
click at [857, 296] on span "Your heading text goes here" at bounding box center [993, 282] width 392 height 34
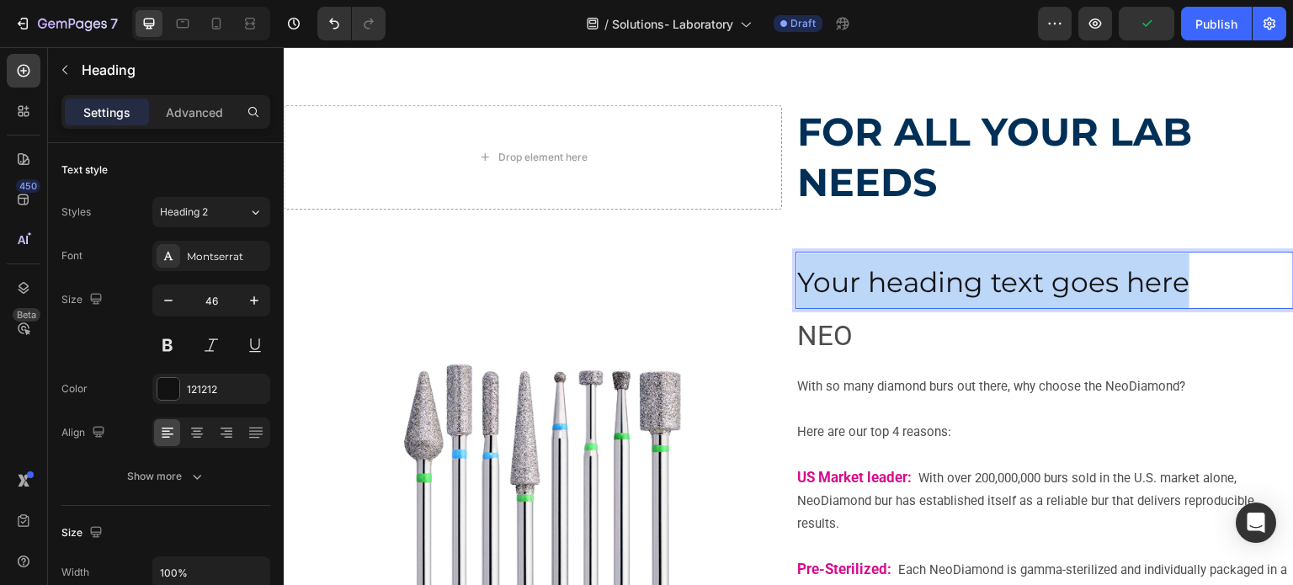
click at [857, 296] on span "Your heading text goes here" at bounding box center [993, 282] width 392 height 34
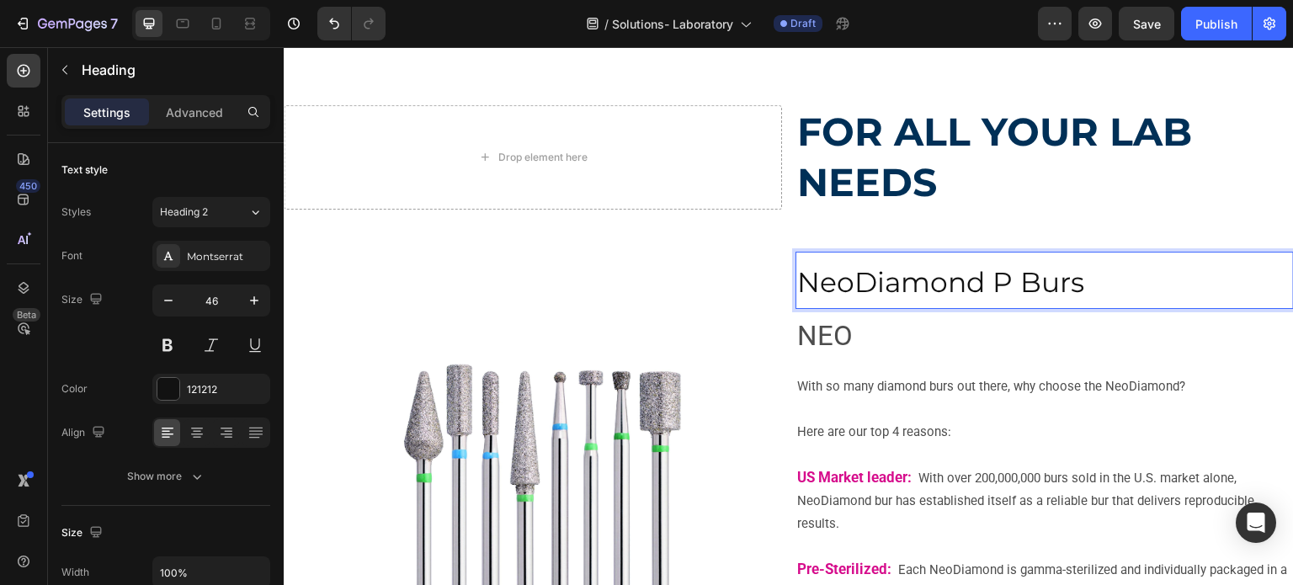
click at [986, 285] on span "NeoDiamond P Burs" at bounding box center [940, 282] width 287 height 34
click at [989, 285] on span "NeoDiamond P Burs" at bounding box center [940, 282] width 287 height 34
click at [993, 283] on span "NeoDiamond P Burs" at bounding box center [940, 282] width 287 height 34
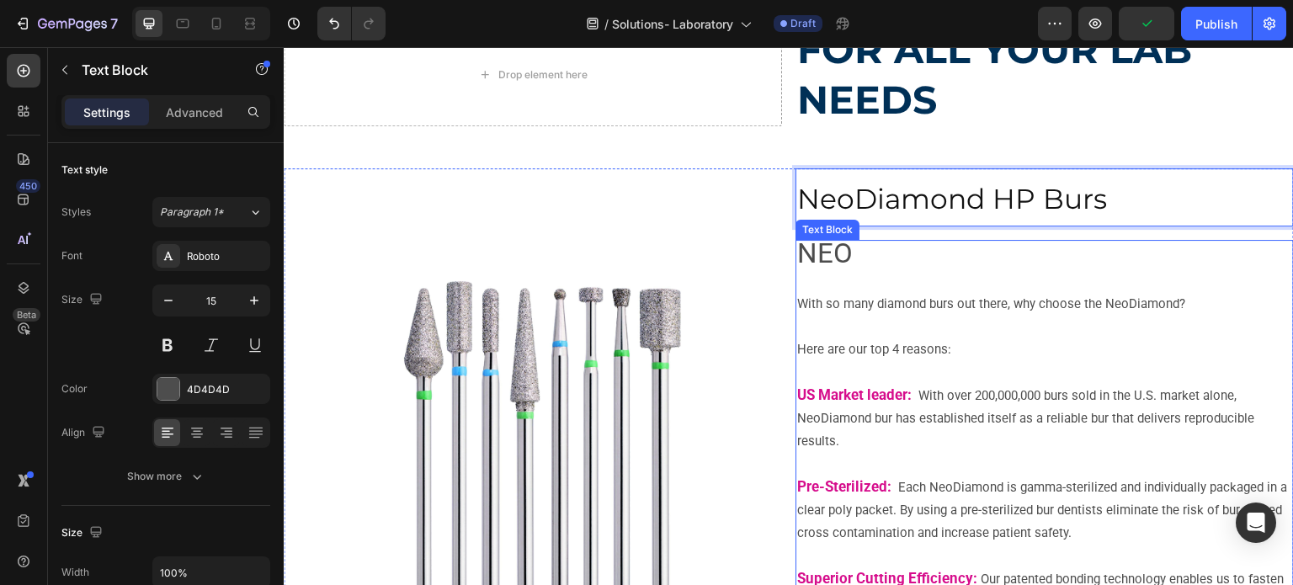
click at [912, 349] on p "Here are our top 4 reasons:" at bounding box center [1044, 361] width 495 height 45
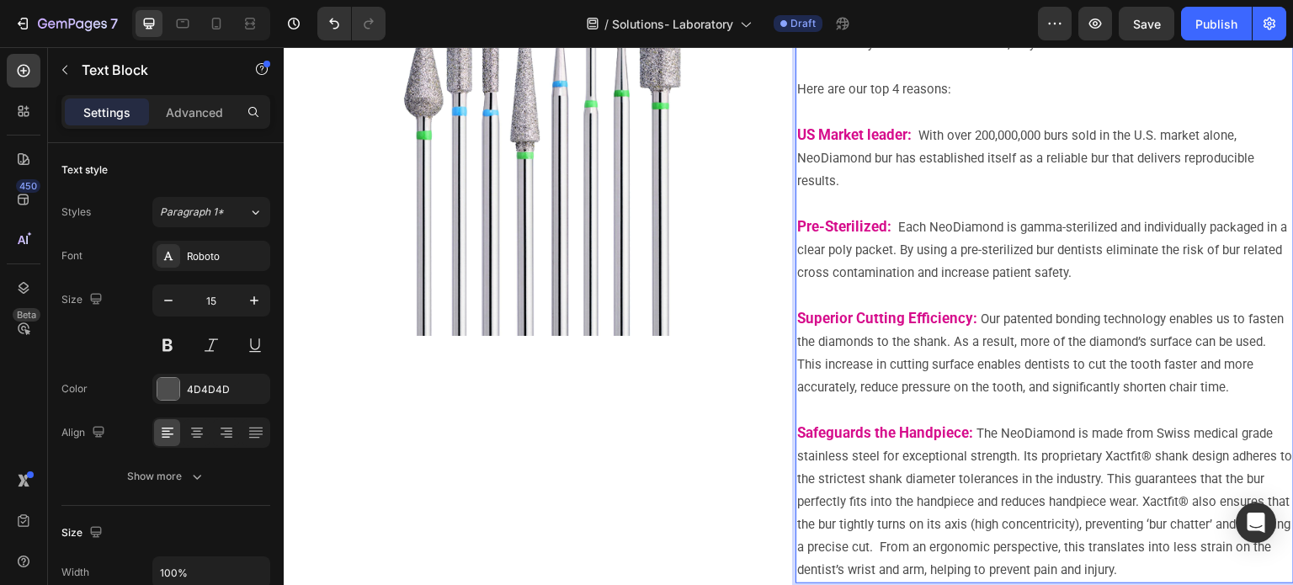
scroll to position [444, 0]
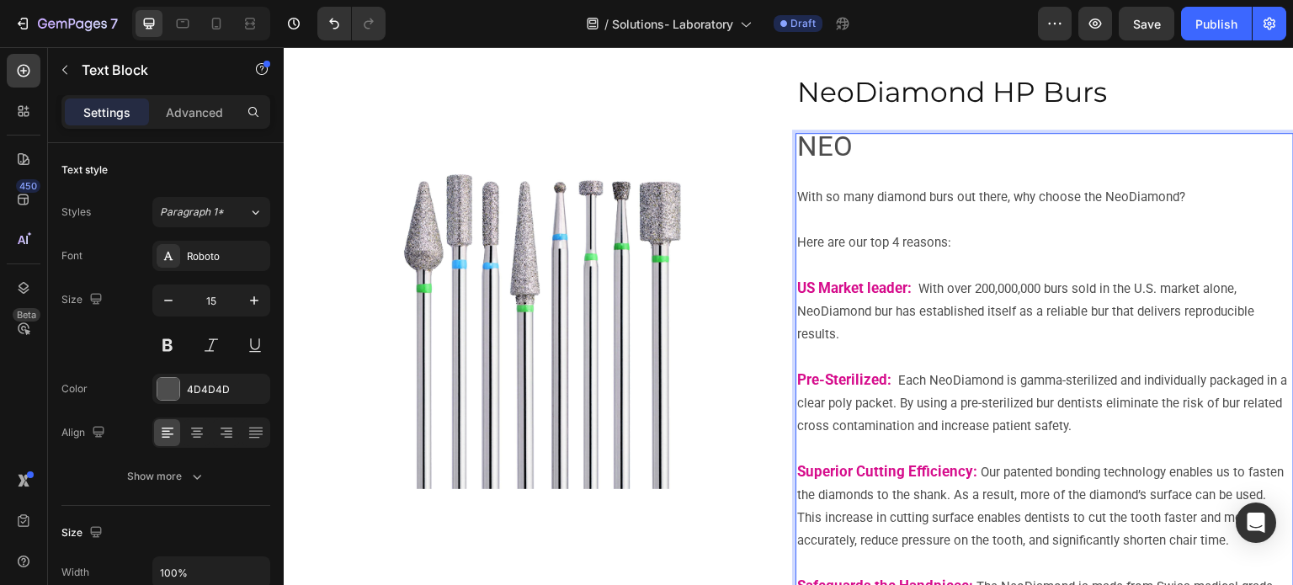
click at [848, 147] on p "NEO" at bounding box center [1044, 149] width 495 height 29
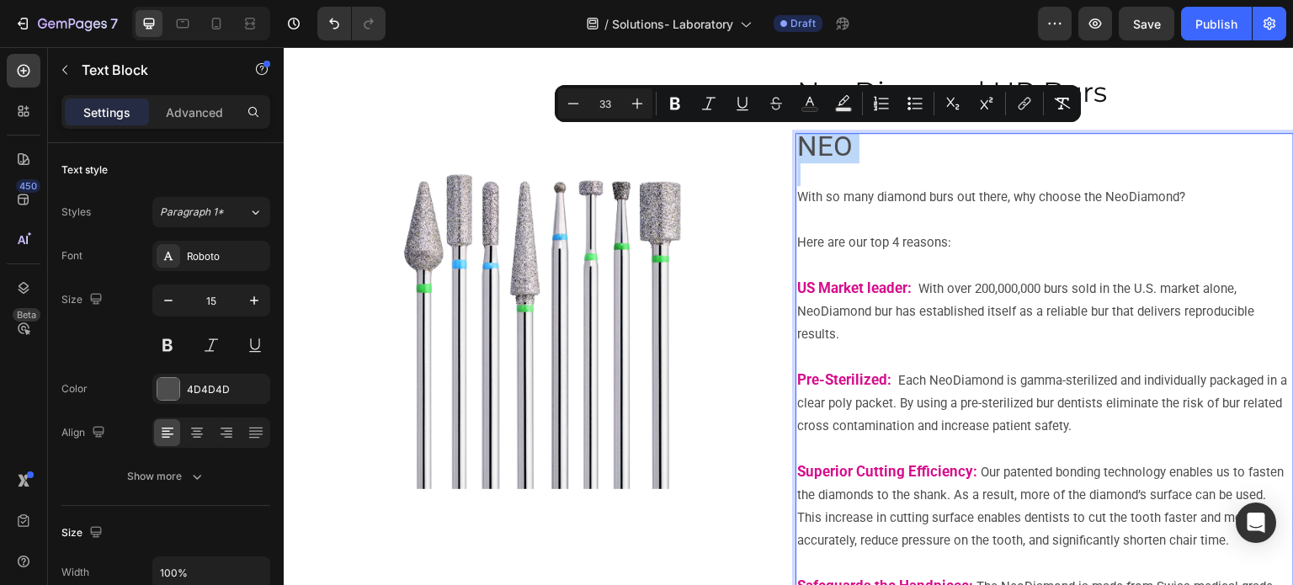
drag, startPoint x: 848, startPoint y: 147, endPoint x: 814, endPoint y: 152, distance: 34.1
click at [814, 152] on p "NEO" at bounding box center [1044, 149] width 495 height 29
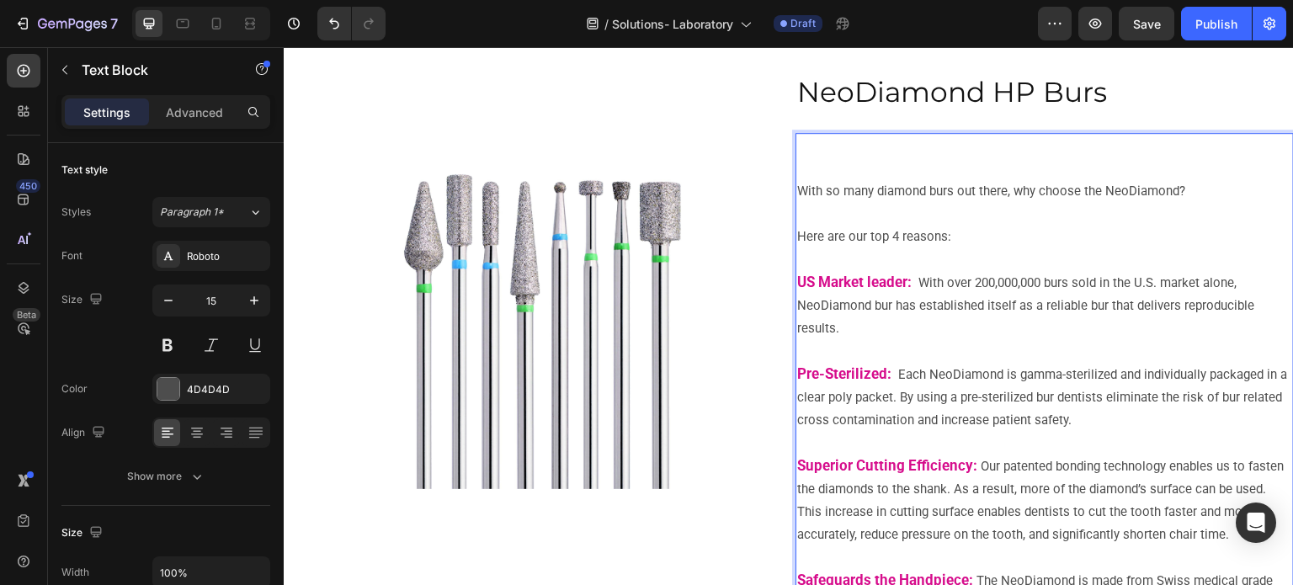
click at [818, 168] on p "Rich Text Editor. Editing area: main" at bounding box center [1044, 168] width 495 height 23
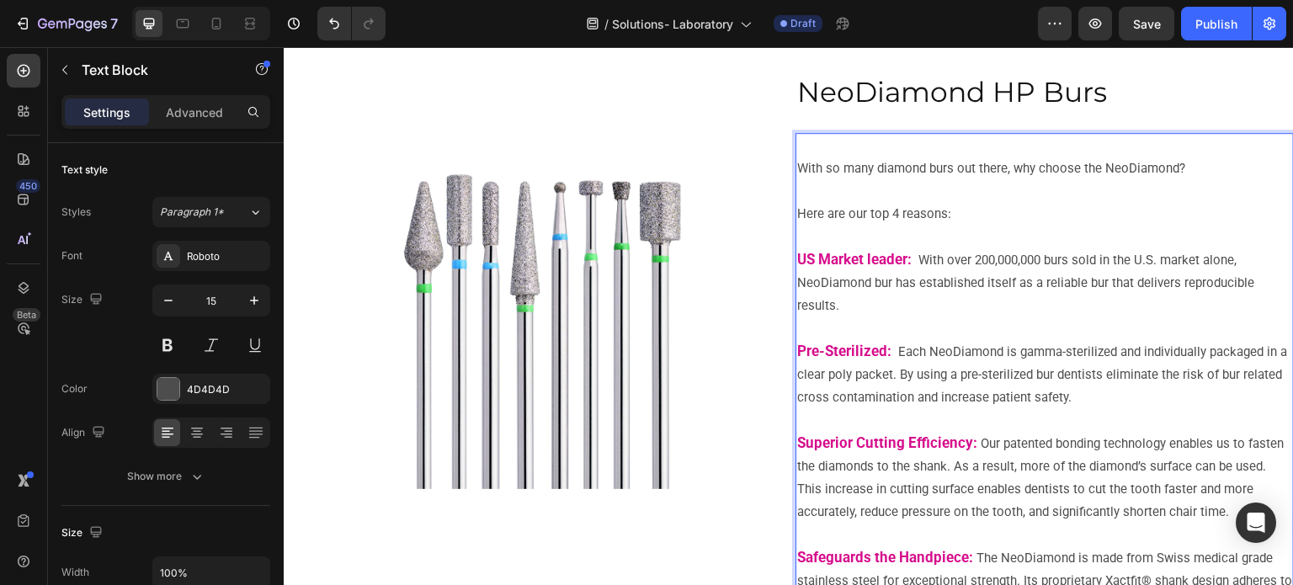
click at [797, 164] on p "With so many diamond burs out there, why choose the NeoDiamond?" at bounding box center [1044, 179] width 495 height 45
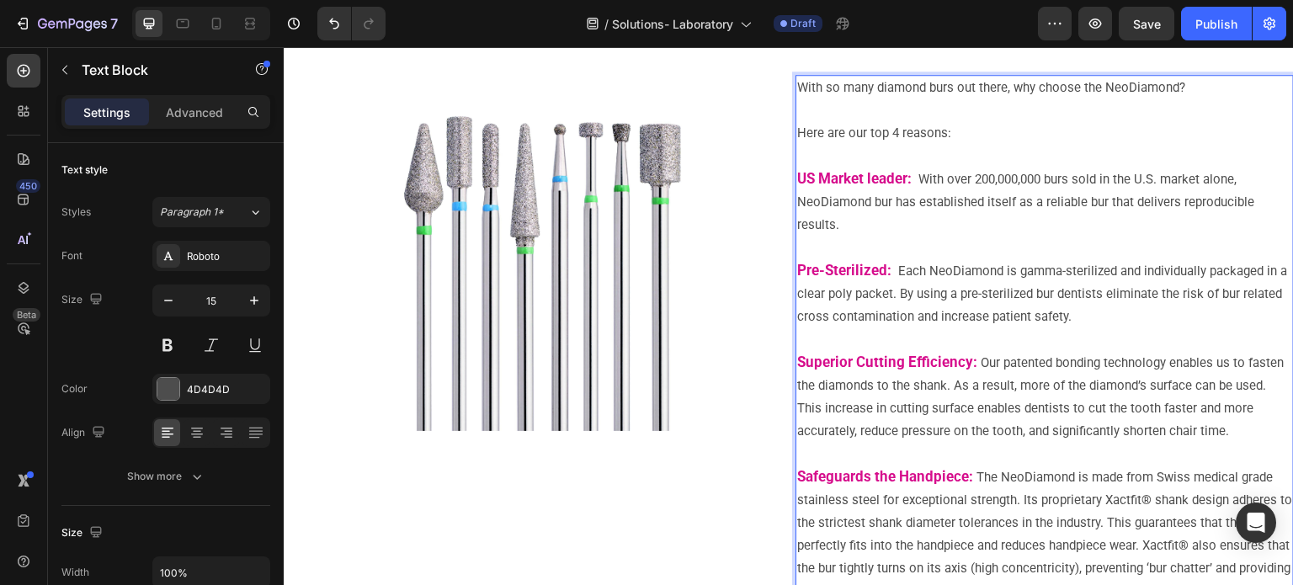
scroll to position [696, 0]
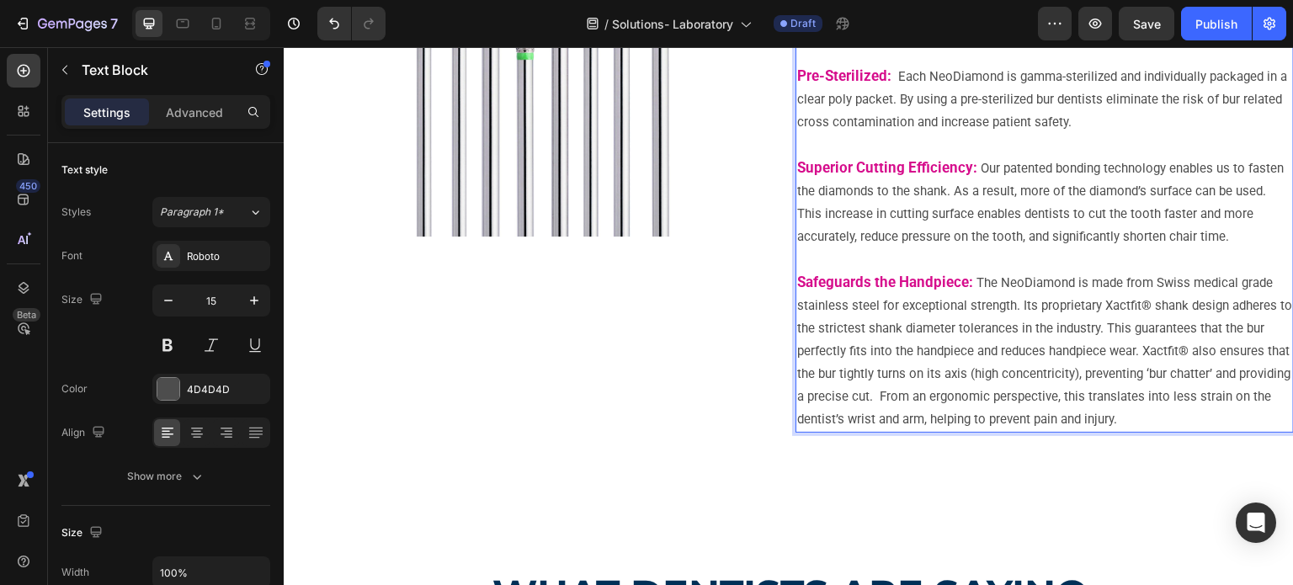
click at [837, 293] on p "Safeguards the Handpiece: The NeoDiamond is made from Swiss medical grade stain…" at bounding box center [1044, 351] width 495 height 160
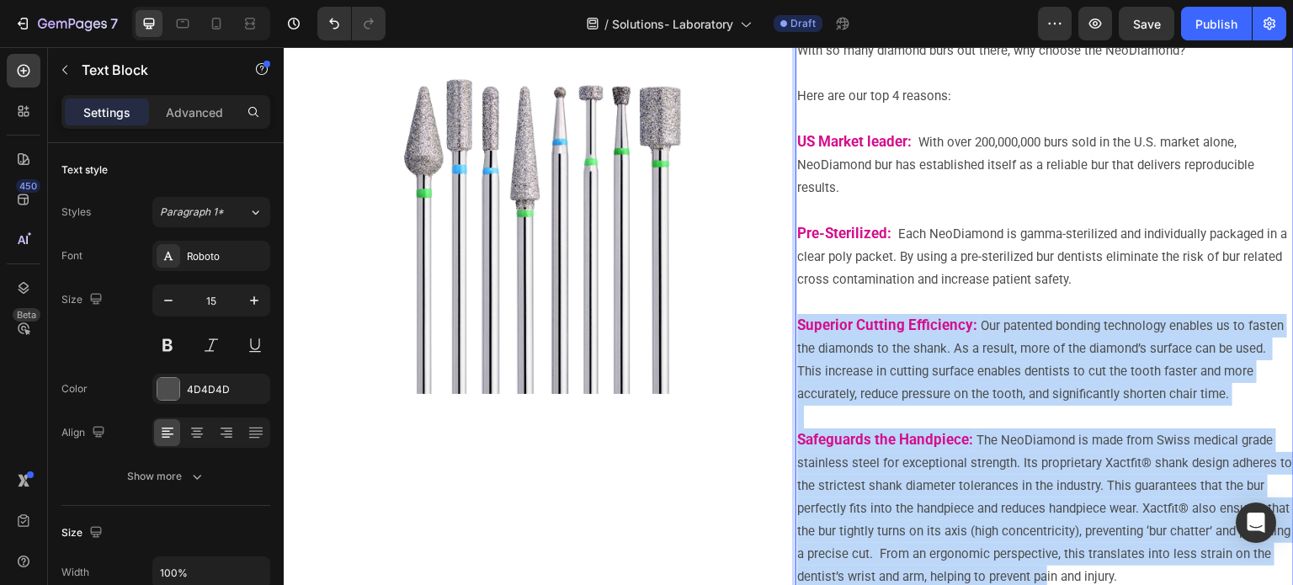
scroll to position [557, 0]
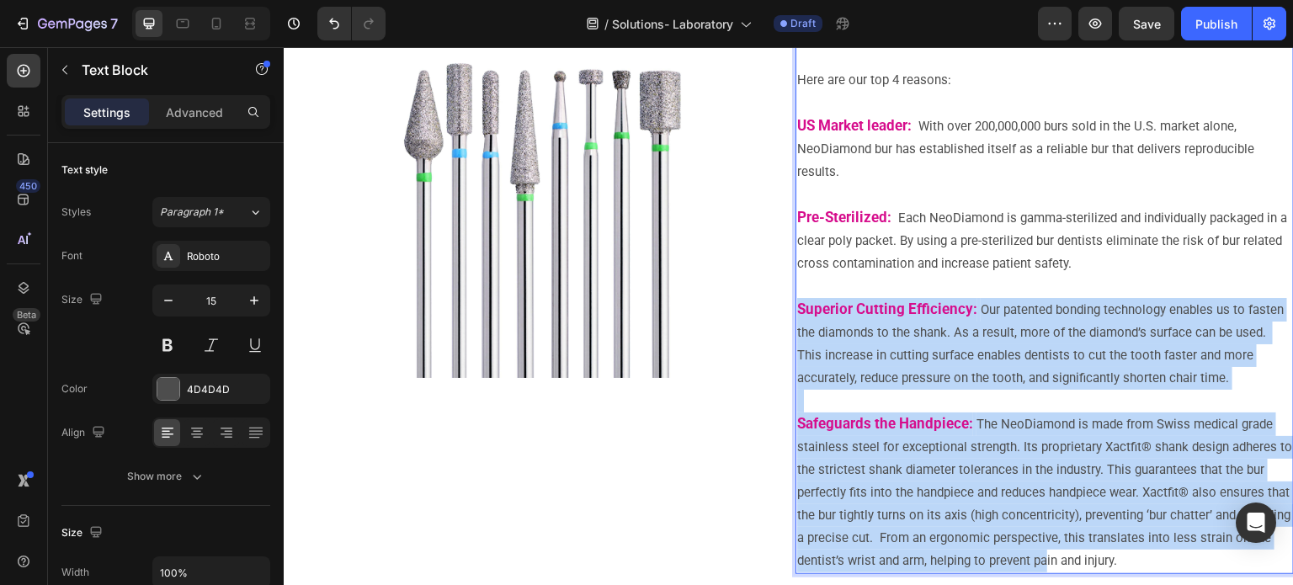
drag, startPoint x: 850, startPoint y: 371, endPoint x: 1077, endPoint y: 555, distance: 292.8
click at [1077, 570] on div "With so many diamond burs out there, why choose the NeoDiamond? Here are our to…" at bounding box center [1045, 298] width 499 height 552
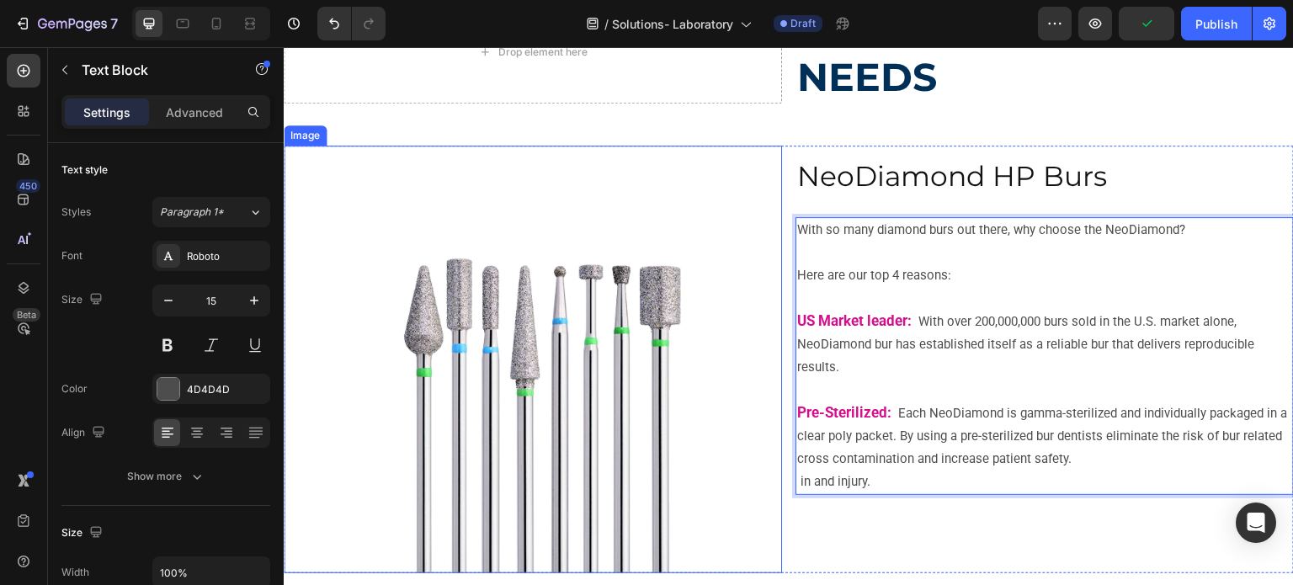
scroll to position [389, 0]
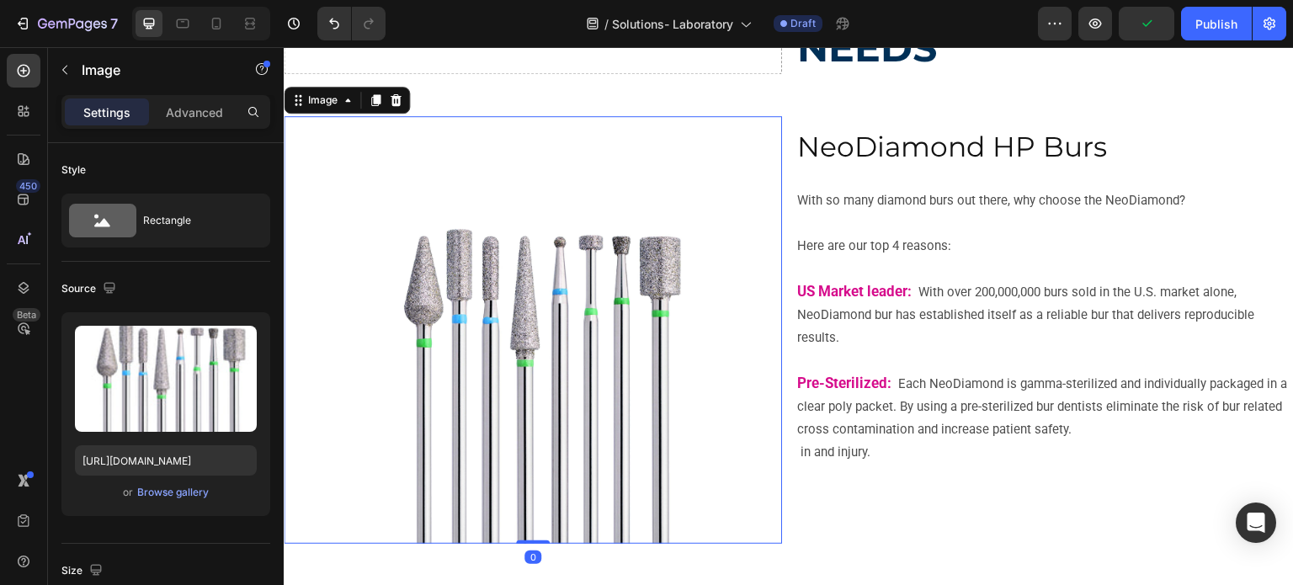
click at [600, 370] on img at bounding box center [533, 329] width 337 height 427
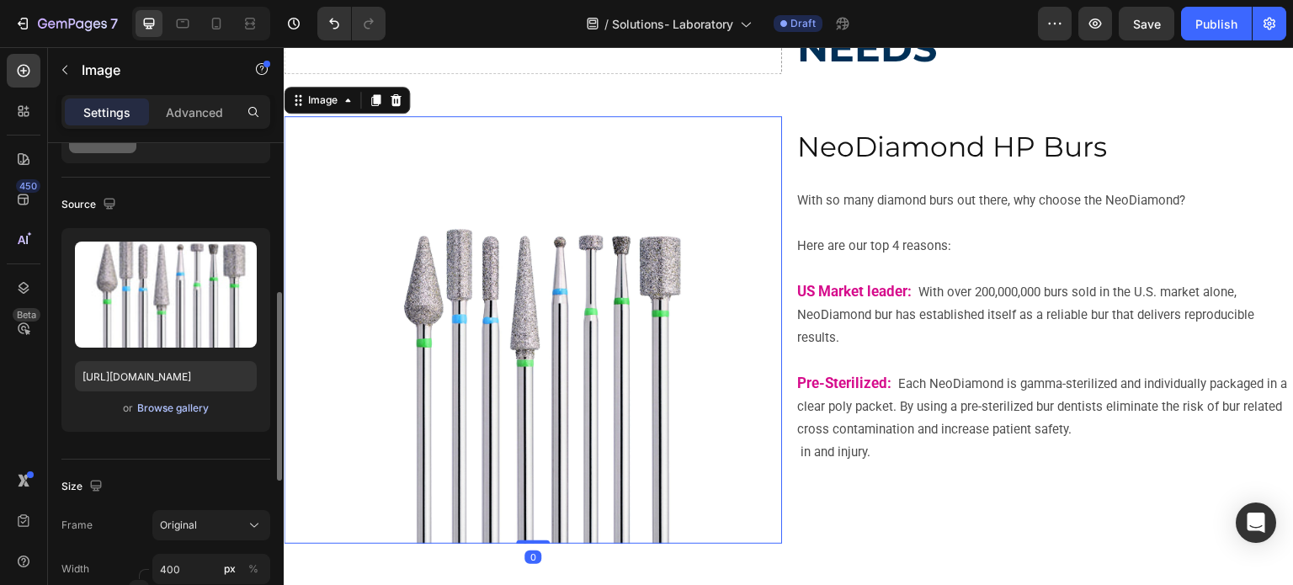
scroll to position [168, 0]
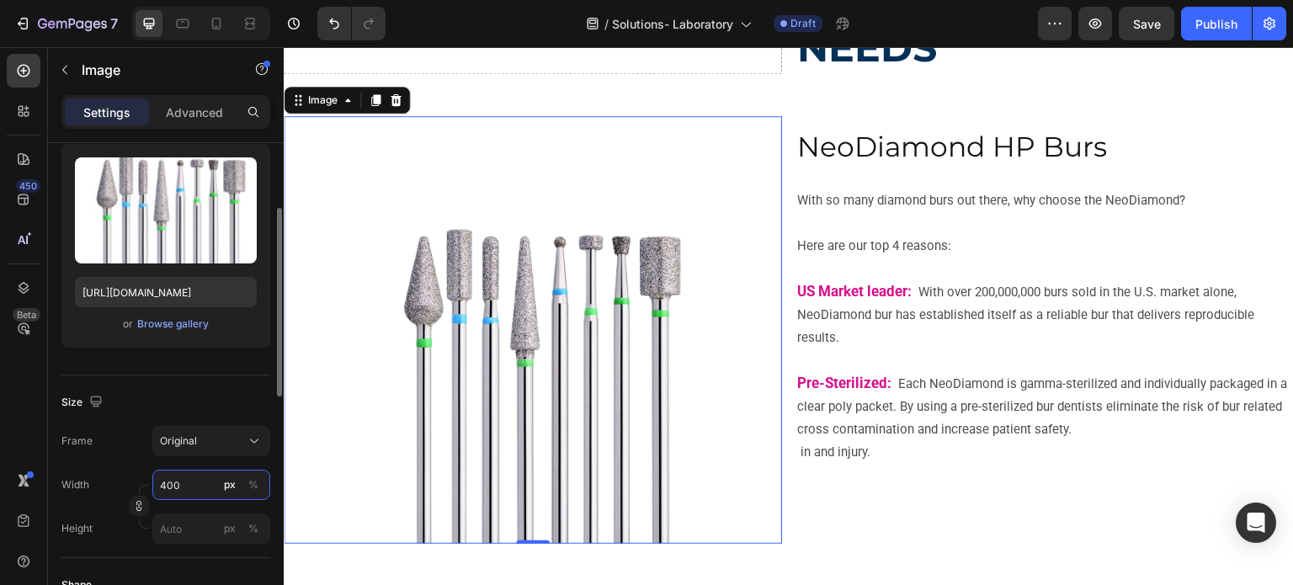
click at [163, 483] on input "400" at bounding box center [211, 485] width 118 height 30
click at [169, 484] on input "400" at bounding box center [211, 485] width 118 height 30
click at [165, 484] on input "400" at bounding box center [211, 485] width 118 height 30
click at [158, 482] on input "400" at bounding box center [211, 485] width 118 height 30
click at [161, 483] on input "400" at bounding box center [211, 485] width 118 height 30
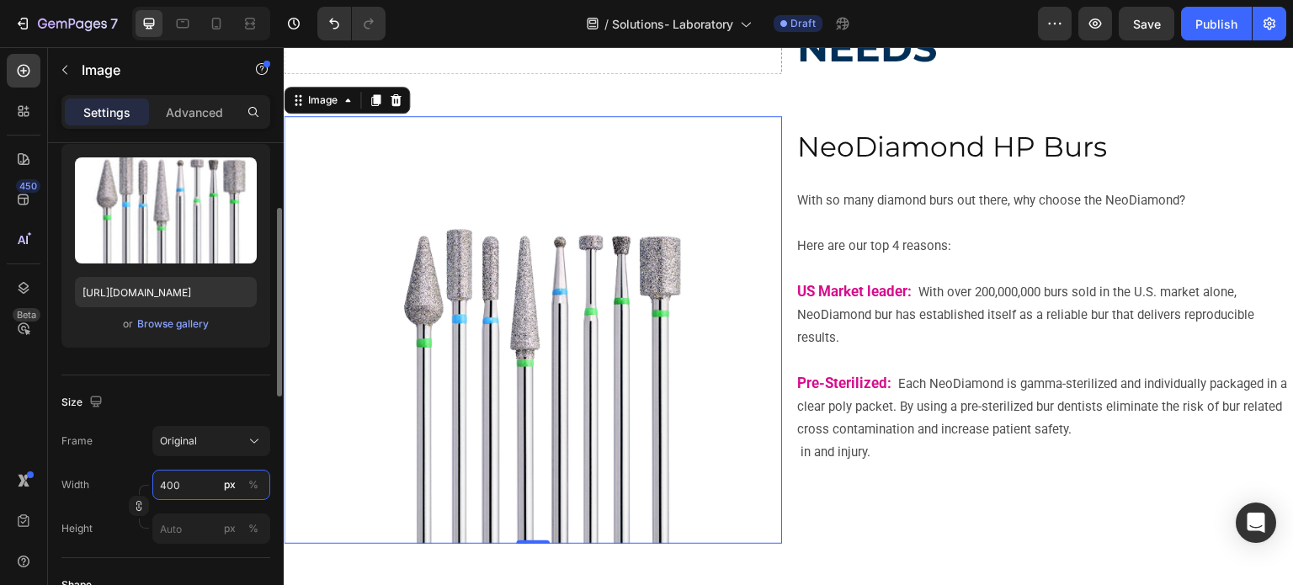
click at [165, 483] on input "400" at bounding box center [211, 485] width 118 height 30
type input "300"
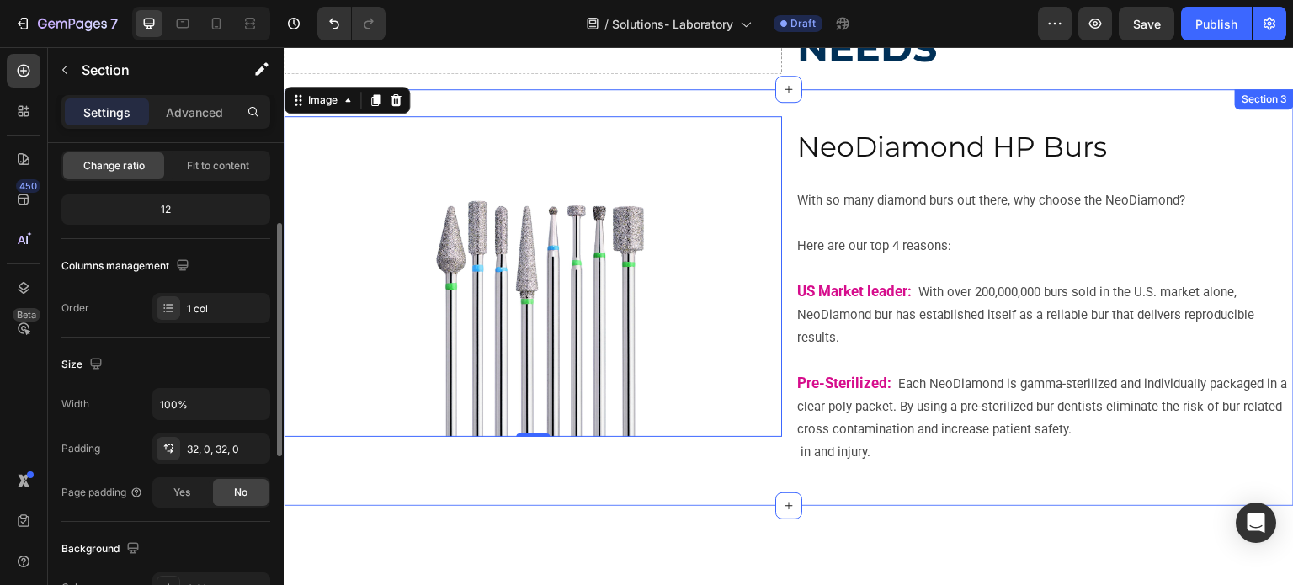
click at [736, 469] on div "Image 0 ⁠⁠⁠⁠⁠⁠⁠ NeoDiamond HP Burs Heading With so many diamond burs out there,…" at bounding box center [789, 297] width 1011 height 363
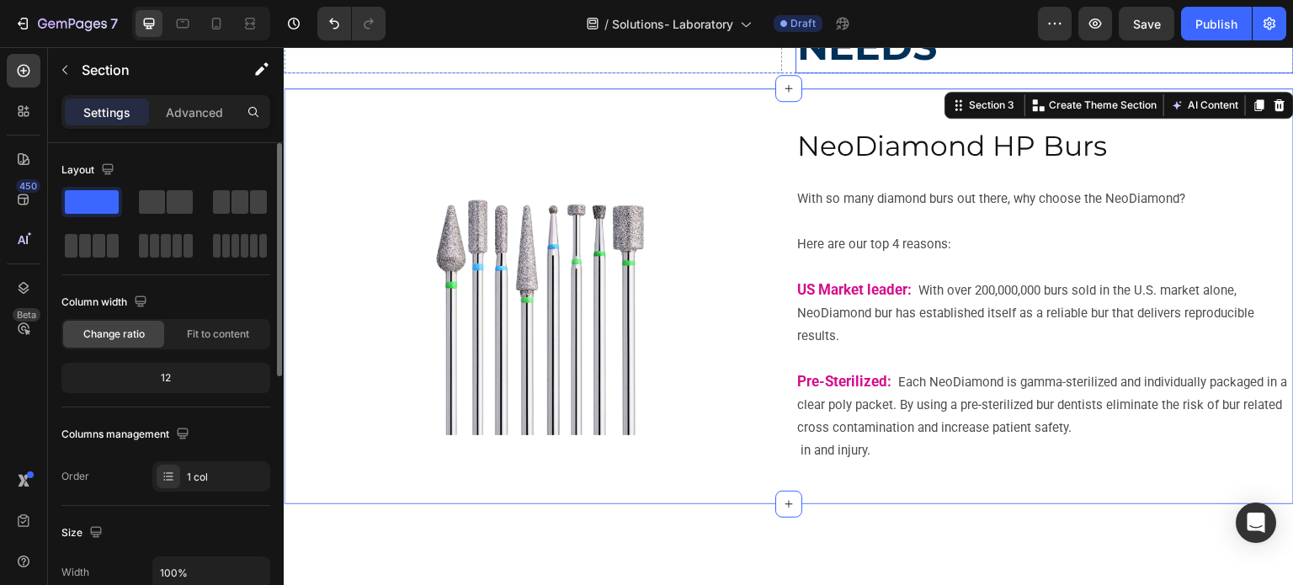
scroll to position [136, 0]
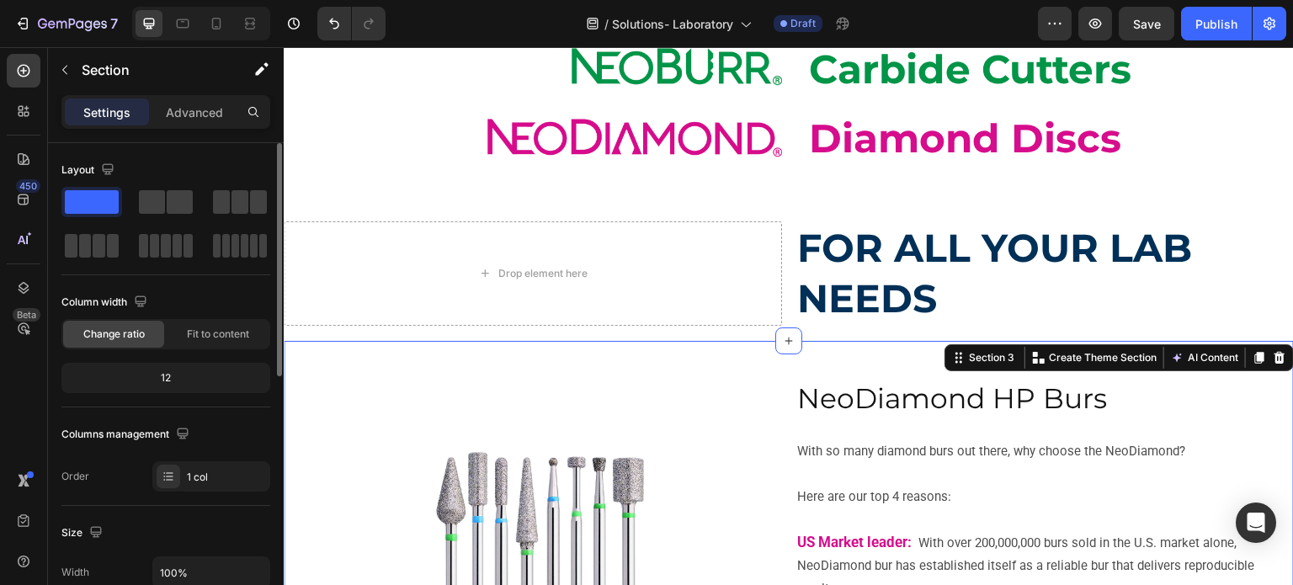
click at [672, 357] on div "Image ⁠⁠⁠⁠⁠⁠⁠ NeoDiamond HP Burs Heading With so many diamond burs out there, w…" at bounding box center [789, 549] width 1011 height 417
click at [886, 351] on div "Image ⁠⁠⁠⁠⁠⁠⁠ NeoDiamond HP Burs Heading With so many diamond burs out there, w…" at bounding box center [789, 549] width 1011 height 417
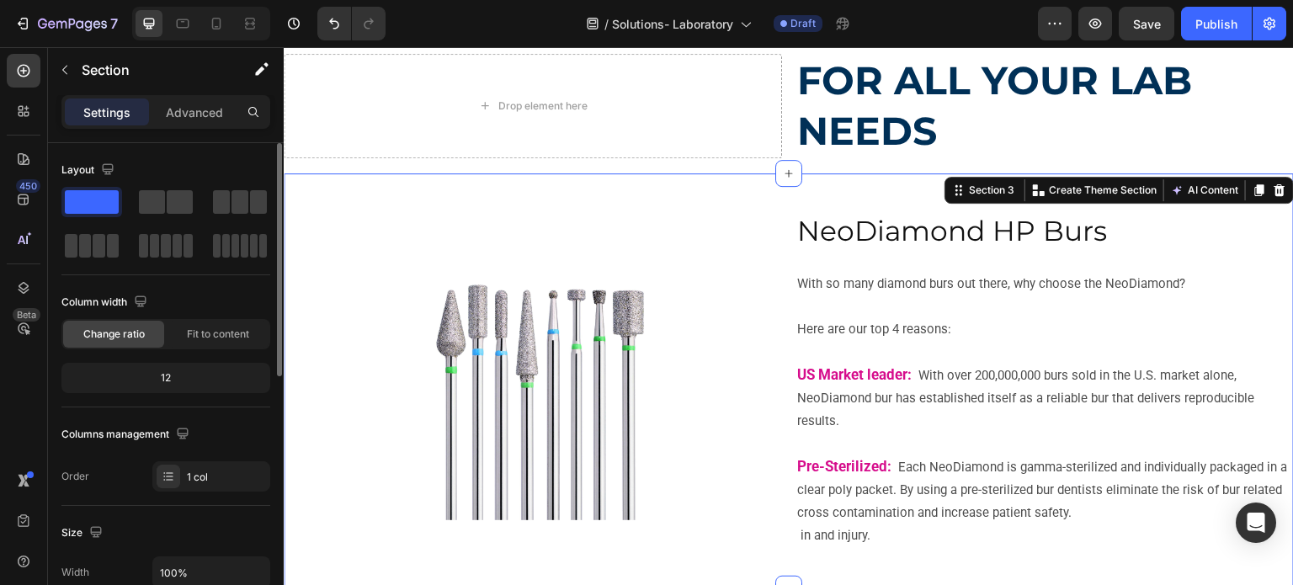
scroll to position [305, 0]
click at [856, 181] on div "Image ⁠⁠⁠⁠⁠⁠⁠ NeoDiamond HP Burs Heading With so many diamond burs out there, w…" at bounding box center [789, 381] width 1011 height 417
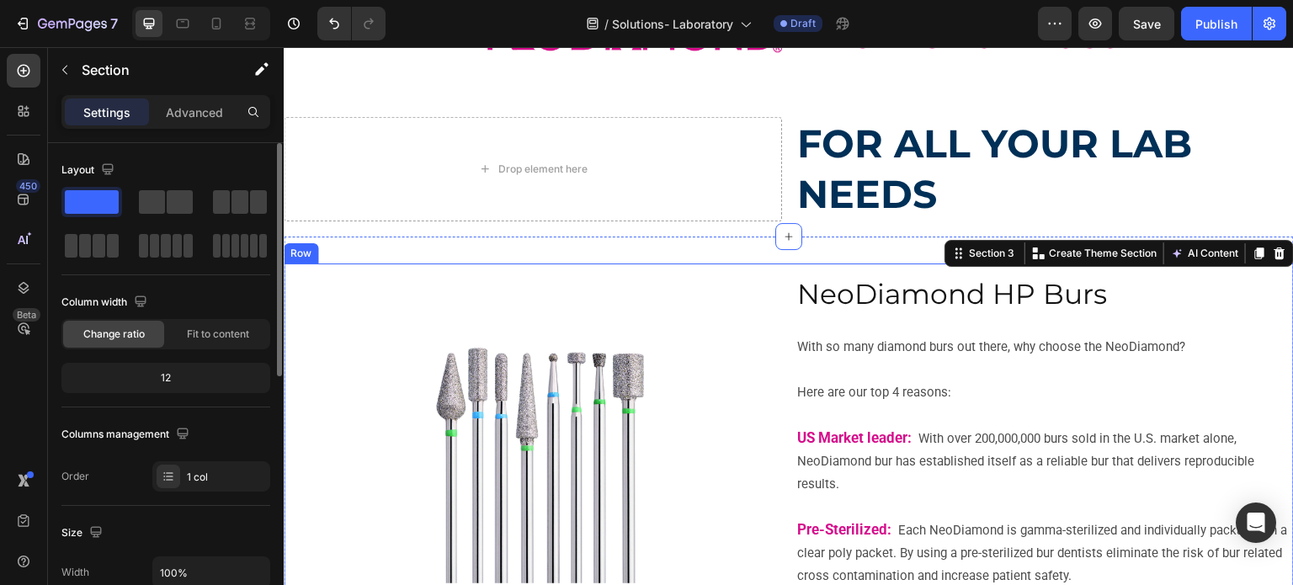
scroll to position [136, 0]
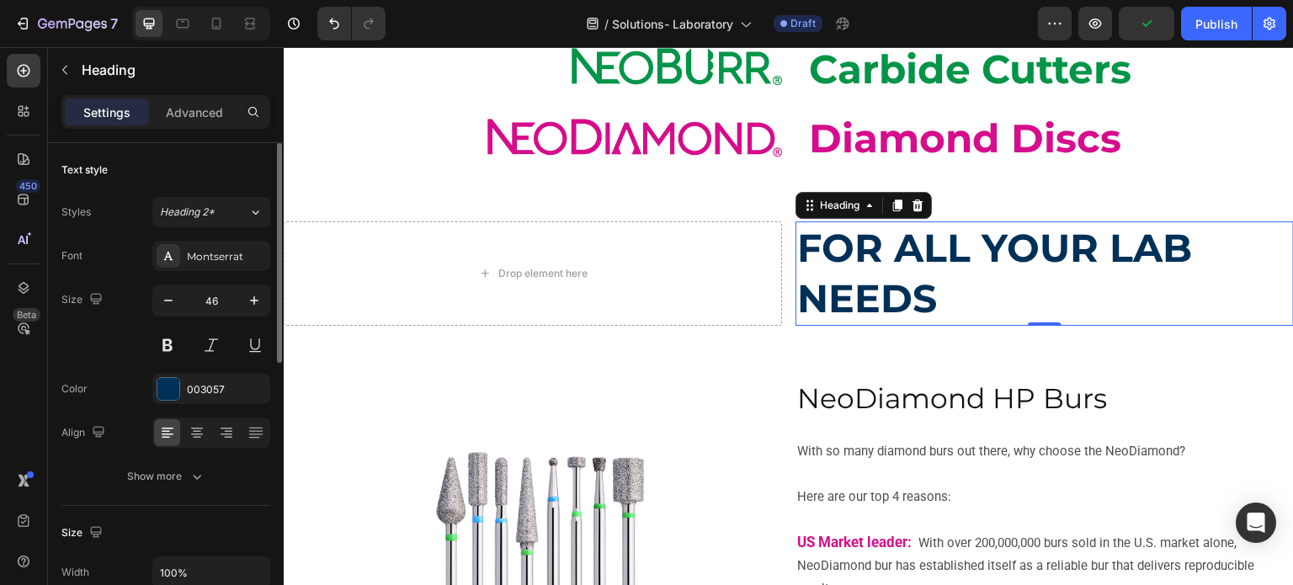
click at [1002, 253] on strong "FOR ALL YOUR LAB NEEDS" at bounding box center [994, 273] width 395 height 99
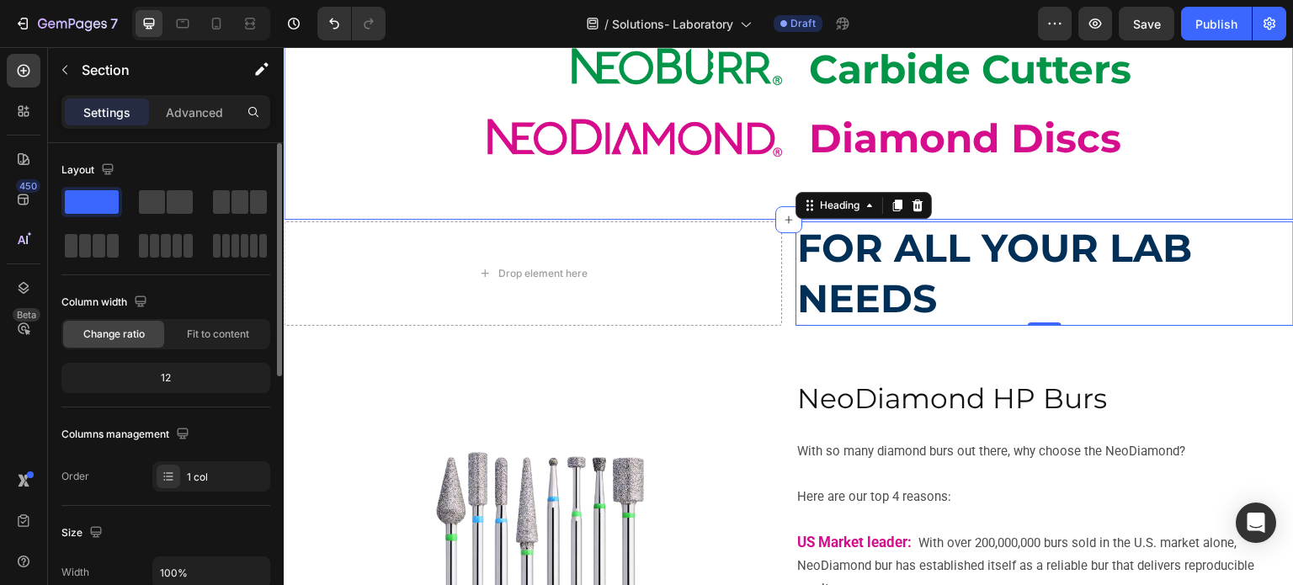
click at [1160, 197] on div "Image Image Image HP BURS Heading Carbide Cutters Heading Diamond Discs Heading…" at bounding box center [789, 82] width 1011 height 275
click at [1175, 219] on div "Image Image Image HP BURS Heading Carbide Cutters Heading Diamond Discs Heading…" at bounding box center [789, 82] width 1011 height 275
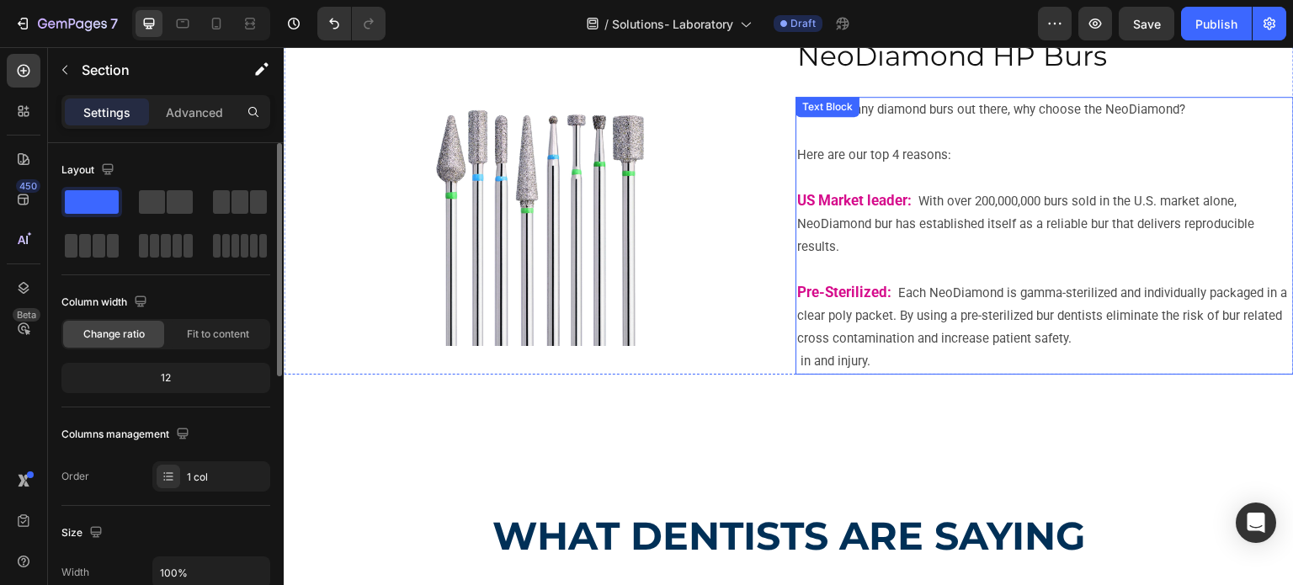
scroll to position [389, 0]
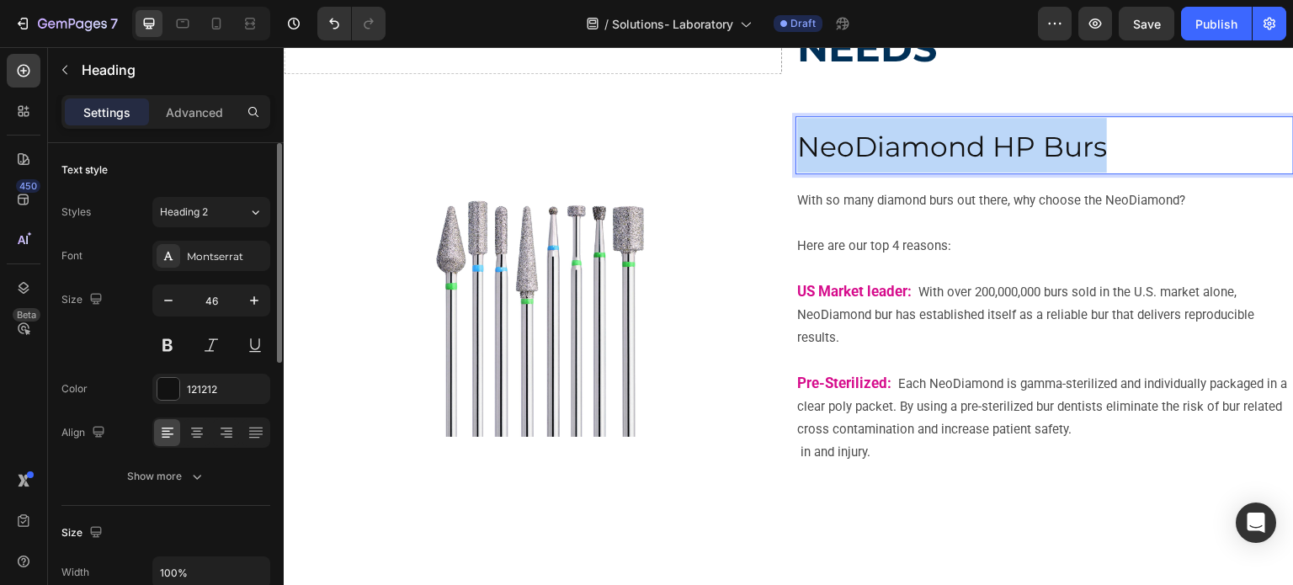
click at [1006, 135] on span "NeoDiamond HP Burs" at bounding box center [952, 147] width 310 height 34
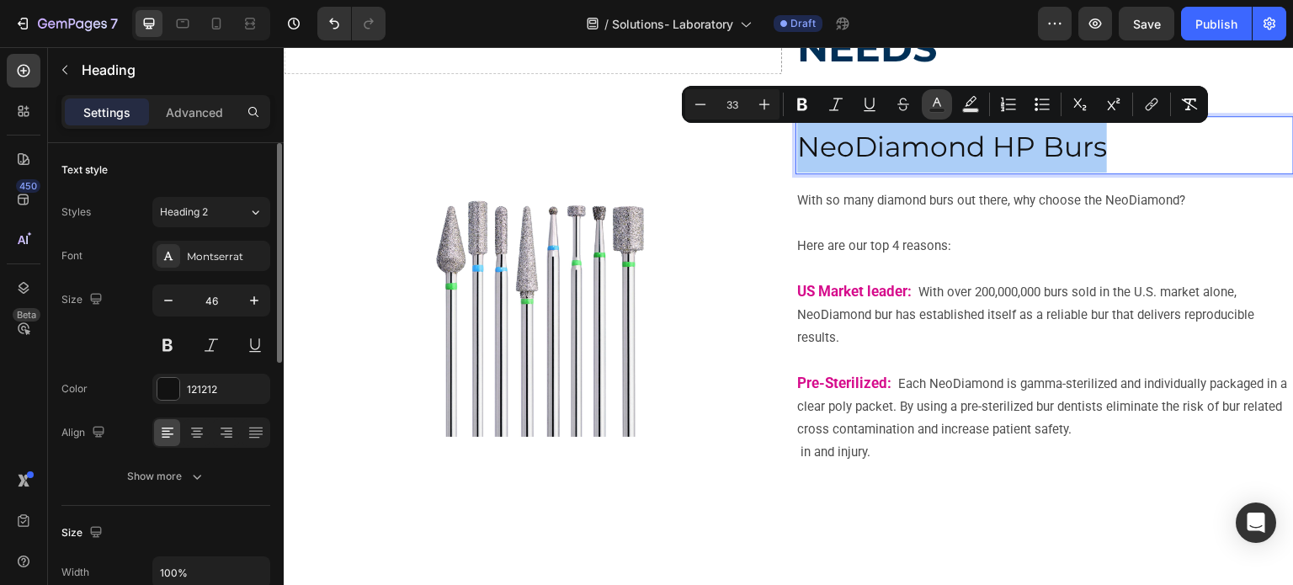
click at [936, 109] on rect "Editor contextual toolbar" at bounding box center [938, 111] width 16 height 4
type input "121212"
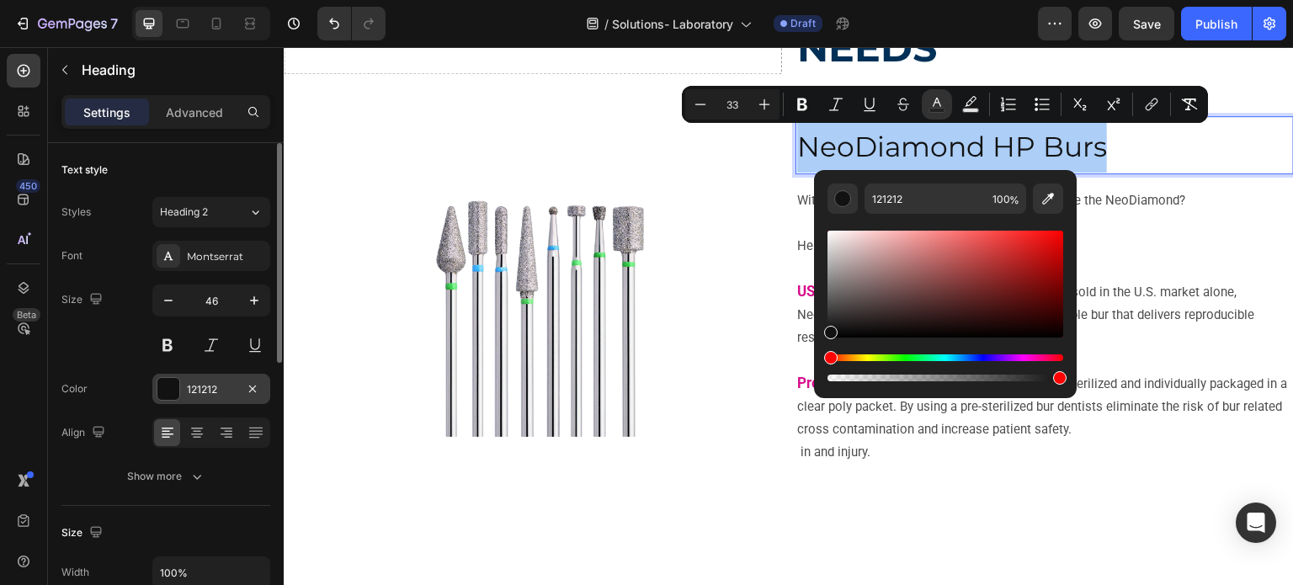
click at [188, 392] on div "121212" at bounding box center [211, 389] width 49 height 15
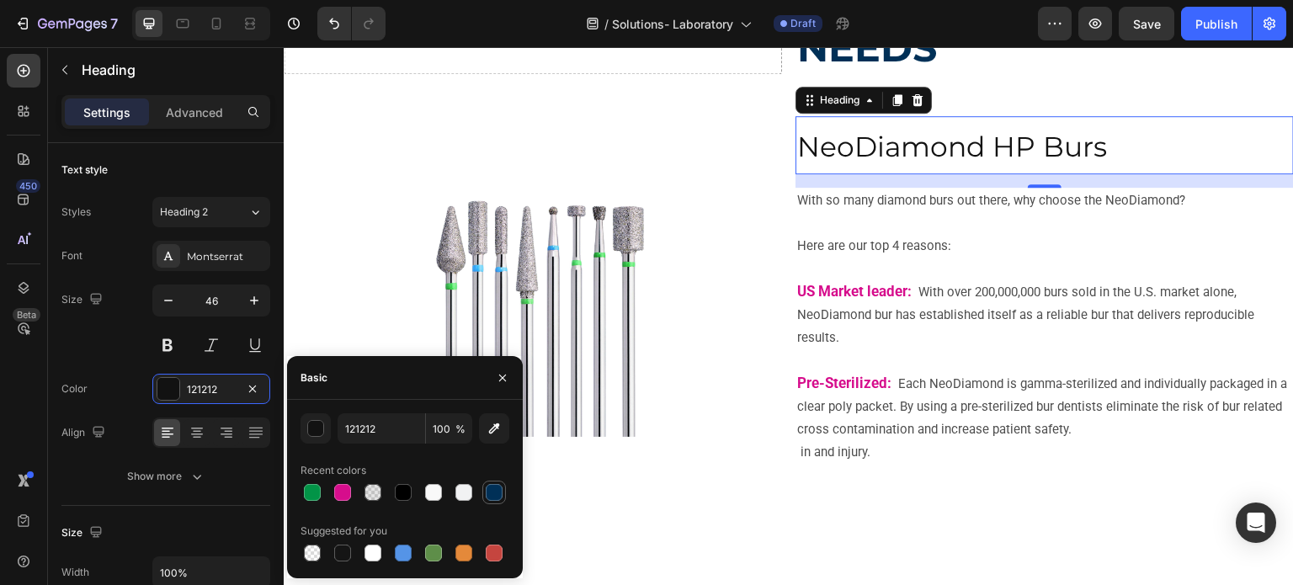
click at [489, 494] on div at bounding box center [494, 492] width 17 height 17
type input "003057"
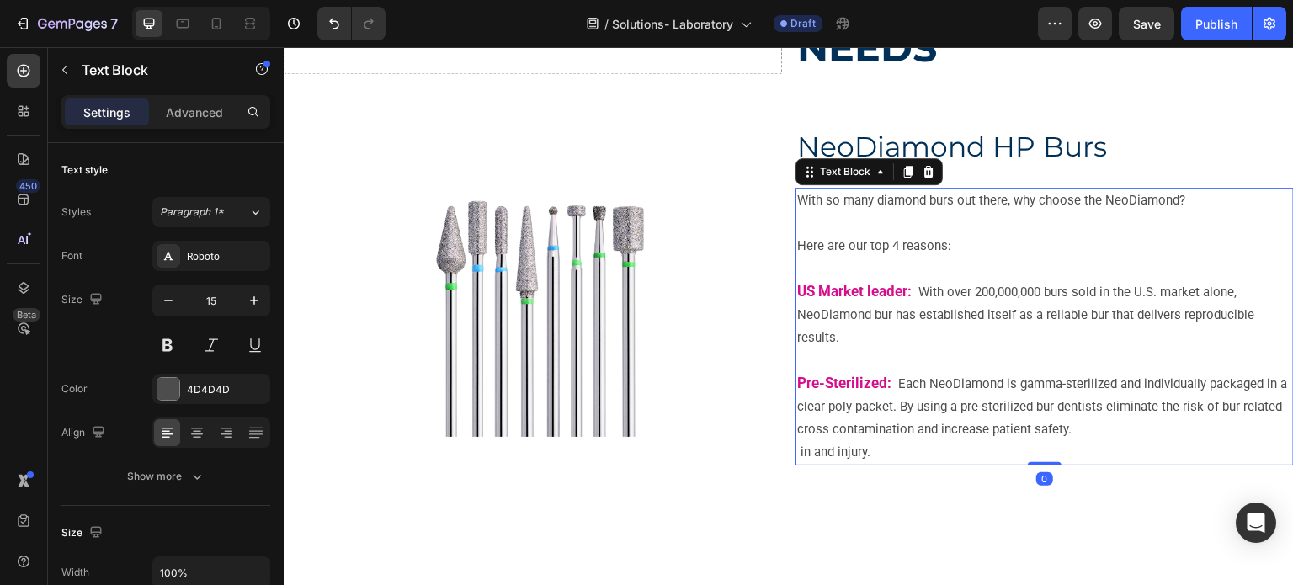
click at [1117, 249] on p "Here are our top 4 reasons:" at bounding box center [1044, 257] width 495 height 45
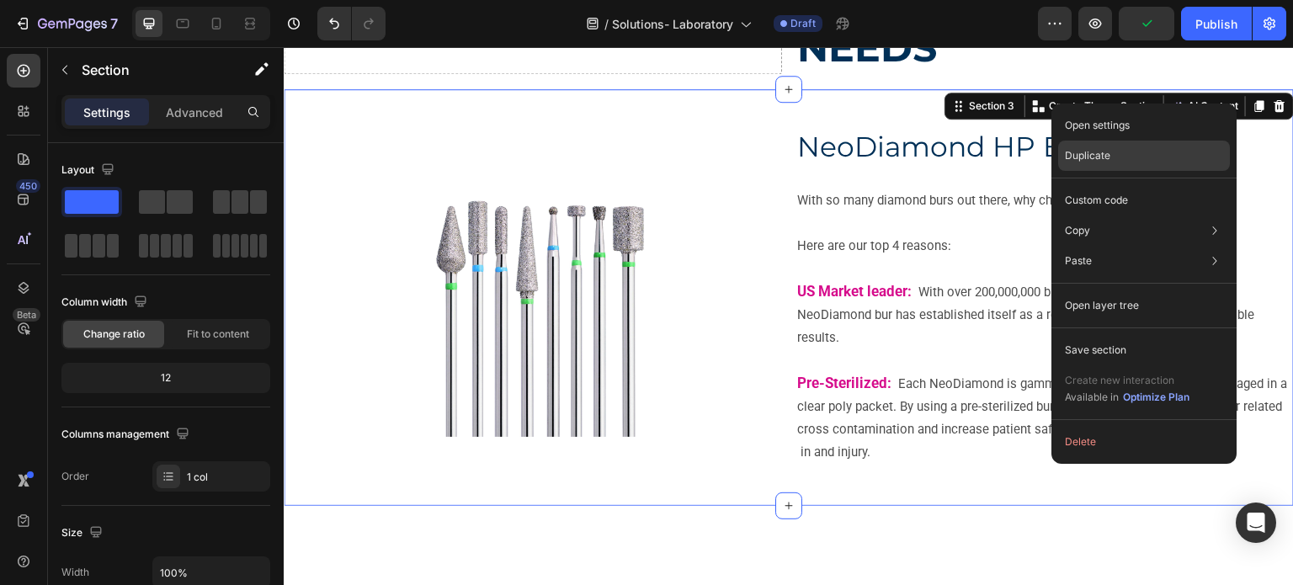
click at [1144, 185] on div "Duplicate" at bounding box center [1145, 200] width 172 height 30
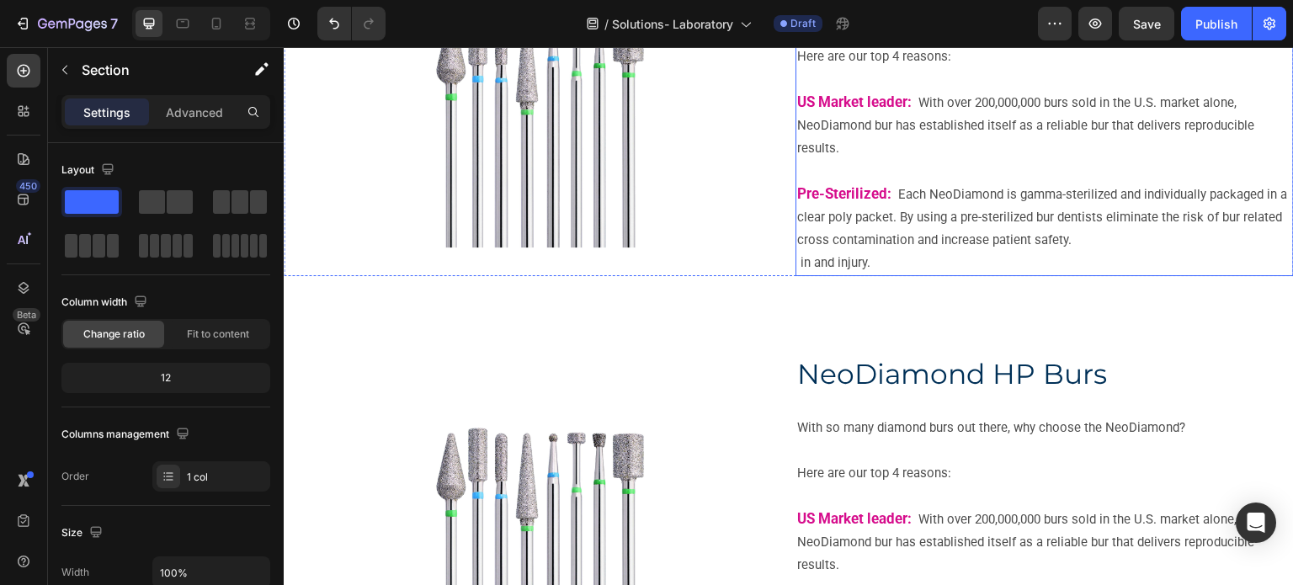
scroll to position [589, 0]
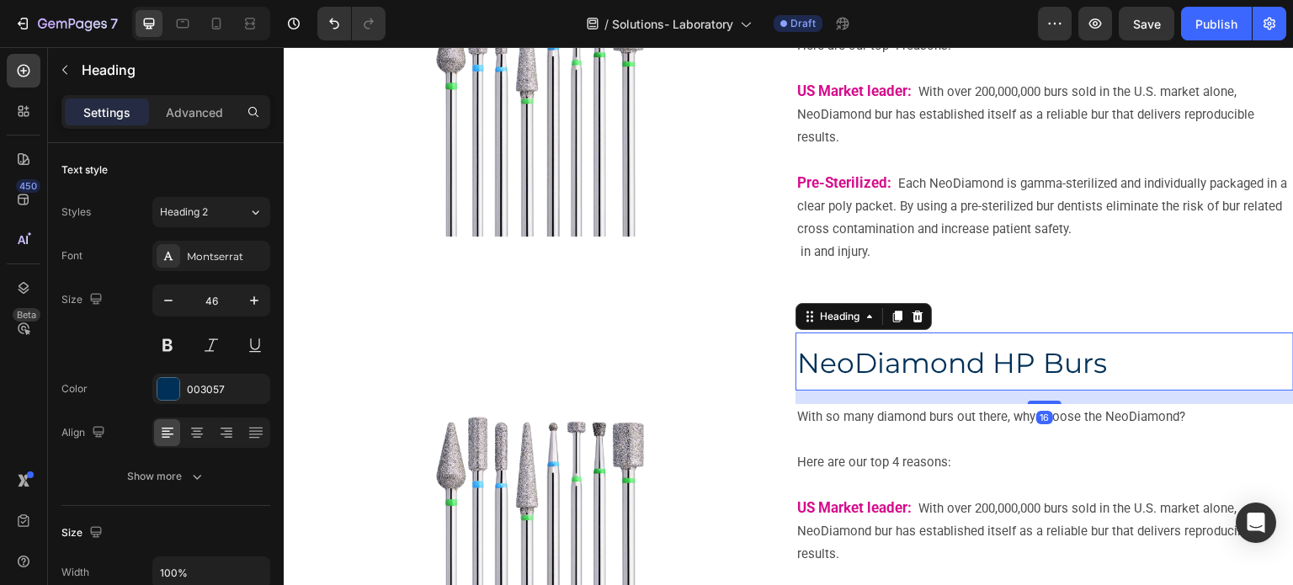
click at [831, 357] on span "NeoDiamond HP Burs" at bounding box center [952, 363] width 310 height 34
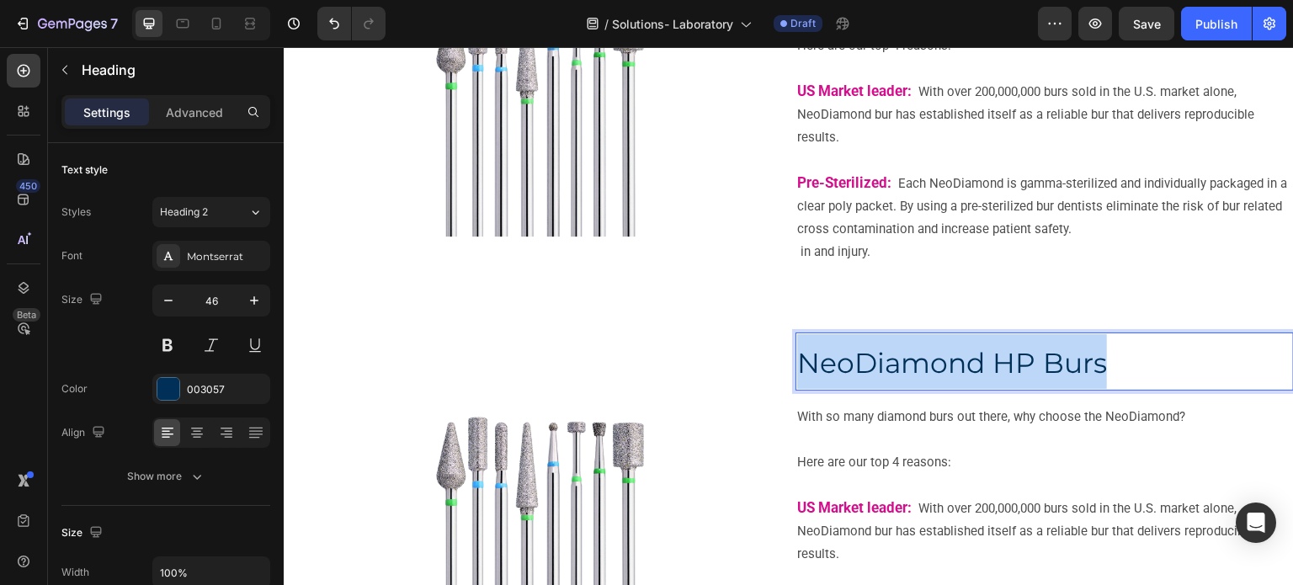
click at [831, 357] on span "NeoDiamond HP Burs" at bounding box center [952, 363] width 310 height 34
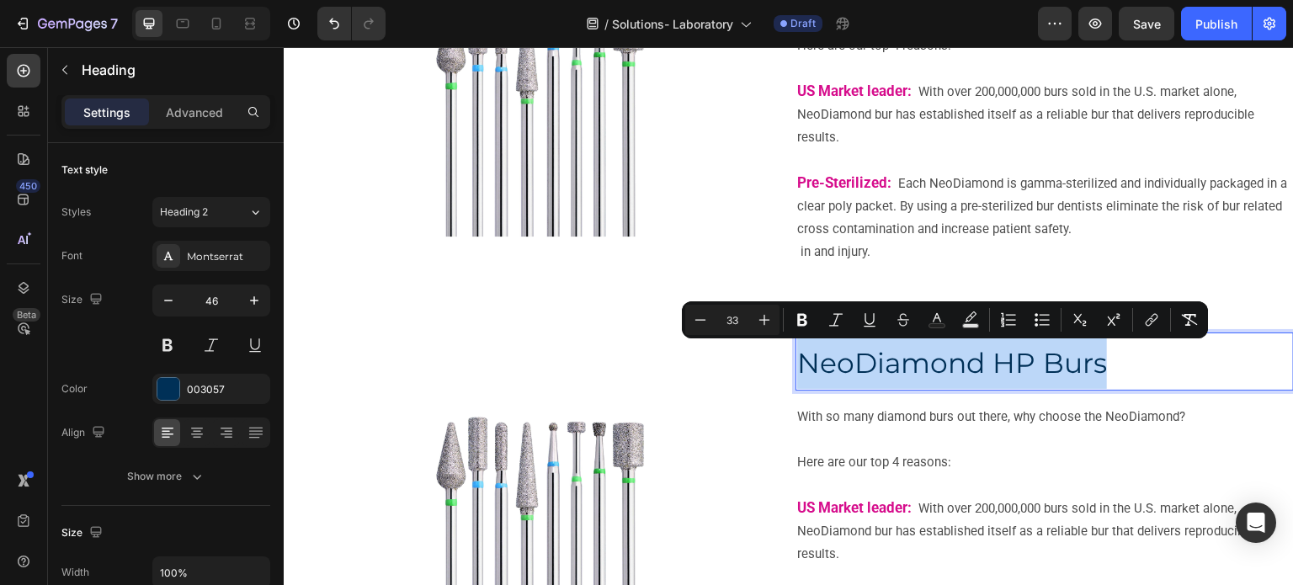
click at [828, 358] on span "NeoDiamond HP Burs" at bounding box center [952, 363] width 310 height 34
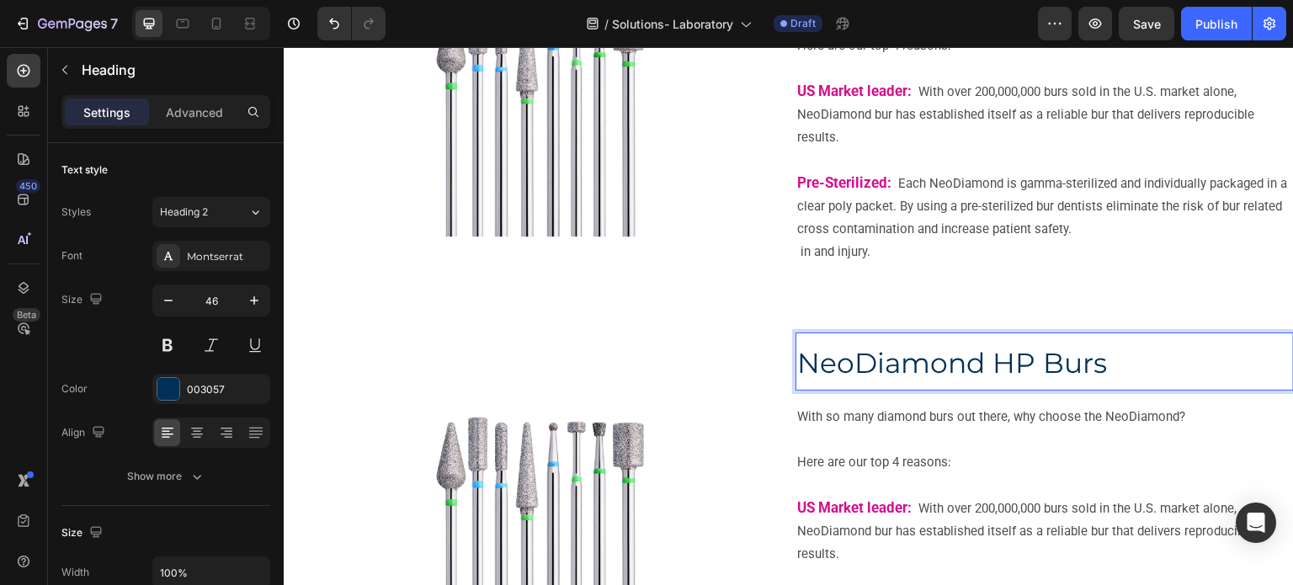
click at [817, 361] on span "NeoDiamond HP Burs" at bounding box center [952, 363] width 310 height 34
click at [840, 370] on span "NeoDiamond HP Burs" at bounding box center [952, 363] width 310 height 34
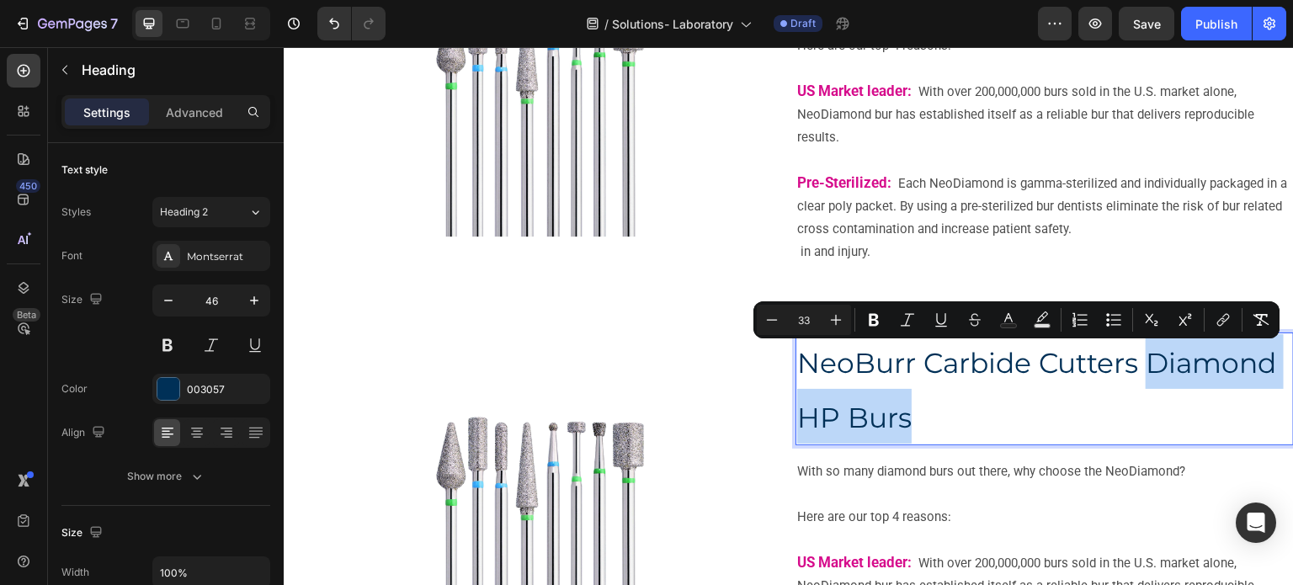
drag, startPoint x: 1147, startPoint y: 365, endPoint x: 1141, endPoint y: 397, distance: 33.4
click at [1141, 397] on p "NeoBurr Carbide Cutters Diamond HP Burs" at bounding box center [1044, 388] width 495 height 109
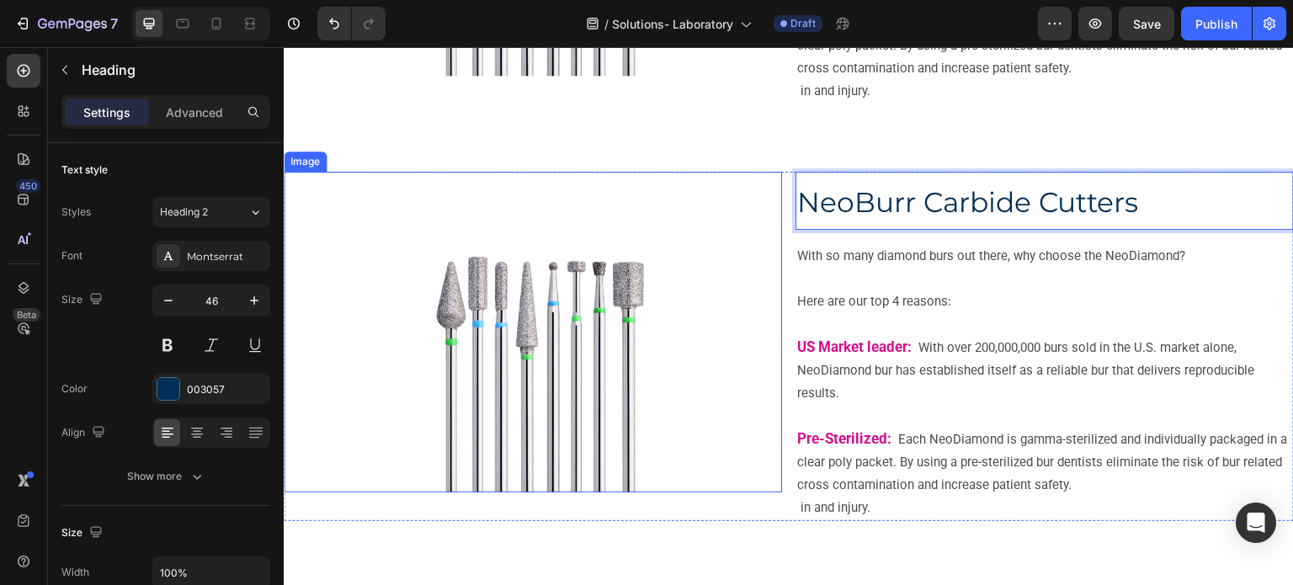
scroll to position [758, 0]
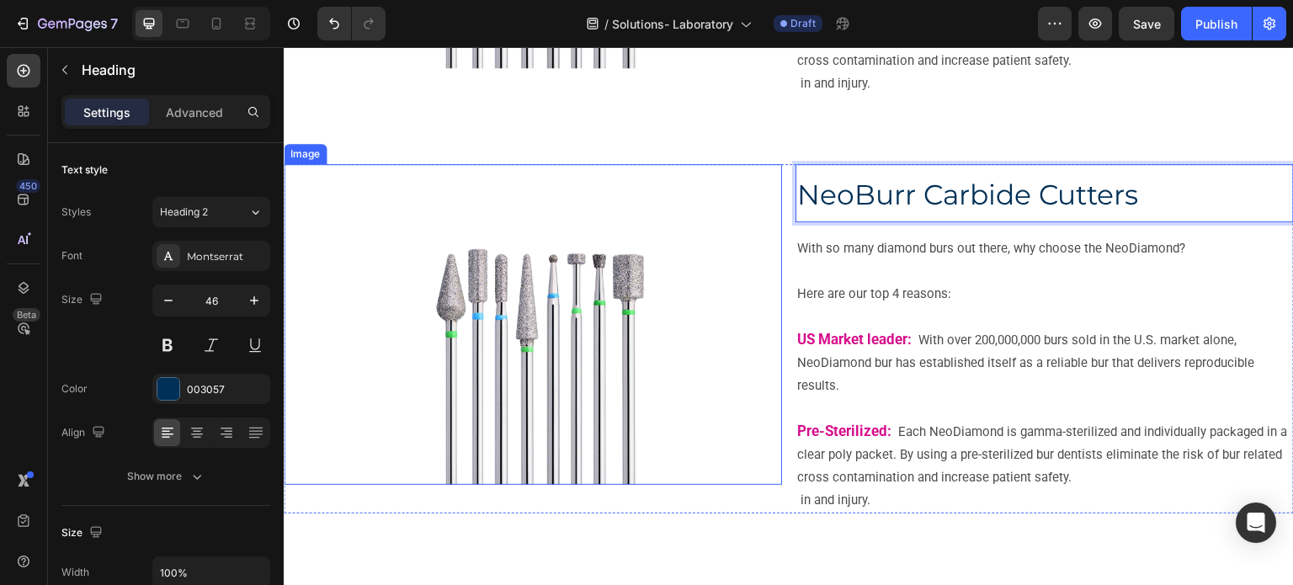
click at [520, 428] on img at bounding box center [533, 324] width 253 height 320
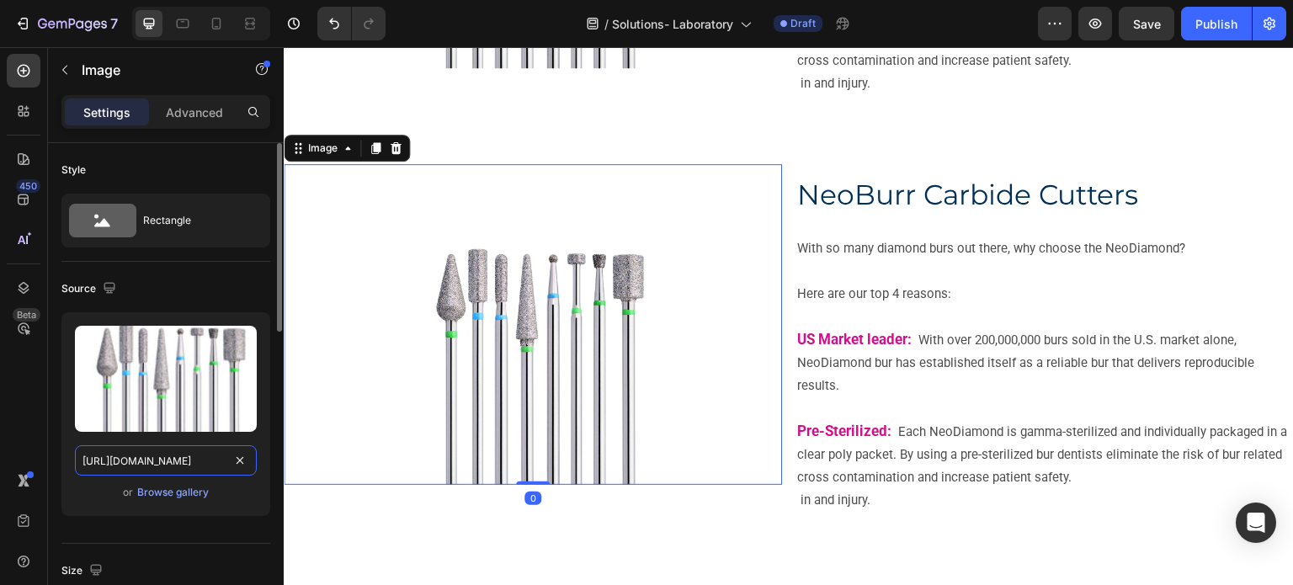
click at [103, 454] on input "https://cdn.shopify.com/s/files/1/0714/1657/8263/files/part_1.jpg?v=1756388100" at bounding box center [166, 460] width 182 height 30
paste input "2"
type input "https://cdn.shopify.com/s/files/1/0714/1657/8263/files/part_2.jpg?v=1756388100"
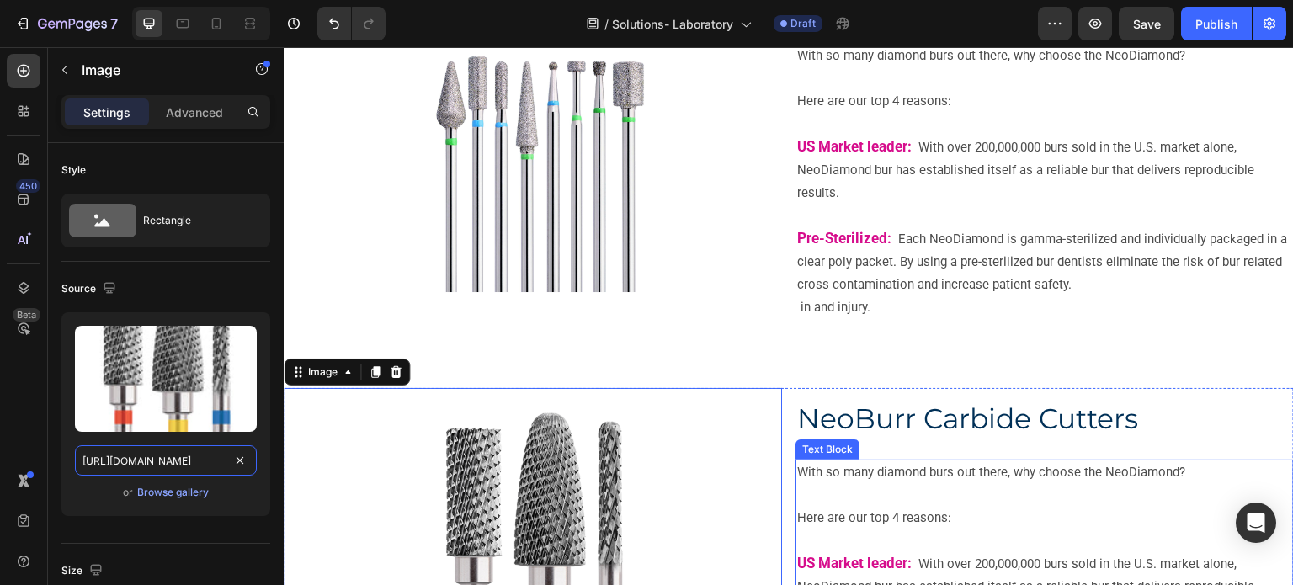
scroll to position [674, 0]
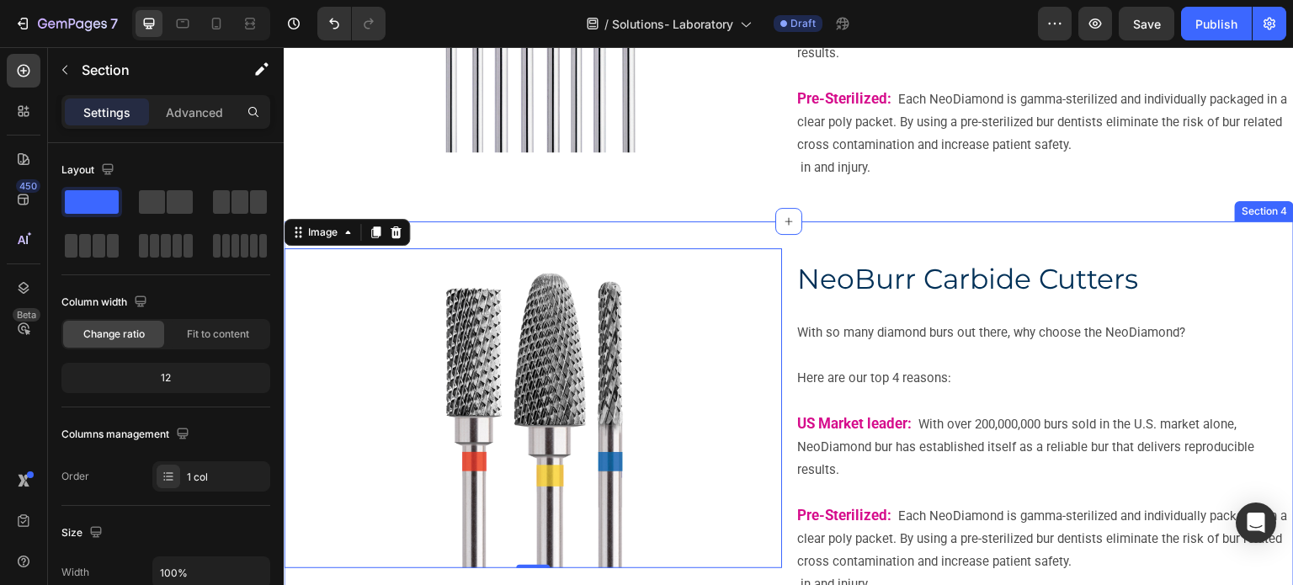
click at [1235, 218] on div "Section 4" at bounding box center [1264, 211] width 59 height 20
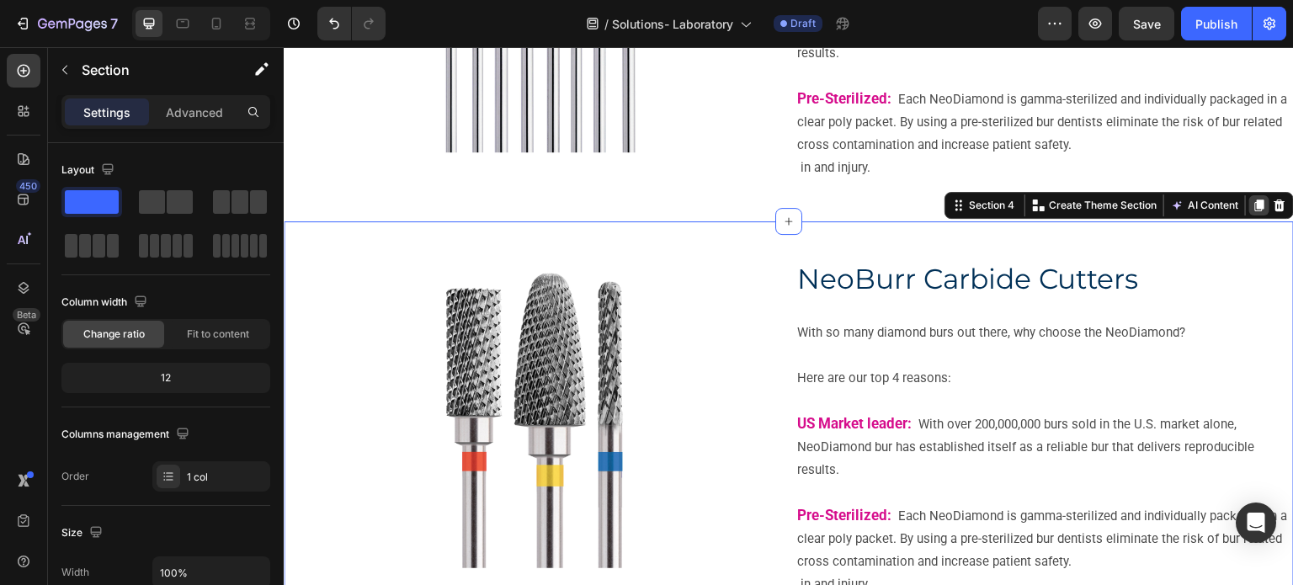
click at [1253, 208] on icon at bounding box center [1259, 205] width 13 height 13
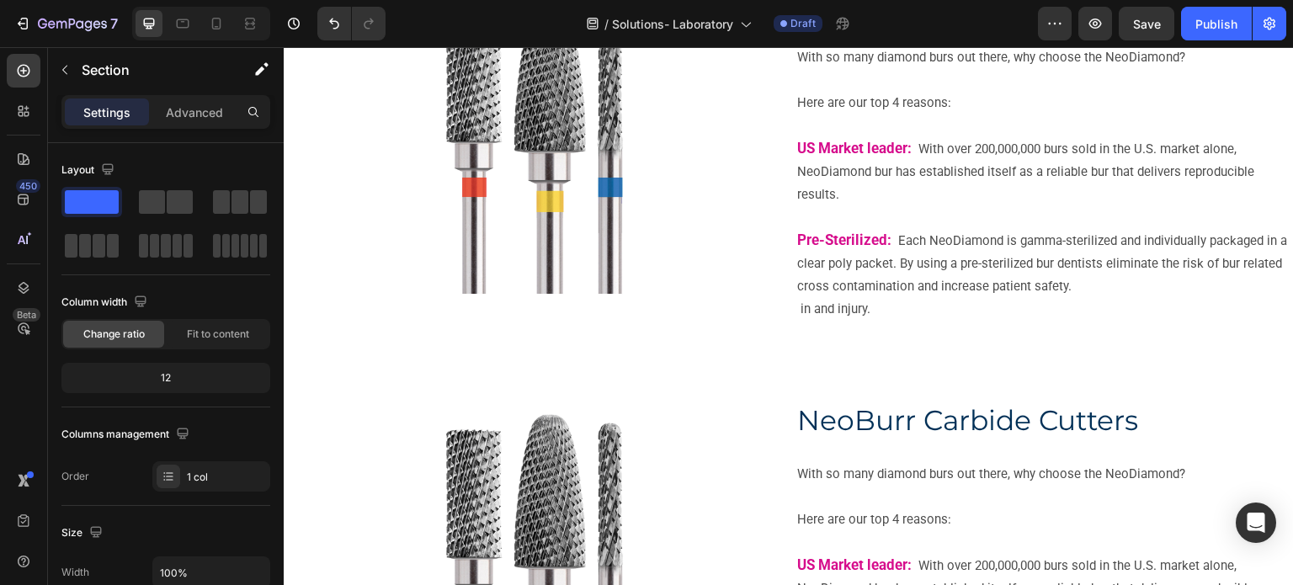
scroll to position [952, 0]
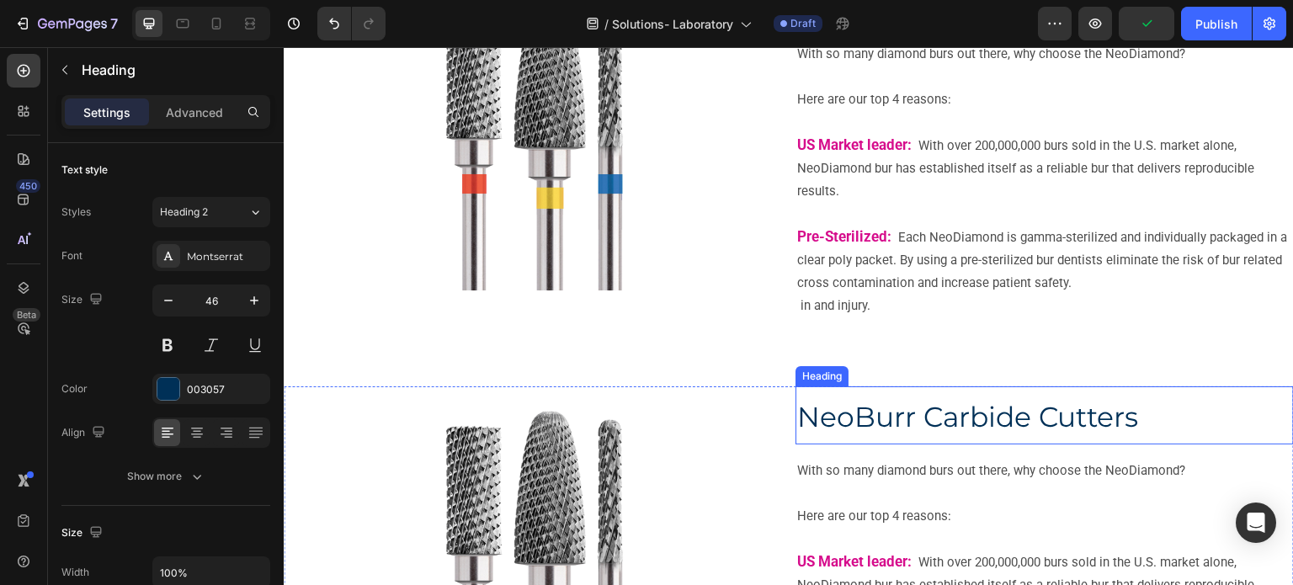
click at [941, 428] on span "NeoBurr Carbide Cutters" at bounding box center [967, 417] width 341 height 34
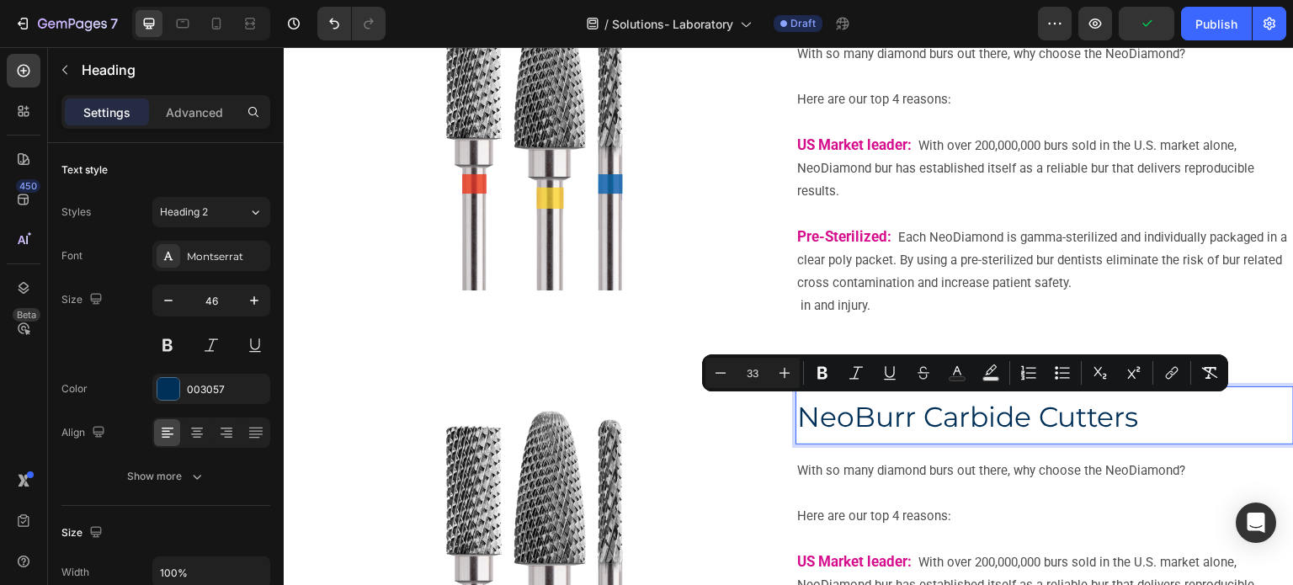
drag, startPoint x: 867, startPoint y: 425, endPoint x: 833, endPoint y: 418, distance: 35.3
click at [867, 424] on span "NeoBurr Carbide Cutters" at bounding box center [967, 417] width 341 height 34
click at [830, 418] on span "NeoBurr Carbide Cutters" at bounding box center [967, 417] width 341 height 34
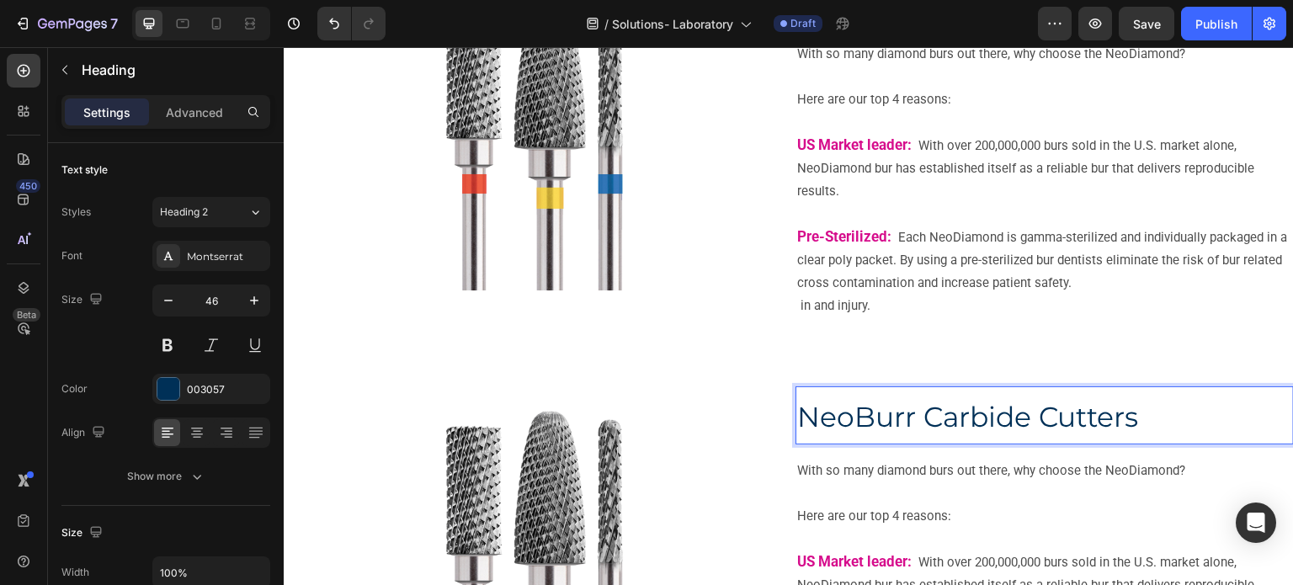
click at [846, 413] on span "NeoBurr Carbide Cutters" at bounding box center [967, 417] width 341 height 34
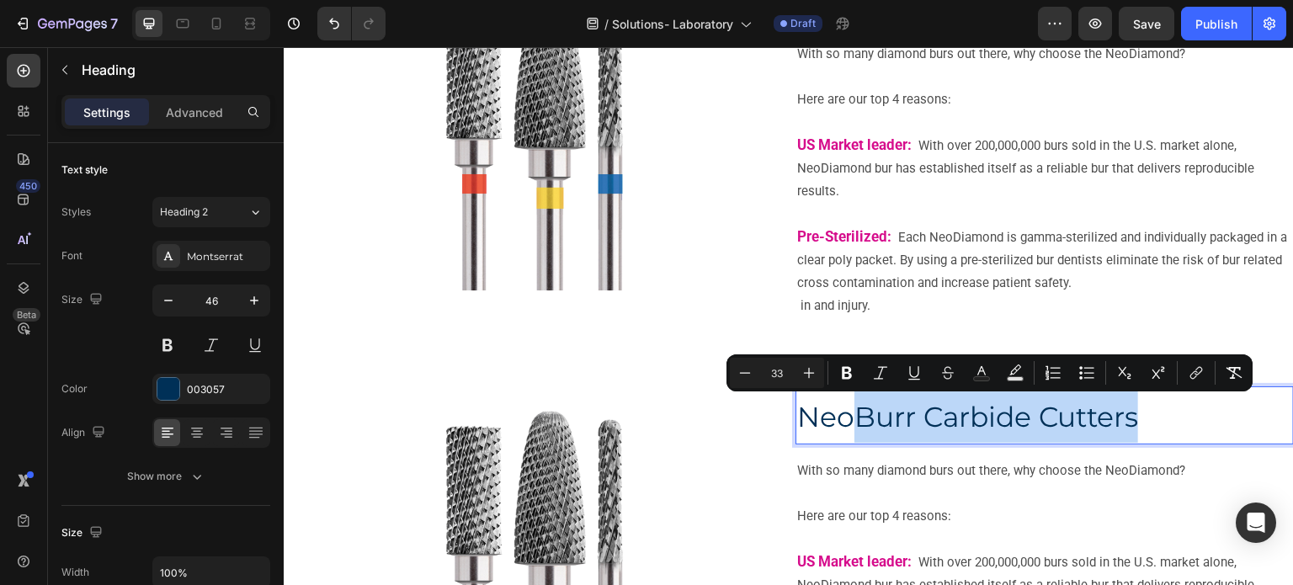
drag, startPoint x: 872, startPoint y: 408, endPoint x: 1135, endPoint y: 407, distance: 263.6
click at [1135, 407] on span "NeoBurr Carbide Cutters" at bounding box center [967, 417] width 341 height 34
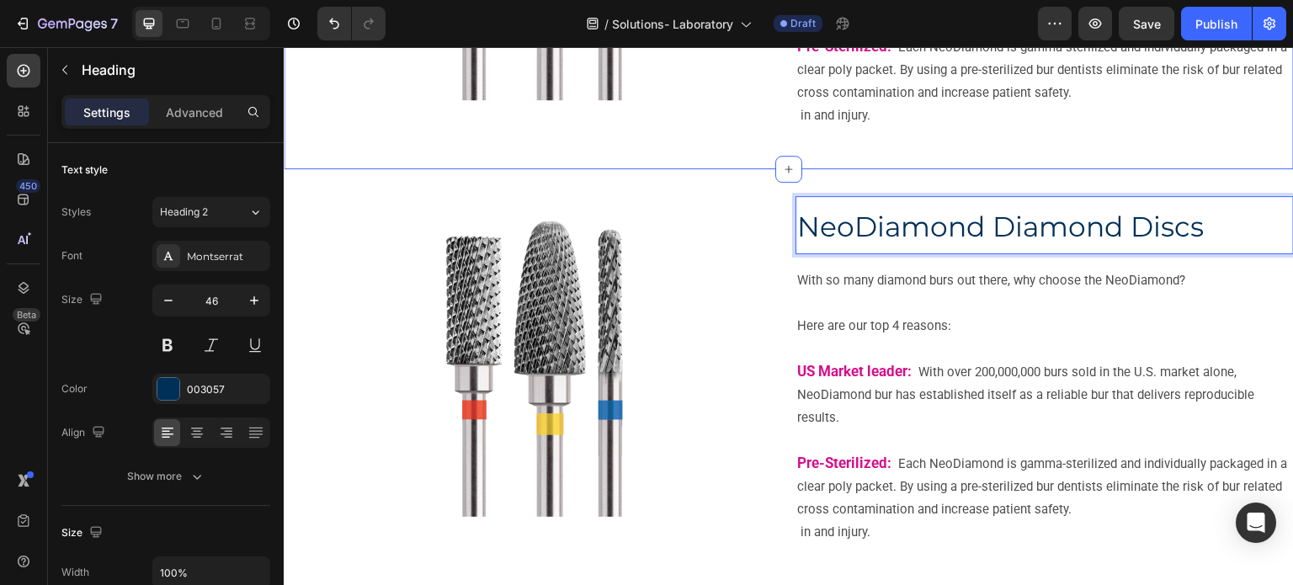
scroll to position [1204, 0]
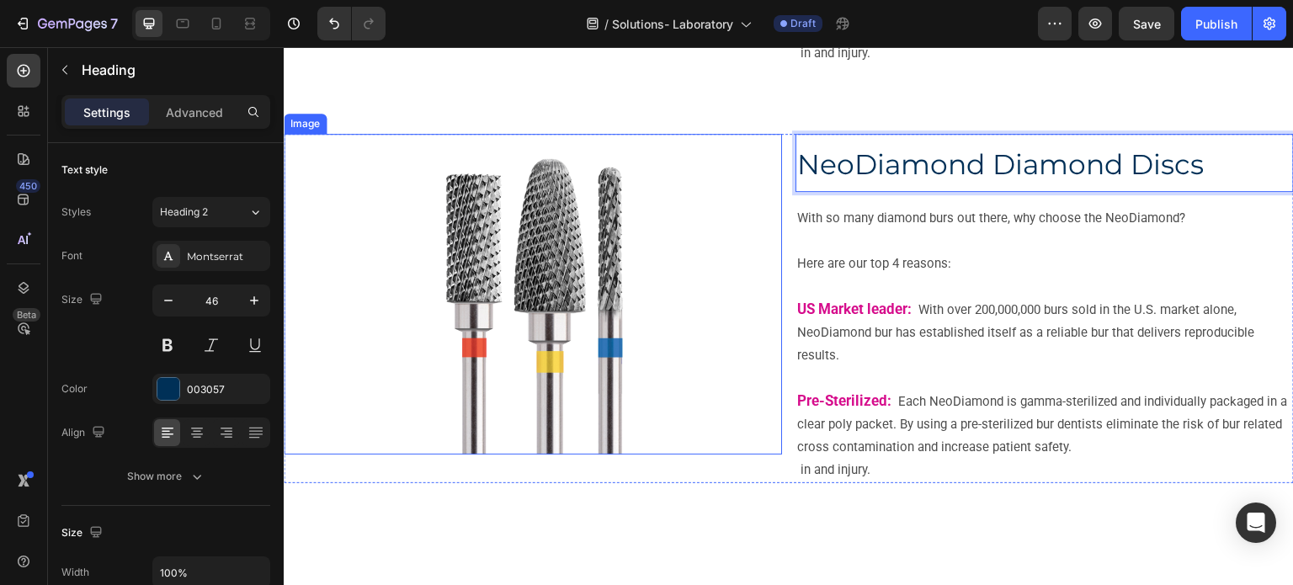
click at [553, 313] on img at bounding box center [533, 294] width 253 height 320
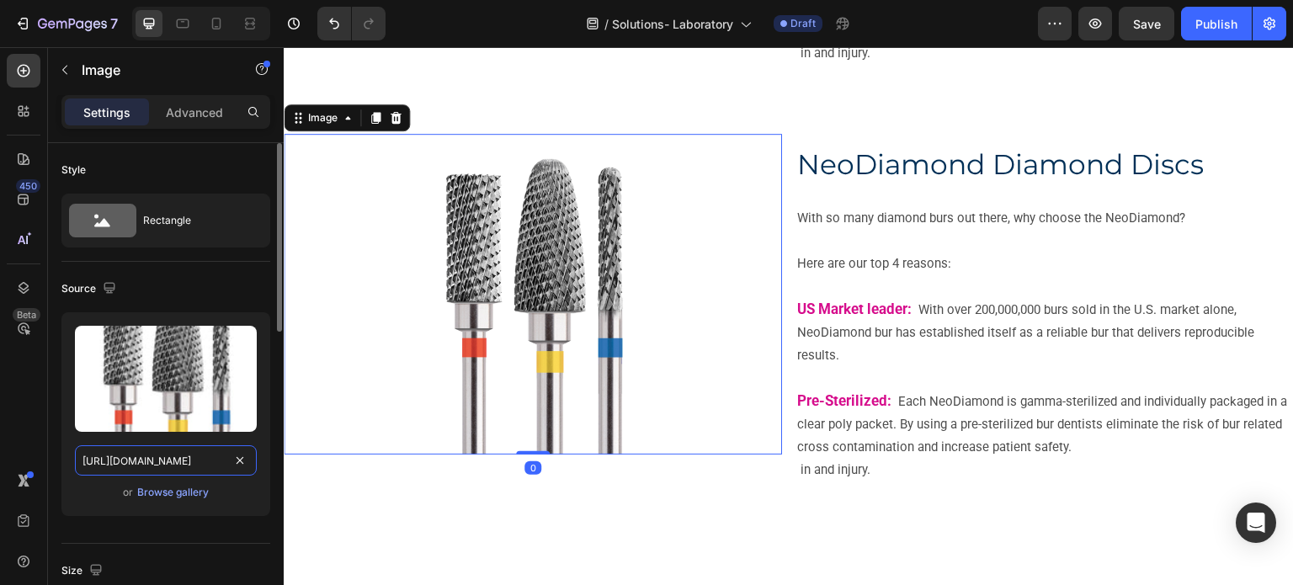
click at [165, 451] on input "https://cdn.shopify.com/s/files/1/0714/1657/8263/files/part_2.jpg?v=1756388100" at bounding box center [166, 460] width 182 height 30
paste input "3.jpg?v=1756388101"
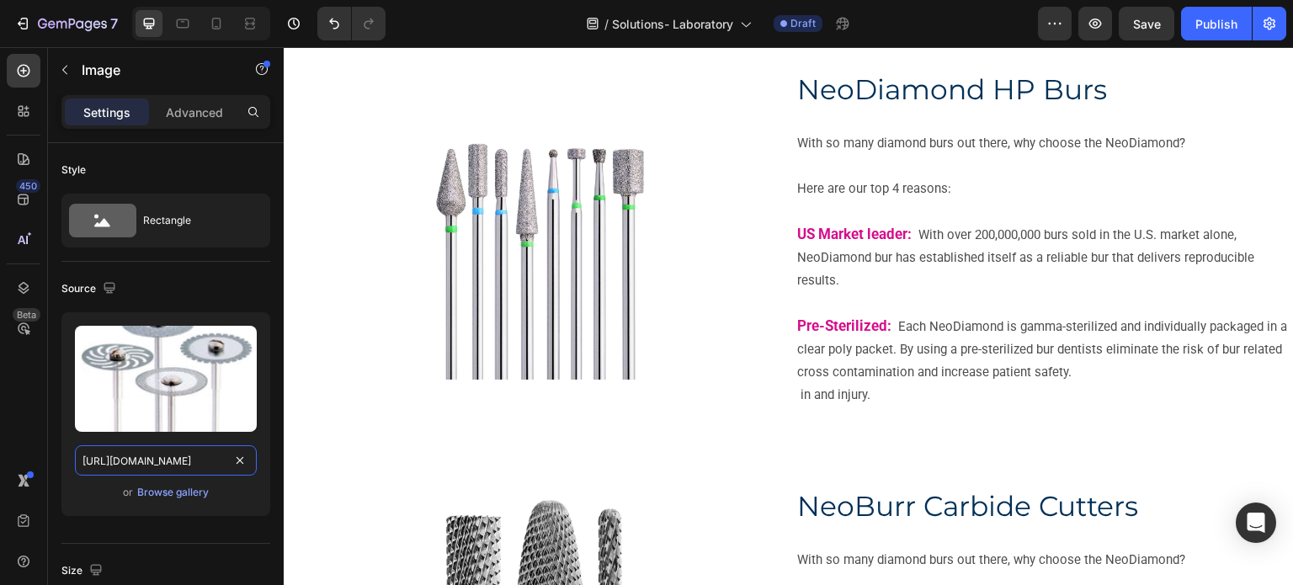
scroll to position [194, 0]
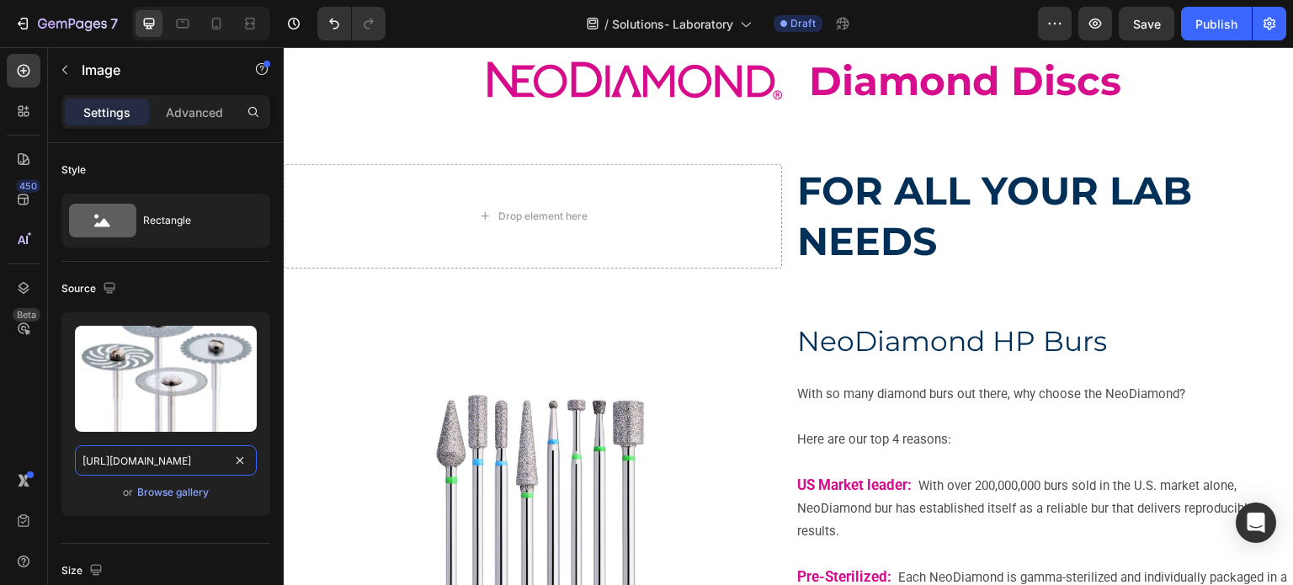
type input "https://cdn.shopify.com/s/files/1/0714/1657/8263/files/part_3.jpg?v=1756388101"
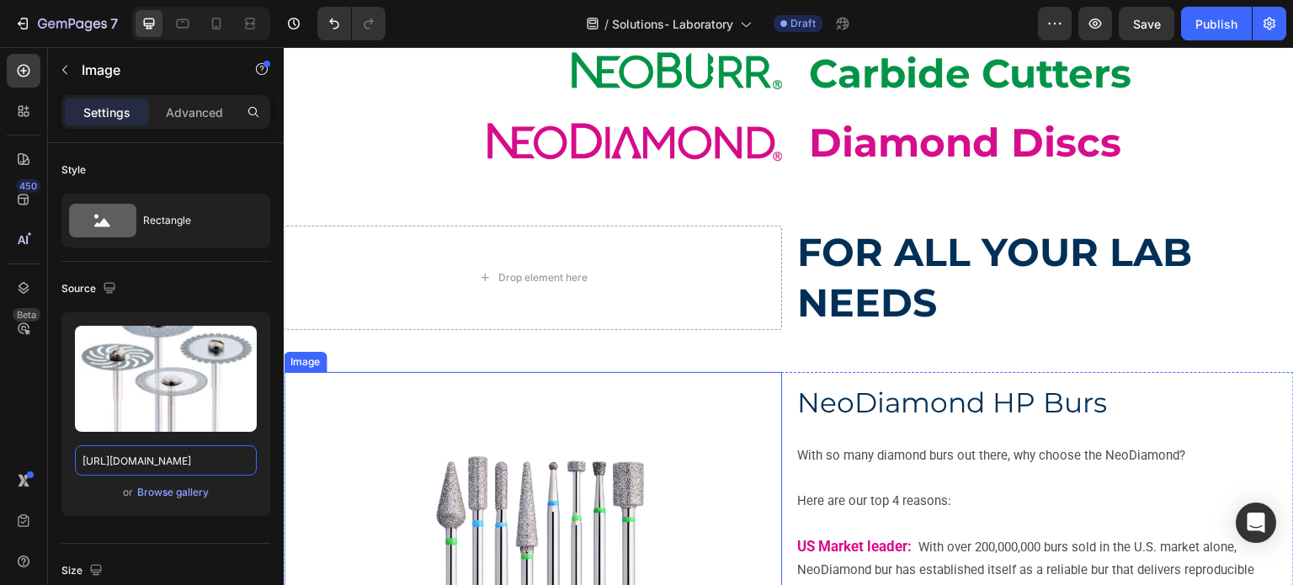
scroll to position [168, 0]
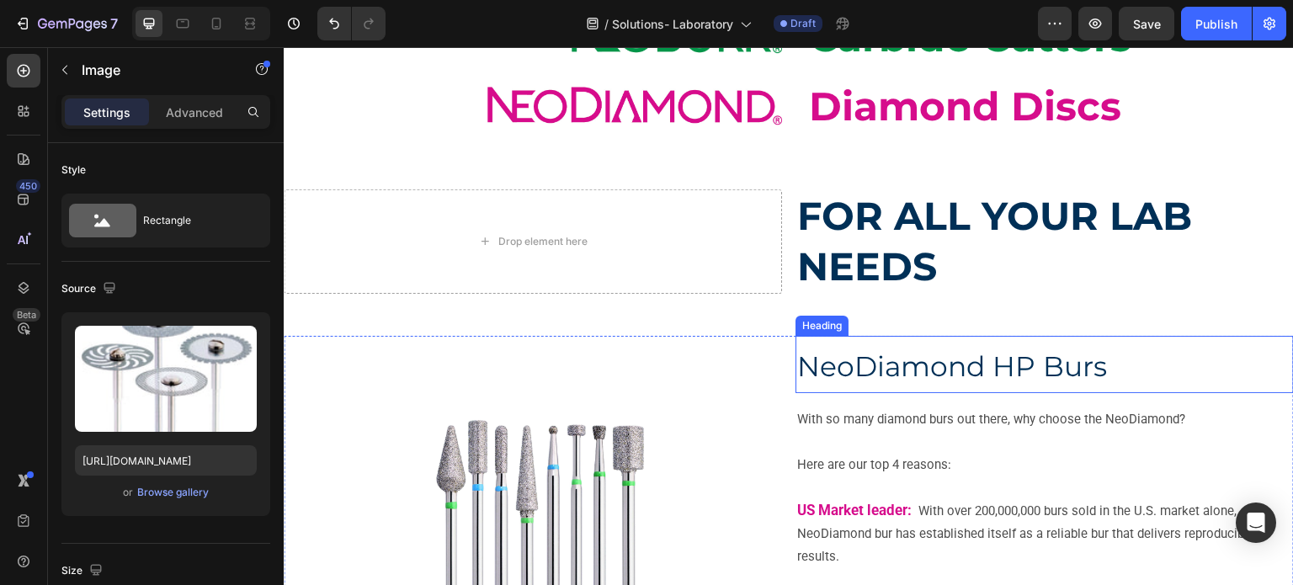
click at [878, 360] on span "NeoDiamond HP Burs" at bounding box center [952, 366] width 310 height 34
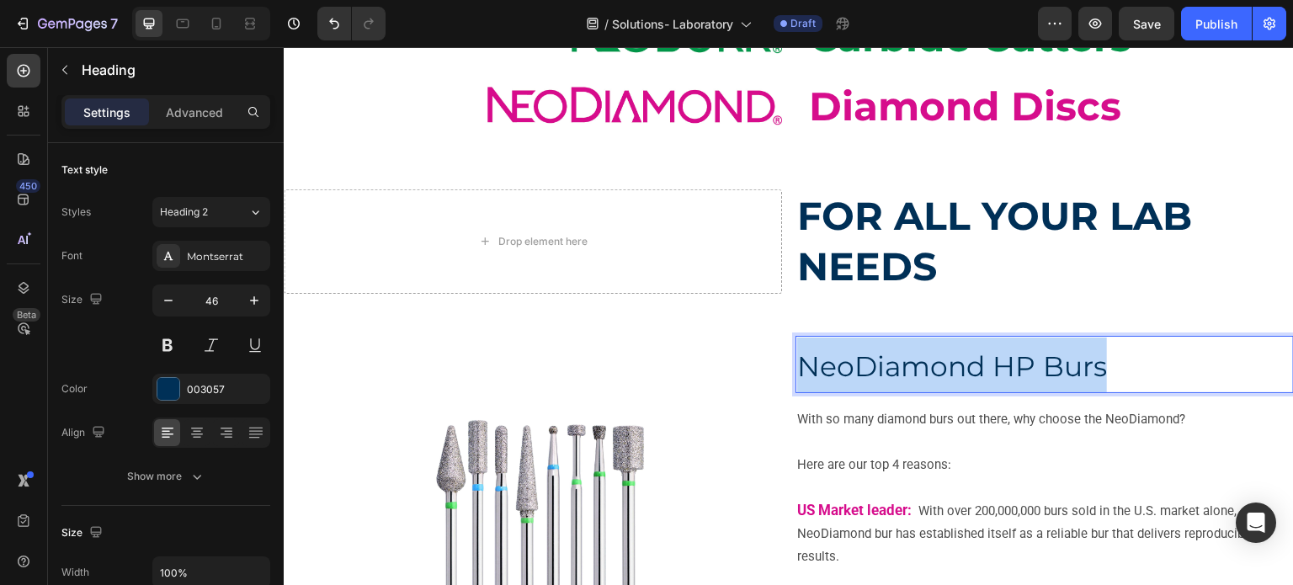
click at [878, 360] on span "NeoDiamond HP Burs" at bounding box center [952, 366] width 310 height 34
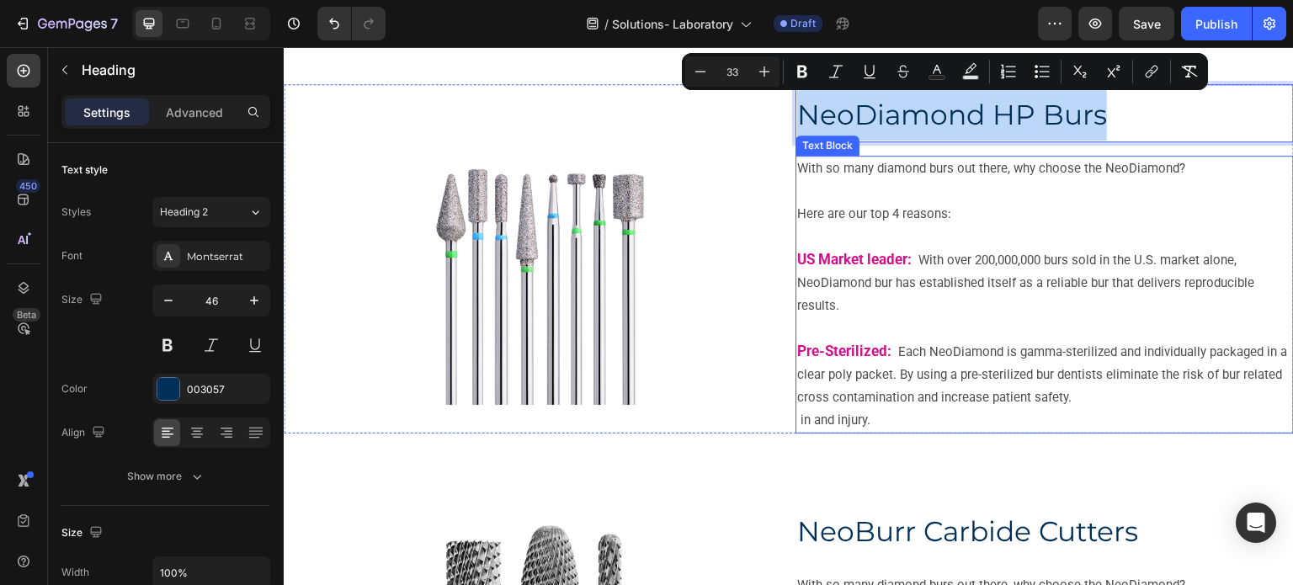
scroll to position [674, 0]
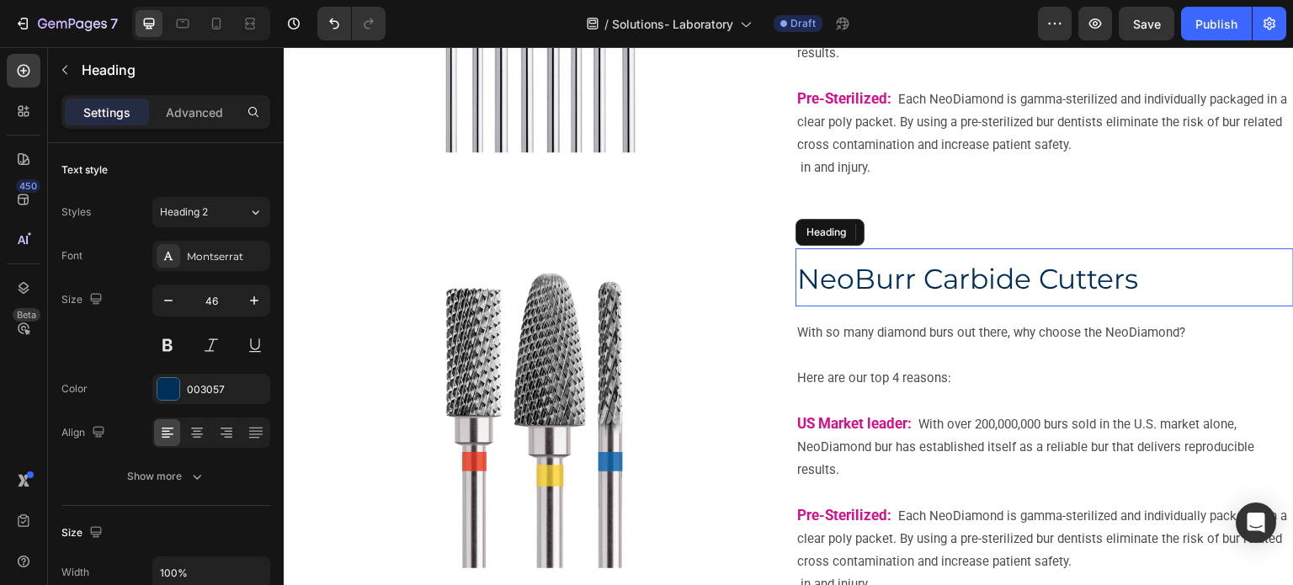
click at [874, 285] on span "NeoBurr Carbide Cutters" at bounding box center [967, 279] width 341 height 34
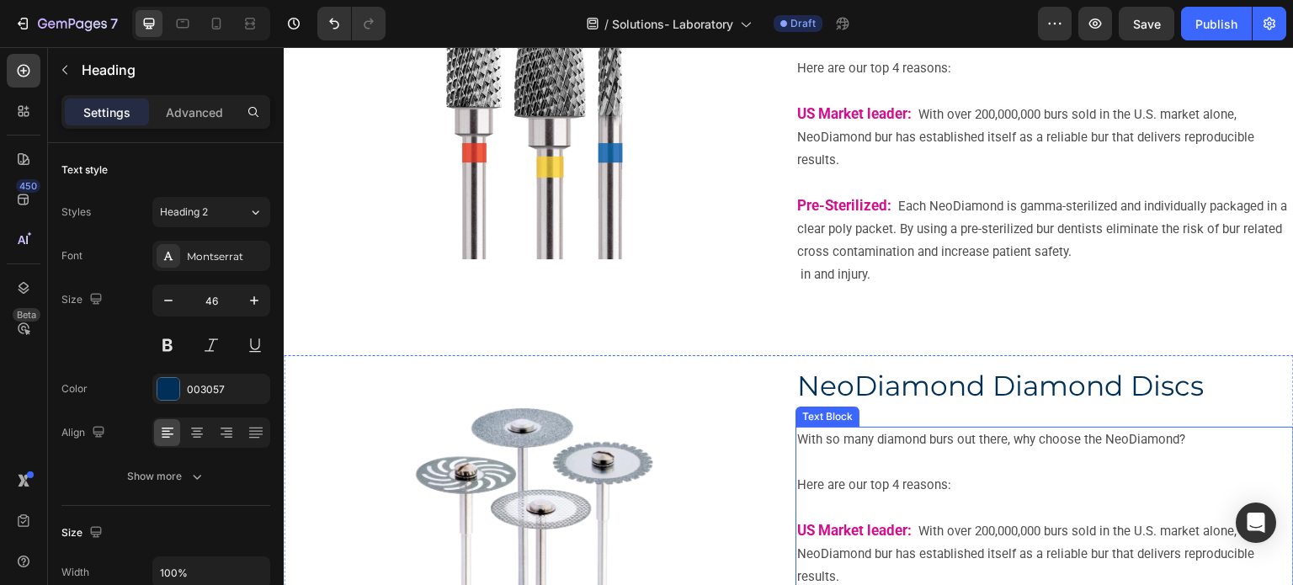
scroll to position [1011, 0]
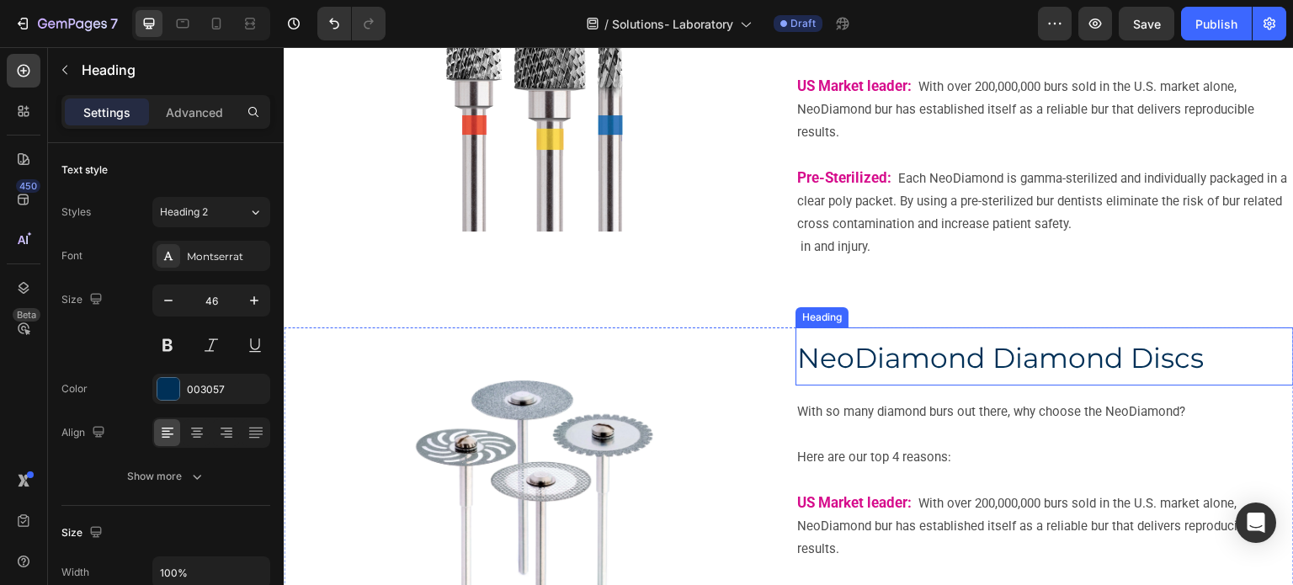
click at [939, 370] on span "NeoDiamond Diamond Discs" at bounding box center [1000, 358] width 407 height 34
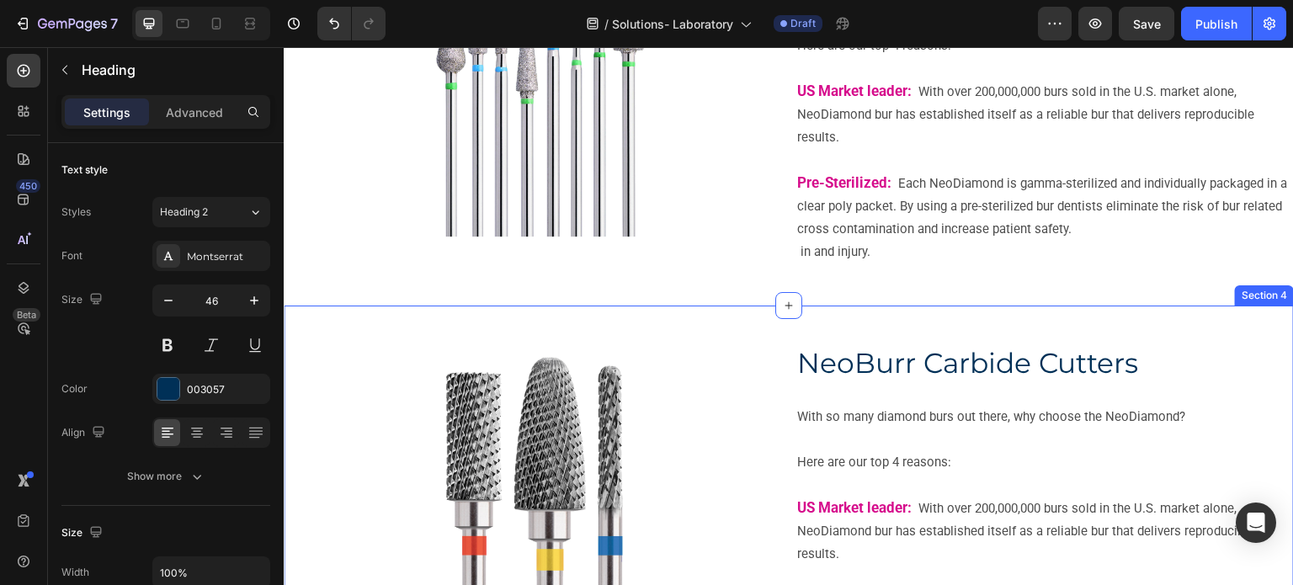
scroll to position [421, 0]
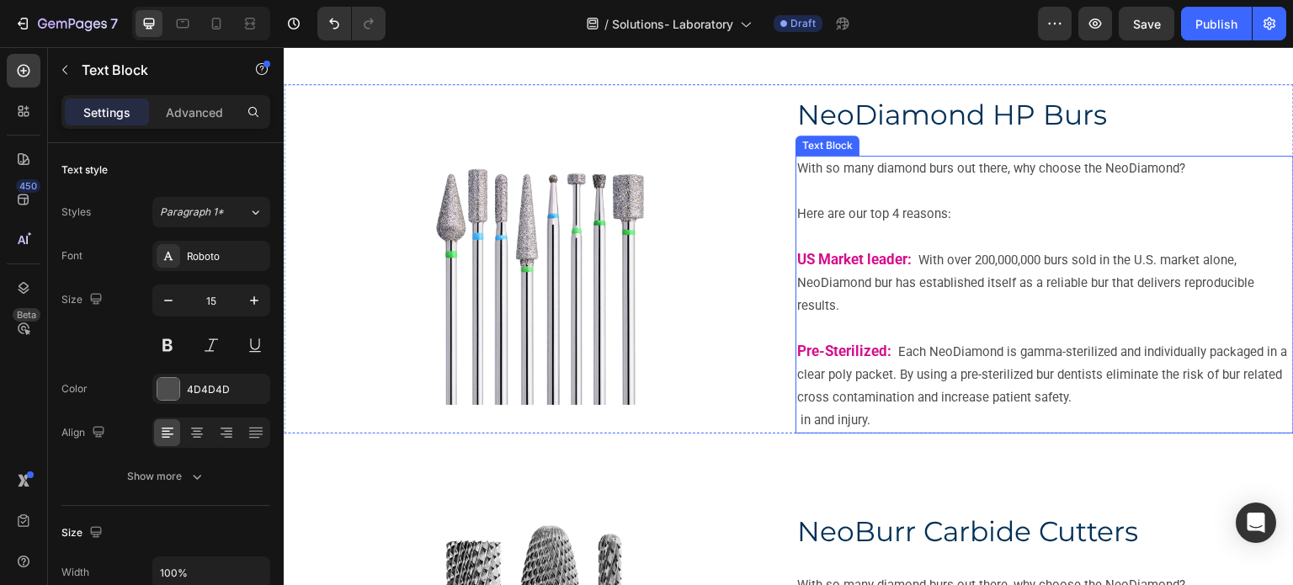
click at [854, 271] on p "US Market leader: With over 200,000,000 burs sold in the U.S. market alone, Neo…" at bounding box center [1044, 282] width 495 height 69
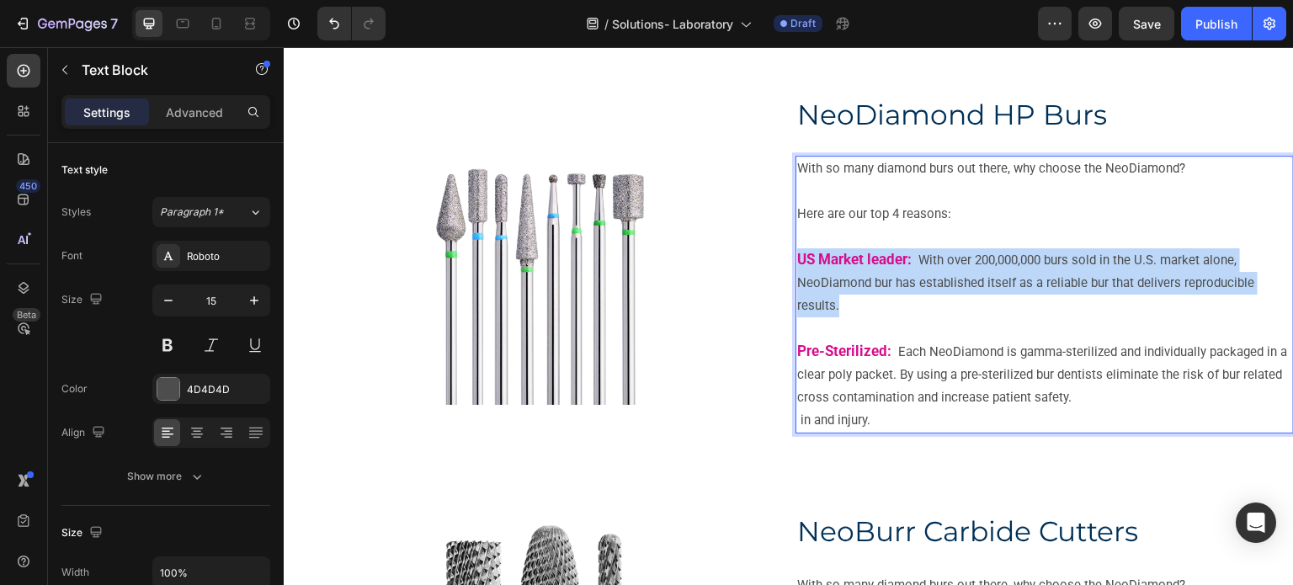
click at [854, 271] on p "US Market leader: With over 200,000,000 burs sold in the U.S. market alone, Neo…" at bounding box center [1044, 282] width 495 height 69
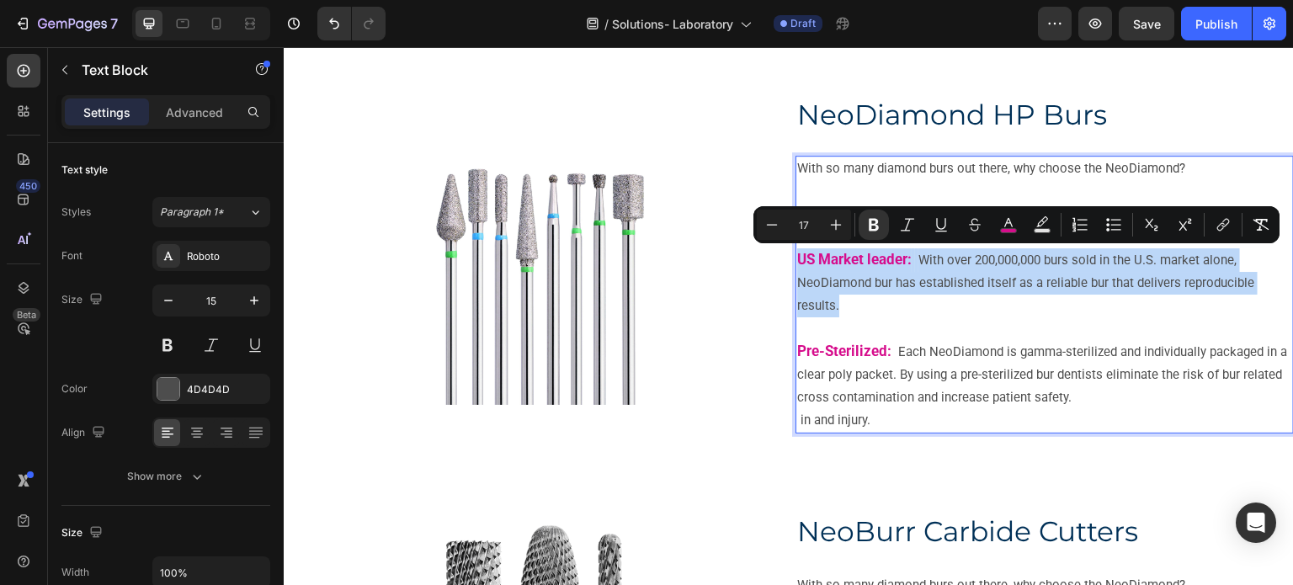
type input "15"
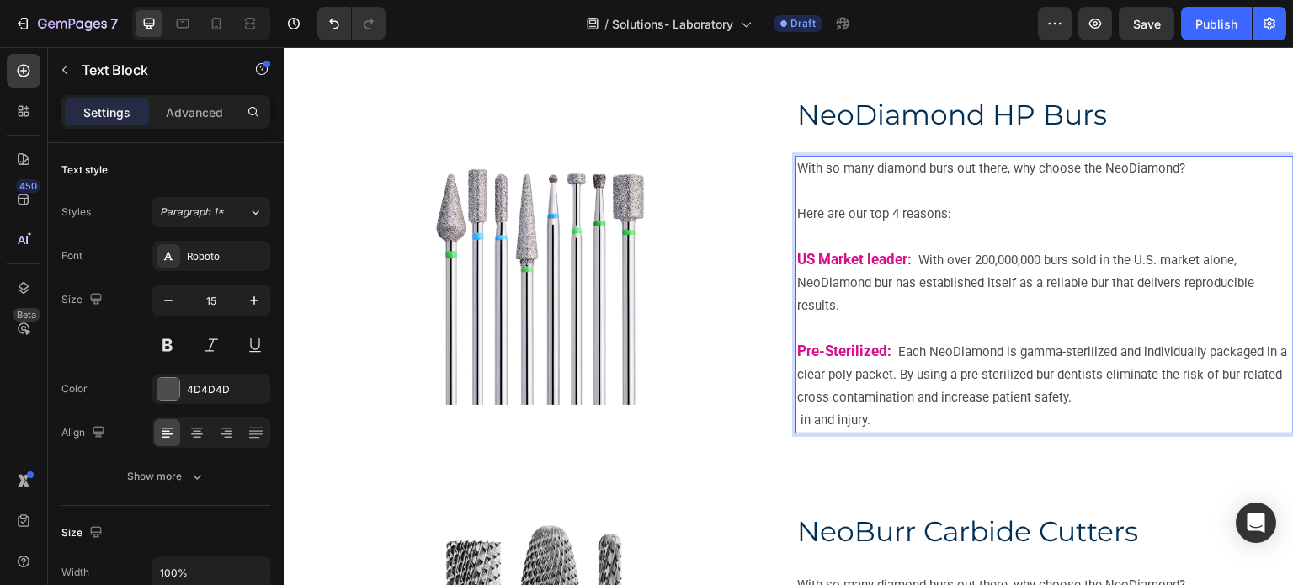
click at [804, 168] on p "With so many diamond burs out there, why choose the NeoDiamond?" at bounding box center [1044, 179] width 495 height 45
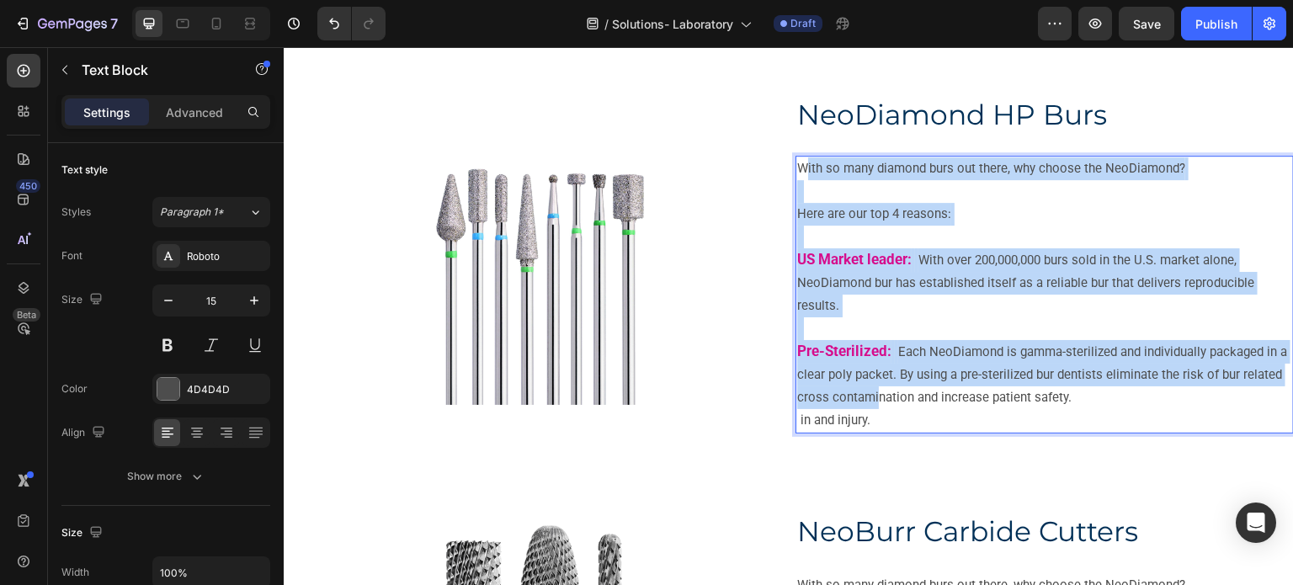
drag, startPoint x: 797, startPoint y: 168, endPoint x: 870, endPoint y: 402, distance: 245.1
click at [870, 402] on div "With so many diamond burs out there, why choose the NeoDiamond? Here are our to…" at bounding box center [1045, 295] width 499 height 278
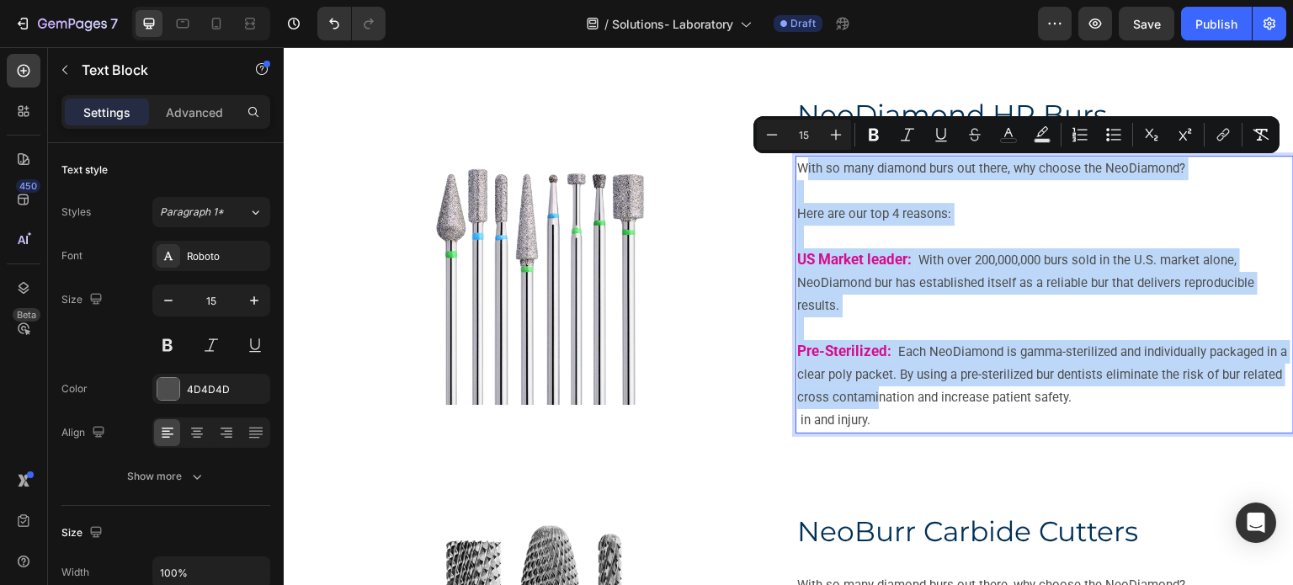
click at [870, 407] on p "Pre-Sterilized: Each NeoDiamond is gamma-sterilized and individually packaged i…" at bounding box center [1044, 374] width 495 height 69
drag, startPoint x: 872, startPoint y: 417, endPoint x: 792, endPoint y: 162, distance: 267.4
click at [796, 162] on div "With so many diamond burs out there, why choose the NeoDiamond? Here are our to…" at bounding box center [1045, 295] width 499 height 278
copy div "With so many diamond burs out there, why choose the NeoDiamond? Here are our to…"
click at [1099, 310] on p "US Market leader: With over 200,000,000 burs sold in the U.S. market alone, Neo…" at bounding box center [1044, 282] width 495 height 69
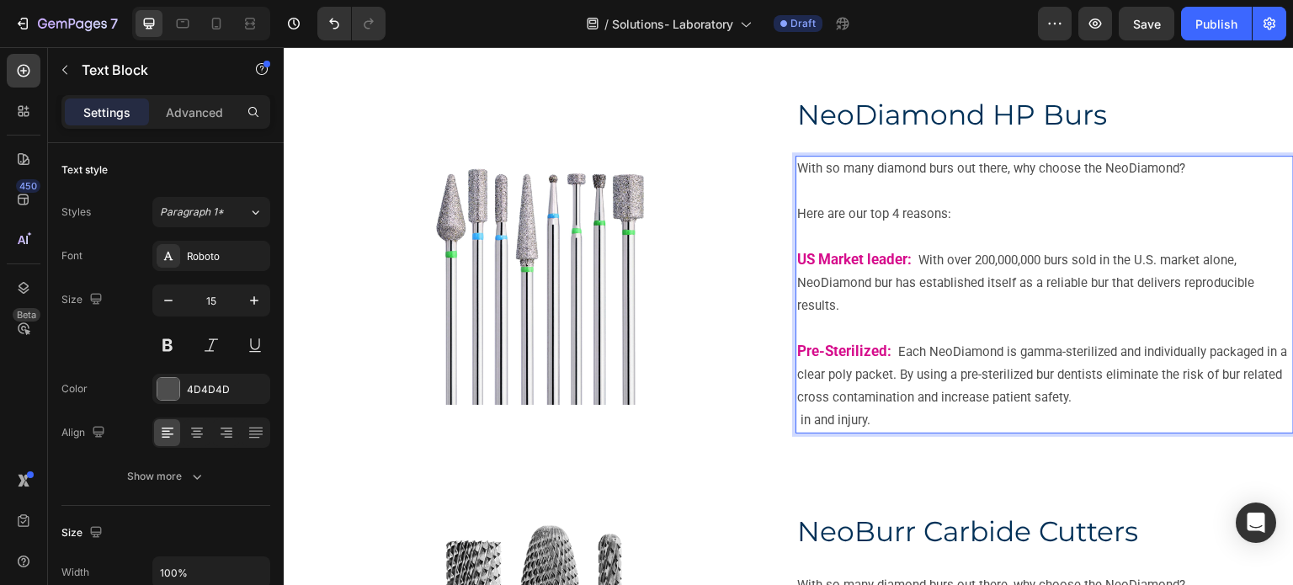
click at [798, 179] on p "With so many diamond burs out there, why choose the NeoDiamond?" at bounding box center [1044, 179] width 495 height 45
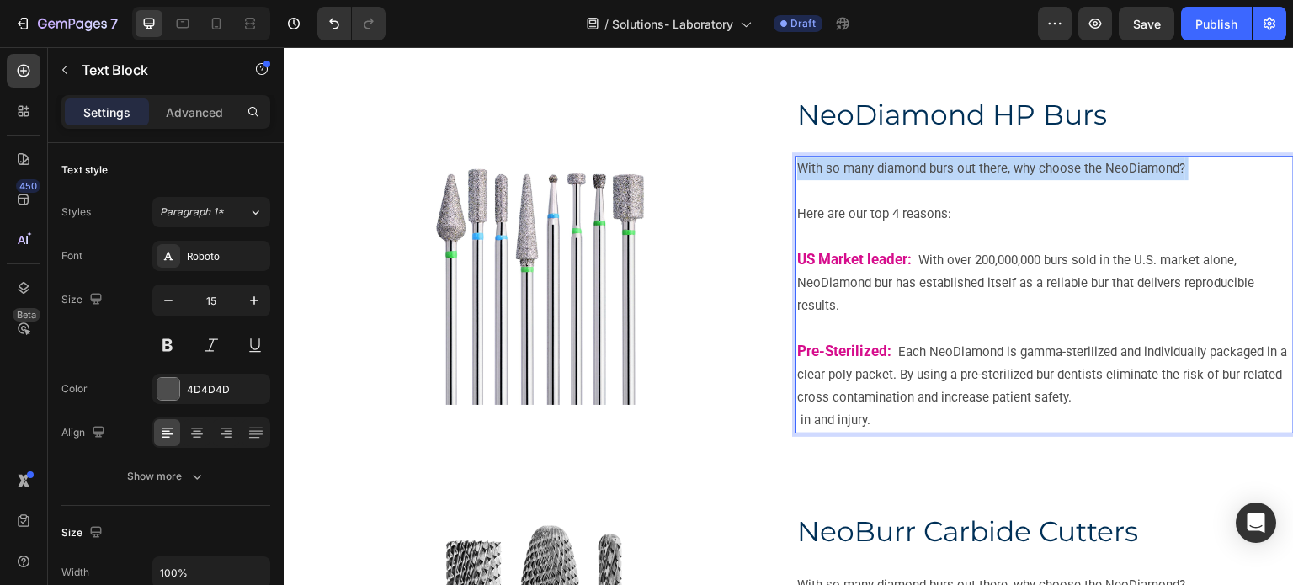
click at [798, 179] on p "With so many diamond burs out there, why choose the NeoDiamond?" at bounding box center [1044, 179] width 495 height 45
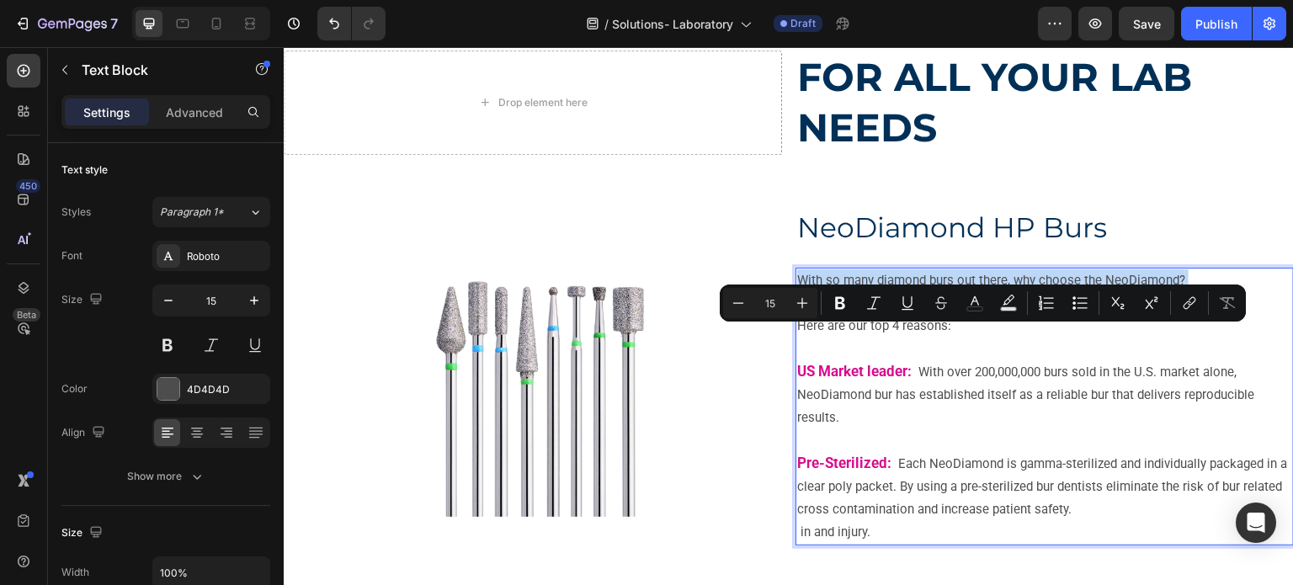
scroll to position [337, 0]
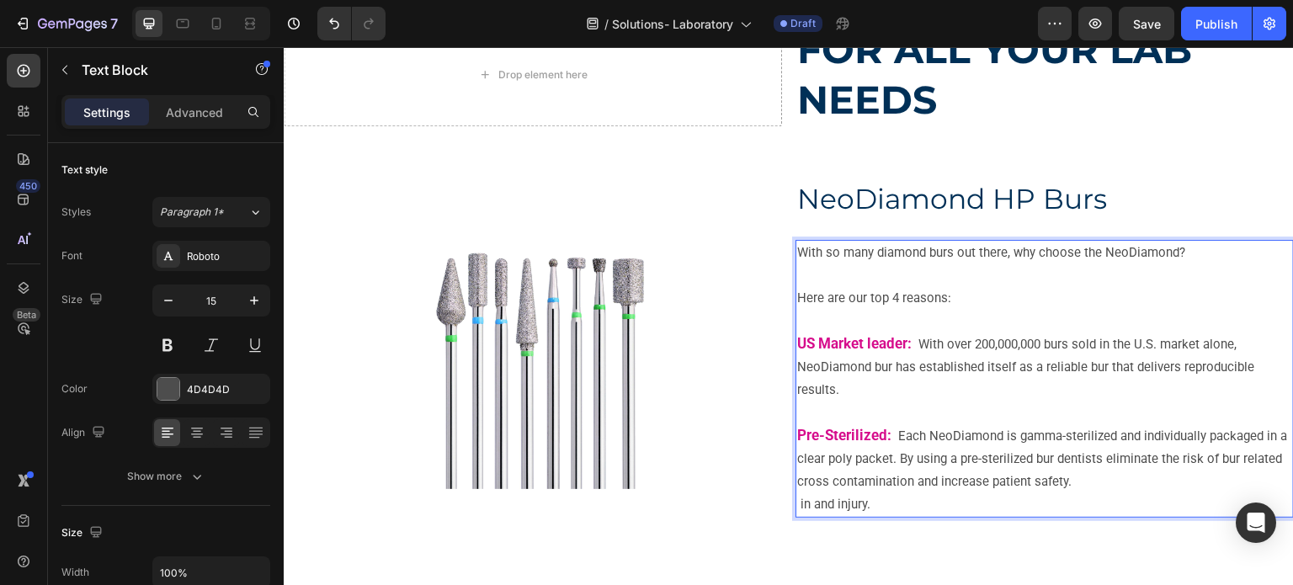
drag, startPoint x: 900, startPoint y: 512, endPoint x: 865, endPoint y: 503, distance: 36.6
click at [898, 512] on p "in and injury." at bounding box center [1044, 504] width 495 height 23
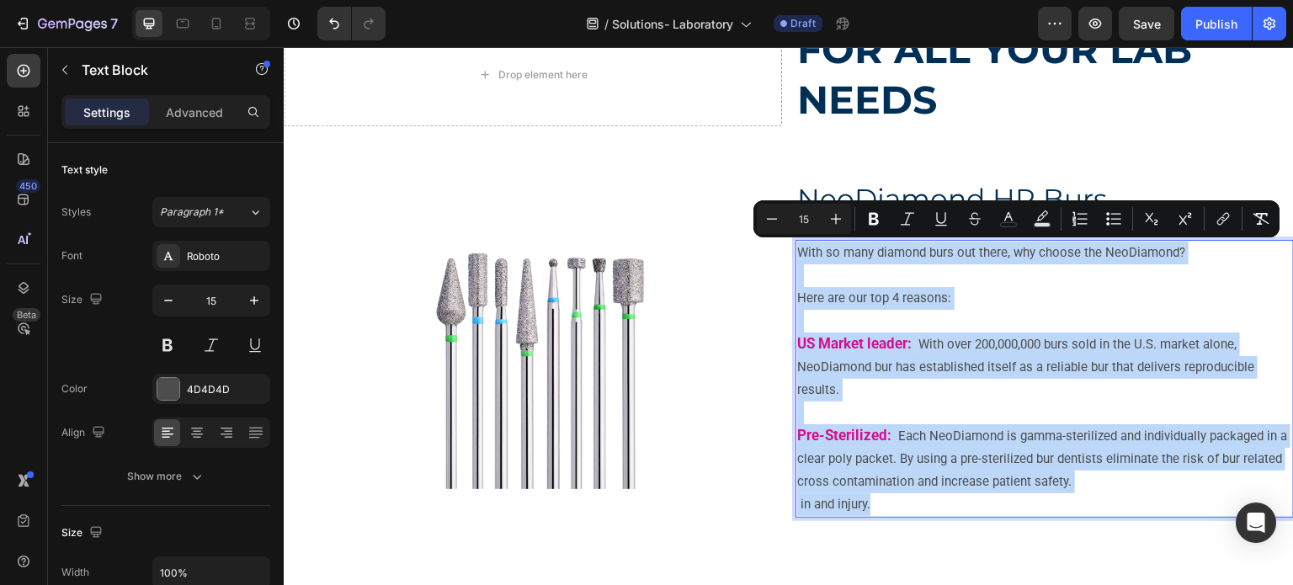
drag, startPoint x: 865, startPoint y: 503, endPoint x: 791, endPoint y: 253, distance: 260.0
click at [796, 253] on div "With so many diamond burs out there, why choose the NeoDiamond? Here are our to…" at bounding box center [1045, 379] width 499 height 278
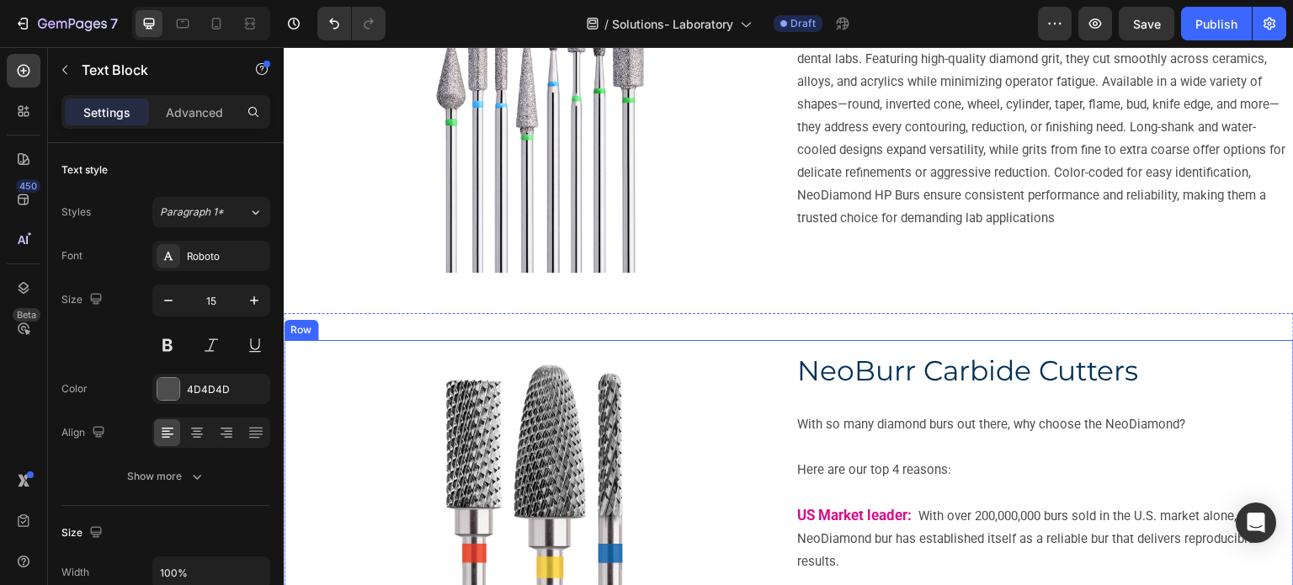
scroll to position [674, 0]
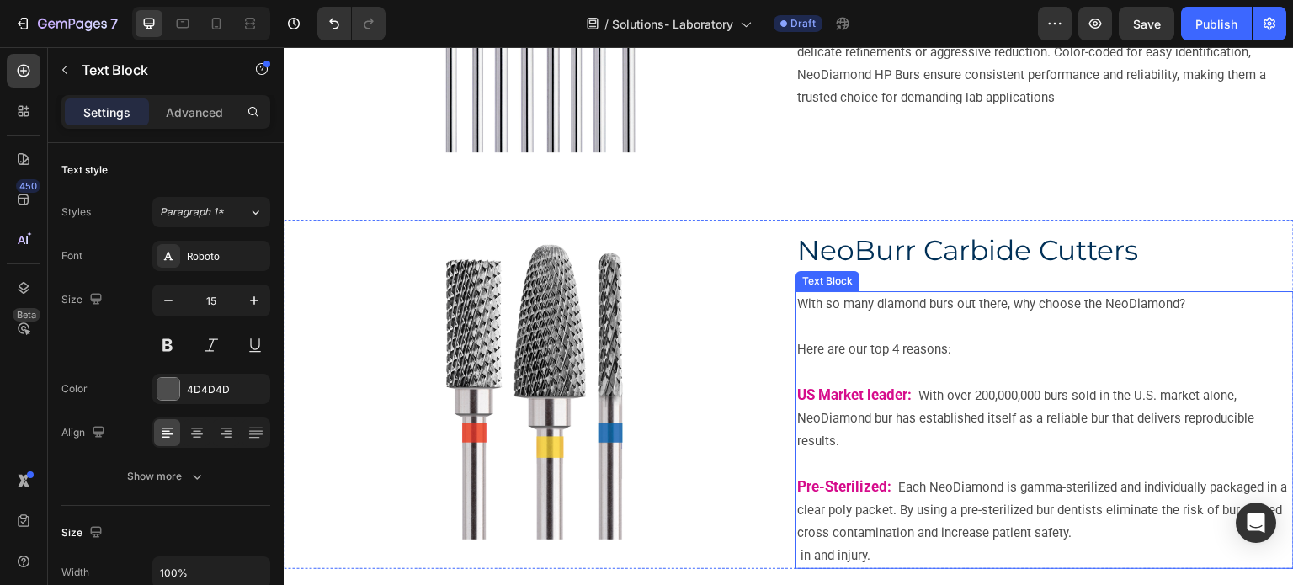
click at [854, 333] on p "With so many diamond burs out there, why choose the NeoDiamond?" at bounding box center [1044, 315] width 495 height 45
click at [854, 330] on p "With so many diamond burs out there, why choose the NeoDiamond?" at bounding box center [1044, 315] width 495 height 45
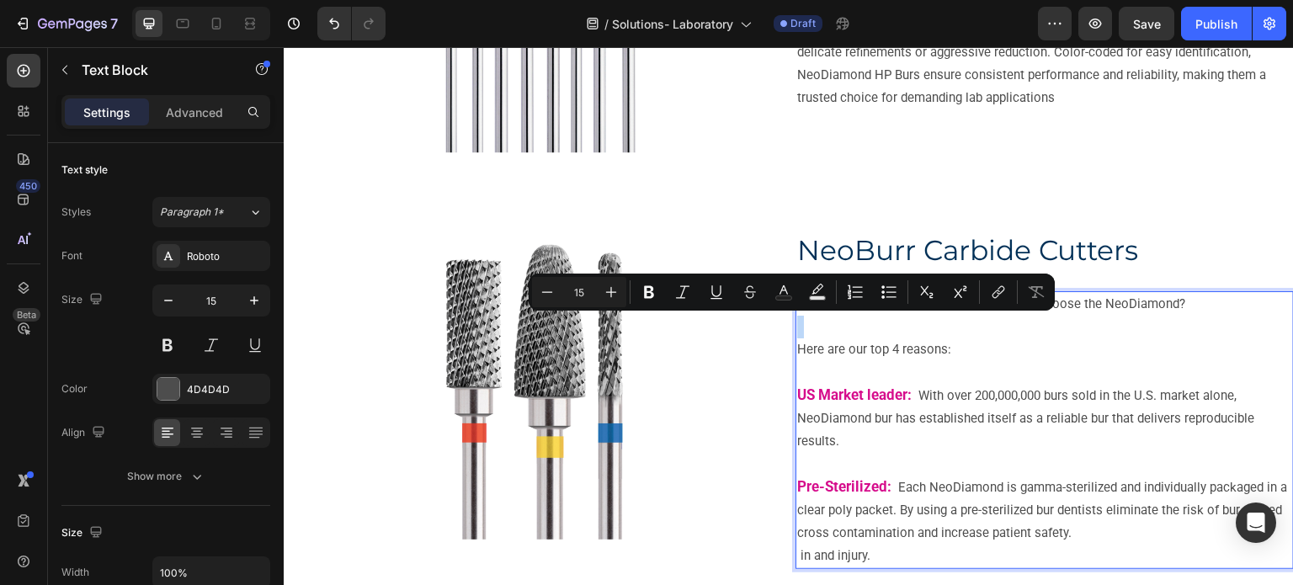
click at [845, 326] on p "With so many diamond burs out there, why choose the NeoDiamond?" at bounding box center [1044, 315] width 495 height 45
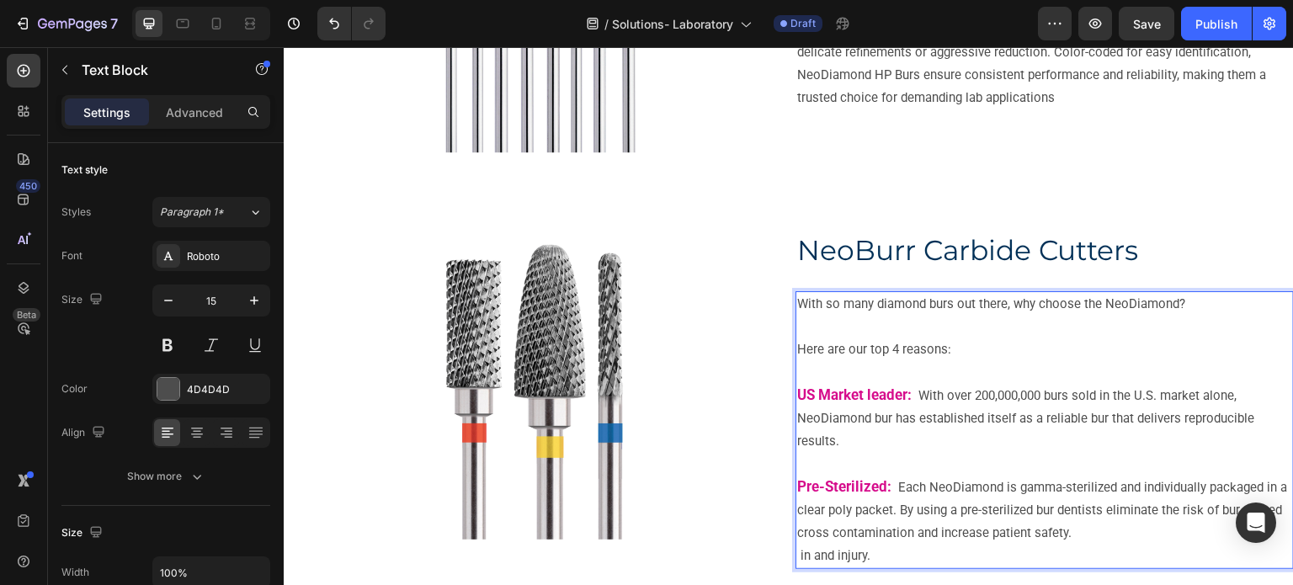
click at [868, 542] on p "Pre-Sterilized: Each NeoDiamond is gamma-sterilized and individually packaged i…" at bounding box center [1044, 510] width 495 height 69
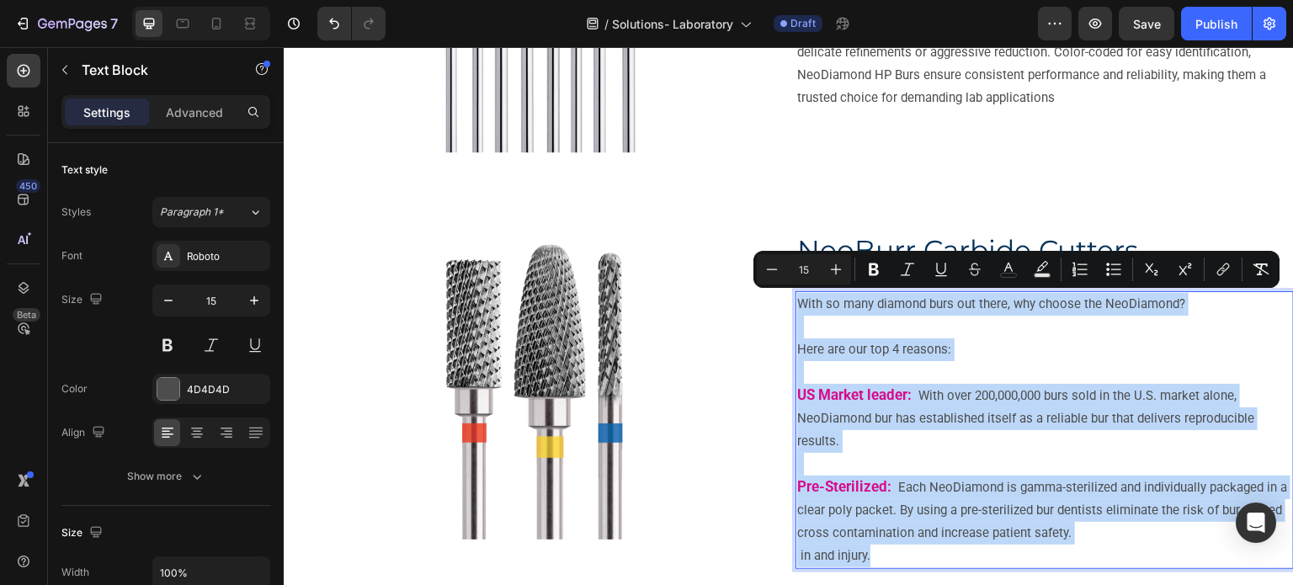
drag, startPoint x: 874, startPoint y: 552, endPoint x: 792, endPoint y: 300, distance: 265.5
click at [796, 300] on div "With so many diamond burs out there, why choose the NeoDiamond? Here are our to…" at bounding box center [1045, 430] width 499 height 278
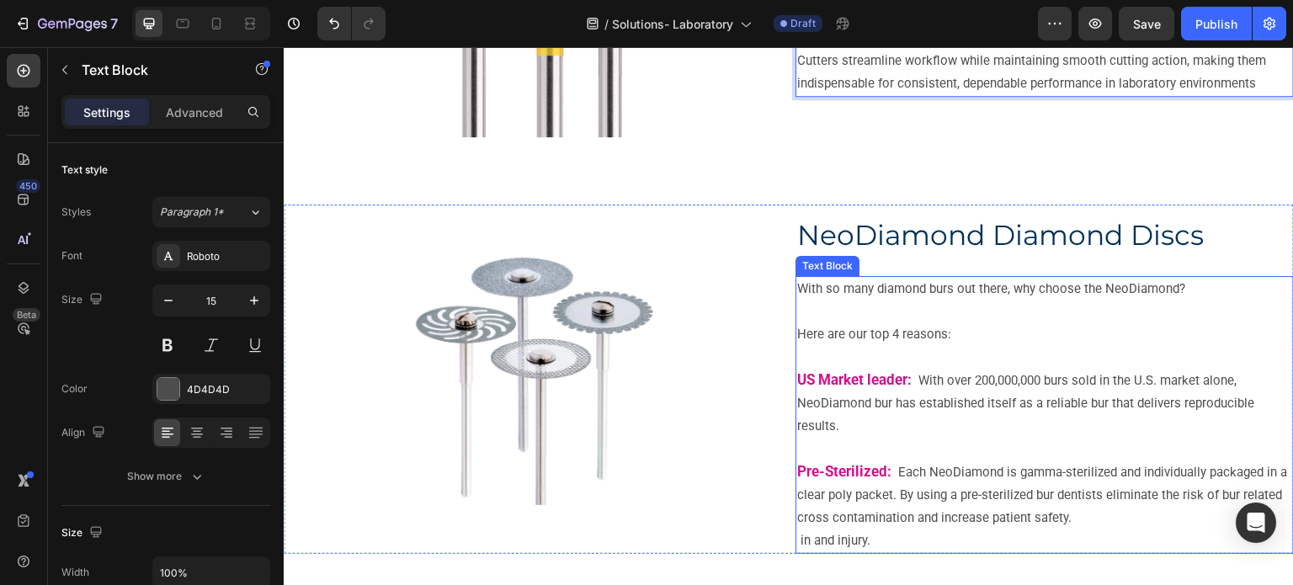
scroll to position [1179, 0]
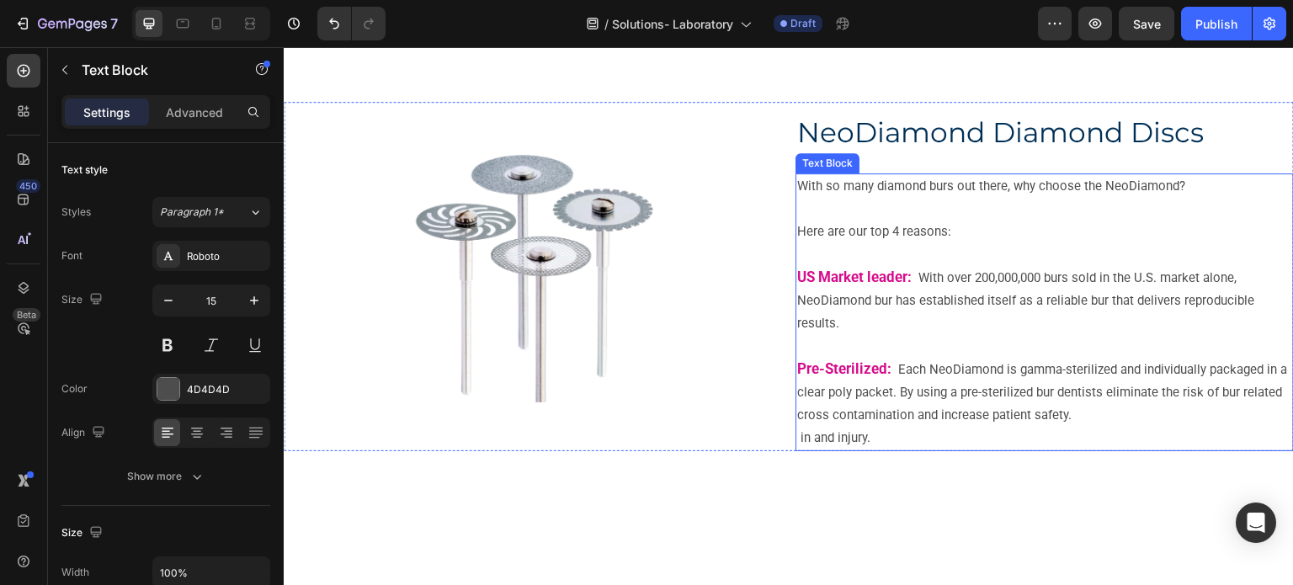
click at [867, 376] on strong "Pre-Sterilized:" at bounding box center [844, 368] width 94 height 17
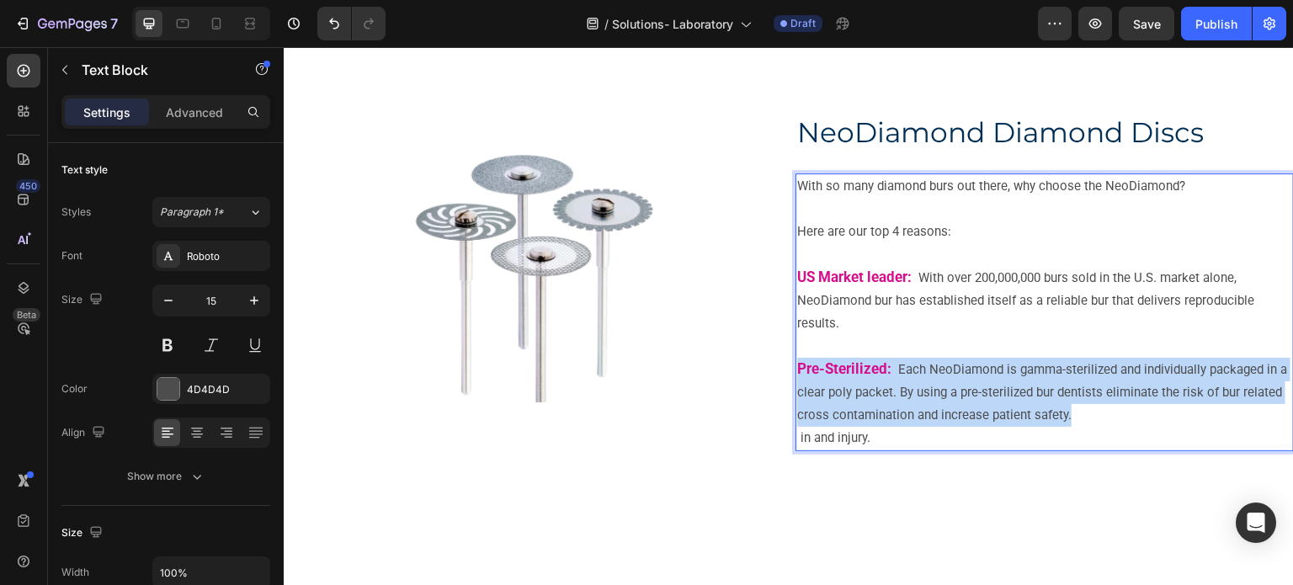
click at [867, 376] on strong "Pre-Sterilized:" at bounding box center [844, 368] width 94 height 17
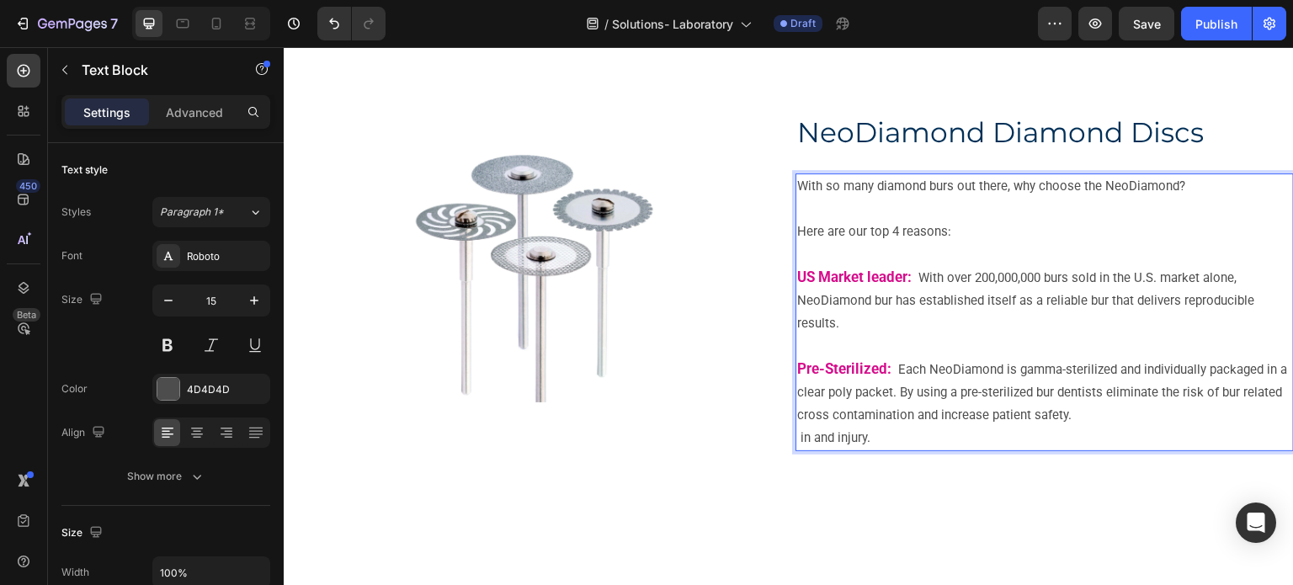
click at [798, 241] on p "Here are our top 4 reasons:" at bounding box center [1044, 243] width 495 height 45
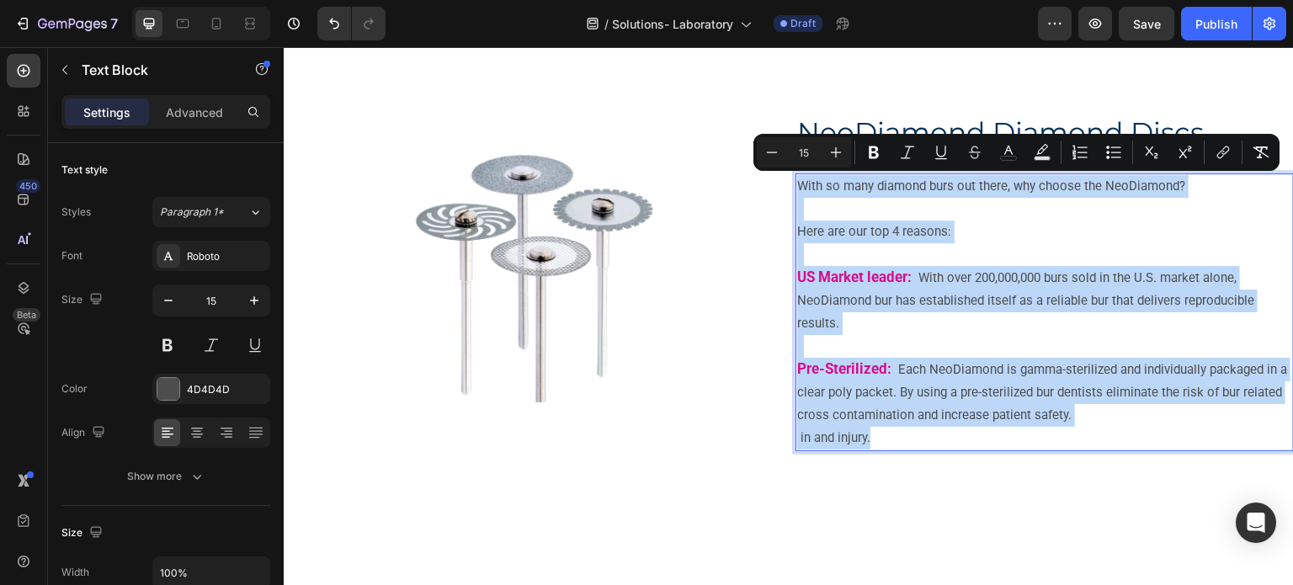
drag, startPoint x: 793, startPoint y: 178, endPoint x: 888, endPoint y: 431, distance: 270.8
click at [888, 431] on div "With so many diamond burs out there, why choose the NeoDiamond? Here are our to…" at bounding box center [1045, 312] width 499 height 278
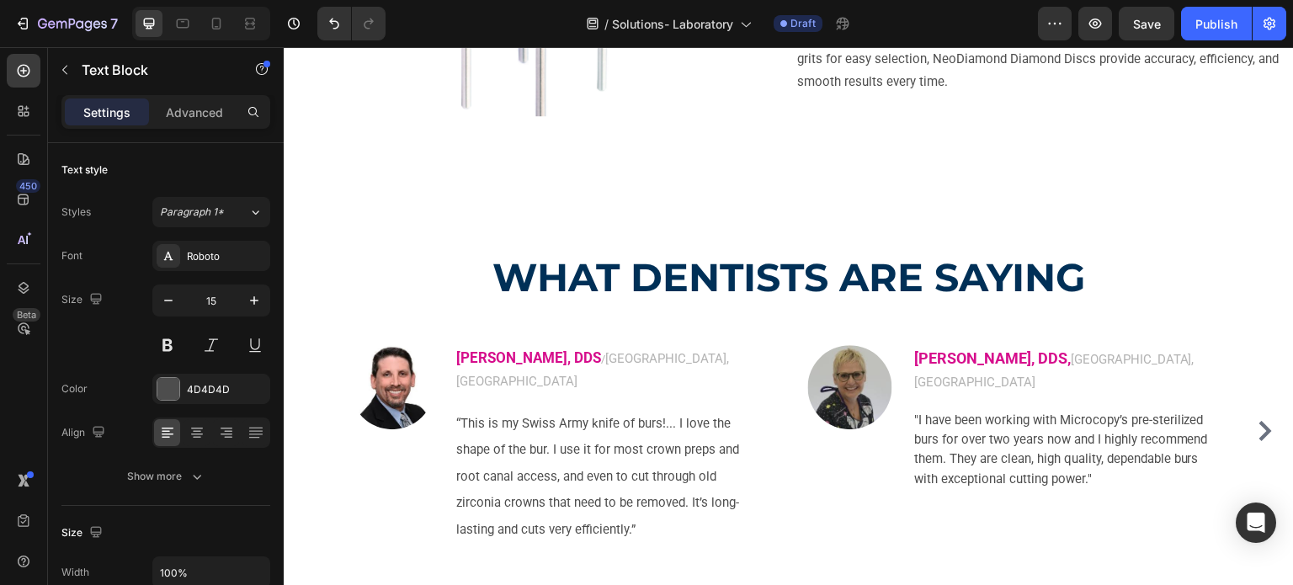
scroll to position [1245, 0]
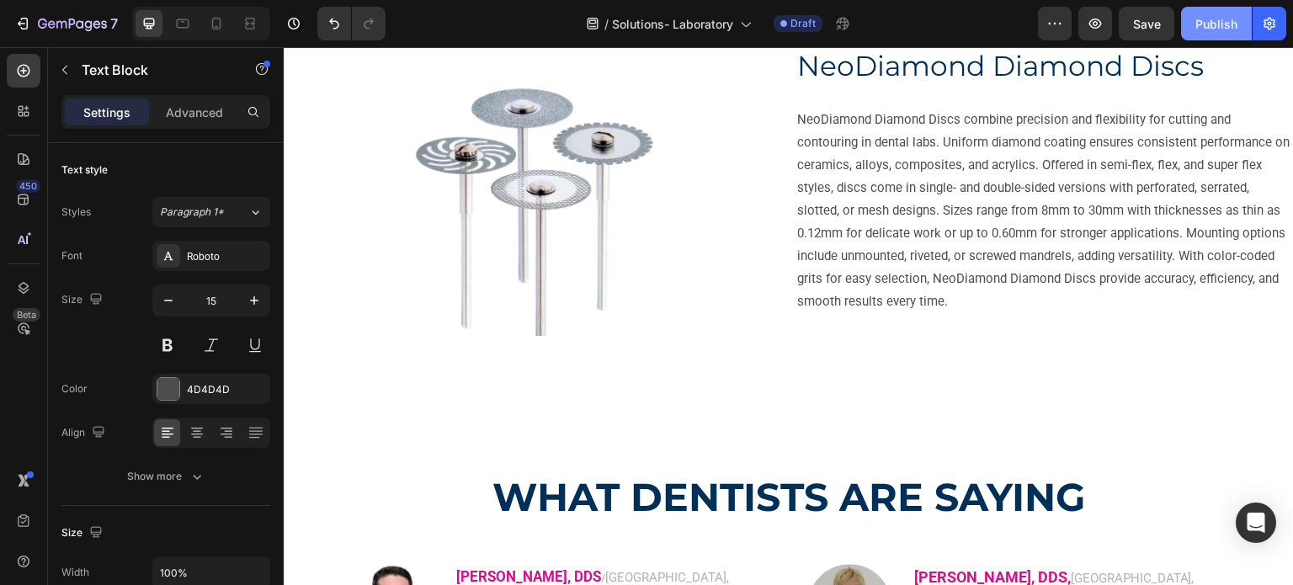
click at [1186, 19] on button "Publish" at bounding box center [1216, 24] width 71 height 34
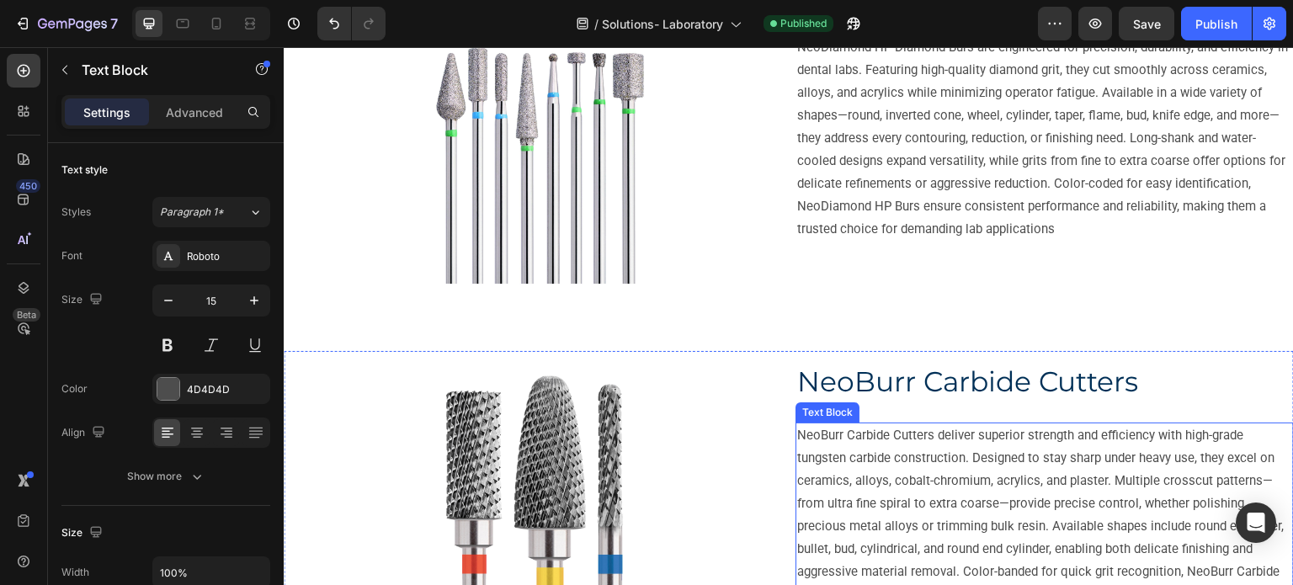
scroll to position [421, 0]
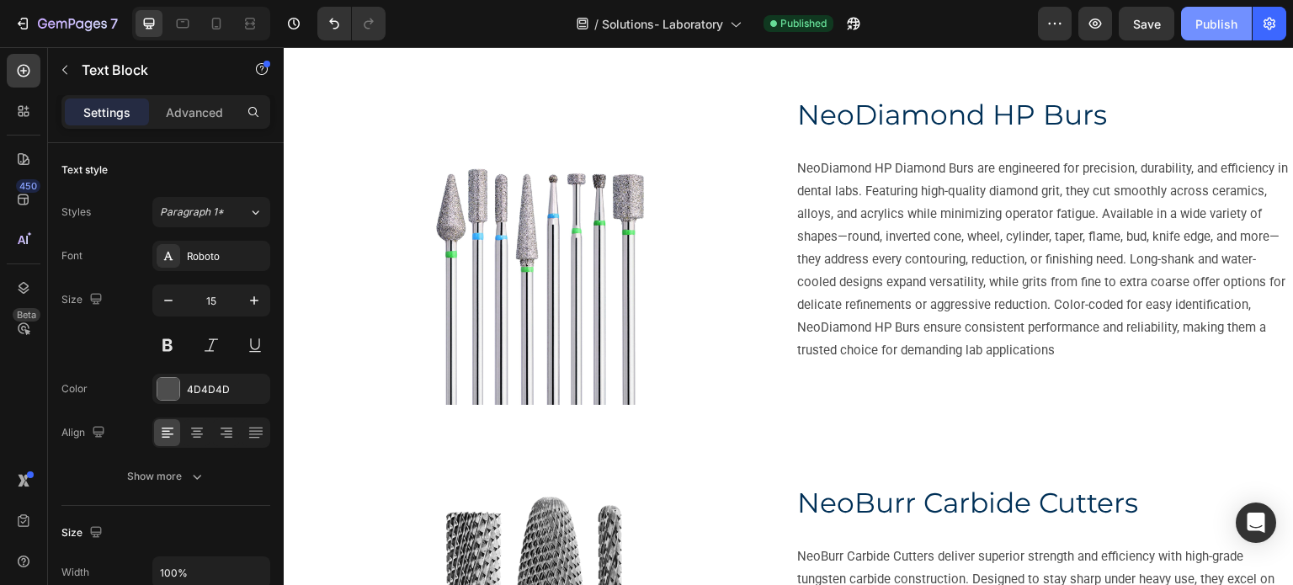
click at [1196, 25] on div "Publish" at bounding box center [1217, 24] width 42 height 18
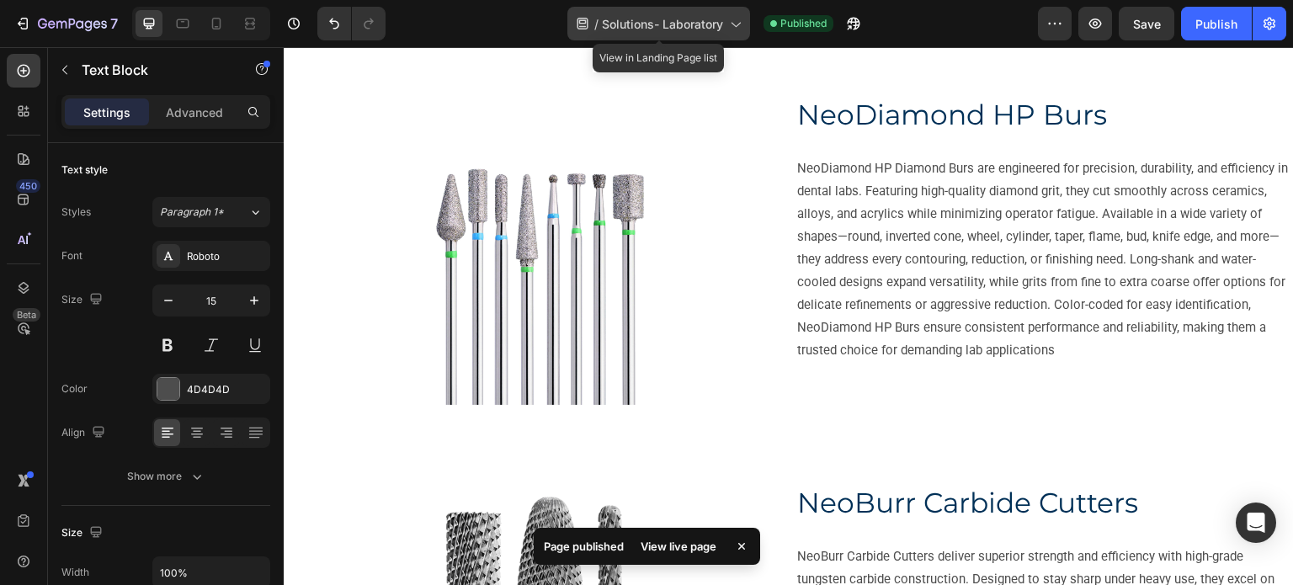
click at [627, 31] on span "Solutions- Laboratory" at bounding box center [662, 24] width 121 height 18
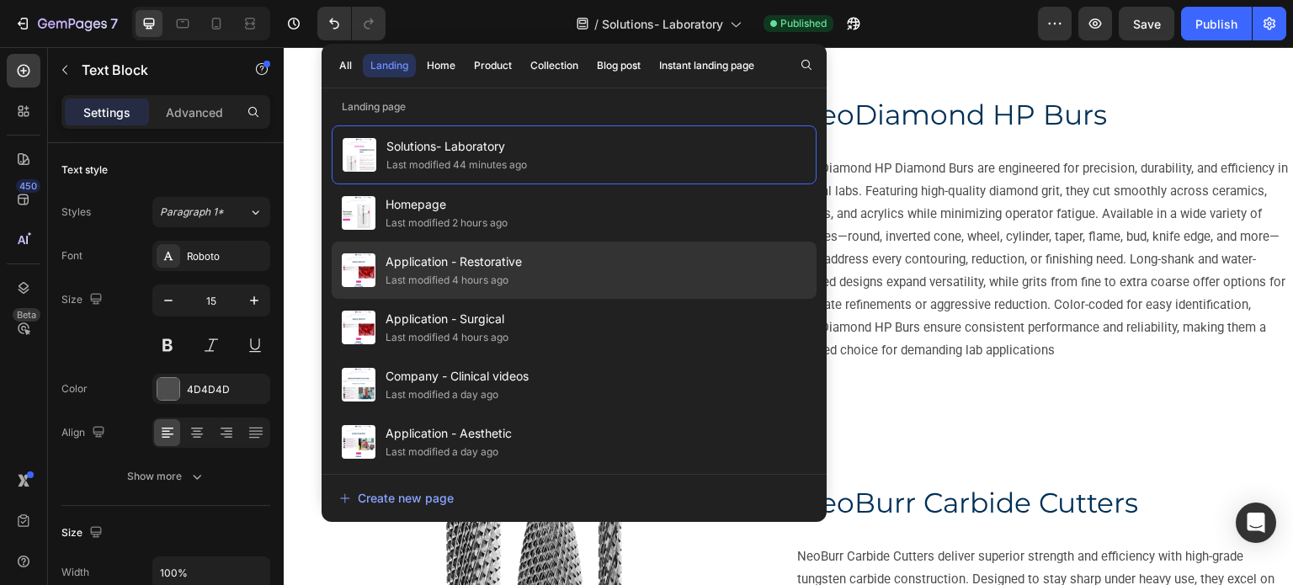
click at [498, 262] on span "Application - Restorative" at bounding box center [454, 262] width 136 height 20
